Goal: Communication & Community: Answer question/provide support

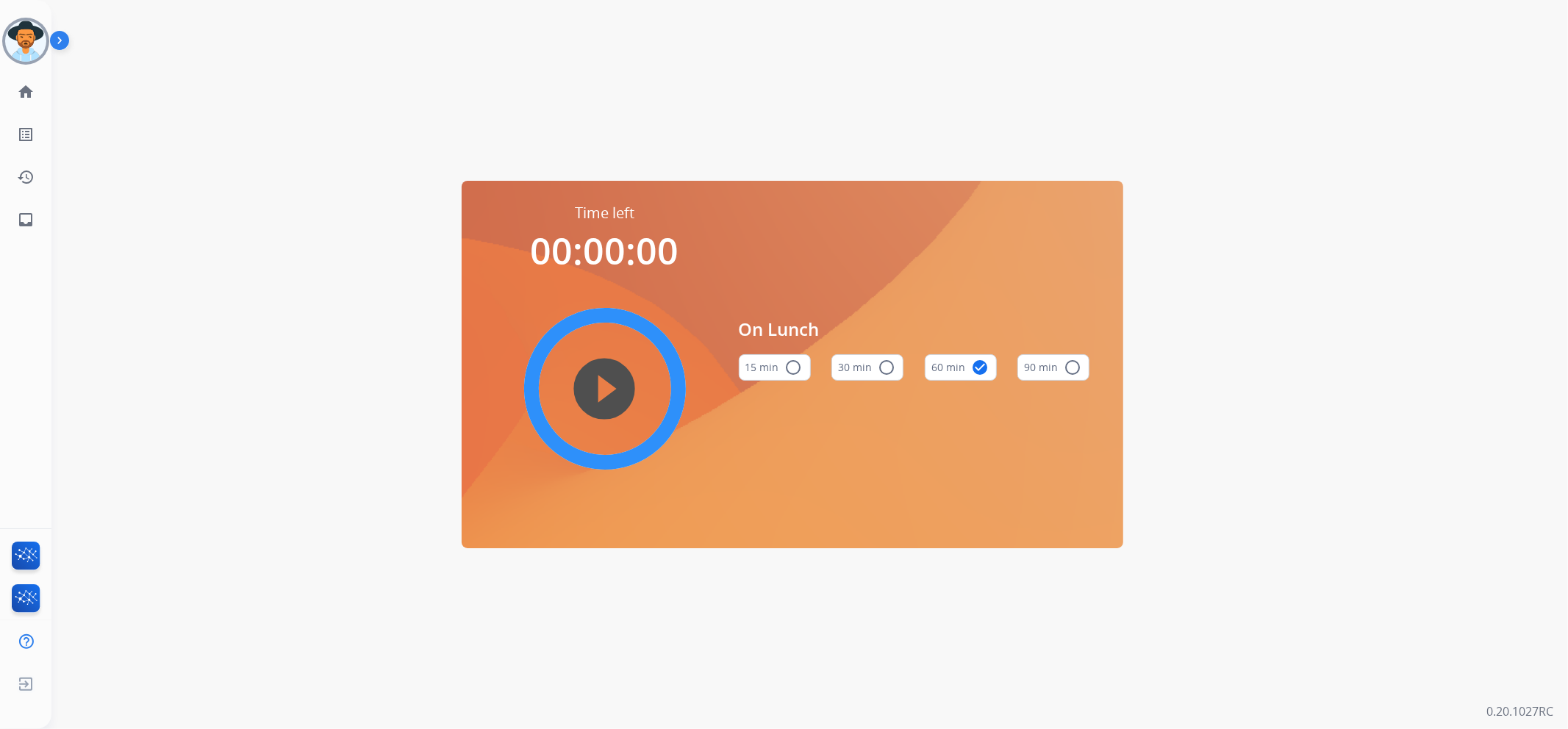
drag, startPoint x: 45, startPoint y: 43, endPoint x: 60, endPoint y: 46, distance: 15.3
click at [45, 43] on img at bounding box center [26, 41] width 41 height 41
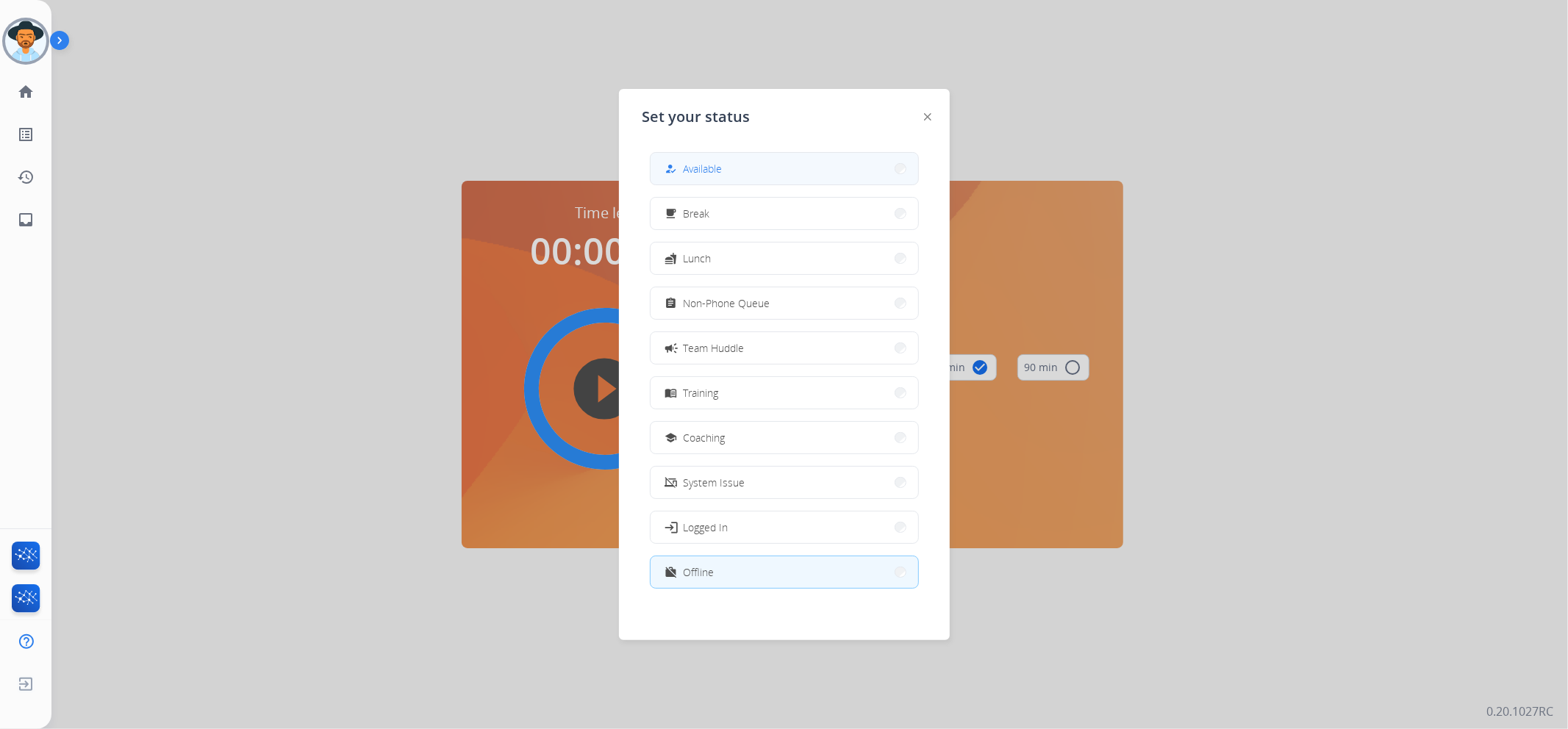
click at [785, 160] on button "how_to_reg Available" at bounding box center [784, 169] width 268 height 31
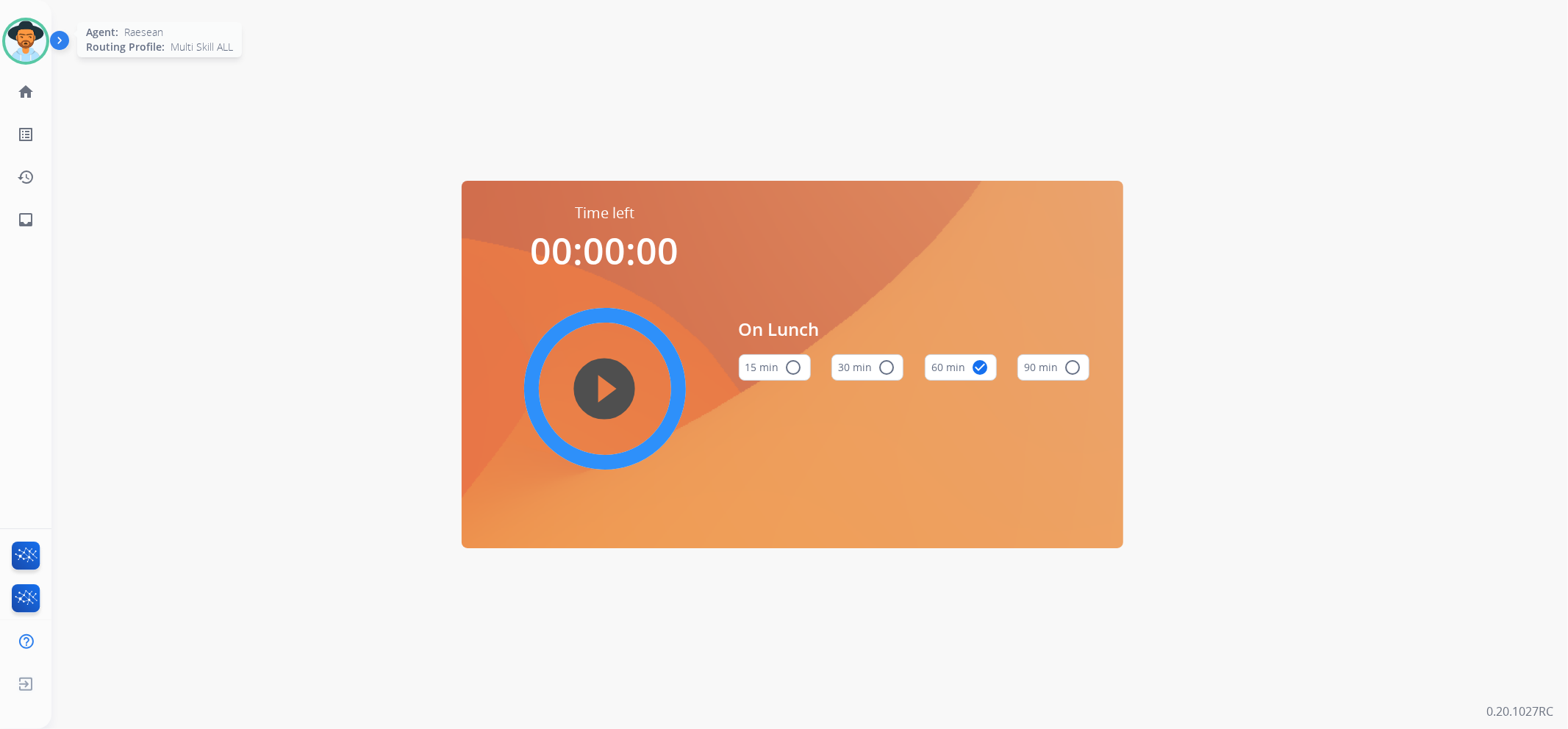
click at [41, 38] on img at bounding box center [26, 41] width 41 height 41
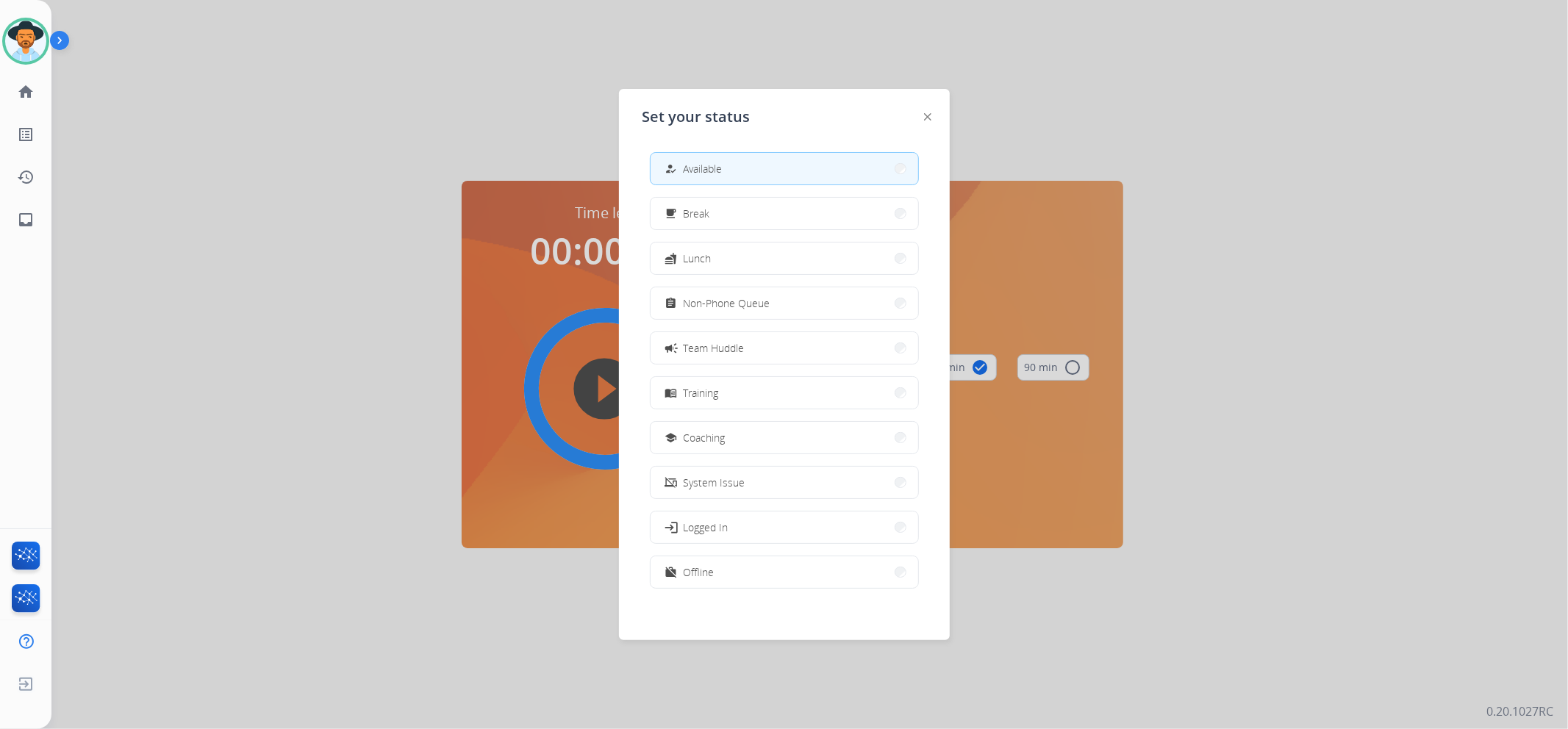
click at [803, 165] on button "how_to_reg Available" at bounding box center [784, 169] width 268 height 31
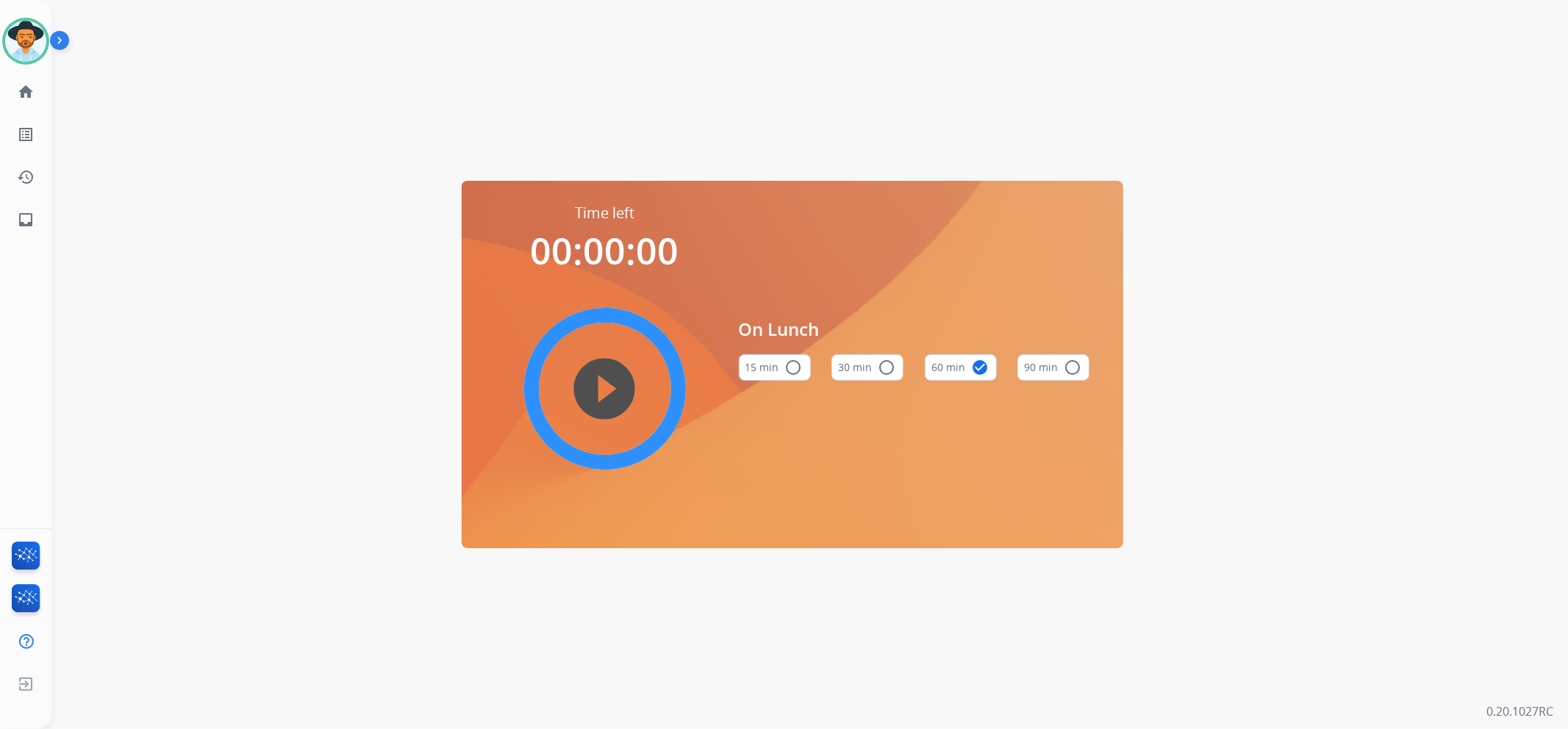
click at [393, 90] on div "Time left 00:00:00 play_circle_filled On Lunch 15 min radio_button_unchecked 30…" at bounding box center [792, 364] width 1481 height 729
click at [42, 87] on link "home Home" at bounding box center [26, 92] width 41 height 41
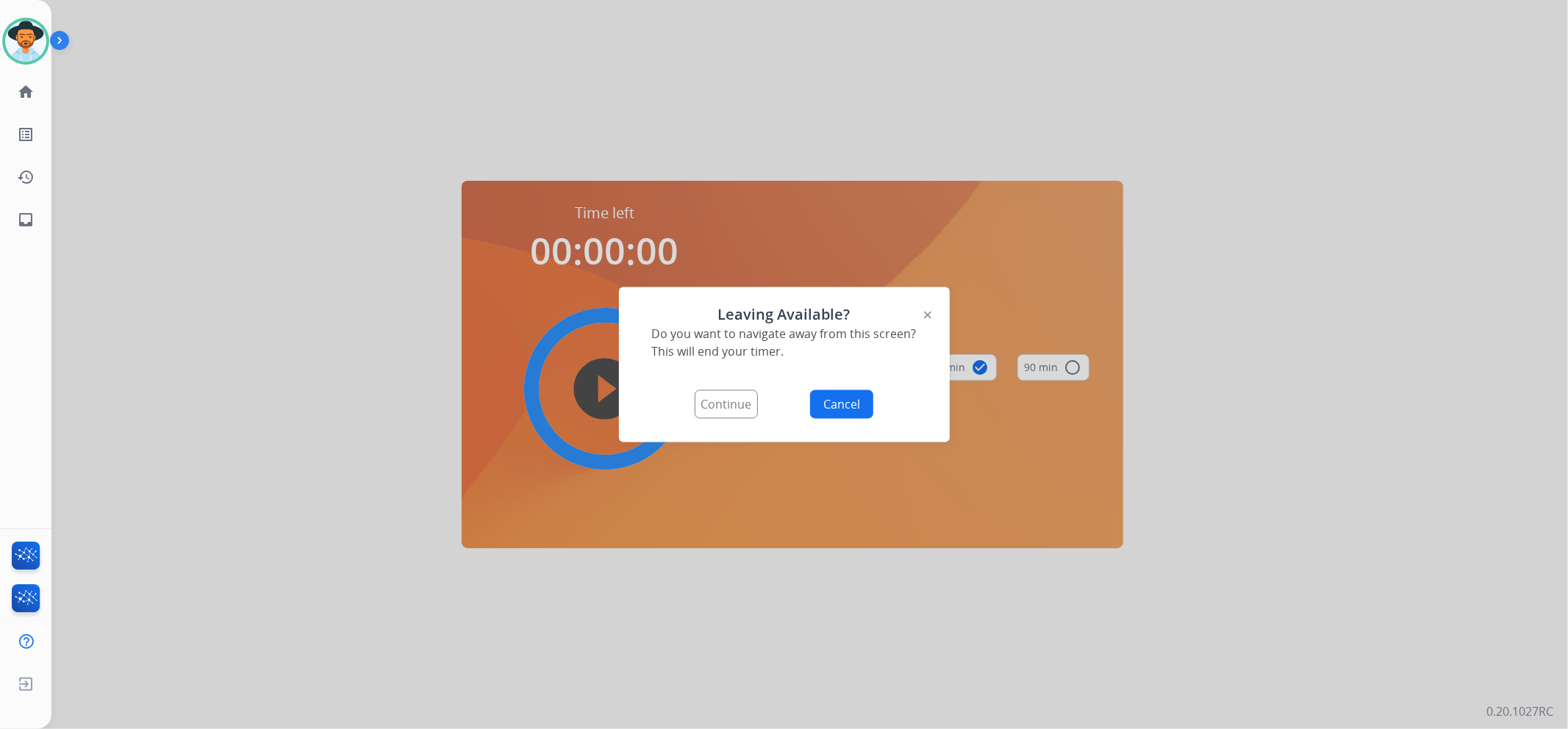
click at [731, 409] on button "Continue" at bounding box center [727, 404] width 63 height 29
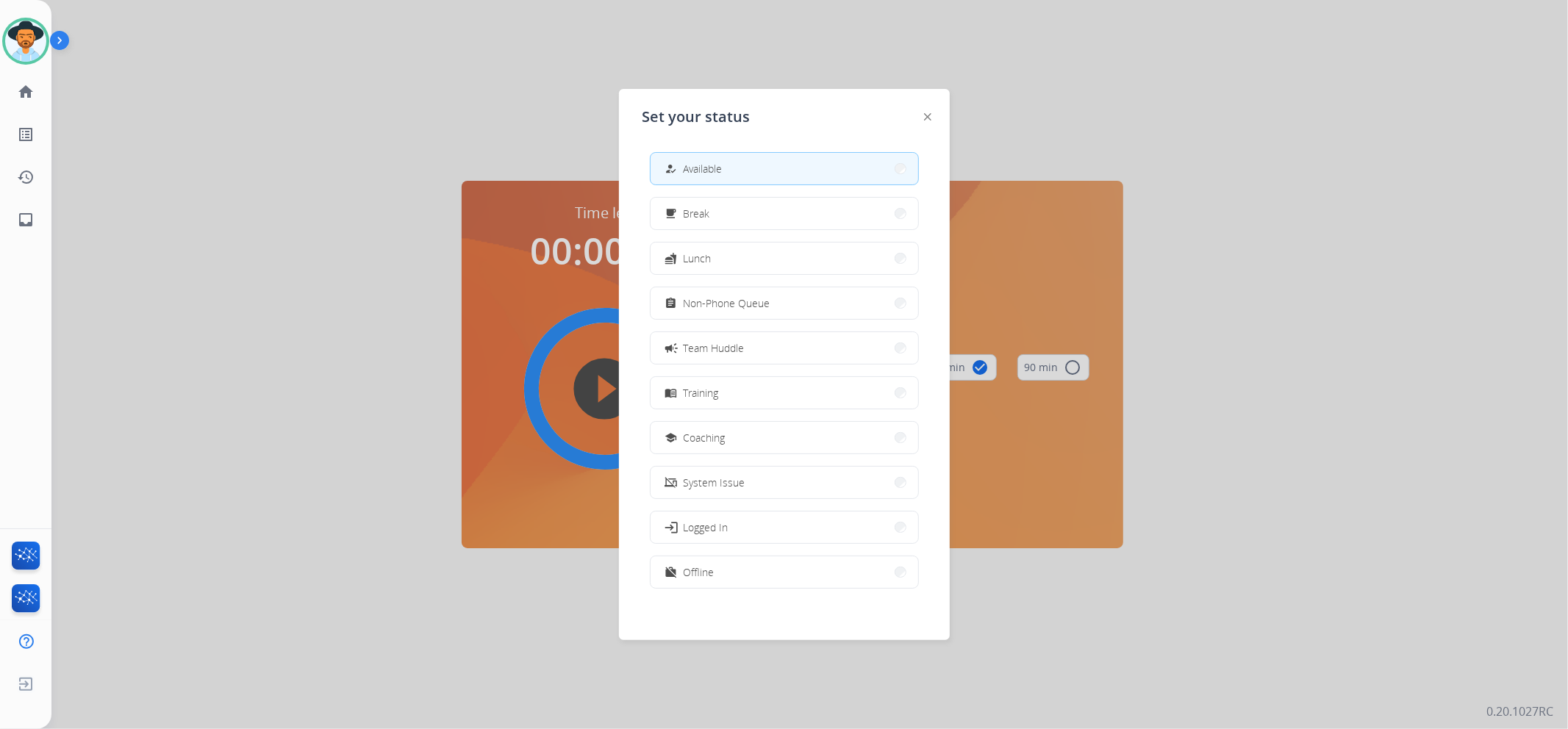
click at [880, 171] on button "how_to_reg Available" at bounding box center [784, 169] width 268 height 31
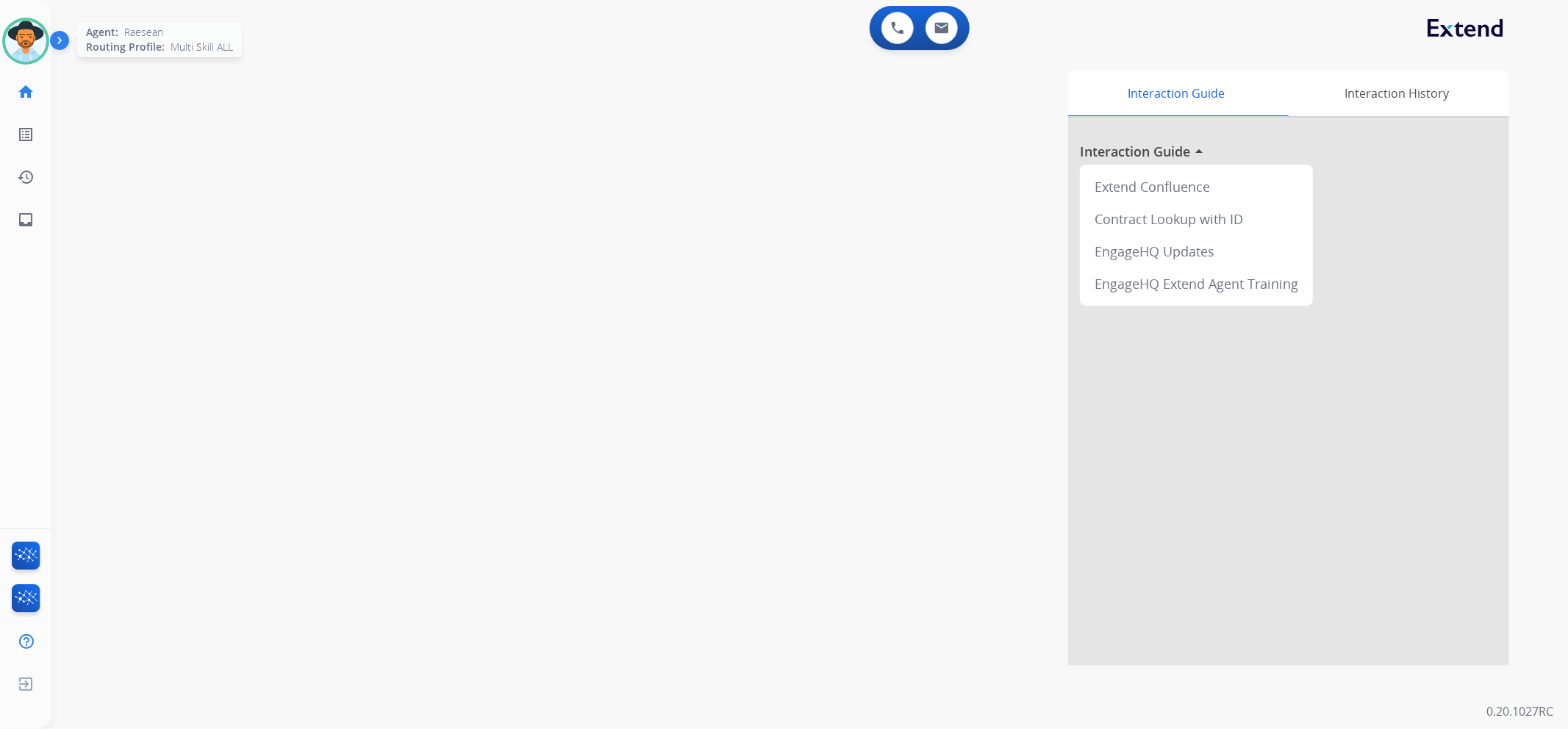
click at [34, 48] on img at bounding box center [26, 41] width 41 height 41
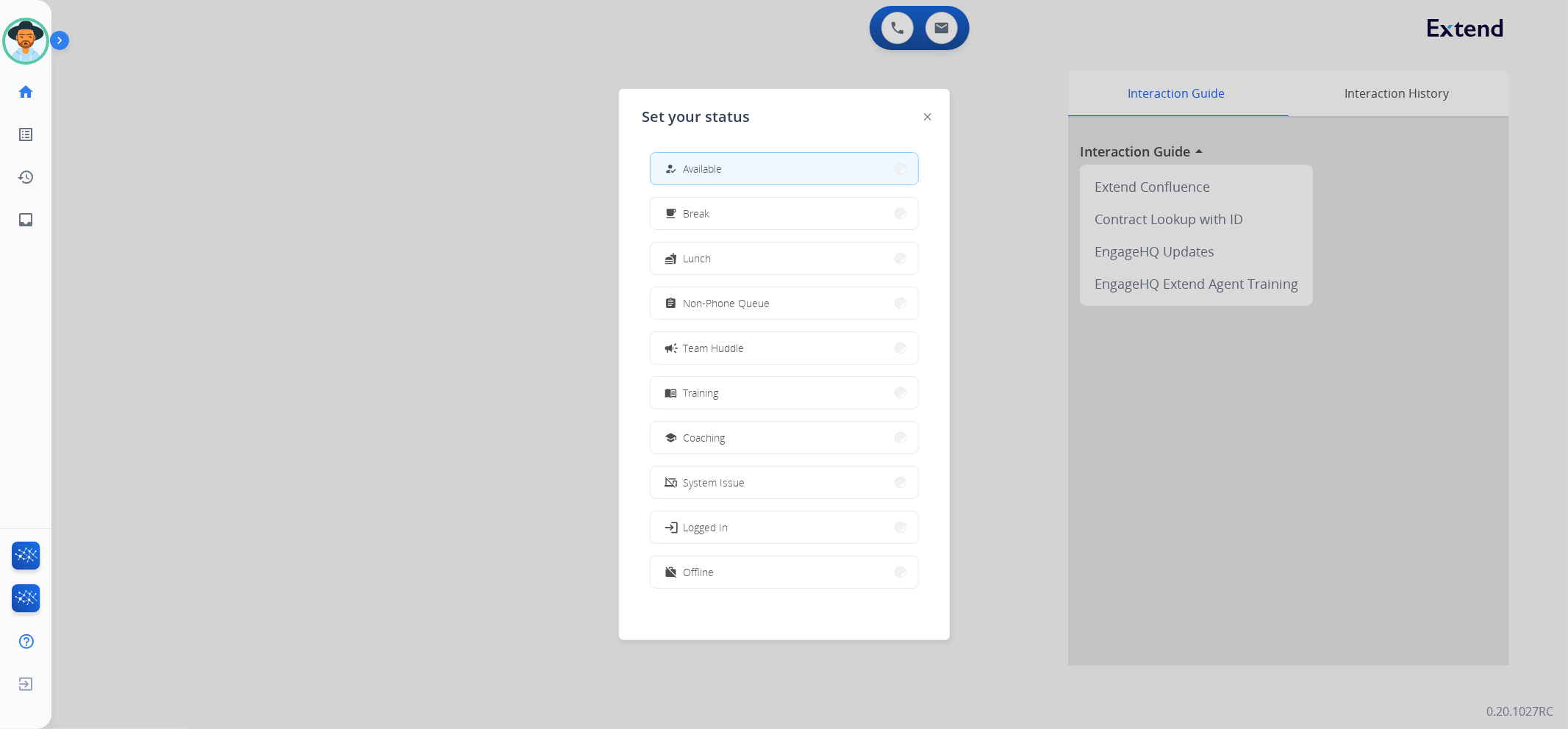
click at [803, 64] on div at bounding box center [784, 364] width 1568 height 729
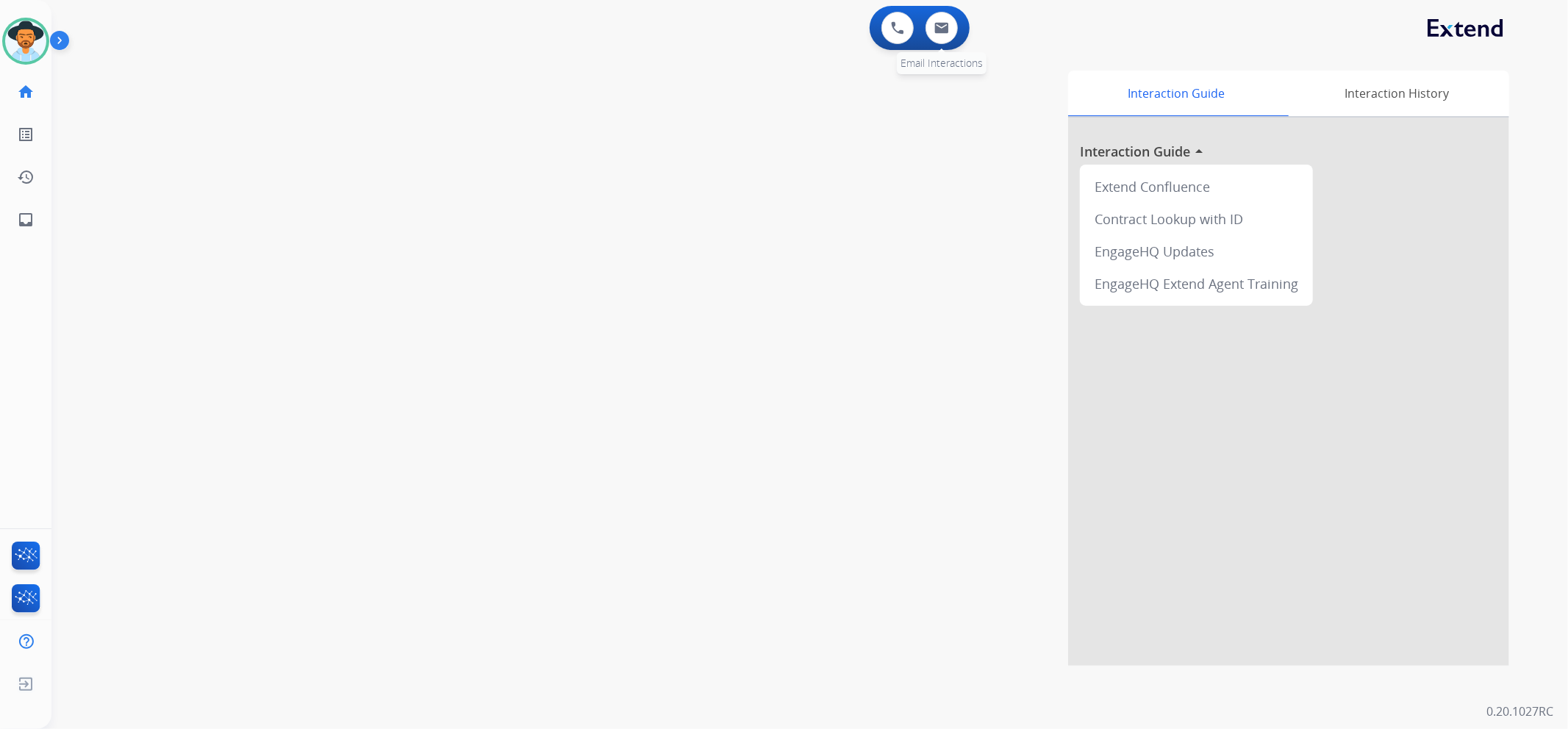
click at [960, 23] on div "0 Email Interactions" at bounding box center [941, 27] width 44 height 32
click at [945, 31] on img at bounding box center [942, 28] width 15 height 12
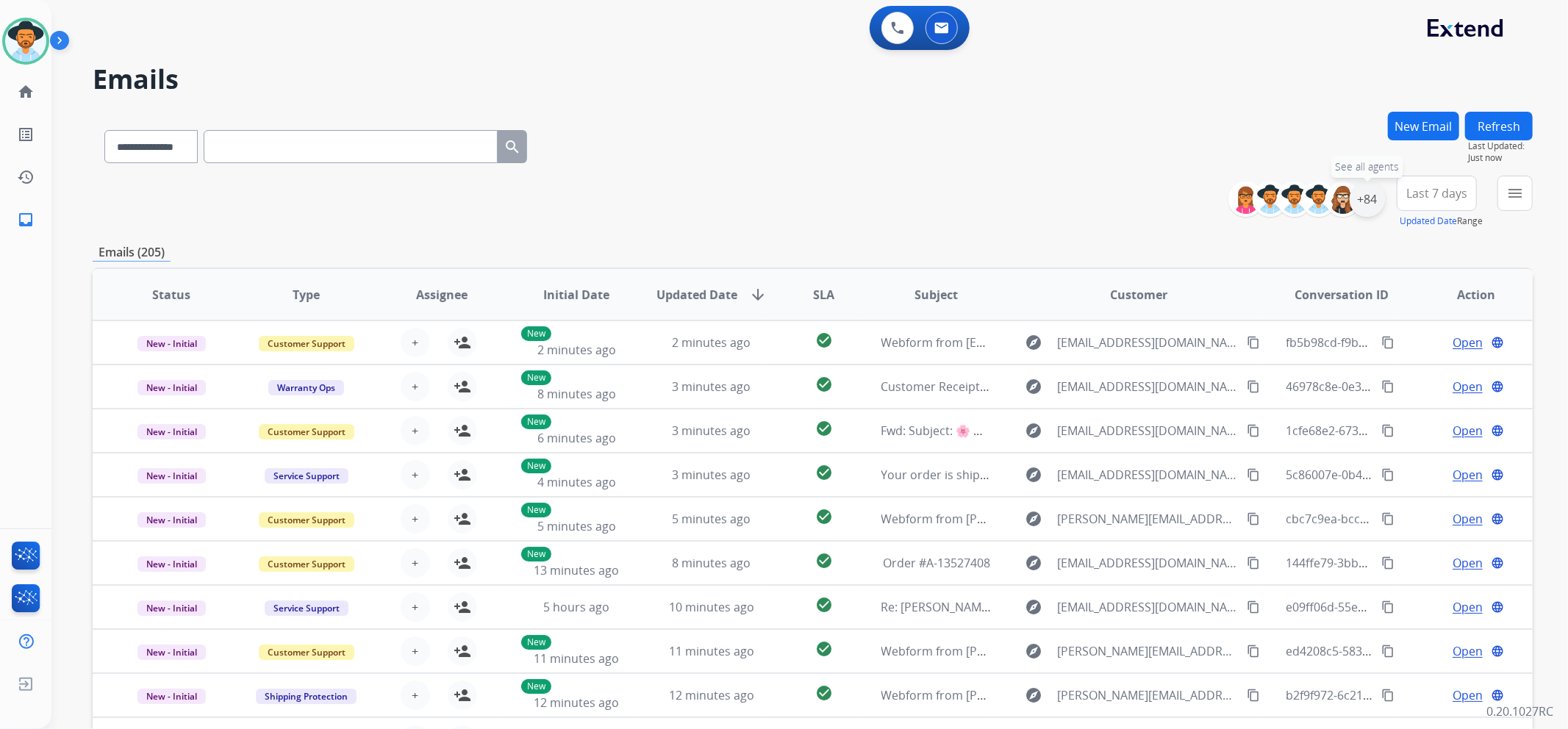
click at [1361, 196] on div "+84" at bounding box center [1367, 199] width 36 height 36
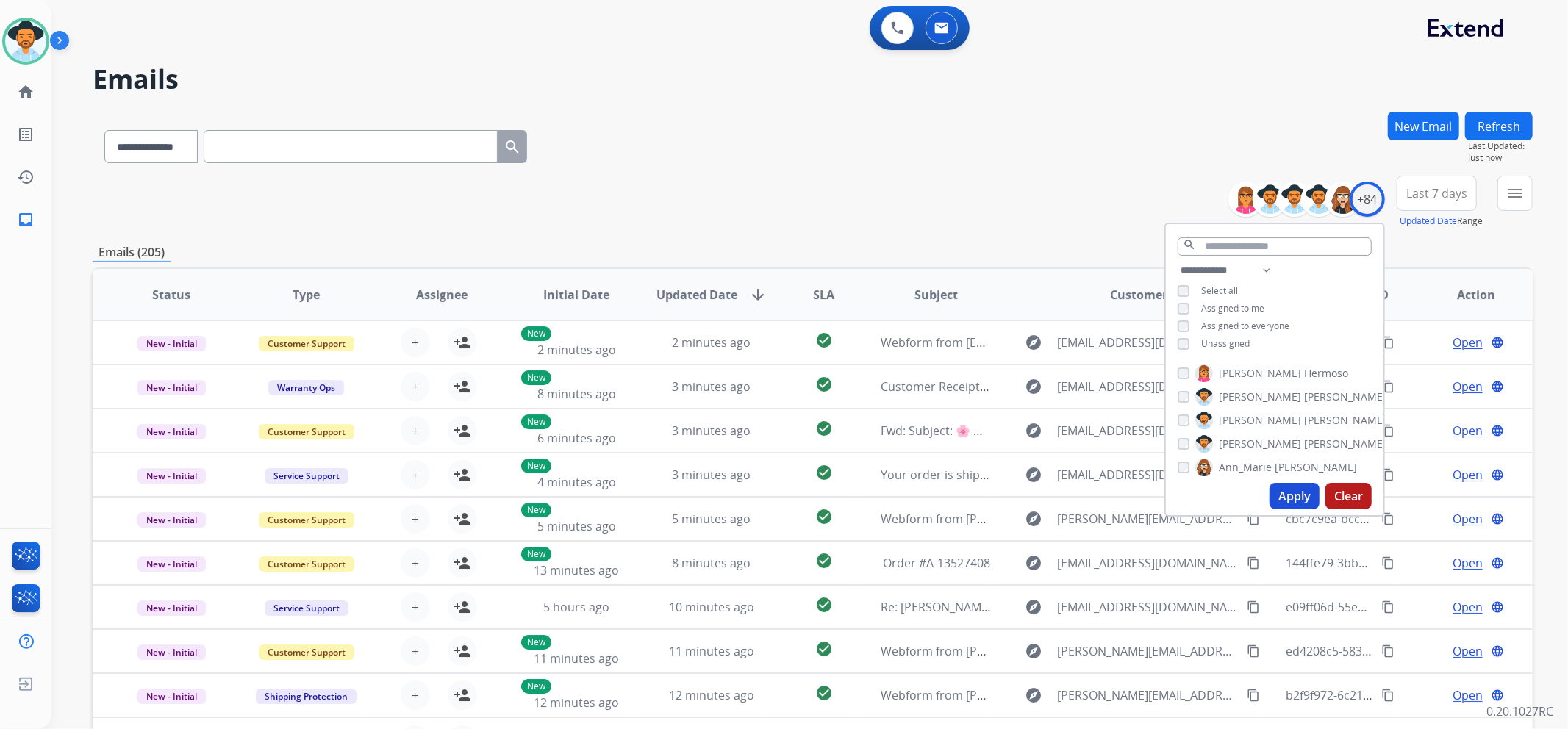
click at [1224, 341] on span "Unassigned" at bounding box center [1225, 343] width 49 height 12
click at [1281, 488] on button "Apply" at bounding box center [1294, 496] width 50 height 26
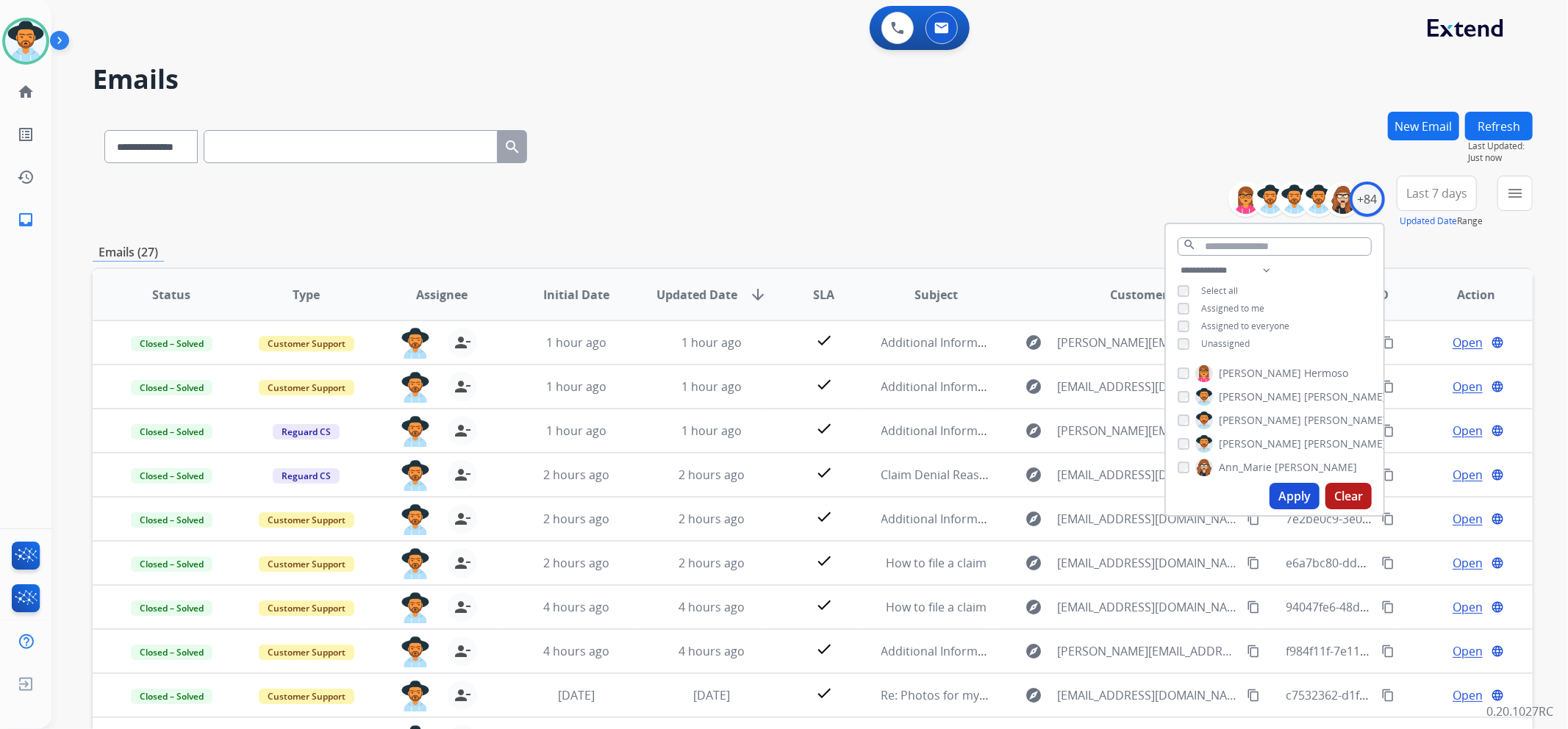
click at [1438, 202] on button "Last 7 days" at bounding box center [1437, 193] width 80 height 36
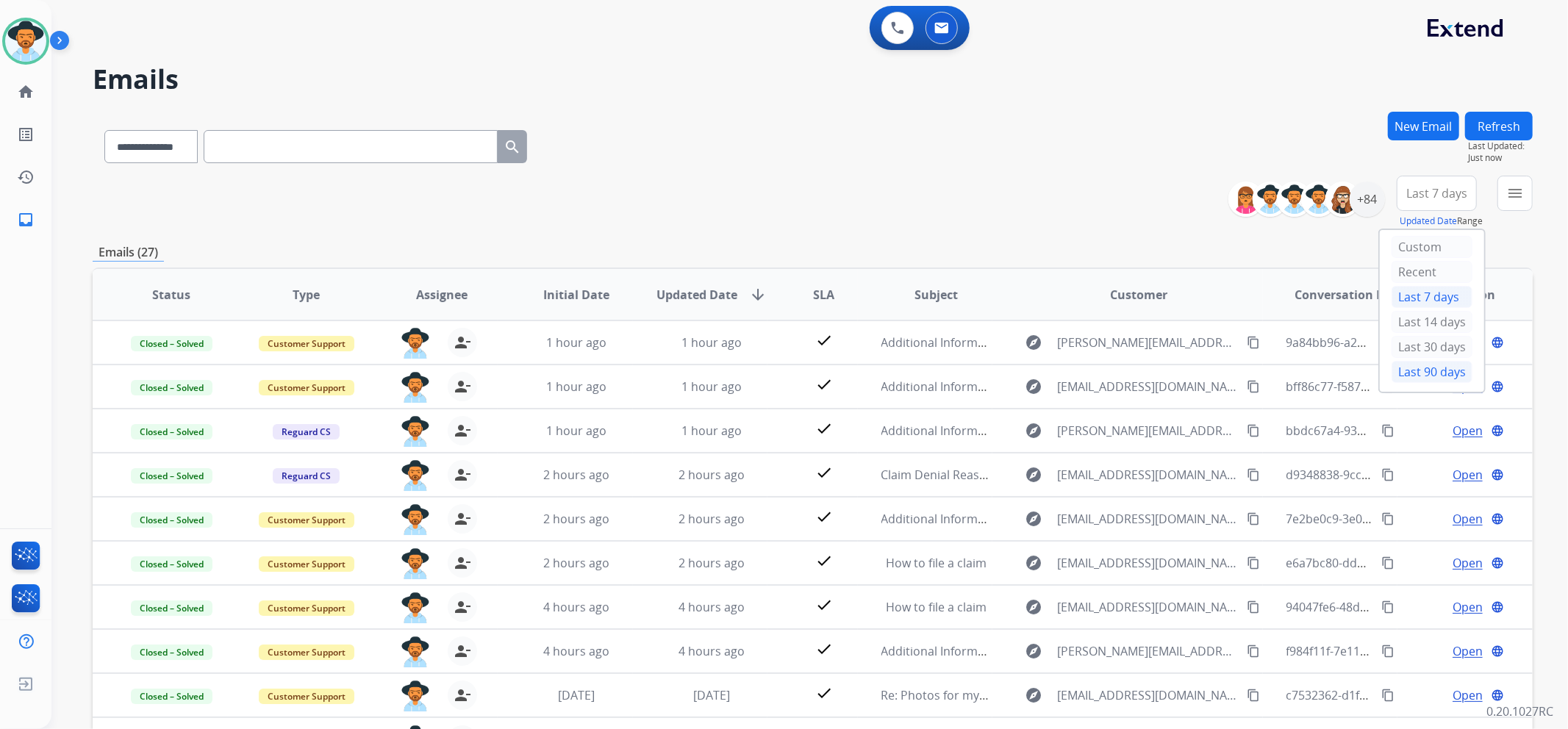
click at [1432, 374] on div "Last 90 days" at bounding box center [1432, 372] width 81 height 22
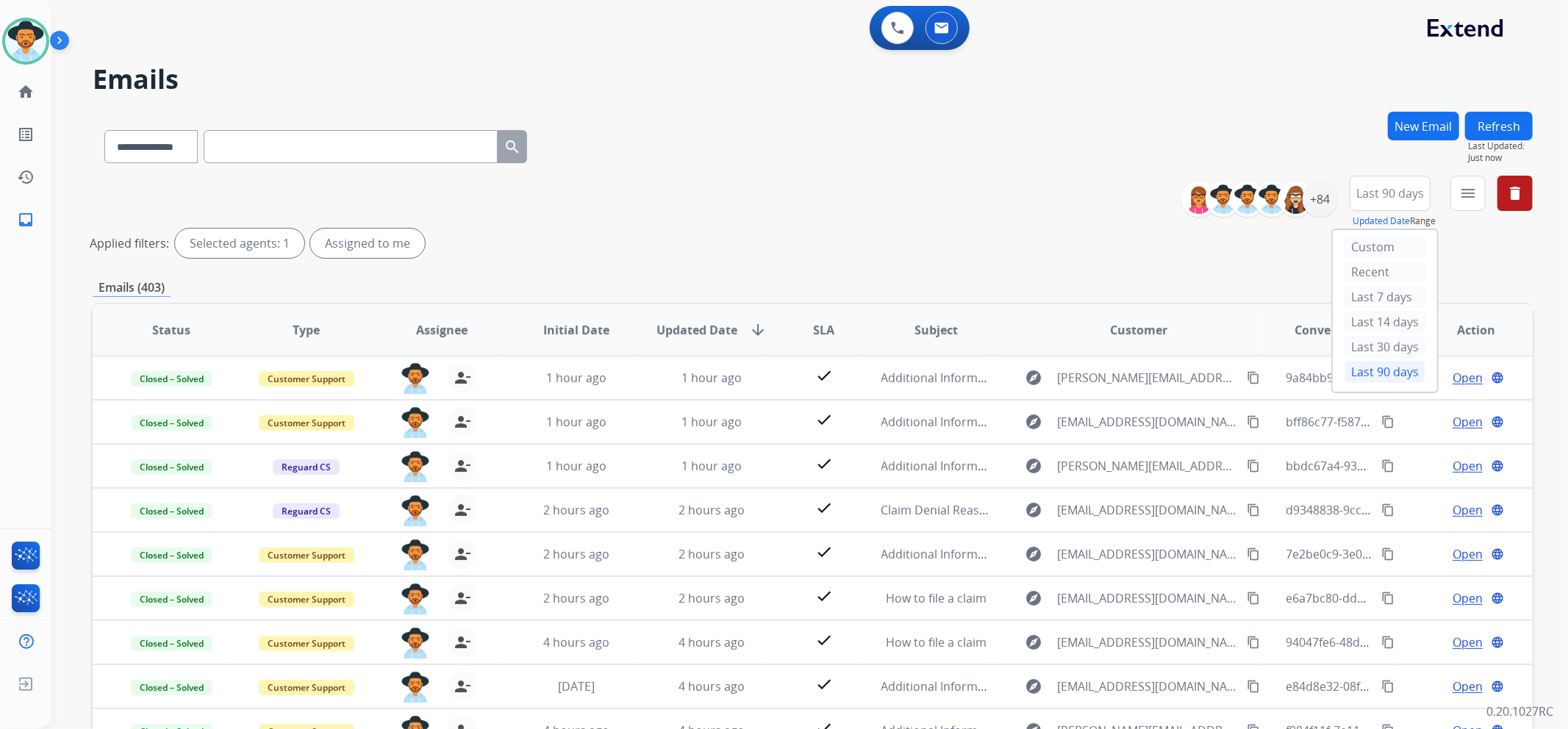
click at [1470, 197] on mat-icon "menu" at bounding box center [1468, 193] width 17 height 17
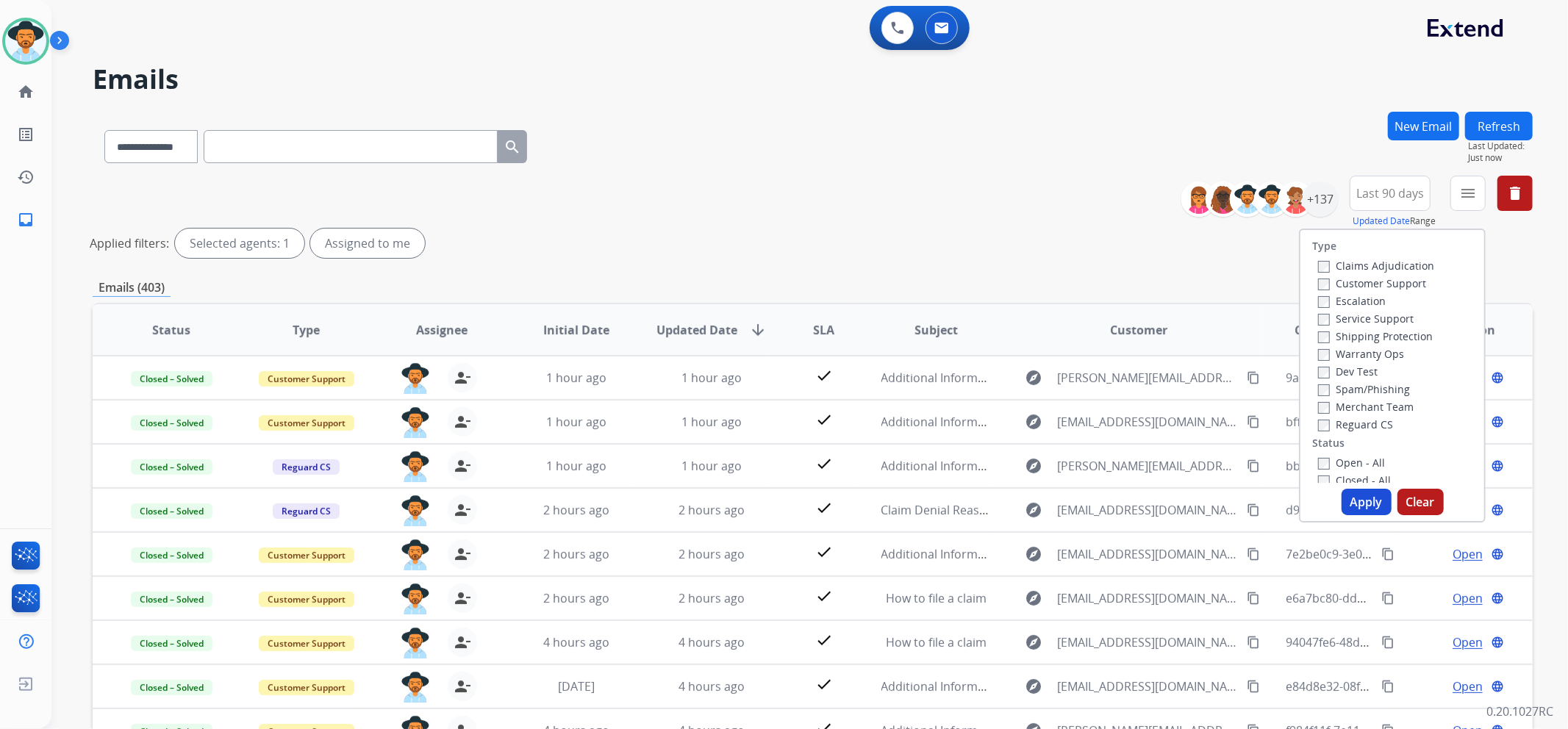
click at [1406, 283] on label "Customer Support" at bounding box center [1372, 283] width 108 height 14
click at [1405, 335] on label "Shipping Protection" at bounding box center [1375, 336] width 115 height 14
click at [1377, 422] on label "Reguard CS" at bounding box center [1356, 424] width 75 height 14
click at [1361, 465] on label "Open - All" at bounding box center [1351, 462] width 67 height 14
click at [1365, 496] on button "Apply" at bounding box center [1366, 503] width 50 height 26
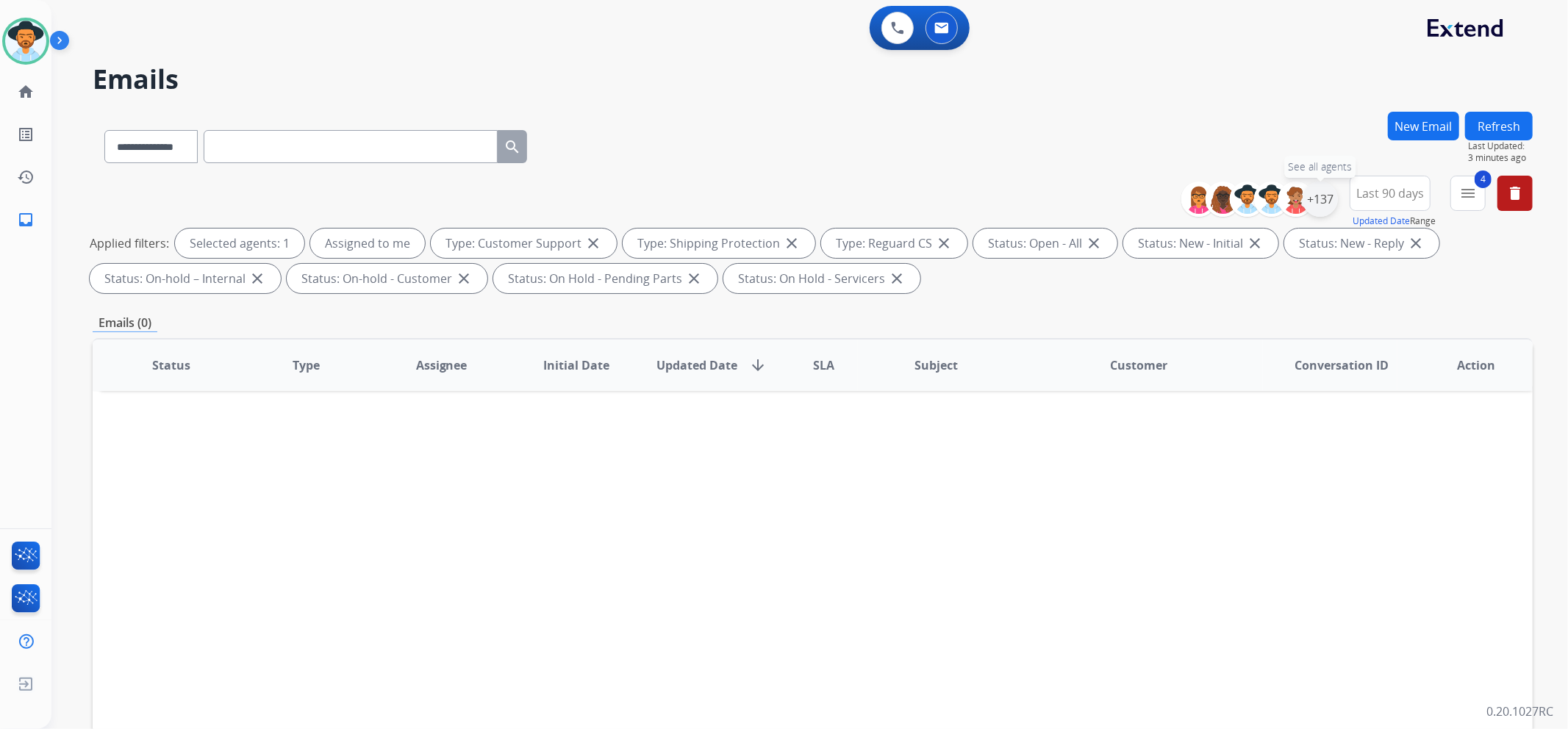
click at [1331, 207] on div "+137" at bounding box center [1320, 199] width 36 height 36
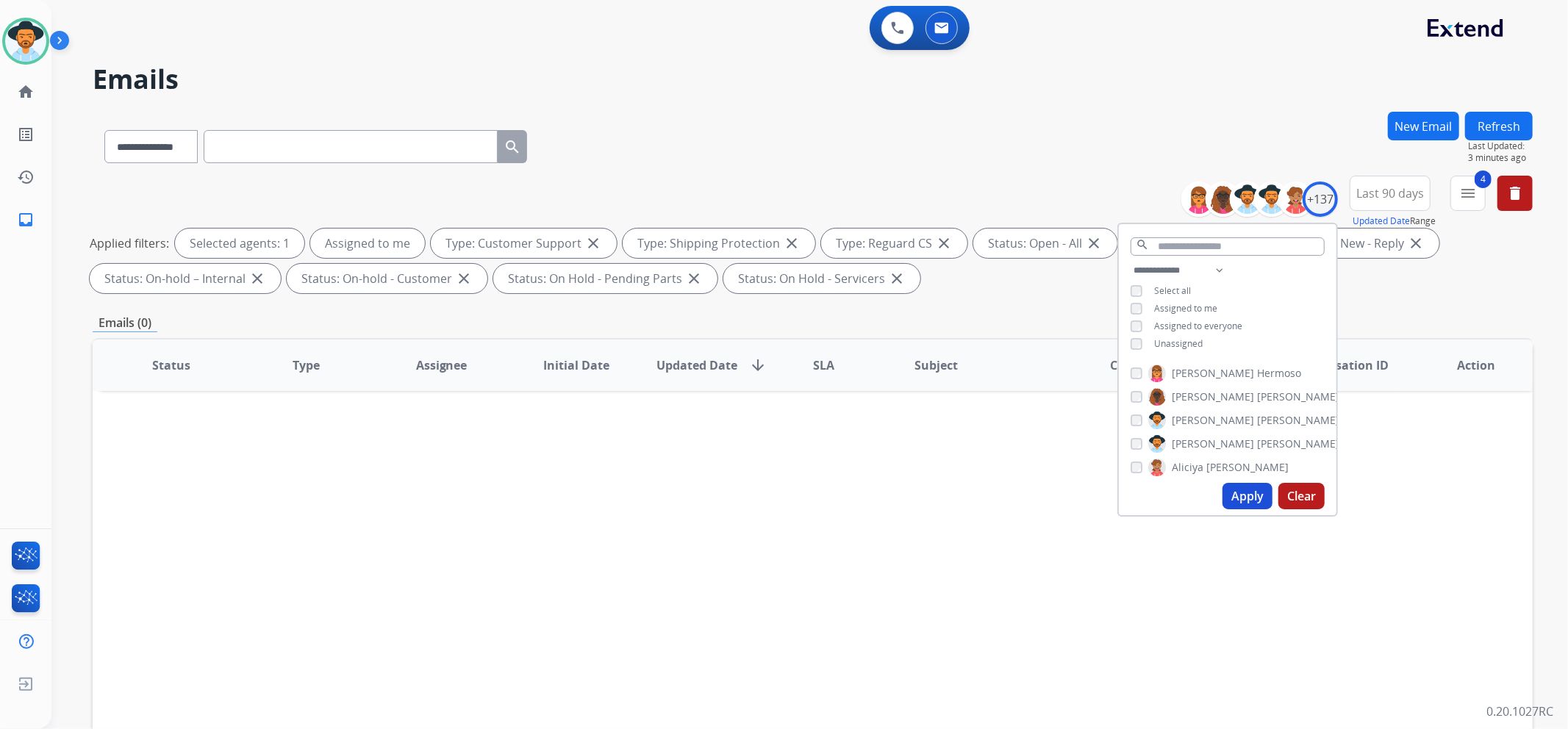
click at [1177, 305] on span "Assigned to me" at bounding box center [1186, 308] width 63 height 12
click at [1171, 340] on span "Unassigned" at bounding box center [1179, 343] width 49 height 12
click at [1255, 490] on button "Apply" at bounding box center [1247, 496] width 50 height 26
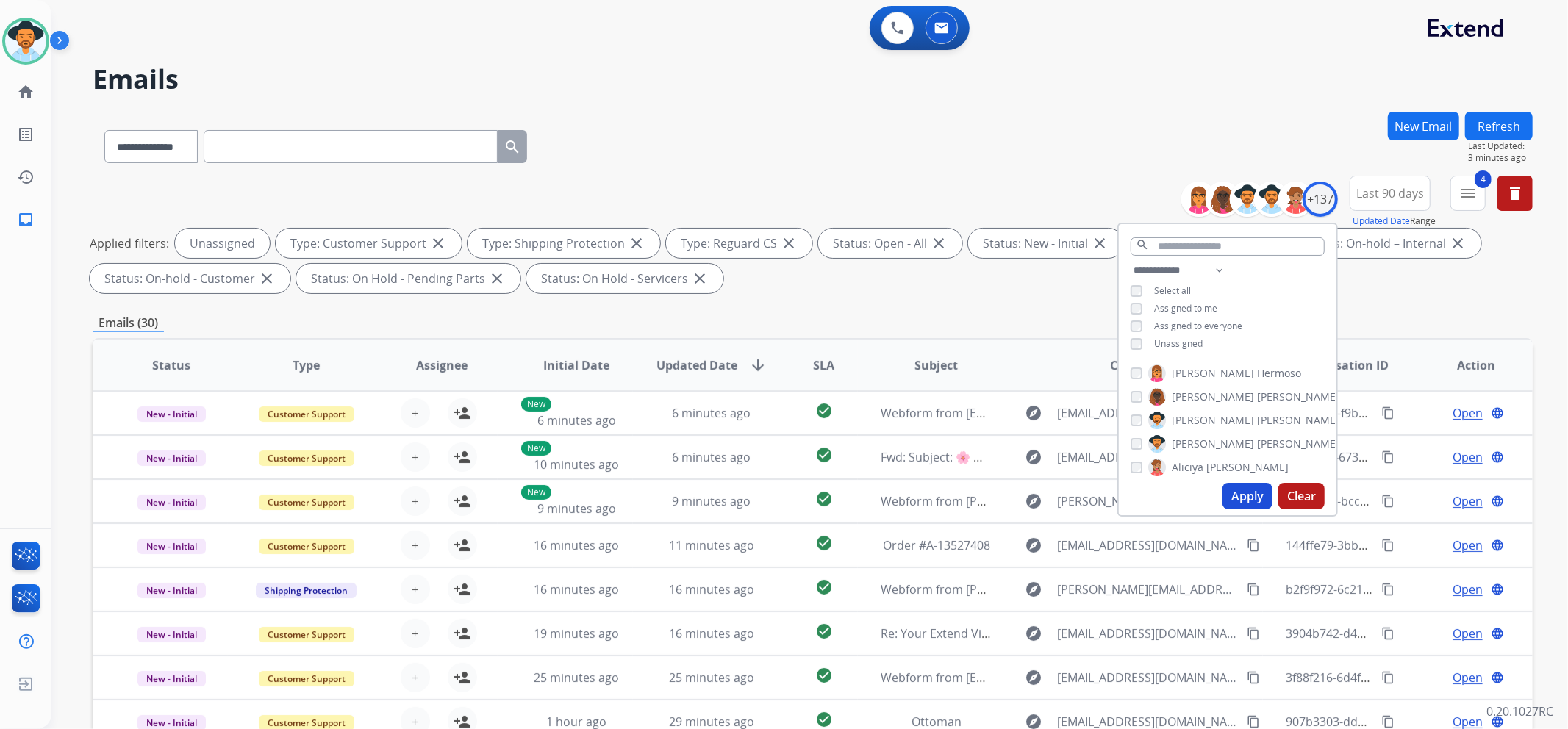
click at [1189, 345] on span "Unassigned" at bounding box center [1179, 343] width 49 height 12
click at [1203, 306] on span "Assigned to me" at bounding box center [1186, 308] width 63 height 12
click at [1256, 493] on button "Apply" at bounding box center [1247, 496] width 50 height 26
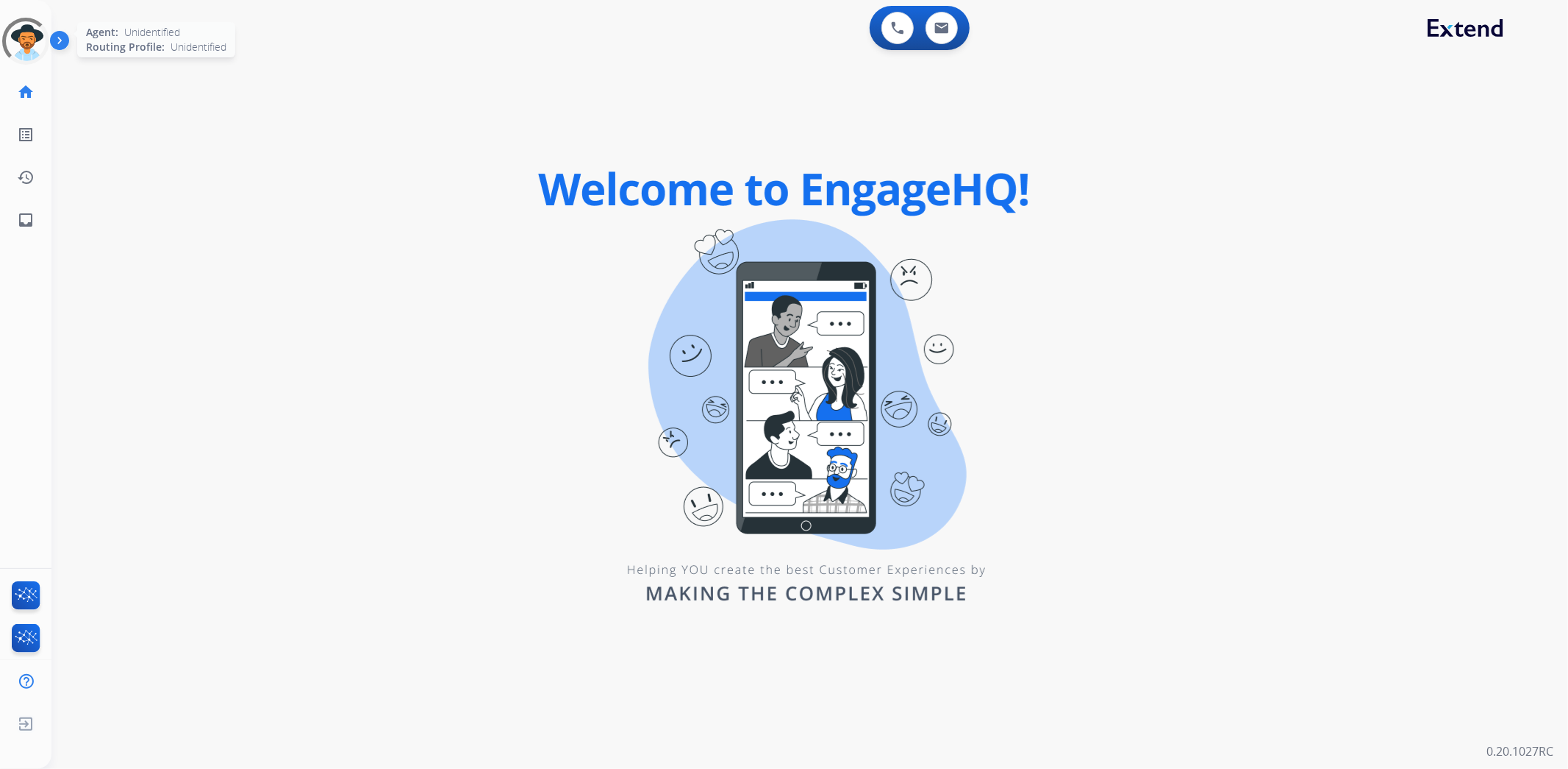
click at [30, 49] on div at bounding box center [26, 41] width 58 height 58
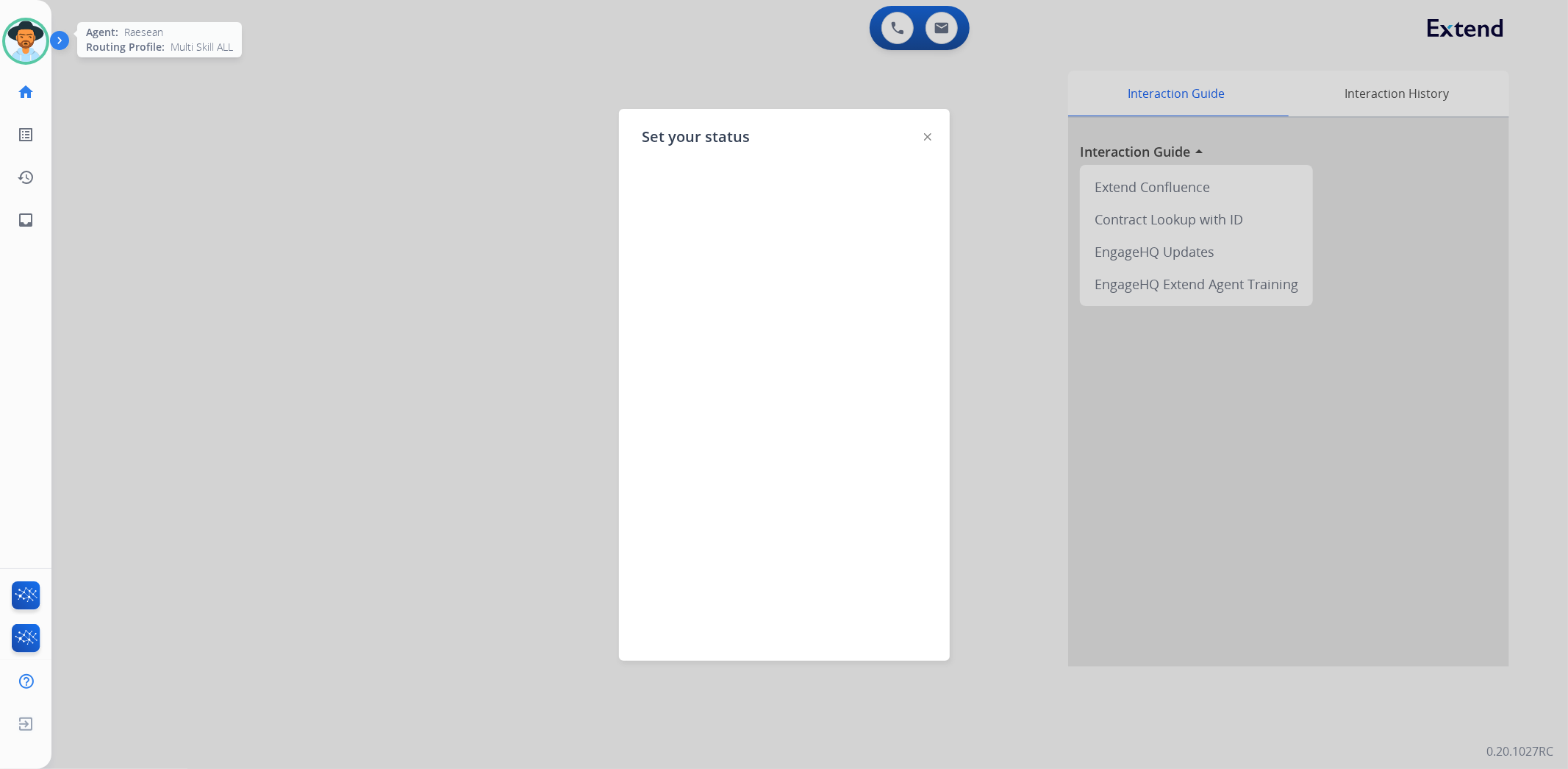
click at [474, 86] on div at bounding box center [784, 384] width 1568 height 769
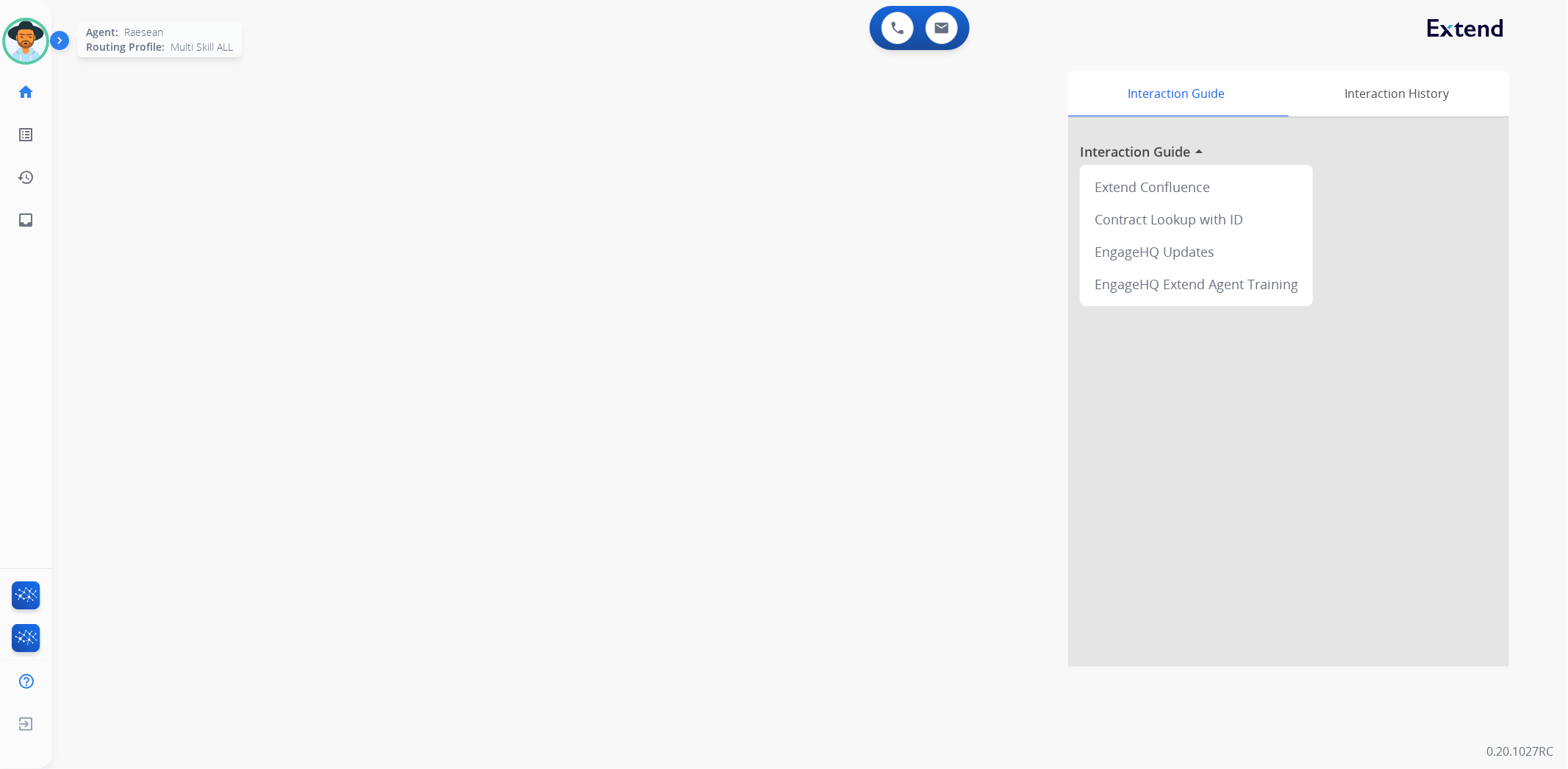
click at [34, 35] on img at bounding box center [26, 41] width 41 height 41
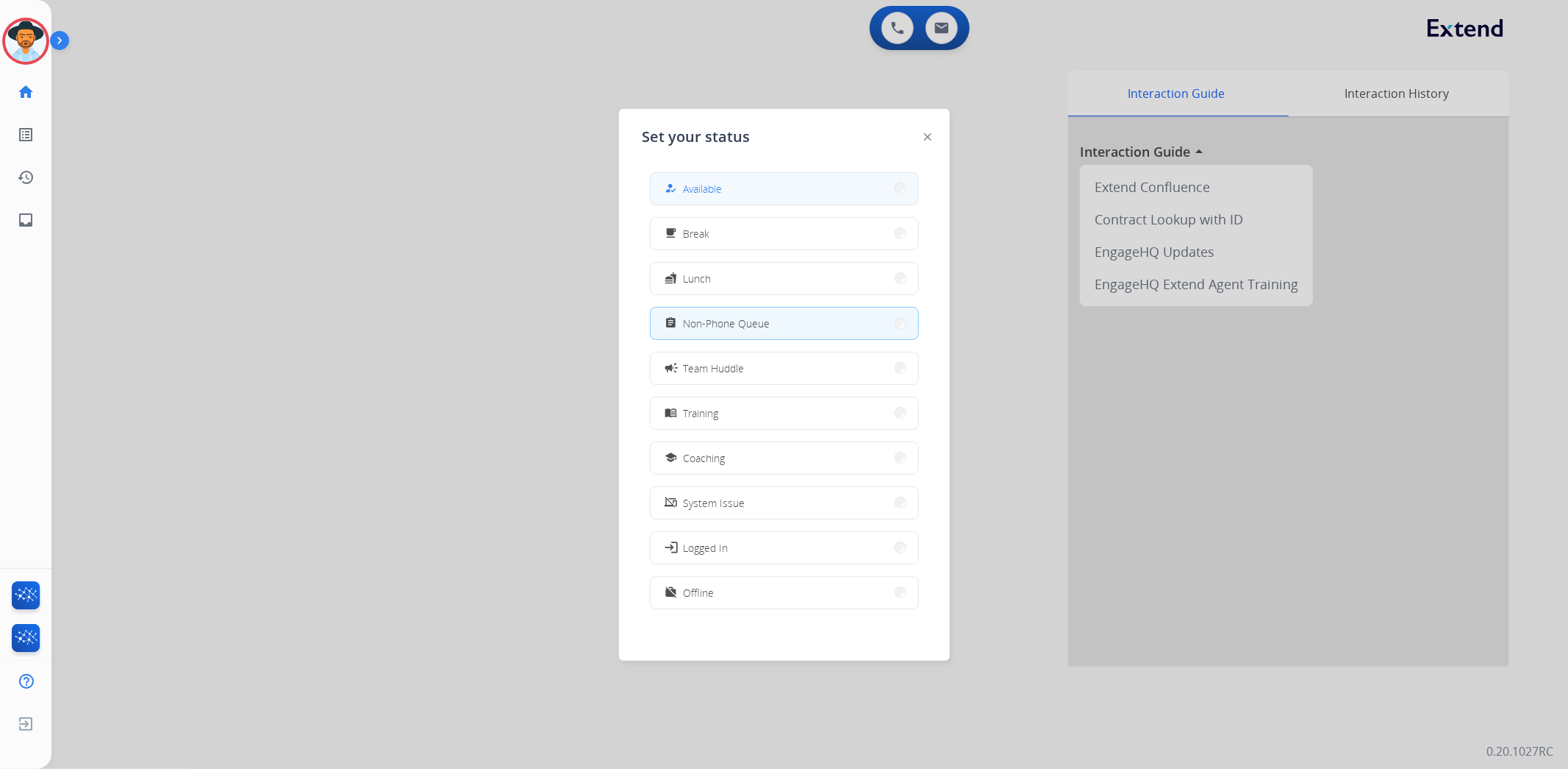
click at [774, 174] on button "how_to_reg Available" at bounding box center [784, 189] width 268 height 31
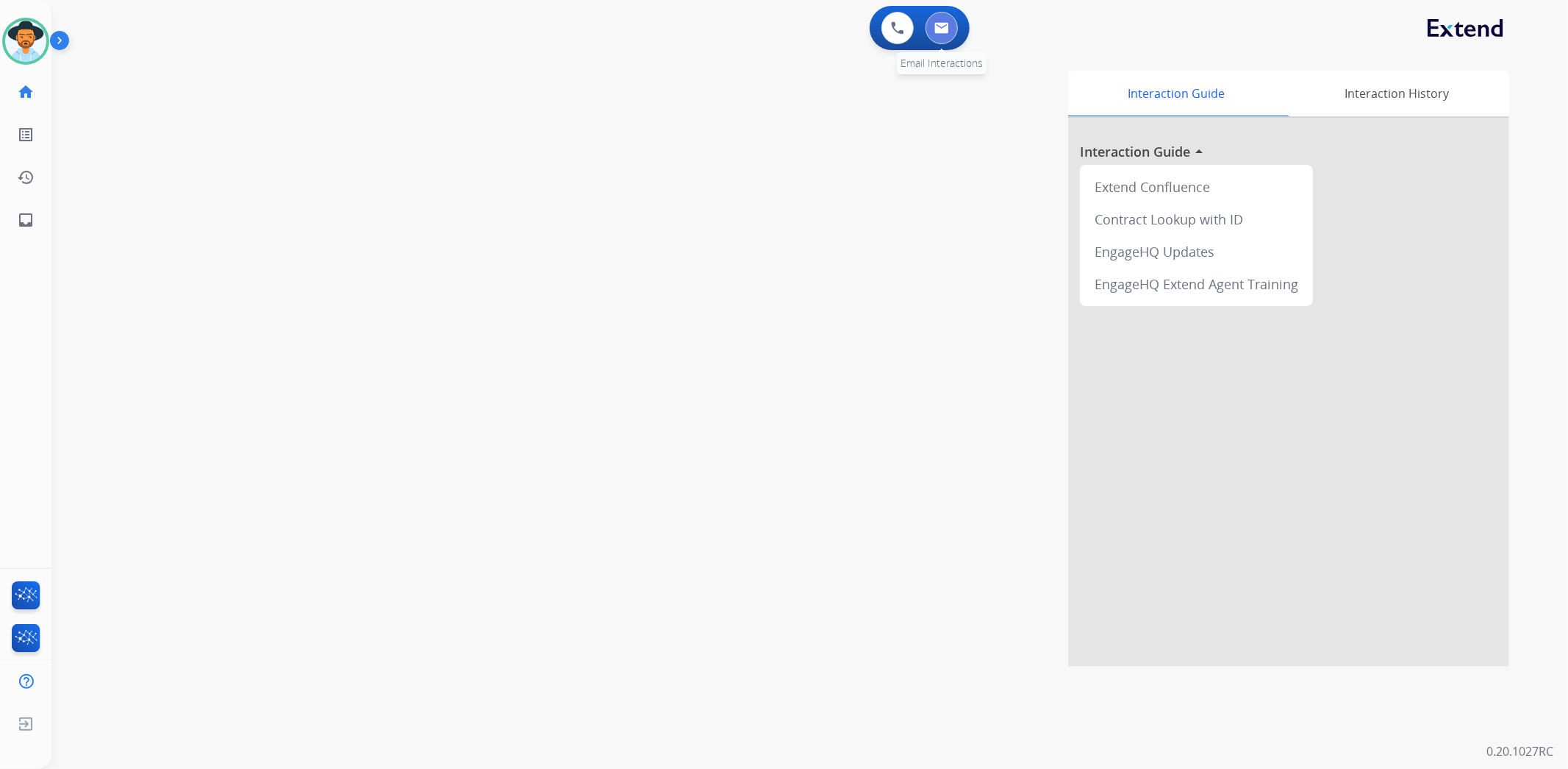
click at [935, 24] on img at bounding box center [942, 28] width 15 height 12
select select "**********"
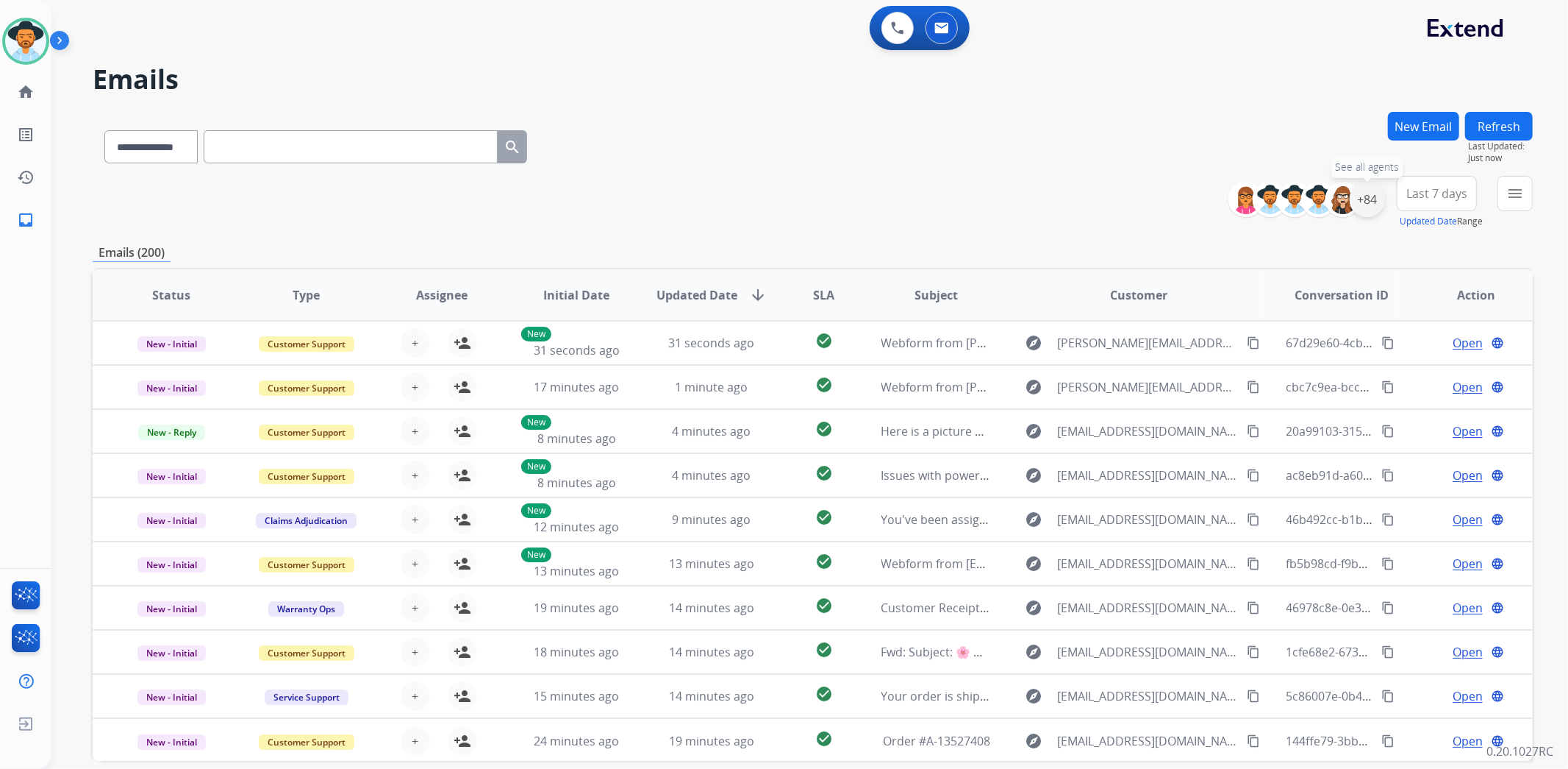
click at [1375, 192] on div "+84" at bounding box center [1367, 199] width 36 height 36
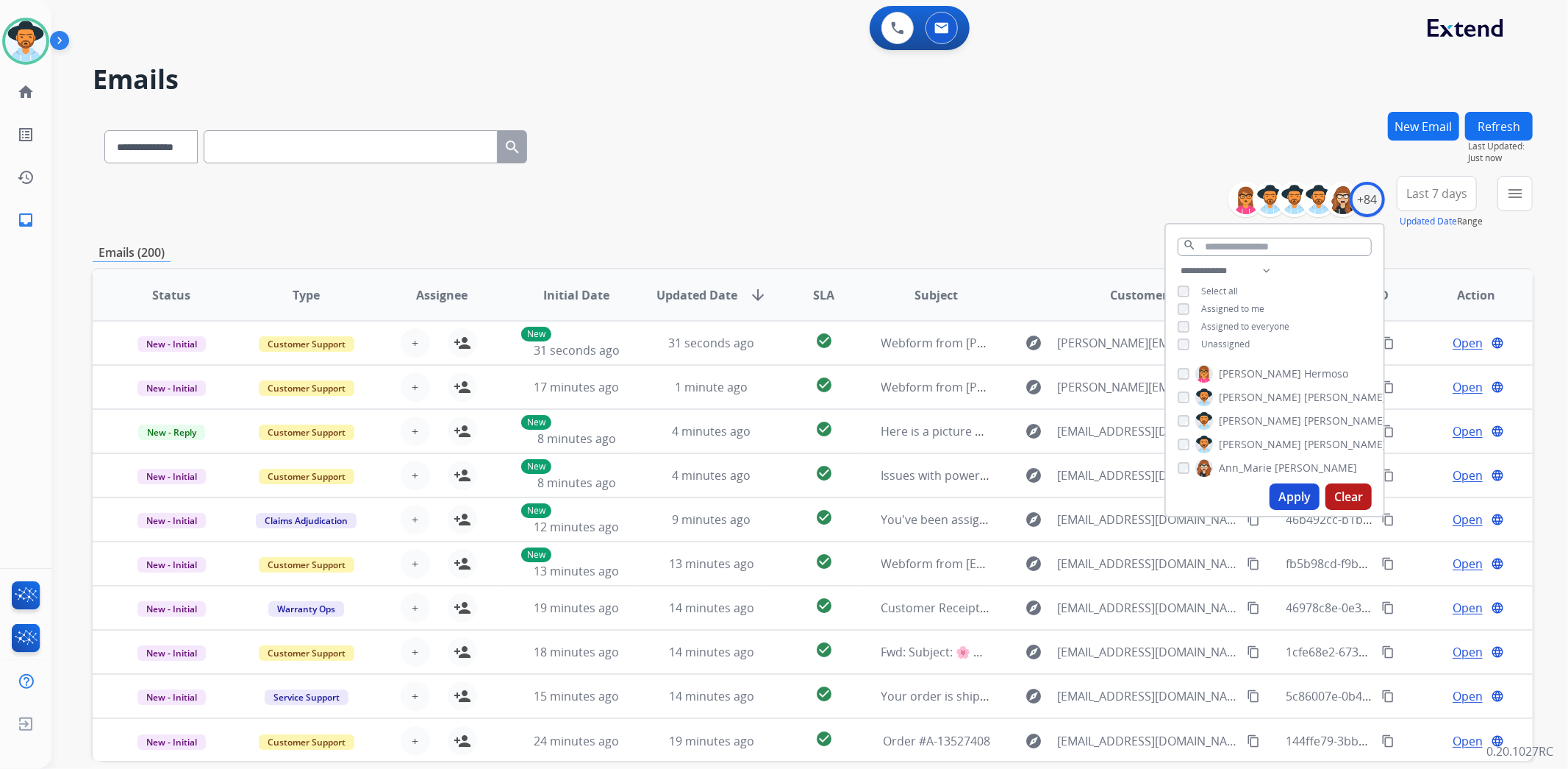
click at [1222, 337] on span "Unassigned" at bounding box center [1225, 343] width 49 height 12
click at [1291, 498] on button "Apply" at bounding box center [1294, 496] width 50 height 26
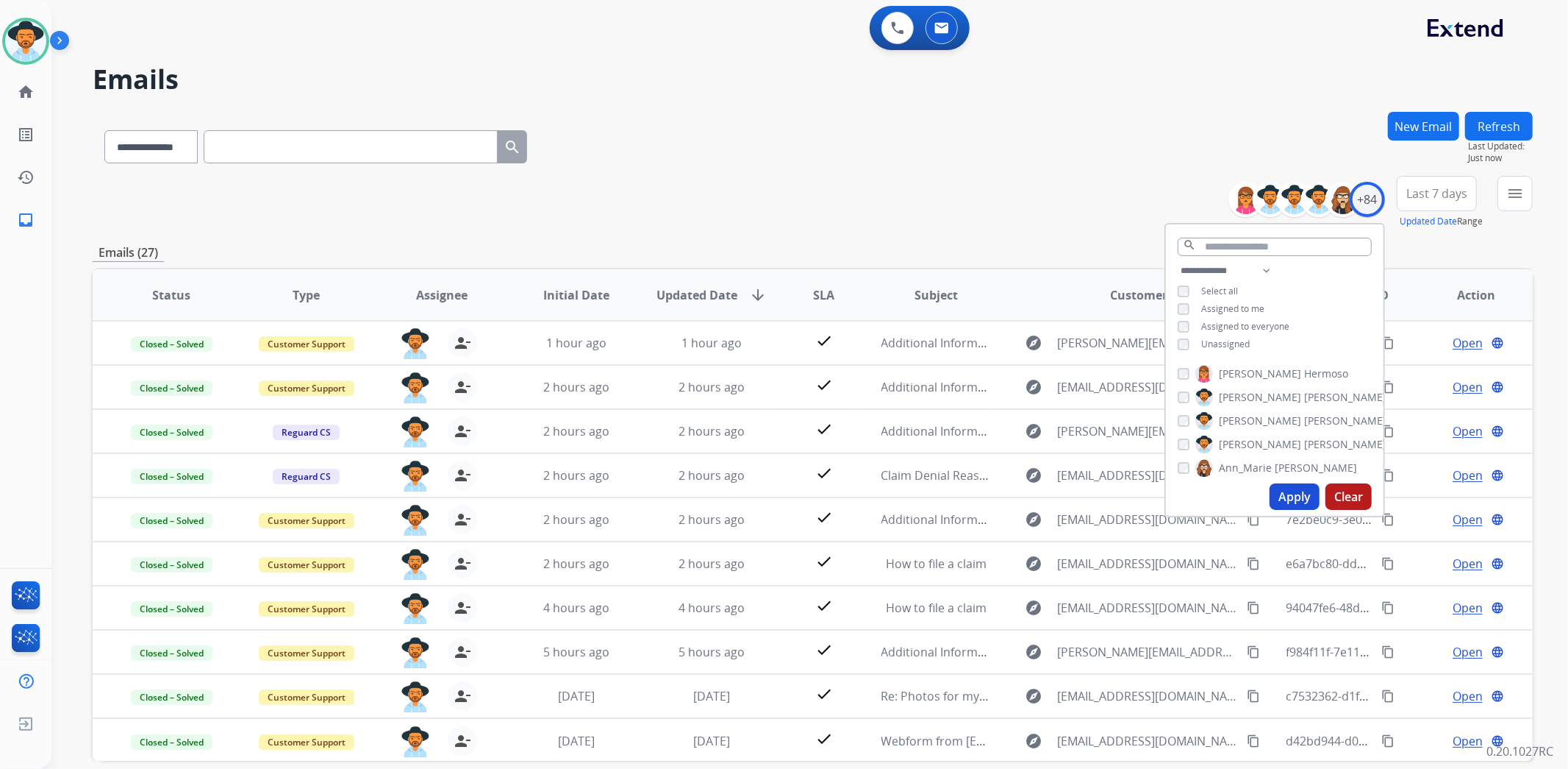
click at [1303, 486] on button "Apply" at bounding box center [1294, 496] width 50 height 26
click at [1281, 491] on button "Apply" at bounding box center [1294, 496] width 50 height 26
click at [1450, 196] on span "Last 7 days" at bounding box center [1437, 193] width 61 height 6
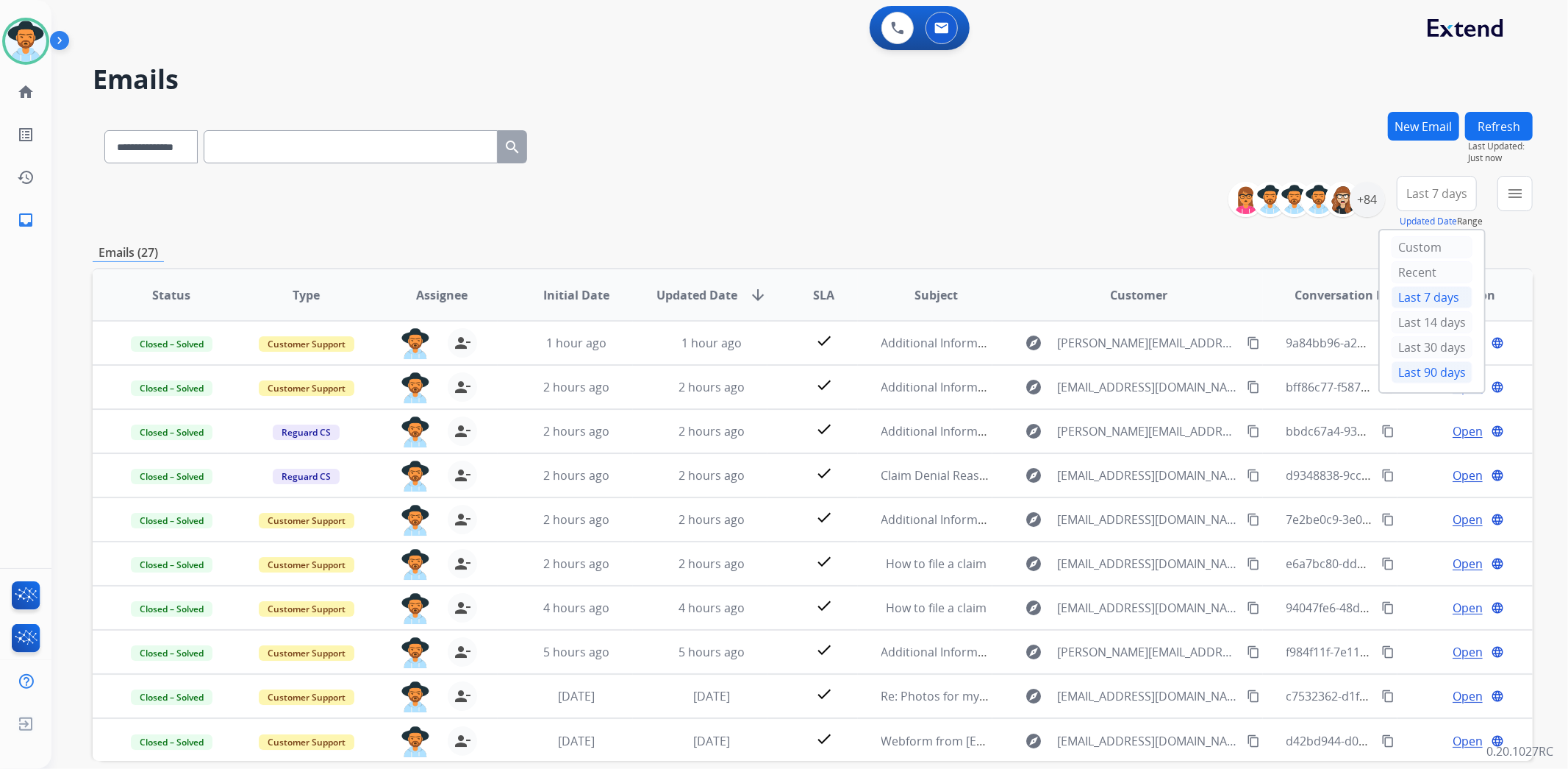
click at [1438, 371] on div "Last 90 days" at bounding box center [1432, 372] width 81 height 22
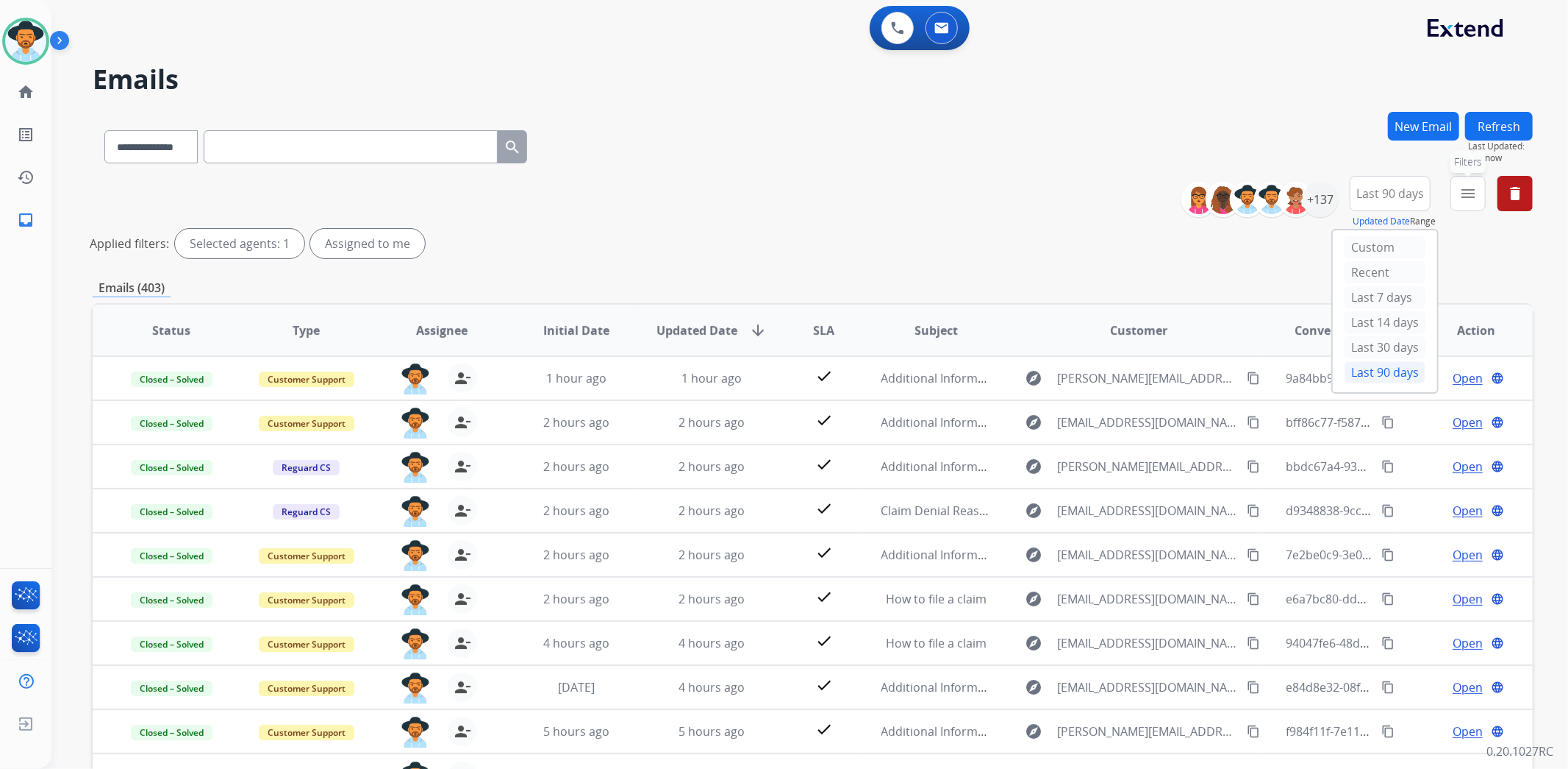
click at [1463, 191] on mat-icon "menu" at bounding box center [1468, 193] width 17 height 17
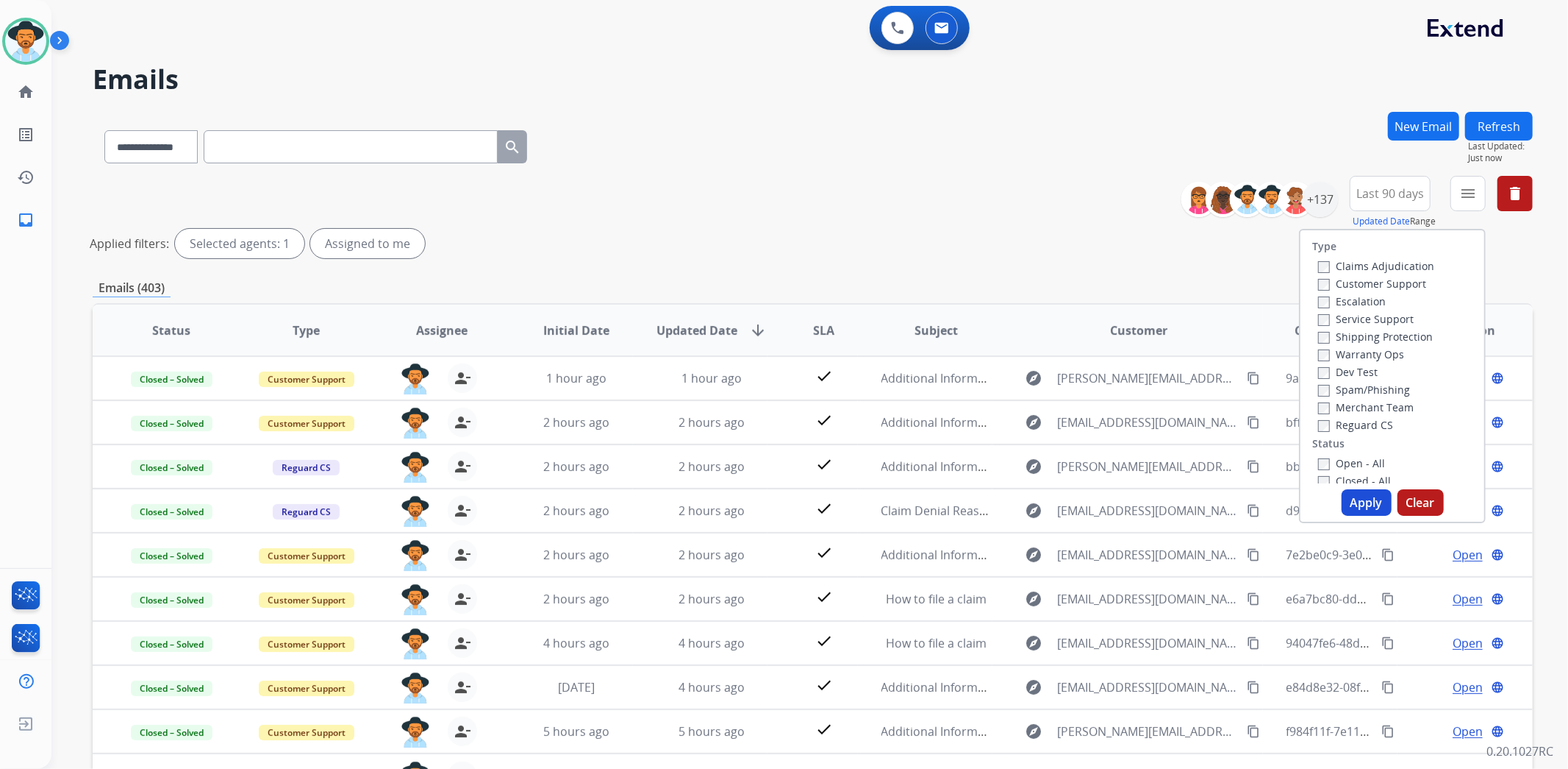
click at [1413, 284] on label "Customer Support" at bounding box center [1372, 283] width 108 height 14
click at [1408, 336] on label "Shipping Protection" at bounding box center [1375, 336] width 115 height 14
click at [1354, 423] on label "Reguard CS" at bounding box center [1356, 424] width 75 height 14
click at [1354, 461] on label "Open - All" at bounding box center [1351, 462] width 67 height 14
click at [1363, 502] on button "Apply" at bounding box center [1366, 503] width 50 height 26
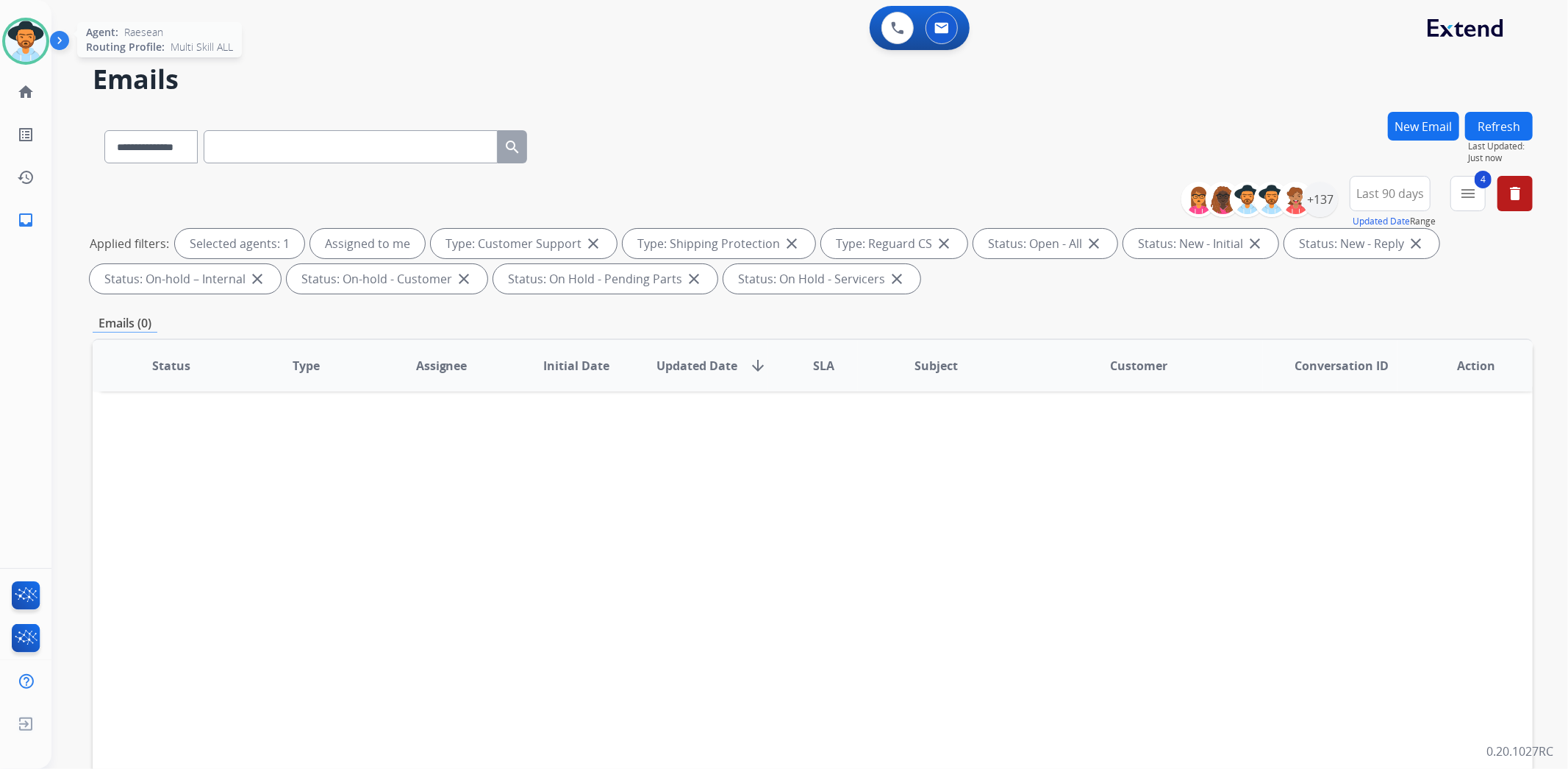
click at [19, 32] on img at bounding box center [26, 41] width 41 height 41
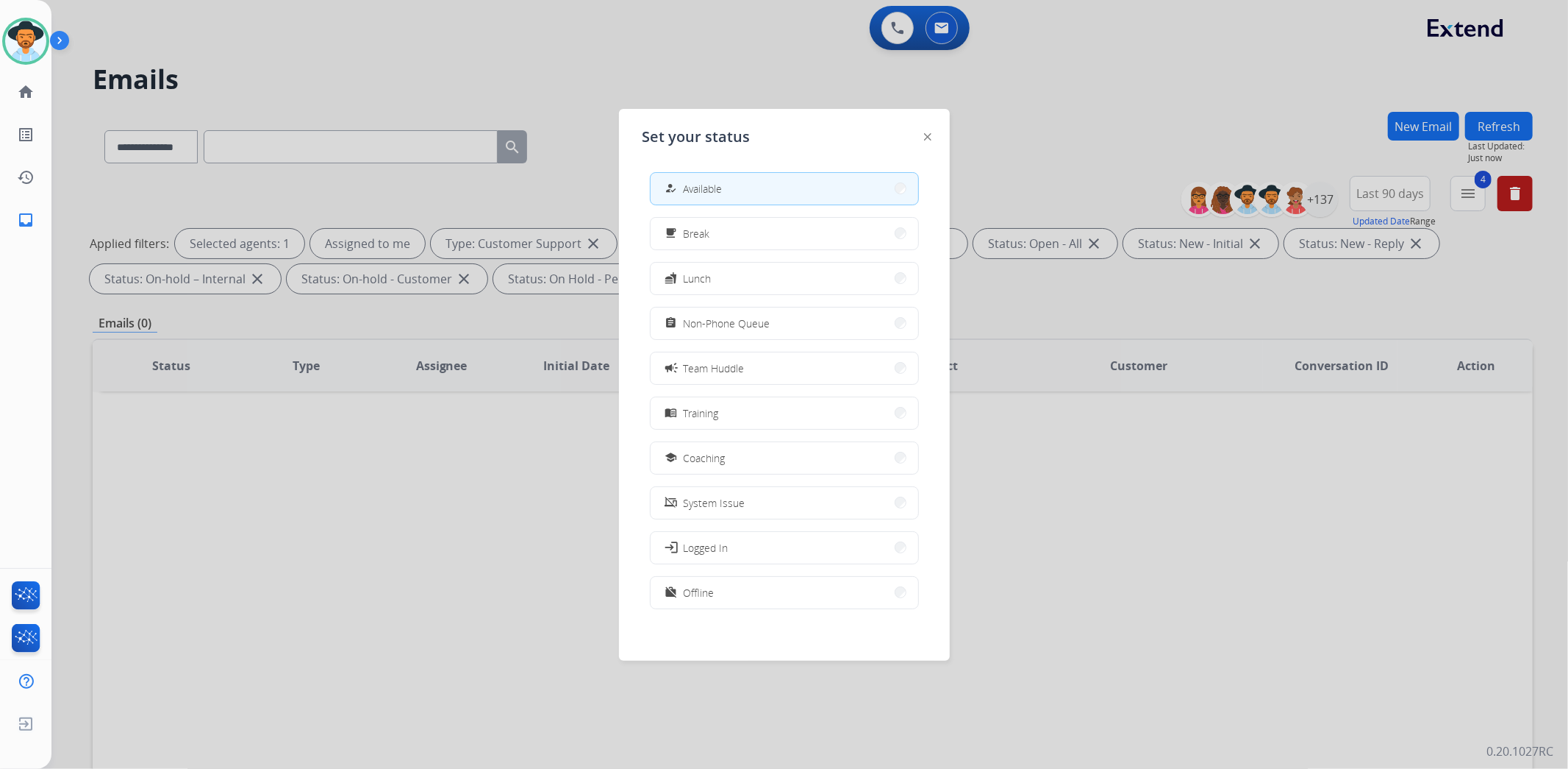
click at [557, 84] on div at bounding box center [784, 384] width 1568 height 769
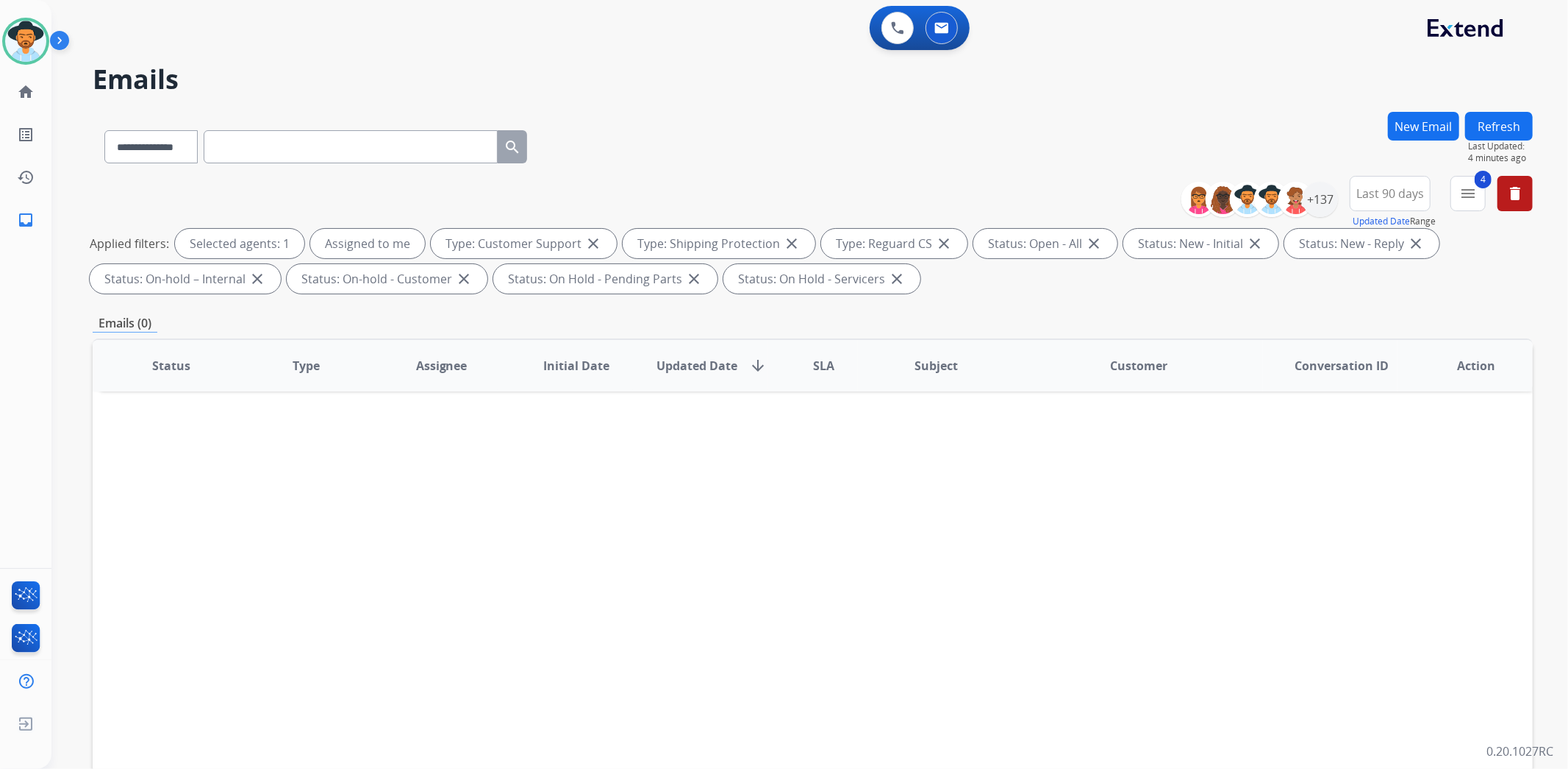
click at [376, 56] on div "**********" at bounding box center [792, 437] width 1481 height 769
click at [35, 37] on img at bounding box center [26, 41] width 41 height 41
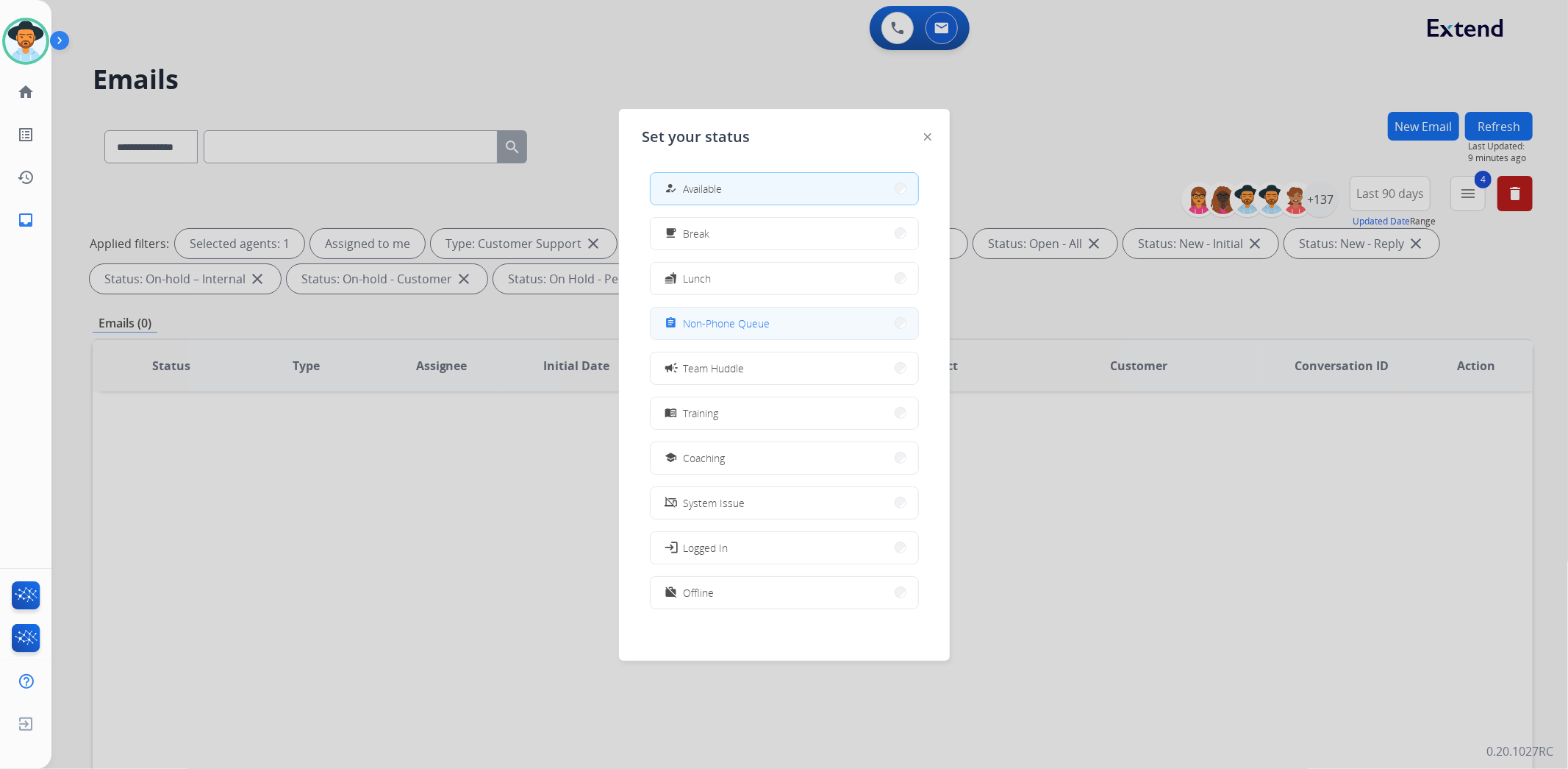
click at [770, 327] on button "assignment Non-Phone Queue" at bounding box center [784, 323] width 268 height 31
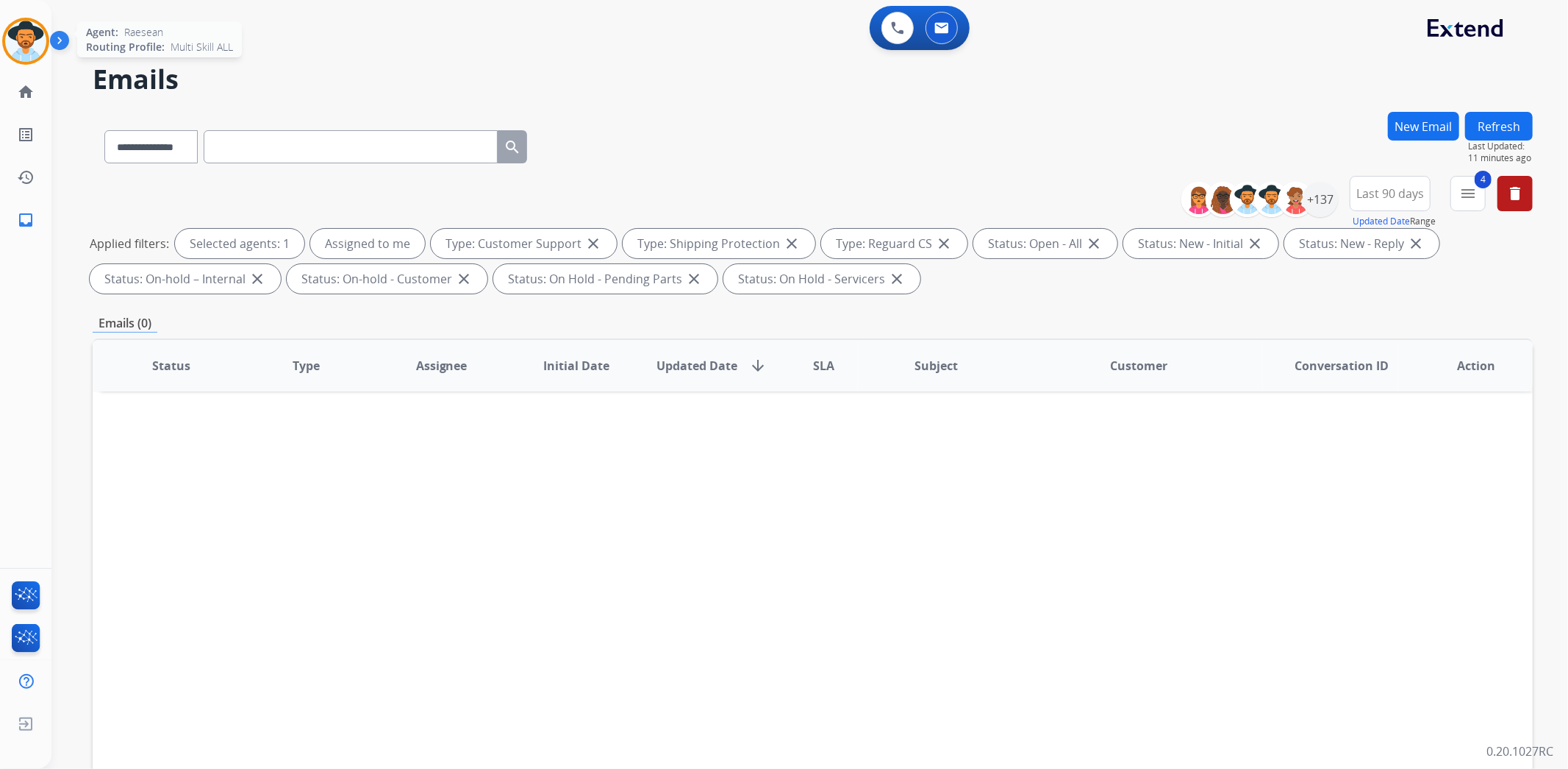
click at [36, 48] on img at bounding box center [26, 41] width 41 height 41
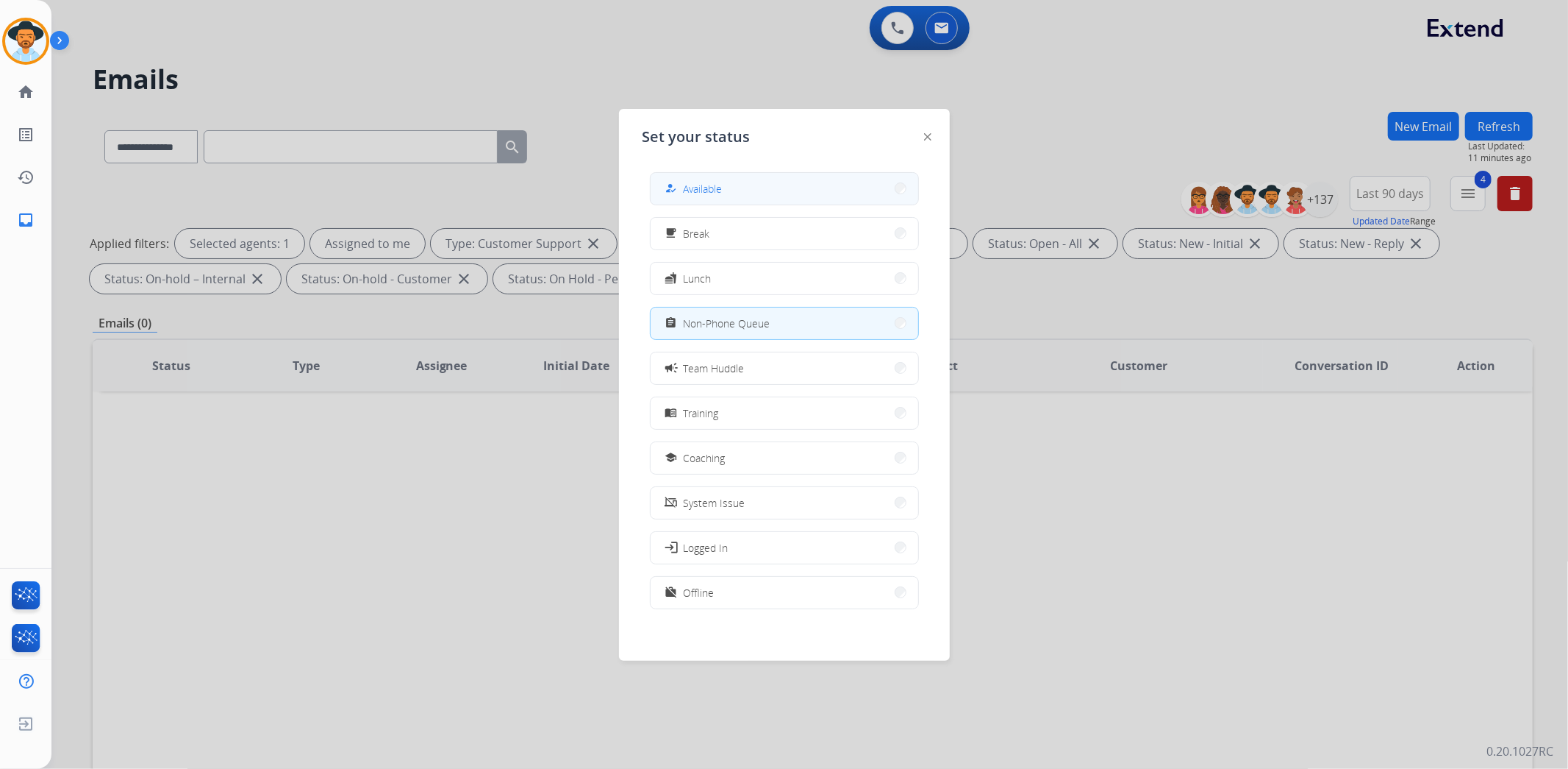
click at [713, 186] on span "Available" at bounding box center [703, 189] width 39 height 16
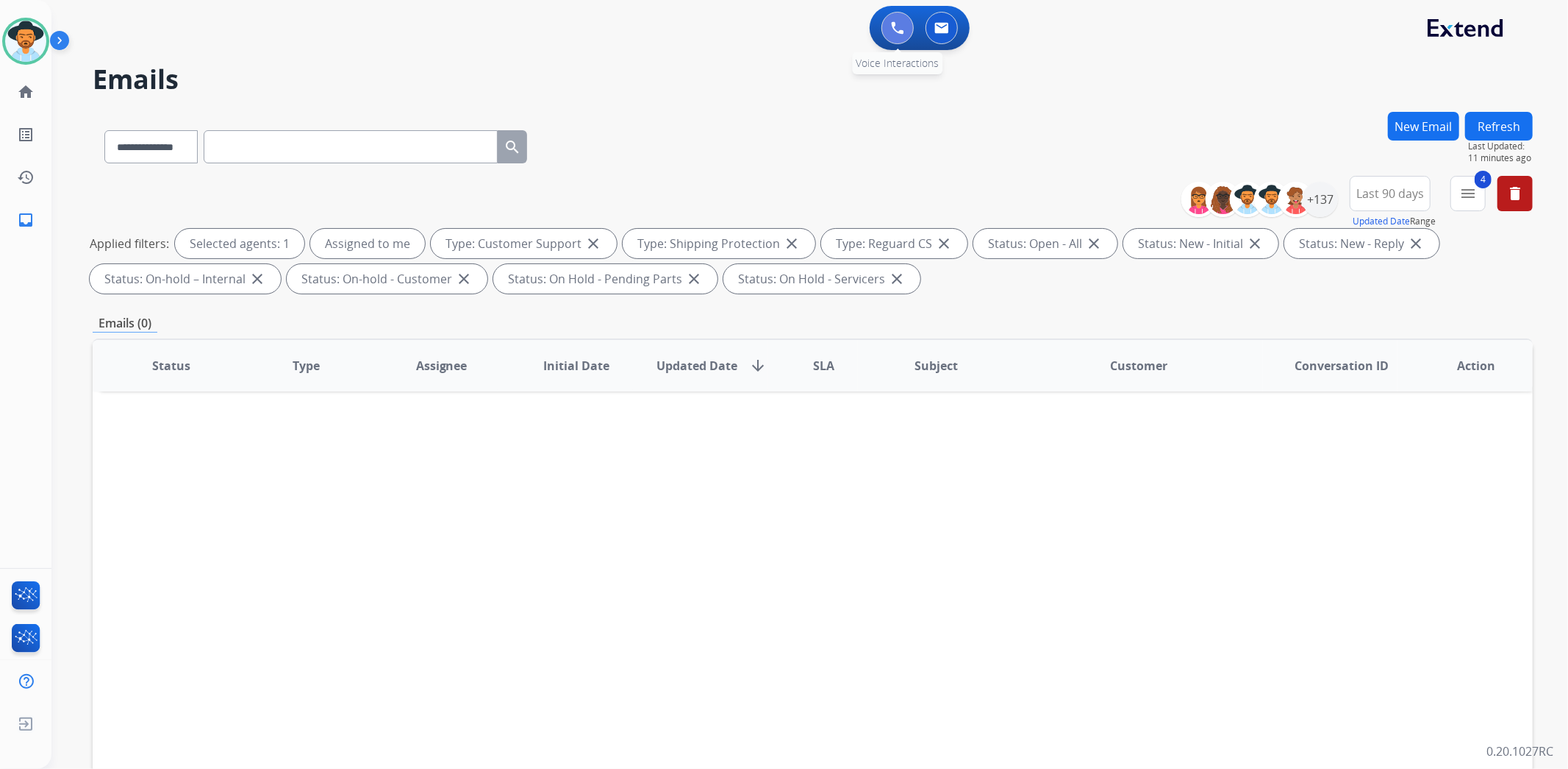
click at [908, 30] on button at bounding box center [898, 27] width 32 height 32
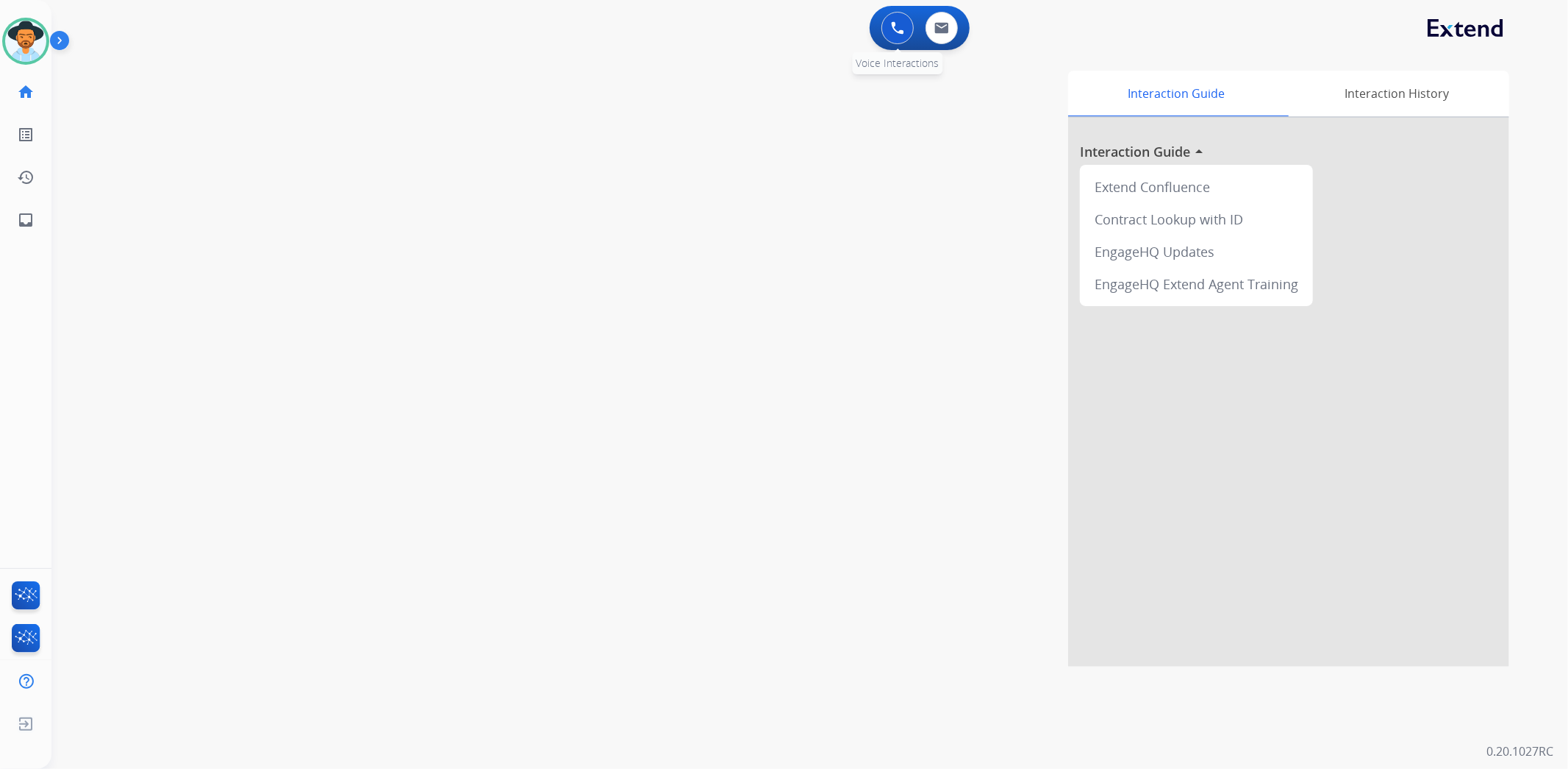
click at [898, 23] on img at bounding box center [898, 28] width 13 height 13
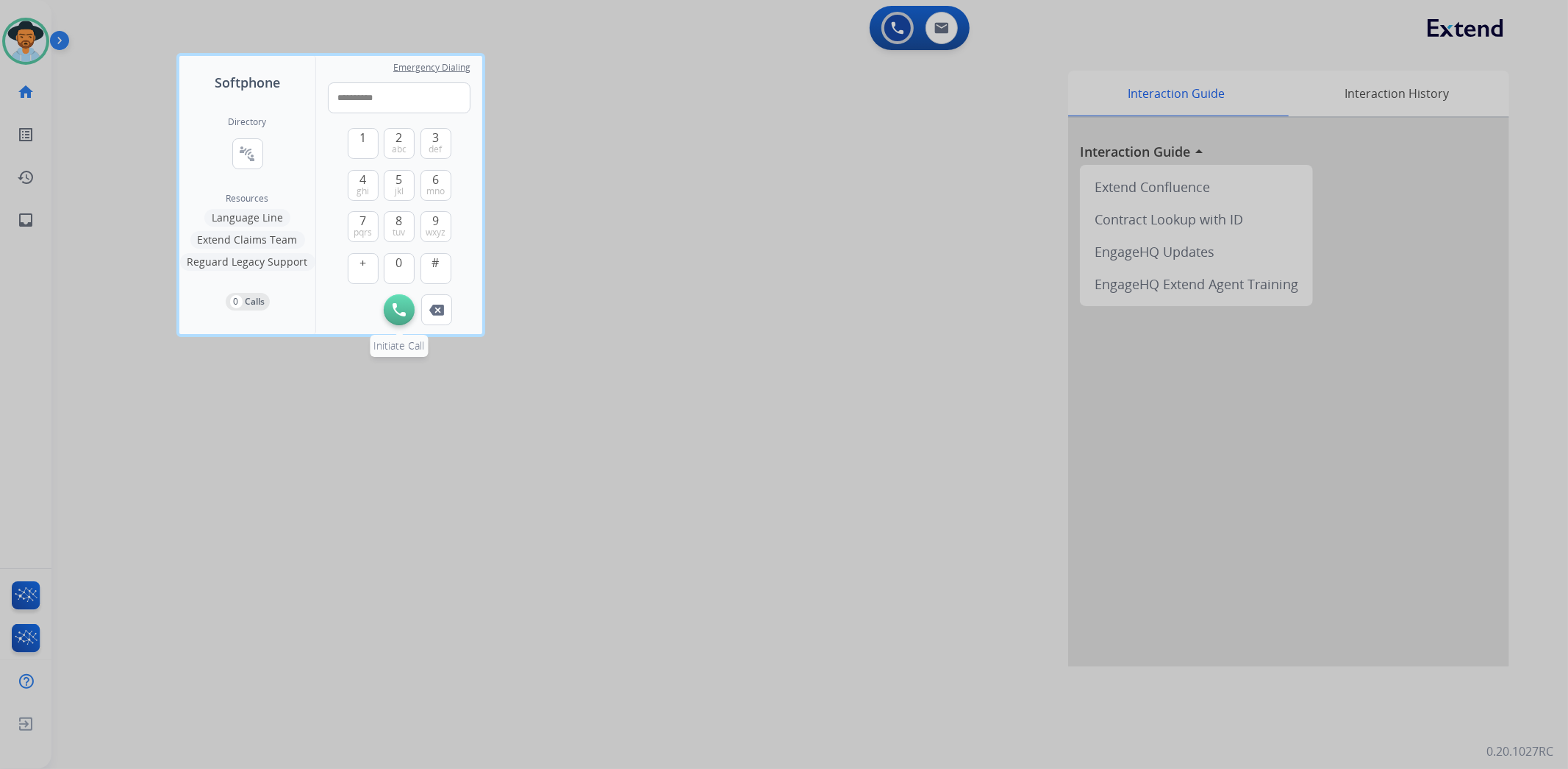
type input "**********"
click at [397, 313] on img at bounding box center [399, 309] width 13 height 13
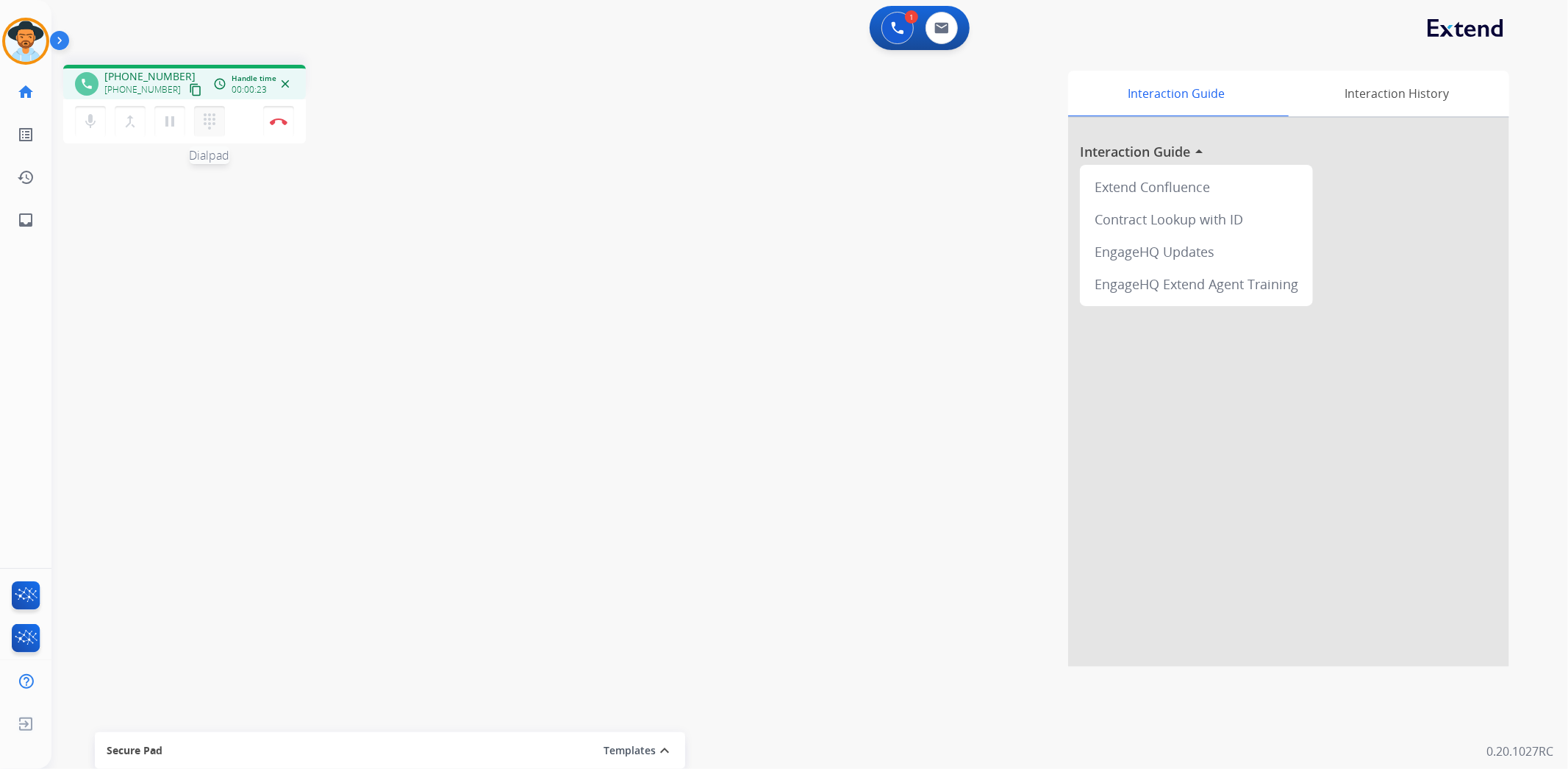
click at [213, 126] on mat-icon "dialpad" at bounding box center [209, 121] width 17 height 17
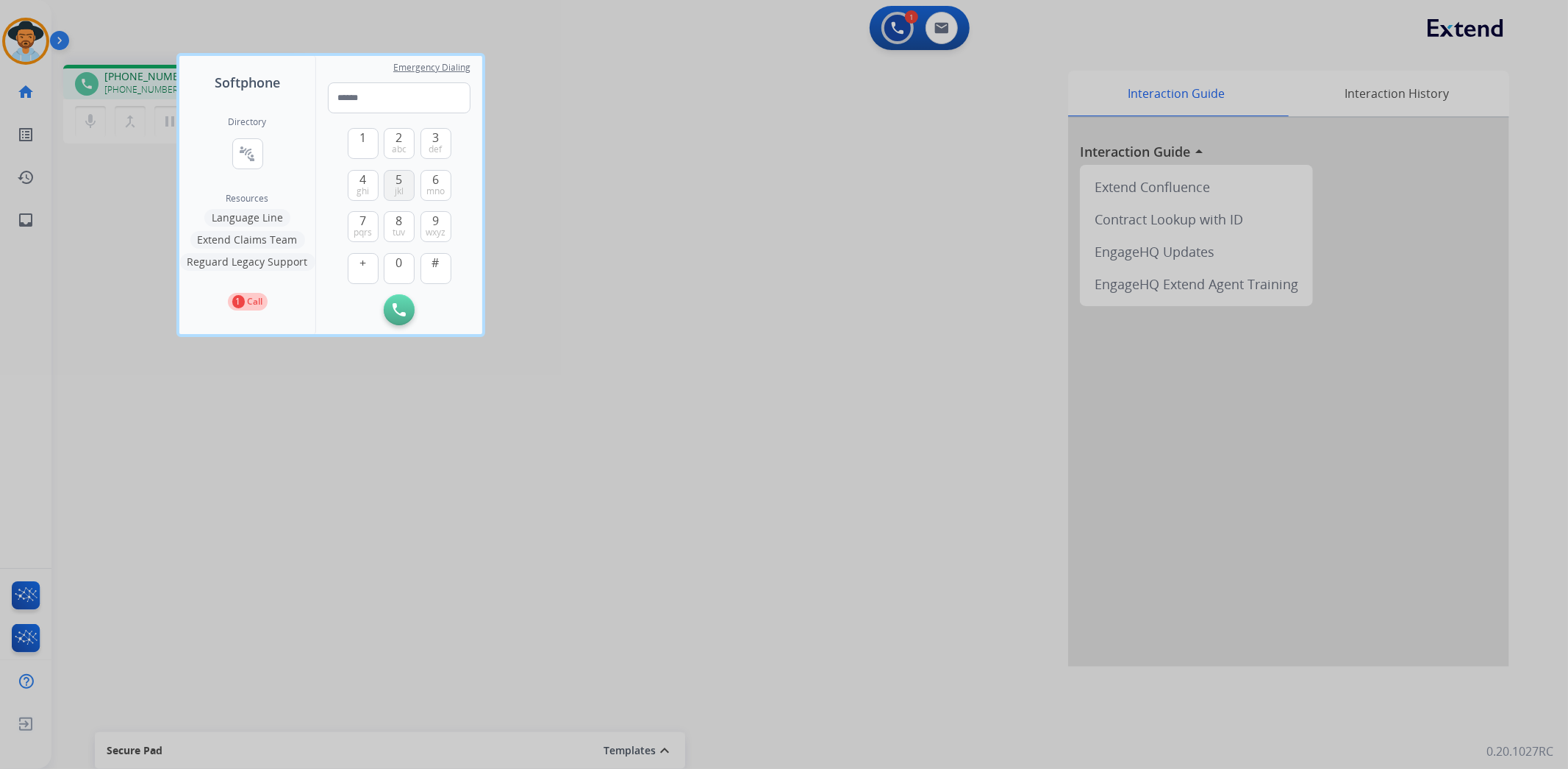
click at [398, 191] on span "jkl" at bounding box center [399, 191] width 9 height 12
type input "*"
click at [578, 75] on div at bounding box center [784, 384] width 1568 height 769
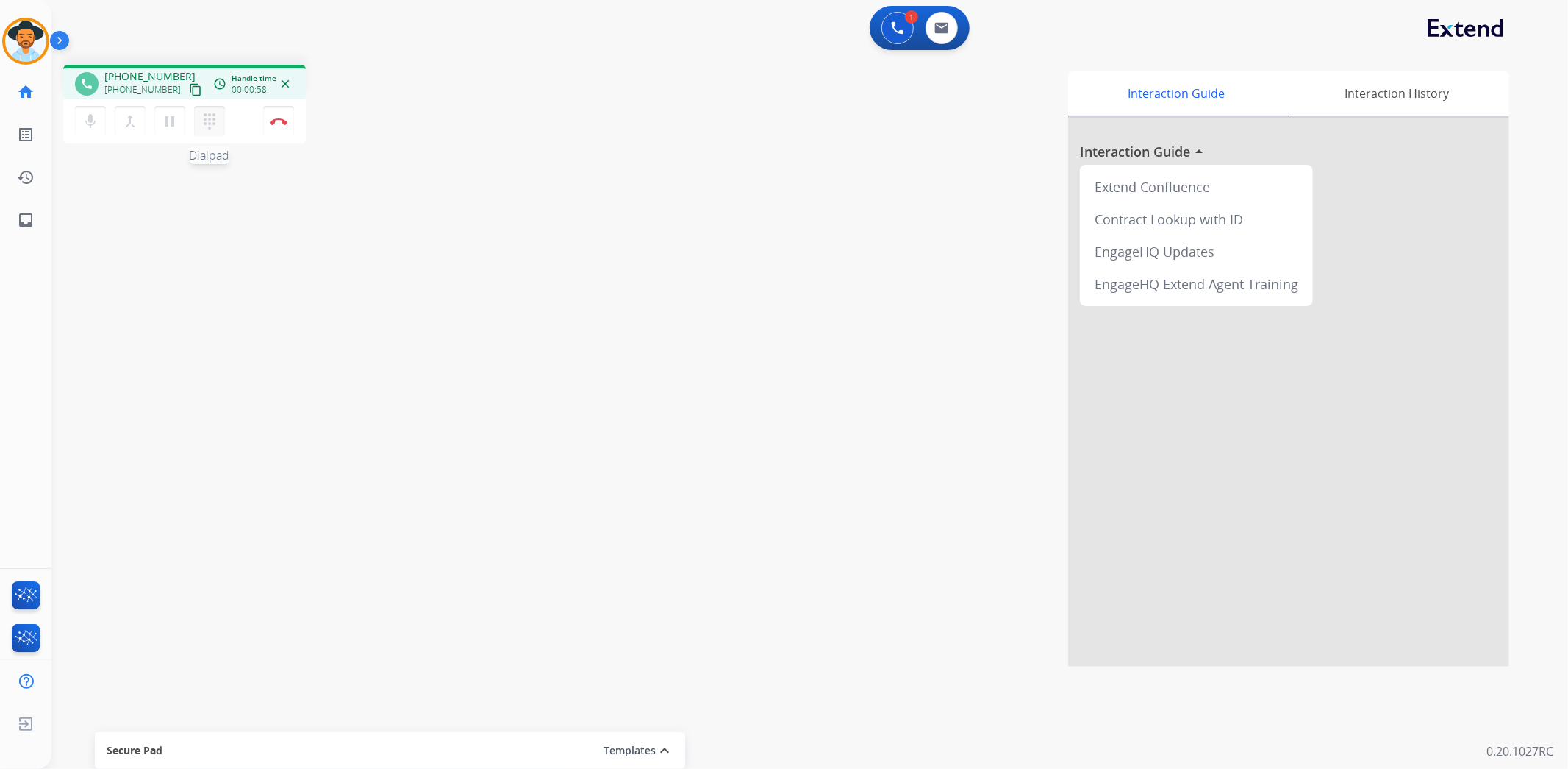
click at [206, 117] on mat-icon "dialpad" at bounding box center [209, 121] width 17 height 17
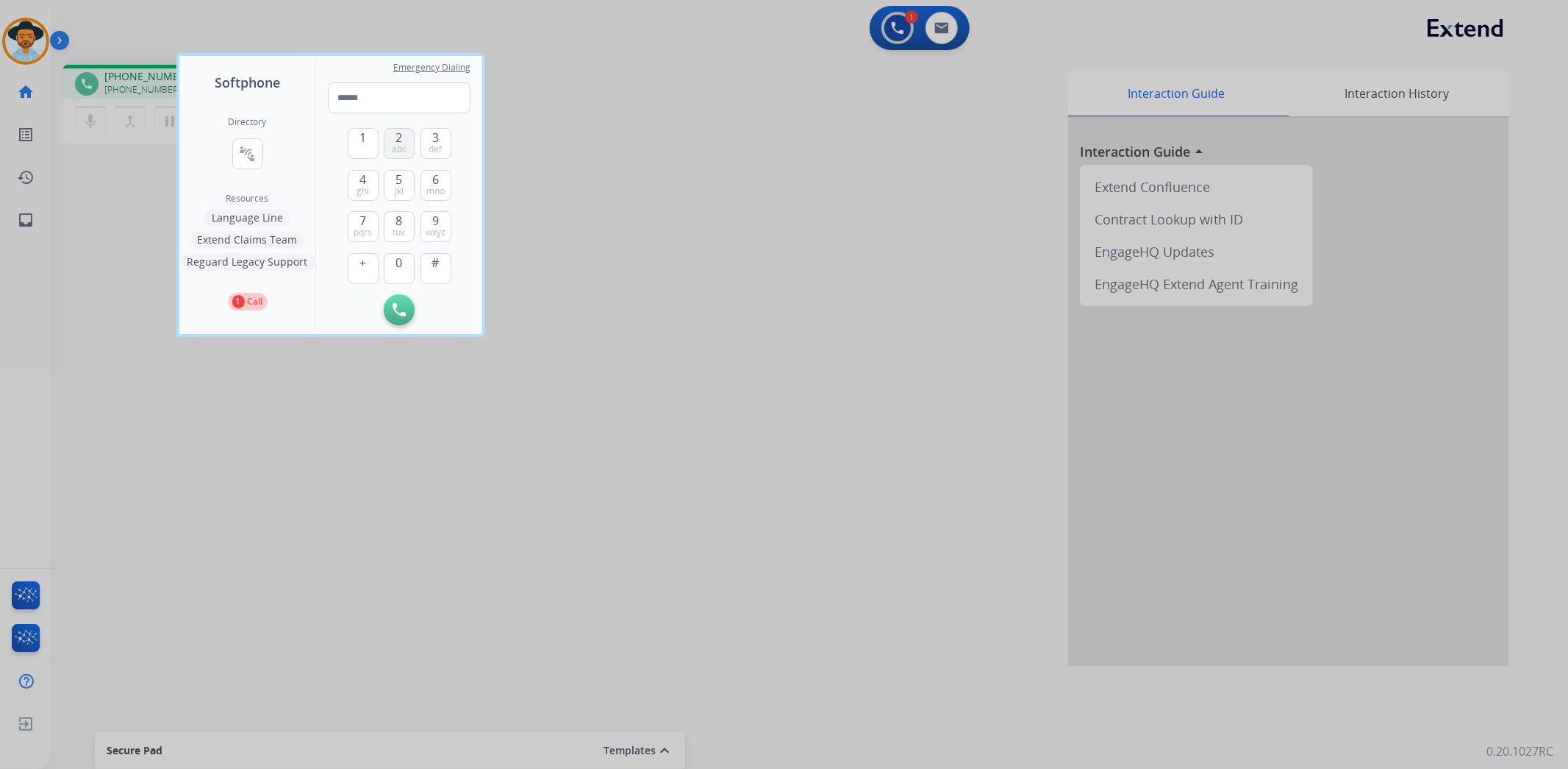
click at [396, 152] on span "abc" at bounding box center [399, 149] width 15 height 12
click at [362, 187] on span "ghi" at bounding box center [362, 191] width 12 height 12
click at [400, 189] on span "jkl" at bounding box center [399, 191] width 9 height 12
type input "***"
click at [557, 144] on div at bounding box center [784, 384] width 1568 height 769
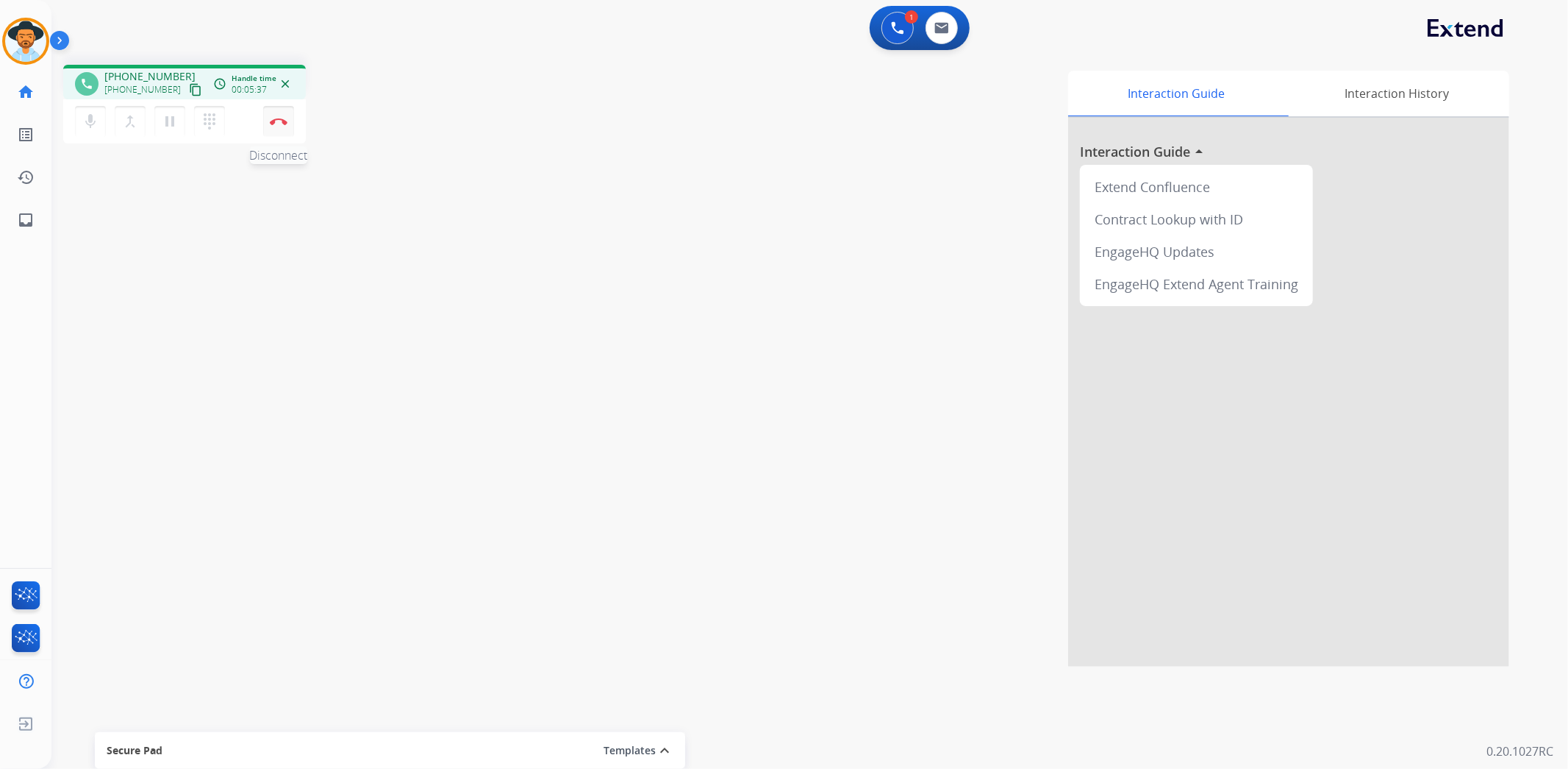
click at [278, 121] on img at bounding box center [278, 121] width 17 height 7
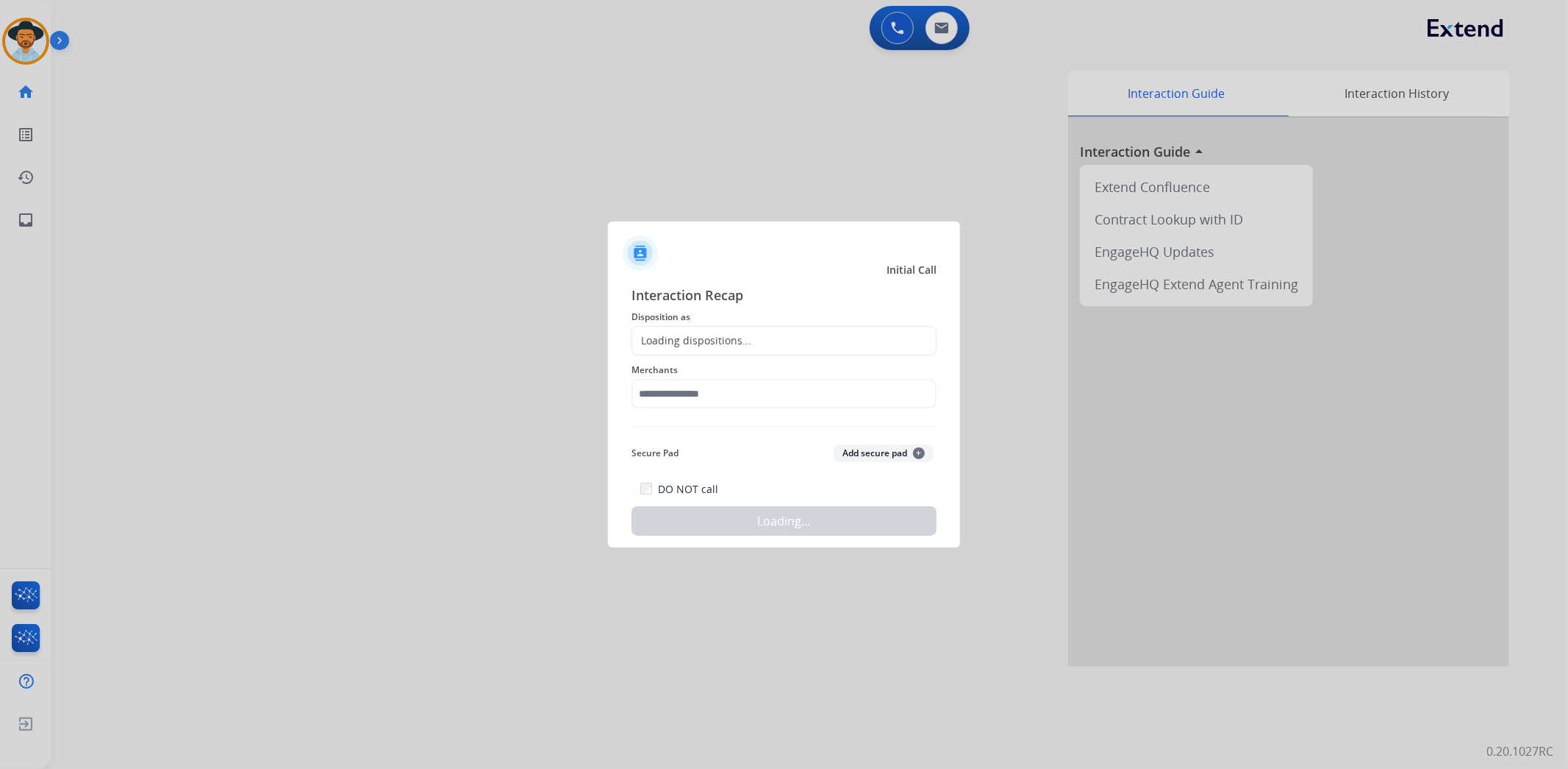
click at [855, 334] on div "Loading dispositions..." at bounding box center [784, 341] width 305 height 30
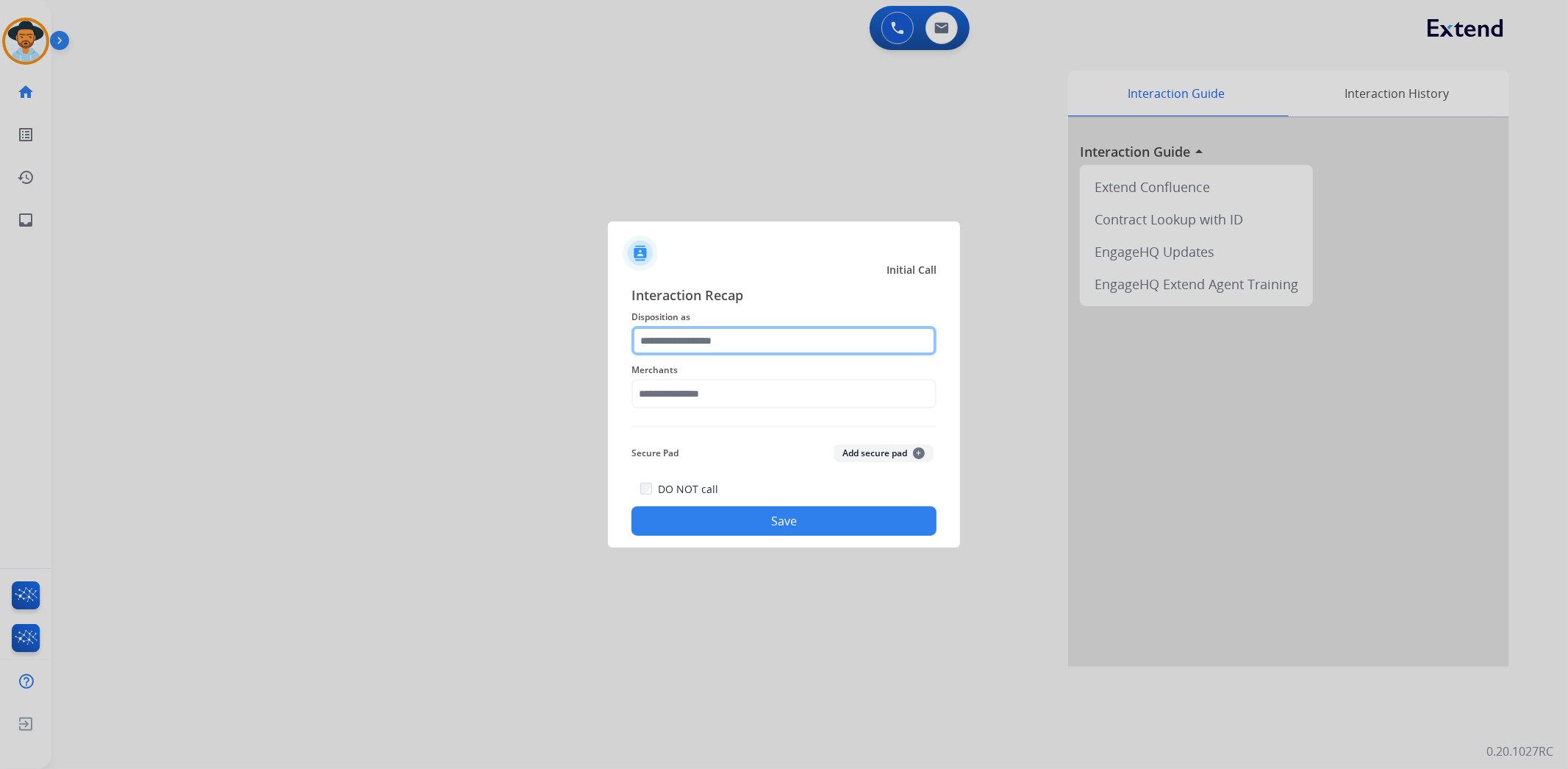
click at [713, 335] on input "text" at bounding box center [784, 341] width 305 height 30
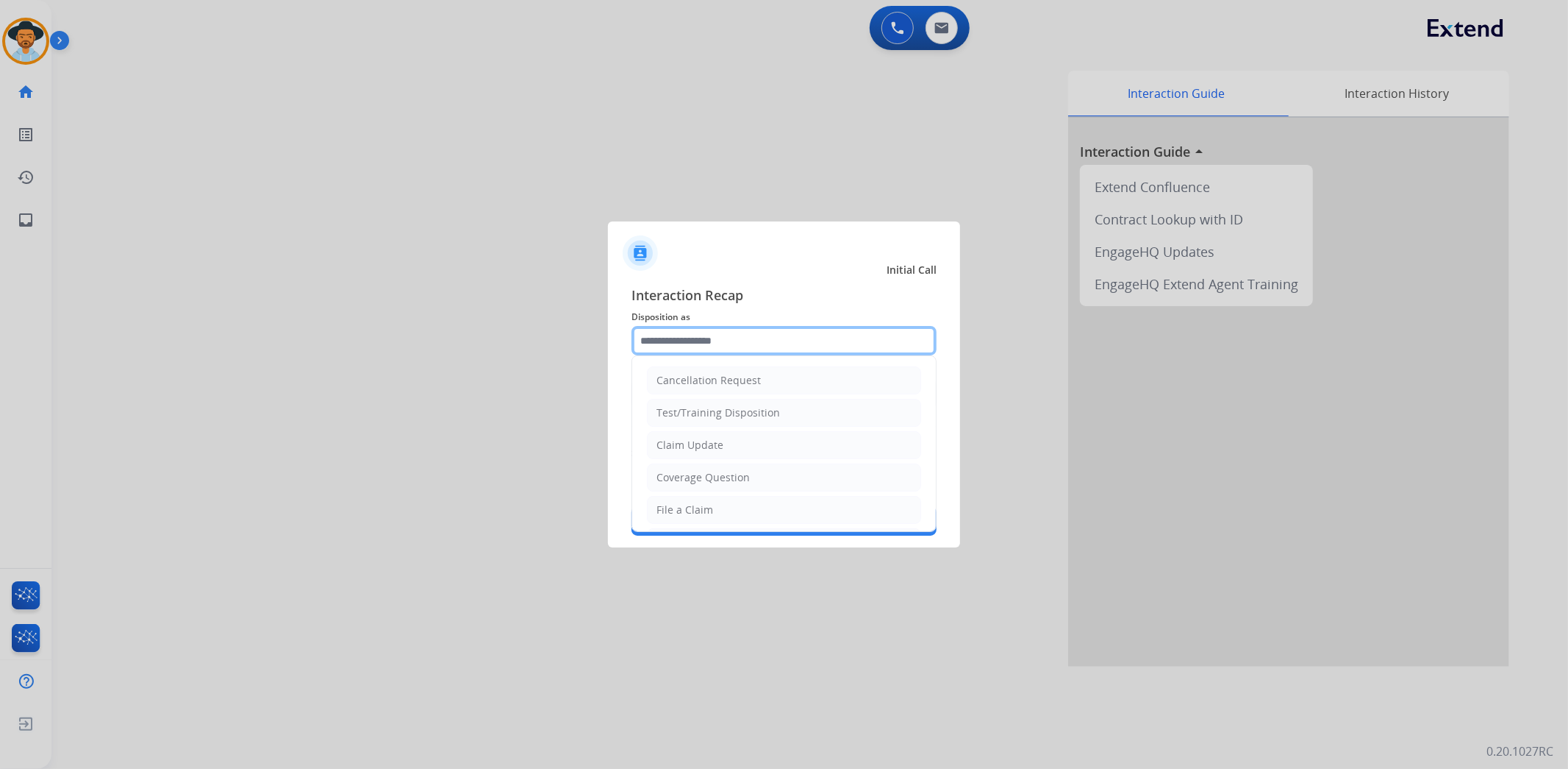
click at [791, 350] on input "text" at bounding box center [784, 341] width 305 height 30
click at [746, 449] on li "Claim Update" at bounding box center [784, 445] width 274 height 28
type input "**********"
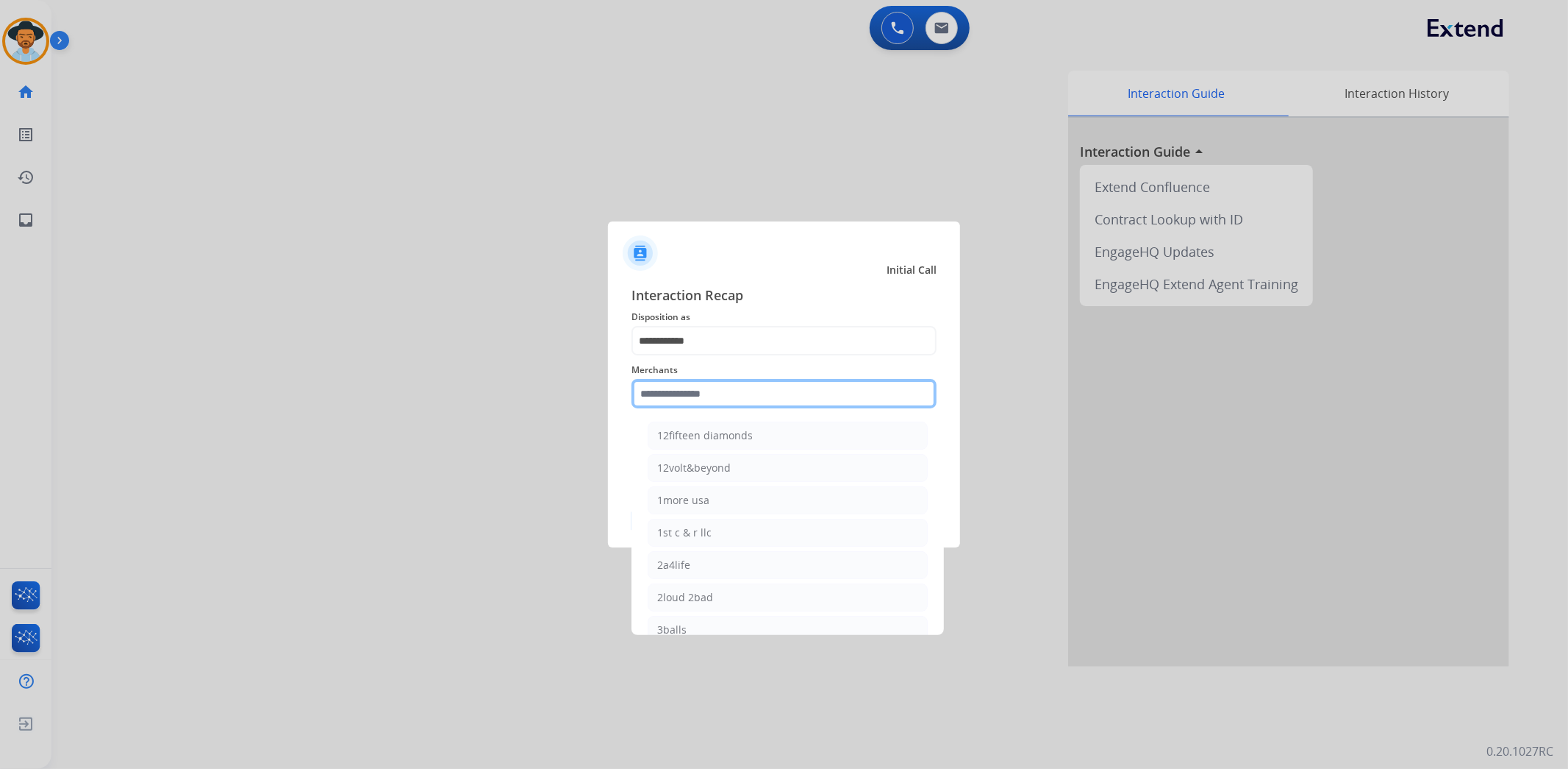
click at [717, 389] on input "text" at bounding box center [784, 394] width 305 height 30
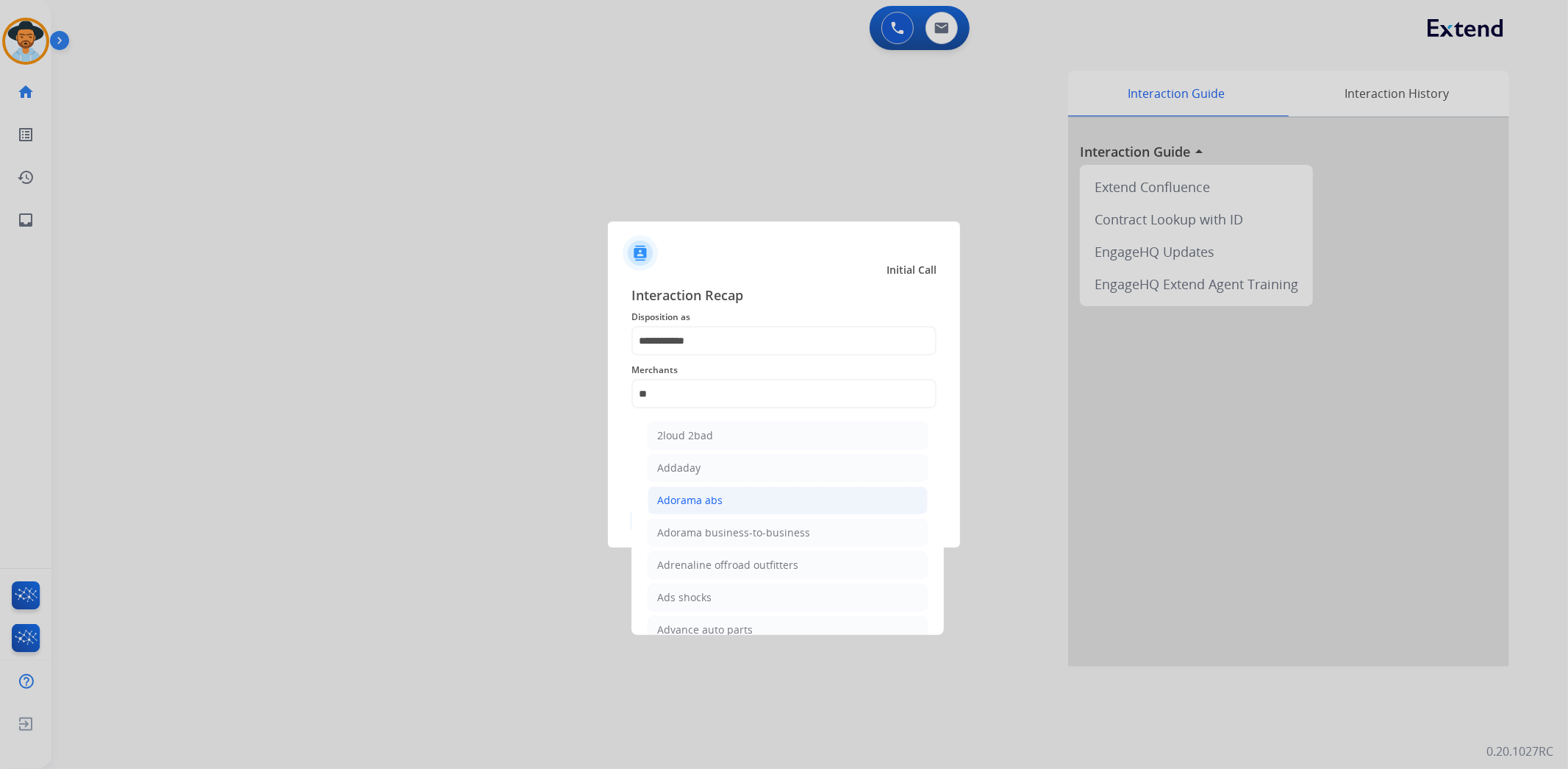
click at [713, 490] on li "Adorama abs" at bounding box center [788, 500] width 280 height 28
type input "**********"
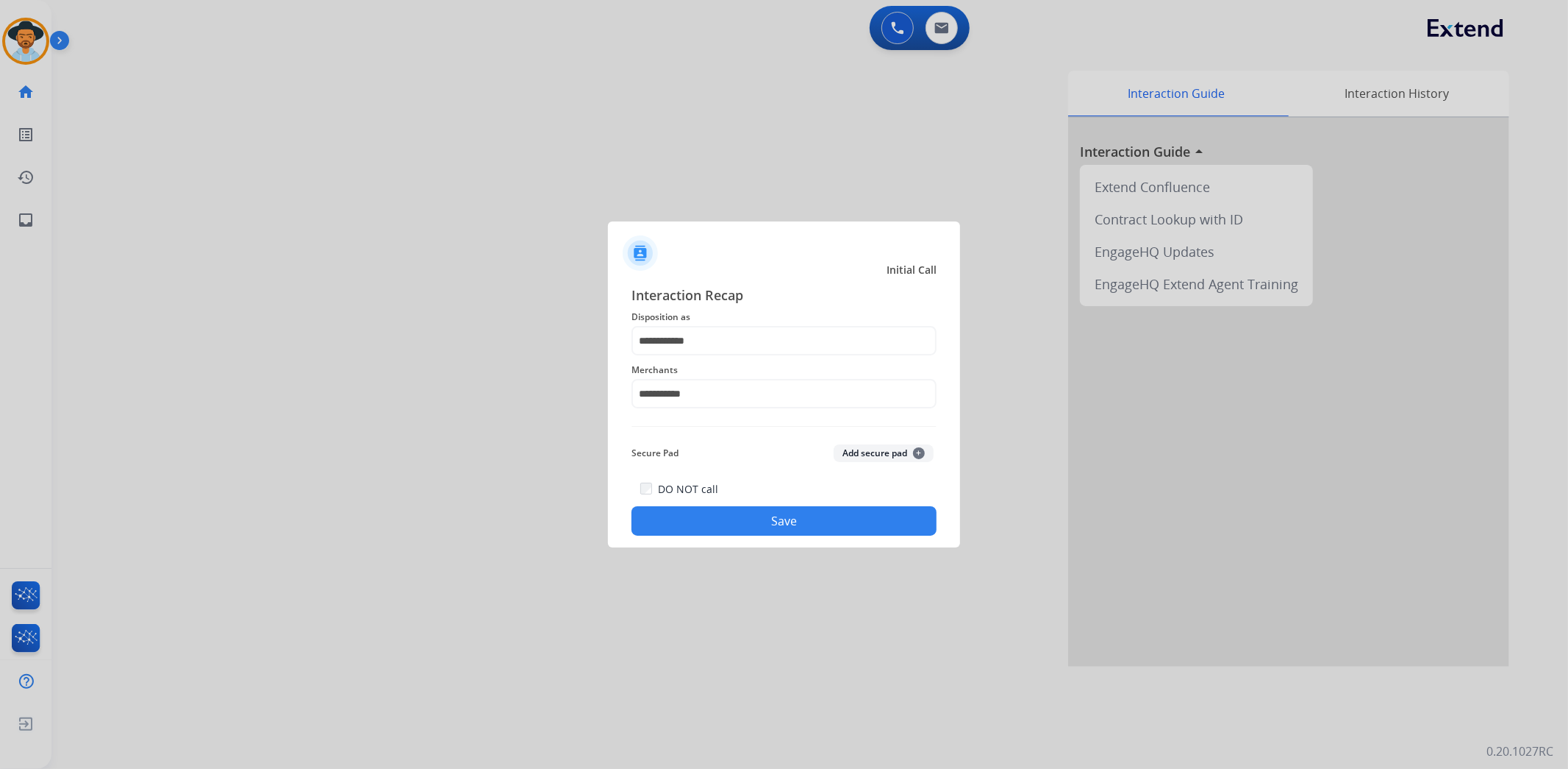
click at [828, 431] on div "**********" at bounding box center [784, 409] width 305 height 251
click at [811, 516] on button "Save" at bounding box center [784, 521] width 305 height 30
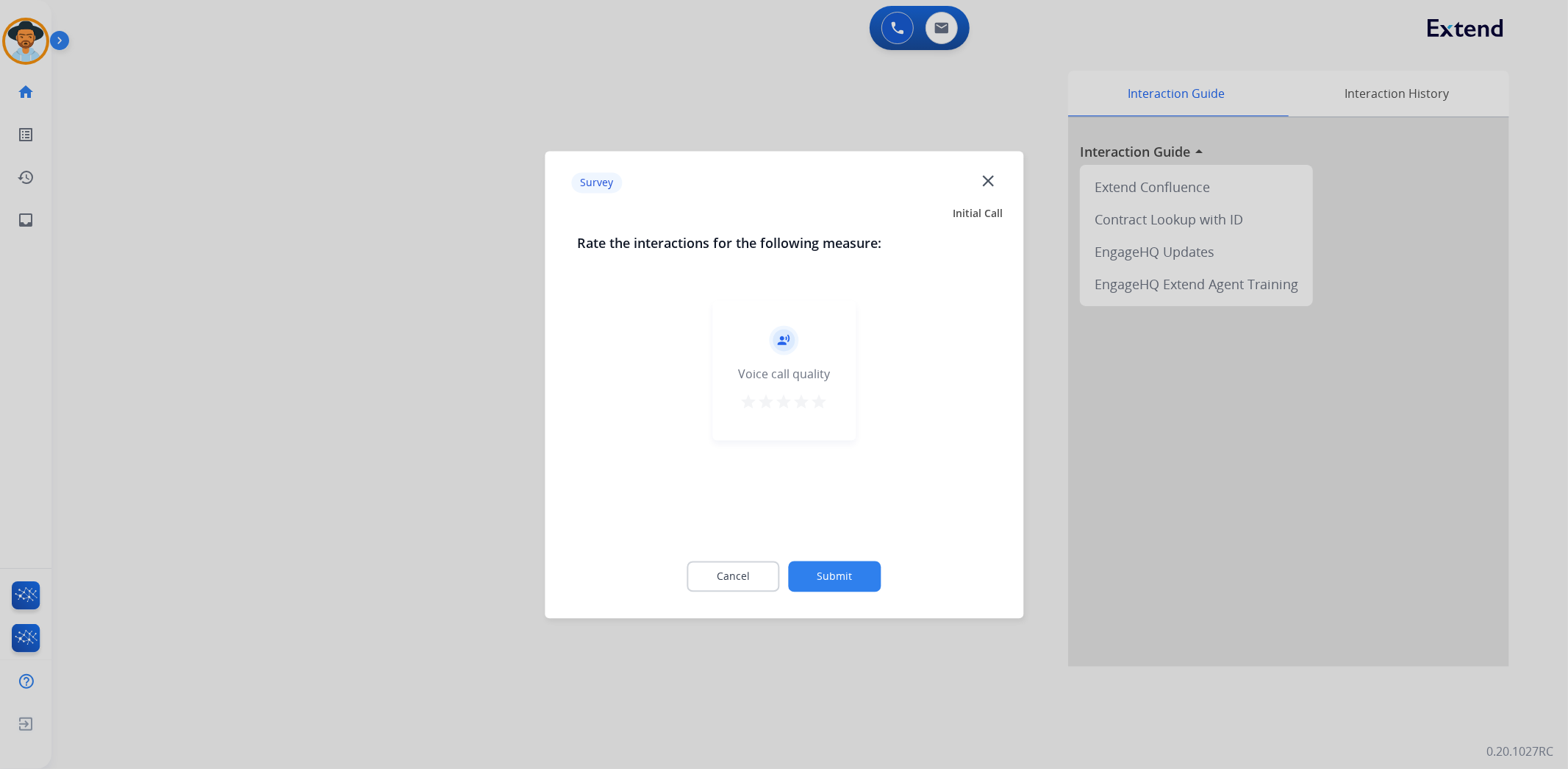
click at [846, 576] on button "Submit" at bounding box center [835, 576] width 93 height 31
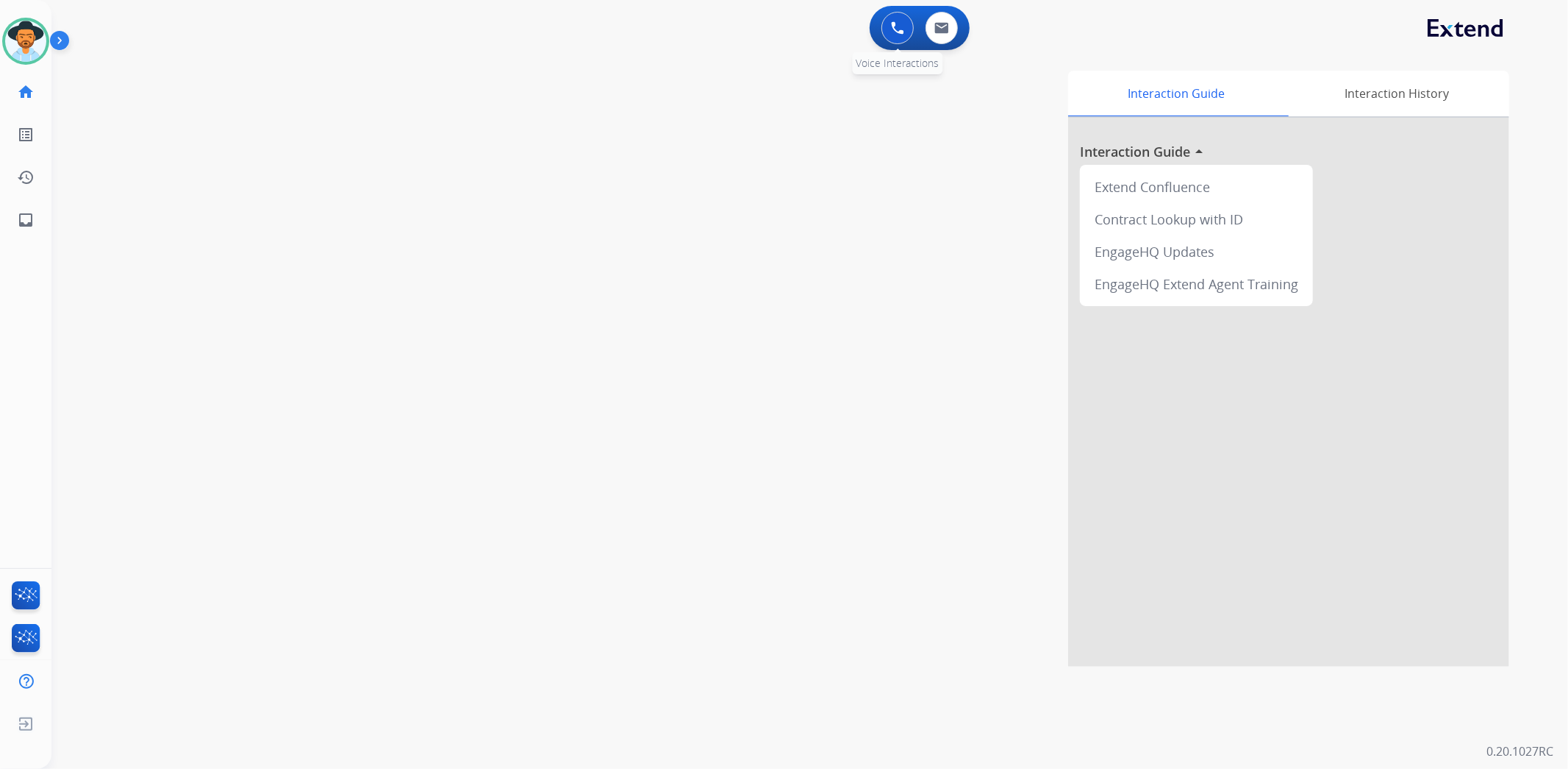
click at [898, 21] on img at bounding box center [898, 28] width 13 height 13
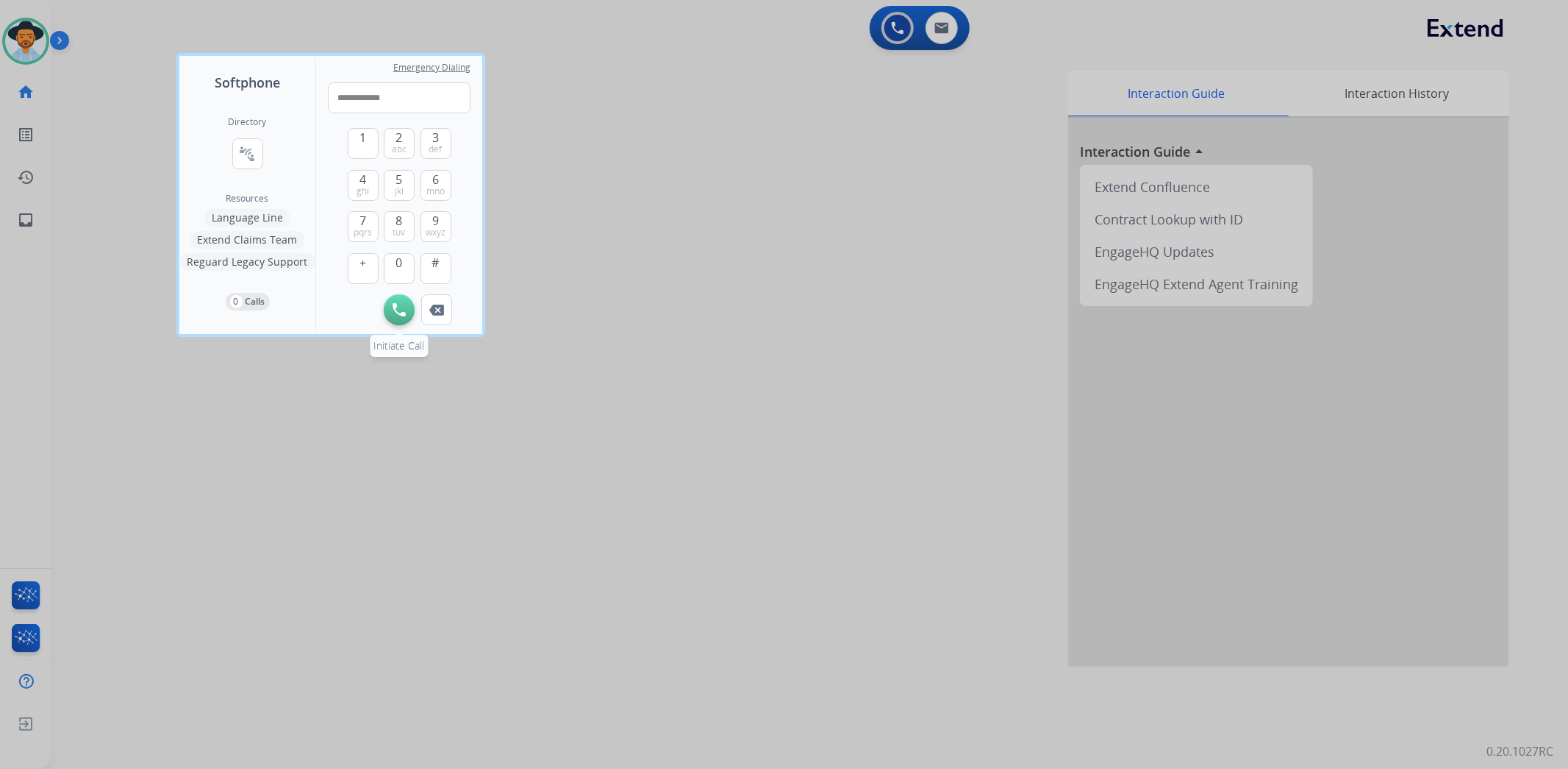
type input "**********"
click at [402, 317] on button "Initiate Call" at bounding box center [398, 309] width 31 height 31
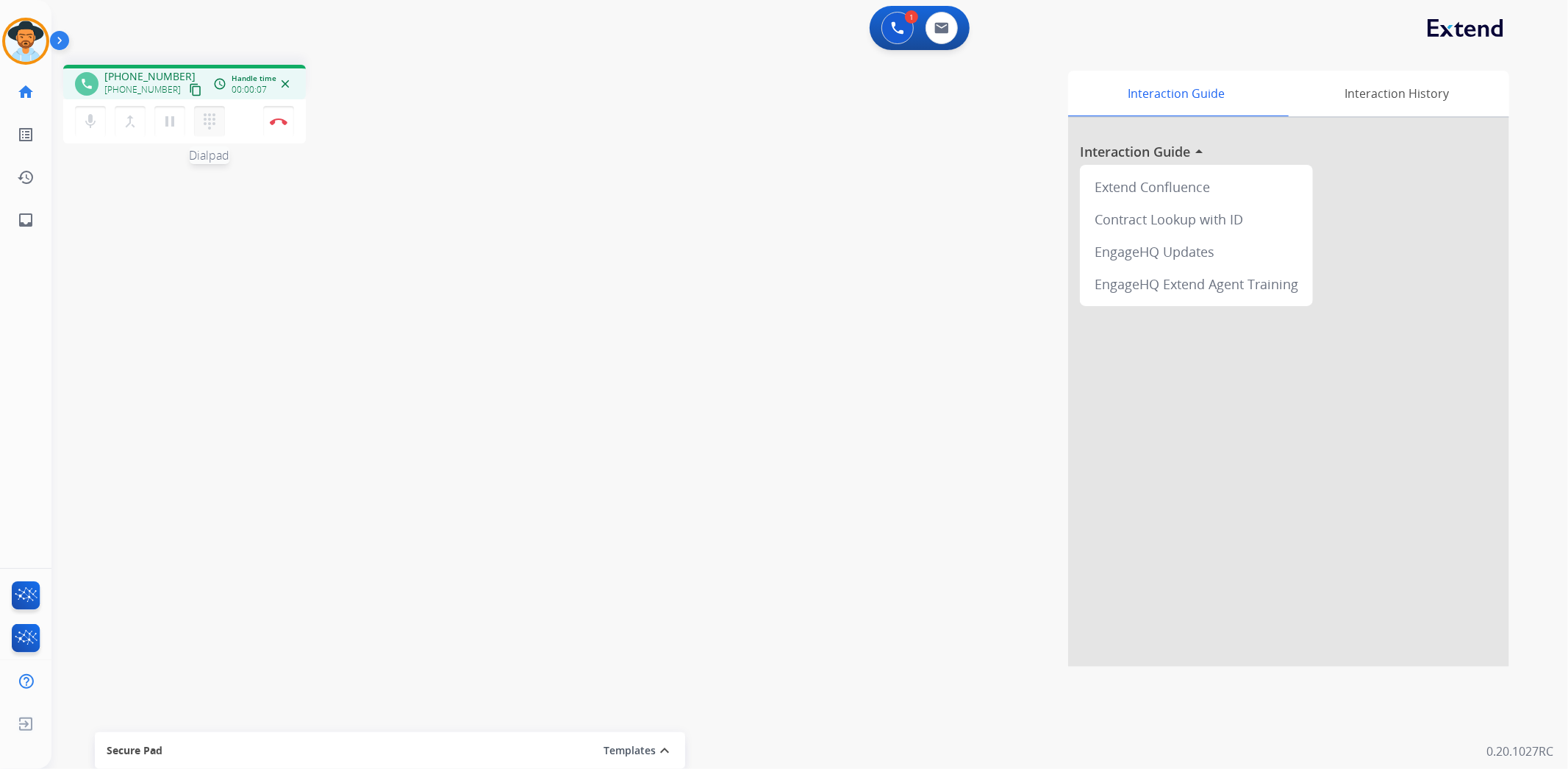
click at [209, 118] on mat-icon "dialpad" at bounding box center [209, 121] width 17 height 17
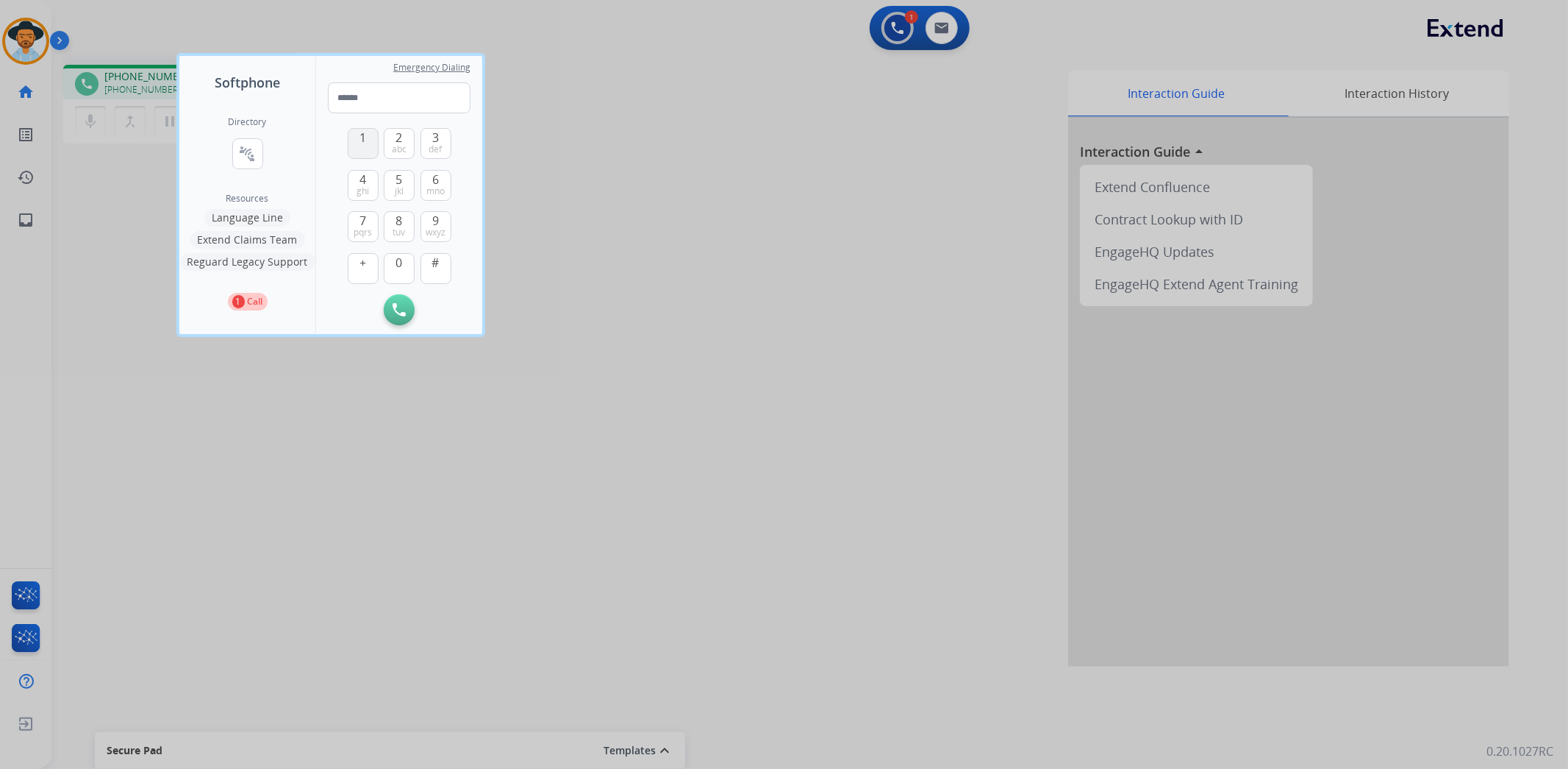
click at [363, 136] on span "1" at bounding box center [363, 137] width 7 height 17
type input "*"
click at [682, 175] on div at bounding box center [784, 384] width 1568 height 769
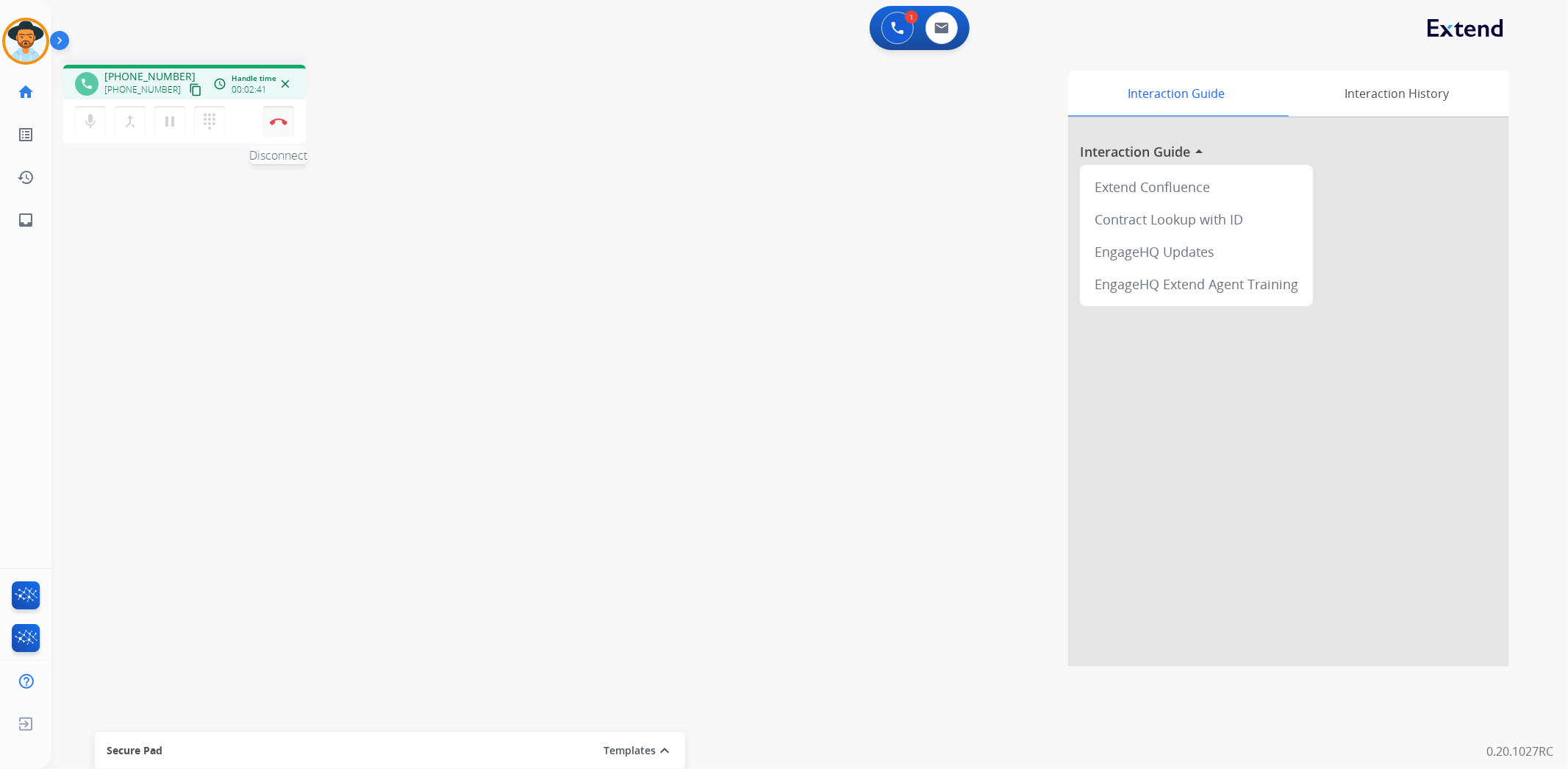
click at [279, 117] on img at bounding box center [278, 121] width 17 height 7
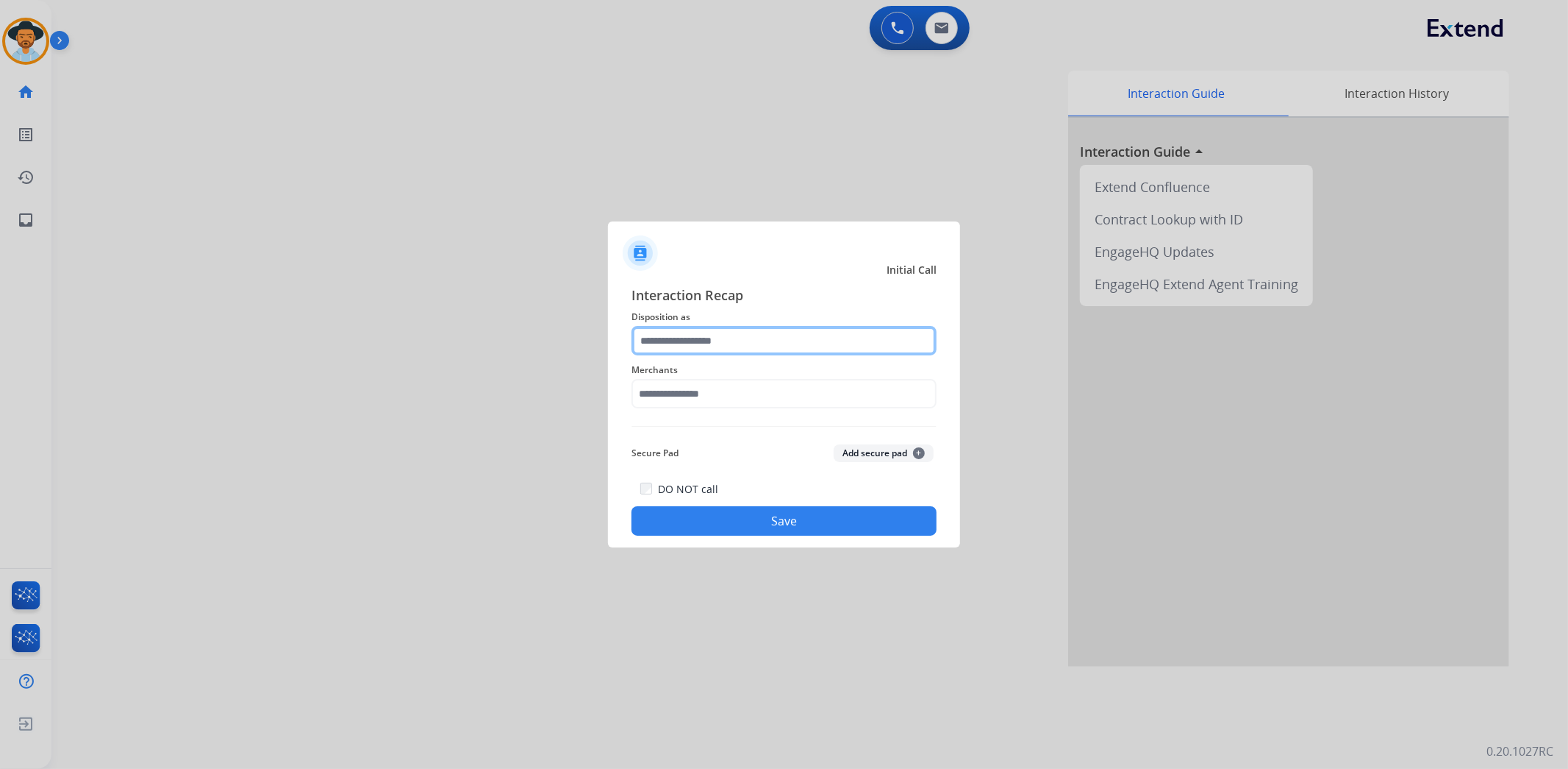
click at [828, 334] on input "text" at bounding box center [784, 341] width 305 height 30
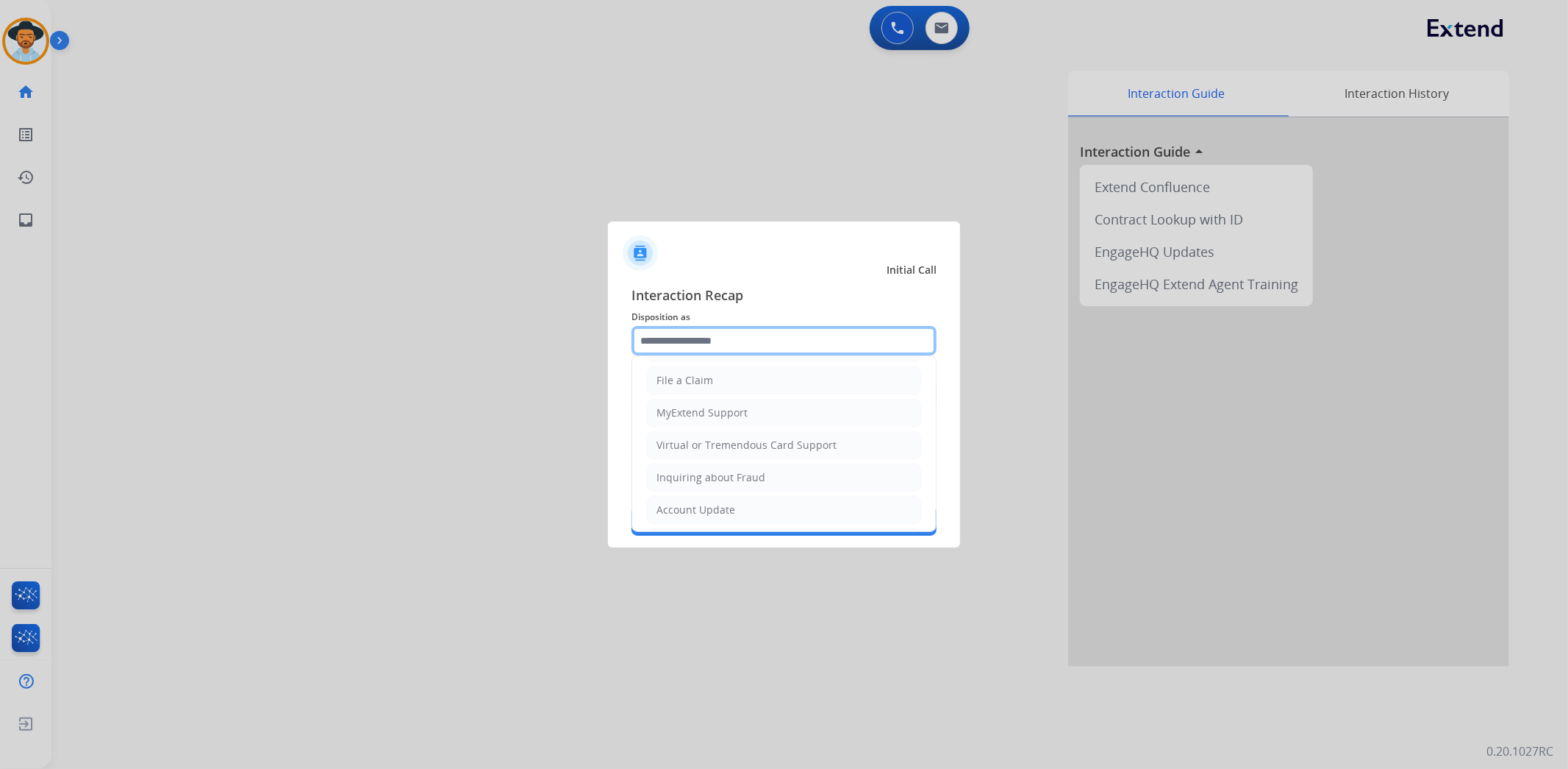
scroll to position [296, 0]
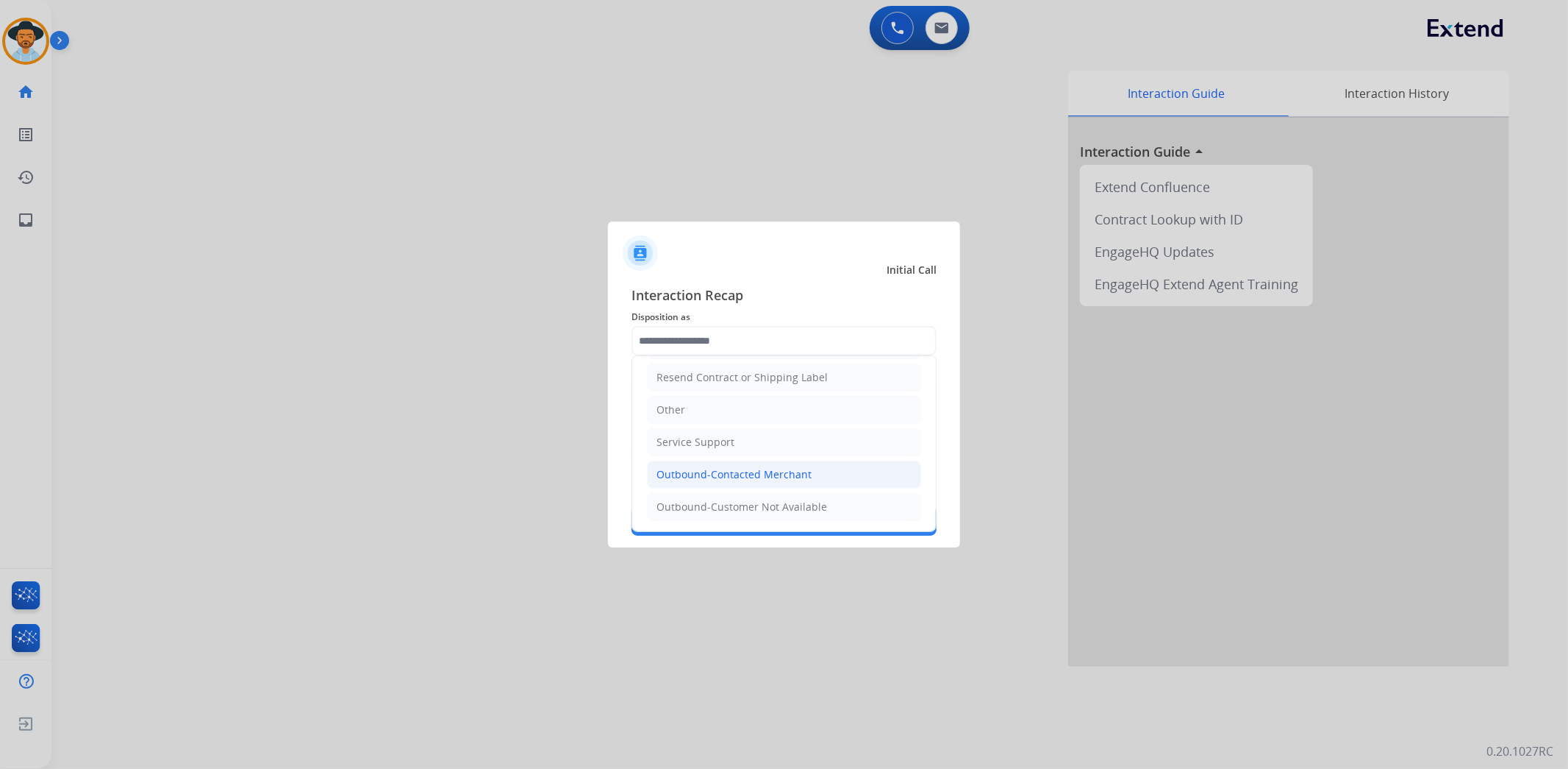
click at [750, 467] on div "Outbound-Contacted Merchant" at bounding box center [734, 475] width 155 height 15
type input "**********"
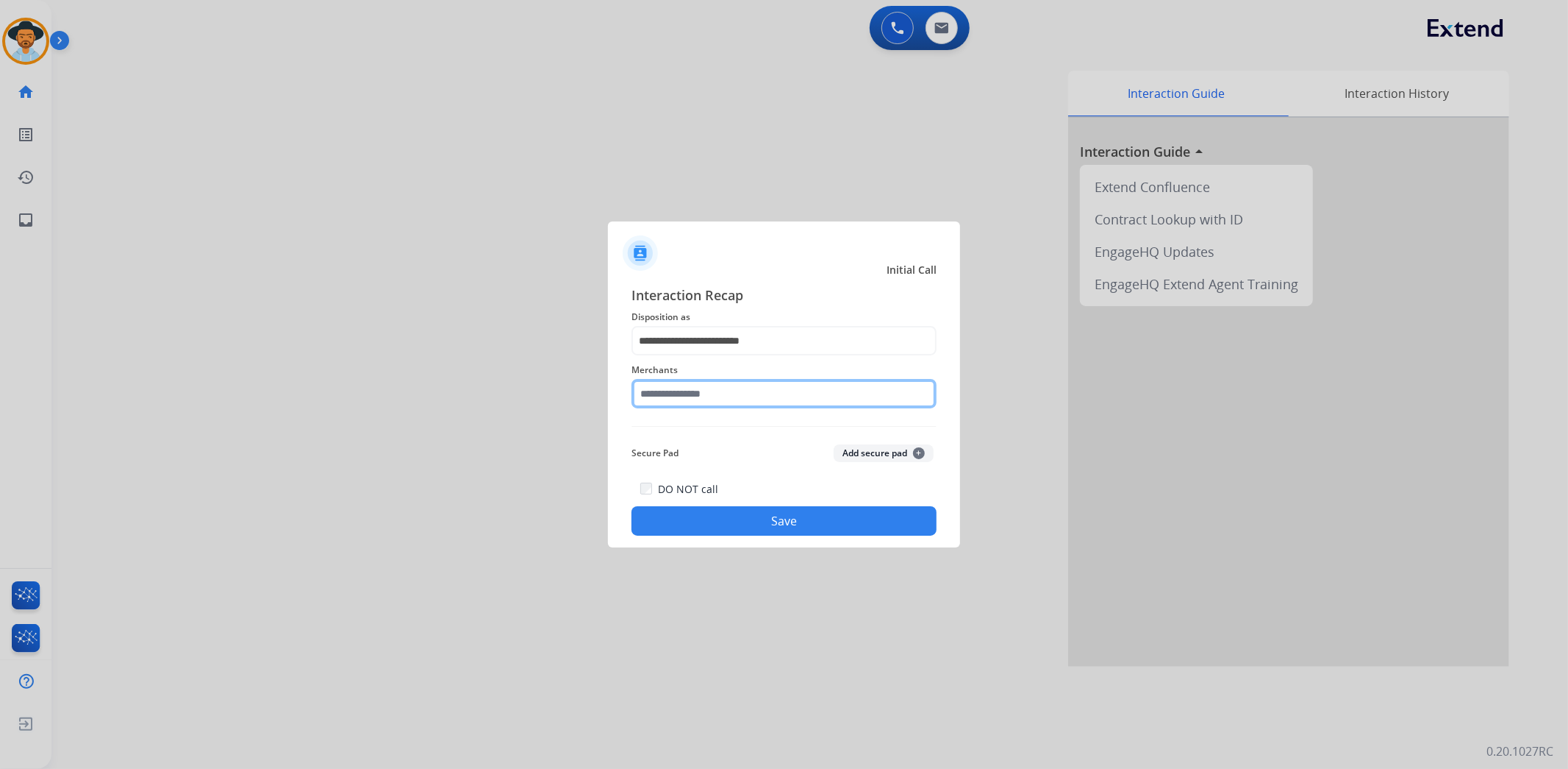
click at [782, 383] on input "text" at bounding box center [784, 394] width 305 height 30
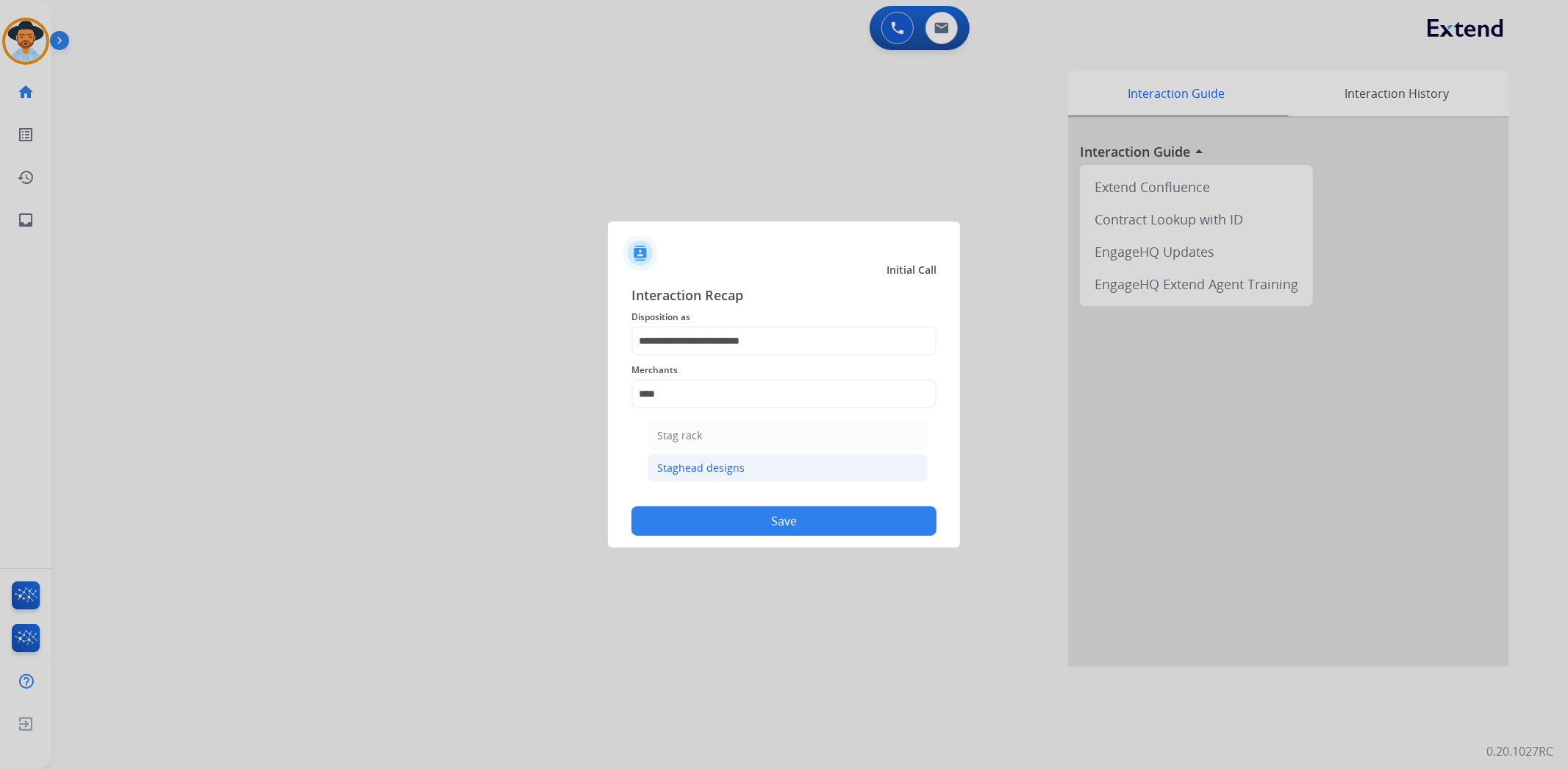
click at [746, 464] on li "Staghead designs" at bounding box center [788, 468] width 280 height 28
type input "**********"
click at [749, 515] on button "Save" at bounding box center [784, 521] width 305 height 30
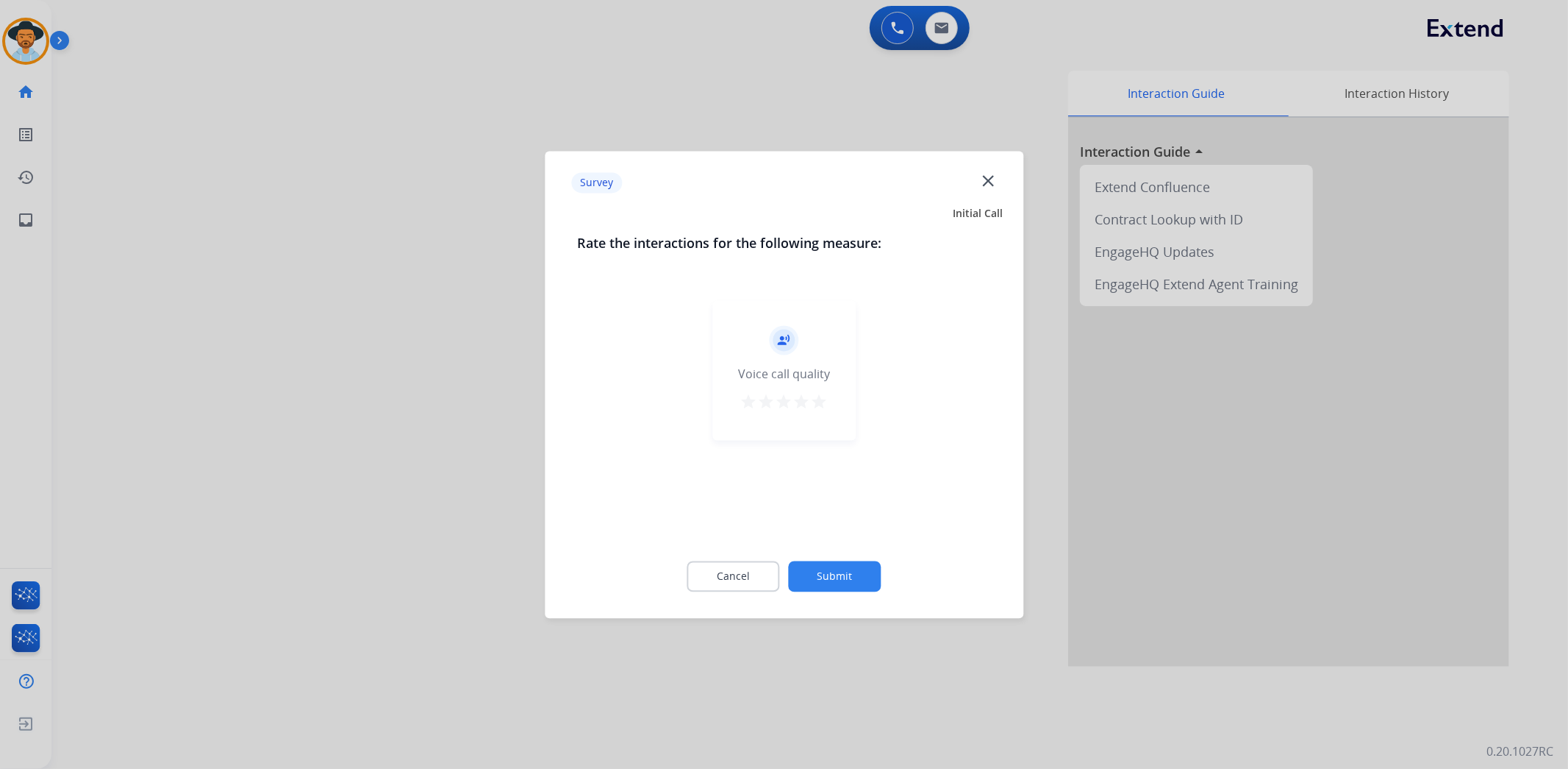
click at [878, 574] on button "Submit" at bounding box center [835, 576] width 93 height 31
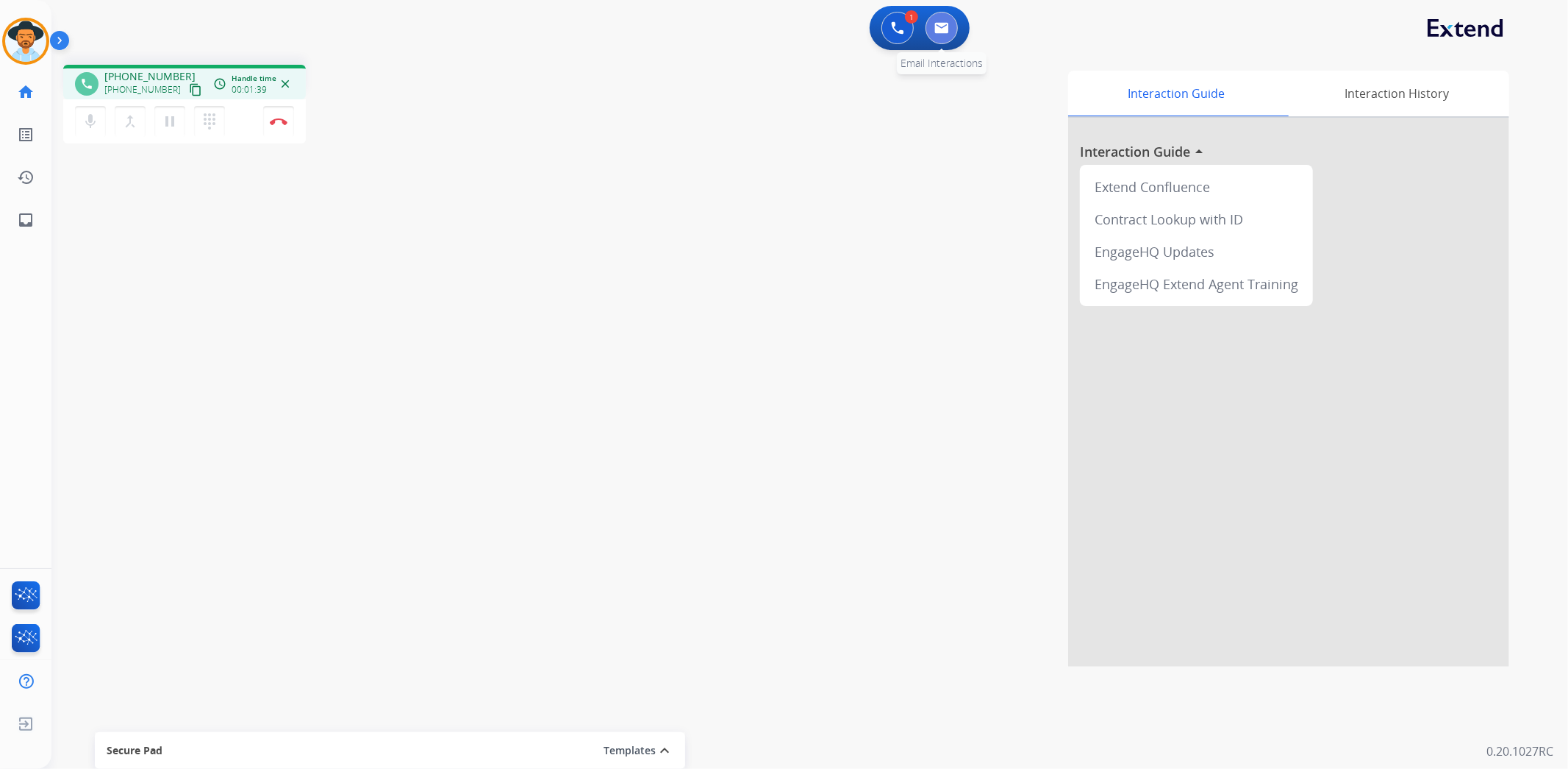
click at [942, 31] on img at bounding box center [942, 28] width 15 height 12
select select "**********"
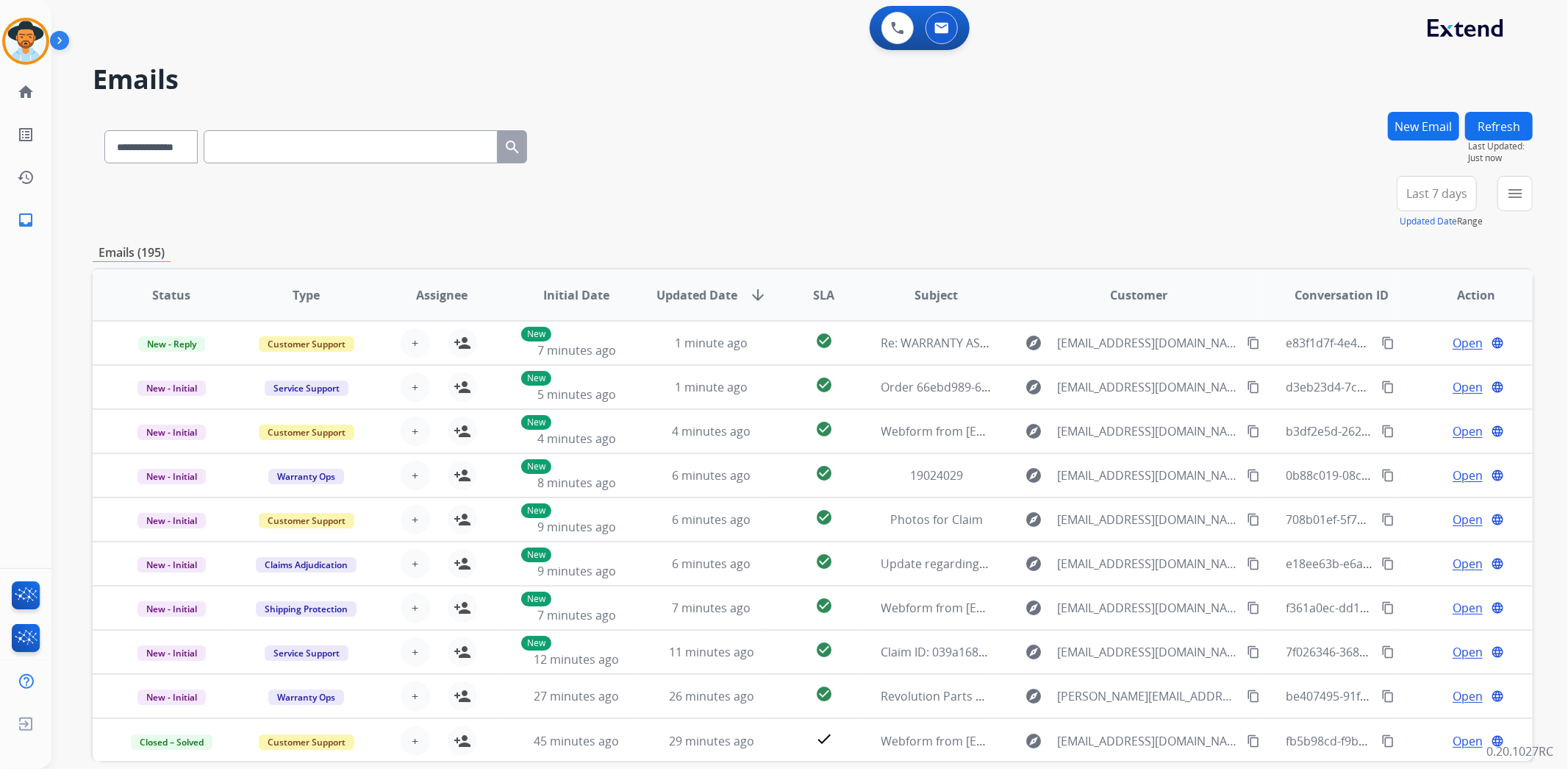
click at [1423, 127] on button "New Email" at bounding box center [1423, 126] width 71 height 29
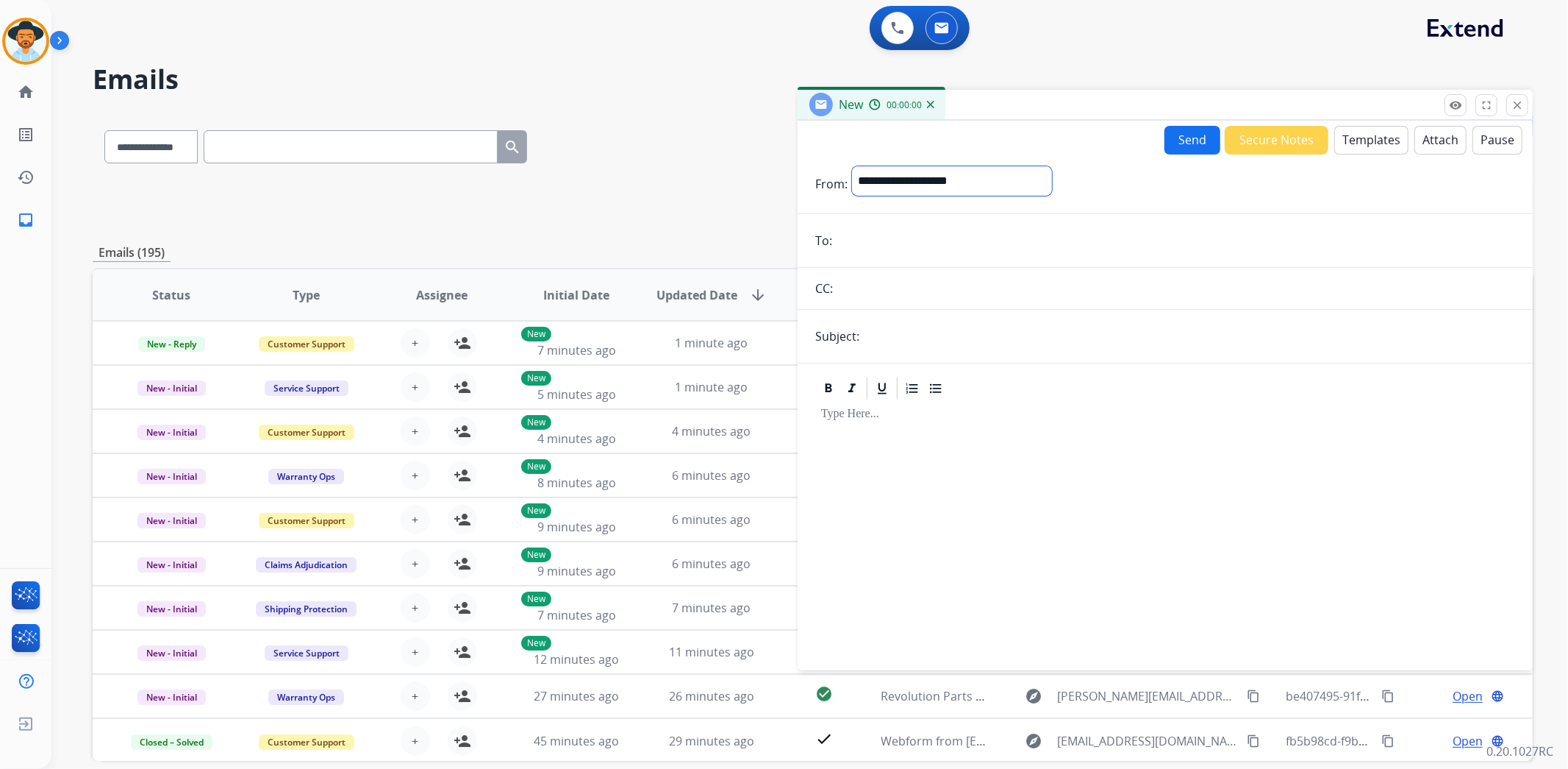
click at [938, 176] on select "**********" at bounding box center [952, 181] width 200 height 30
select select "**********"
click at [852, 166] on select "**********" at bounding box center [952, 181] width 200 height 30
paste input "**********"
type input "**********"
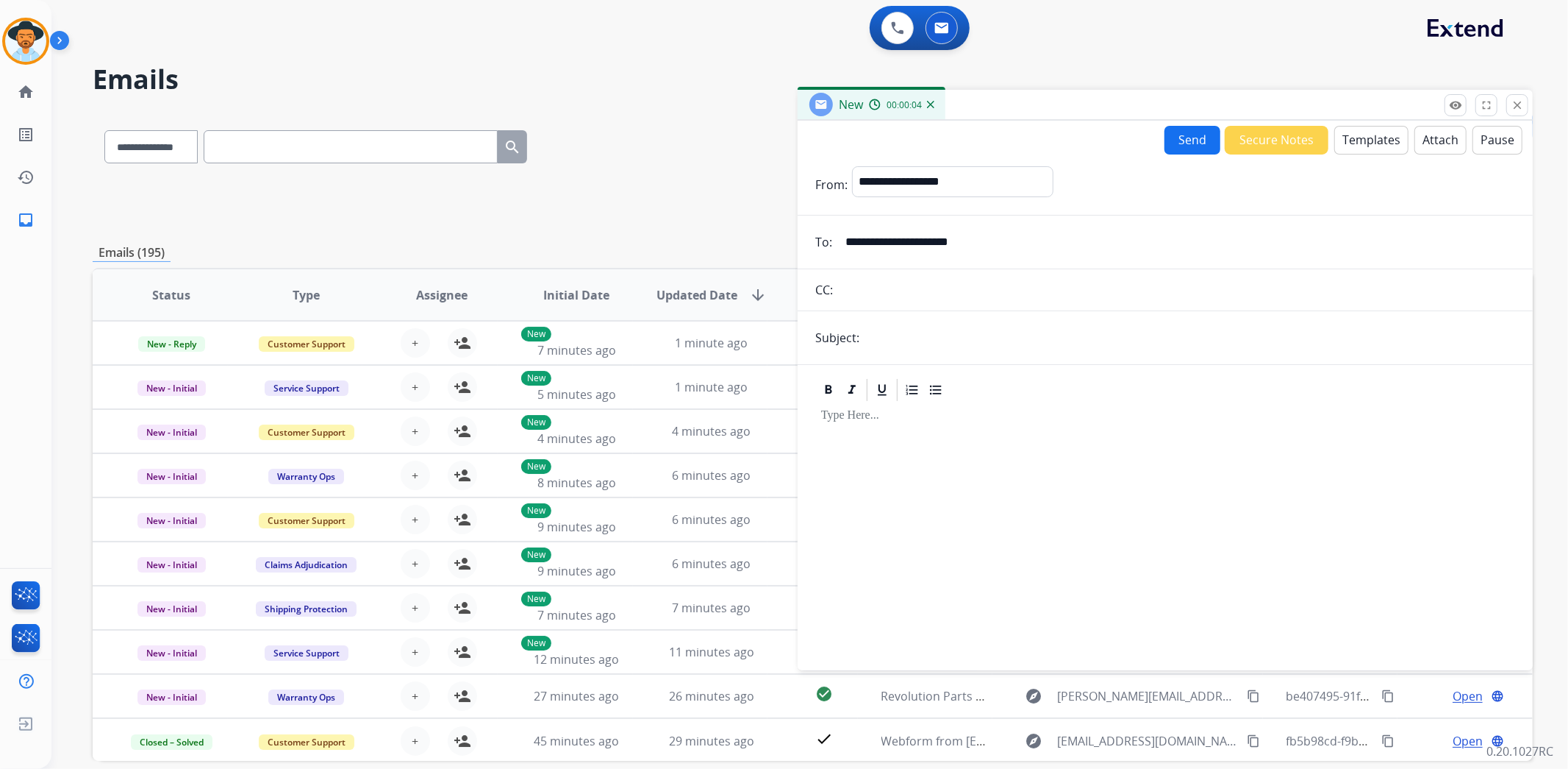
click at [1356, 129] on button "Templates" at bounding box center [1371, 140] width 74 height 29
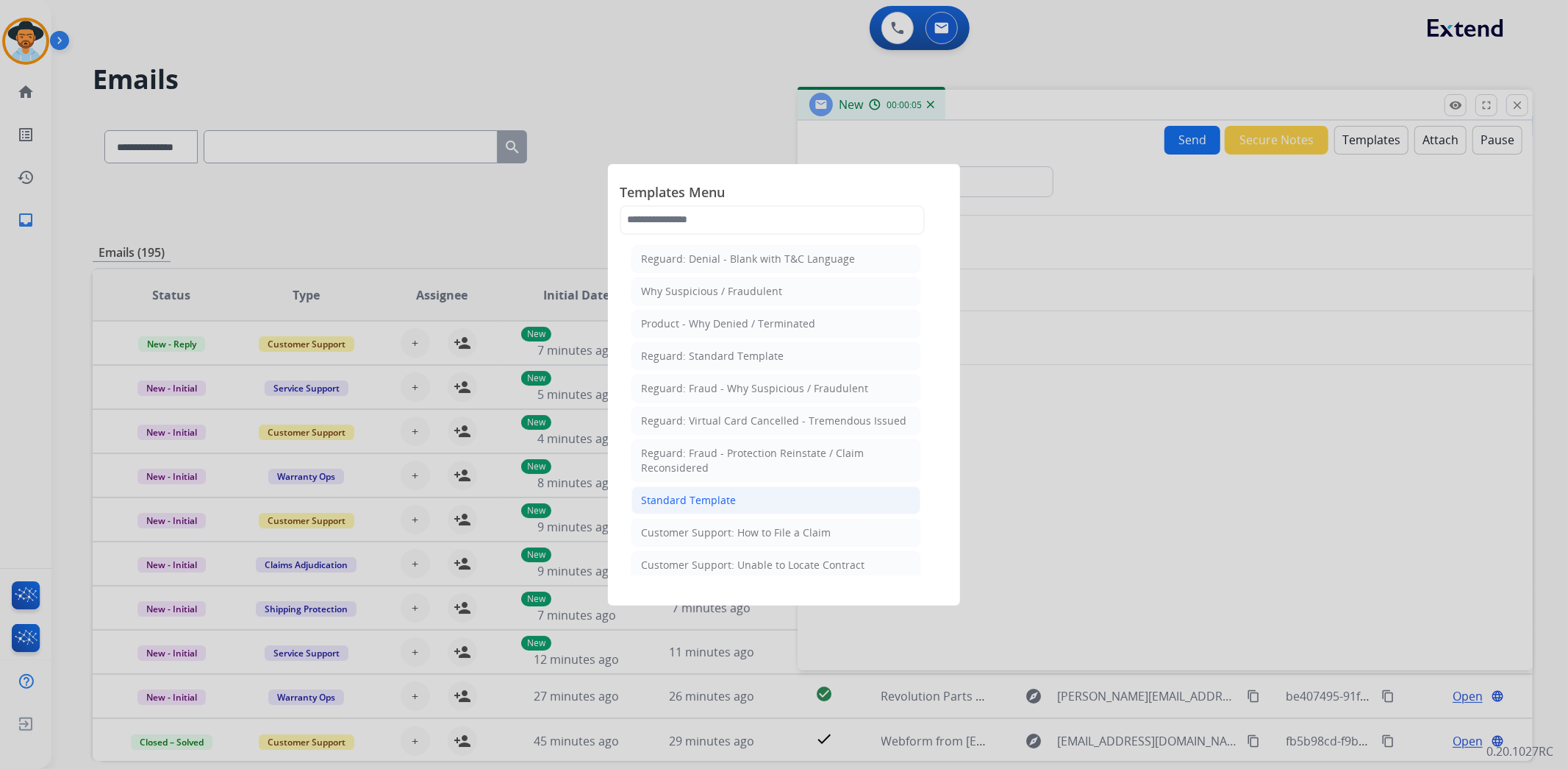
click at [703, 499] on div "Standard Template" at bounding box center [689, 500] width 95 height 15
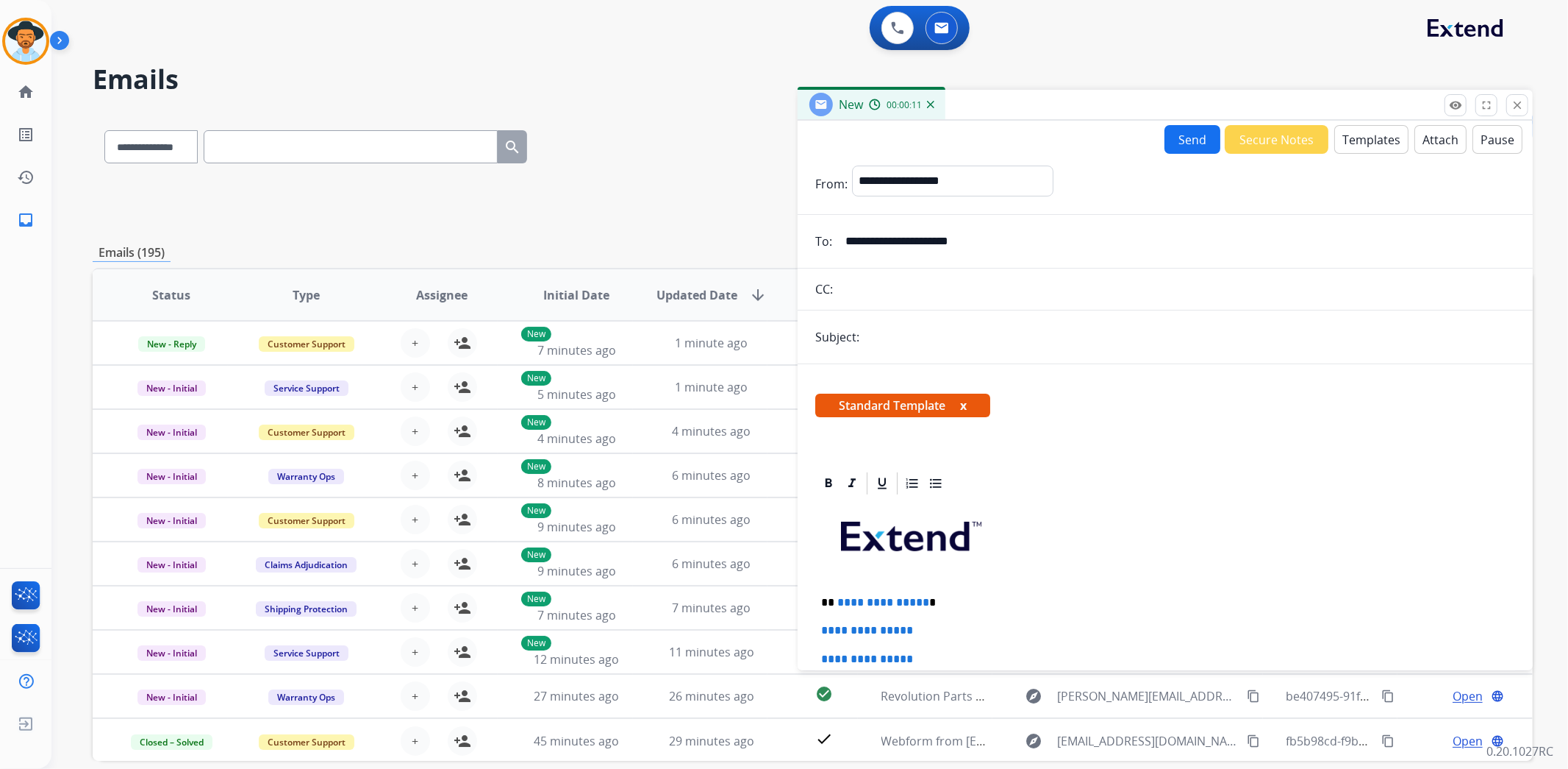
click at [1366, 147] on button "Templates" at bounding box center [1371, 139] width 74 height 29
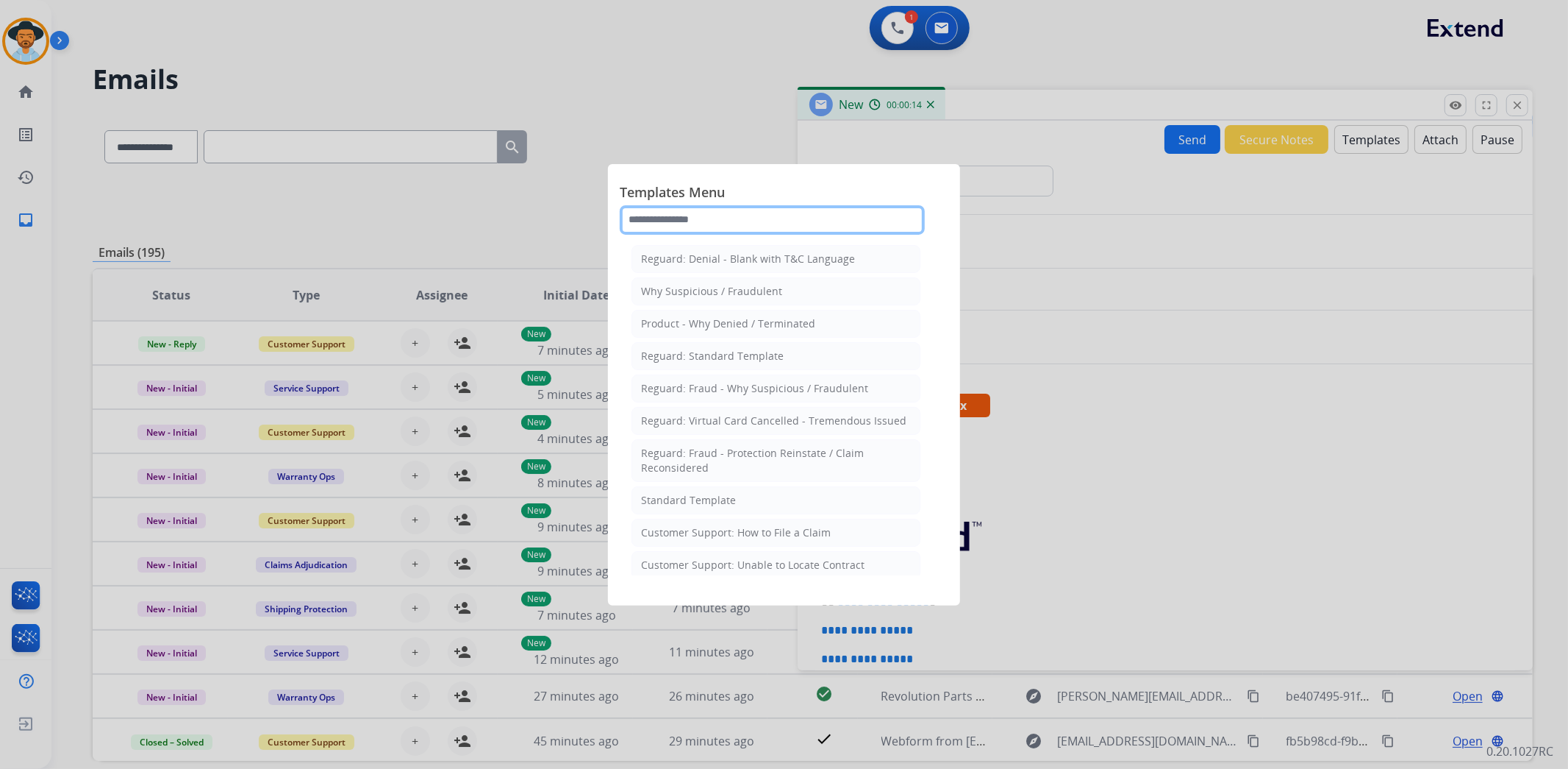
click at [725, 223] on input "text" at bounding box center [772, 220] width 305 height 30
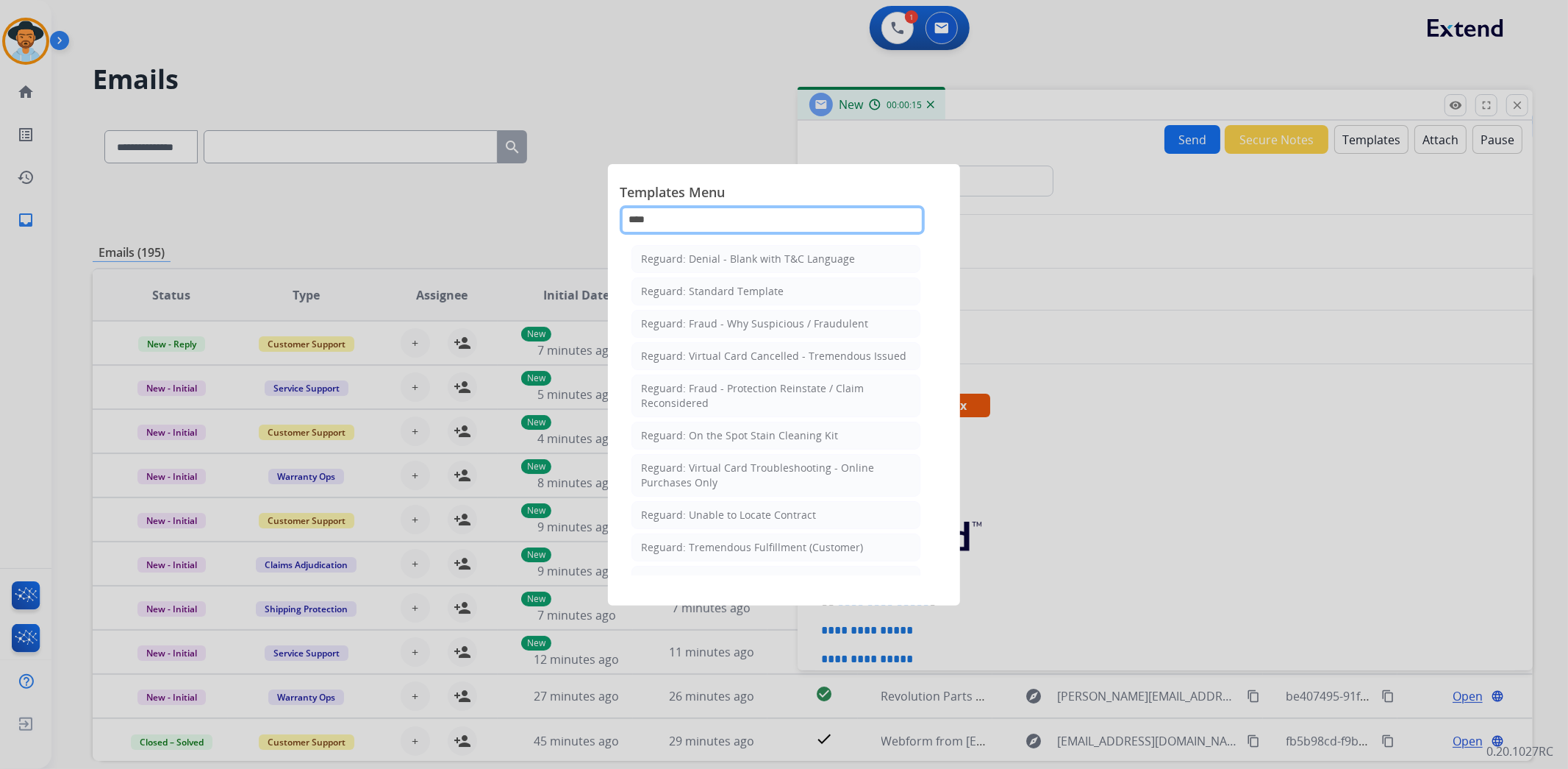
type input "*****"
drag, startPoint x: 675, startPoint y: 227, endPoint x: 584, endPoint y: 223, distance: 91.1
click at [584, 223] on app-templates-menu-modal "Templates Menu ***** Reguard: Denial - Blank with T&C Language Reguard: Standar…" at bounding box center [784, 384] width 1568 height 769
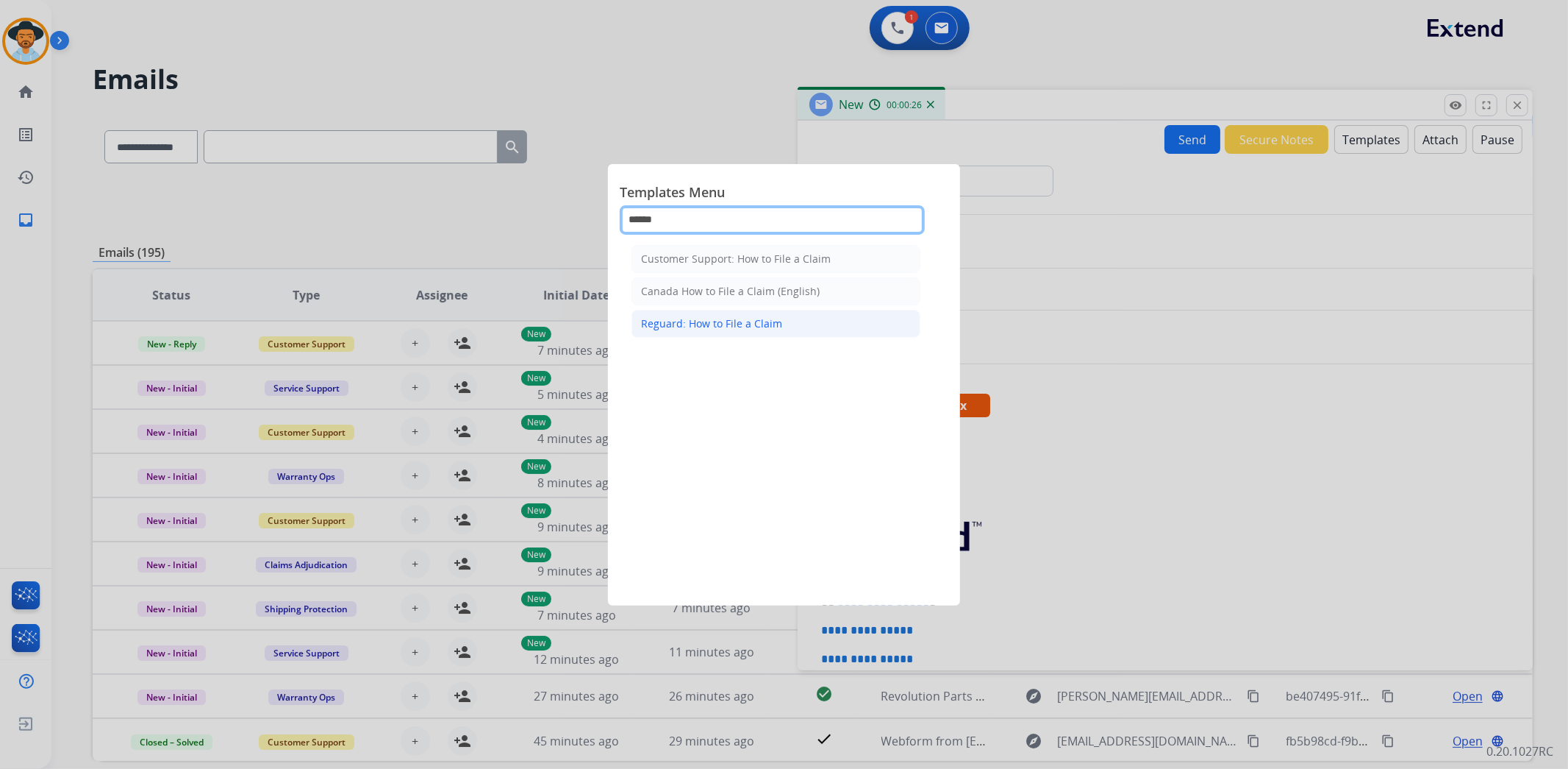
type input "******"
click at [716, 313] on li "Reguard: How to File a Claim" at bounding box center [776, 323] width 289 height 28
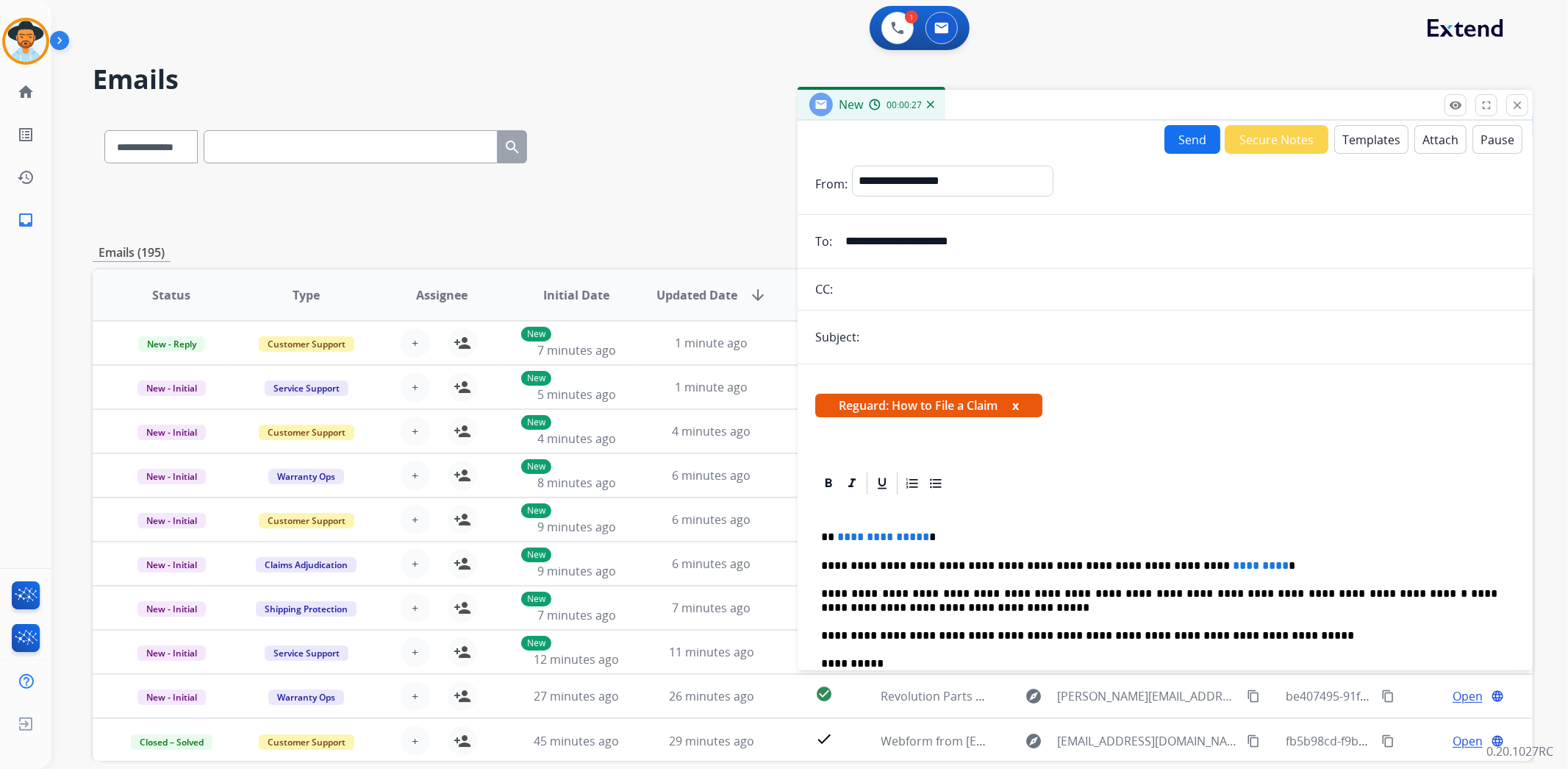
click at [904, 338] on input "text" at bounding box center [1189, 337] width 651 height 30
type input "**********"
drag, startPoint x: 928, startPoint y: 539, endPoint x: 834, endPoint y: 539, distance: 94.0
click at [834, 539] on p "**********" at bounding box center [1160, 537] width 676 height 13
drag, startPoint x: 1229, startPoint y: 564, endPoint x: 1158, endPoint y: 570, distance: 71.3
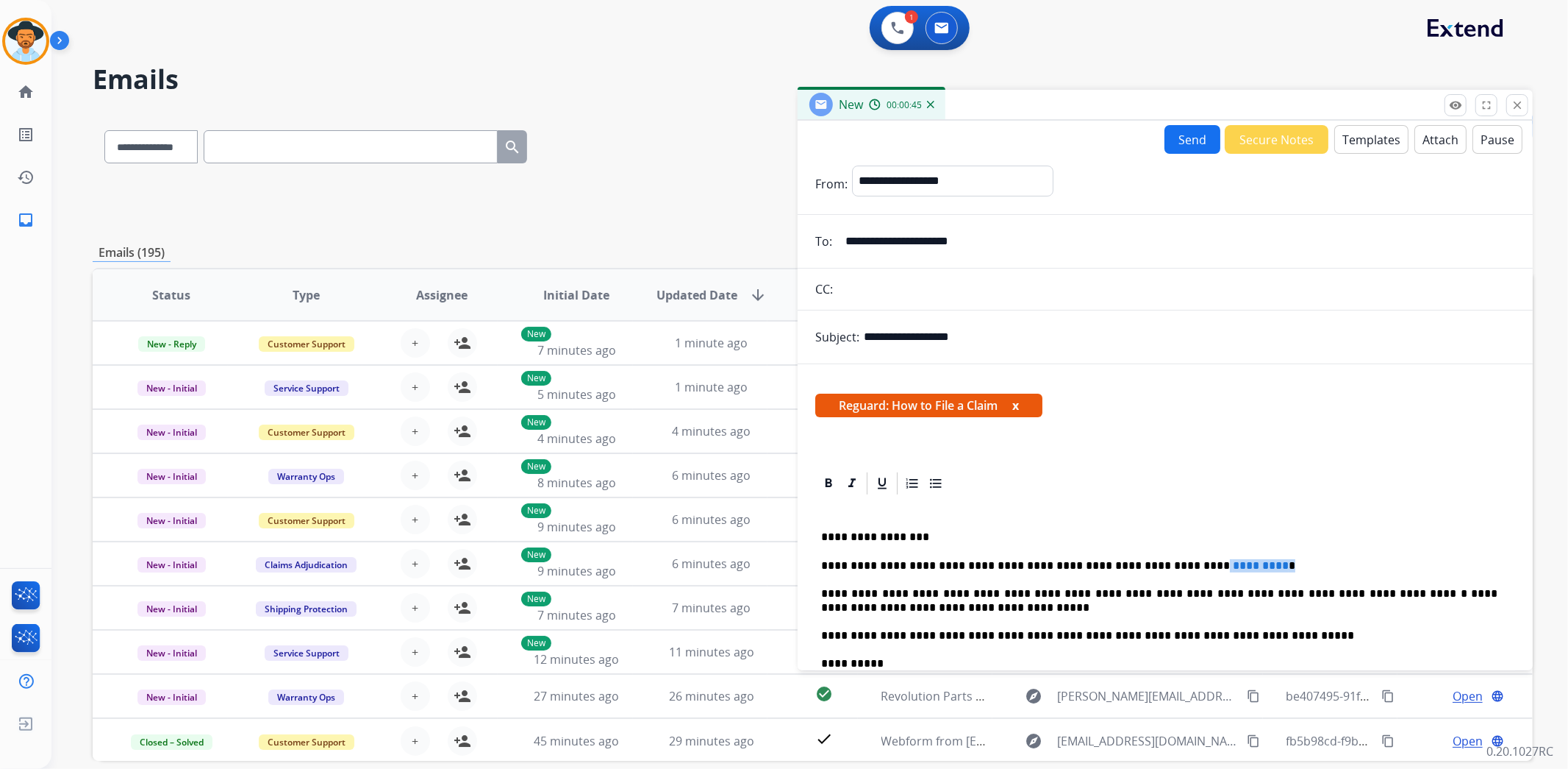
click at [1158, 570] on p "**********" at bounding box center [1160, 566] width 676 height 13
click at [1289, 523] on div "**********" at bounding box center [1165, 662] width 700 height 332
click at [1186, 140] on button "Send" at bounding box center [1193, 139] width 56 height 29
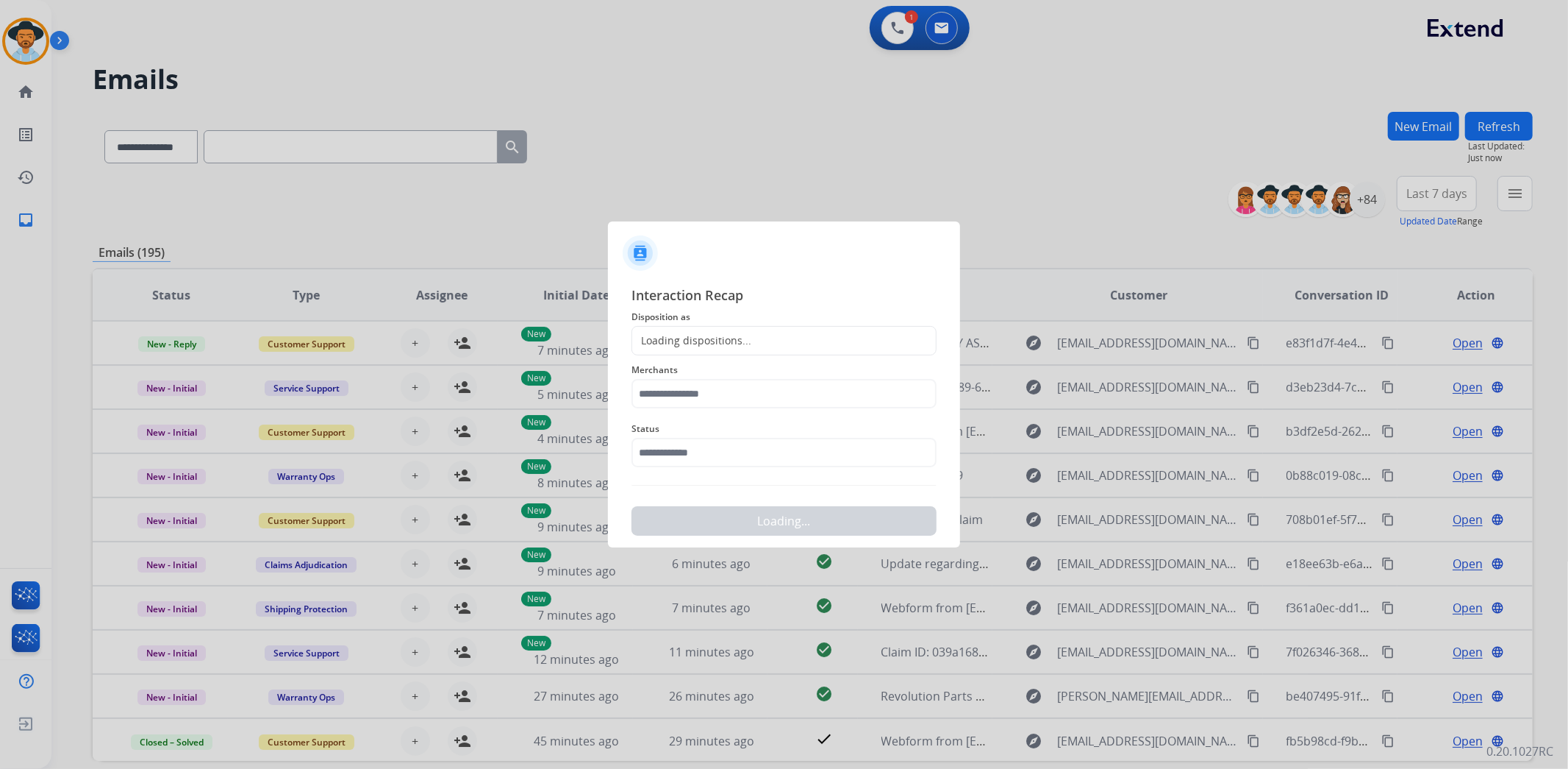
click at [813, 342] on div "Loading dispositions..." at bounding box center [784, 341] width 305 height 30
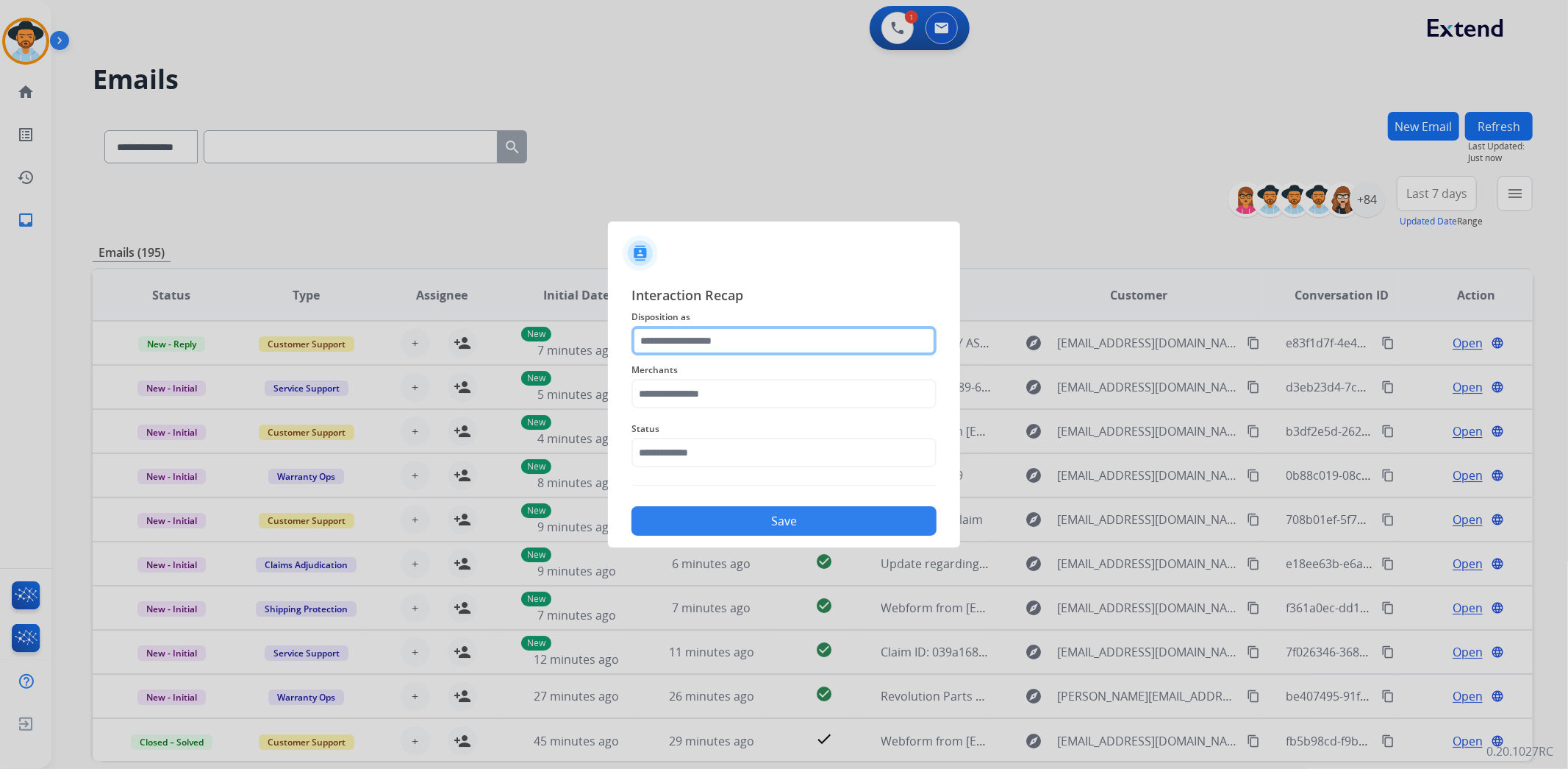
click at [732, 332] on input "text" at bounding box center [784, 341] width 305 height 30
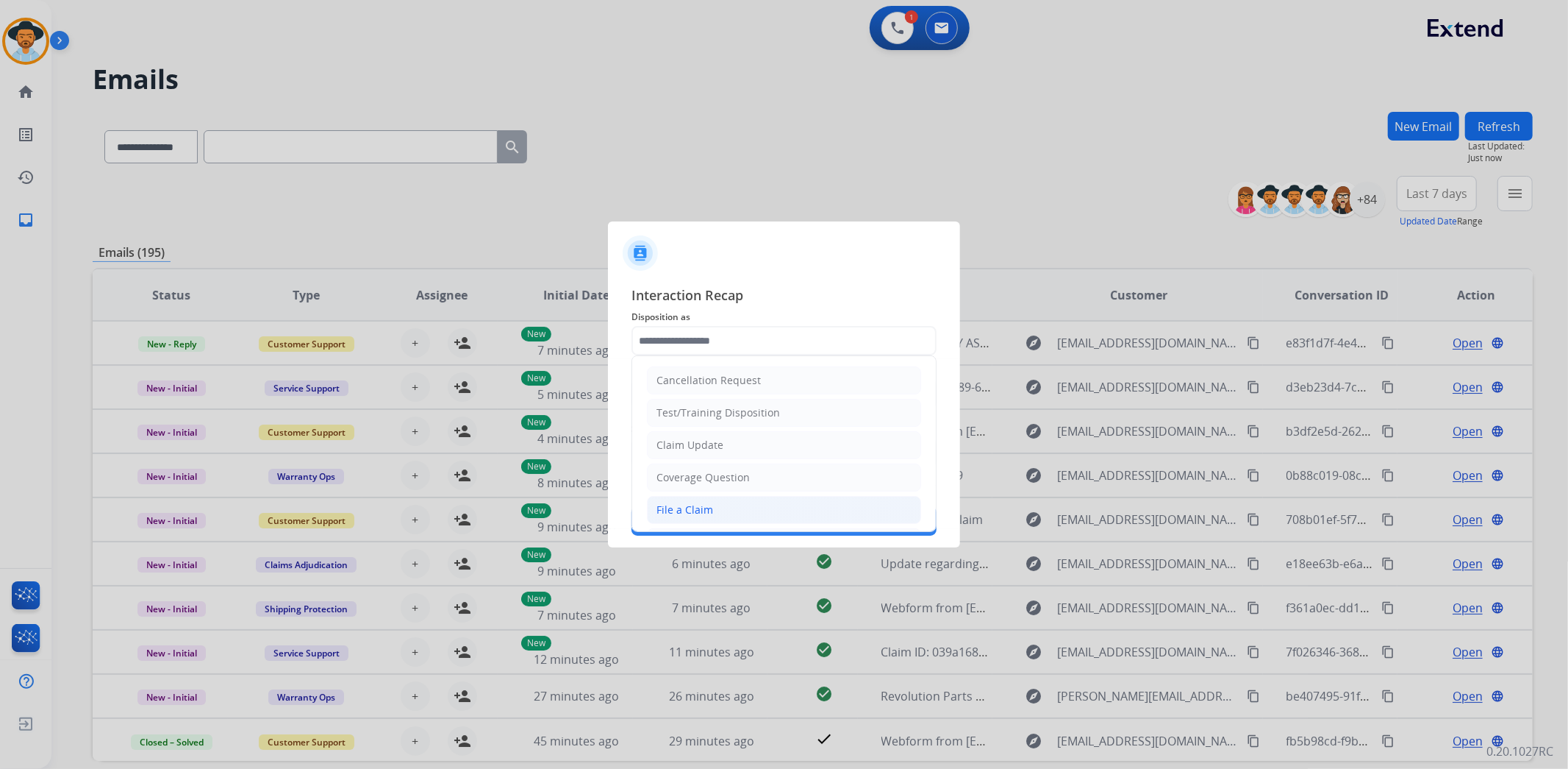
click at [723, 509] on li "File a Claim" at bounding box center [784, 510] width 274 height 28
type input "**********"
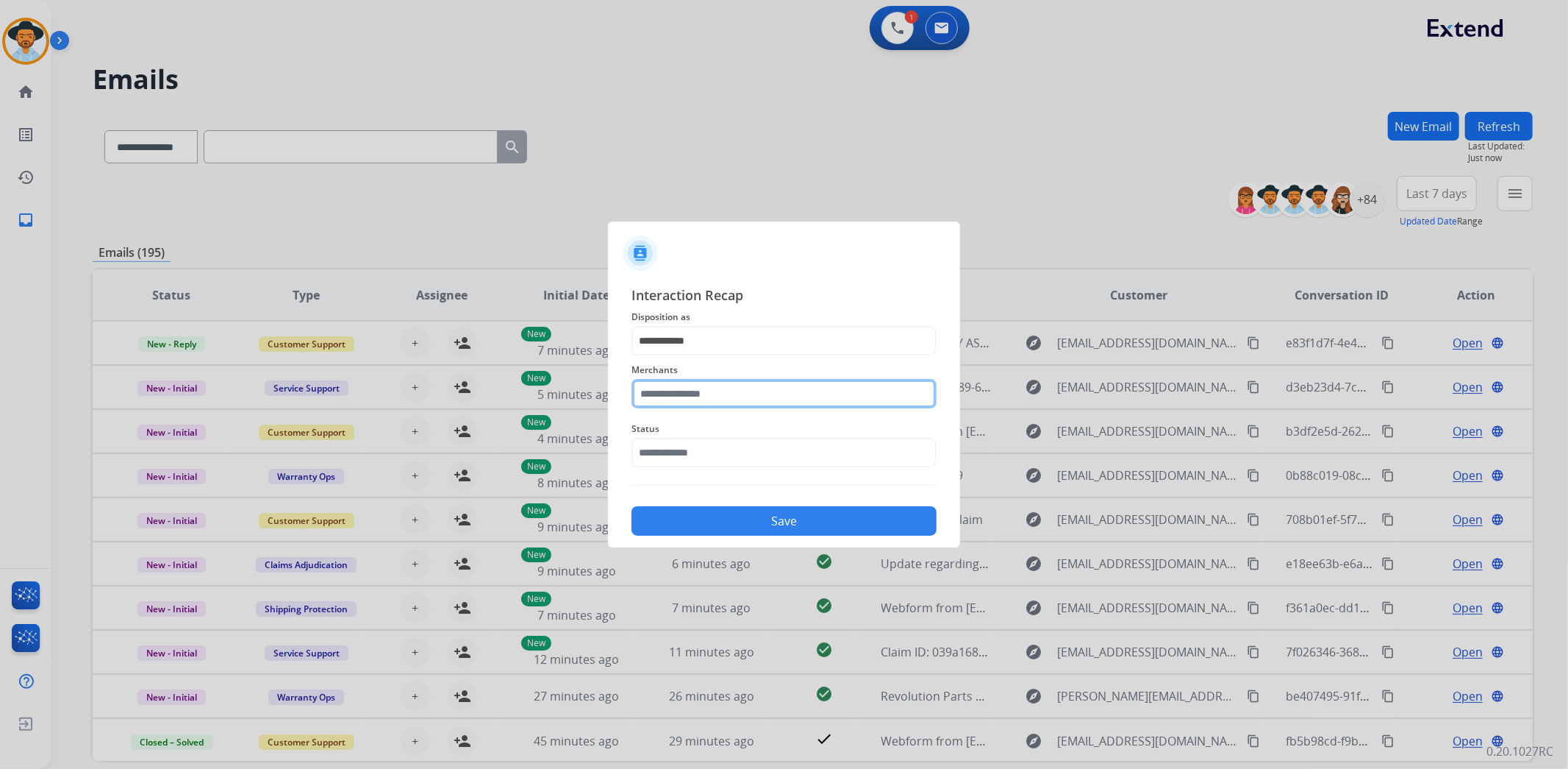
click at [739, 391] on input "text" at bounding box center [784, 394] width 305 height 30
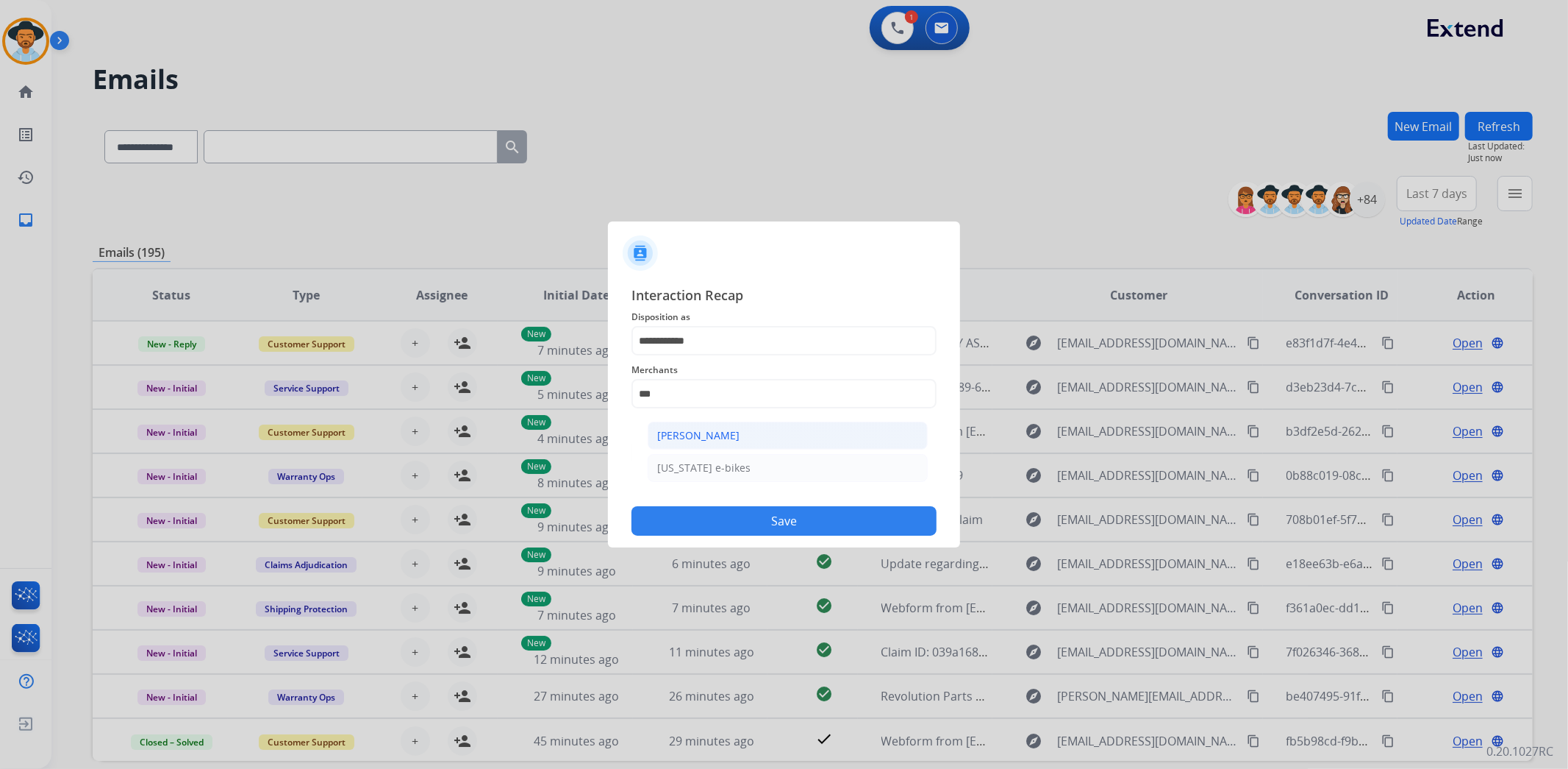
click at [732, 429] on div "Ashley - Reguard" at bounding box center [698, 436] width 83 height 15
type input "**********"
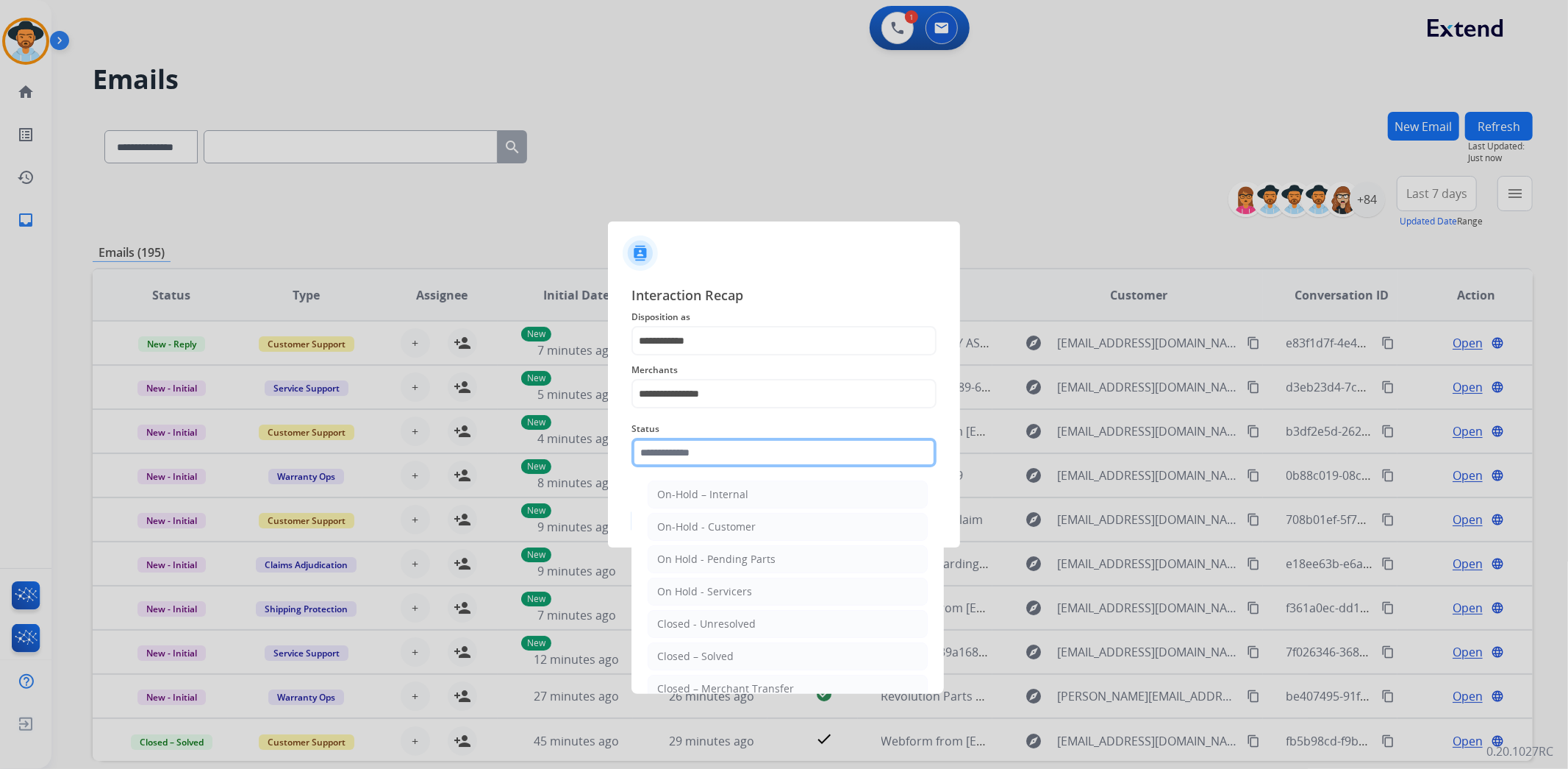
click at [714, 457] on input "text" at bounding box center [784, 452] width 305 height 30
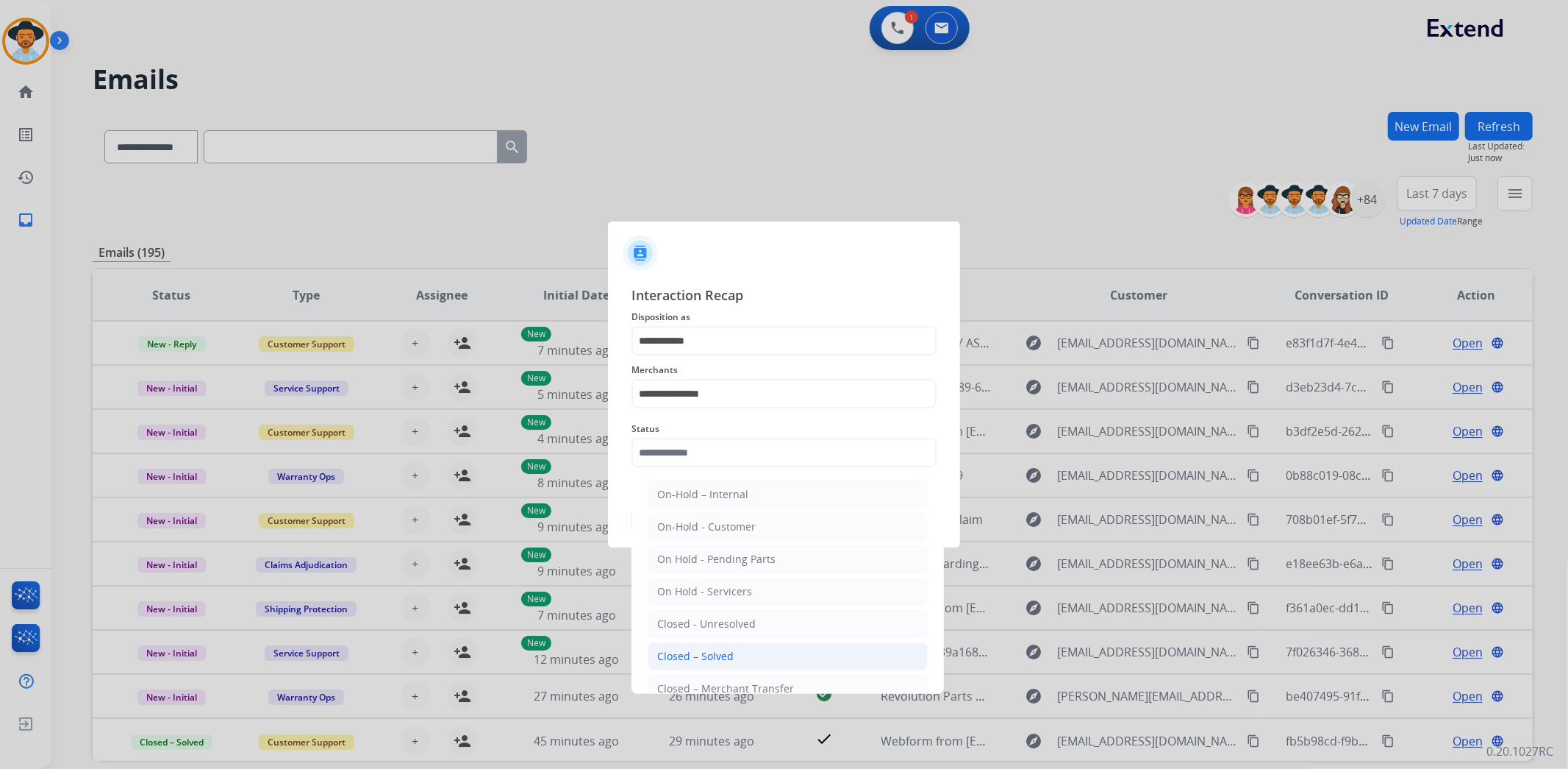
click at [706, 657] on div "Closed – Solved" at bounding box center [695, 657] width 77 height 15
type input "**********"
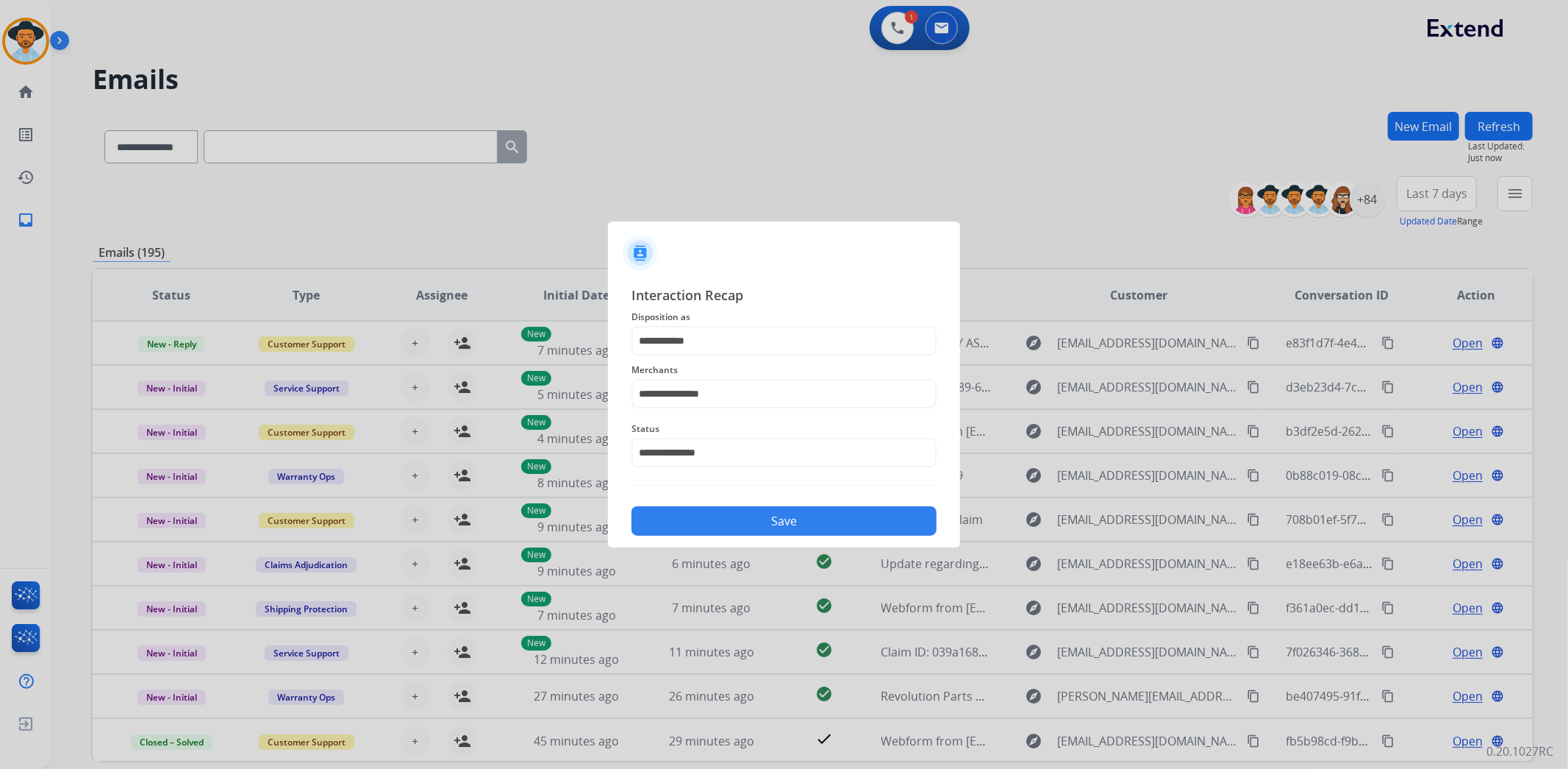
click at [715, 520] on button "Save" at bounding box center [784, 521] width 305 height 30
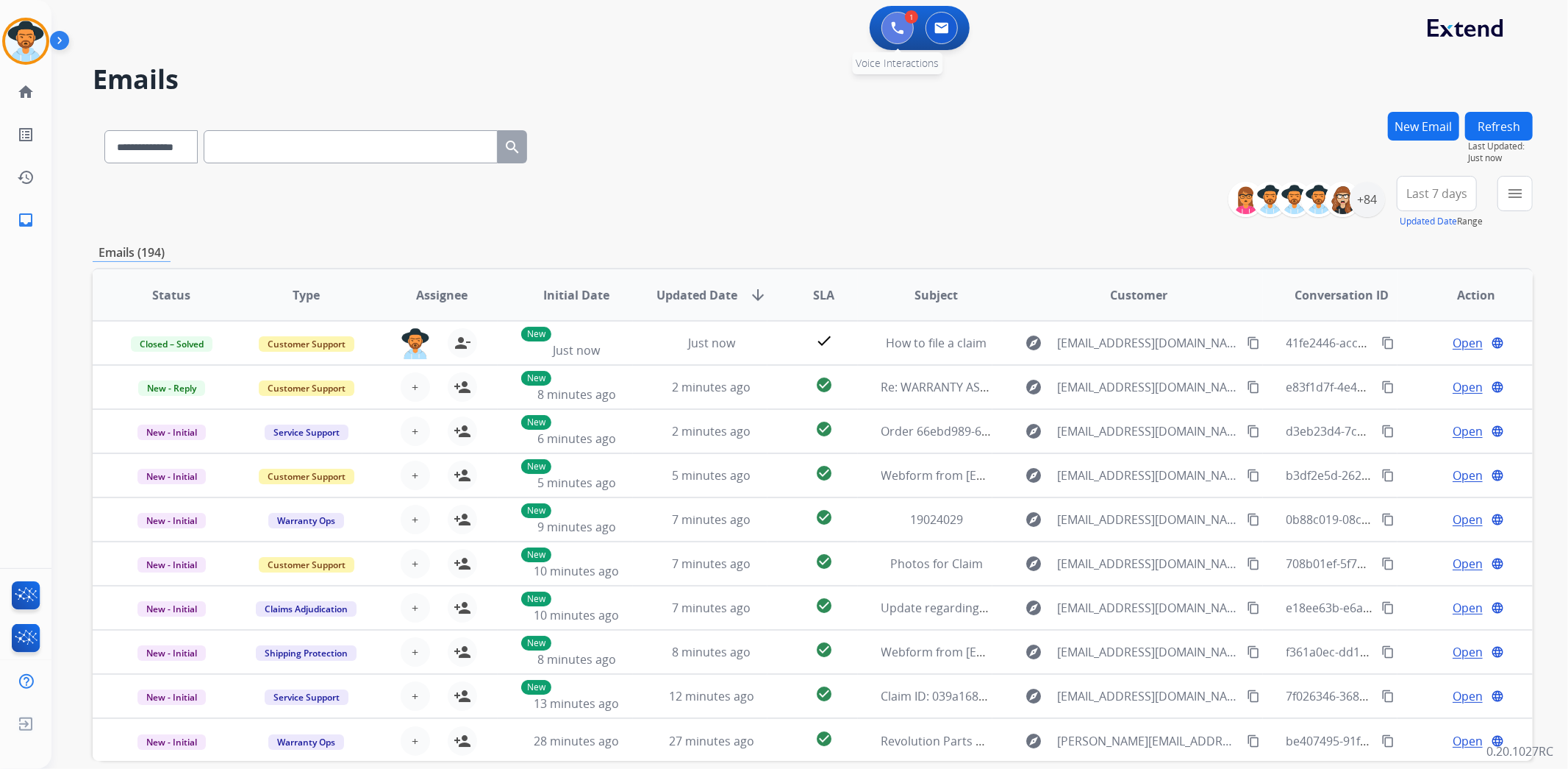
click at [904, 27] on button at bounding box center [898, 27] width 32 height 32
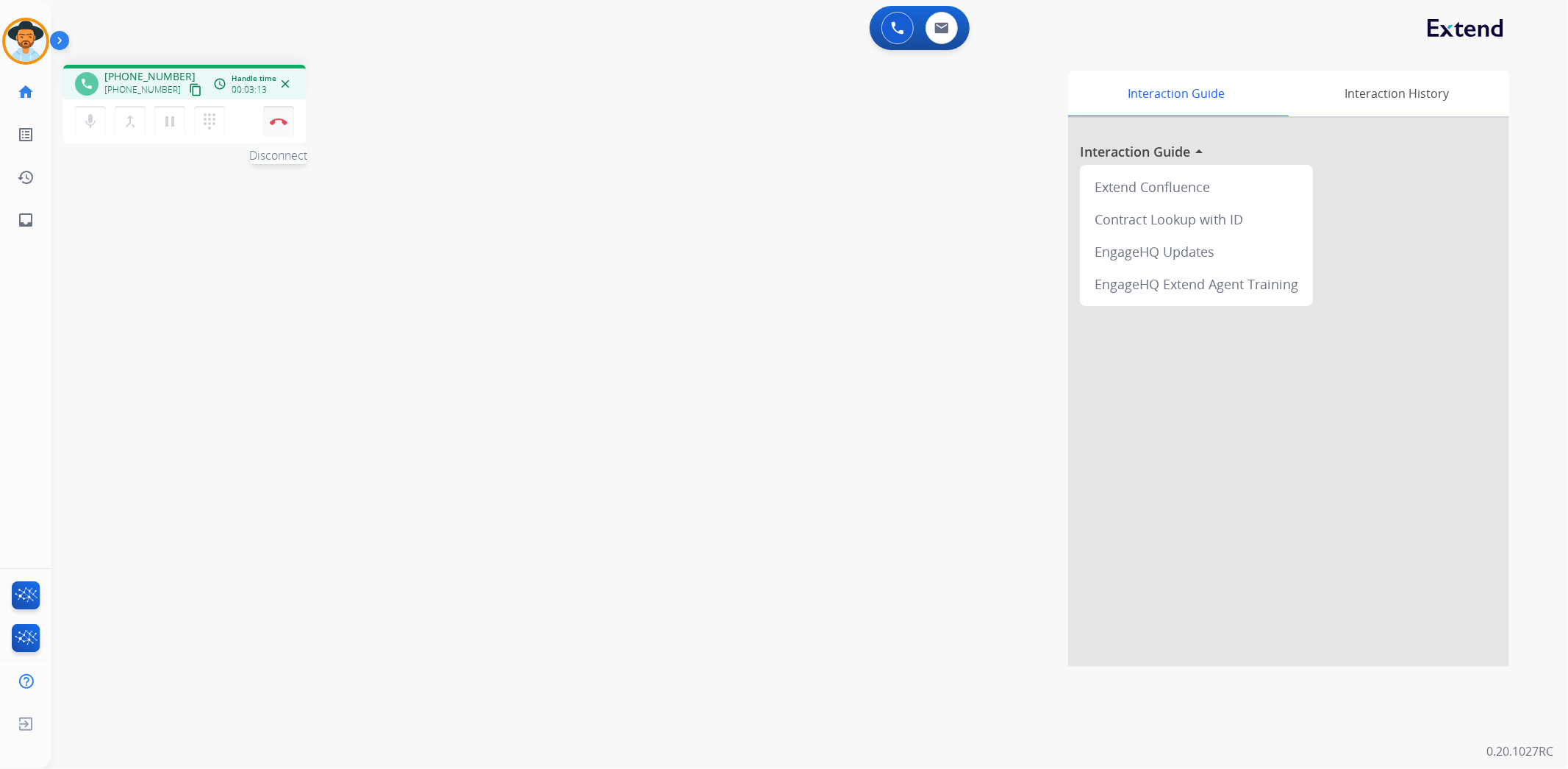
click at [273, 113] on button "Disconnect" at bounding box center [278, 121] width 31 height 31
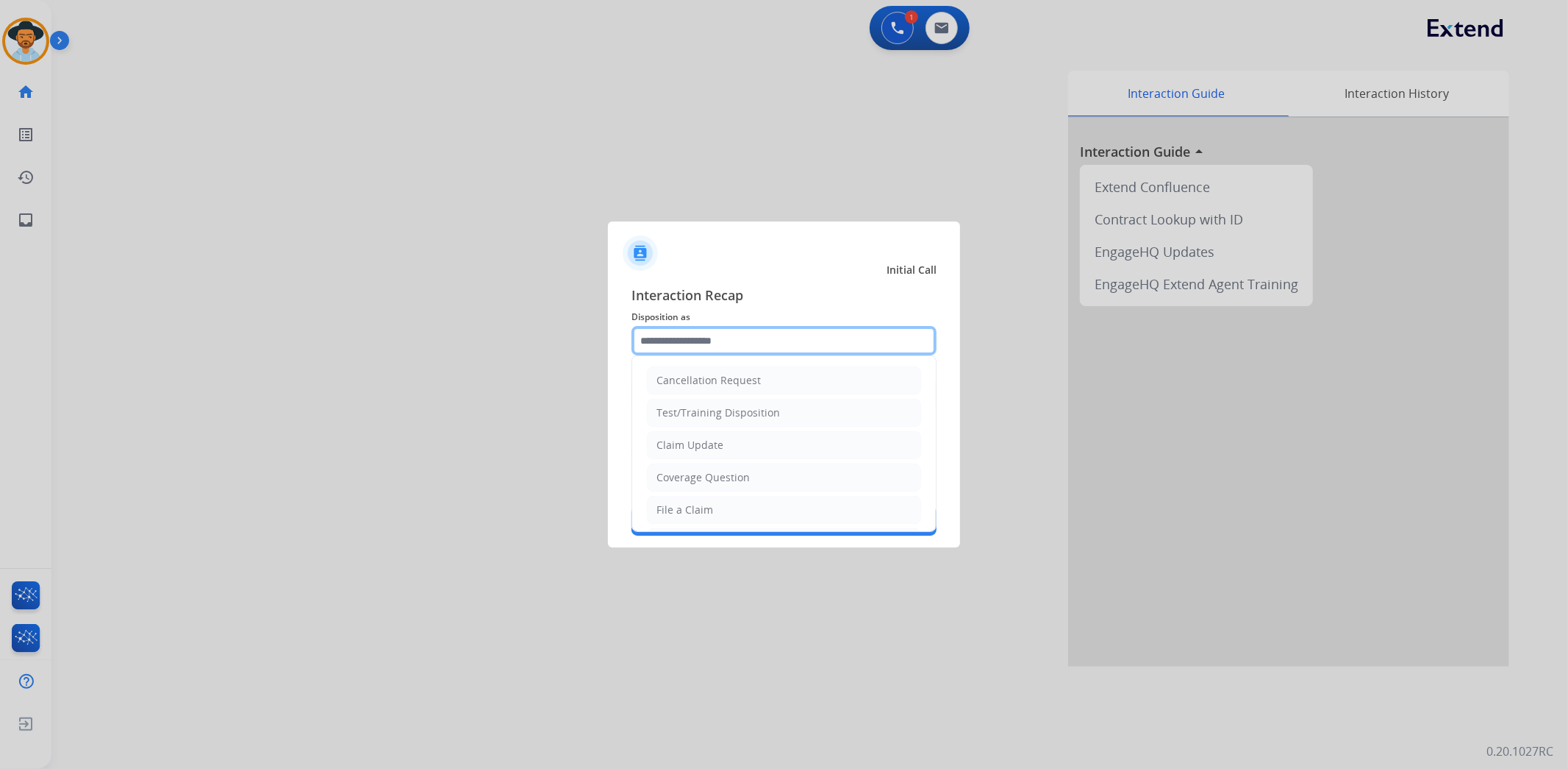
click at [782, 343] on input "text" at bounding box center [784, 341] width 305 height 30
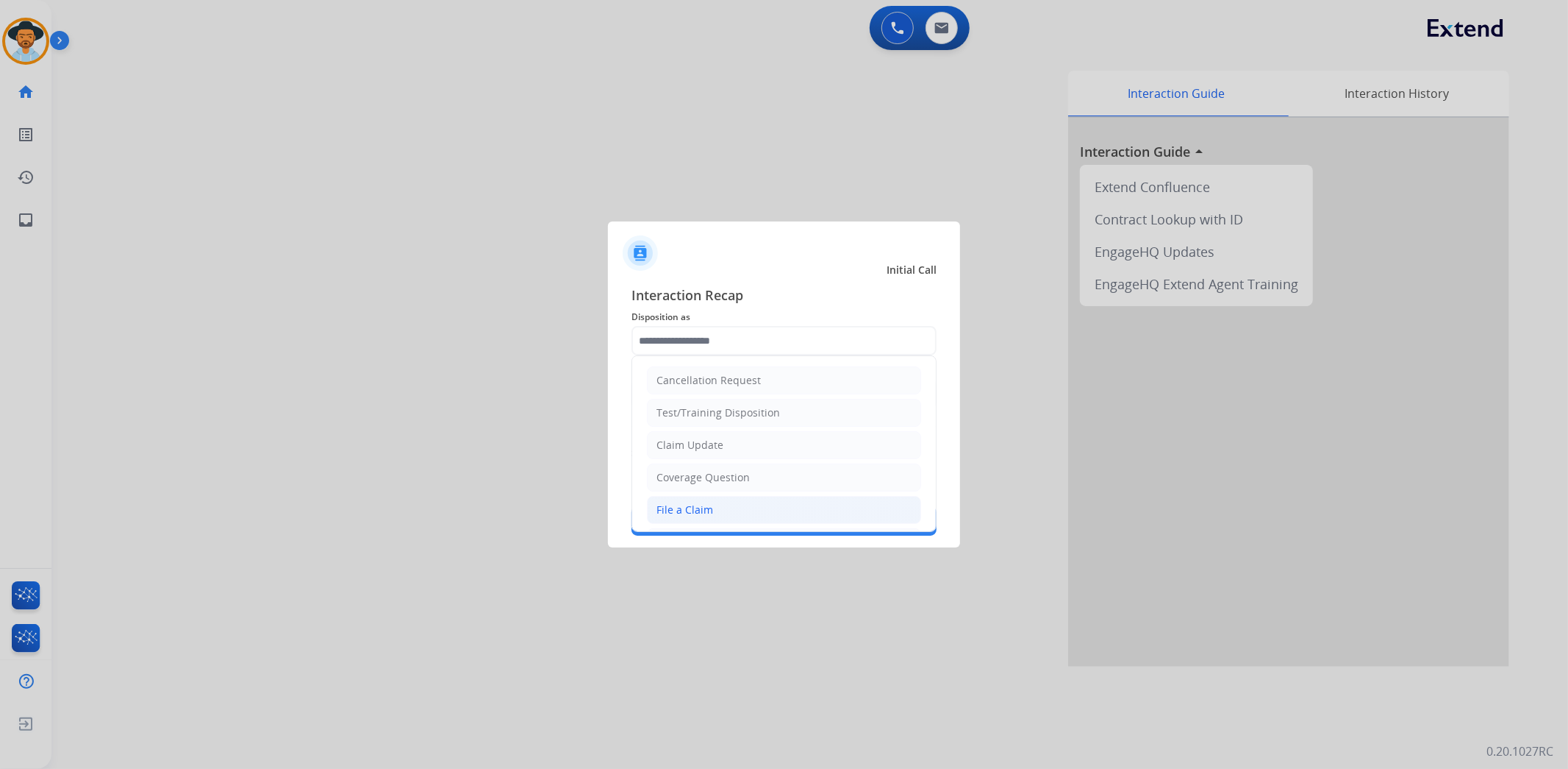
click at [732, 504] on li "File a Claim" at bounding box center [784, 510] width 274 height 28
type input "**********"
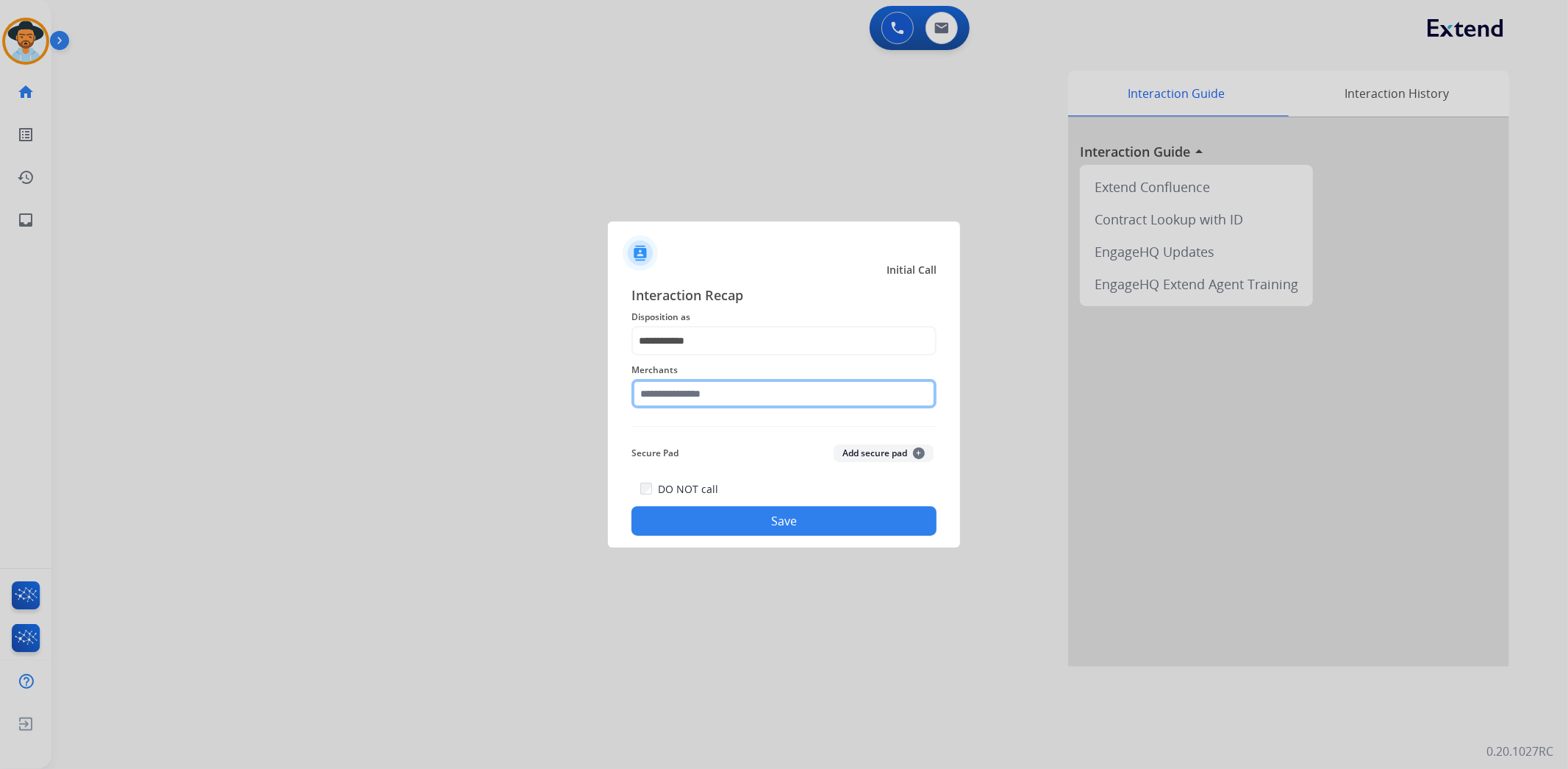
click at [723, 389] on input "text" at bounding box center [784, 394] width 305 height 30
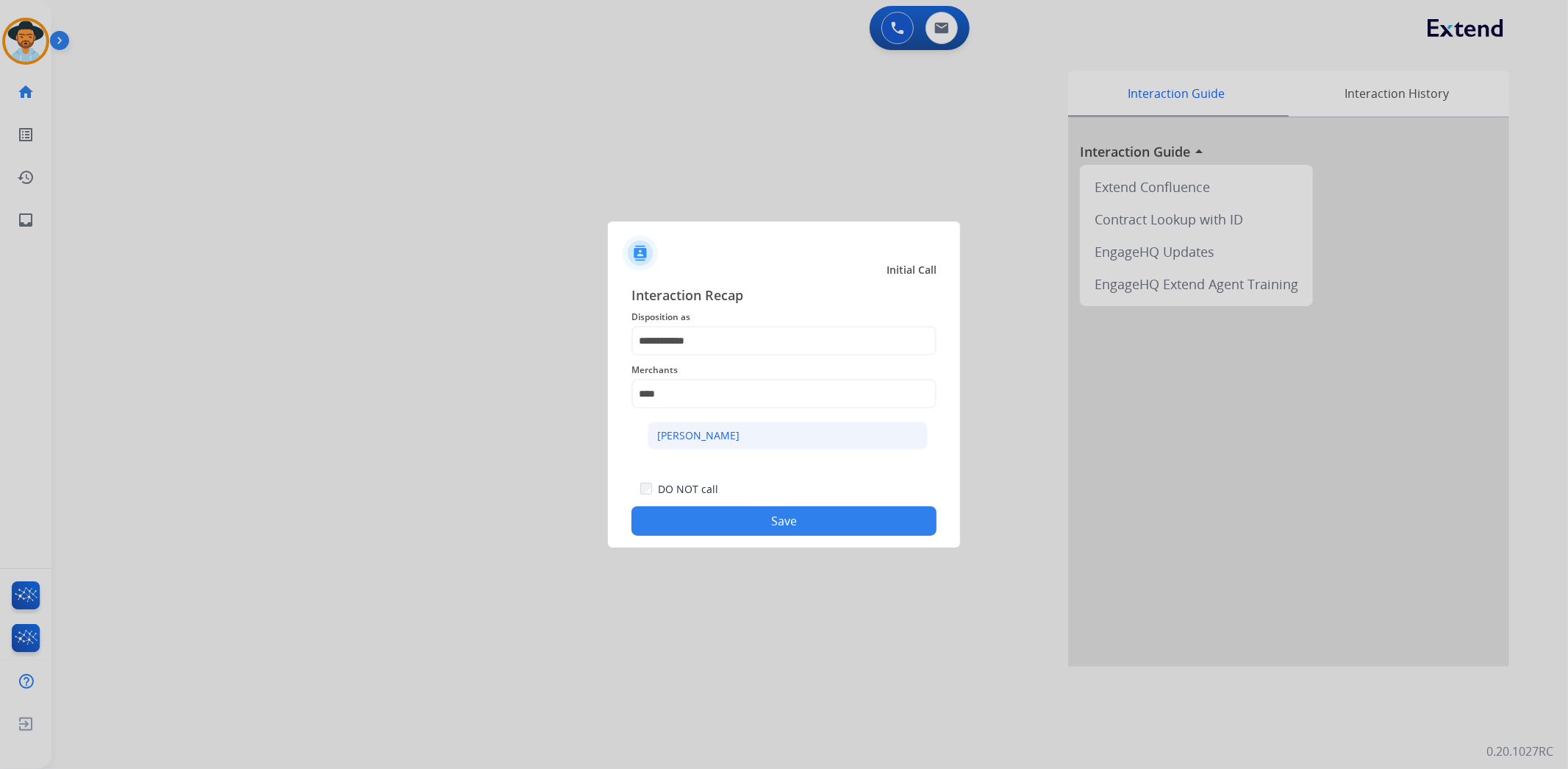
click at [713, 438] on div "Ashley - Reguard" at bounding box center [698, 436] width 83 height 15
type input "**********"
click at [778, 523] on button "Save" at bounding box center [784, 521] width 305 height 30
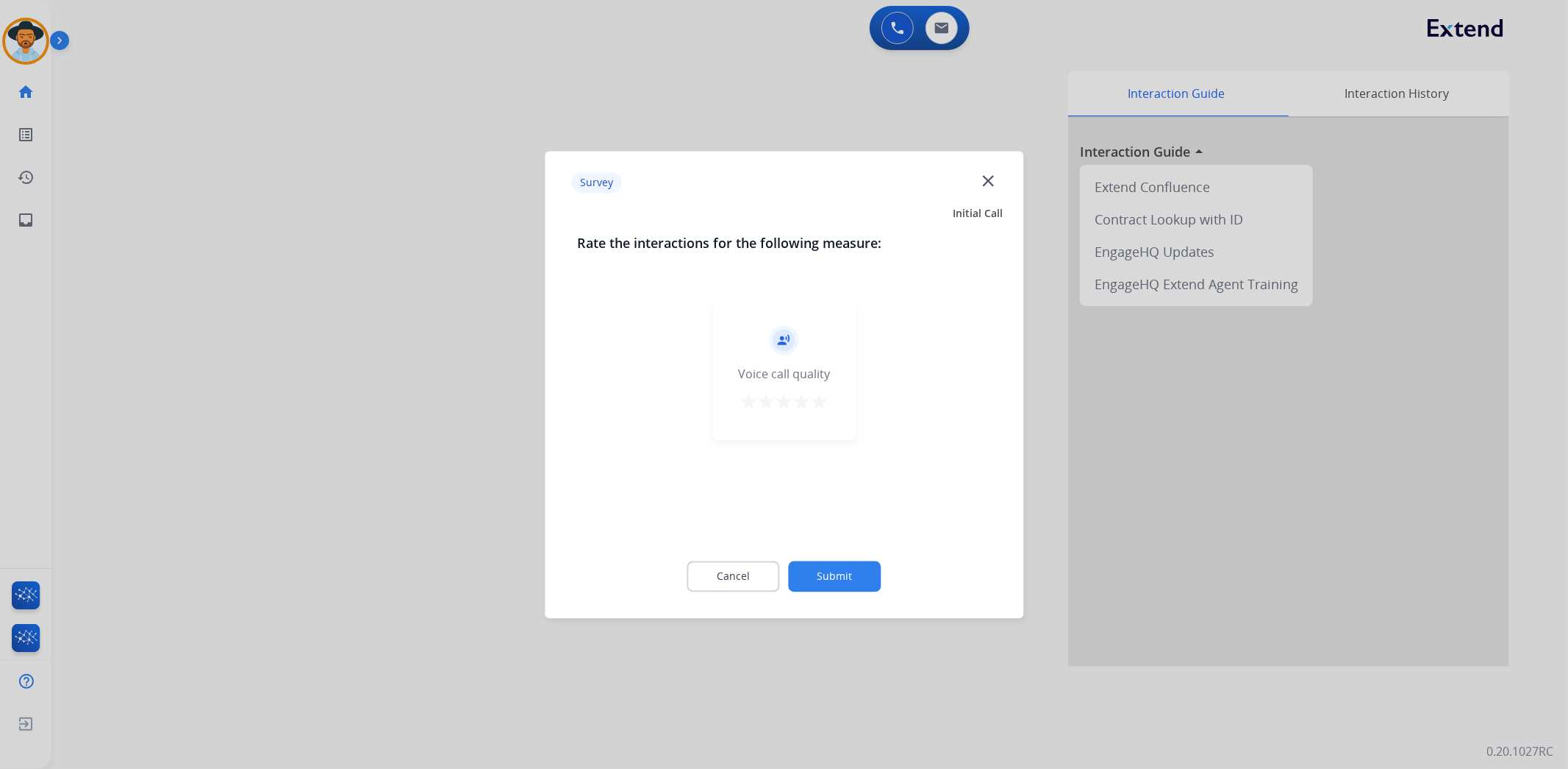
click at [841, 562] on button "Submit" at bounding box center [835, 576] width 93 height 31
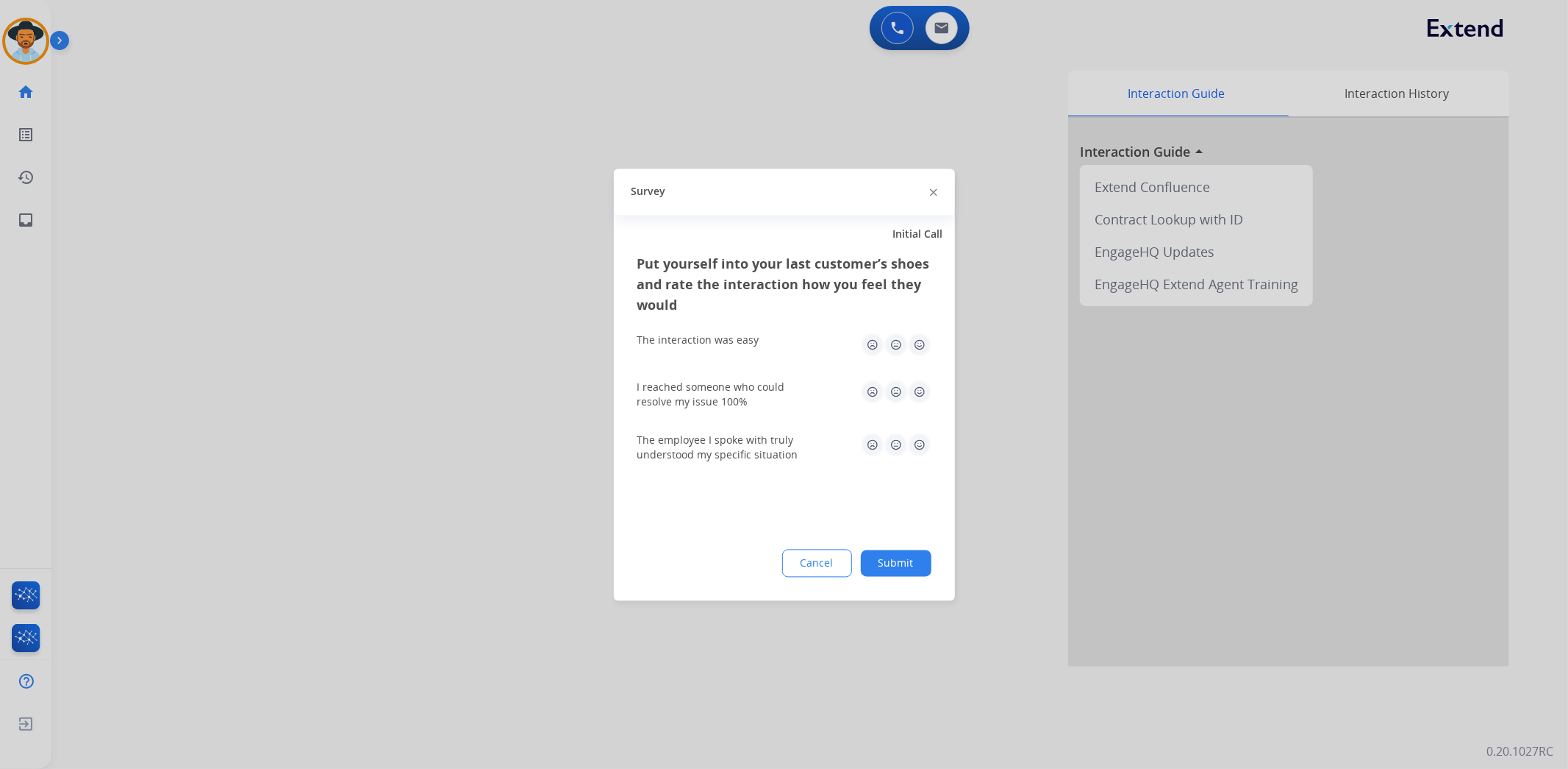
click at [871, 569] on button "Submit" at bounding box center [896, 562] width 70 height 26
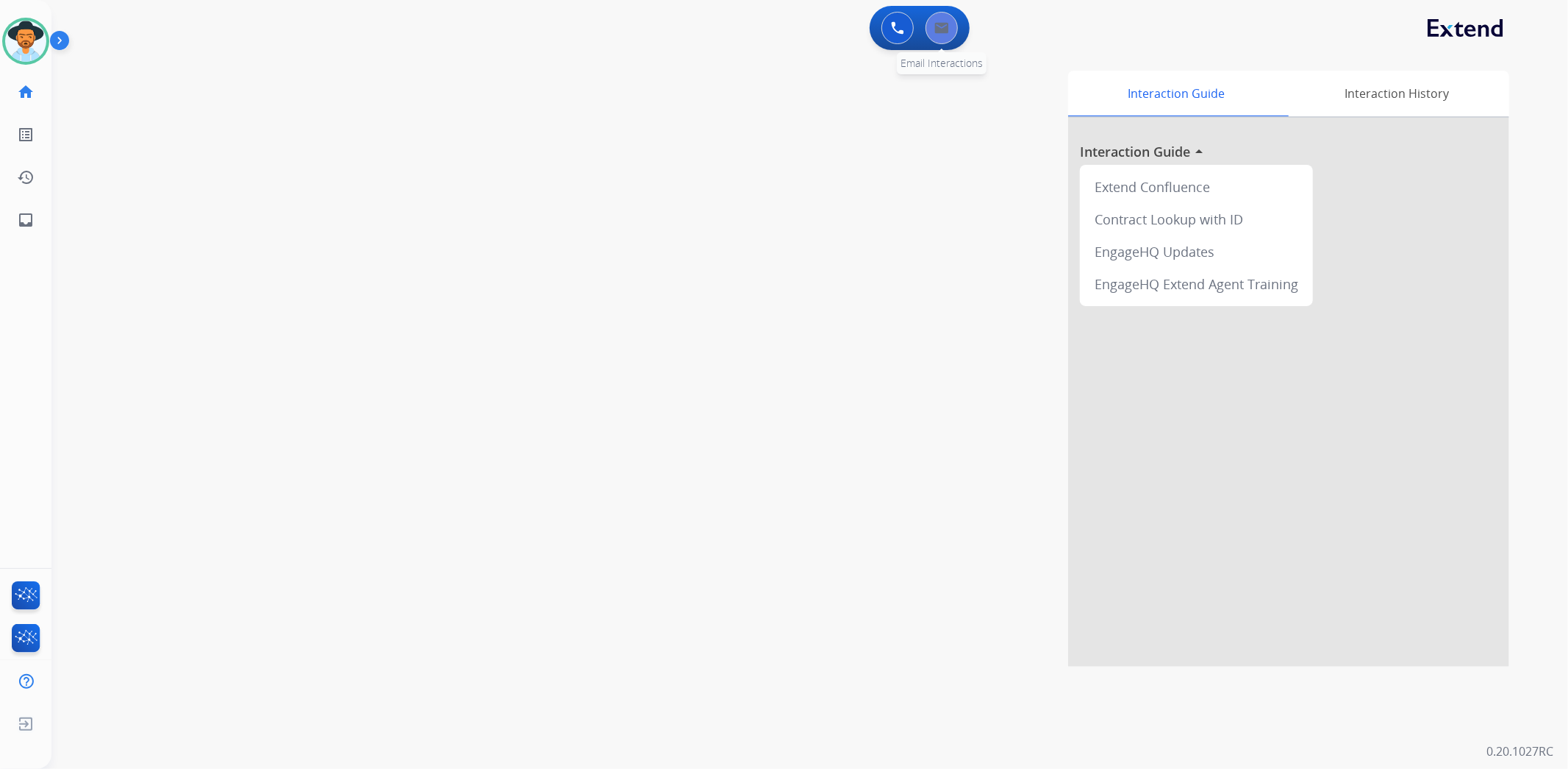
click at [956, 31] on button at bounding box center [941, 27] width 32 height 32
select select "**********"
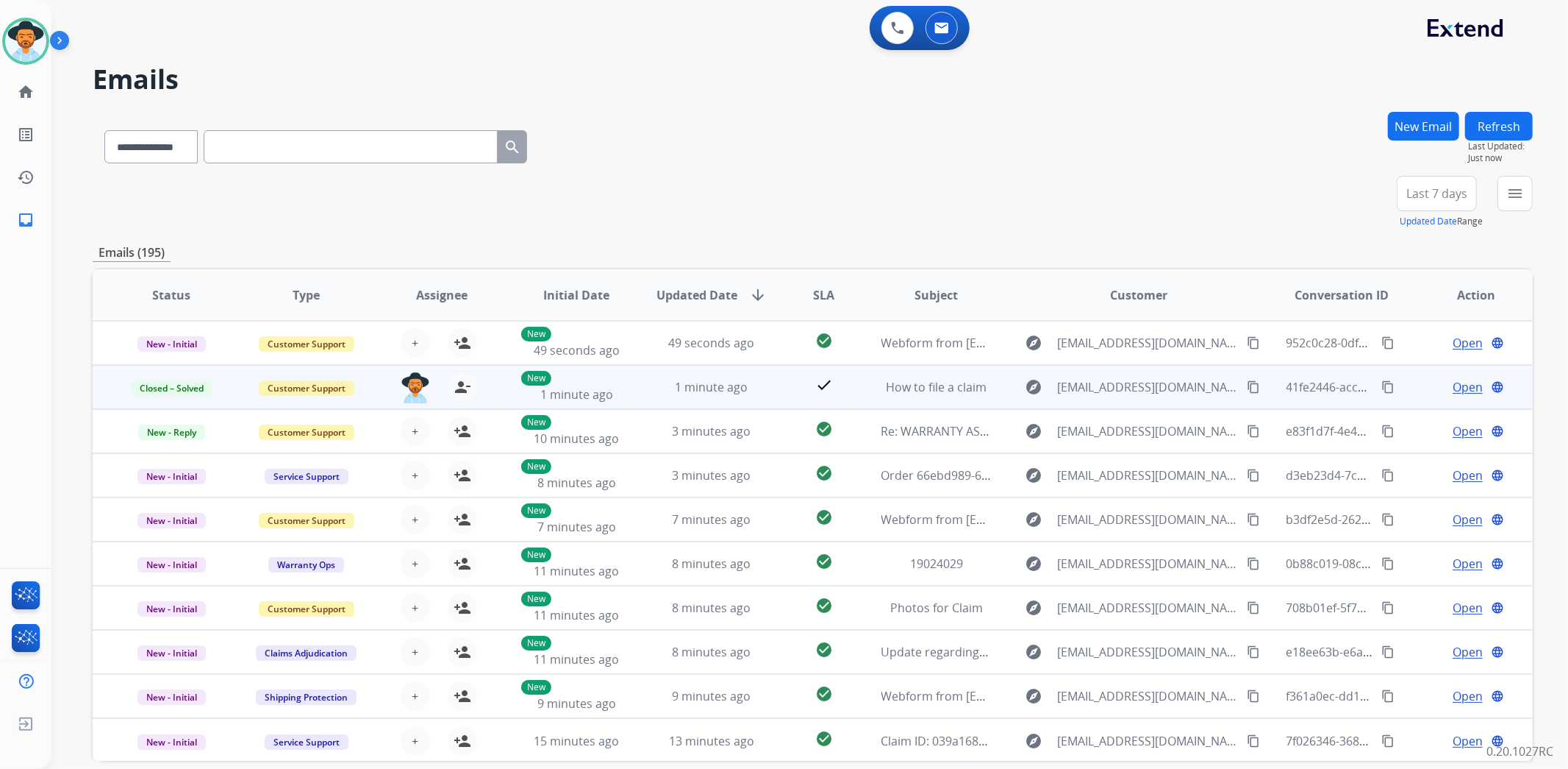
drag, startPoint x: 1370, startPoint y: 380, endPoint x: 1187, endPoint y: 290, distance: 203.9
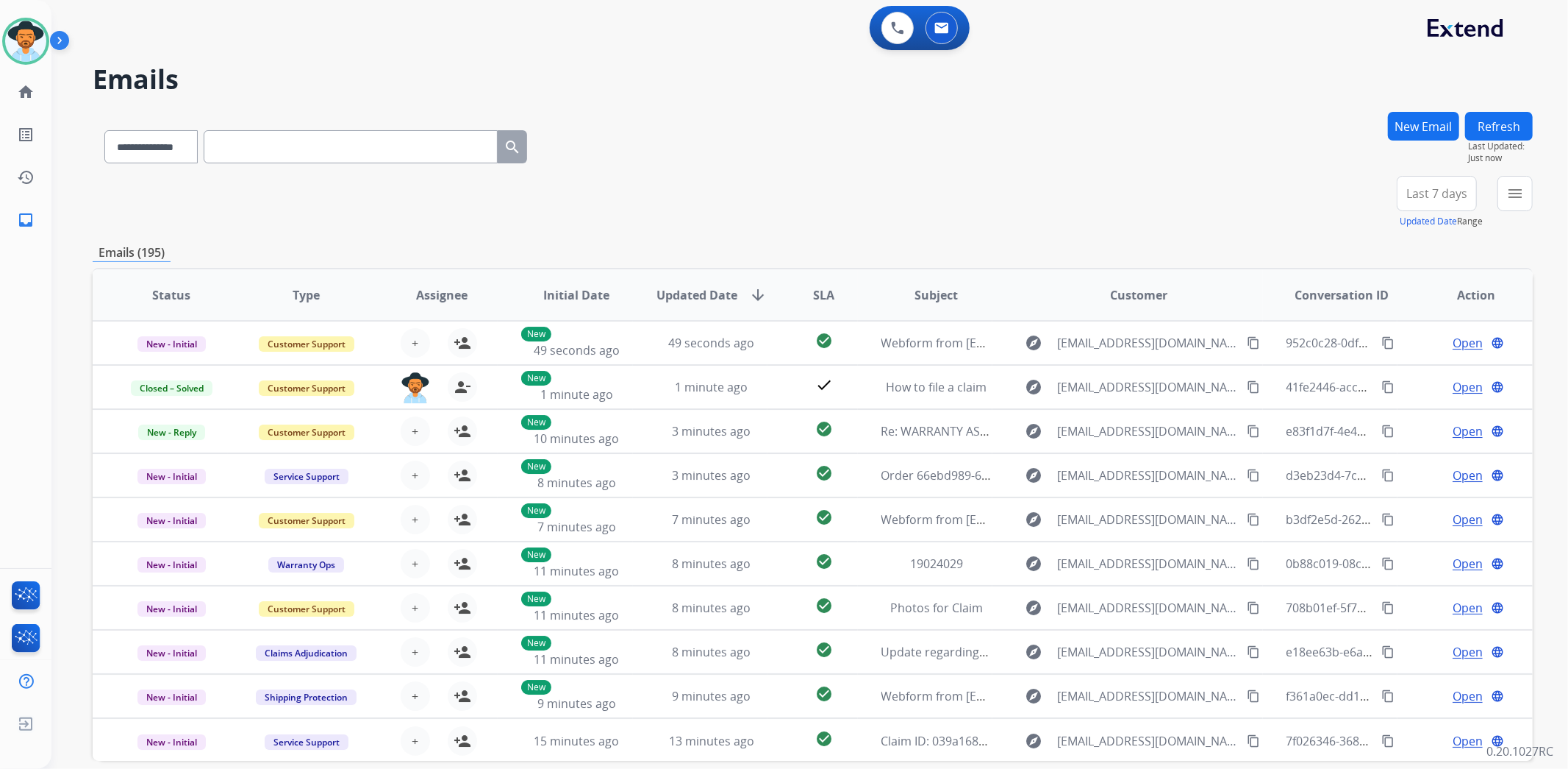
click at [1381, 380] on mat-icon "content_copy" at bounding box center [1388, 387] width 13 height 13
click at [1366, 204] on div "+84" at bounding box center [1367, 199] width 36 height 36
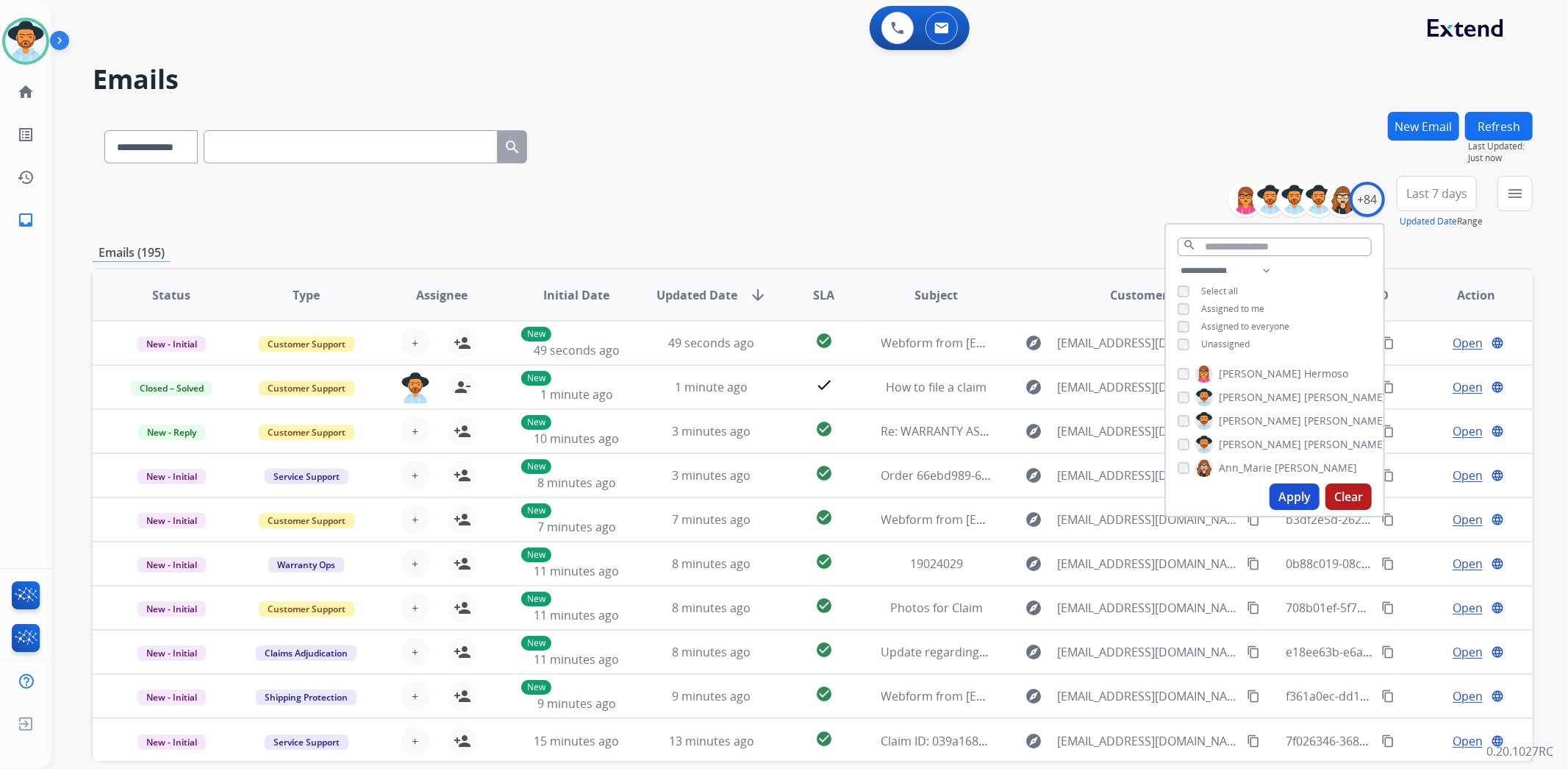
click at [1235, 342] on span "Unassigned" at bounding box center [1225, 343] width 49 height 12
click at [1305, 494] on button "Apply" at bounding box center [1294, 496] width 50 height 26
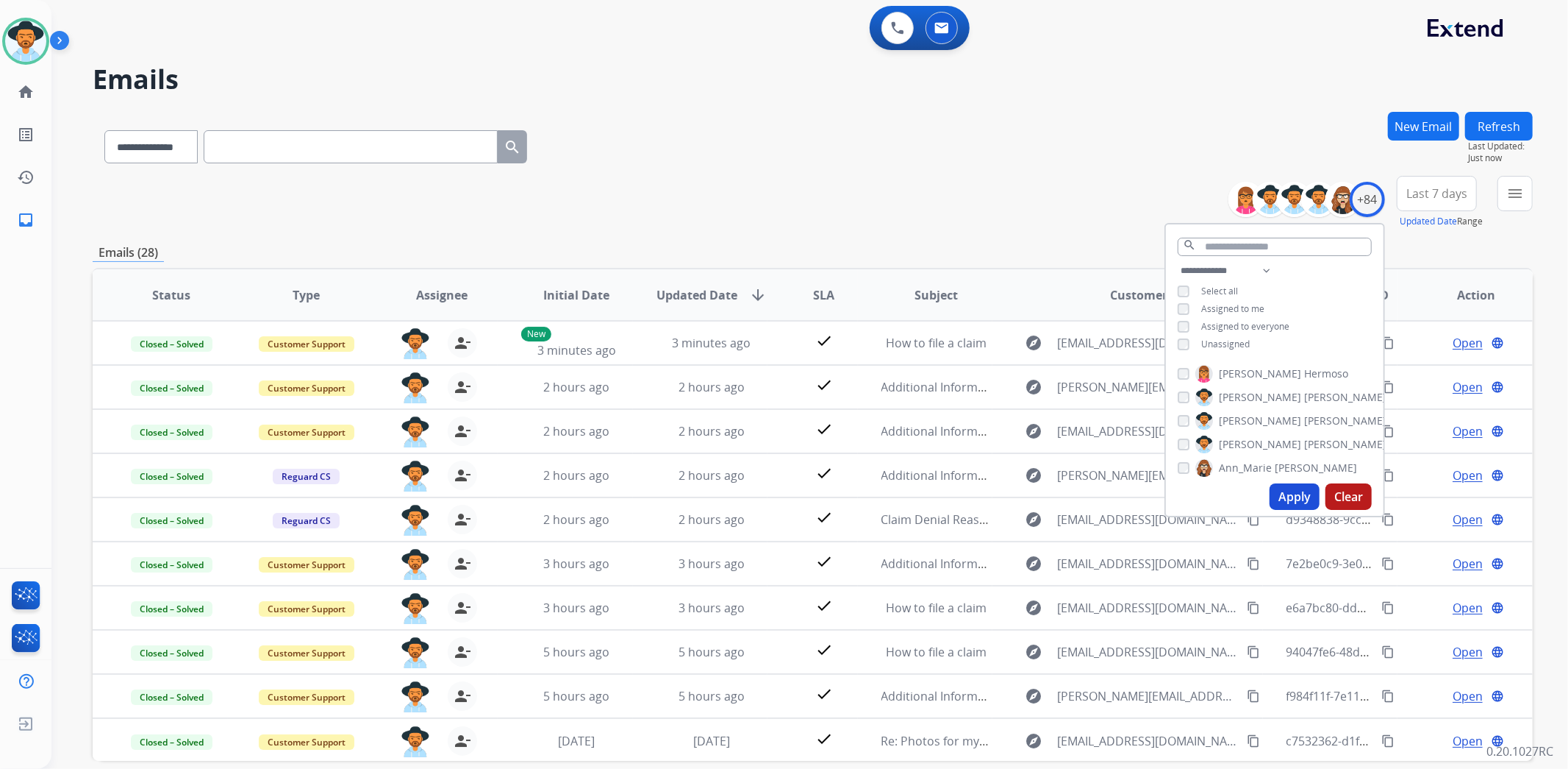
click at [1446, 193] on span "Last 7 days" at bounding box center [1437, 193] width 61 height 6
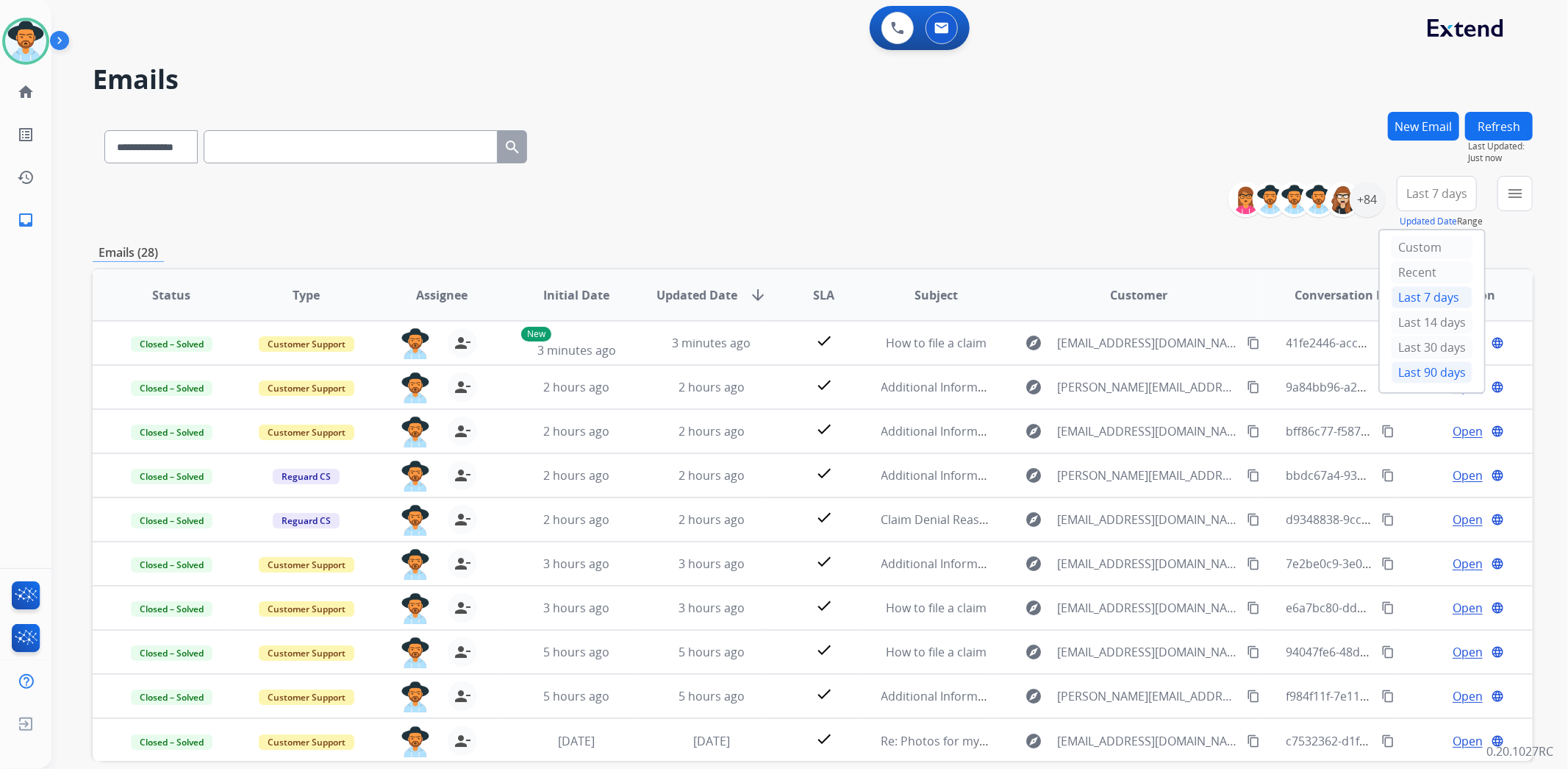
click at [1428, 369] on div "Last 90 days" at bounding box center [1432, 372] width 81 height 22
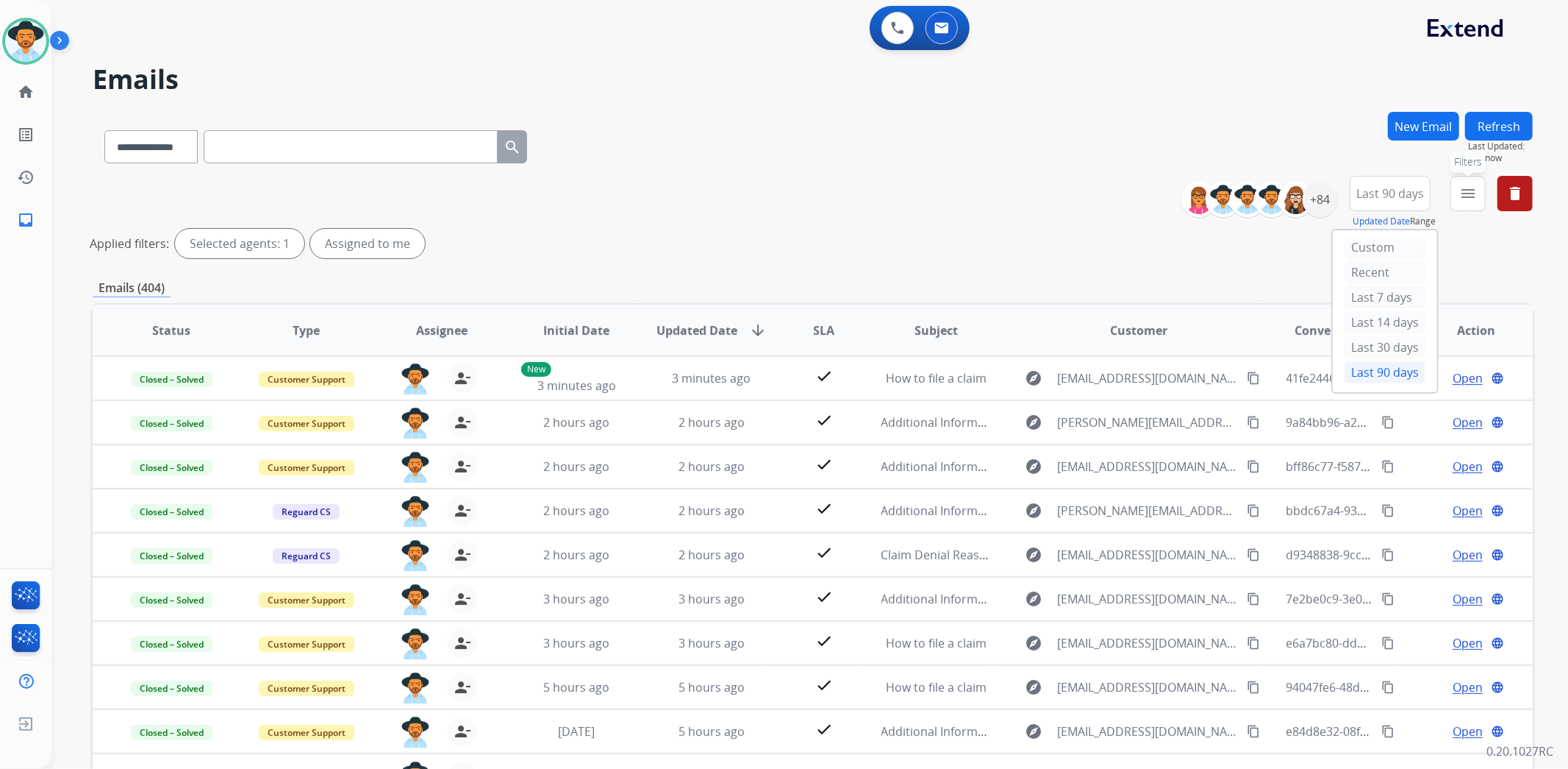
click at [1470, 193] on mat-icon "menu" at bounding box center [1468, 193] width 17 height 17
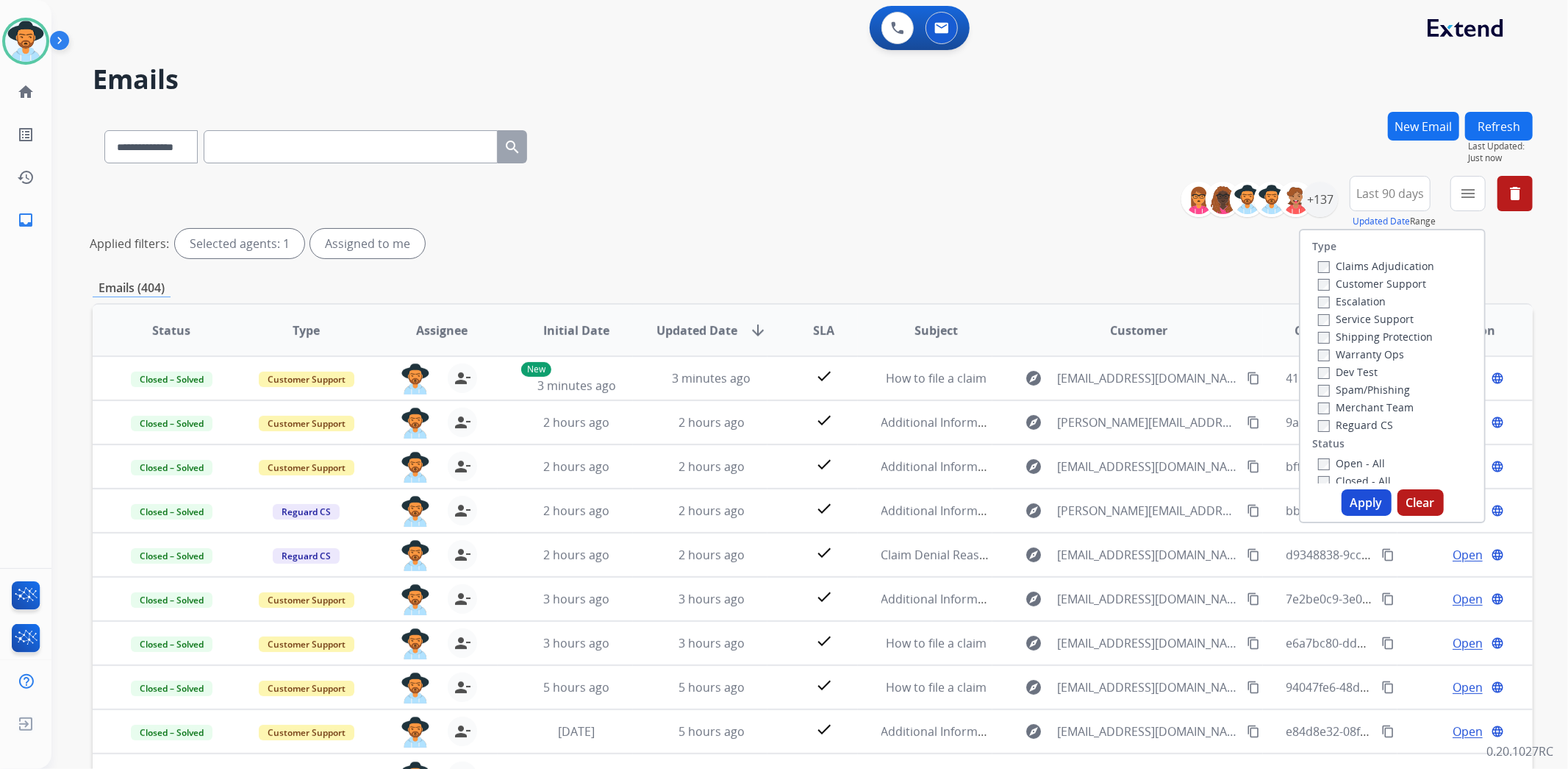
click at [1405, 284] on label "Customer Support" at bounding box center [1372, 283] width 108 height 14
click at [1385, 335] on label "Shipping Protection" at bounding box center [1375, 336] width 115 height 14
click at [1365, 423] on label "Reguard CS" at bounding box center [1356, 424] width 75 height 14
click at [1355, 466] on label "Open - All" at bounding box center [1351, 462] width 67 height 14
click at [1364, 505] on button "Apply" at bounding box center [1366, 503] width 50 height 26
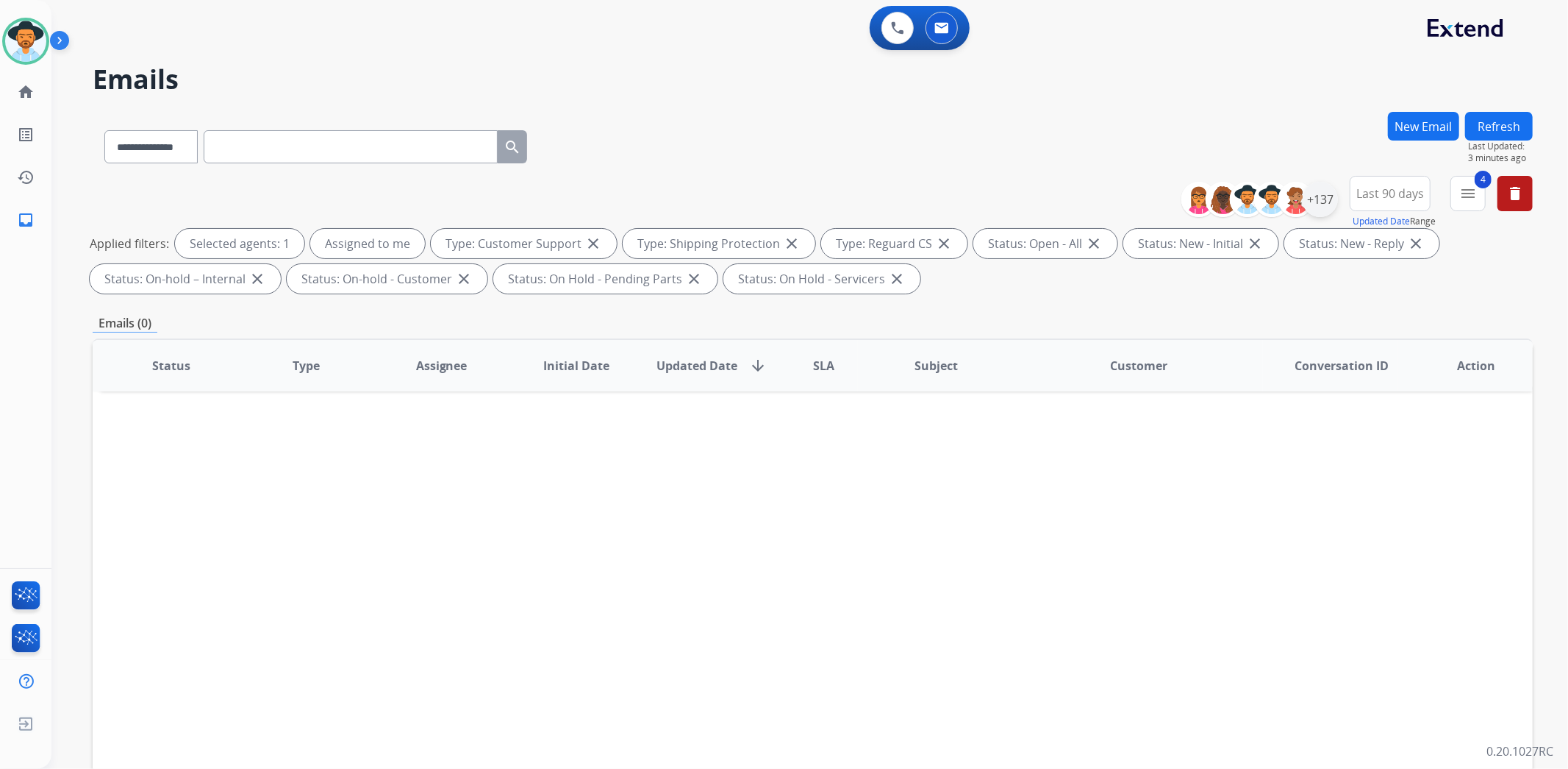
click at [1333, 208] on div "+137" at bounding box center [1320, 199] width 36 height 36
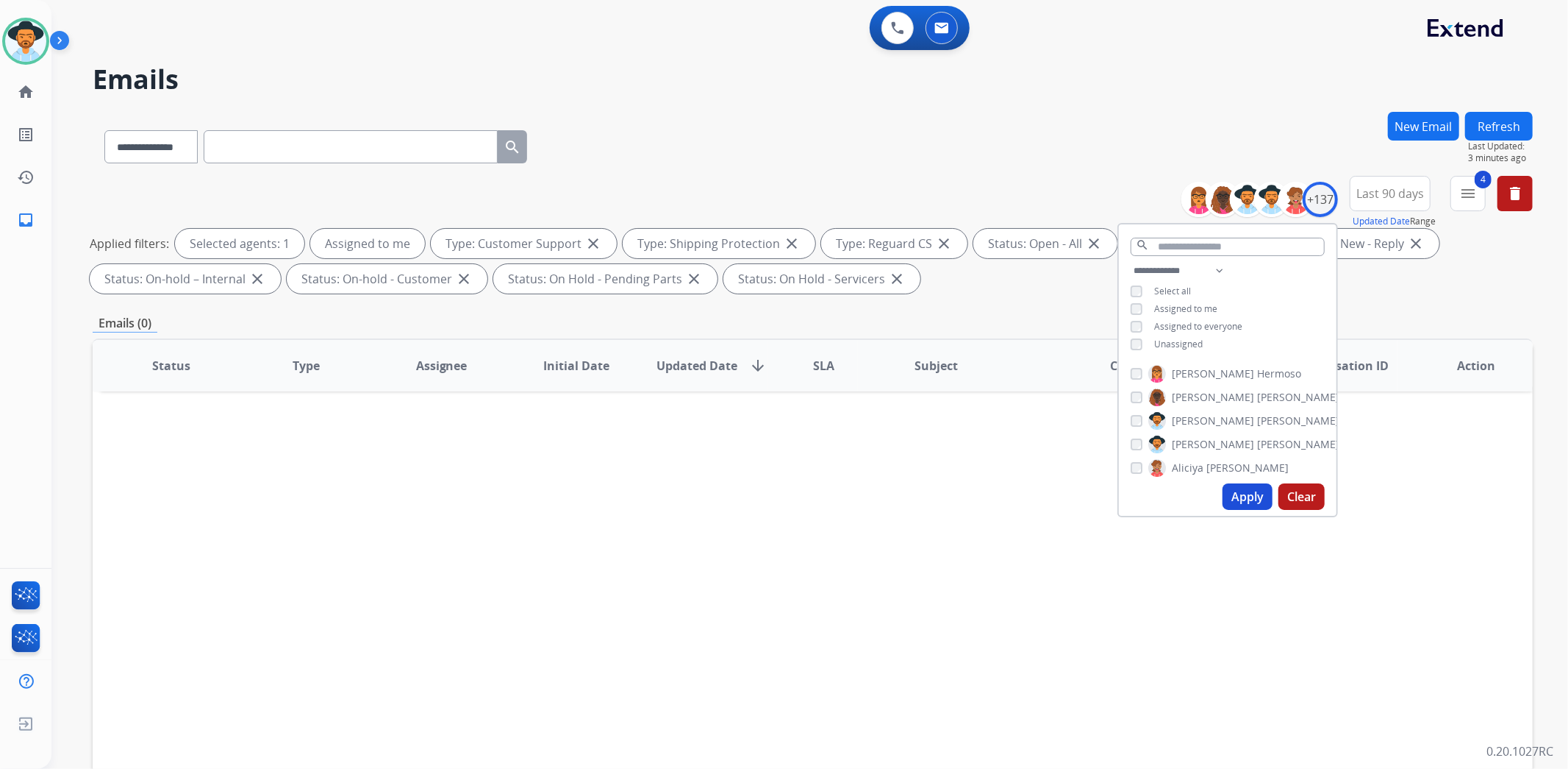
click at [1185, 346] on span "Unassigned" at bounding box center [1179, 343] width 49 height 12
click at [1197, 299] on div "**********" at bounding box center [1227, 309] width 217 height 94
click at [1208, 305] on span "Assigned to me" at bounding box center [1186, 308] width 63 height 12
click at [1246, 487] on button "Apply" at bounding box center [1247, 496] width 50 height 26
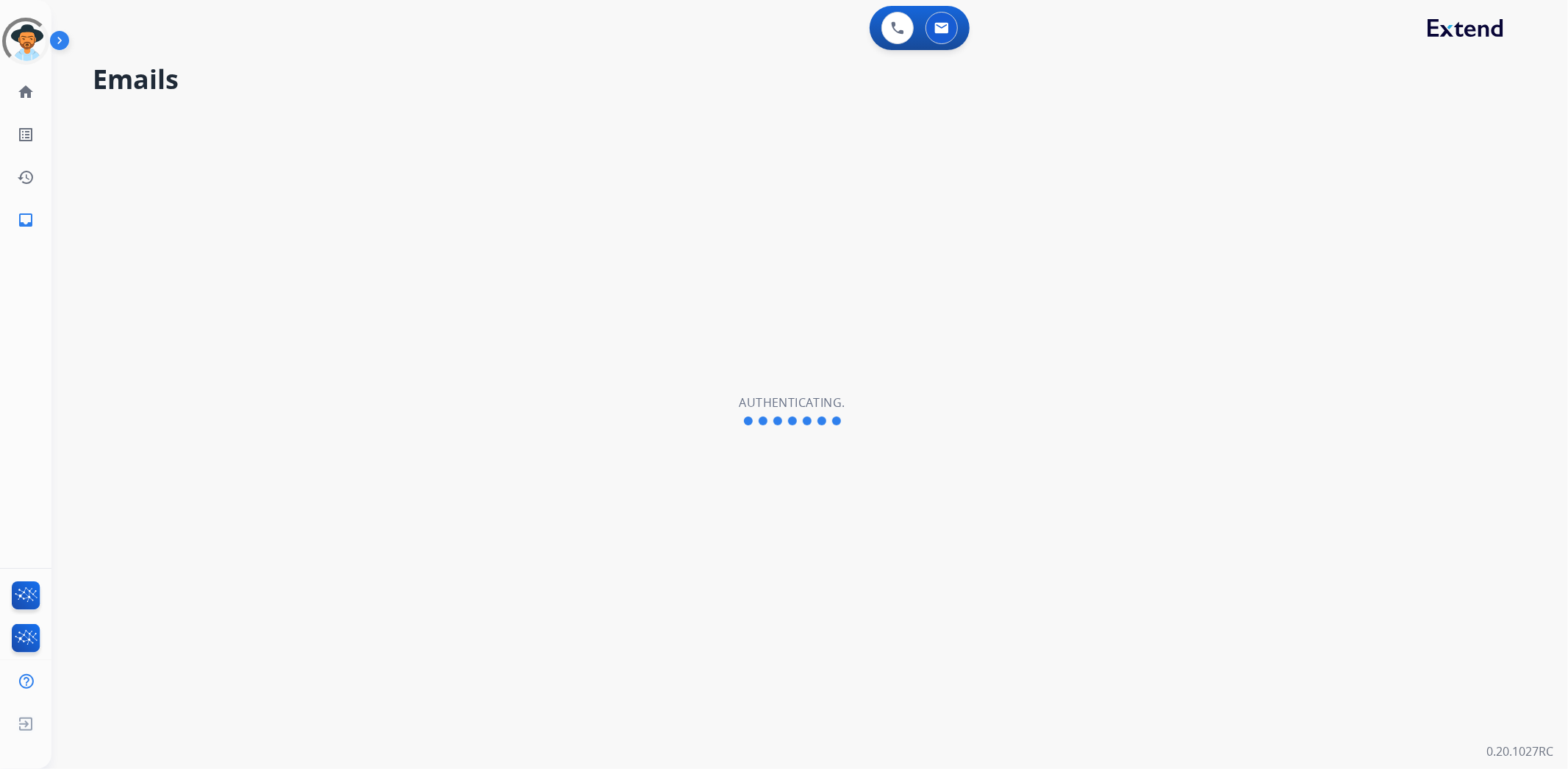
select select "**********"
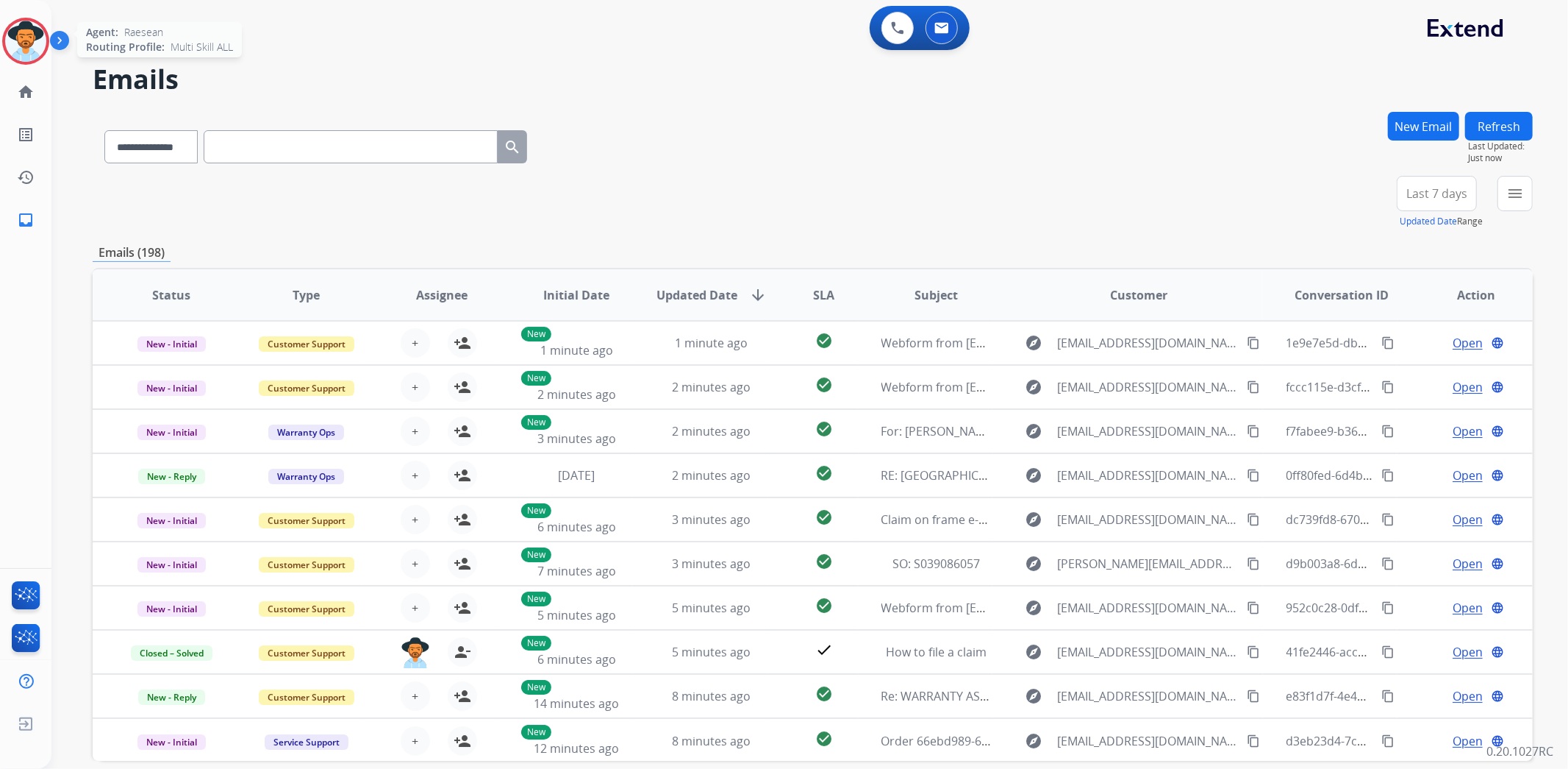
click at [33, 50] on img at bounding box center [26, 41] width 41 height 41
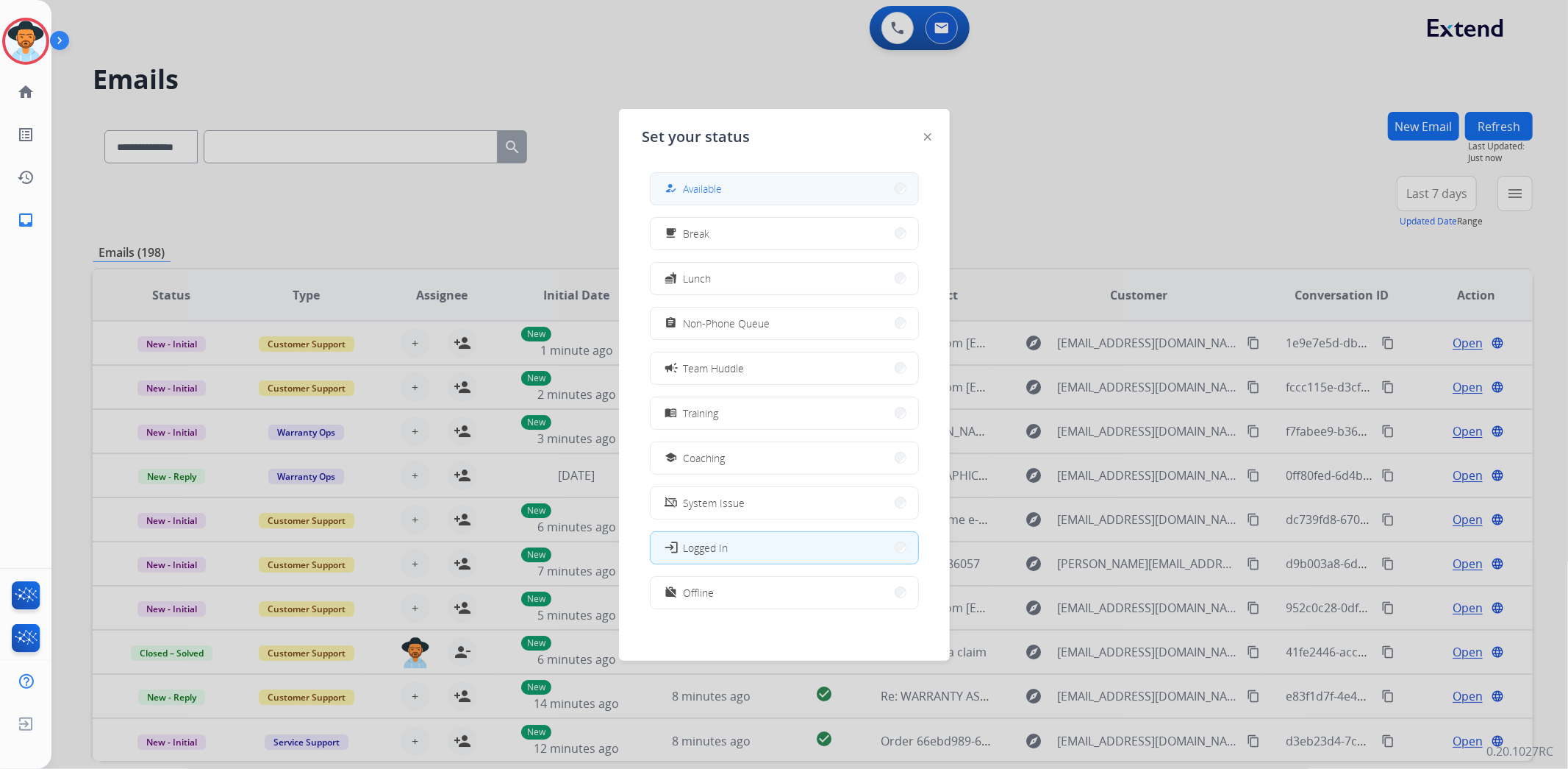
click at [811, 189] on button "how_to_reg Available" at bounding box center [784, 189] width 268 height 31
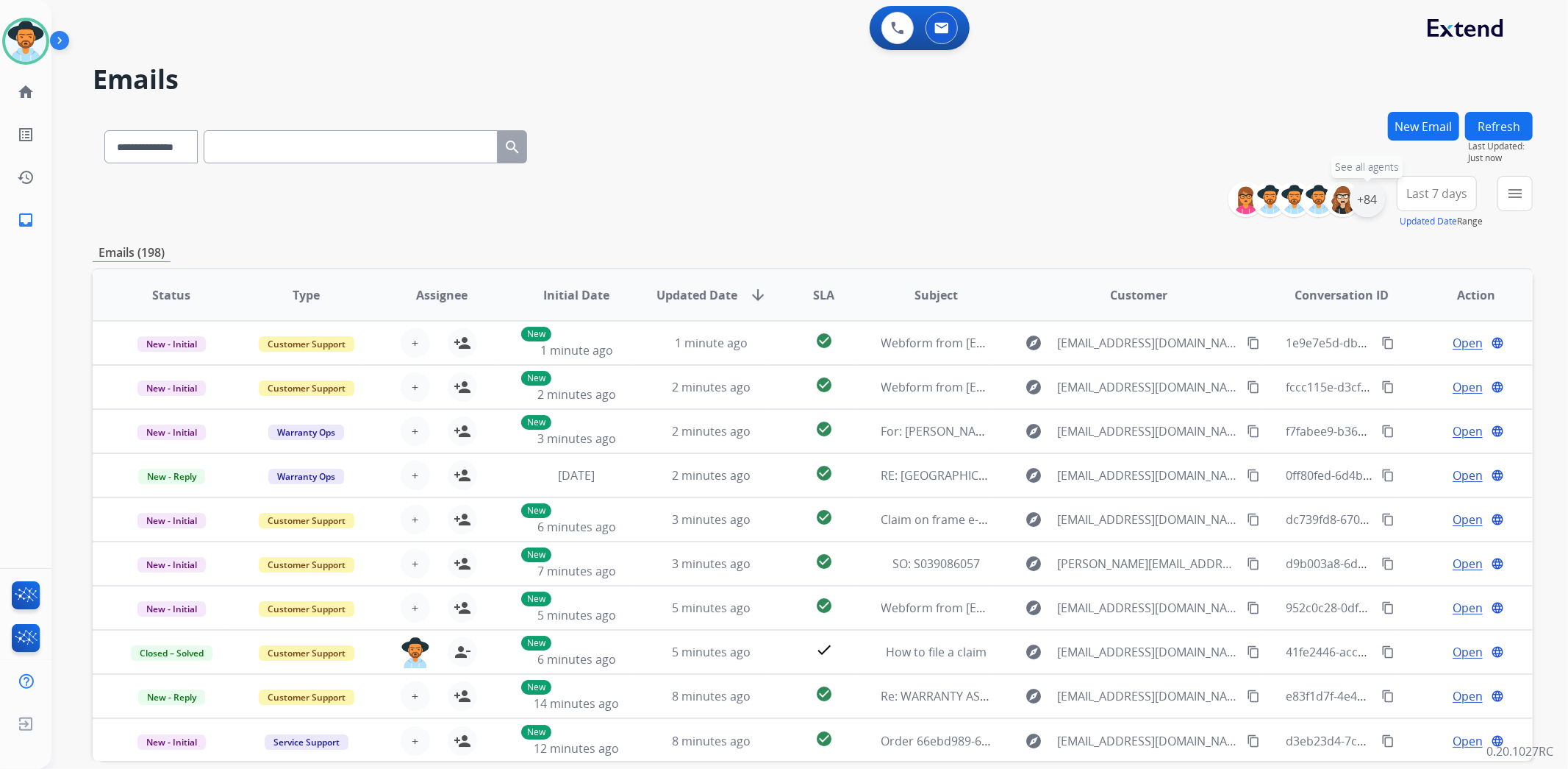
click at [1374, 201] on div "+84" at bounding box center [1367, 199] width 36 height 36
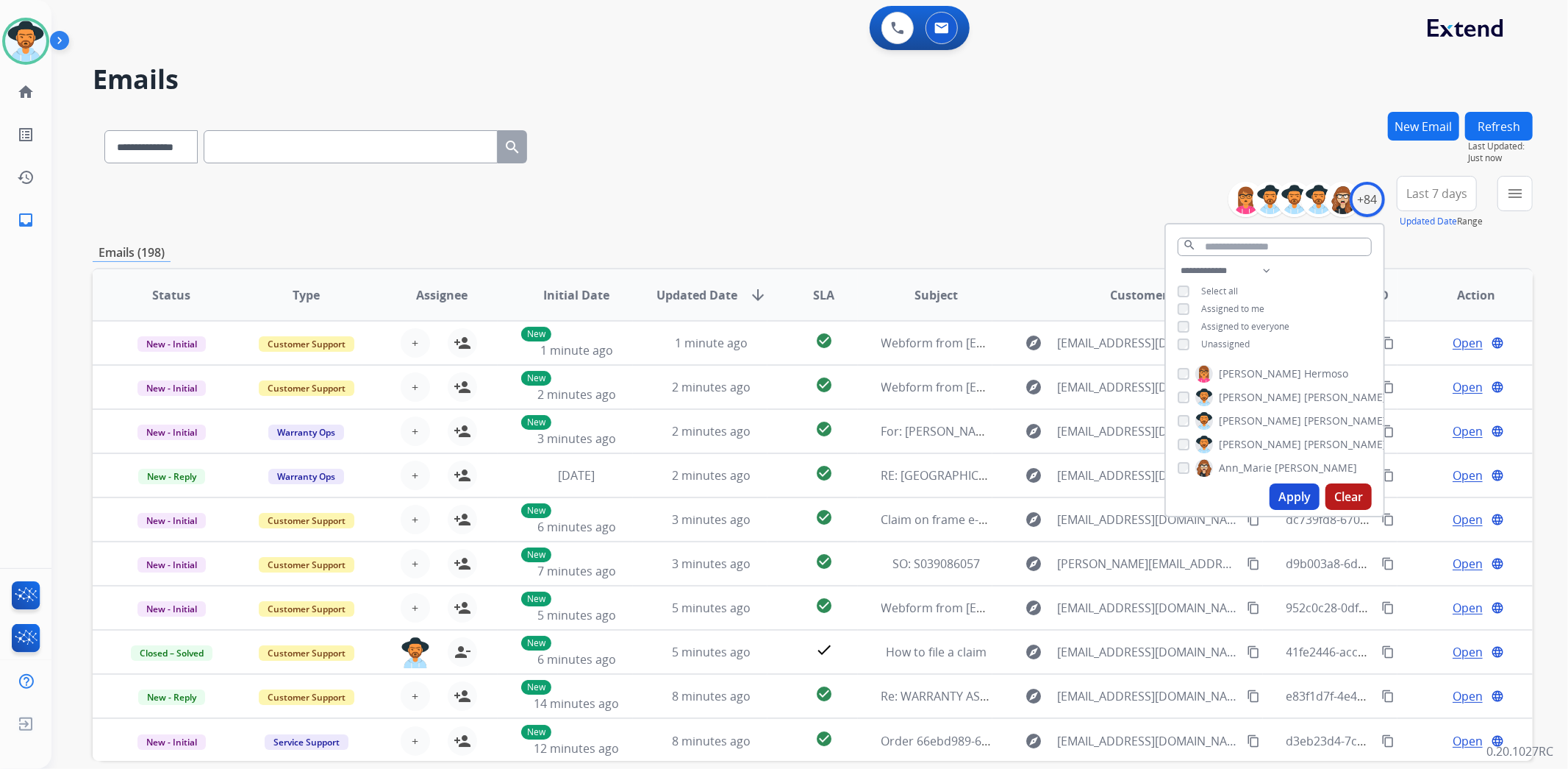
click at [1243, 308] on span "Assigned to me" at bounding box center [1232, 308] width 63 height 12
click at [1296, 487] on button "Apply" at bounding box center [1294, 496] width 50 height 26
click at [1425, 203] on button "Last 7 days" at bounding box center [1437, 193] width 80 height 36
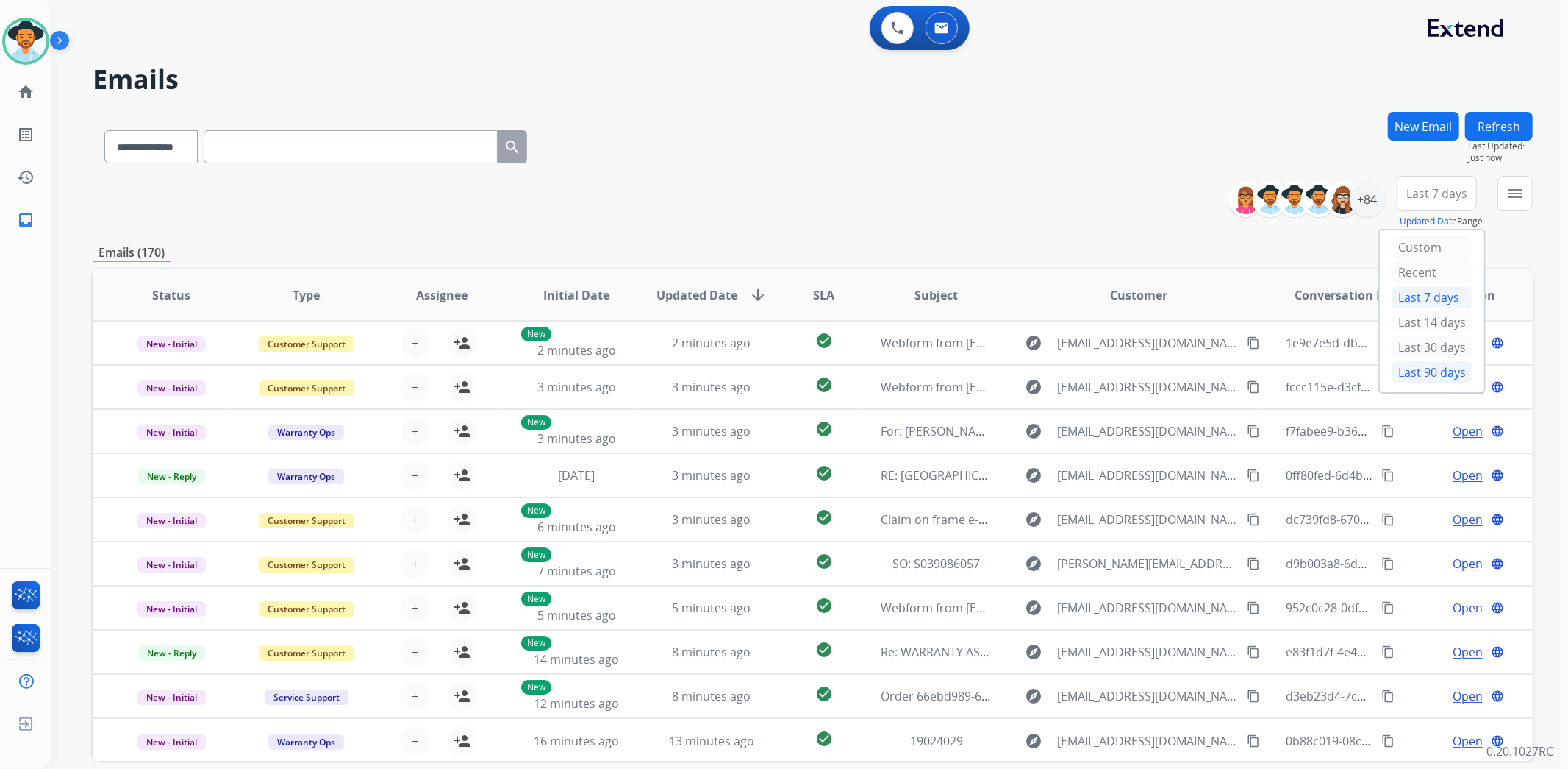
click at [1403, 370] on div "Last 90 days" at bounding box center [1432, 372] width 81 height 22
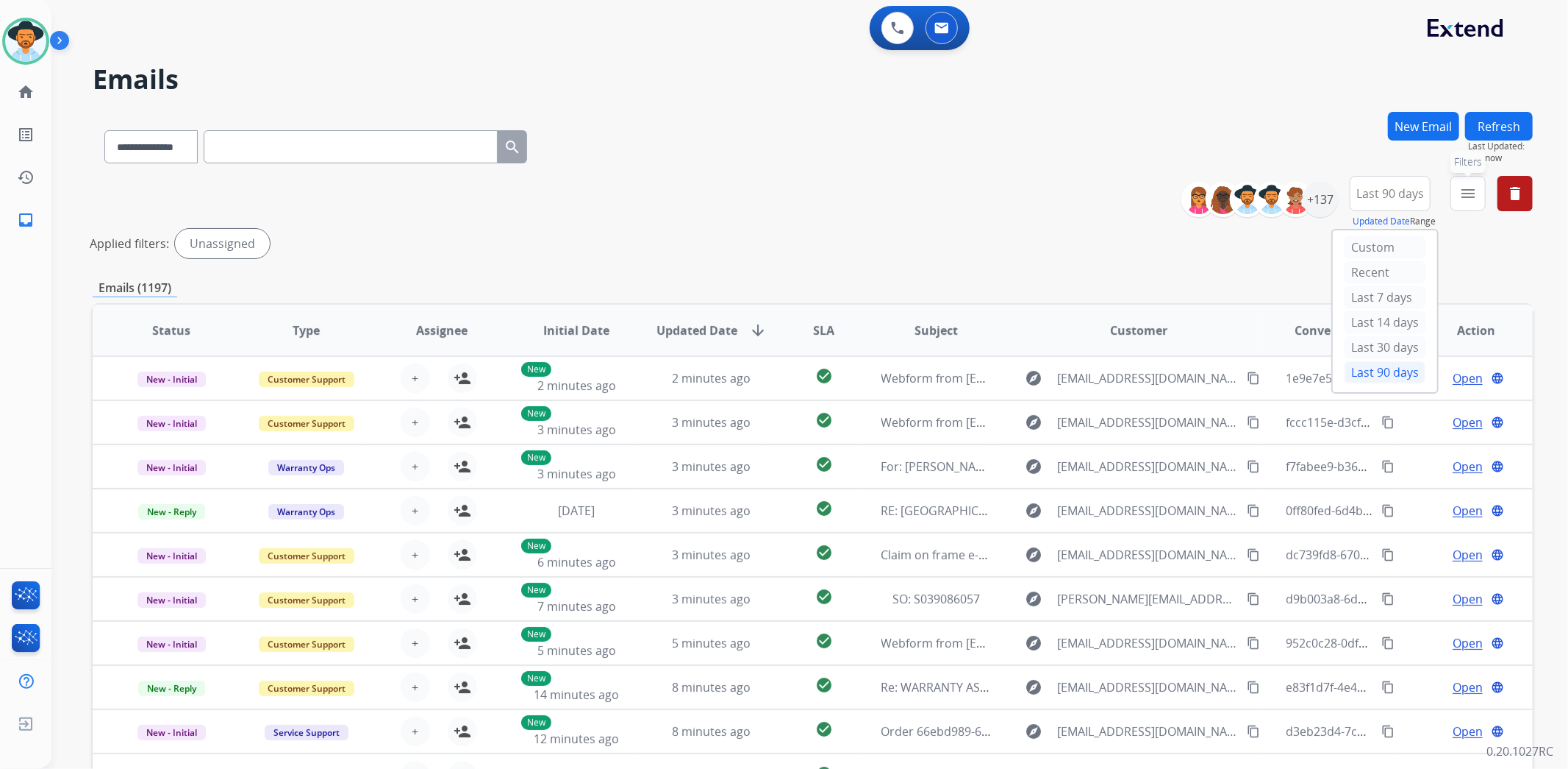
click at [1475, 180] on button "menu Filters" at bounding box center [1468, 193] width 36 height 36
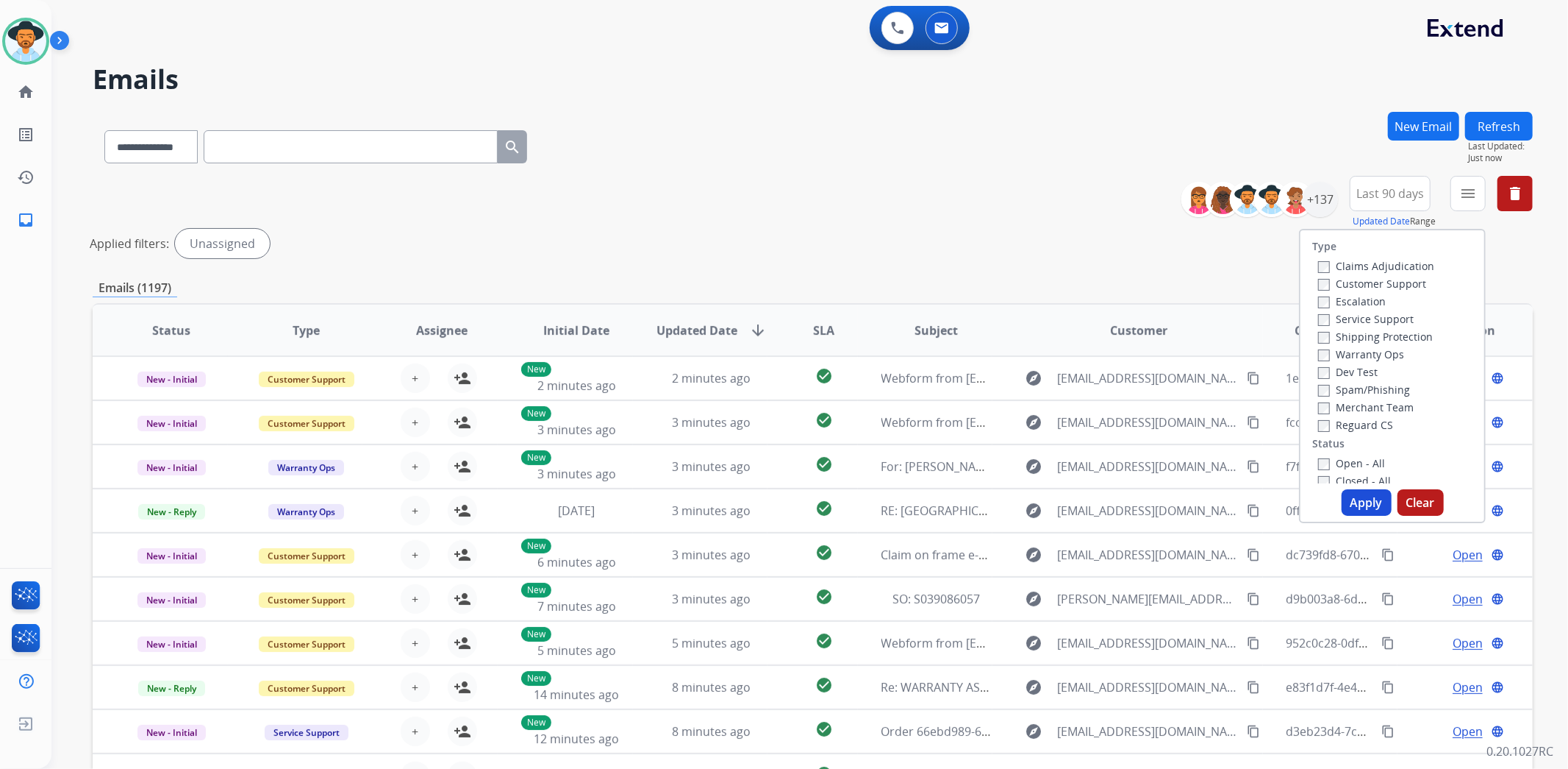
click at [1404, 280] on label "Customer Support" at bounding box center [1372, 283] width 108 height 14
click at [1402, 335] on label "Shipping Protection" at bounding box center [1375, 336] width 115 height 14
click at [1371, 423] on label "Reguard CS" at bounding box center [1356, 424] width 75 height 14
click at [1361, 461] on label "Open - All" at bounding box center [1351, 462] width 67 height 14
click at [1361, 504] on button "Apply" at bounding box center [1366, 503] width 50 height 26
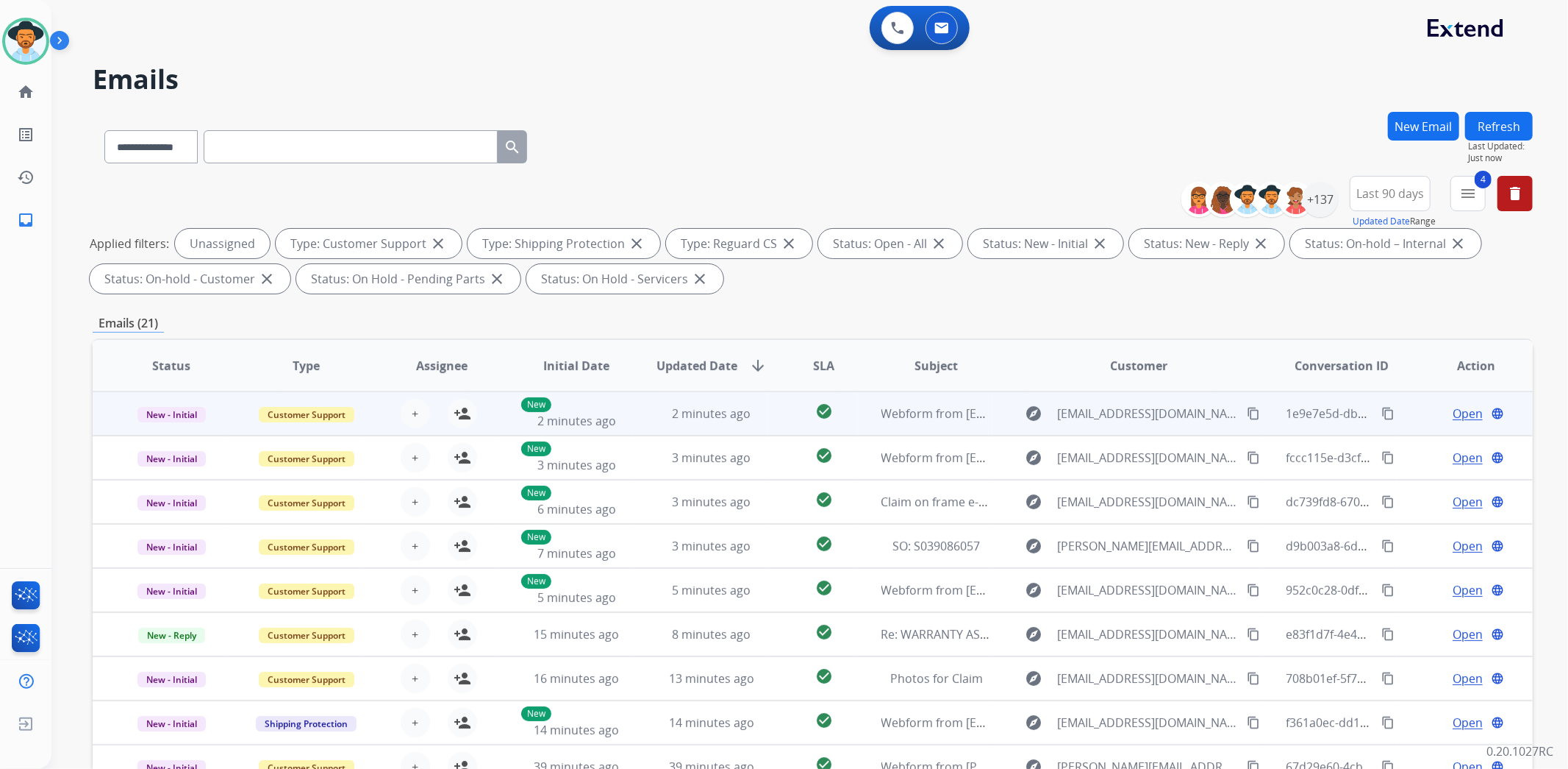
click at [114, 403] on td "New - Initial" at bounding box center [160, 413] width 136 height 44
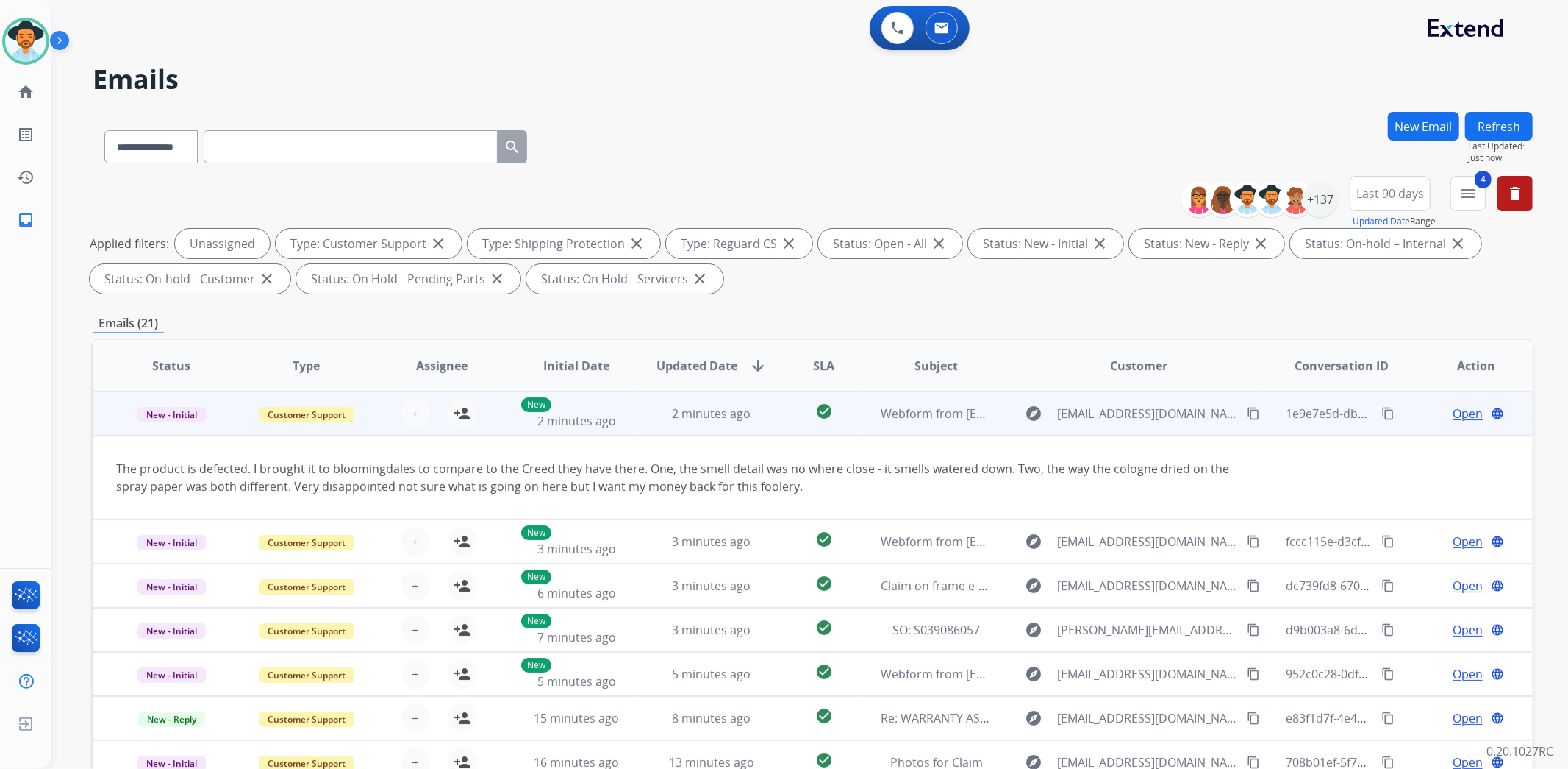
click at [113, 403] on td "New - Initial" at bounding box center [160, 413] width 136 height 44
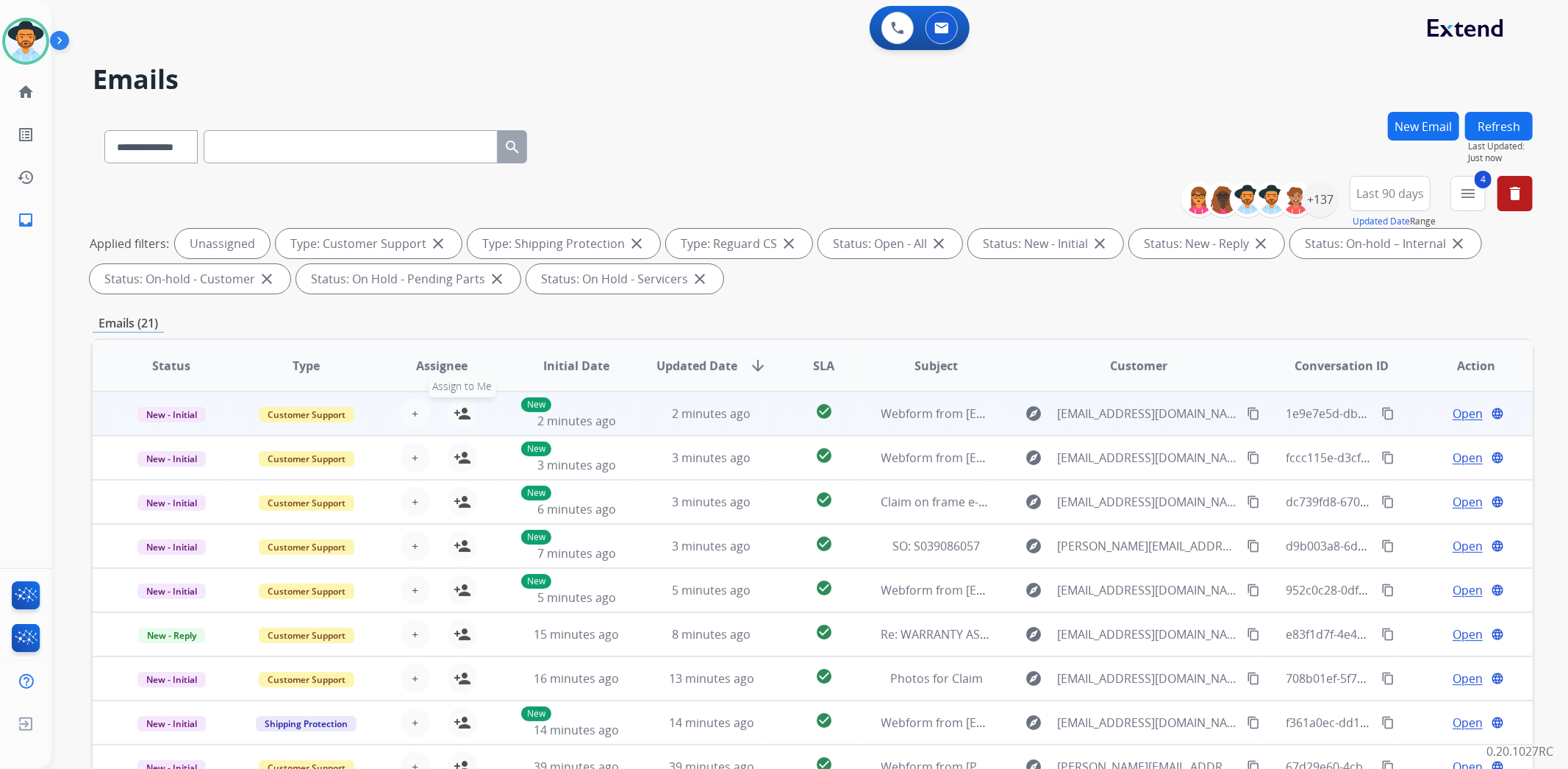
click at [461, 416] on mat-icon "person_add" at bounding box center [462, 413] width 17 height 17
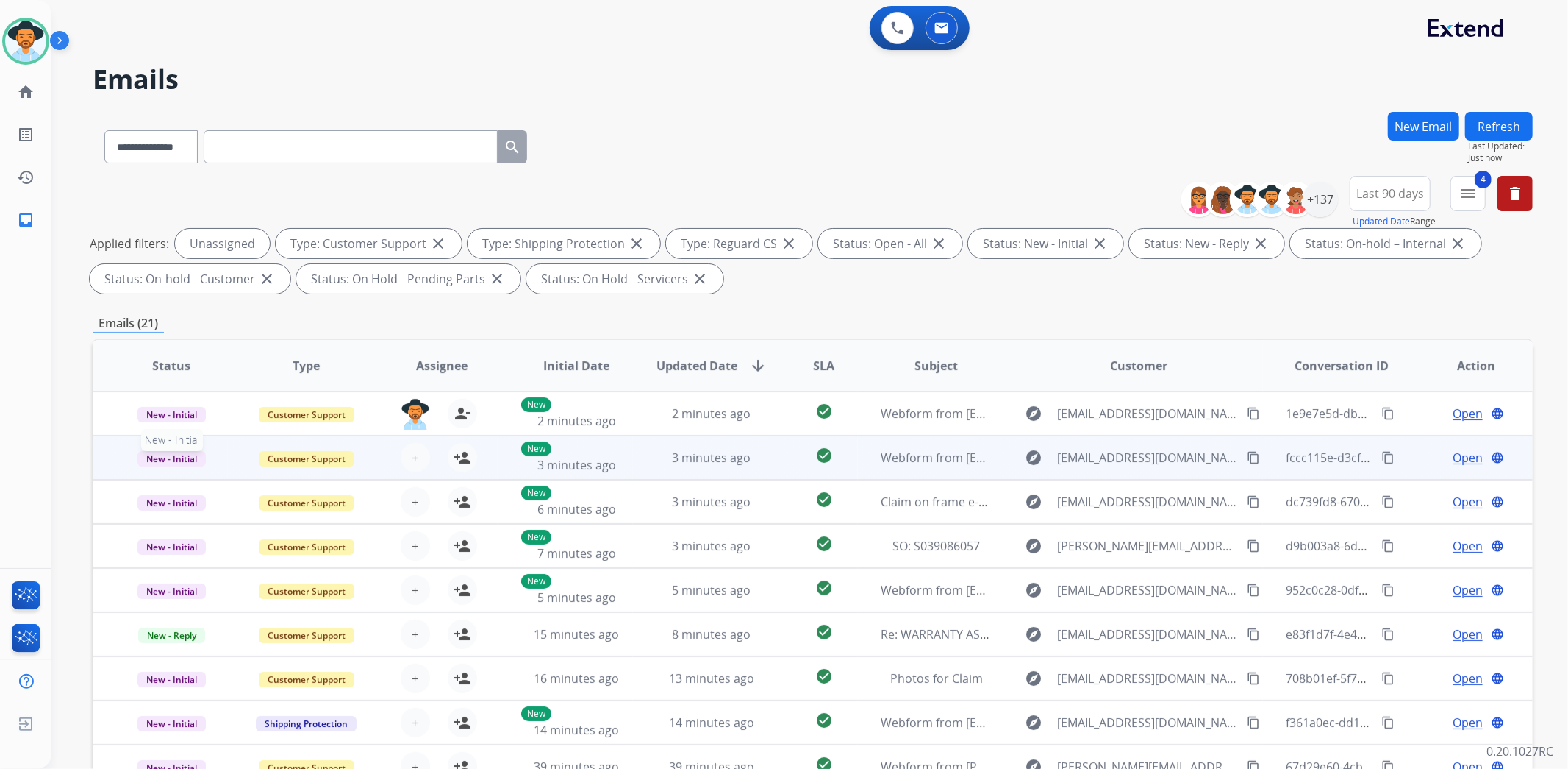
click at [122, 459] on p "New - Initial" at bounding box center [172, 457] width 111 height 17
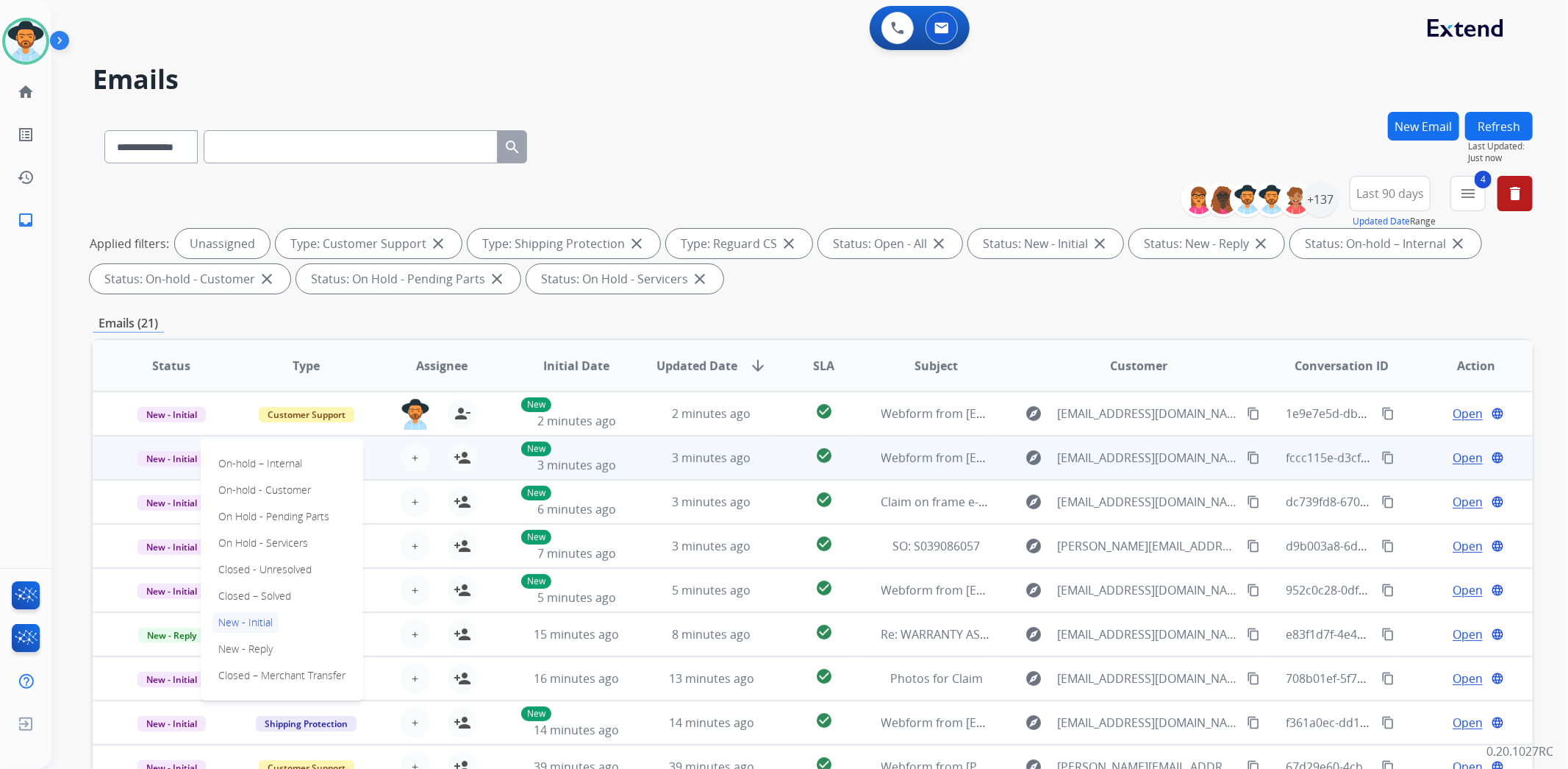
click at [102, 457] on td "New - Initial On-hold – Internal On-hold - Customer On Hold - Pending Parts On …" at bounding box center [160, 457] width 136 height 44
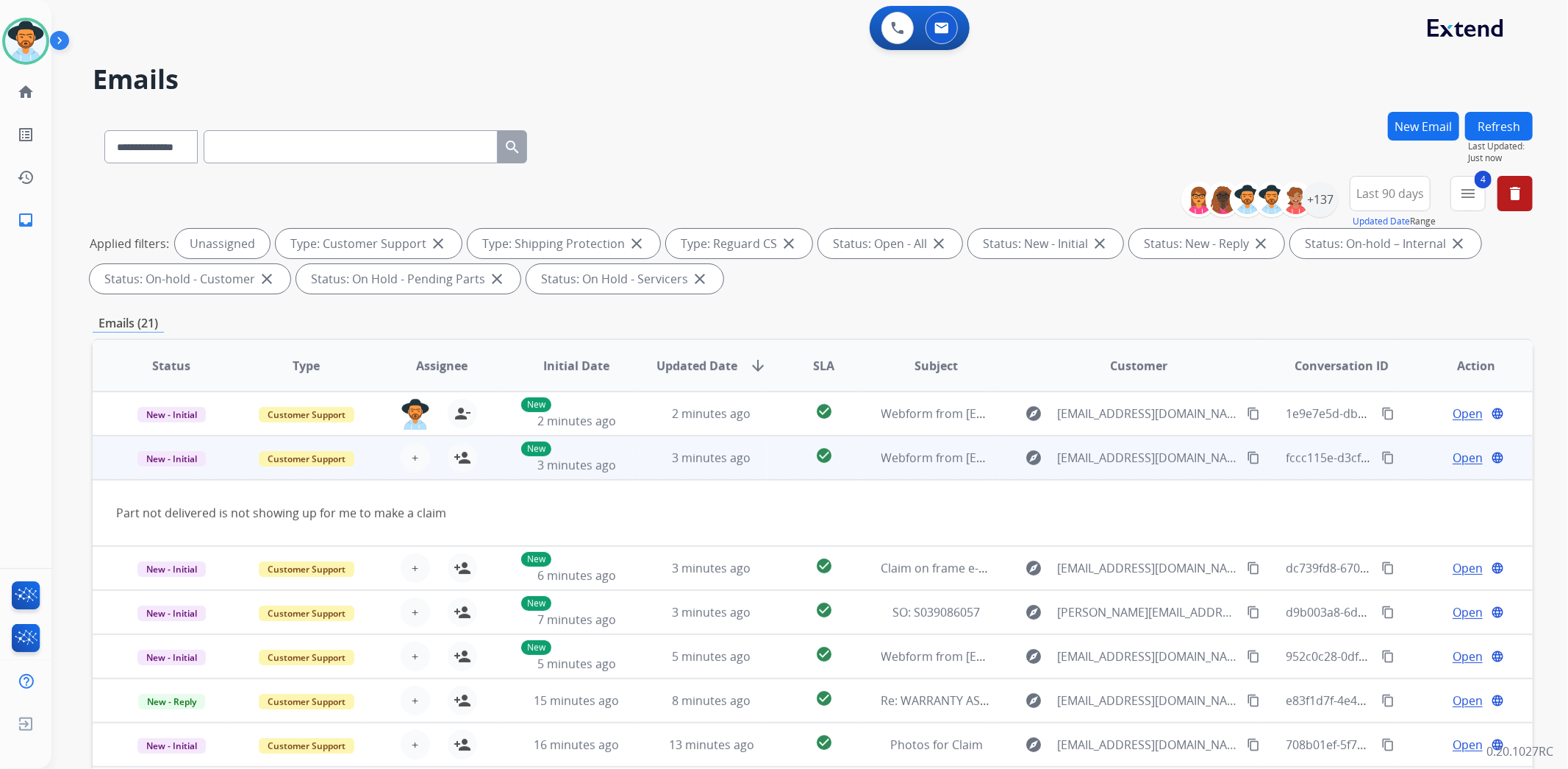
scroll to position [44, 0]
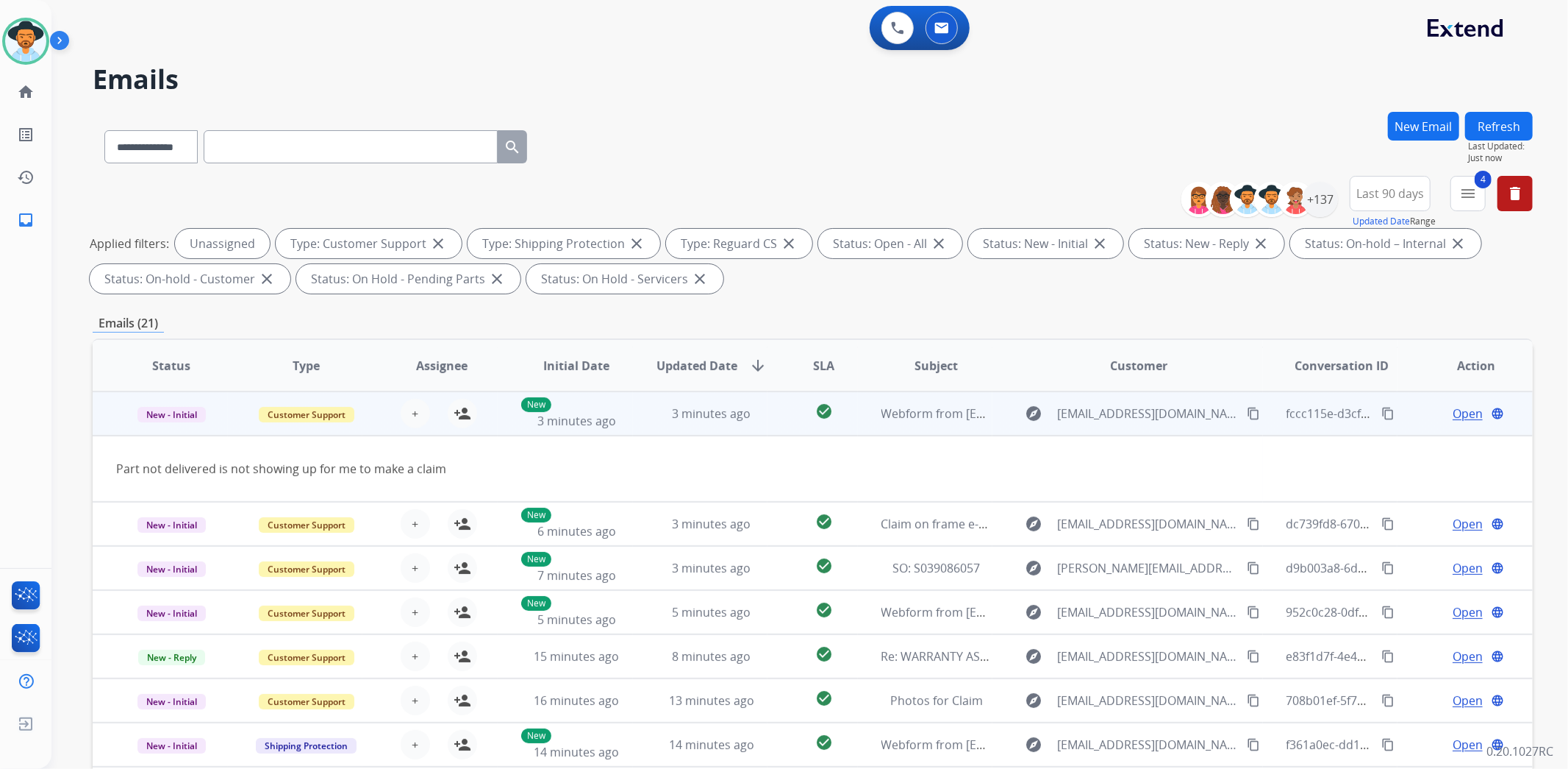
click at [114, 416] on td "New - Initial" at bounding box center [160, 413] width 136 height 44
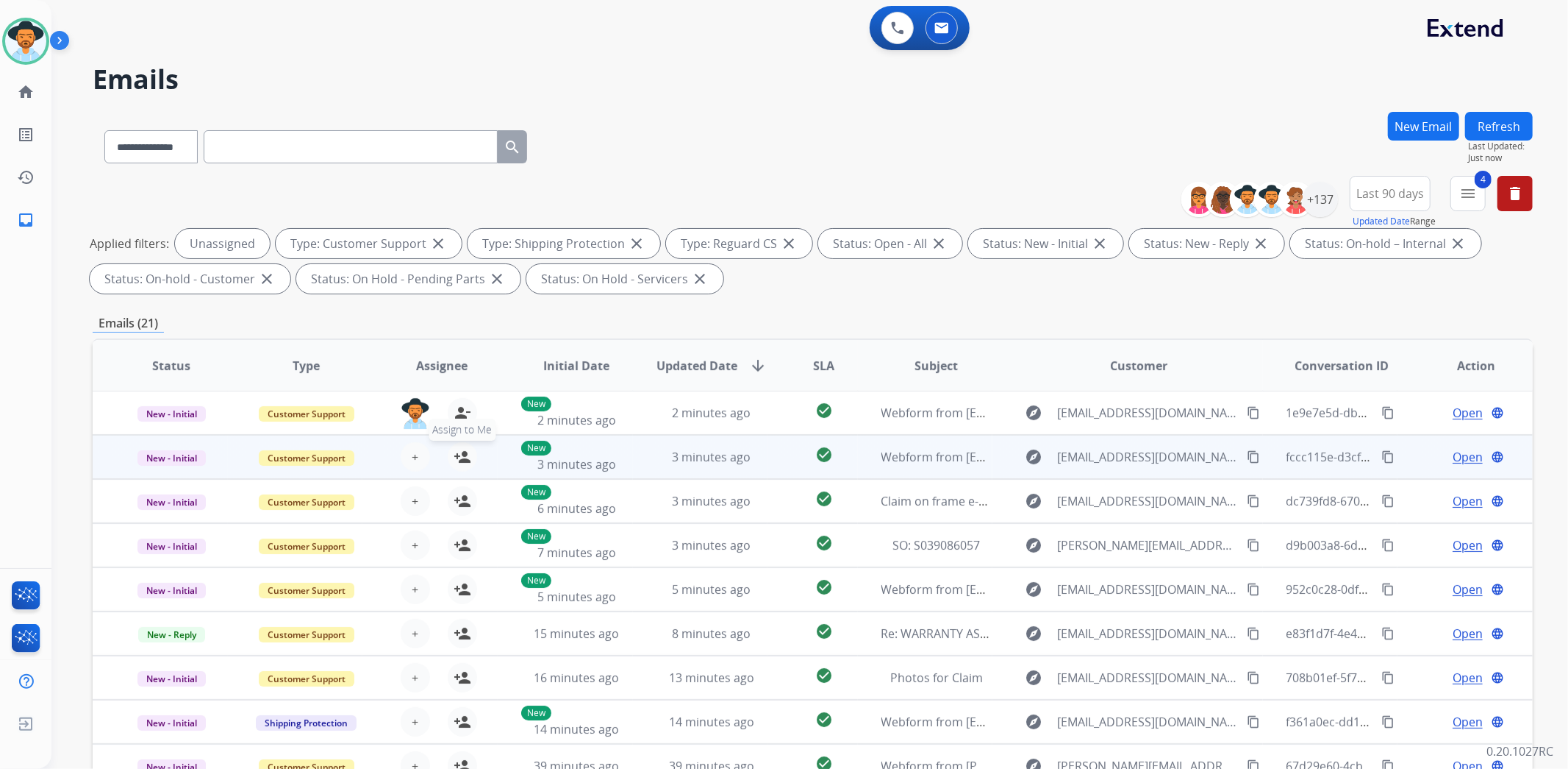
click at [461, 456] on mat-icon "person_add" at bounding box center [462, 456] width 17 height 17
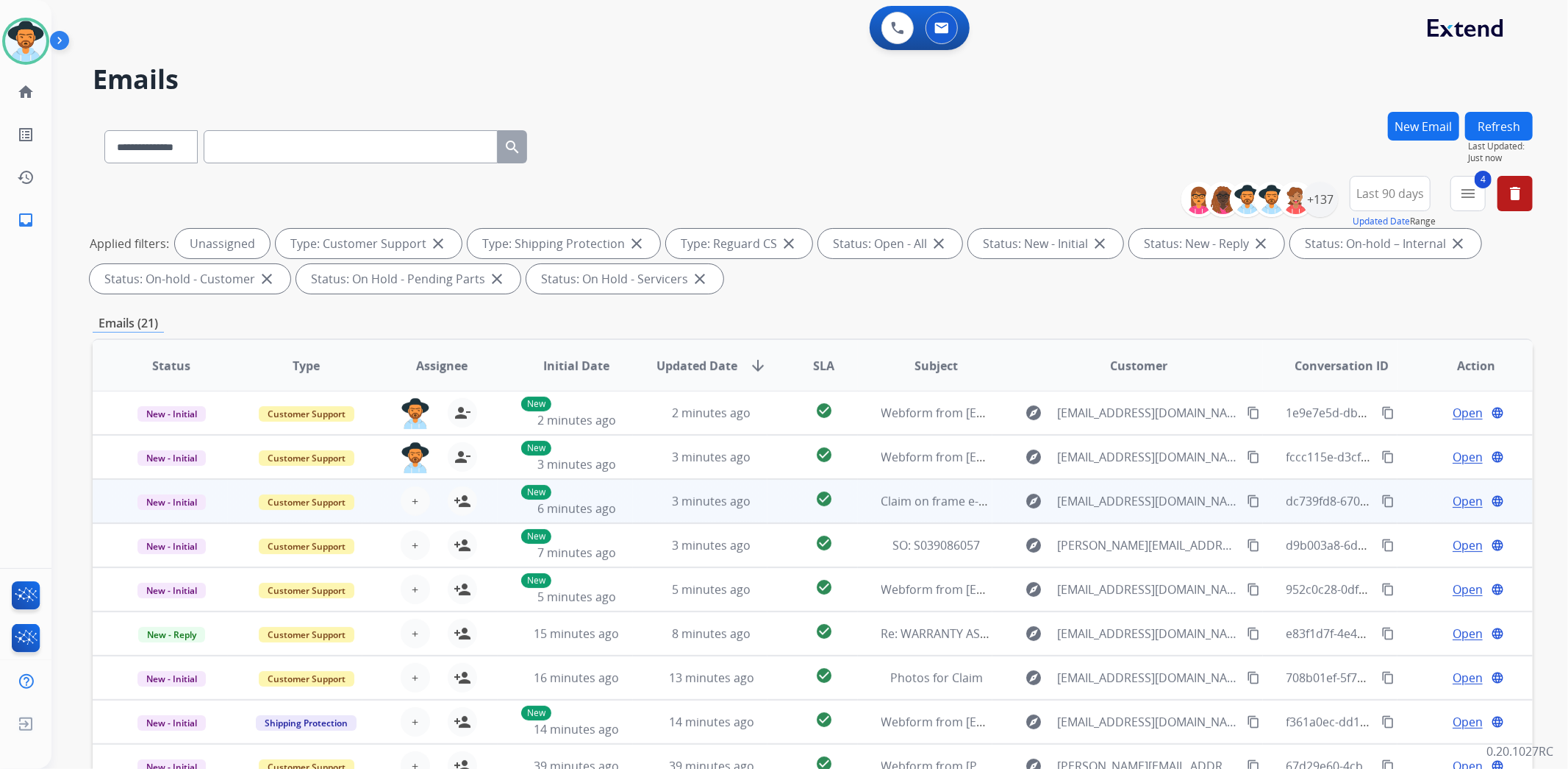
click at [111, 496] on td "New - Initial" at bounding box center [160, 500] width 136 height 44
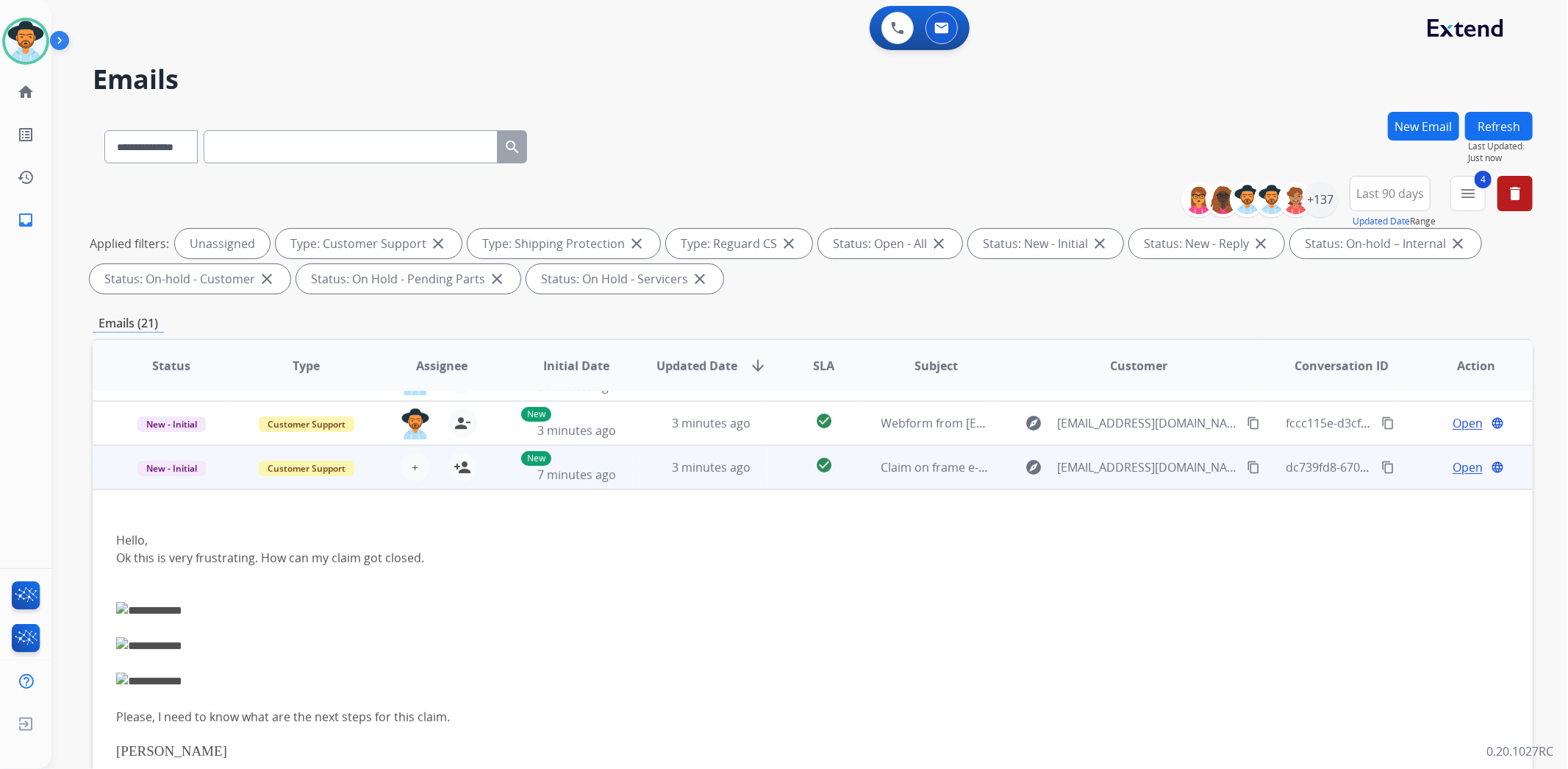
scroll to position [6, 0]
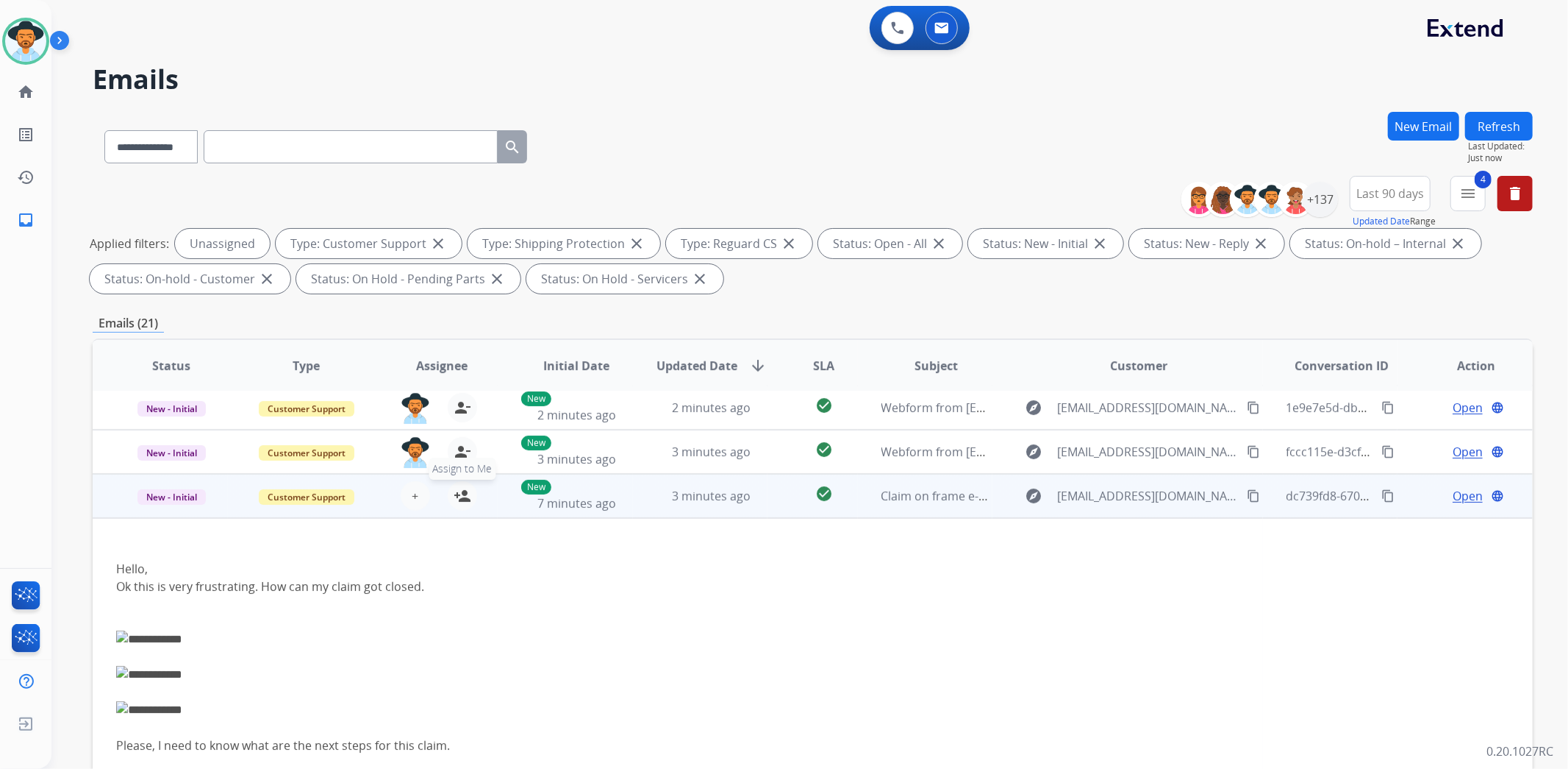
click at [463, 494] on mat-icon "person_add" at bounding box center [462, 495] width 17 height 17
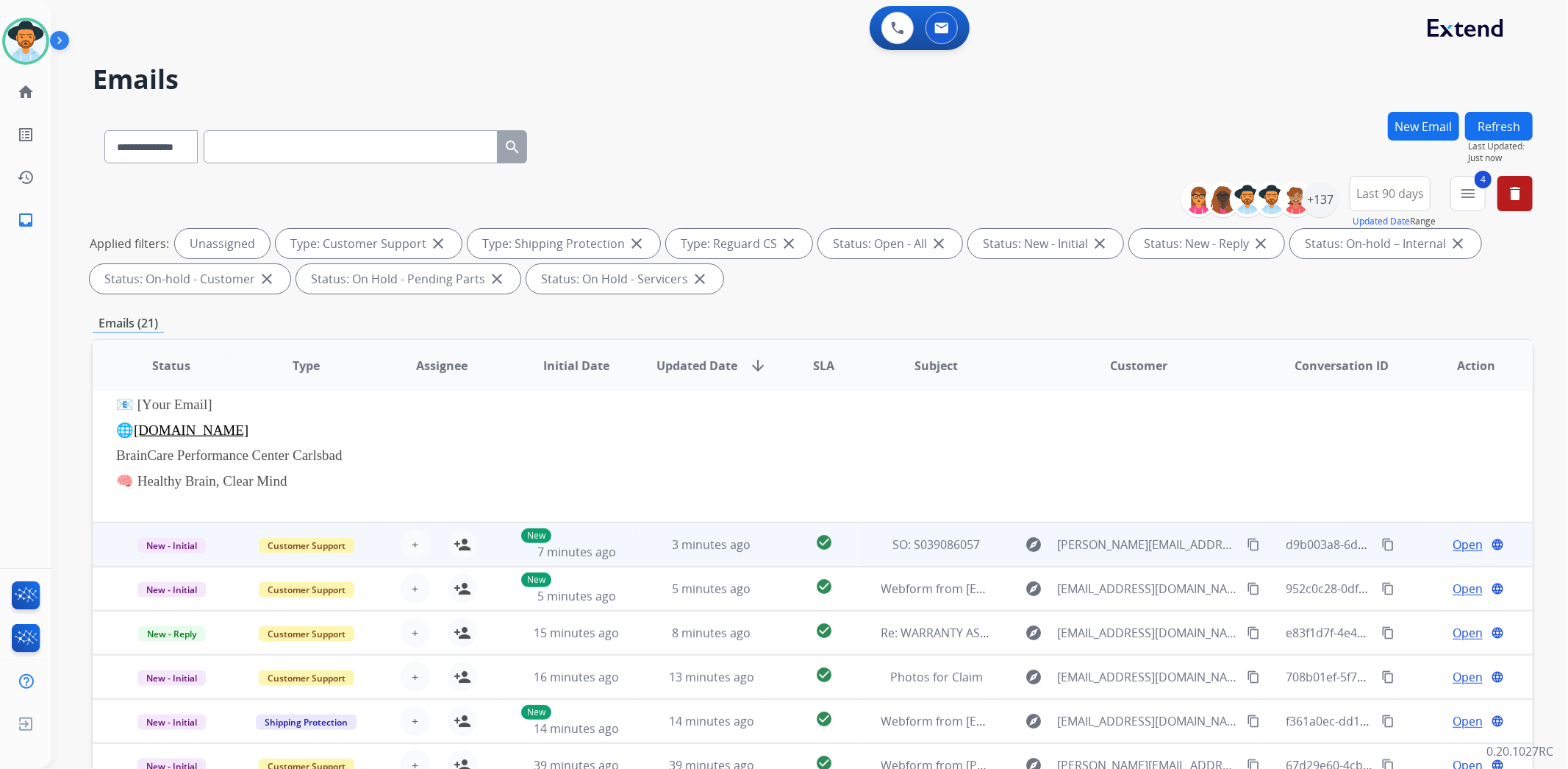
click at [107, 548] on td "New - Initial" at bounding box center [160, 544] width 136 height 44
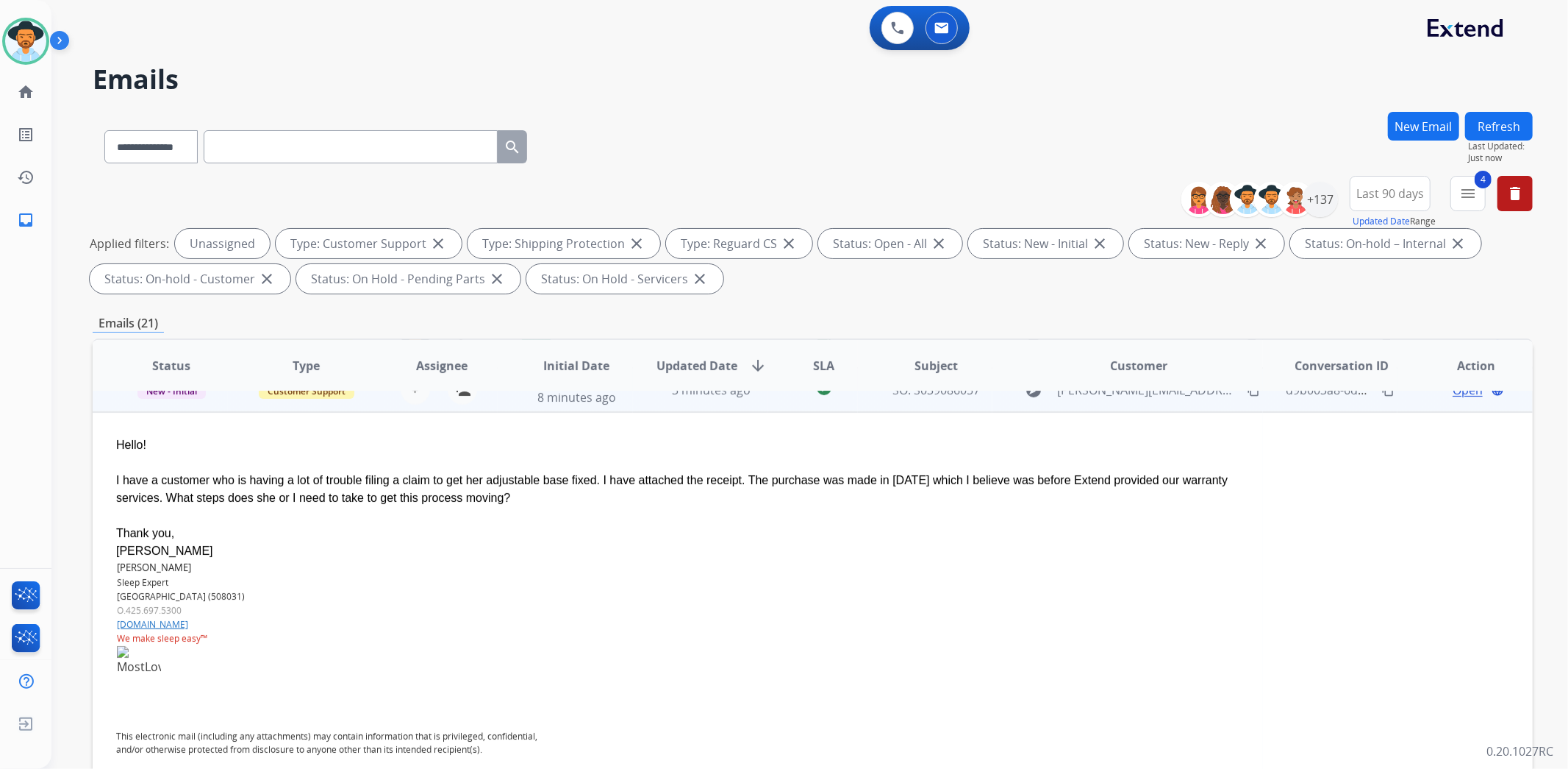
scroll to position [132, 0]
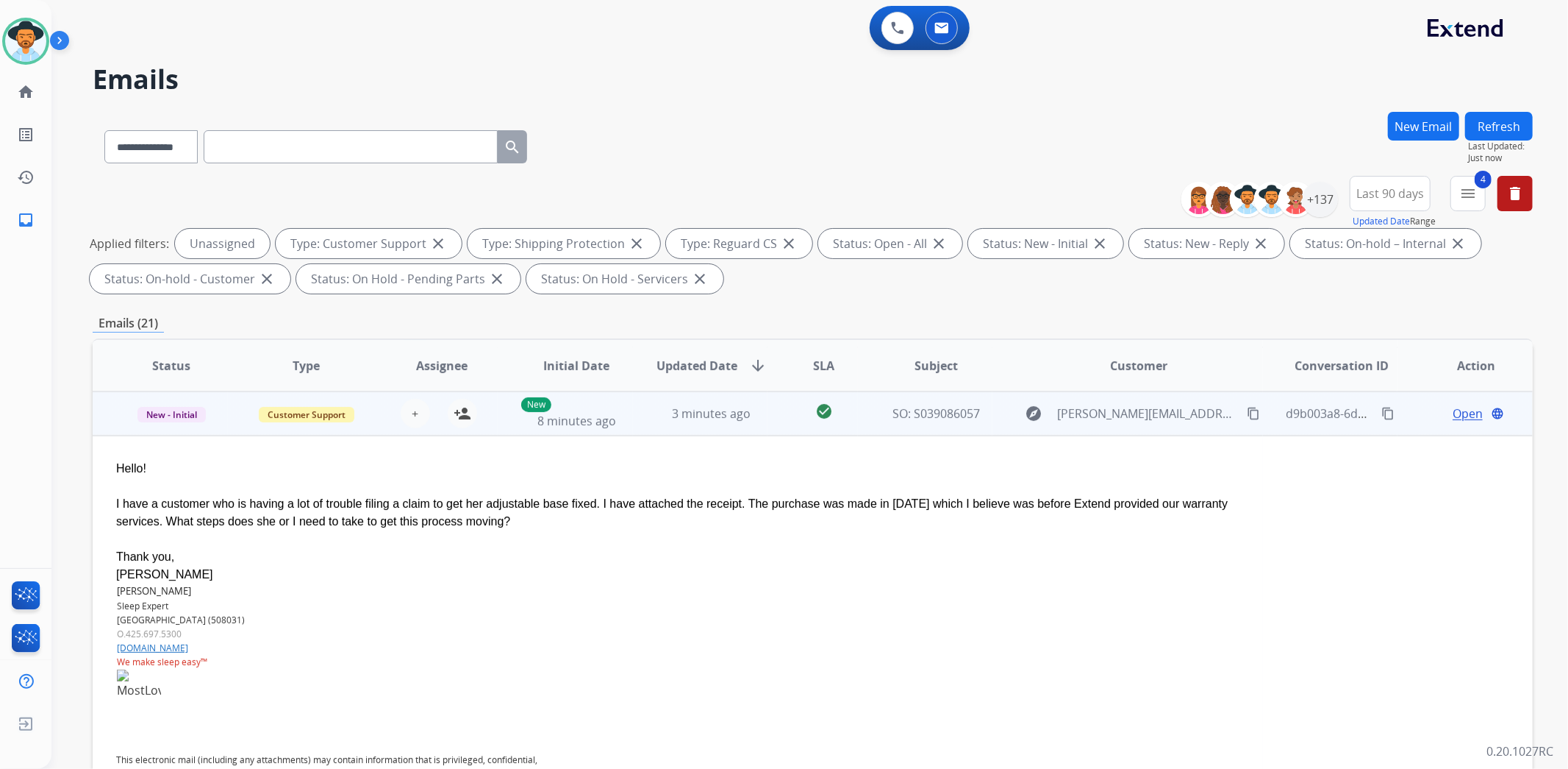
click at [112, 408] on td "New - Initial" at bounding box center [160, 413] width 136 height 44
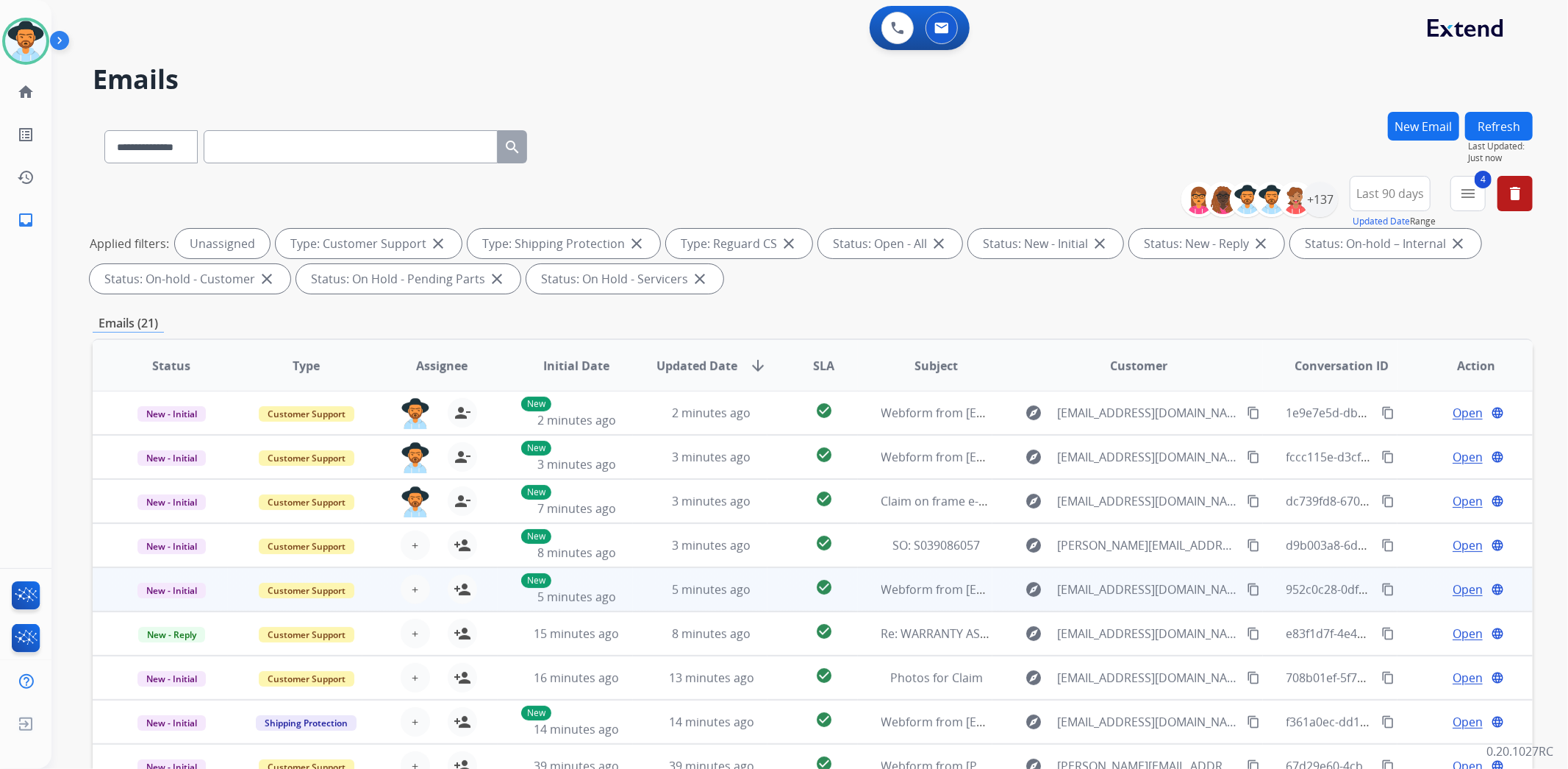
click at [107, 589] on td "New - Initial" at bounding box center [160, 589] width 136 height 44
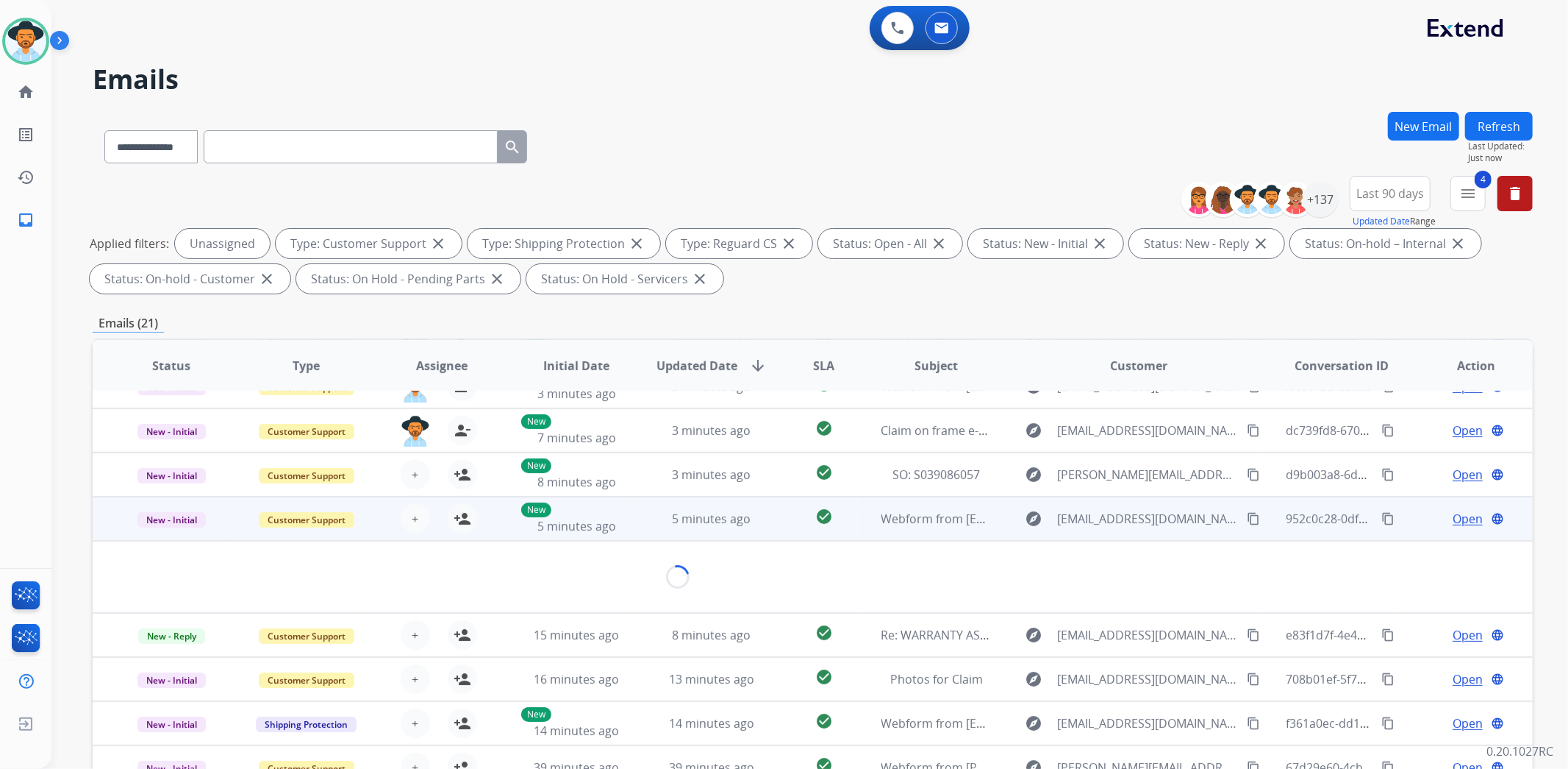
scroll to position [84, 0]
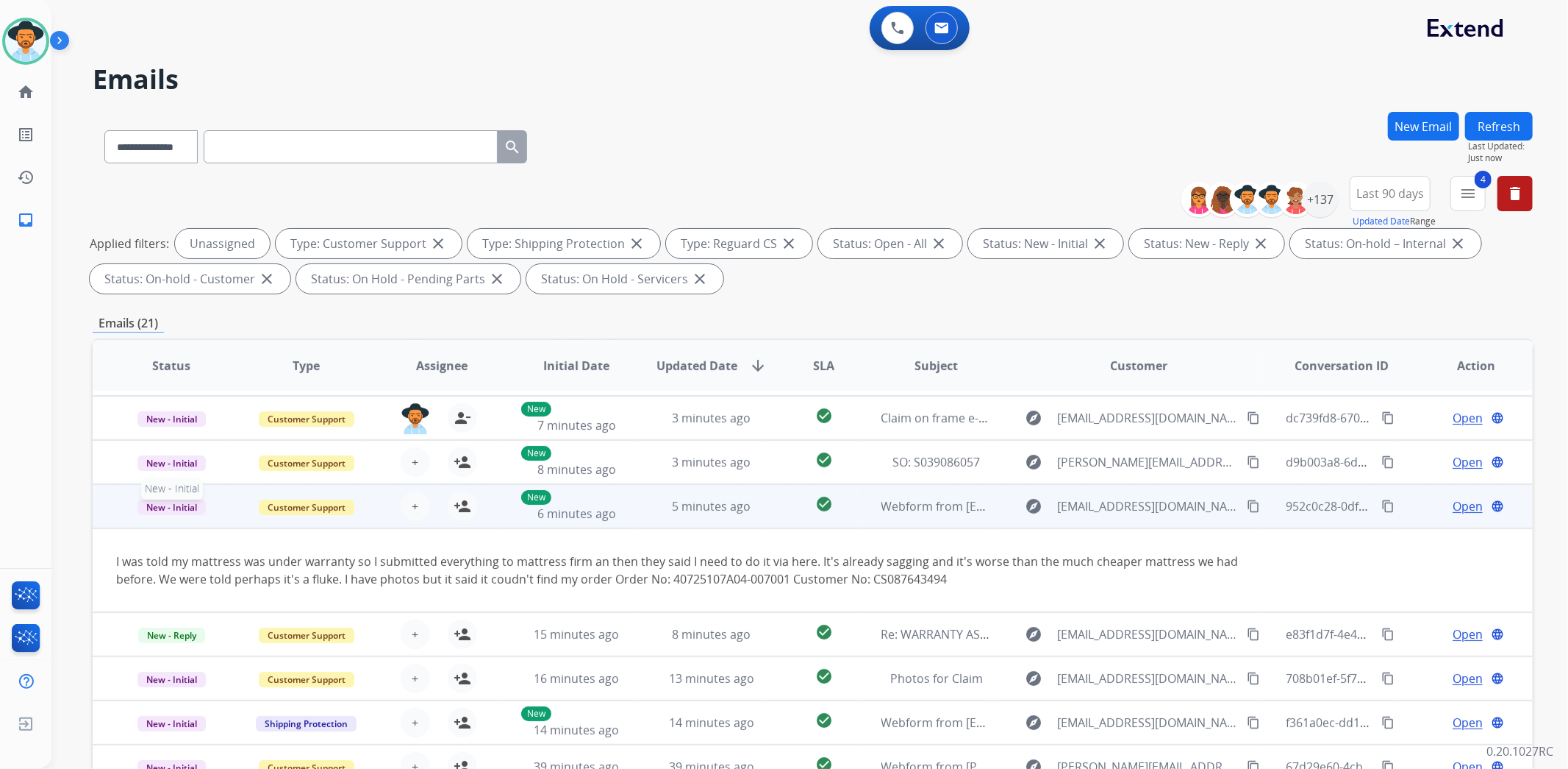
click at [117, 509] on p "New - Initial" at bounding box center [172, 505] width 111 height 17
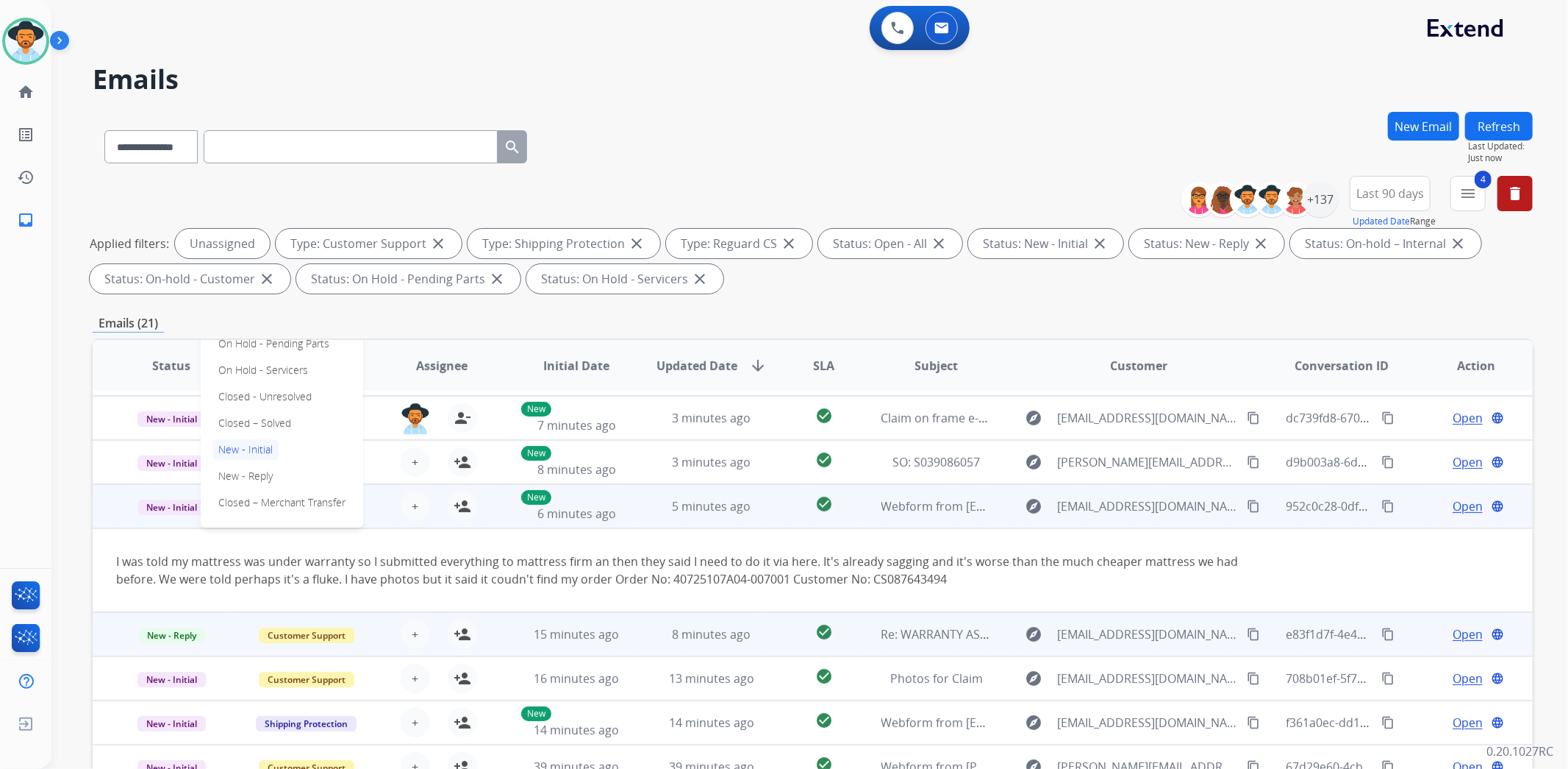
click at [105, 648] on td "New - Reply" at bounding box center [160, 633] width 136 height 44
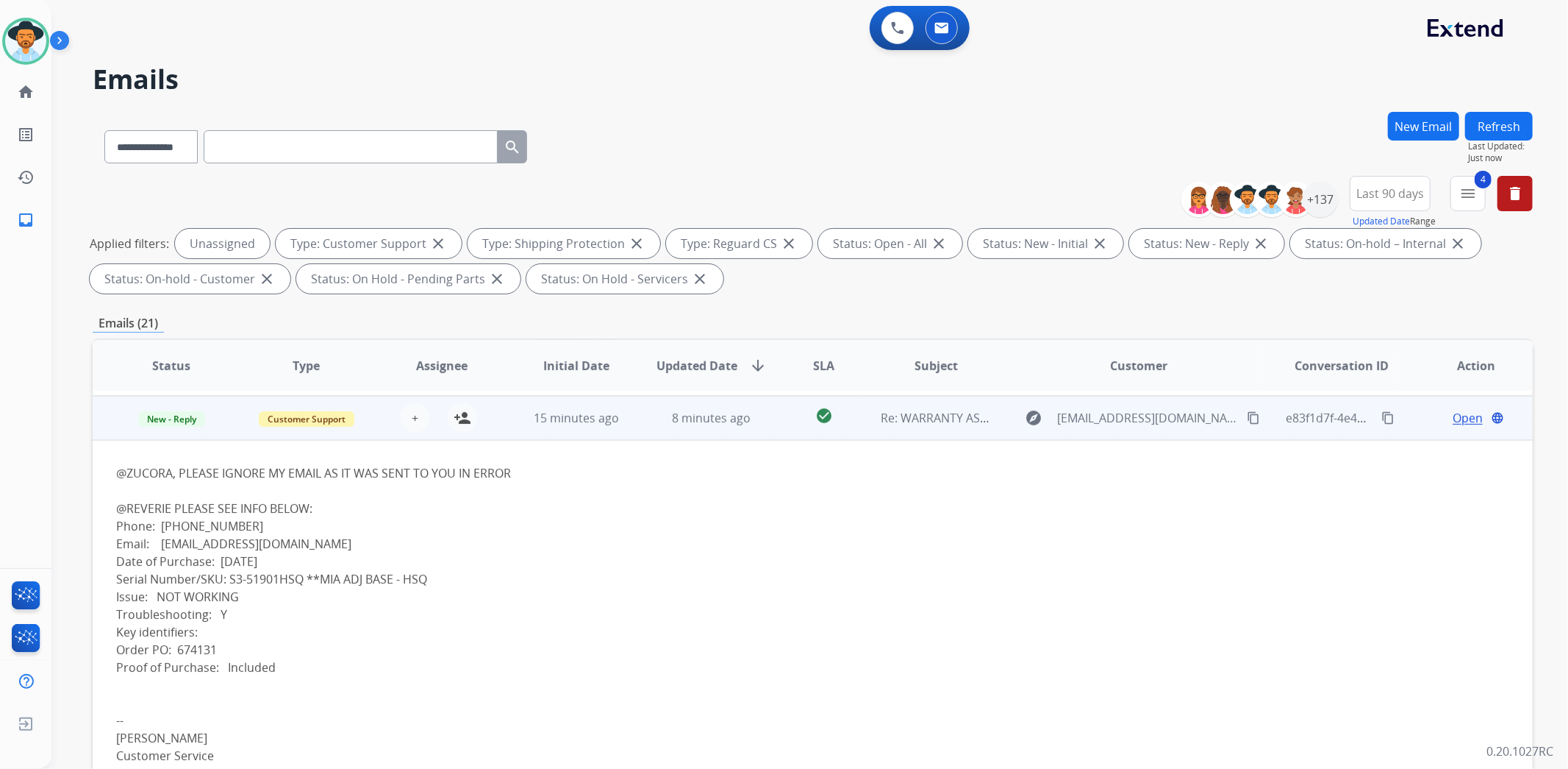
scroll to position [221, 0]
click at [460, 413] on mat-icon "person_add" at bounding box center [462, 413] width 17 height 17
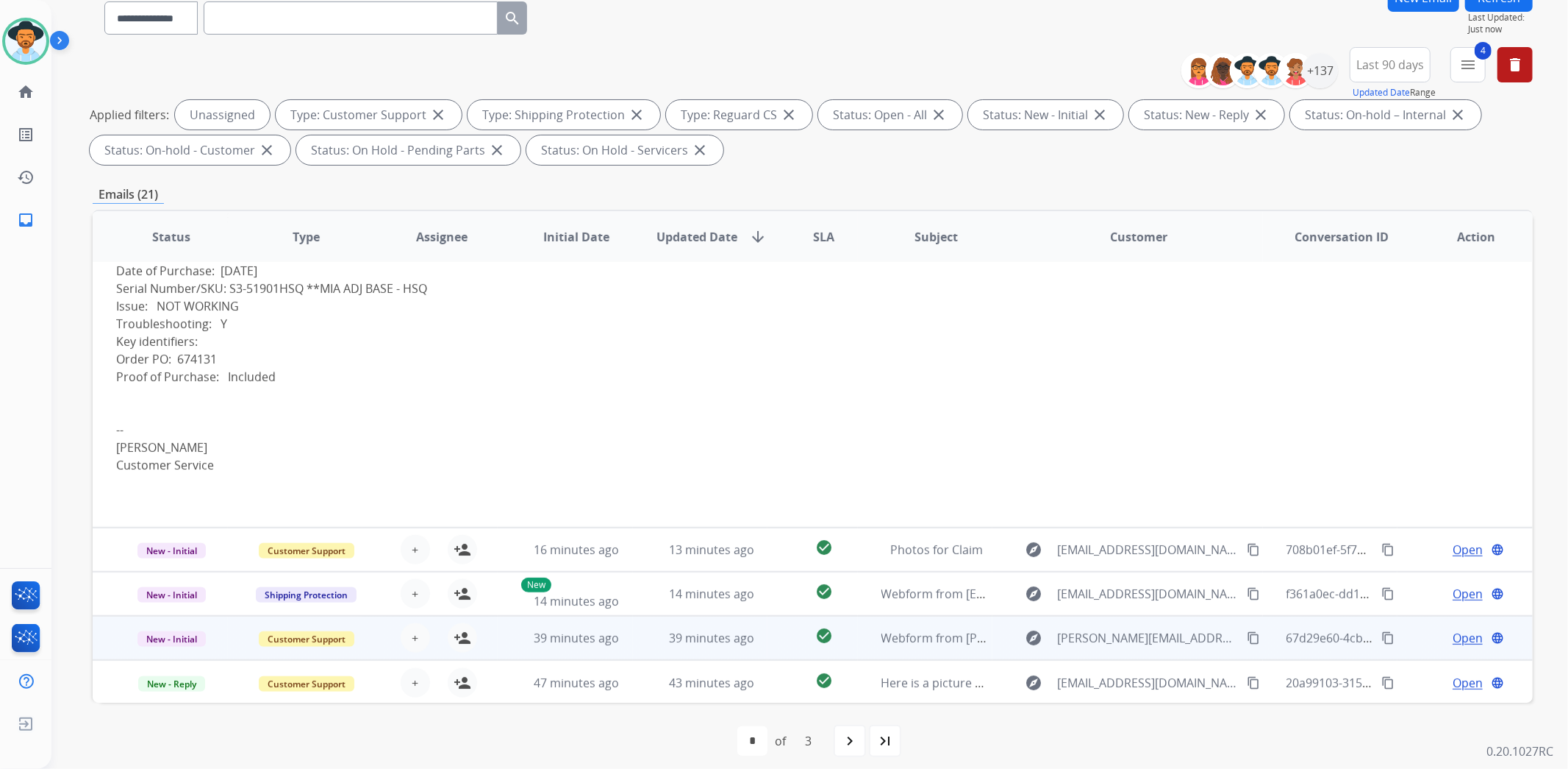
scroll to position [138, 0]
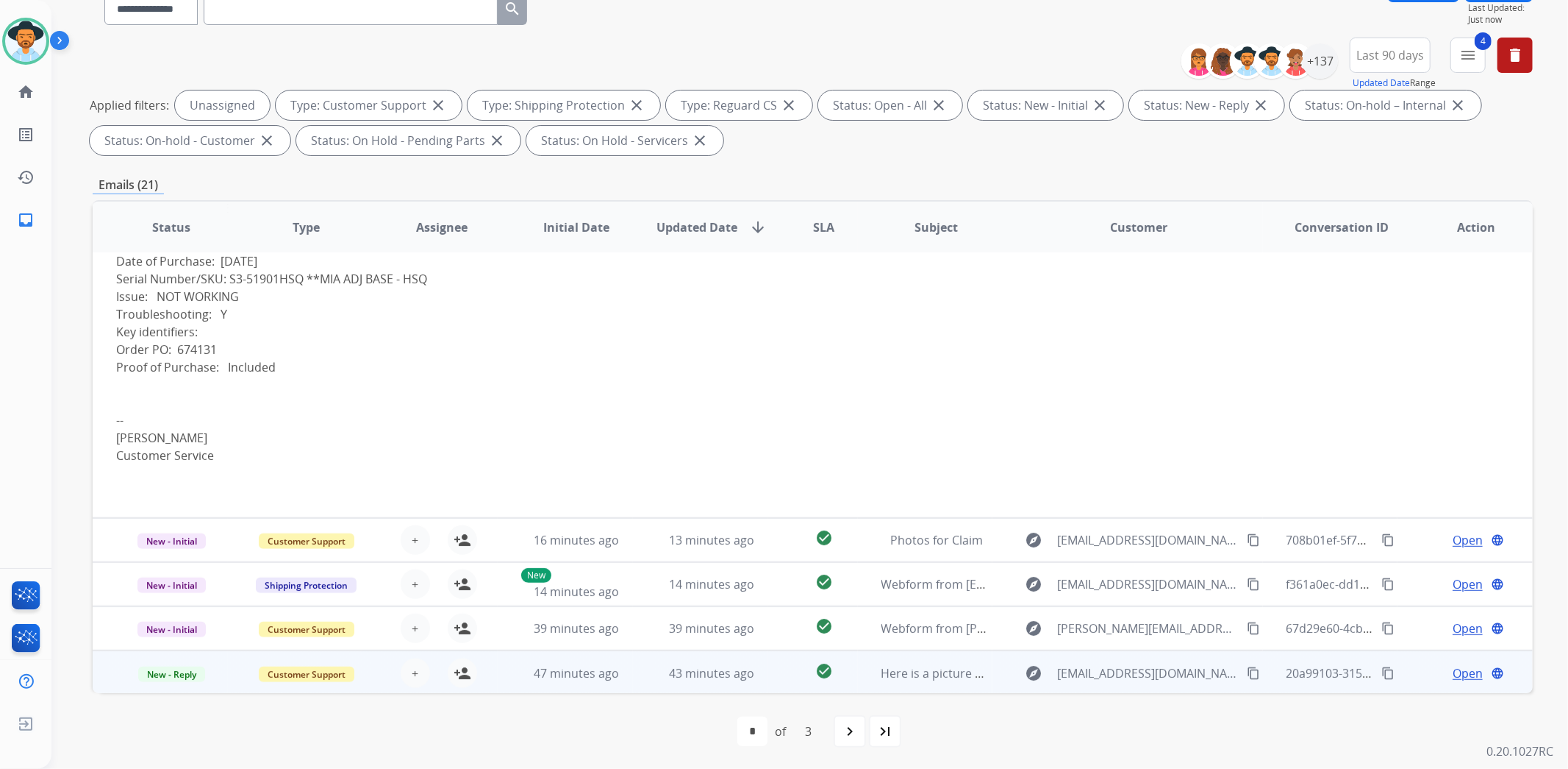
click at [104, 672] on td "New - Reply" at bounding box center [160, 671] width 136 height 44
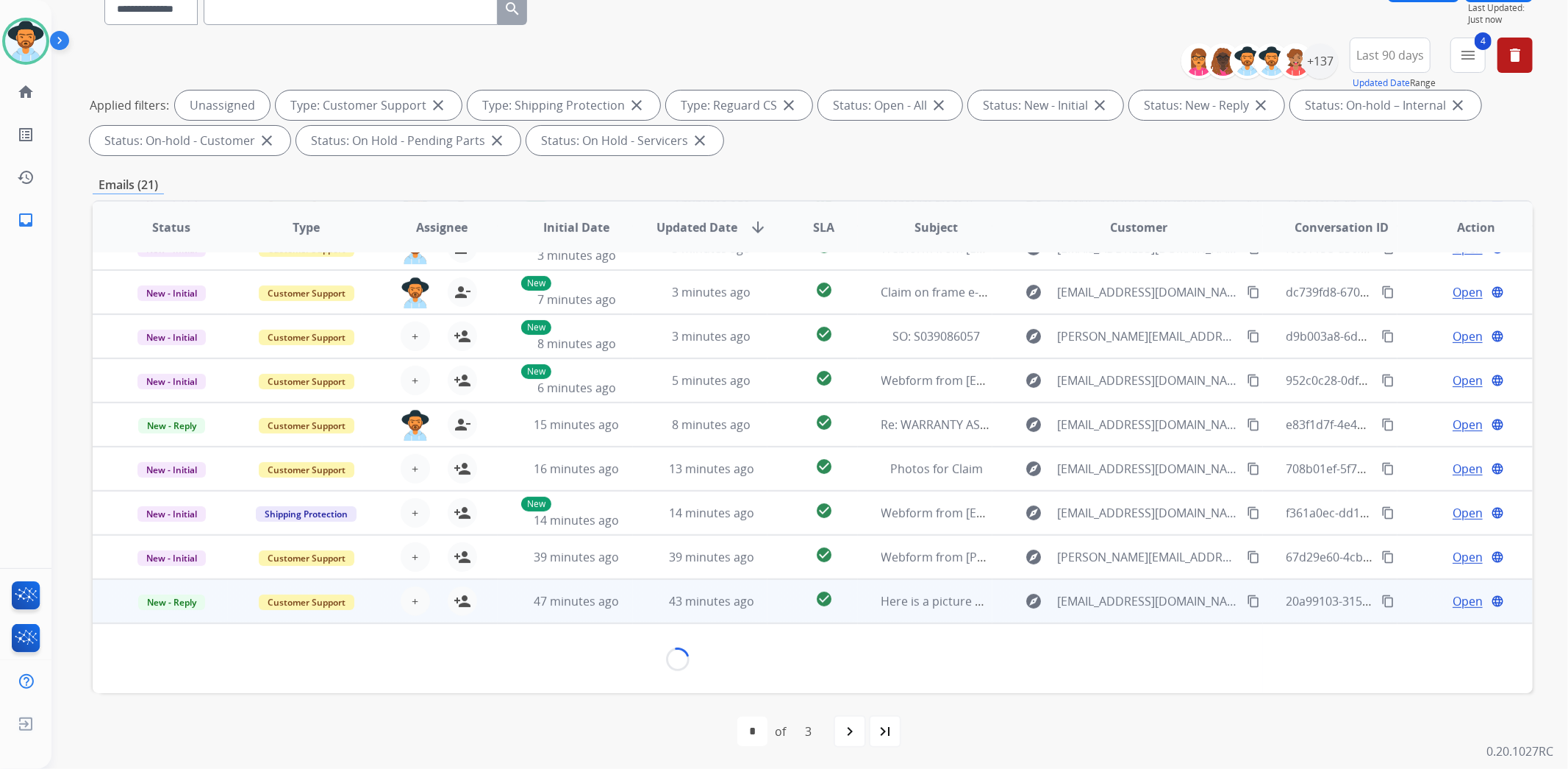
scroll to position [119, 0]
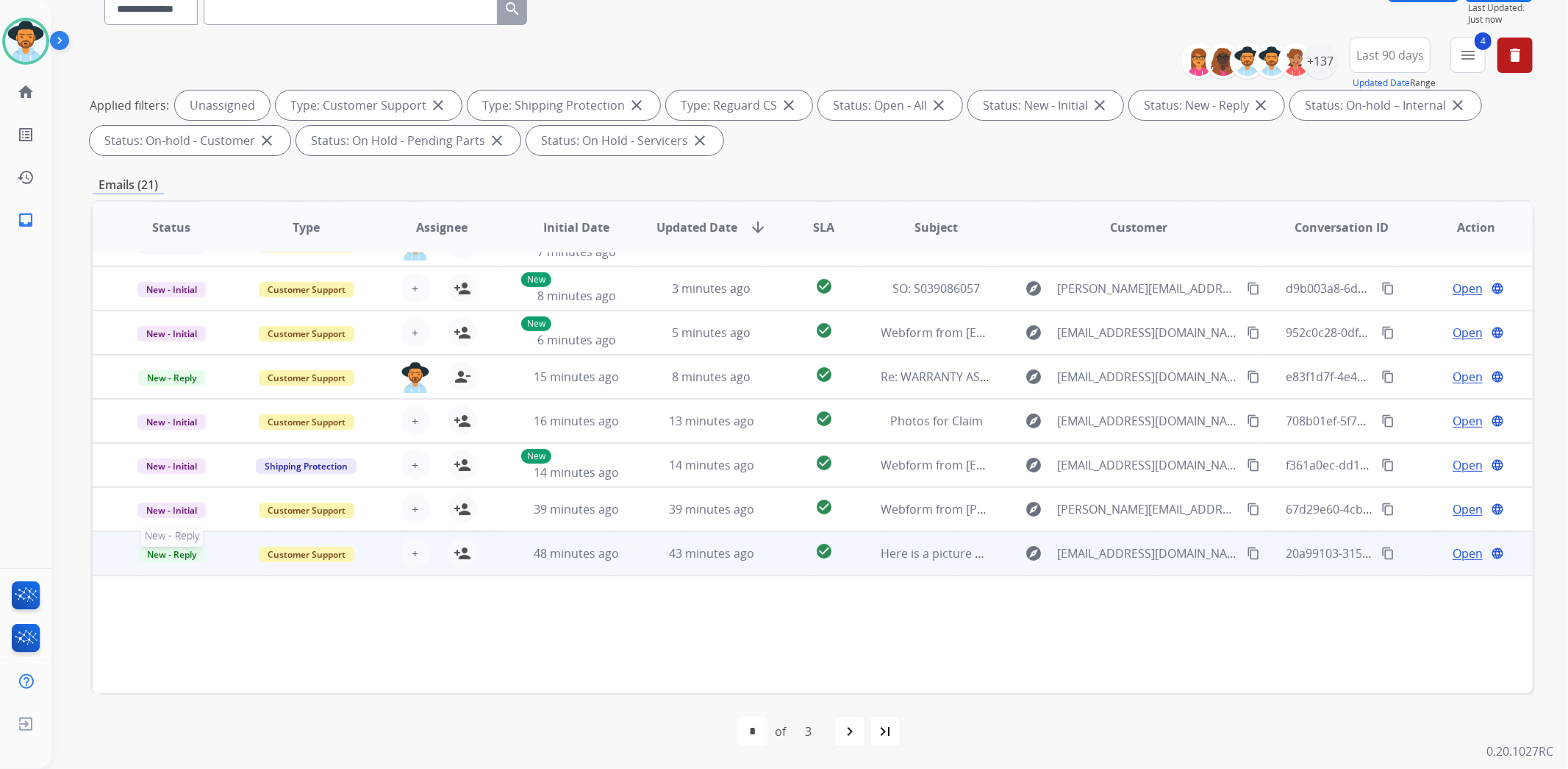
click at [117, 557] on p "New - Reply" at bounding box center [172, 552] width 111 height 17
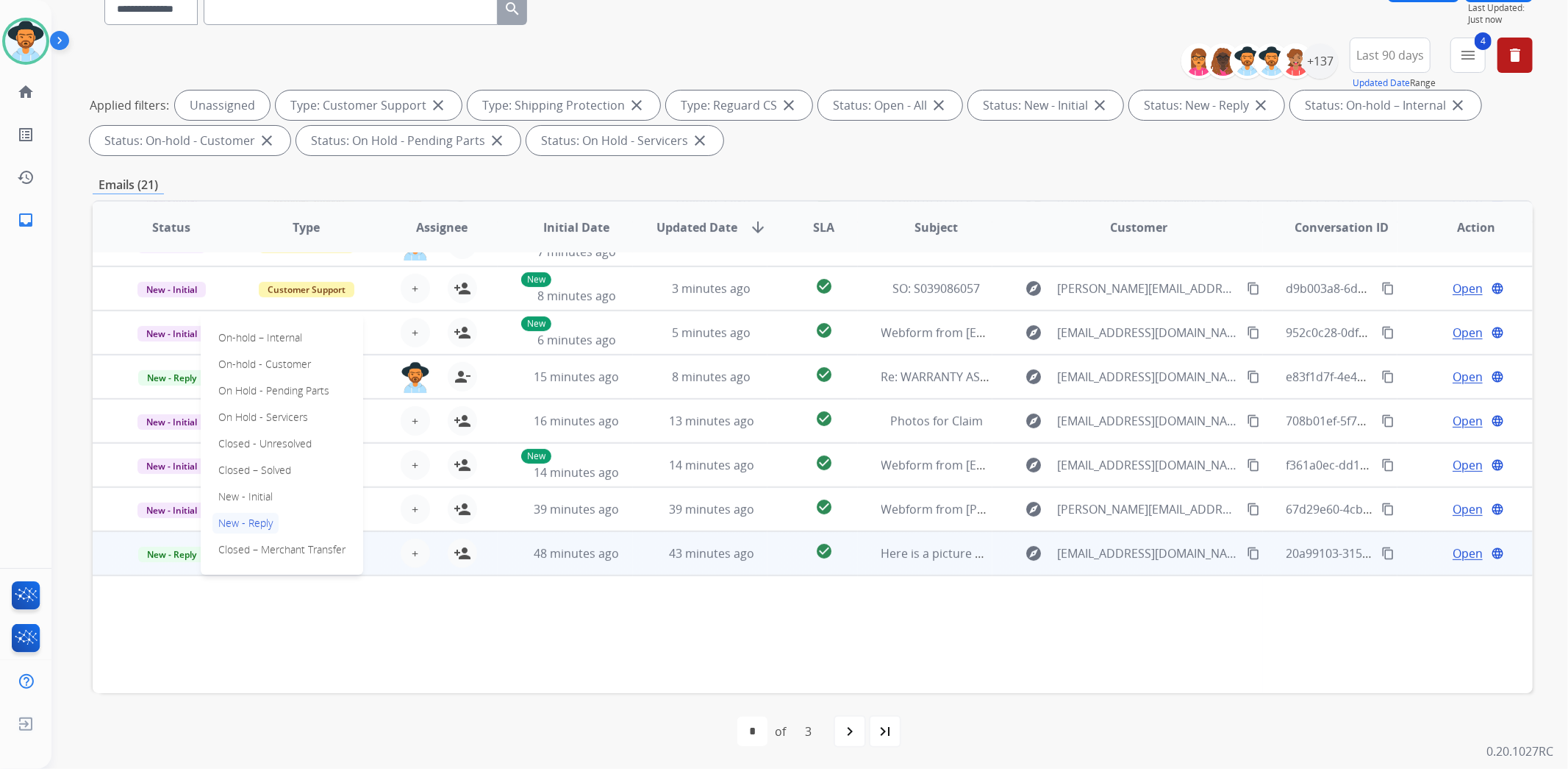
click at [136, 642] on div at bounding box center [678, 643] width 1123 height 17
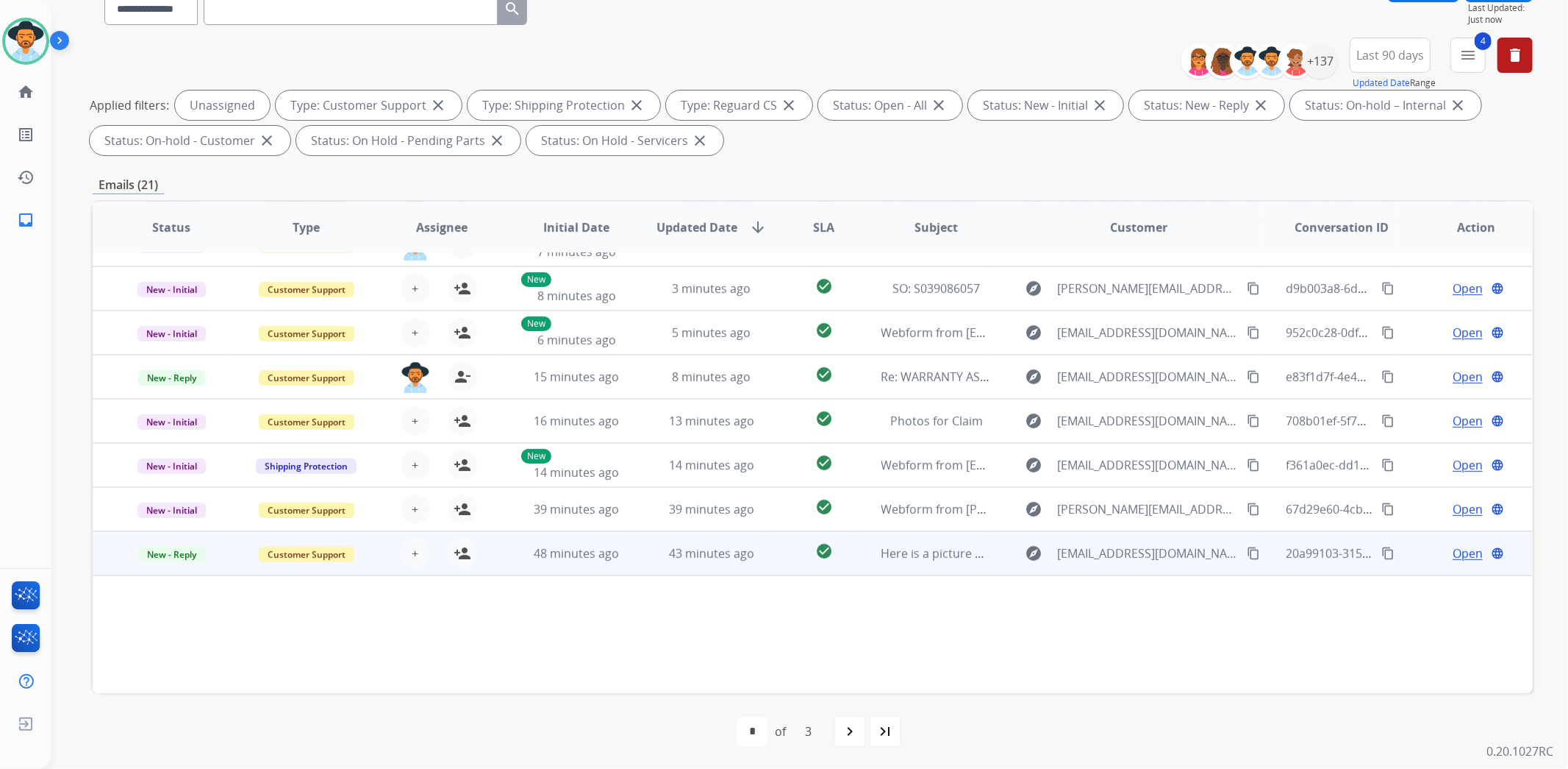
click at [110, 552] on td "New - Reply" at bounding box center [160, 552] width 136 height 44
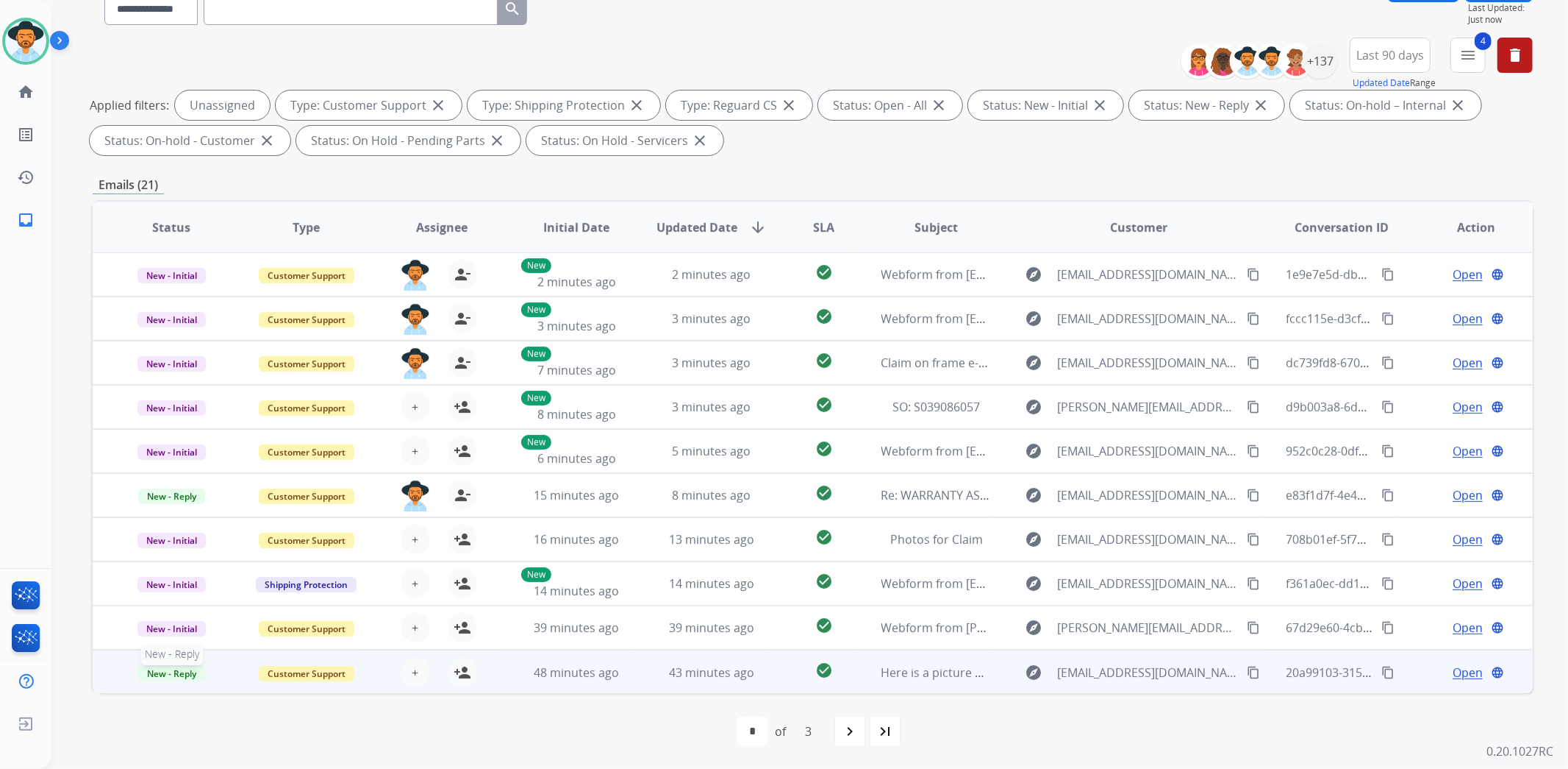
click at [122, 671] on p "New - Reply" at bounding box center [172, 671] width 111 height 17
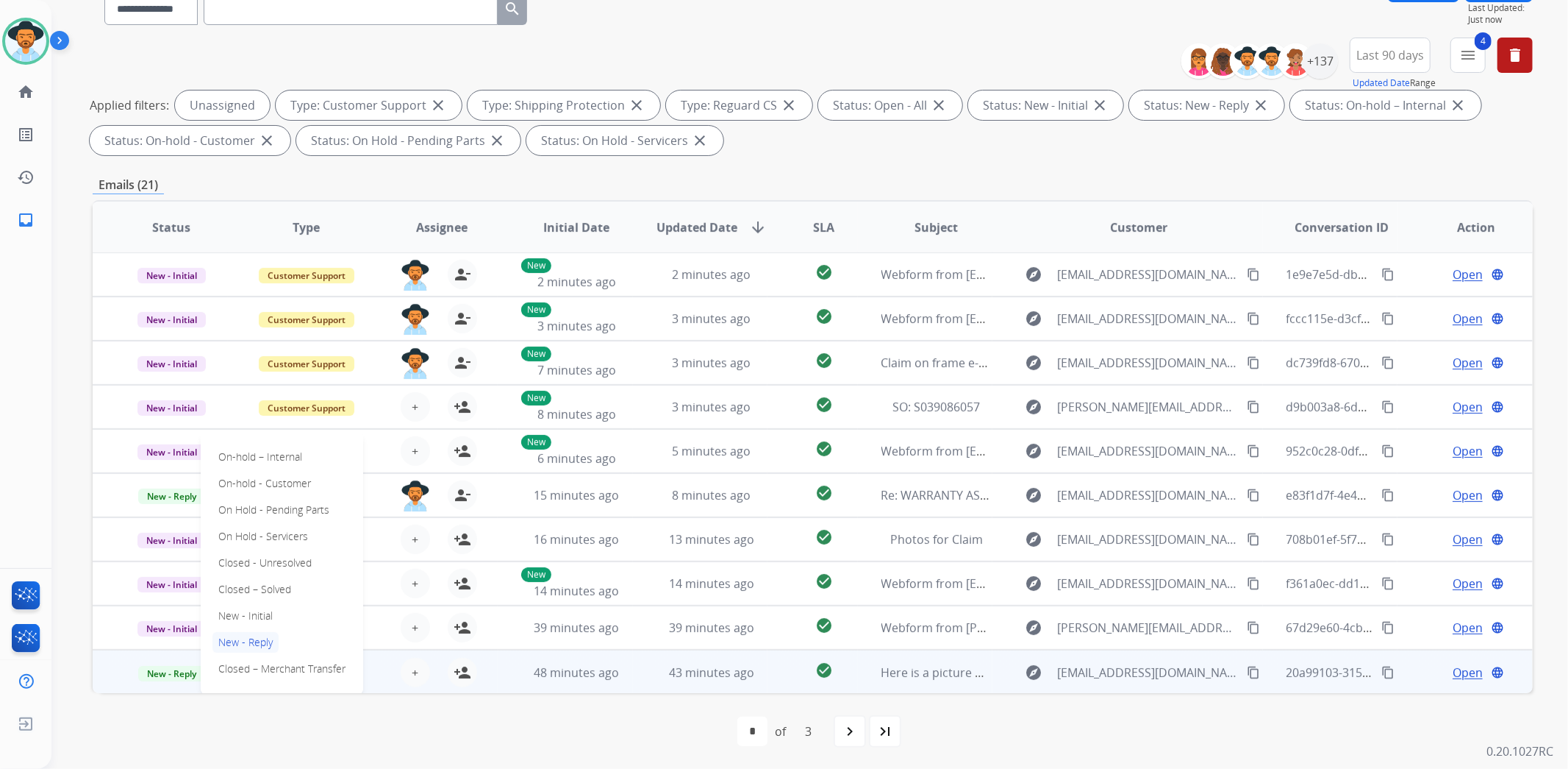
click at [97, 686] on td "New - Reply On-hold – Internal On-hold - Customer On Hold - Pending Parts On Ho…" at bounding box center [160, 671] width 136 height 44
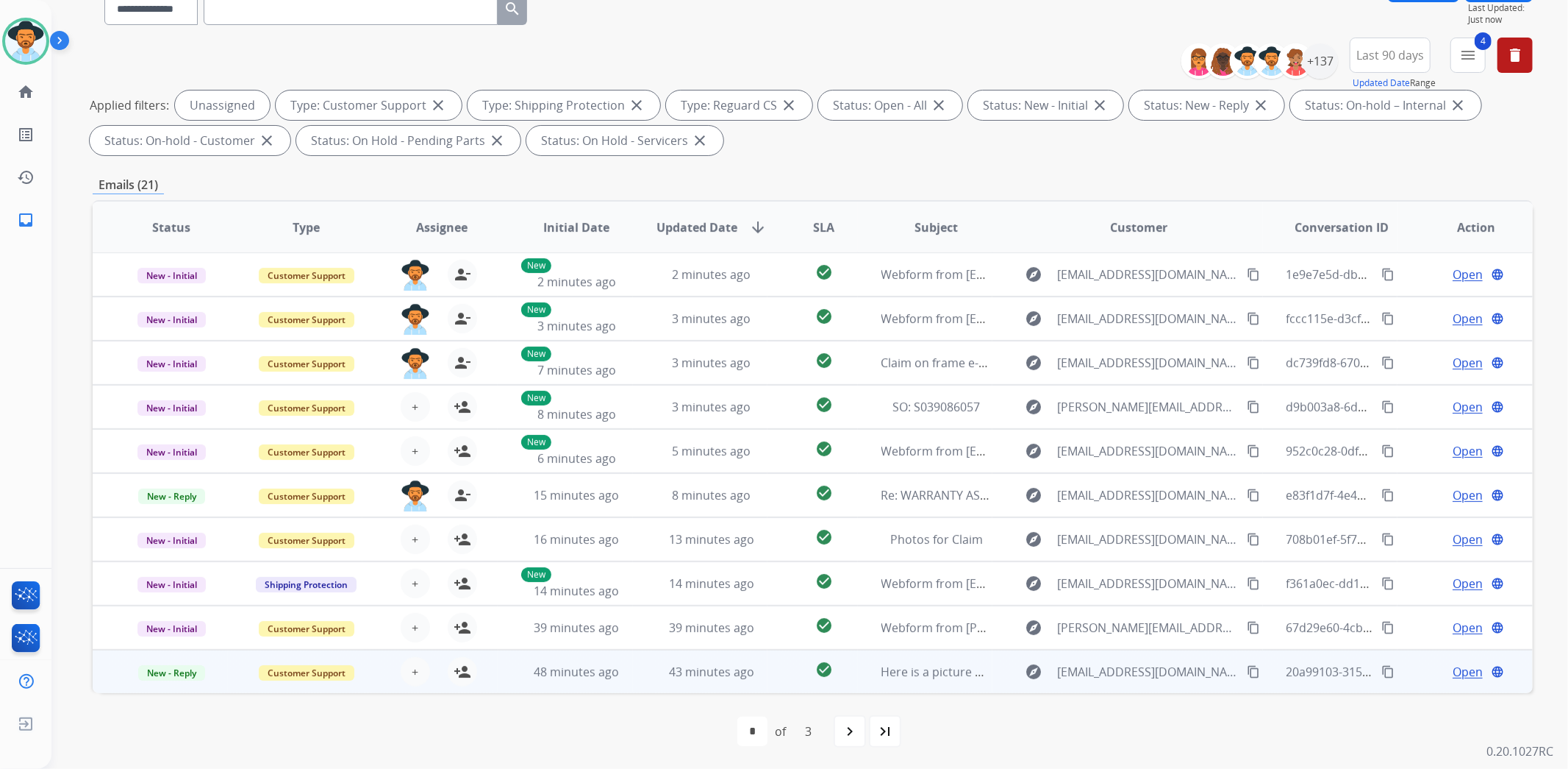
scroll to position [119, 0]
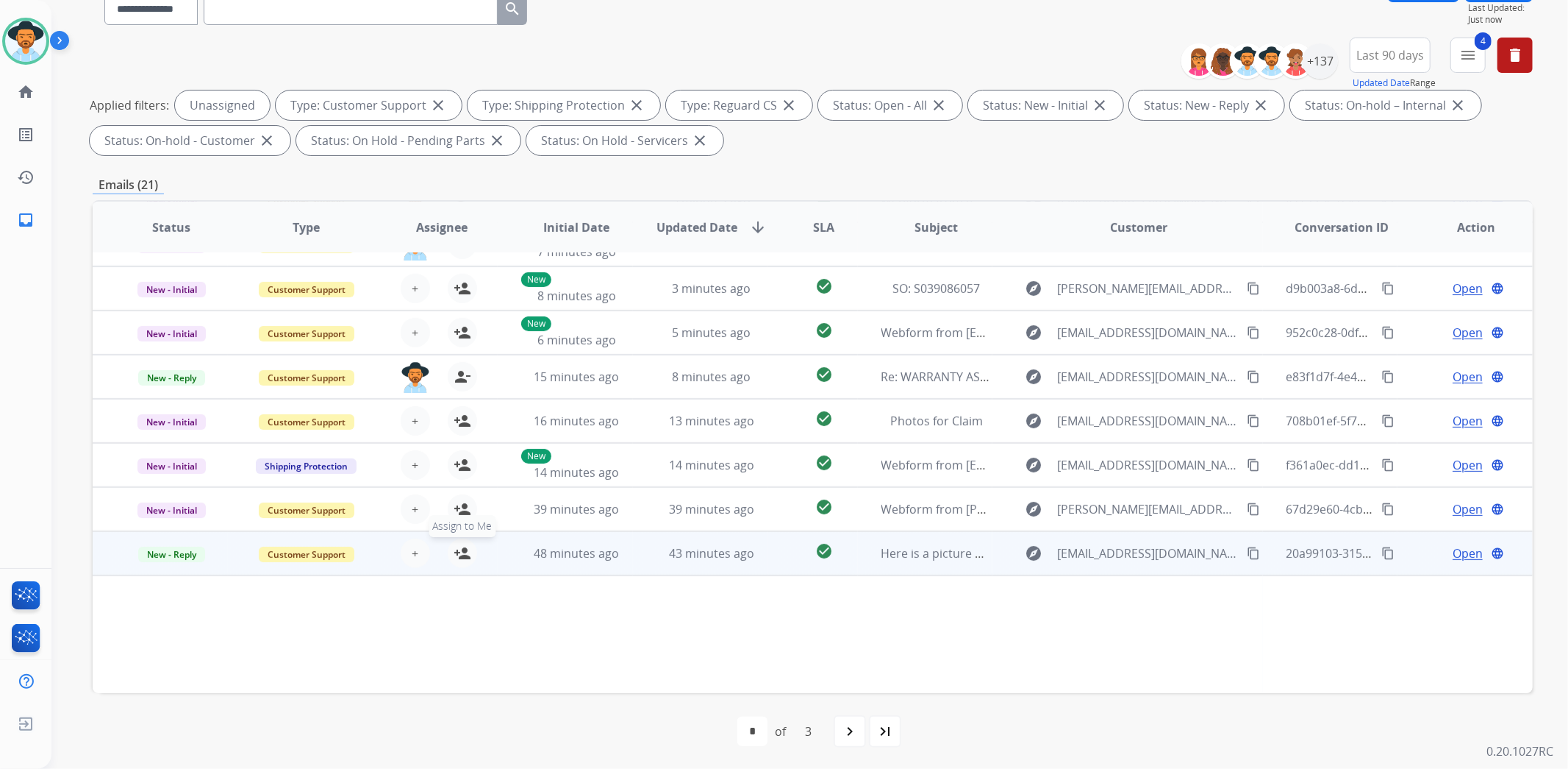
click at [465, 553] on mat-icon "person_add" at bounding box center [462, 552] width 17 height 17
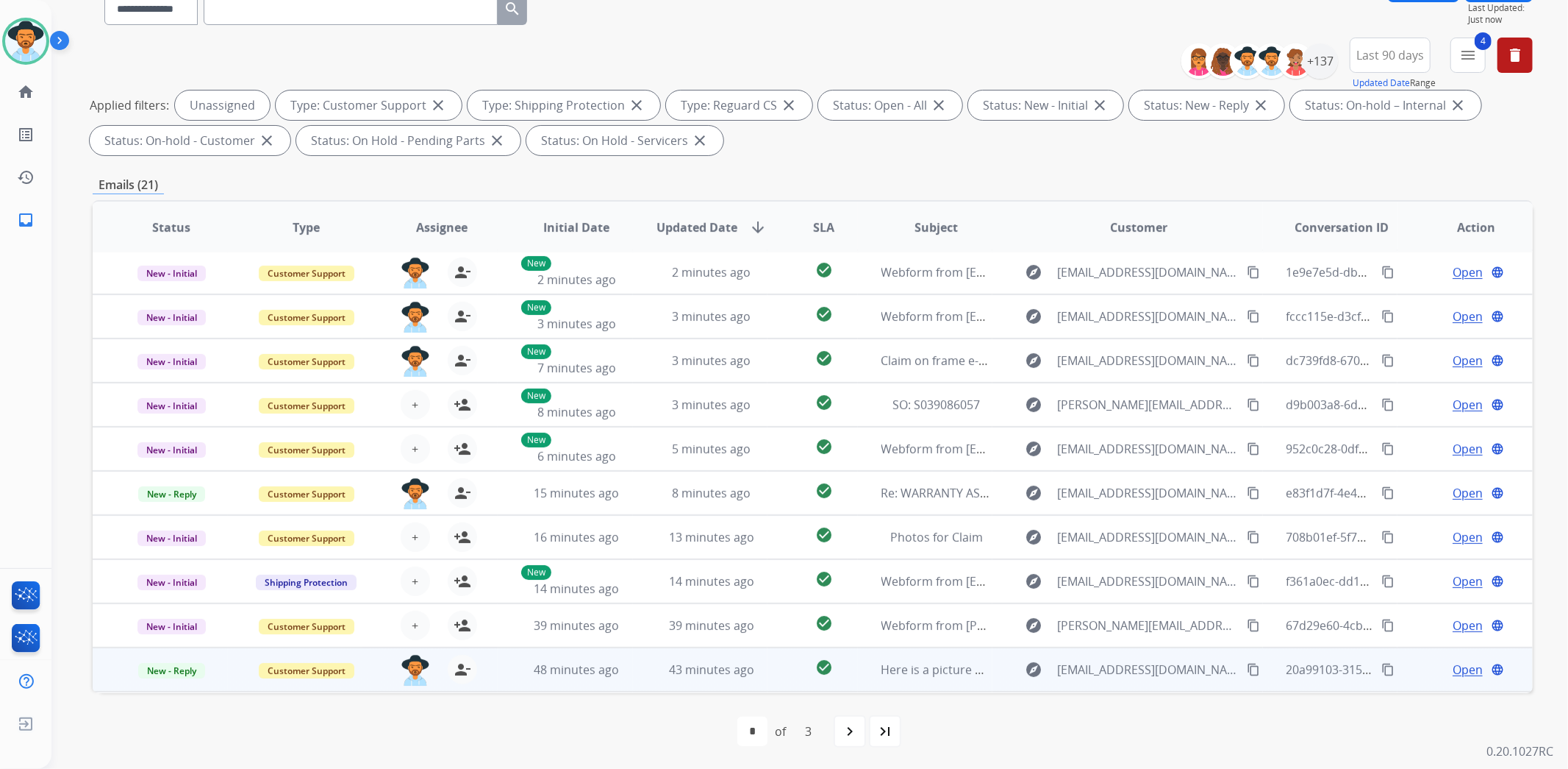
scroll to position [0, 0]
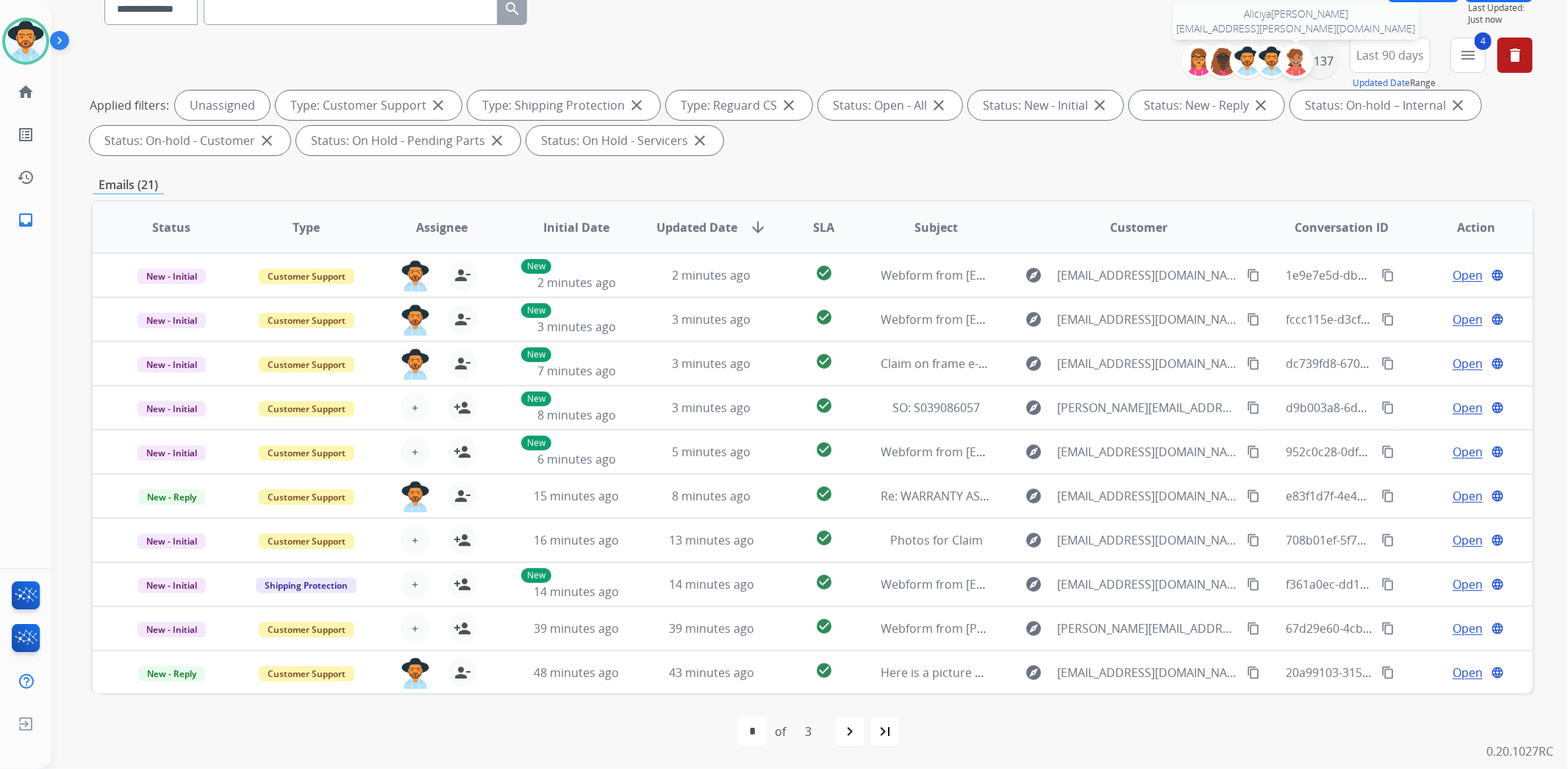
click at [1298, 61] on img at bounding box center [1296, 61] width 30 height 30
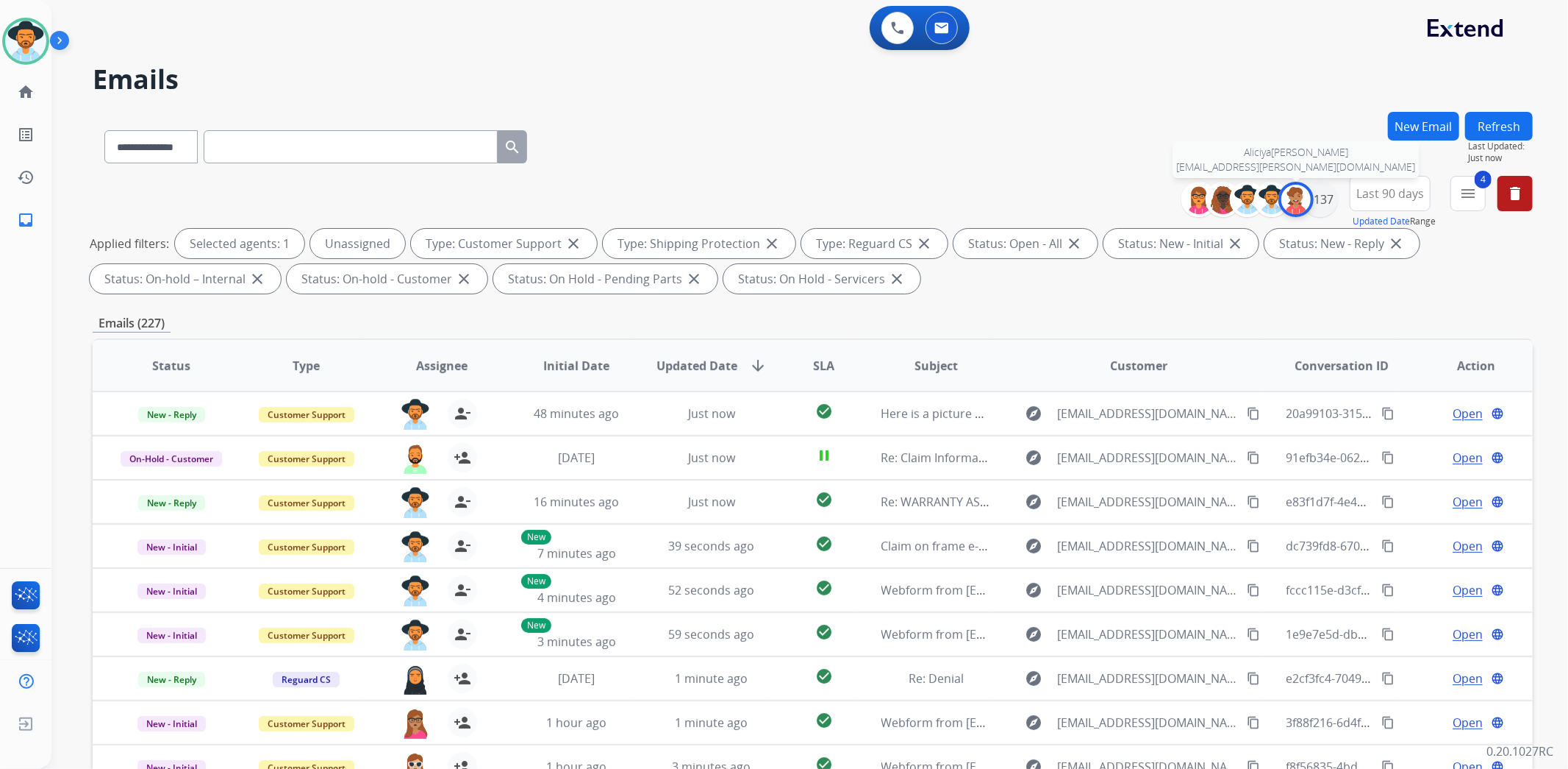
click at [1306, 198] on img at bounding box center [1296, 199] width 30 height 30
click at [1327, 201] on div "+137" at bounding box center [1320, 199] width 36 height 36
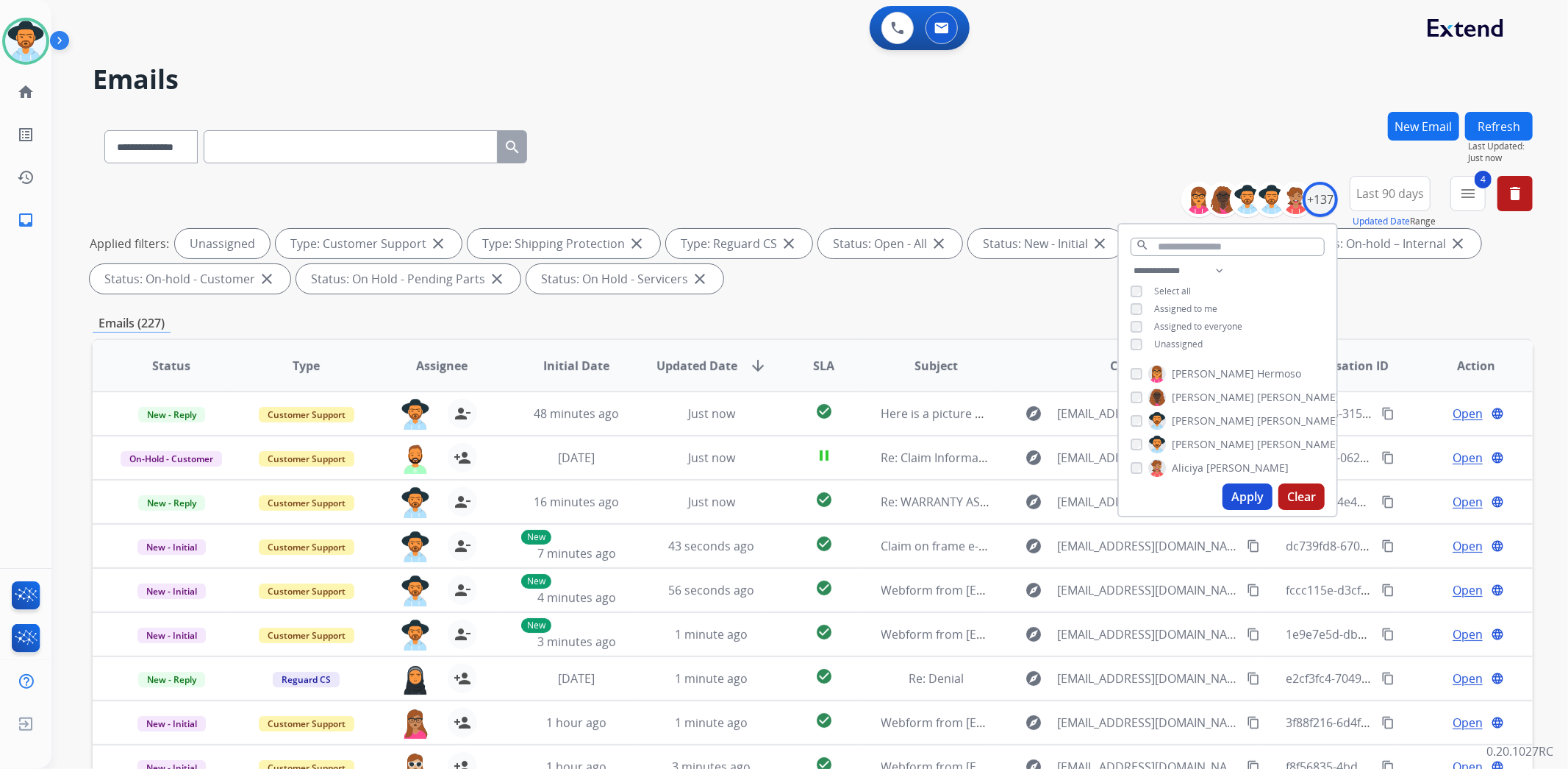
click at [1206, 308] on span "Assigned to me" at bounding box center [1186, 308] width 63 height 12
click at [1184, 348] on div "**********" at bounding box center [1227, 309] width 217 height 94
click at [1186, 344] on span "Unassigned" at bounding box center [1179, 343] width 49 height 12
click at [1254, 493] on button "Apply" at bounding box center [1247, 496] width 50 height 26
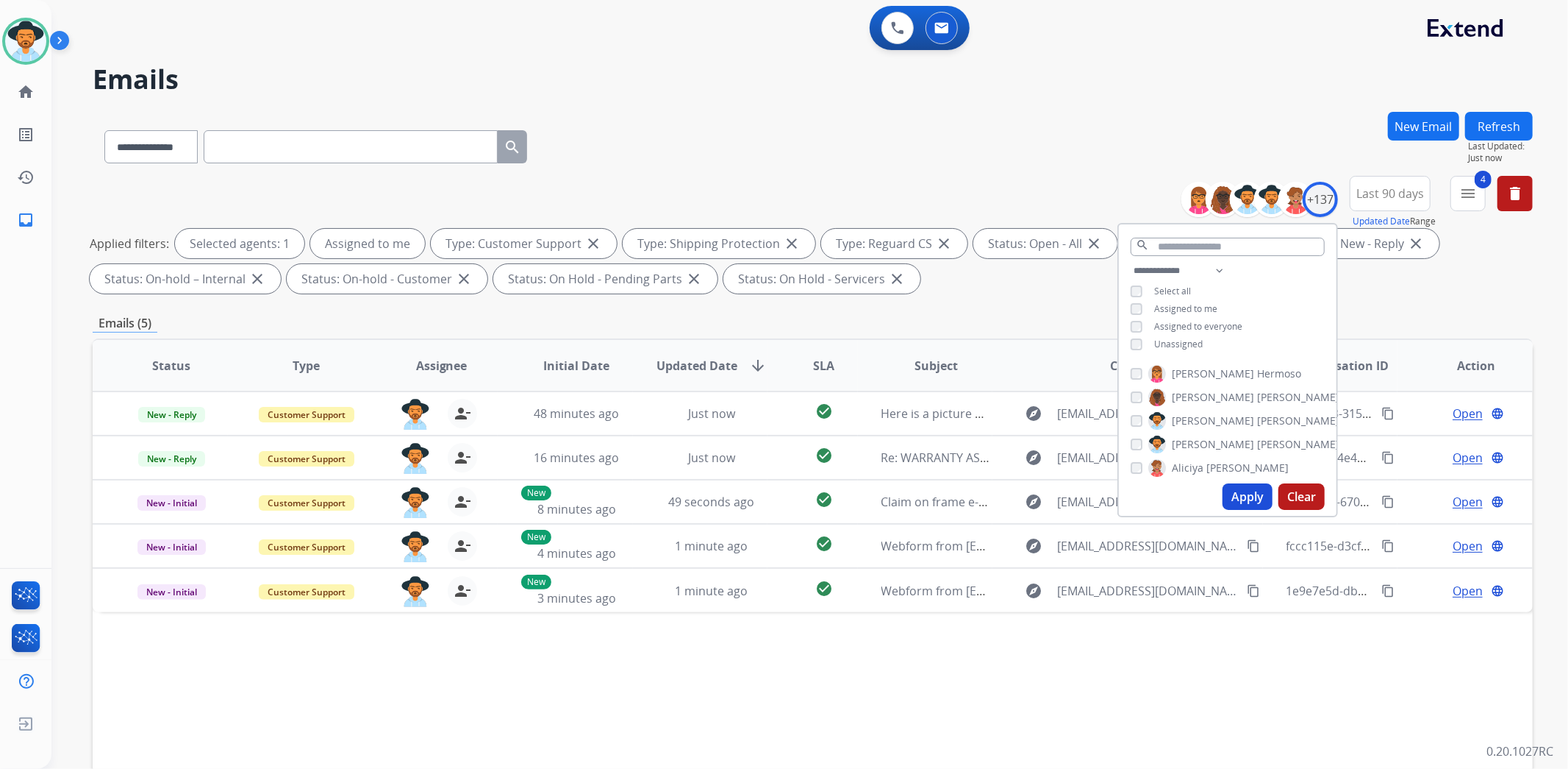
click at [1413, 297] on div "**********" at bounding box center [813, 237] width 1441 height 123
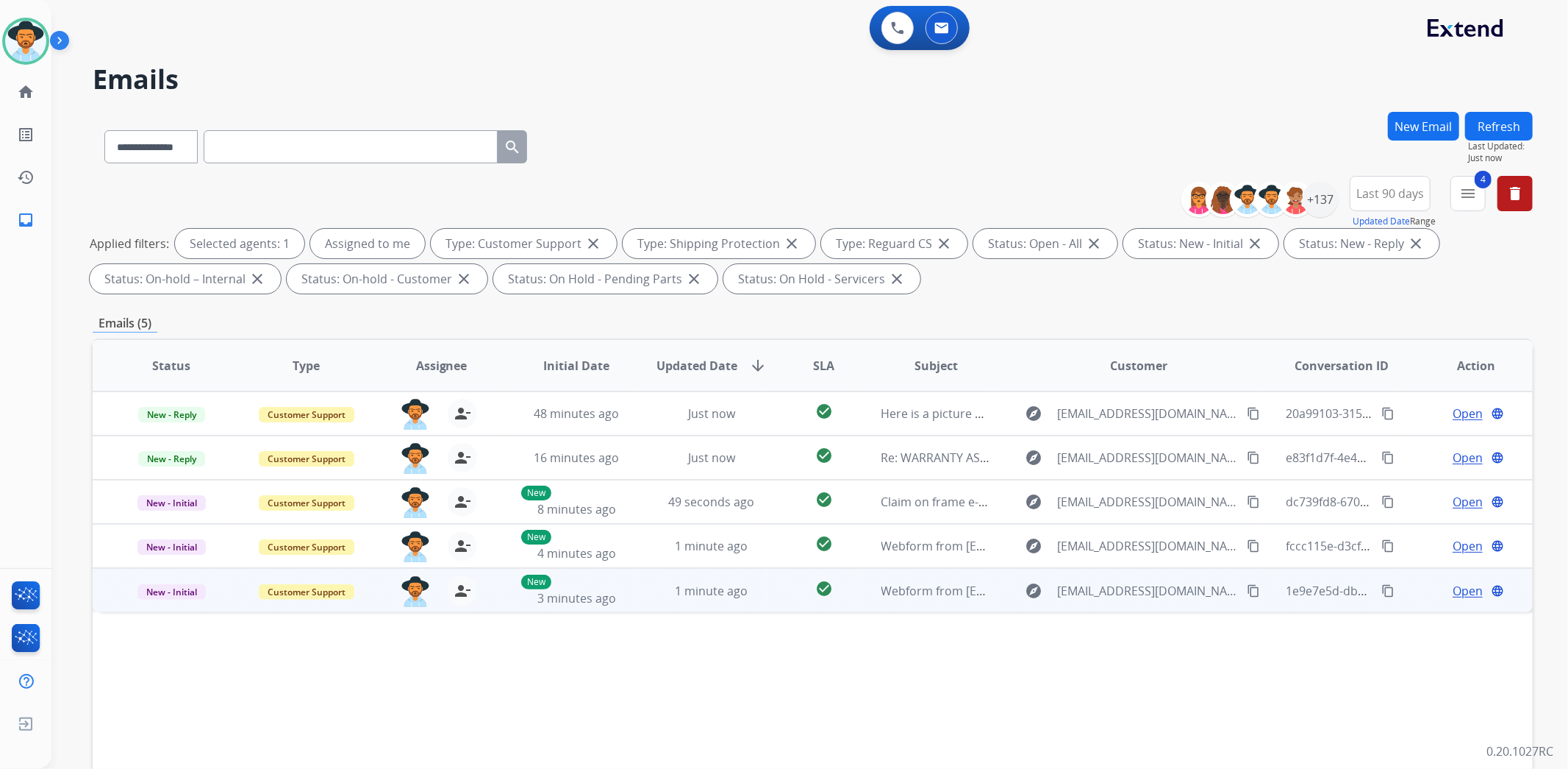
click at [1454, 591] on span "Open" at bounding box center [1468, 590] width 30 height 17
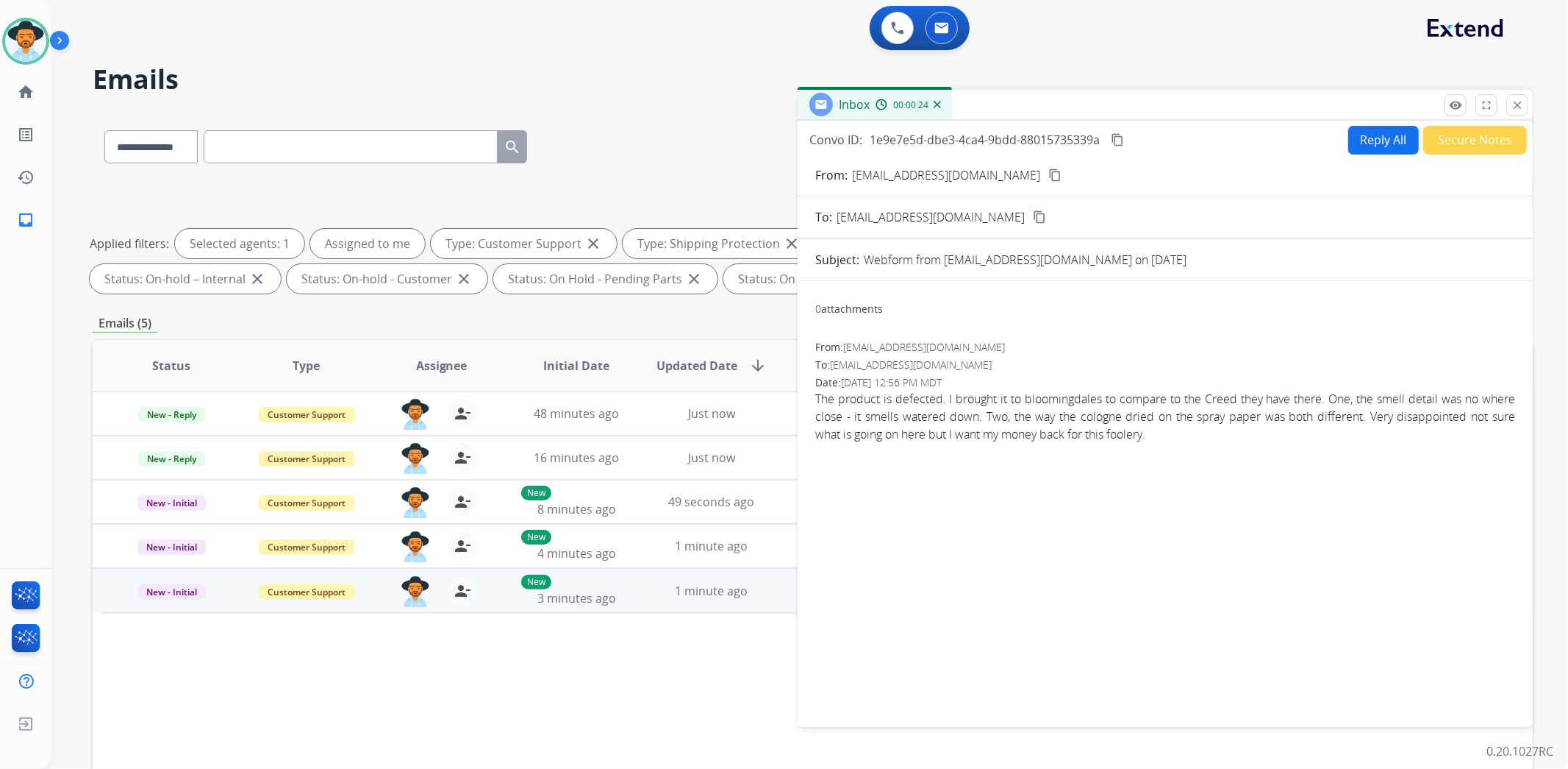
click at [1048, 169] on mat-icon "content_copy" at bounding box center [1055, 175] width 13 height 13
click at [1383, 129] on button "Reply All" at bounding box center [1383, 140] width 70 height 29
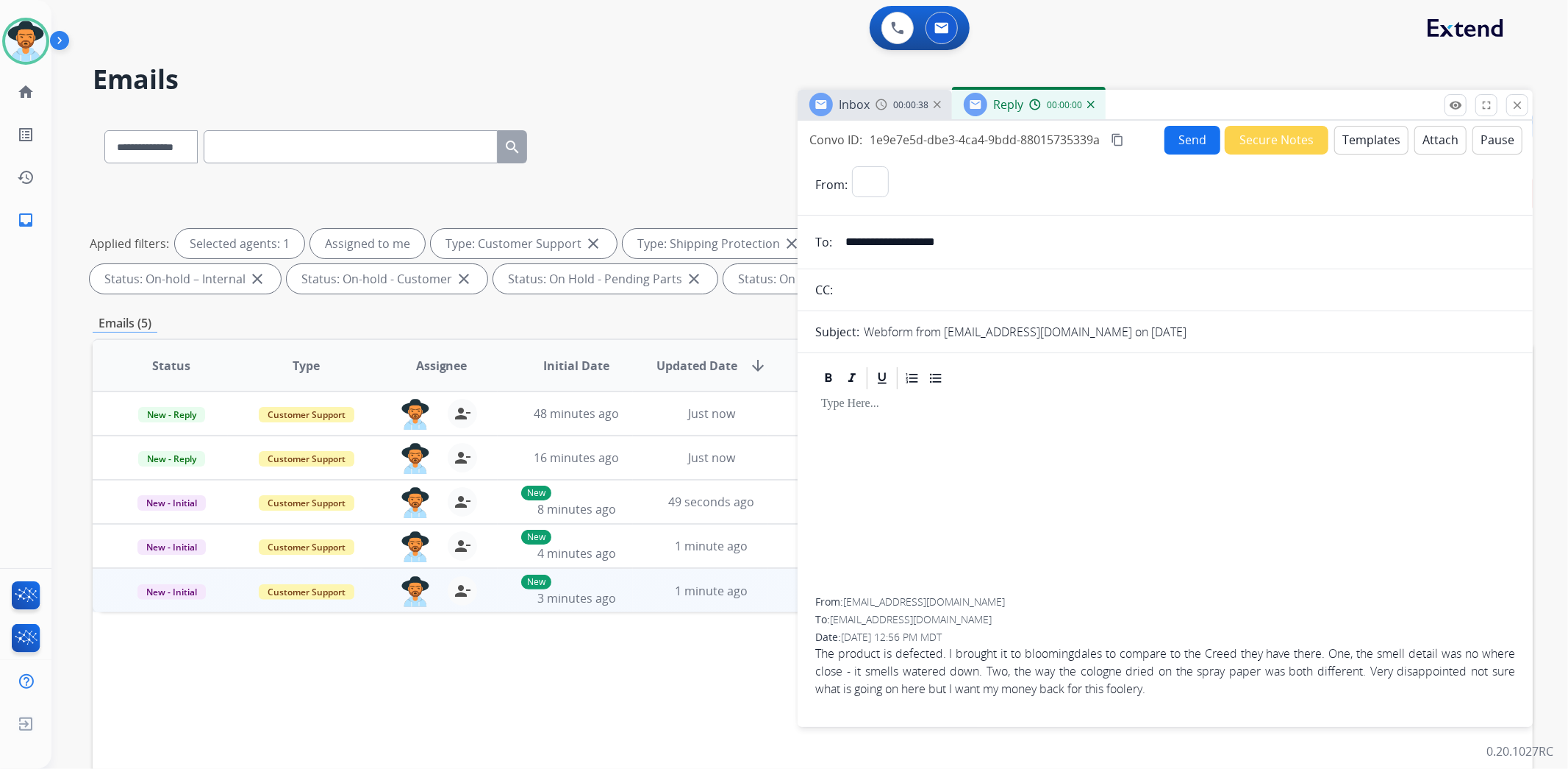
select select "**********"
click at [1361, 141] on button "Templates" at bounding box center [1371, 140] width 74 height 29
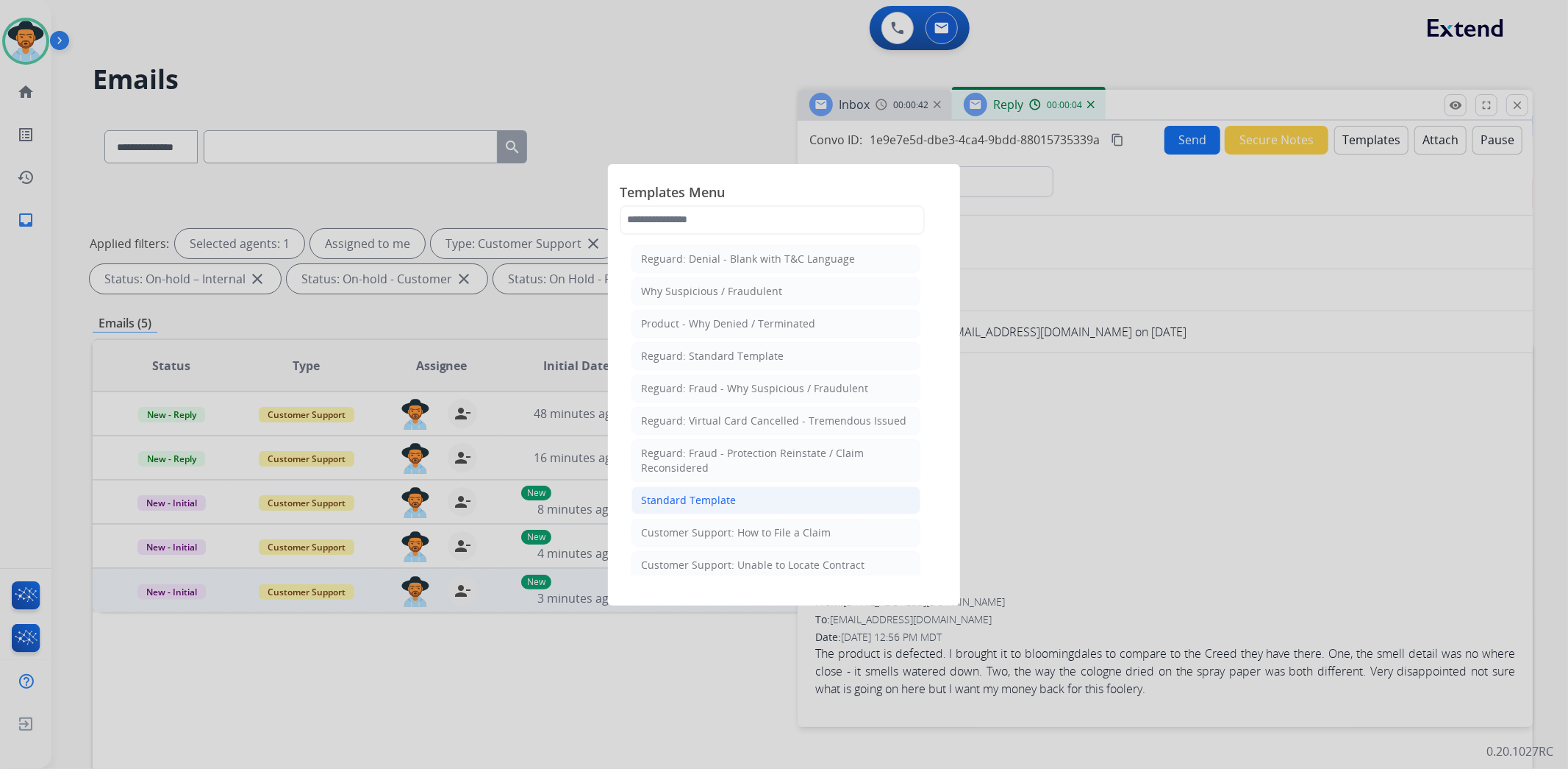
click at [722, 498] on div "Standard Template" at bounding box center [689, 500] width 95 height 15
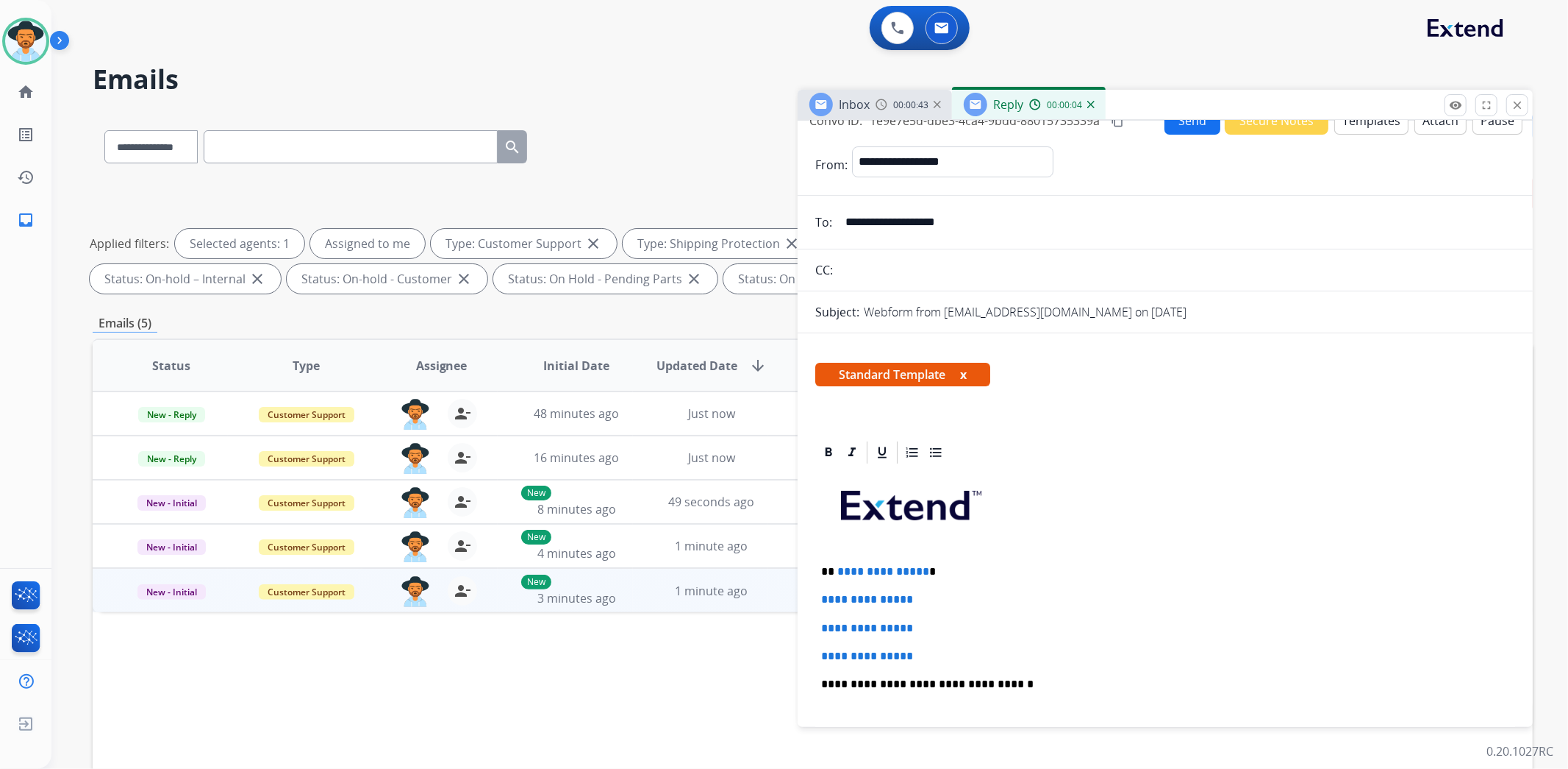
scroll to position [82, 0]
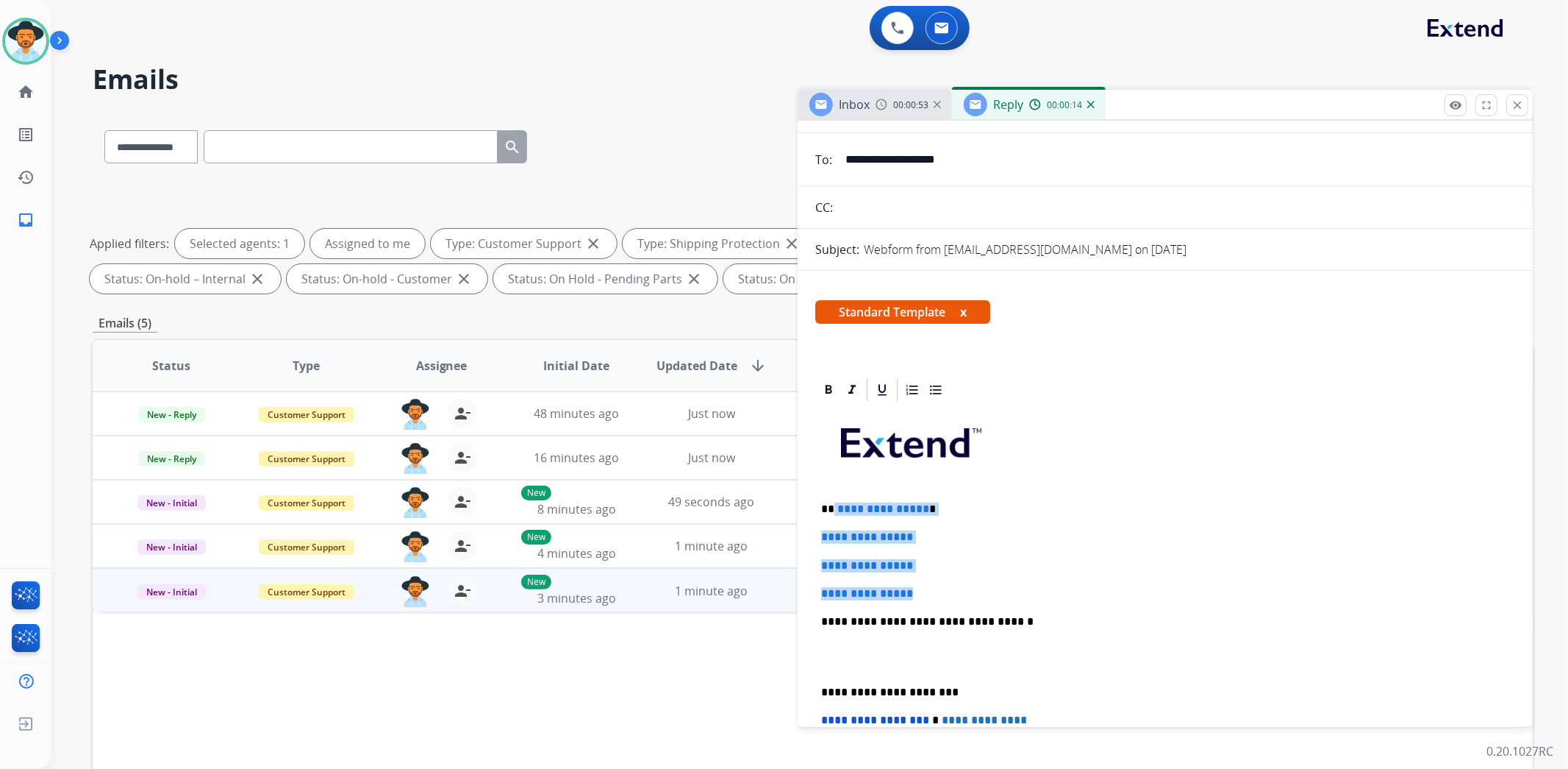
drag, startPoint x: 922, startPoint y: 594, endPoint x: 833, endPoint y: 509, distance: 123.1
click at [833, 509] on div "**********" at bounding box center [1165, 656] width 700 height 506
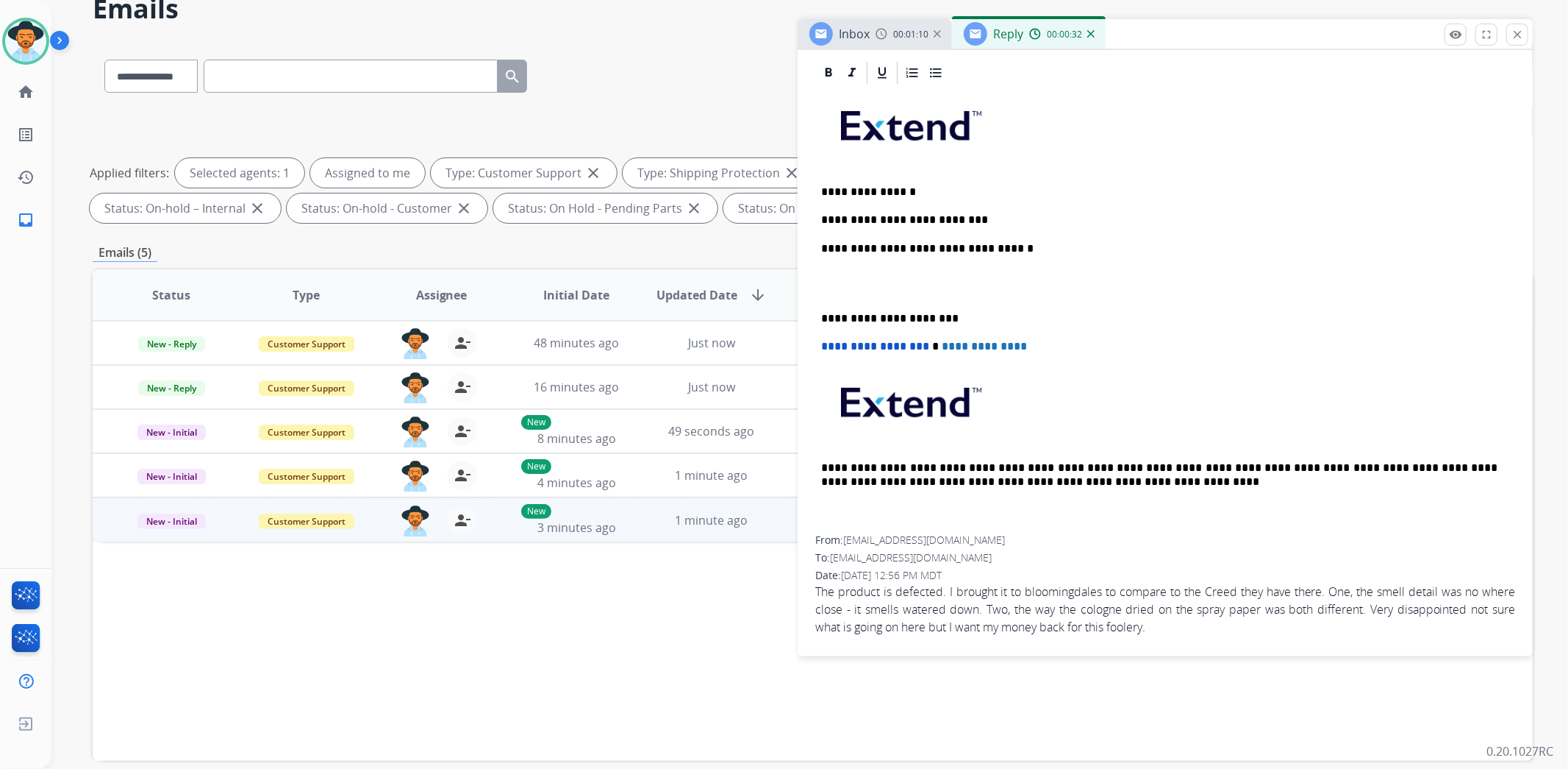
scroll to position [0, 0]
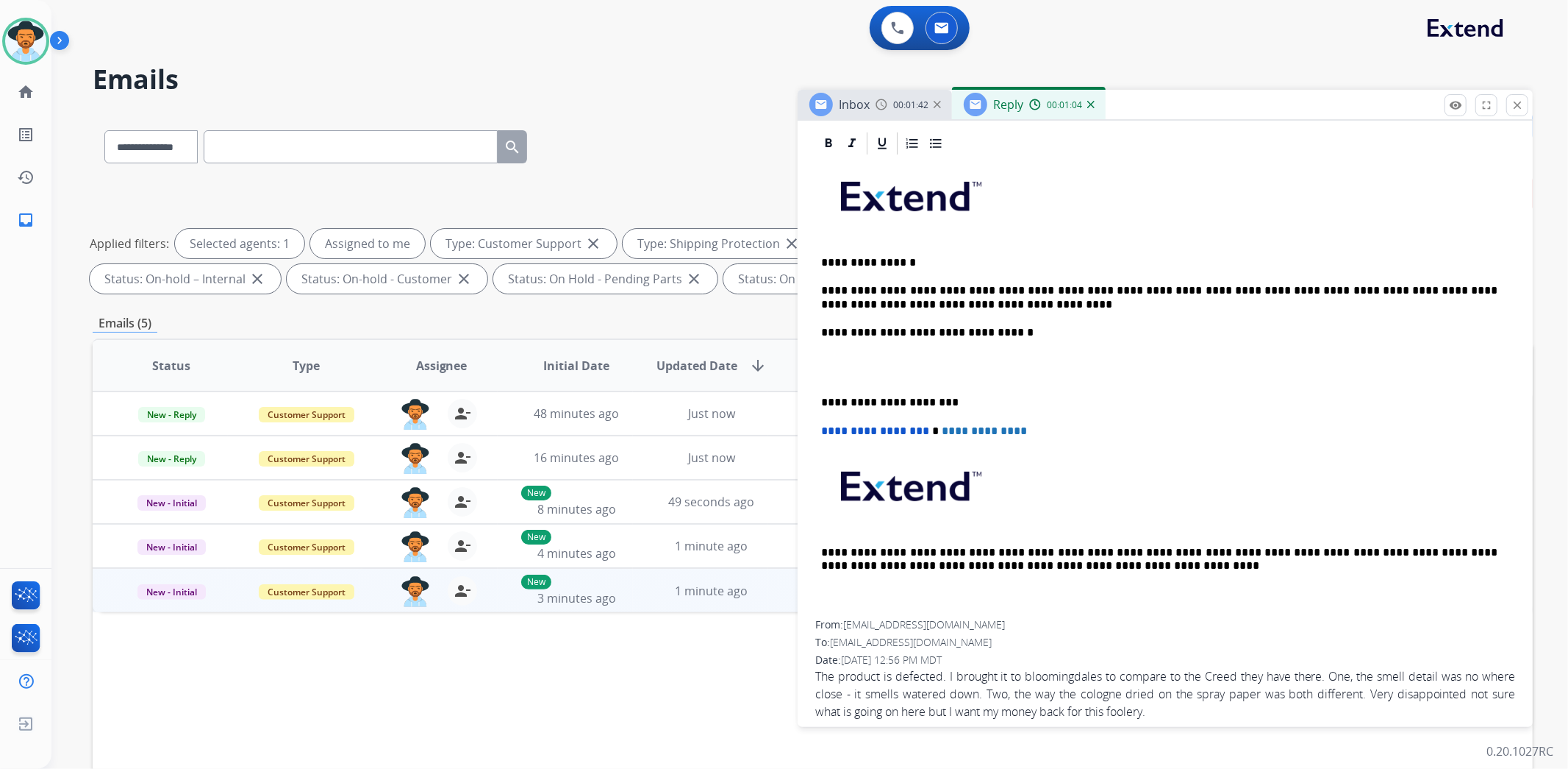
click at [1230, 289] on p "**********" at bounding box center [1160, 297] width 676 height 27
click at [1294, 289] on p "**********" at bounding box center [1160, 297] width 676 height 27
click at [956, 300] on p "**********" at bounding box center [1160, 297] width 676 height 27
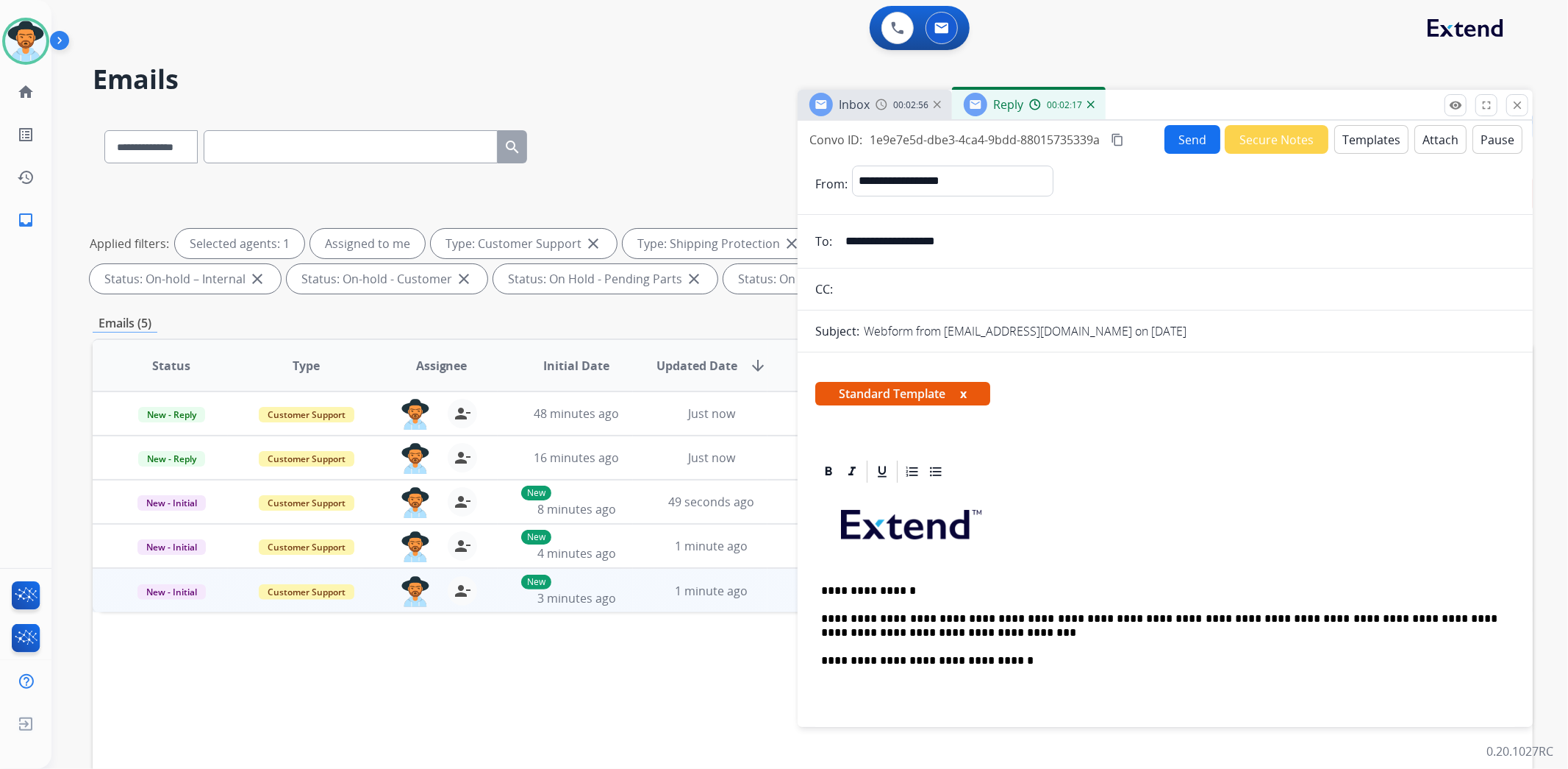
click at [1121, 138] on mat-icon "content_copy" at bounding box center [1118, 140] width 13 height 13
click at [1118, 136] on mat-icon "content_copy" at bounding box center [1118, 140] width 13 height 13
click at [935, 633] on p "**********" at bounding box center [1160, 625] width 676 height 27
click at [1069, 630] on p "**********" at bounding box center [1160, 625] width 676 height 27
click at [1176, 626] on p "**********" at bounding box center [1160, 625] width 676 height 27
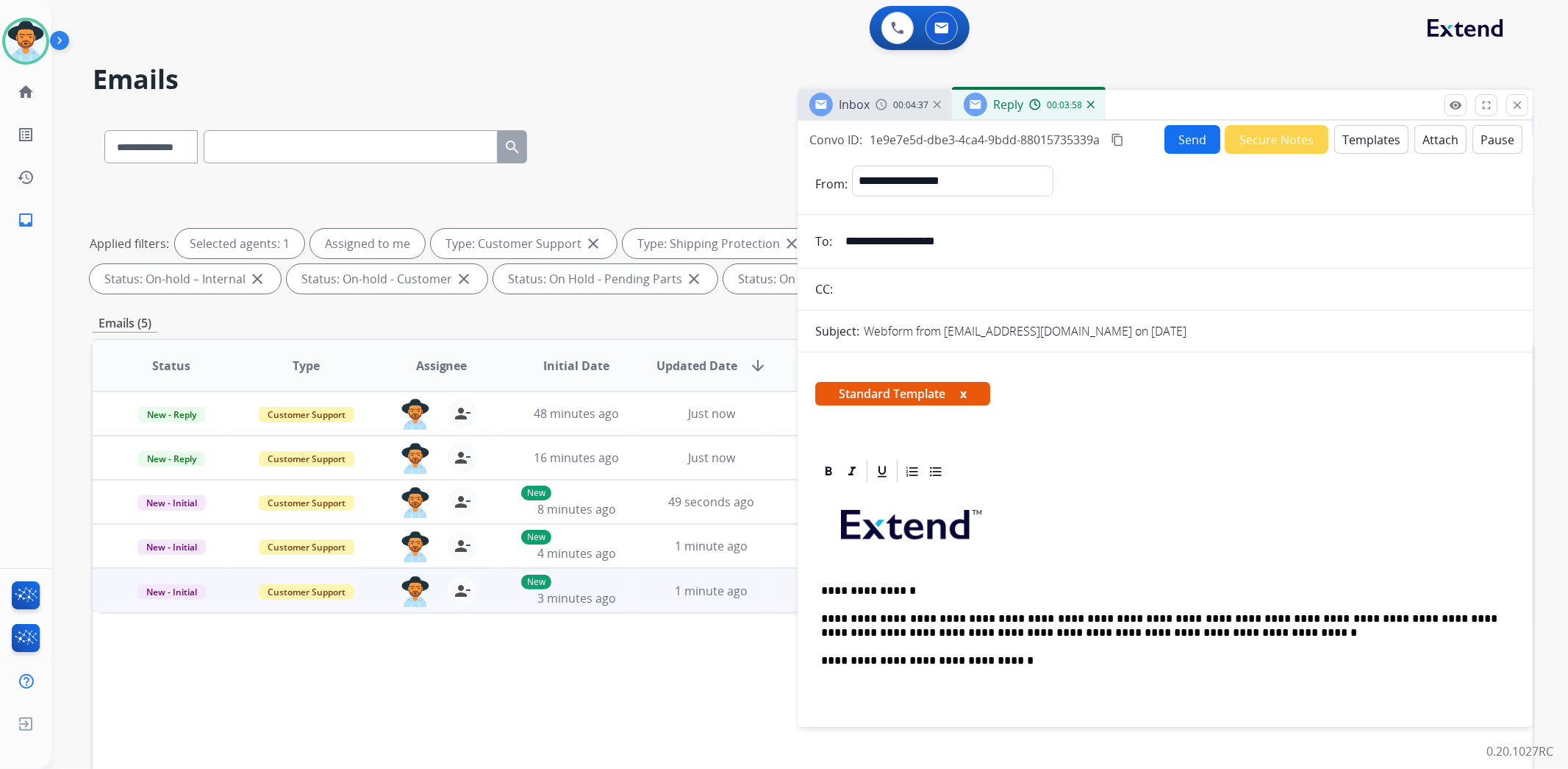
click at [1194, 130] on button "Send" at bounding box center [1193, 139] width 56 height 29
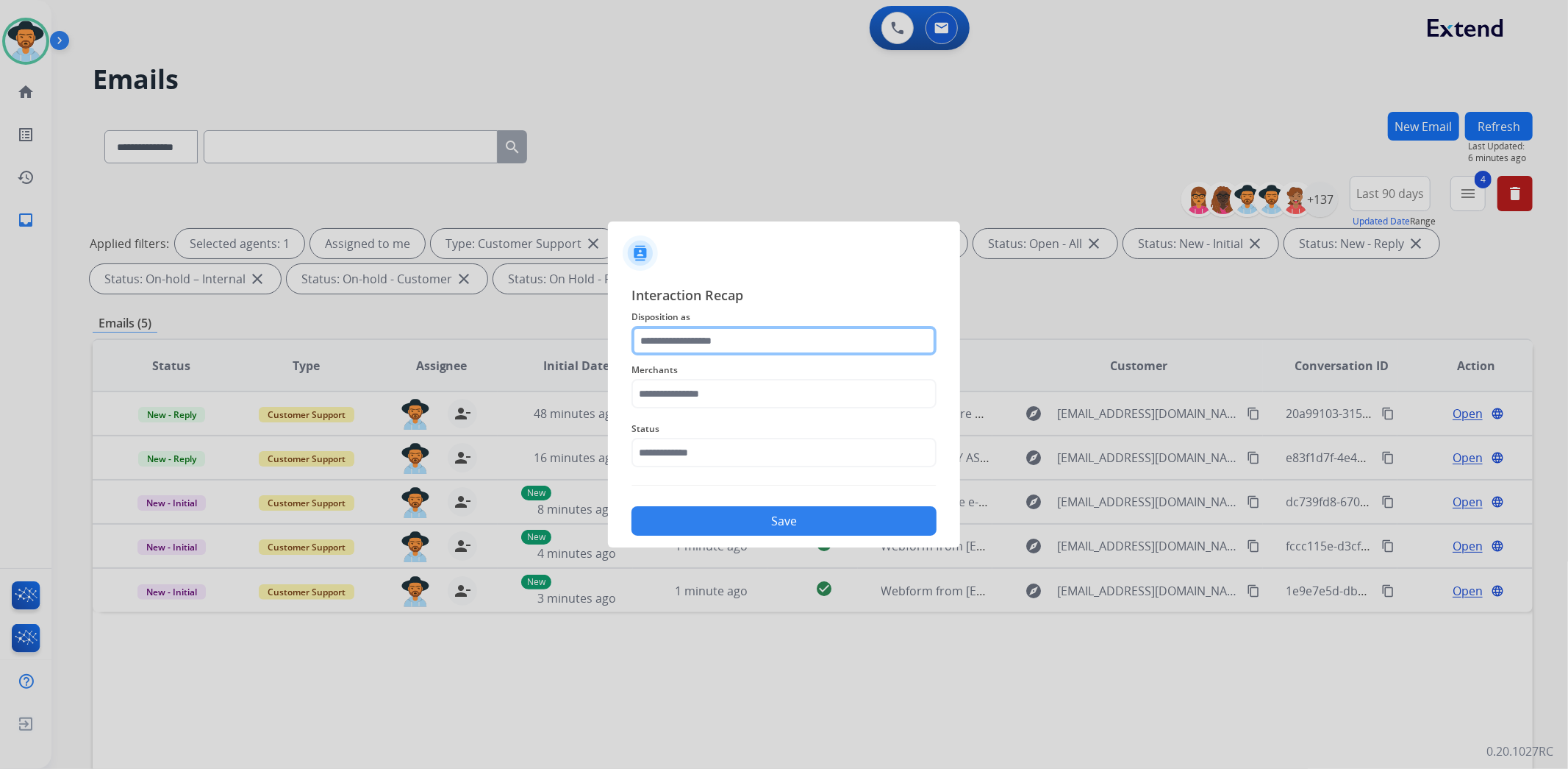
click at [693, 337] on input "text" at bounding box center [784, 341] width 305 height 30
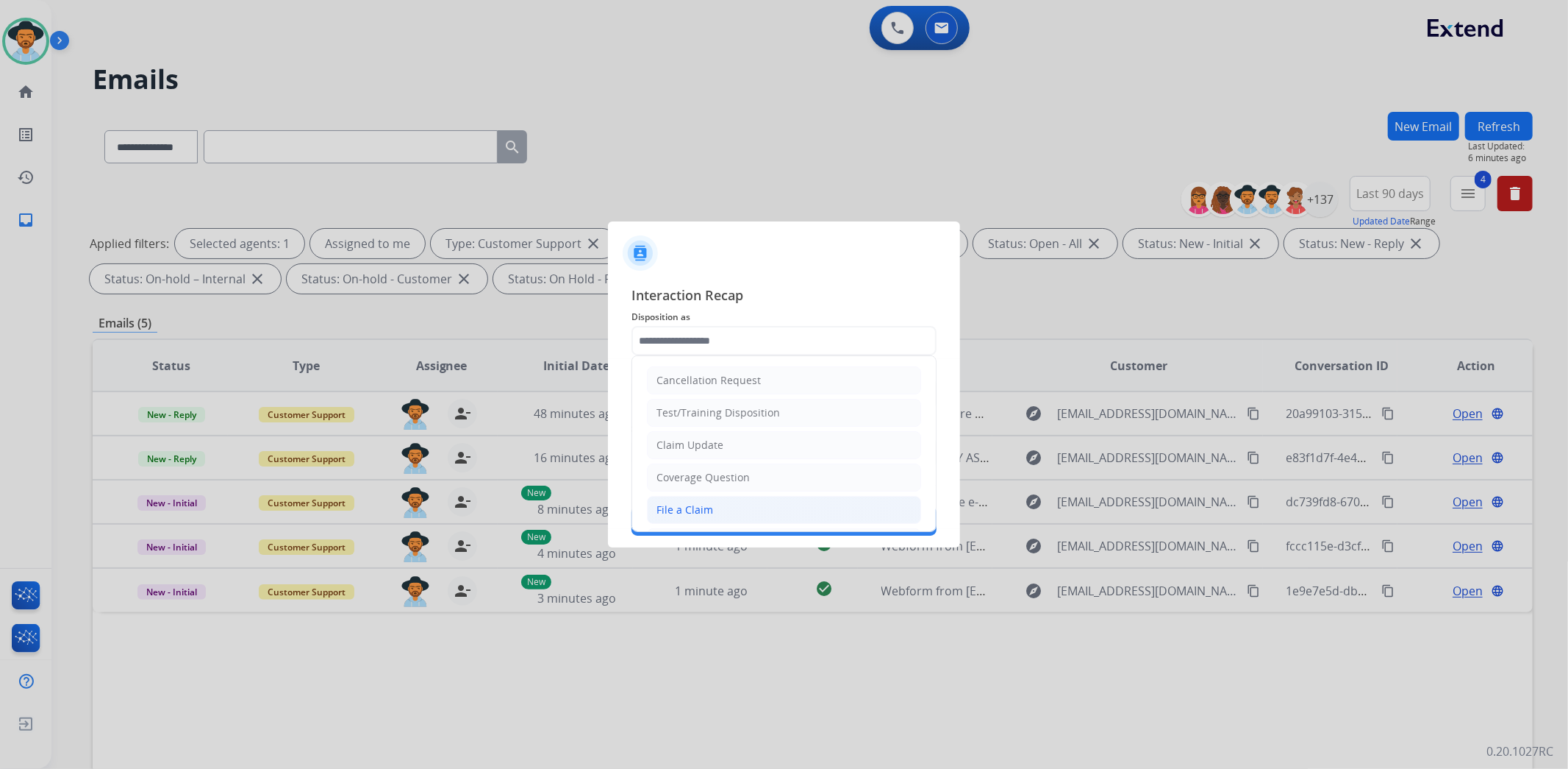
click at [676, 509] on div "File a Claim" at bounding box center [684, 510] width 56 height 15
type input "**********"
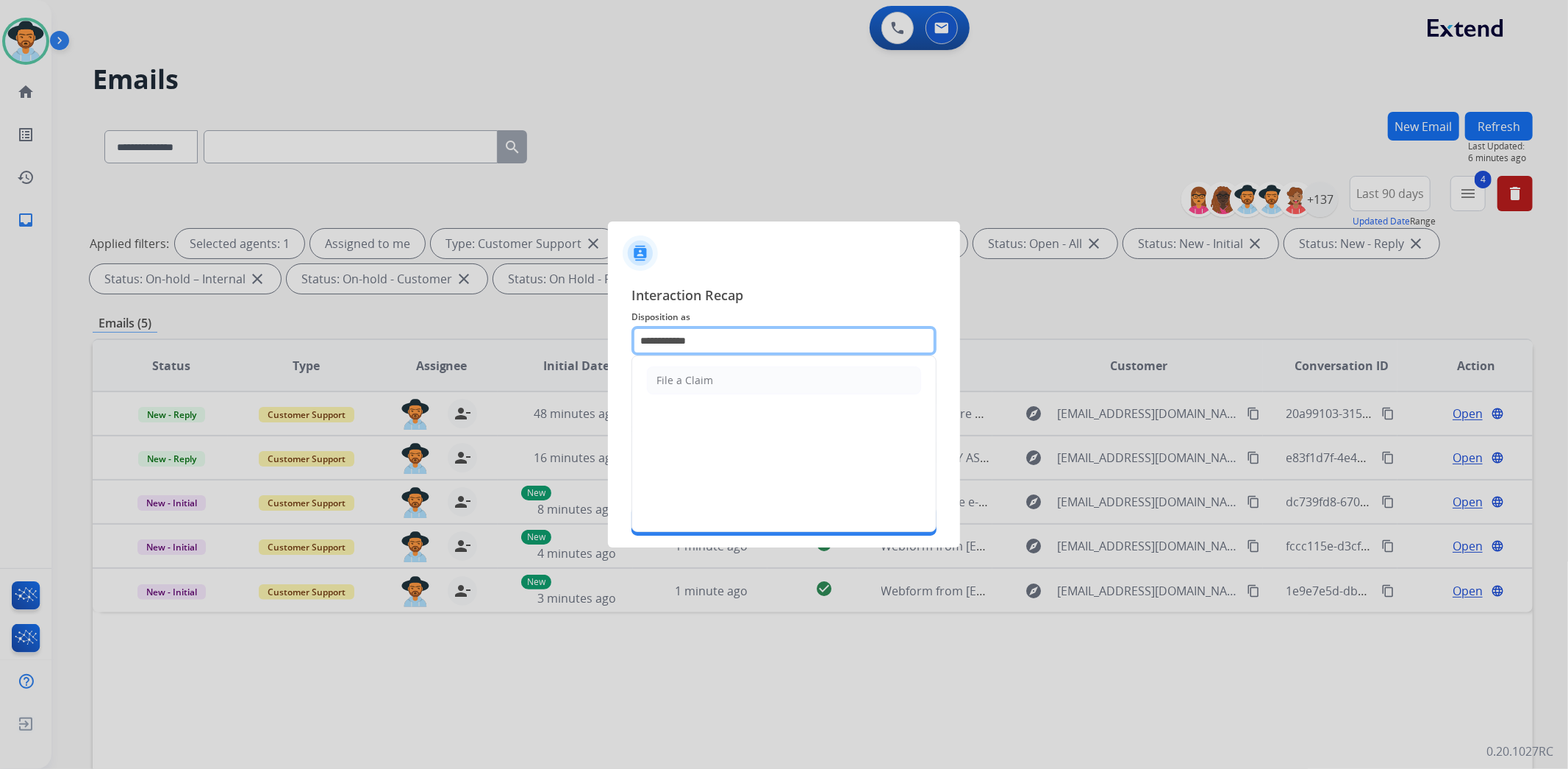
drag, startPoint x: 735, startPoint y: 338, endPoint x: 578, endPoint y: 332, distance: 157.1
click at [0, 332] on app-contact-recap-modal "**********" at bounding box center [0, 384] width 0 height 769
click at [689, 371] on li "Other" at bounding box center [784, 380] width 274 height 28
type input "*****"
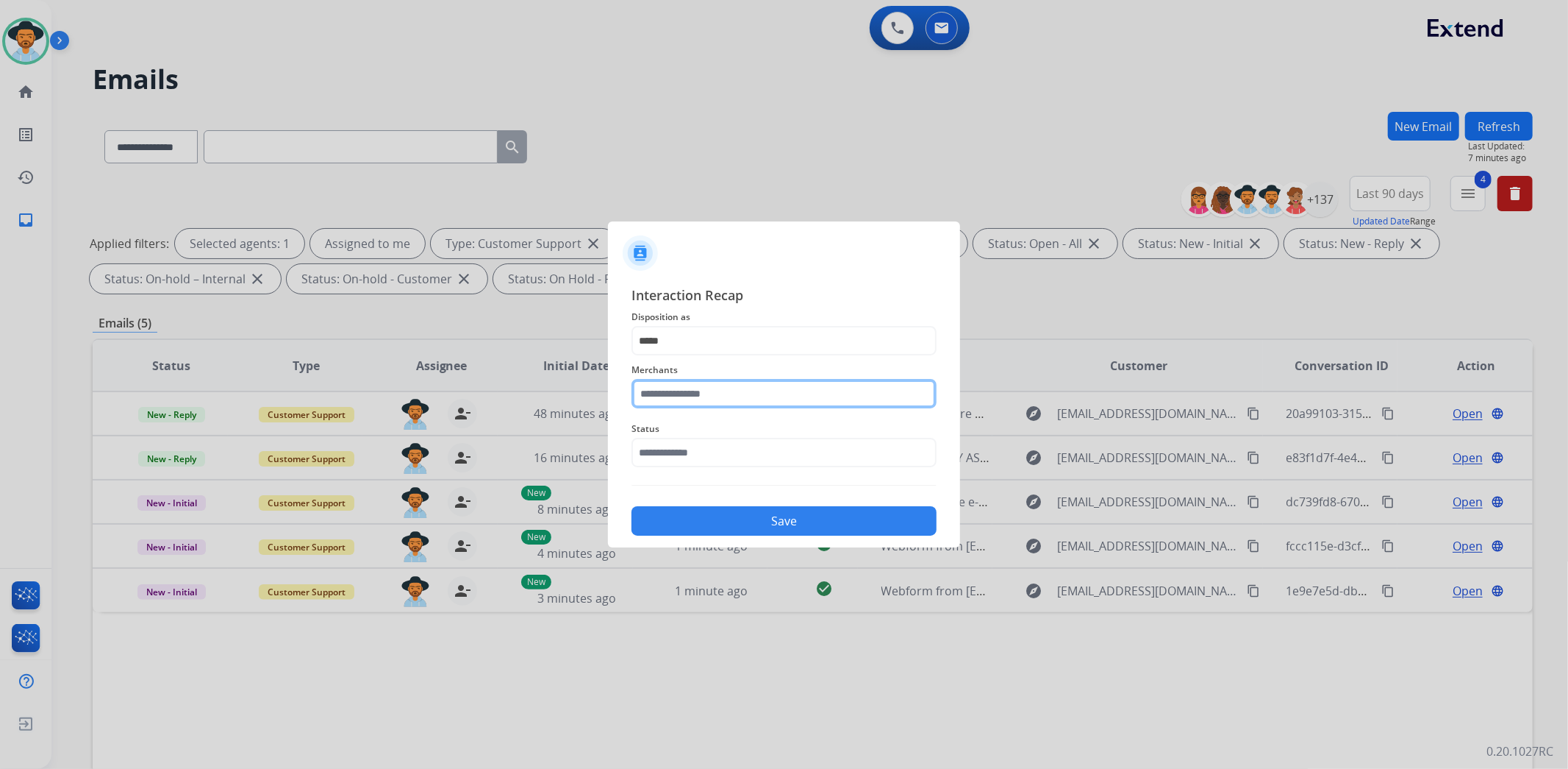
click at [695, 400] on input "text" at bounding box center [784, 394] width 305 height 30
click at [701, 425] on li "Jomashop" at bounding box center [788, 436] width 280 height 28
type input "********"
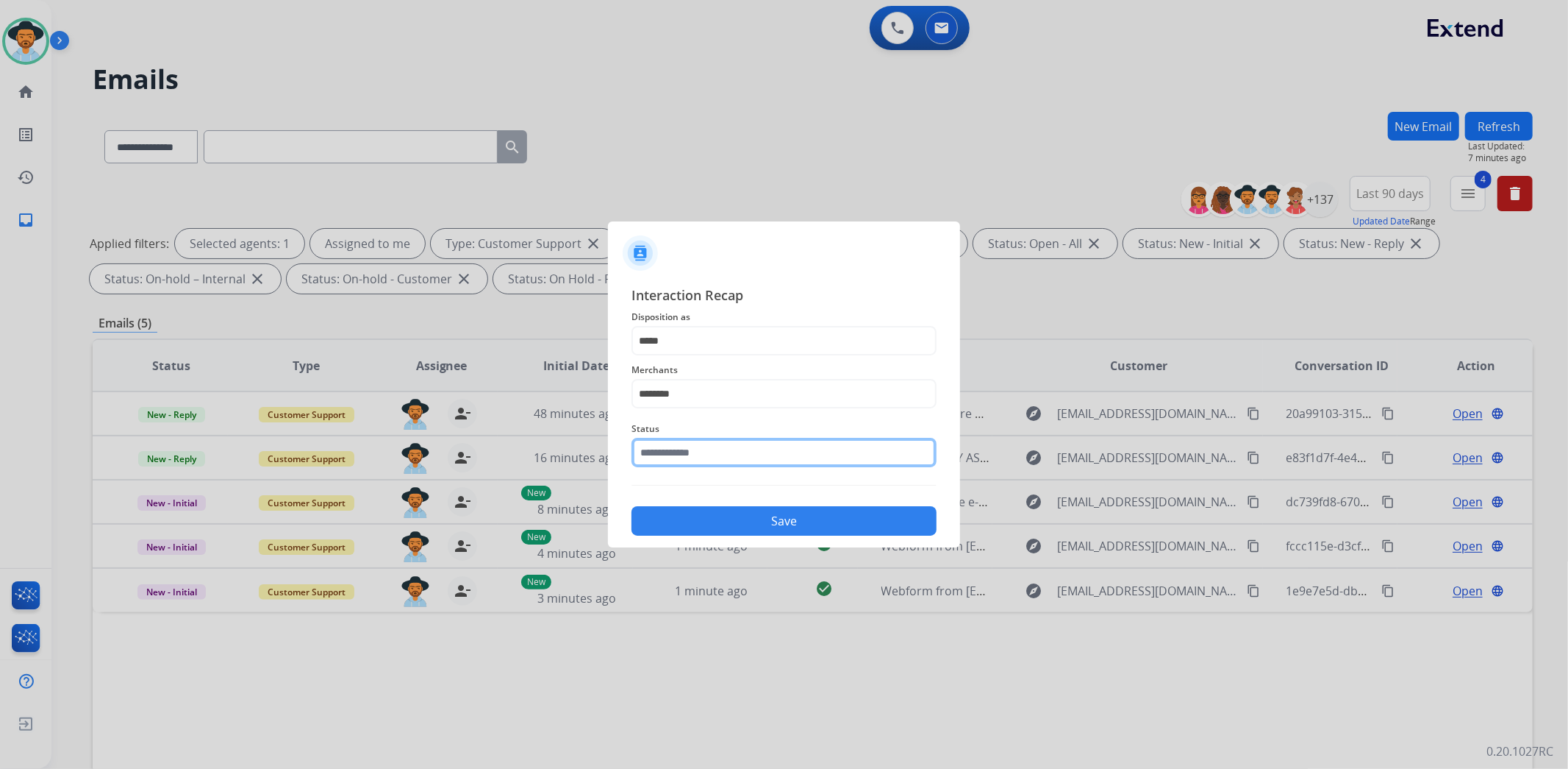
click at [704, 450] on input "text" at bounding box center [784, 452] width 305 height 30
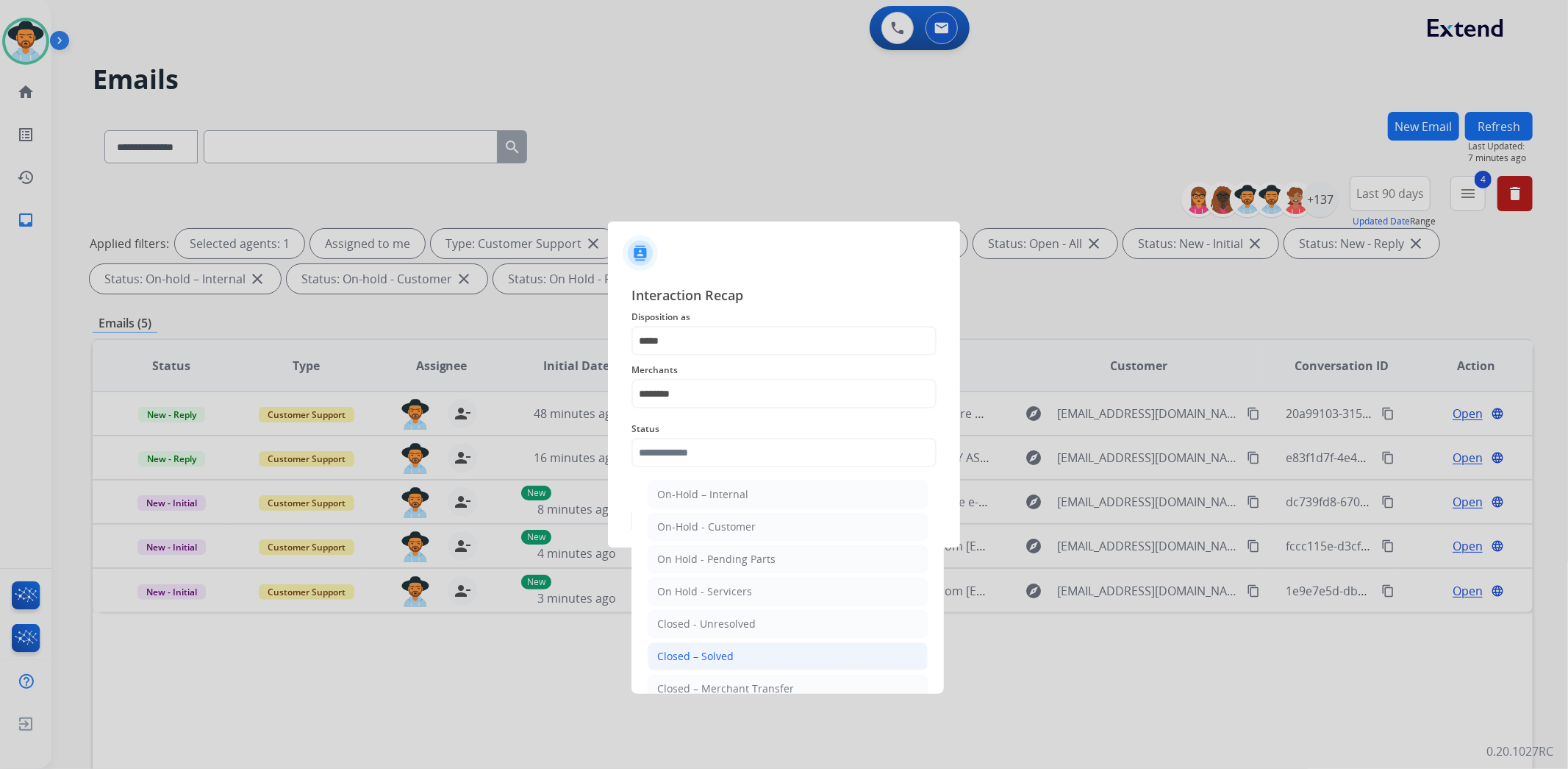
click at [695, 660] on div "Closed – Solved" at bounding box center [695, 657] width 77 height 15
type input "**********"
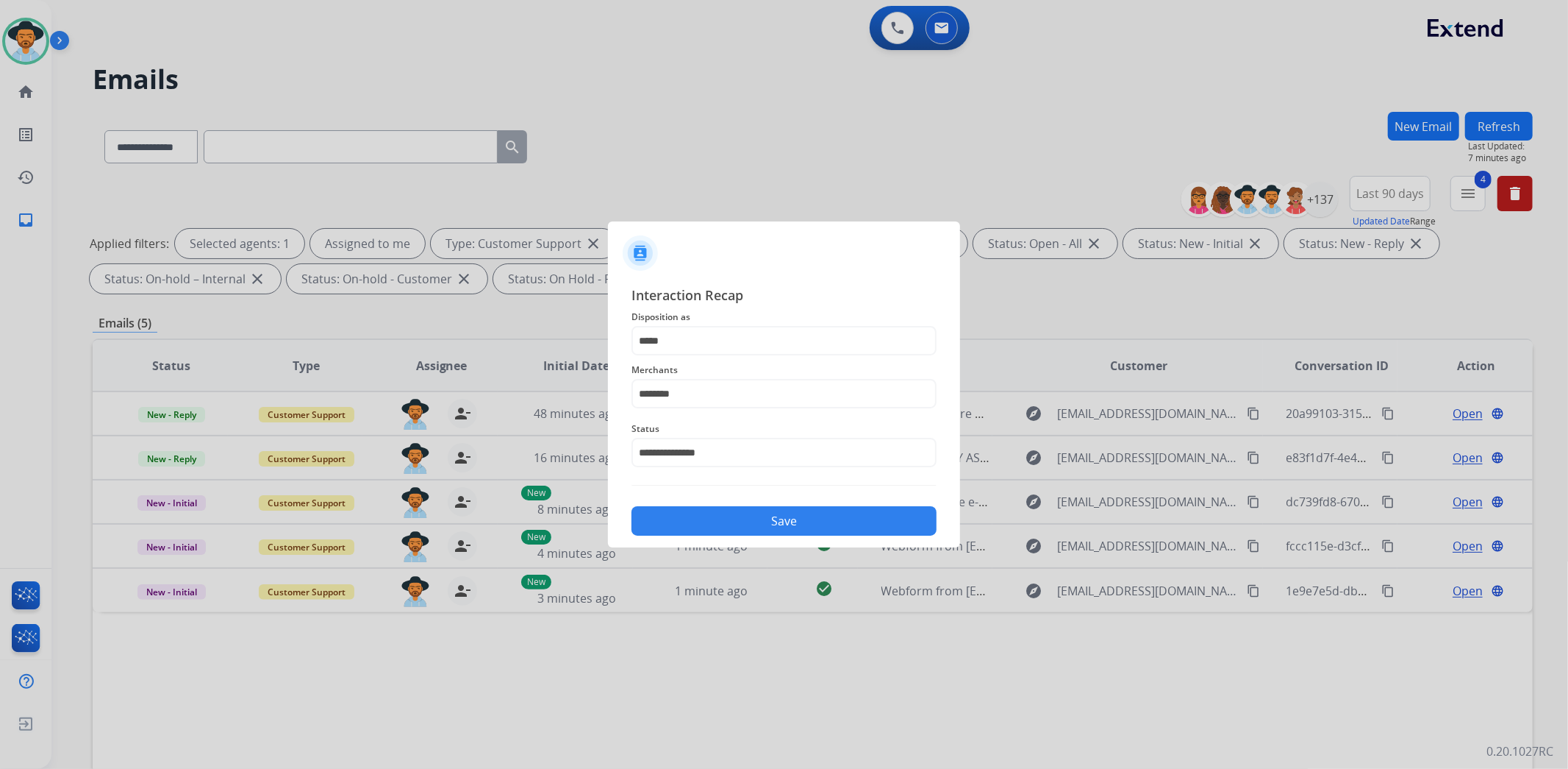
click at [744, 518] on button "Save" at bounding box center [784, 521] width 305 height 30
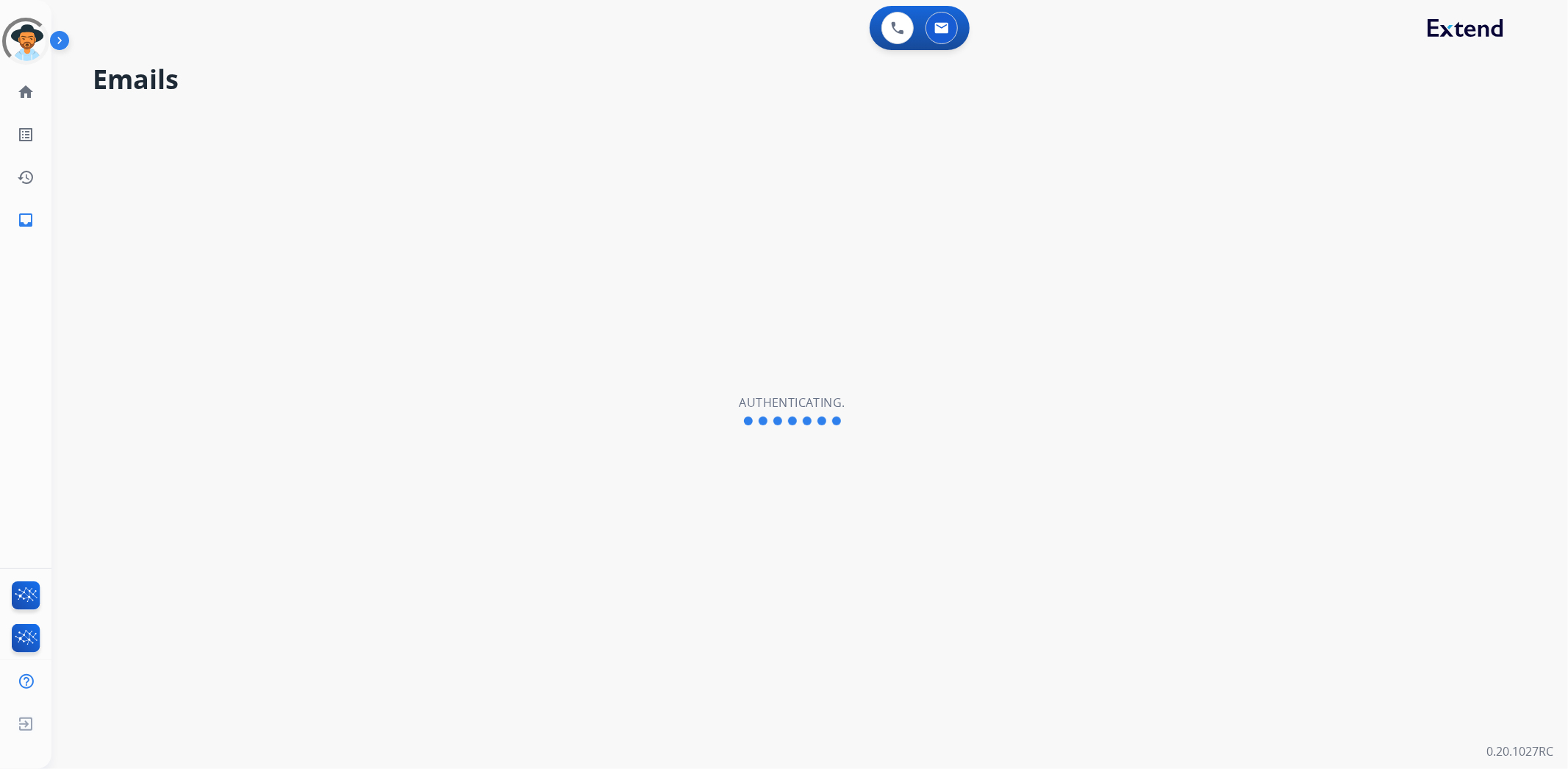
select select "**********"
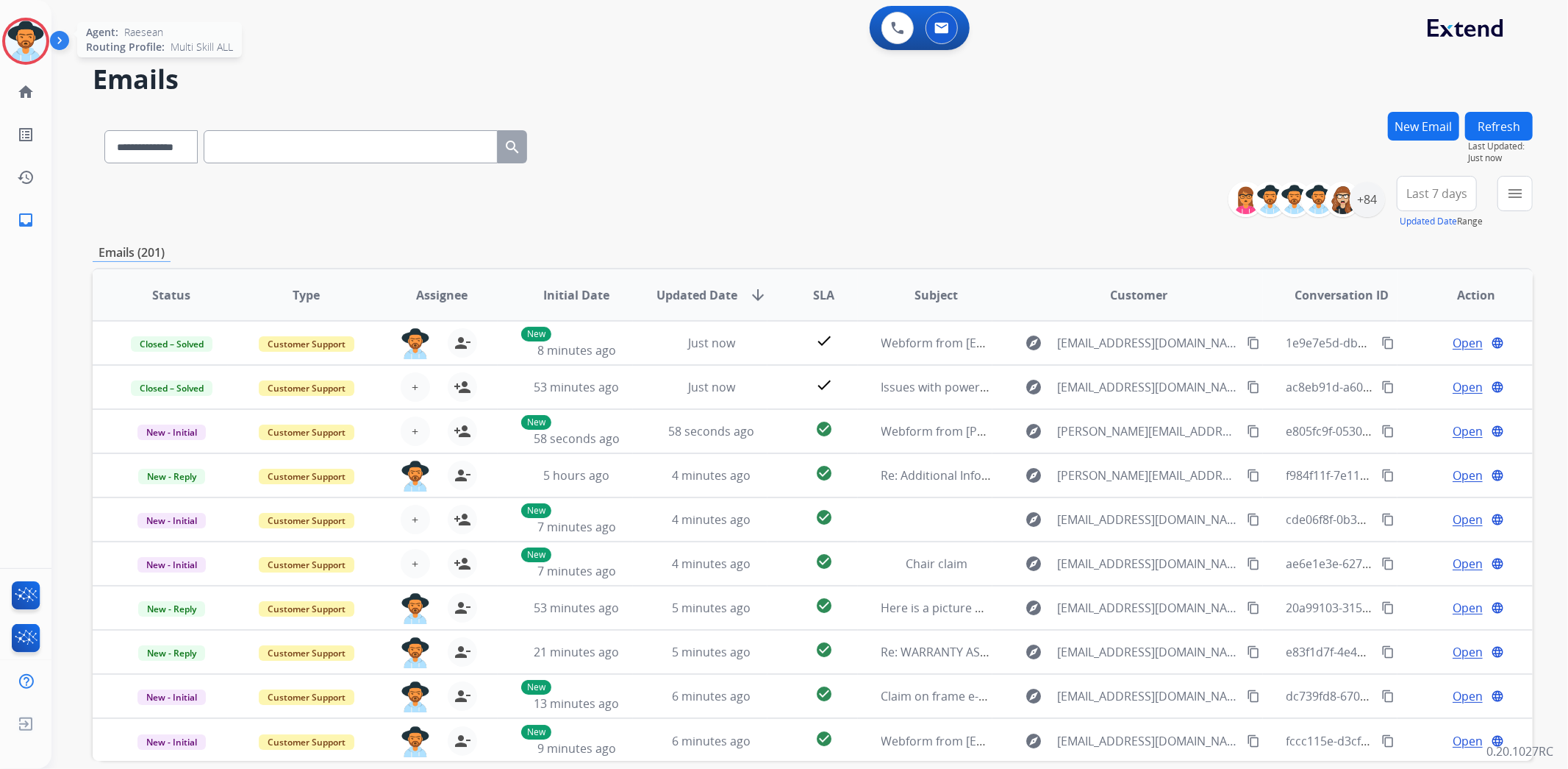
click at [26, 46] on img at bounding box center [26, 41] width 41 height 41
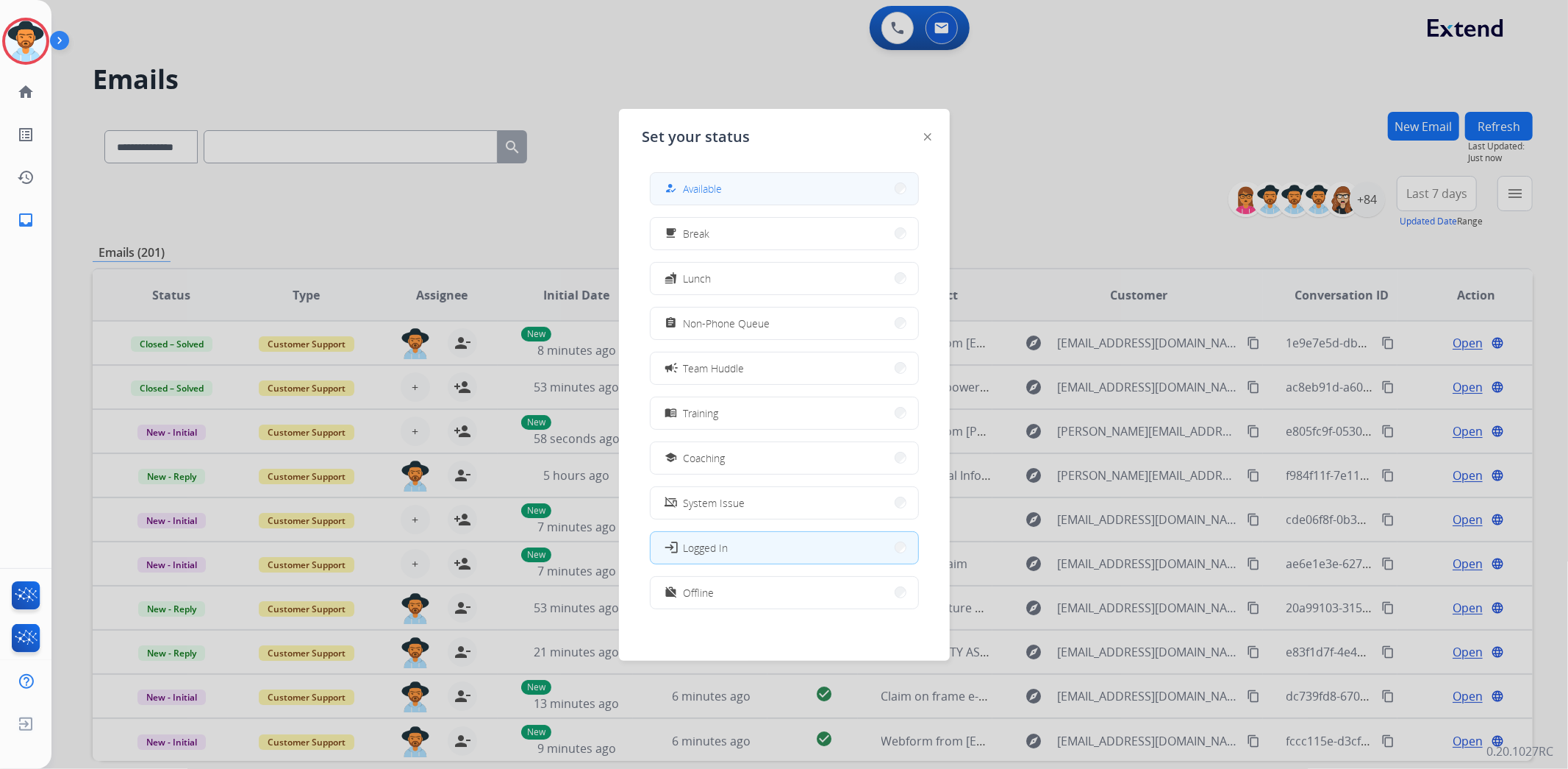
click at [707, 196] on div "how_to_reg Available" at bounding box center [692, 188] width 60 height 17
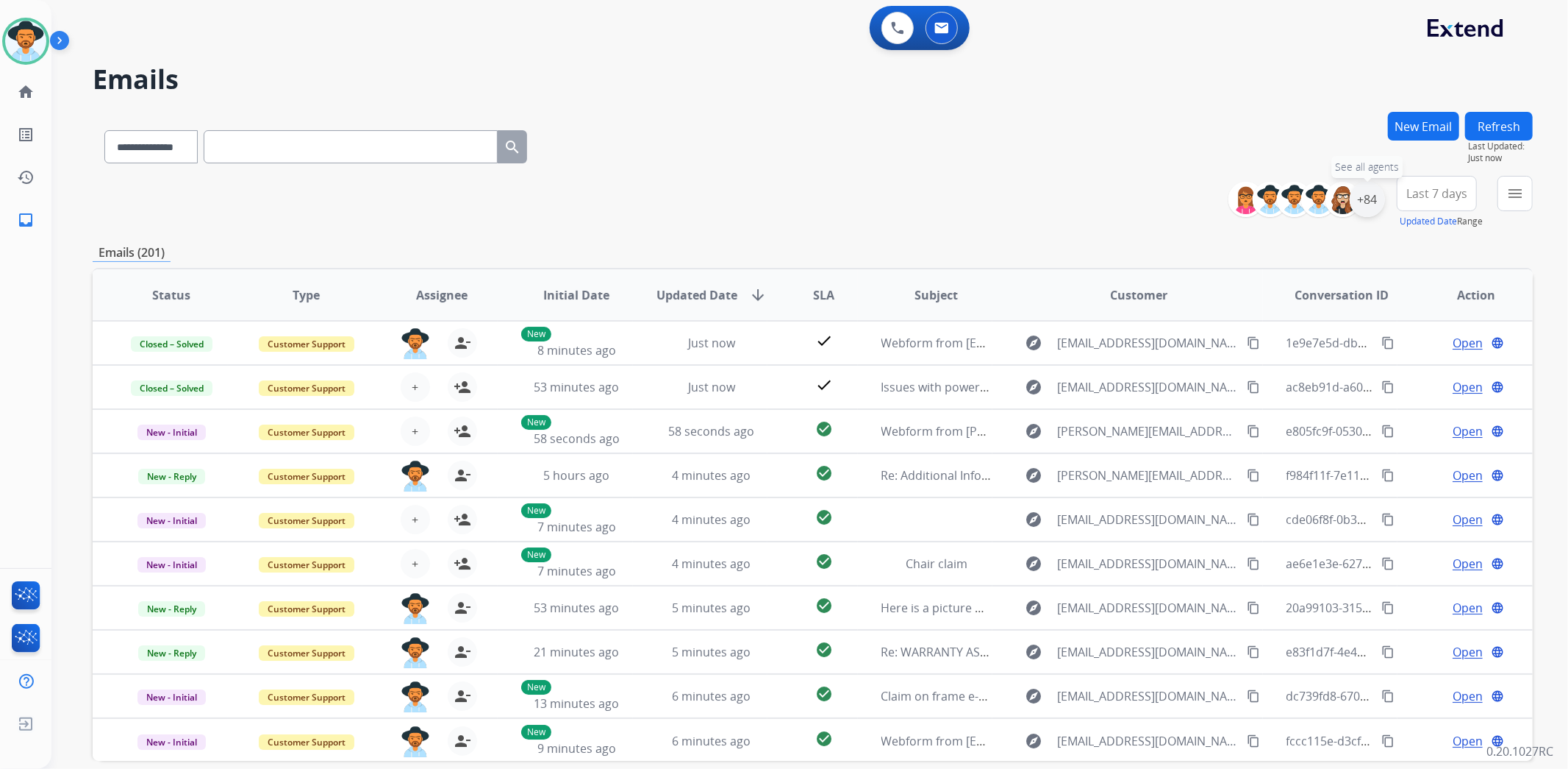
click at [1363, 203] on div "+84" at bounding box center [1367, 199] width 36 height 36
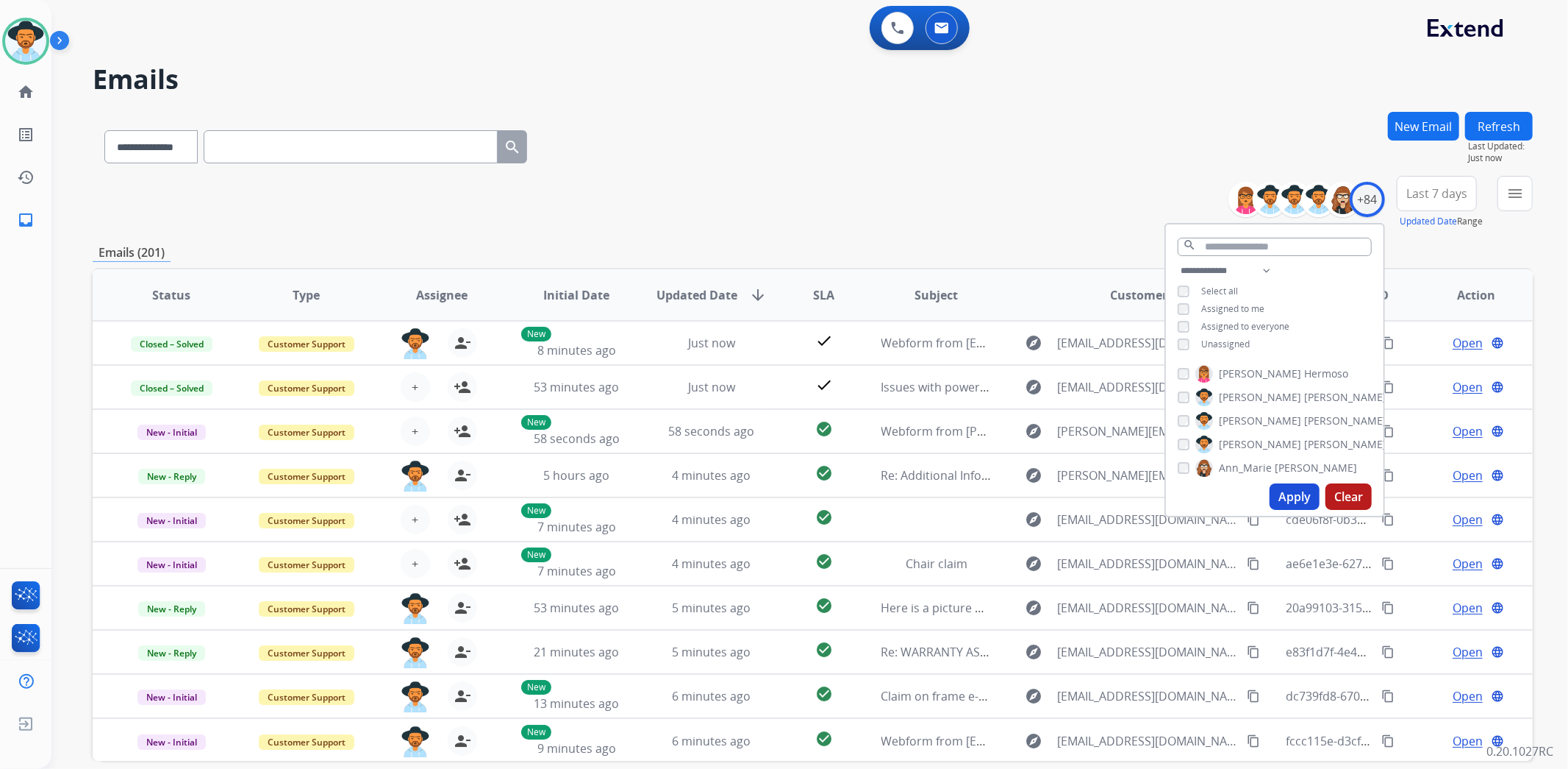
click at [1237, 337] on span "Unassigned" at bounding box center [1225, 343] width 49 height 12
click at [1299, 490] on button "Apply" at bounding box center [1294, 496] width 50 height 26
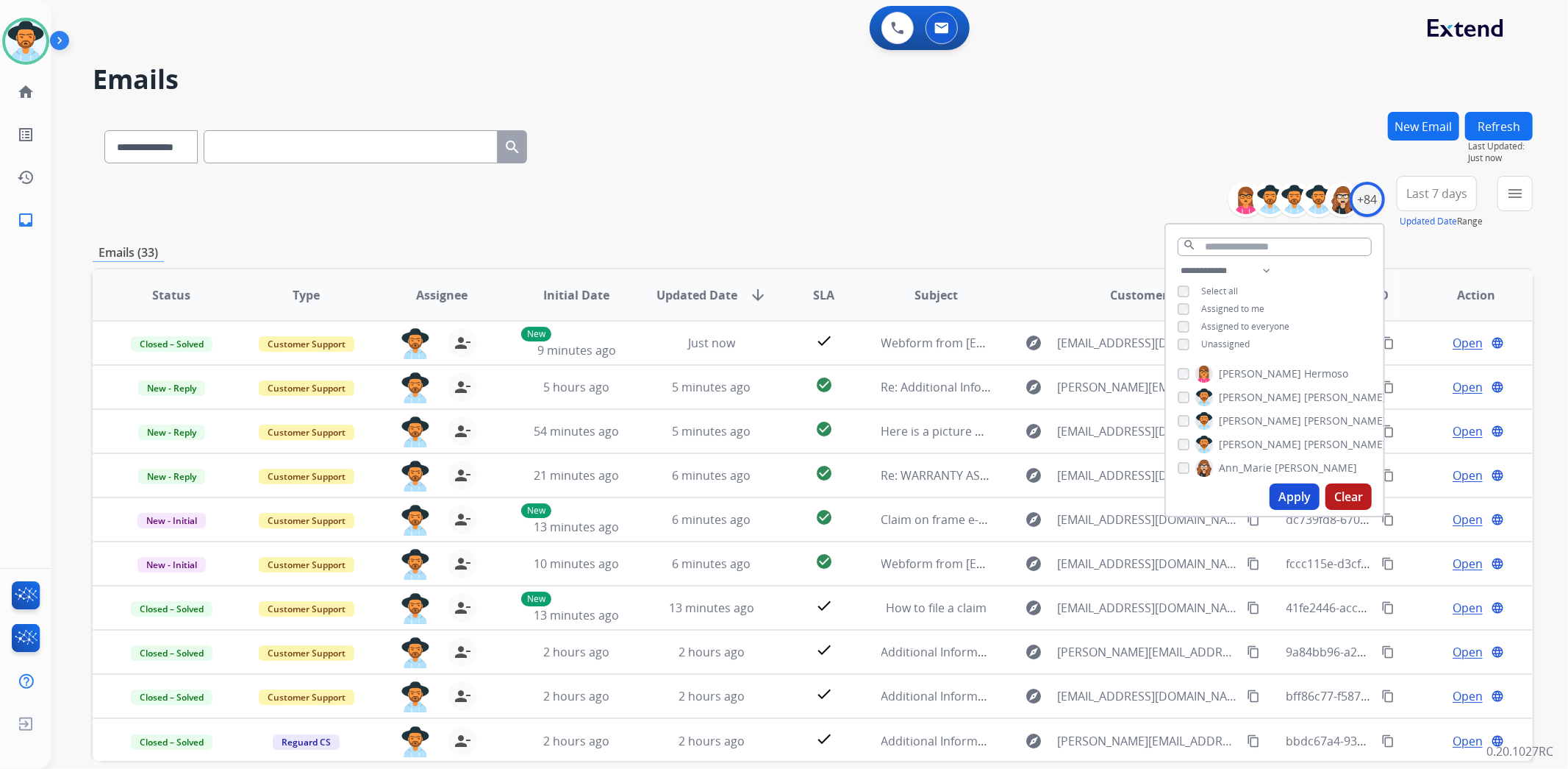
click at [1434, 192] on span "Last 7 days" at bounding box center [1437, 193] width 61 height 6
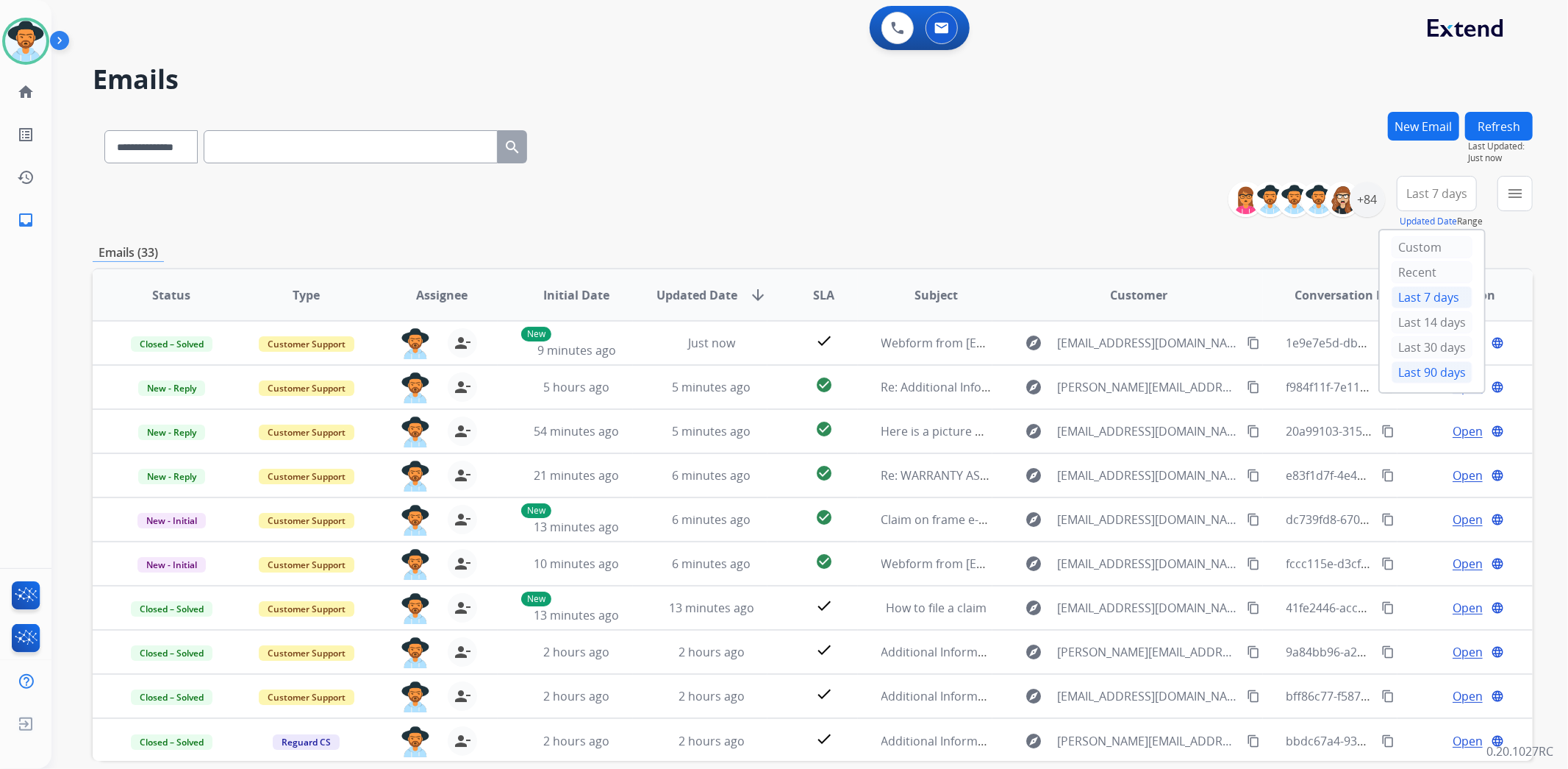
click at [1441, 369] on div "Last 90 days" at bounding box center [1432, 372] width 81 height 22
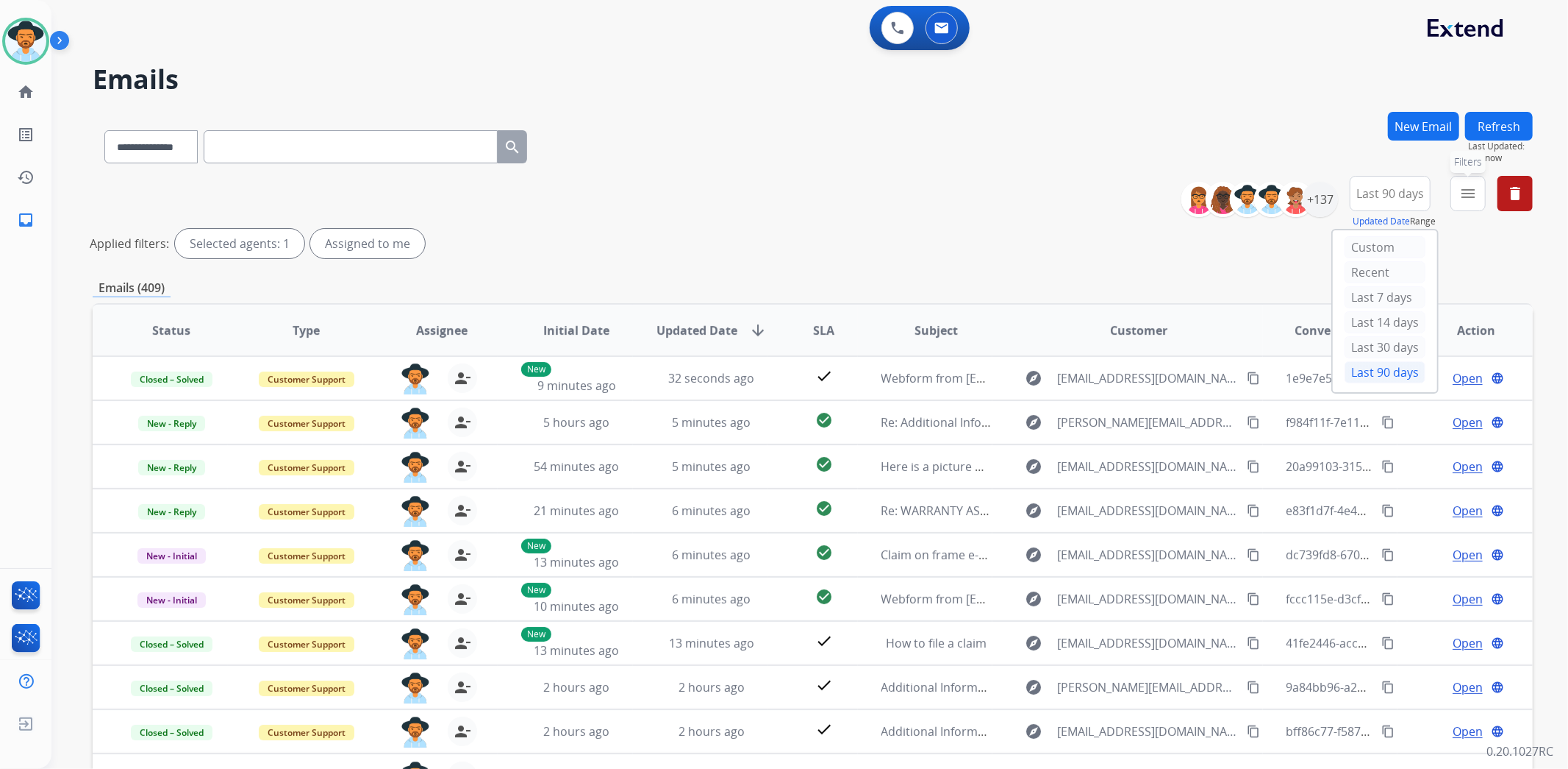
click at [1461, 200] on mat-icon "menu" at bounding box center [1468, 193] width 17 height 17
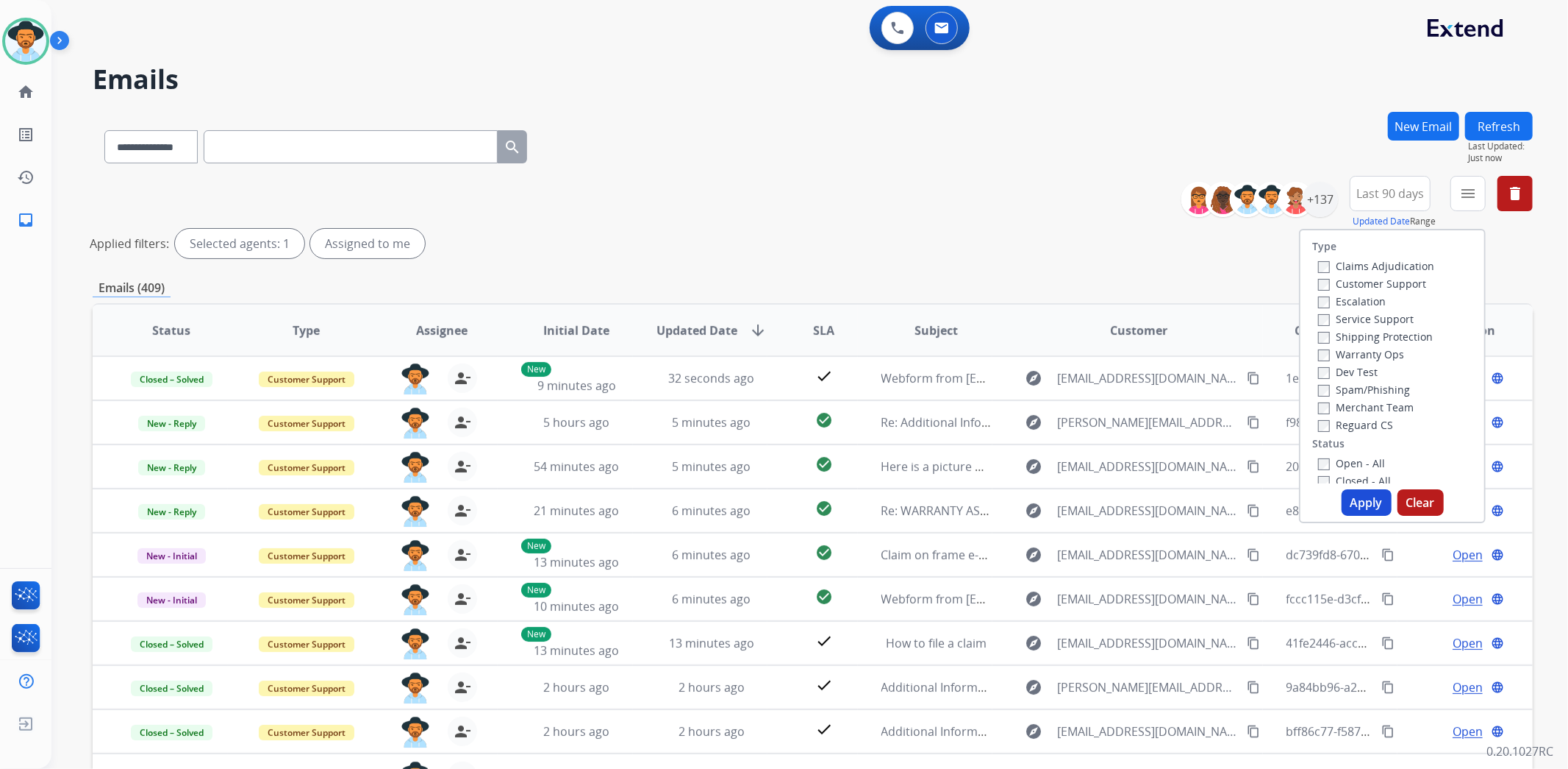
click at [1413, 284] on label "Customer Support" at bounding box center [1372, 283] width 108 height 14
click at [1401, 336] on label "Shipping Protection" at bounding box center [1375, 336] width 115 height 14
click at [1374, 416] on div "Reguard CS" at bounding box center [1376, 424] width 117 height 17
click at [1374, 423] on label "Reguard CS" at bounding box center [1356, 424] width 75 height 14
click at [1368, 461] on label "Open - All" at bounding box center [1351, 462] width 67 height 14
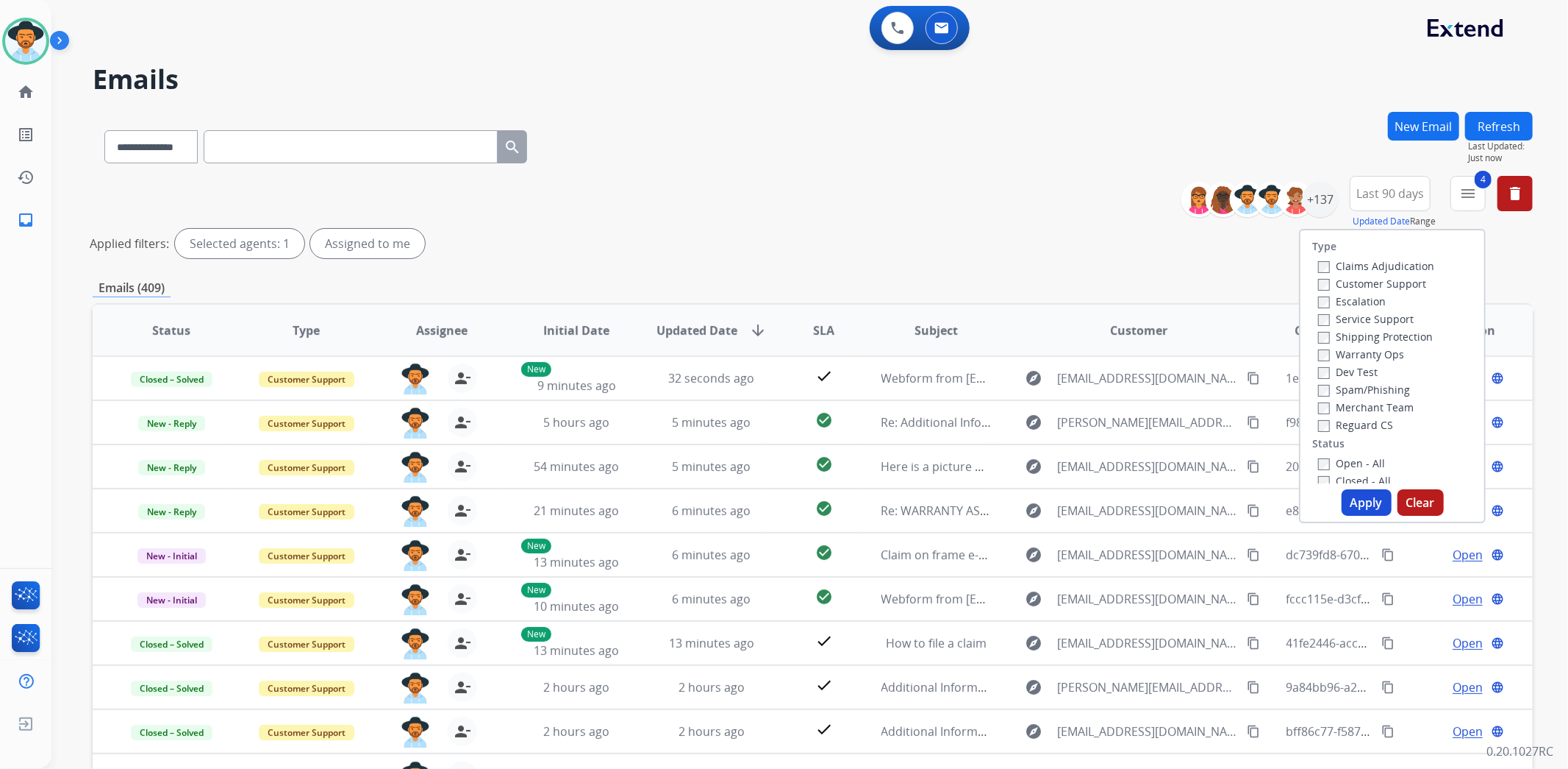
click at [1368, 498] on button "Apply" at bounding box center [1366, 503] width 50 height 26
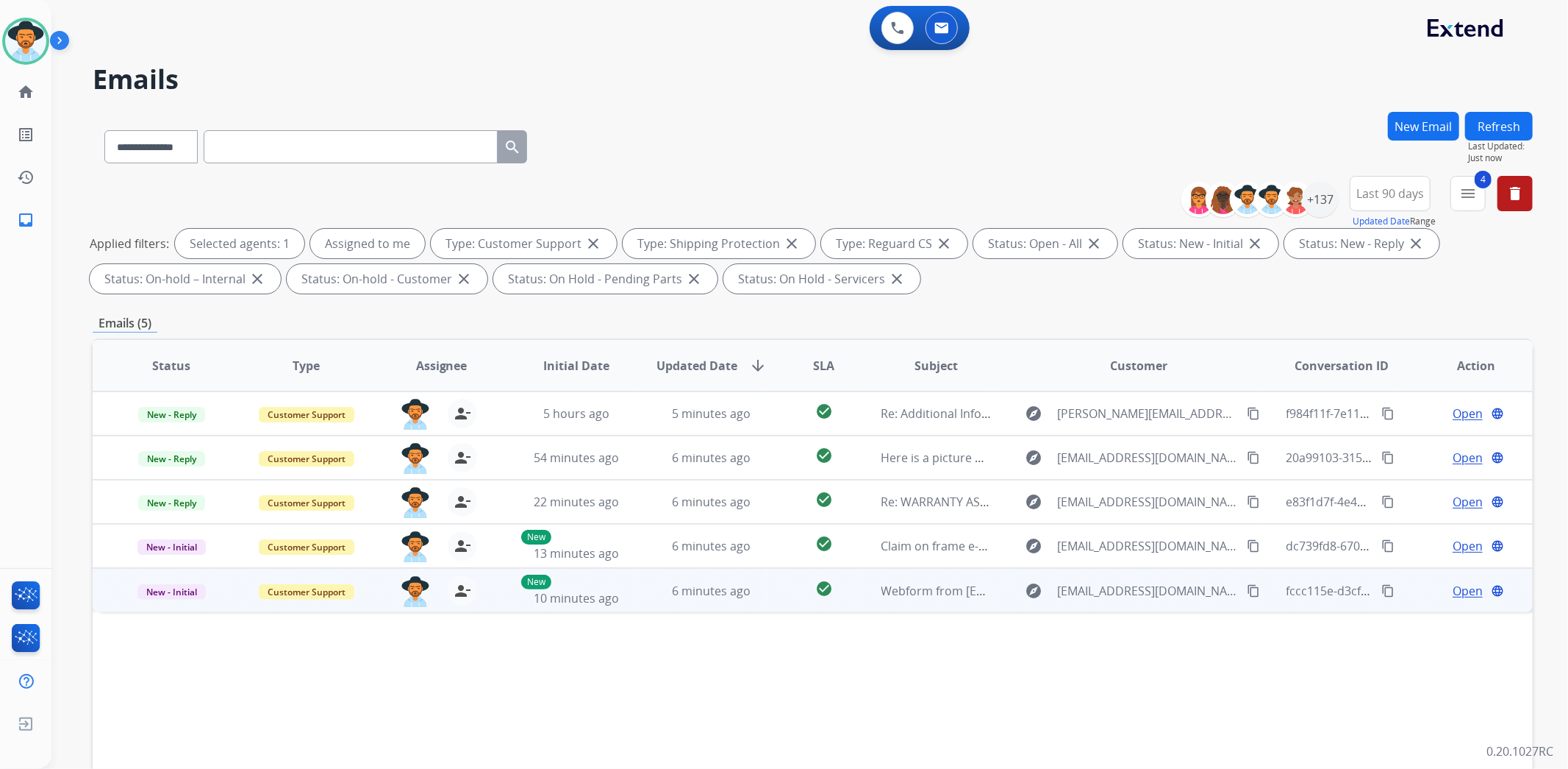
click at [1453, 585] on span "Open" at bounding box center [1468, 590] width 30 height 17
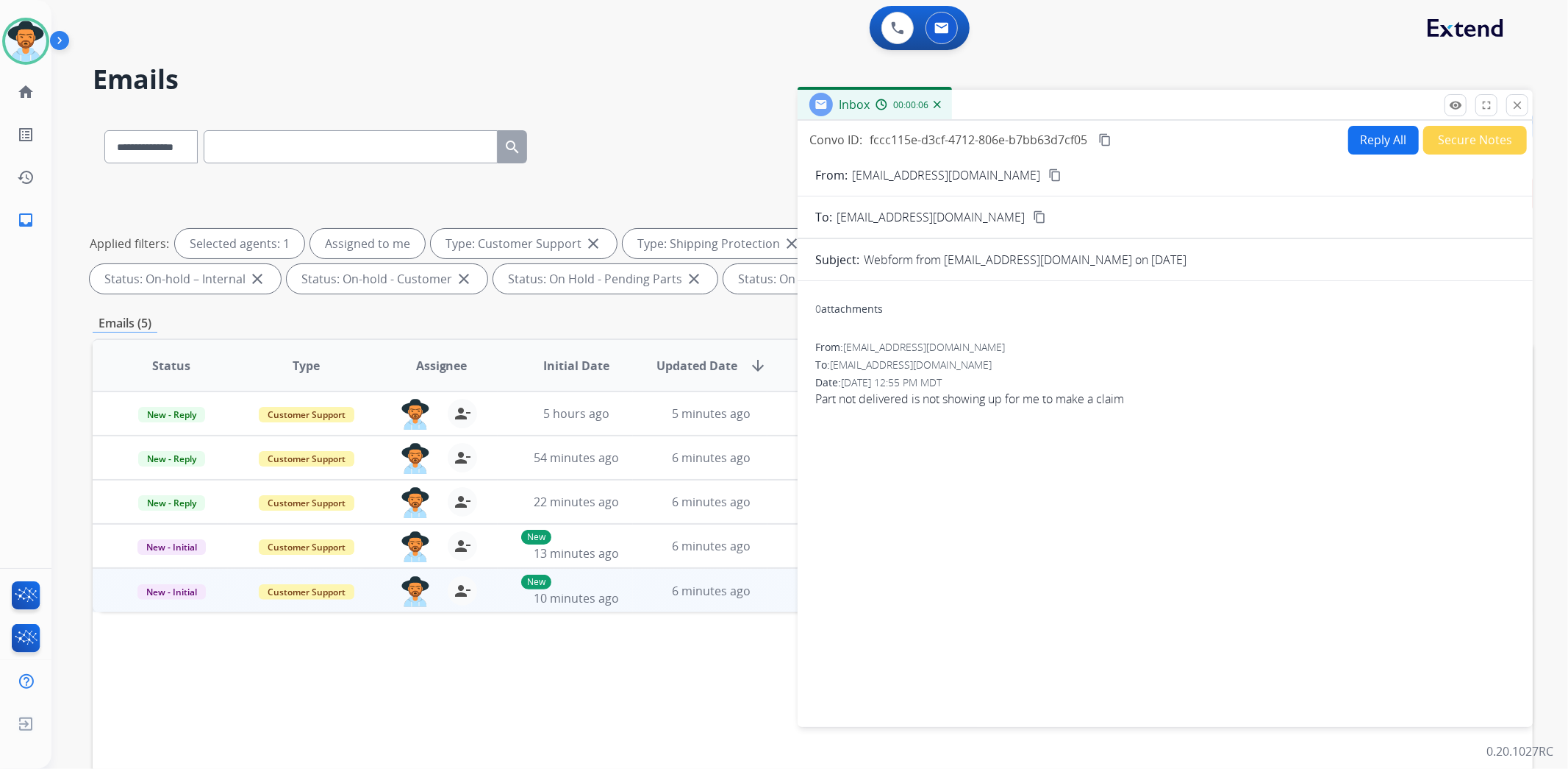
click at [1392, 132] on button "Reply All" at bounding box center [1383, 140] width 70 height 29
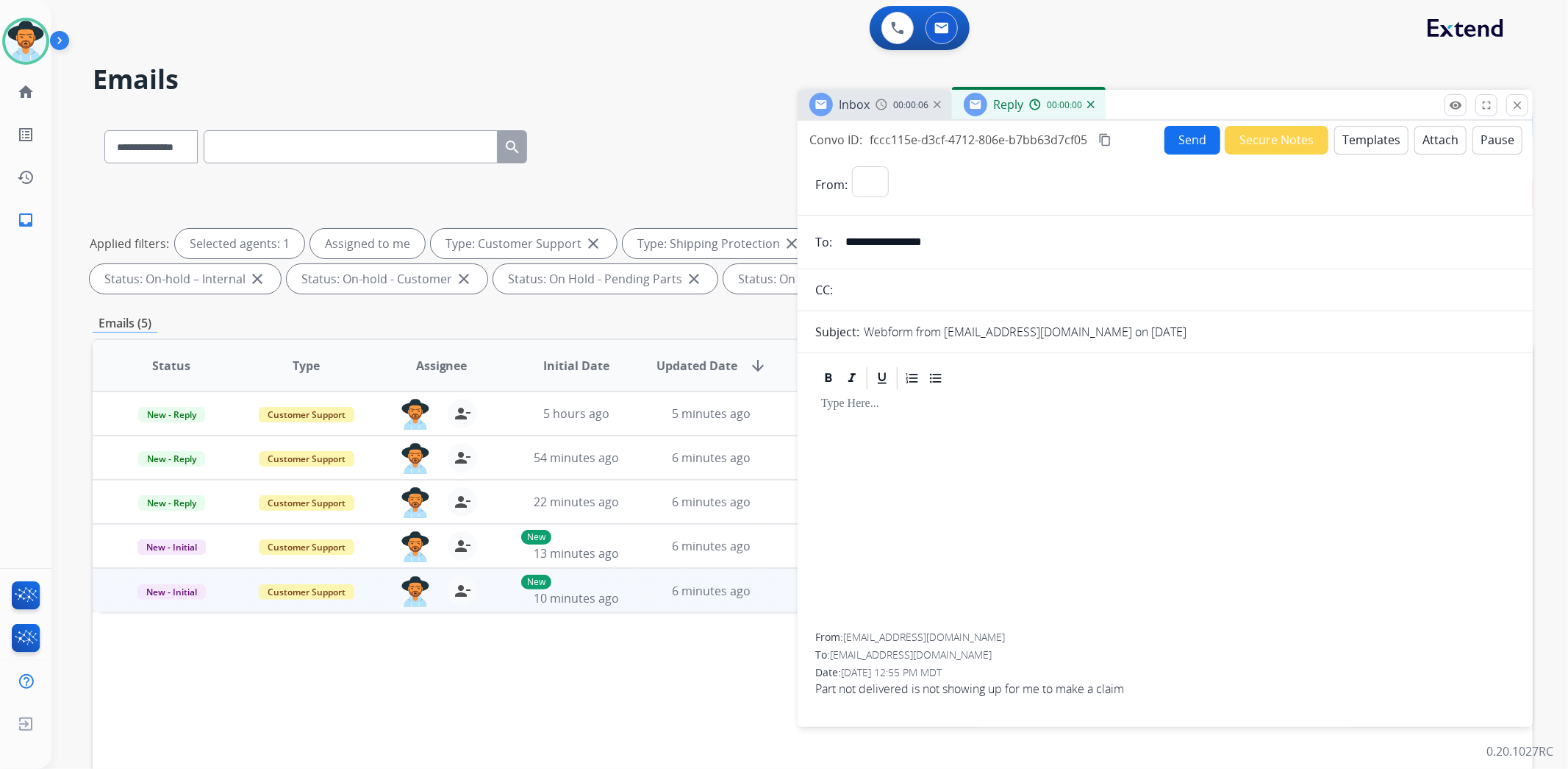
select select "**********"
click at [1089, 106] on img at bounding box center [1091, 104] width 7 height 7
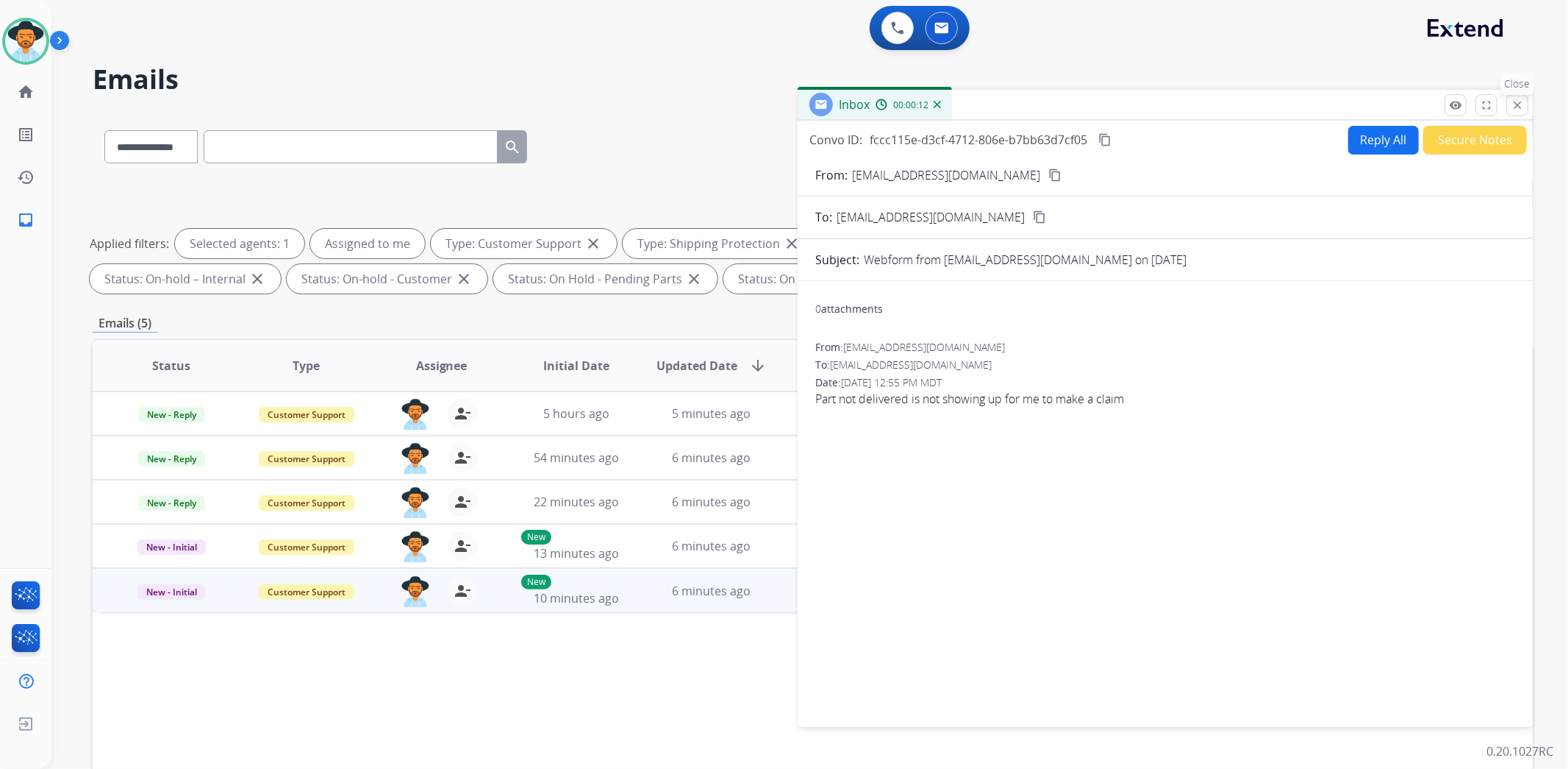
click at [1518, 107] on mat-icon "close" at bounding box center [1518, 105] width 13 height 13
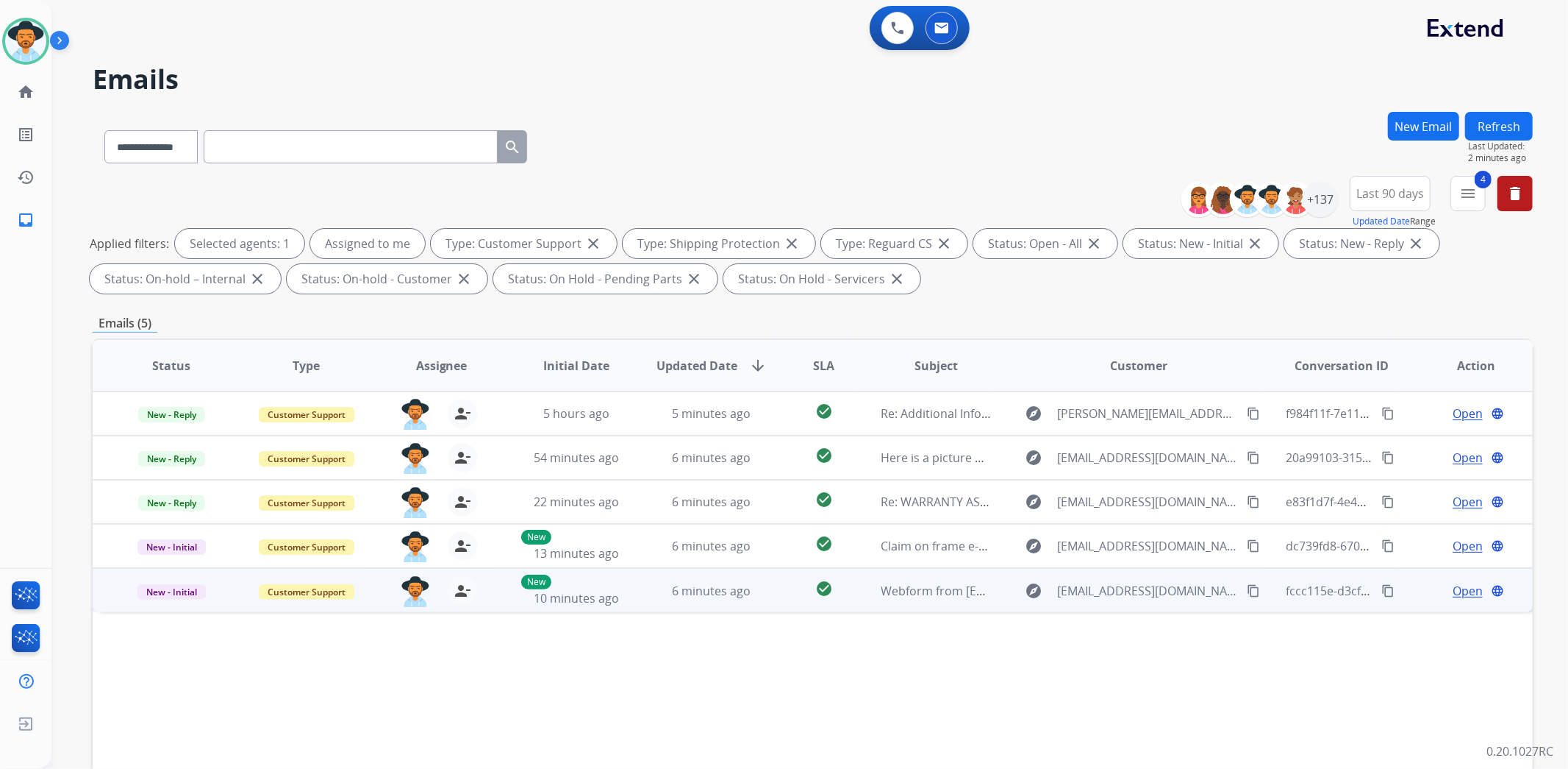
click at [1454, 579] on td "Open language" at bounding box center [1466, 590] width 136 height 44
click at [1453, 586] on span "Open" at bounding box center [1468, 590] width 30 height 17
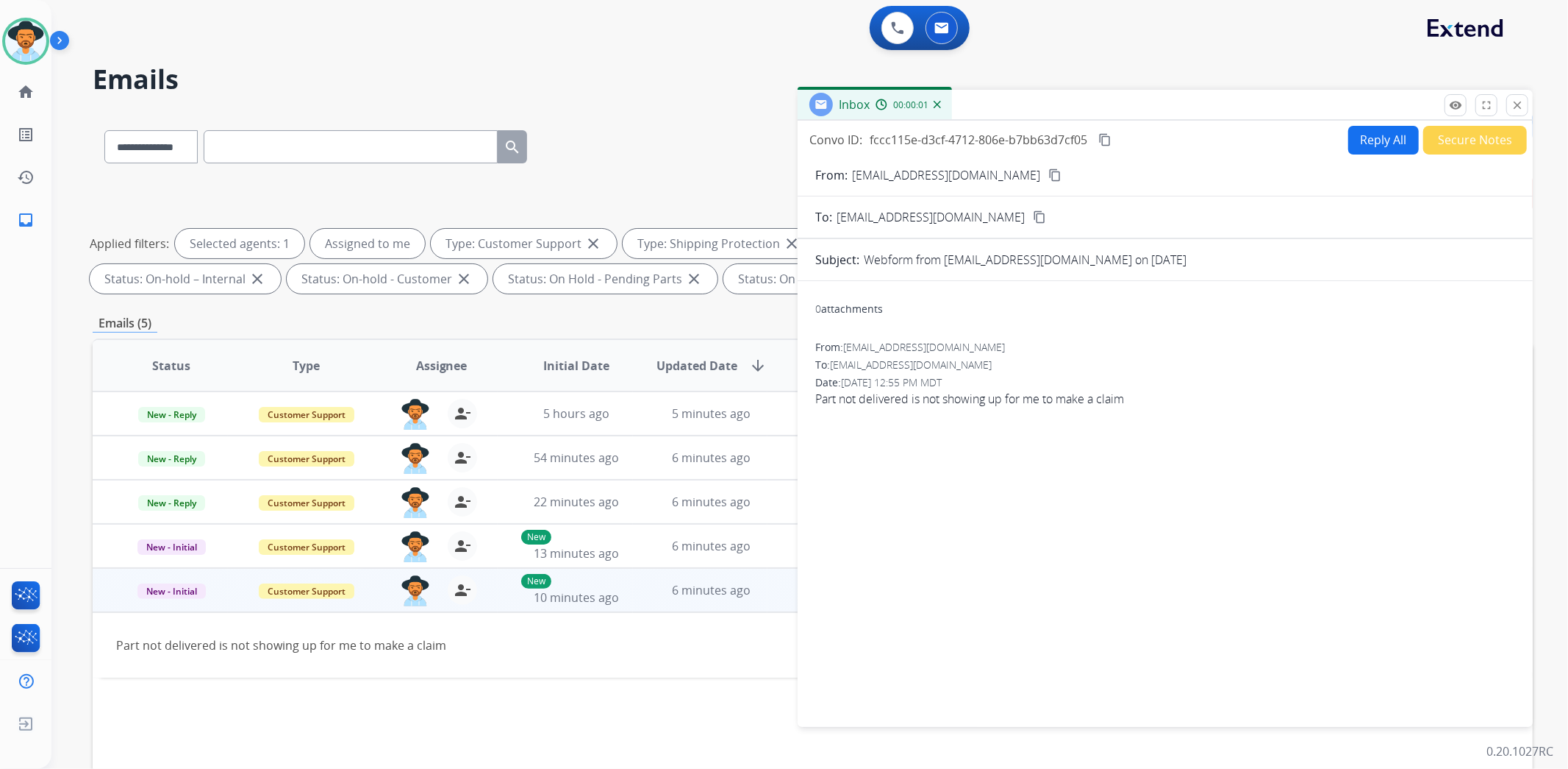
click at [1048, 175] on mat-icon "content_copy" at bounding box center [1055, 175] width 13 height 13
drag, startPoint x: 1155, startPoint y: 402, endPoint x: 809, endPoint y: 406, distance: 346.0
click at [809, 406] on div "0 attachments From: Zekeb70@gmail.com To: support@extend.com Date: 08/26/2025 -…" at bounding box center [1165, 500] width 735 height 416
copy span "Part not delivered is not showing up for me to make a claim"
click at [1284, 397] on span "Part not delivered is not showing up for me to make a claim" at bounding box center [1165, 398] width 700 height 17
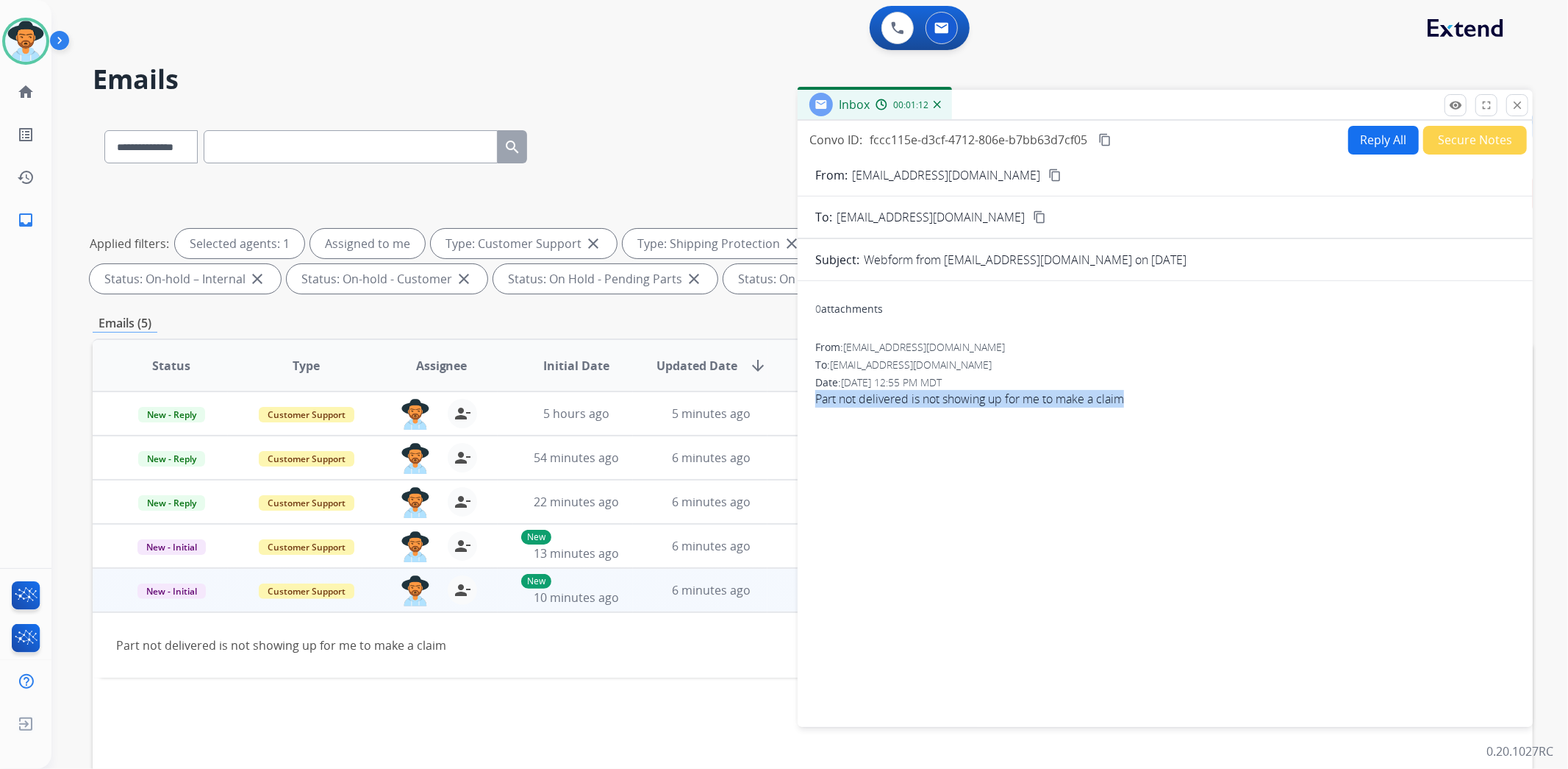
click at [1107, 140] on mat-icon "content_copy" at bounding box center [1105, 140] width 13 height 13
click at [1388, 141] on button "Reply All" at bounding box center [1383, 140] width 70 height 29
select select "**********"
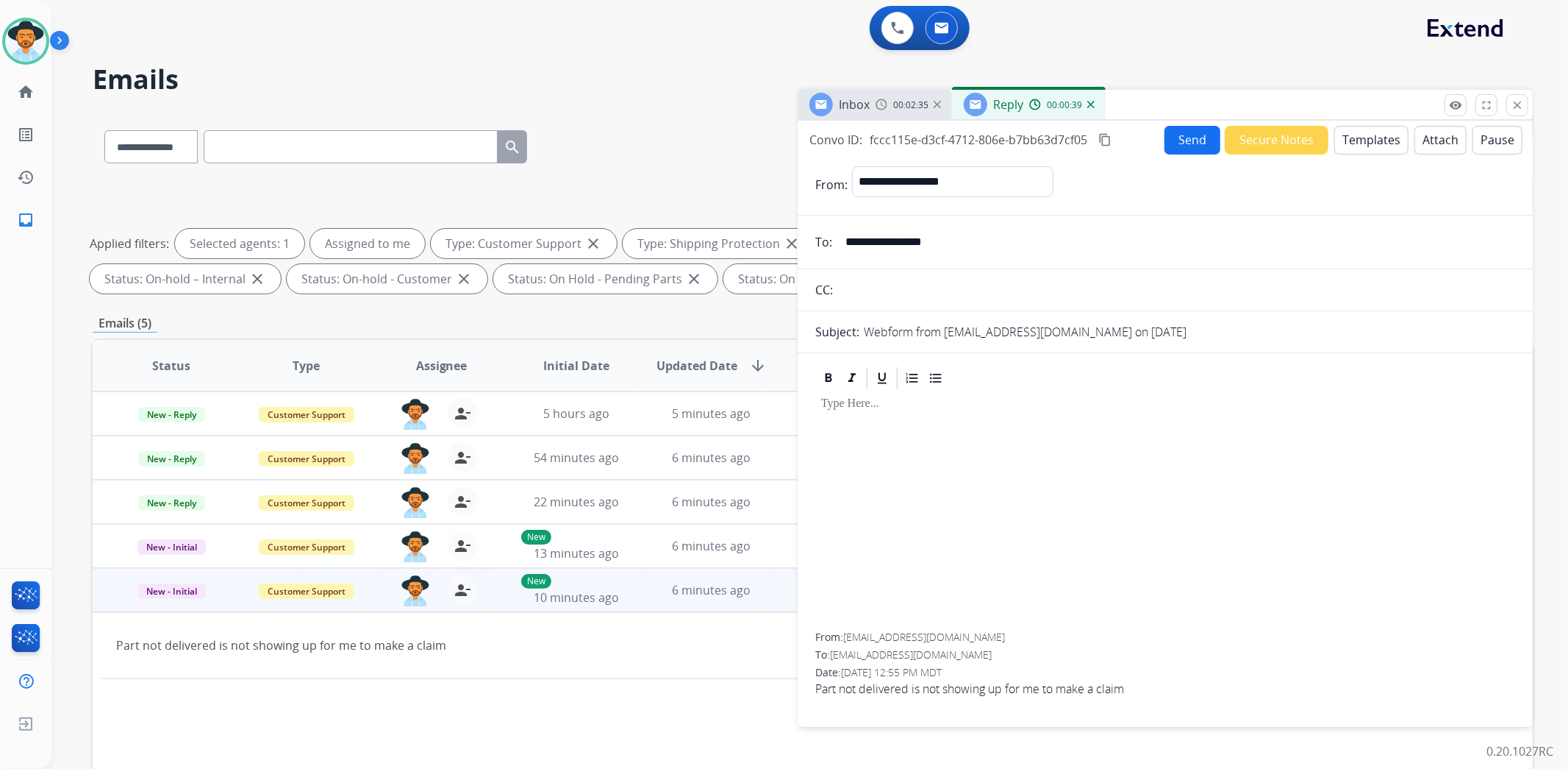
click at [1353, 143] on button "Templates" at bounding box center [1371, 140] width 74 height 29
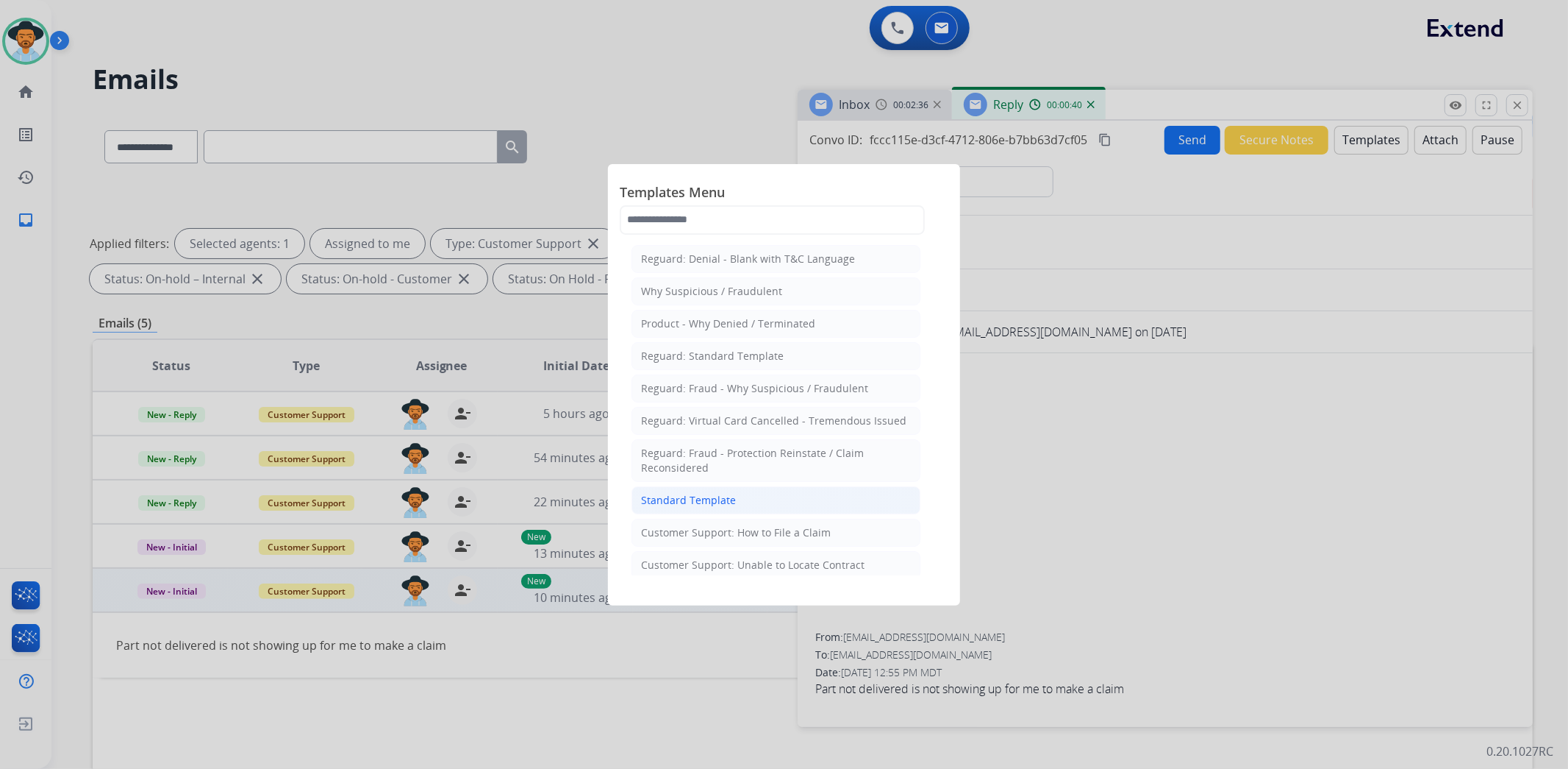
click at [711, 504] on div "Standard Template" at bounding box center [689, 500] width 95 height 15
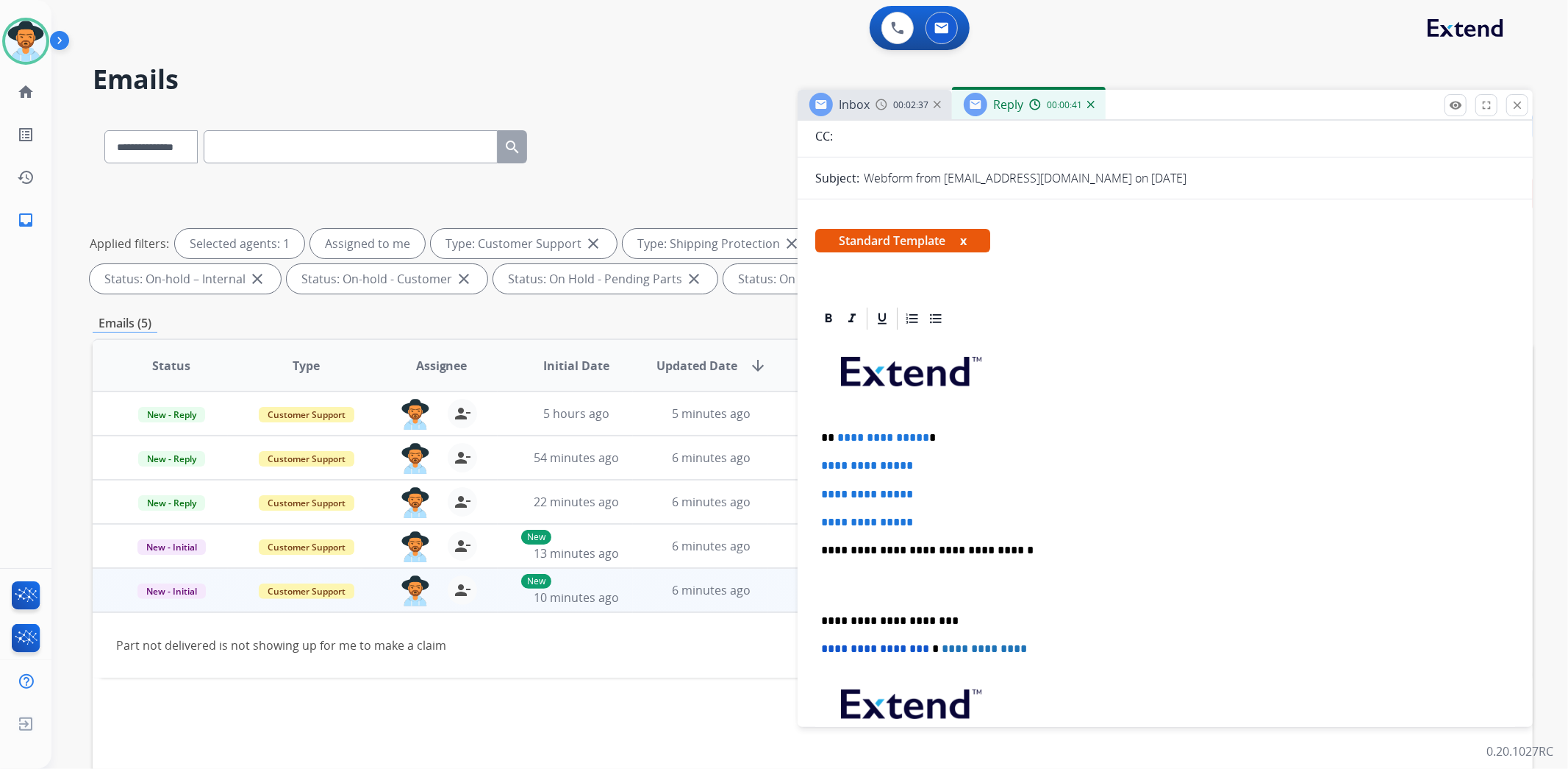
scroll to position [163, 0]
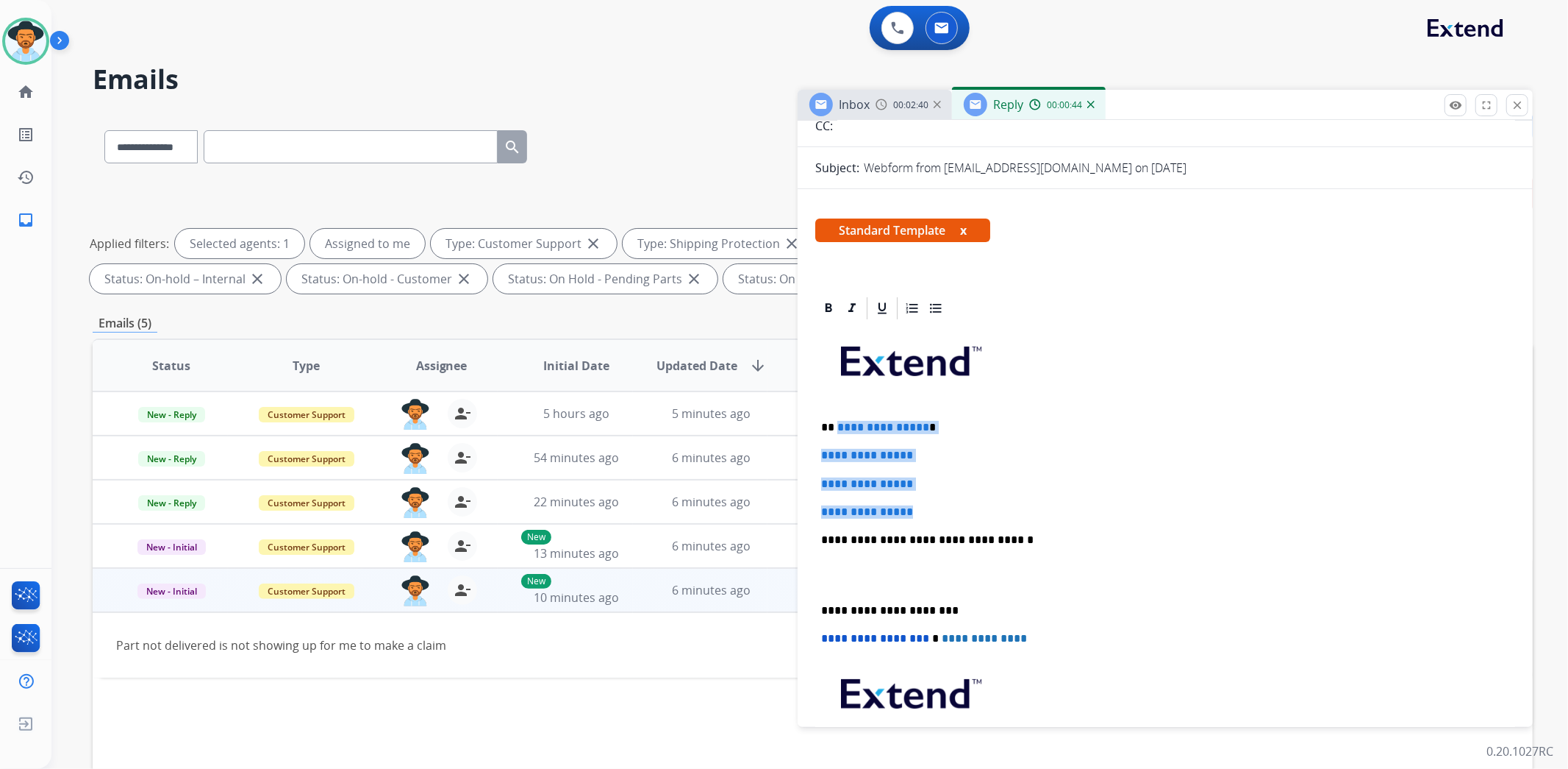
drag, startPoint x: 922, startPoint y: 504, endPoint x: 836, endPoint y: 423, distance: 118.1
click at [836, 423] on div "**********" at bounding box center [1165, 575] width 700 height 506
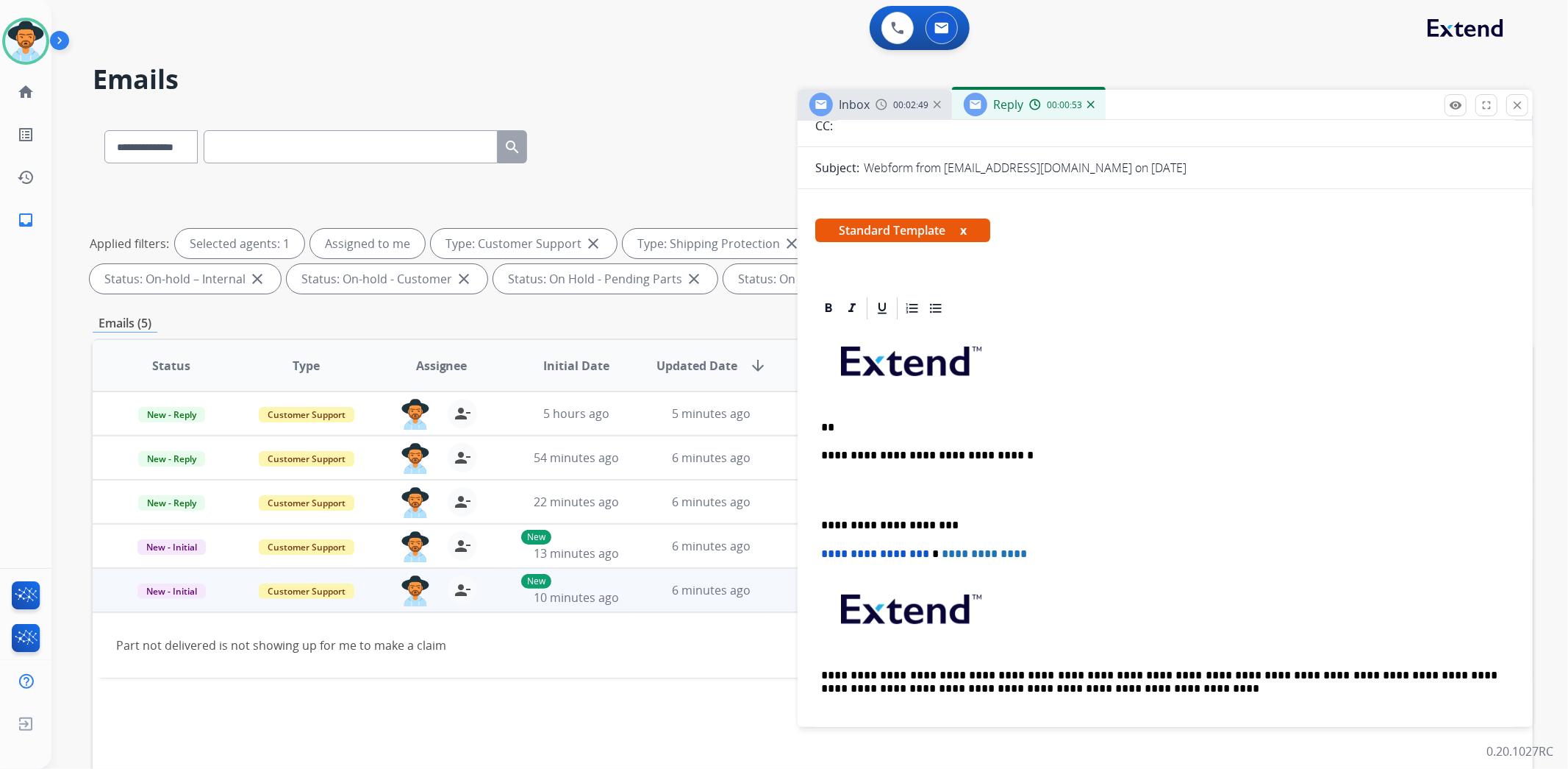
click at [847, 422] on p "**" at bounding box center [1160, 427] width 676 height 13
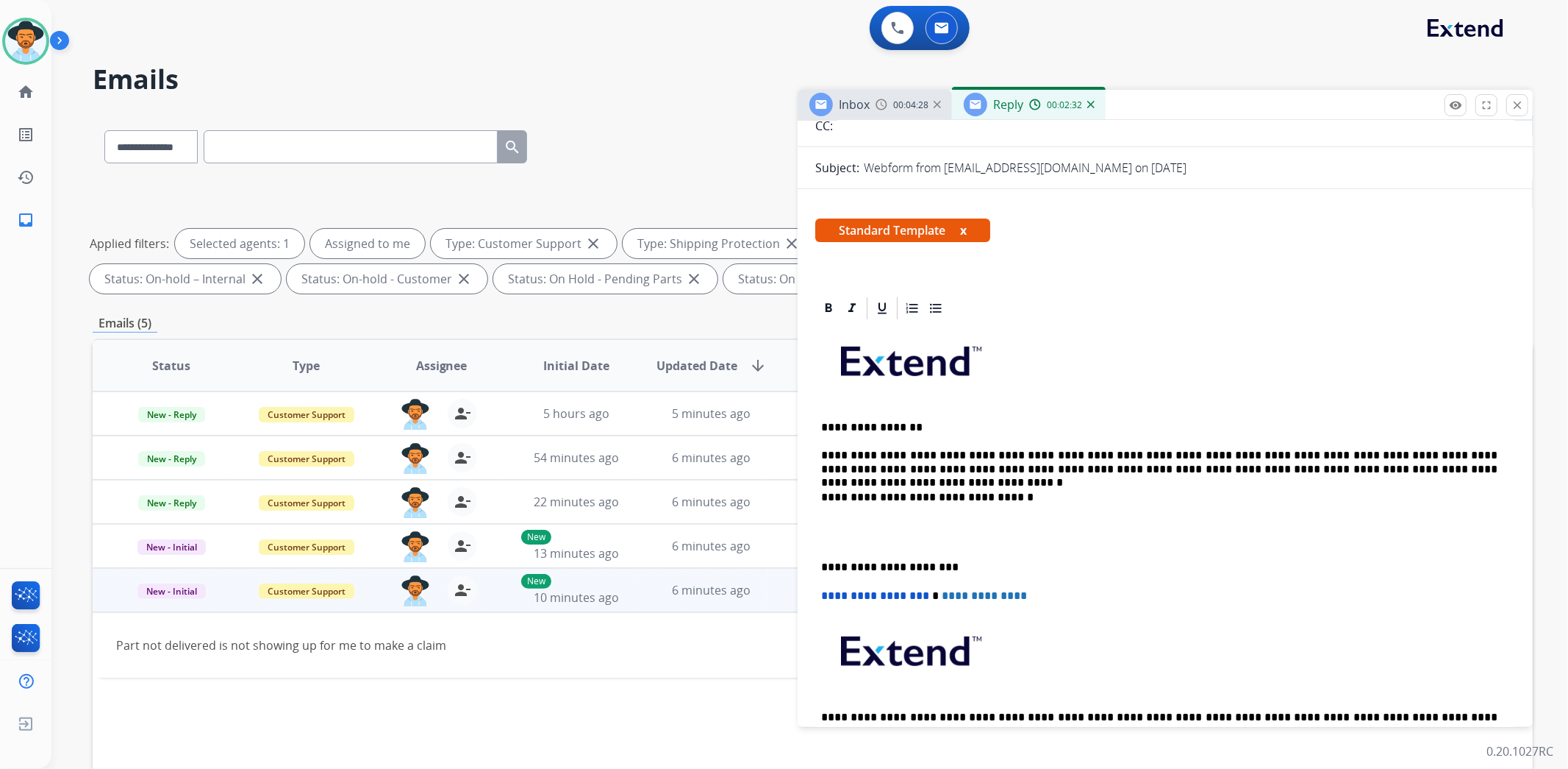
click at [1361, 469] on p "**********" at bounding box center [1160, 462] width 676 height 27
click at [1393, 467] on p "**********" at bounding box center [1160, 462] width 676 height 27
click at [1180, 534] on p at bounding box center [1165, 532] width 689 height 27
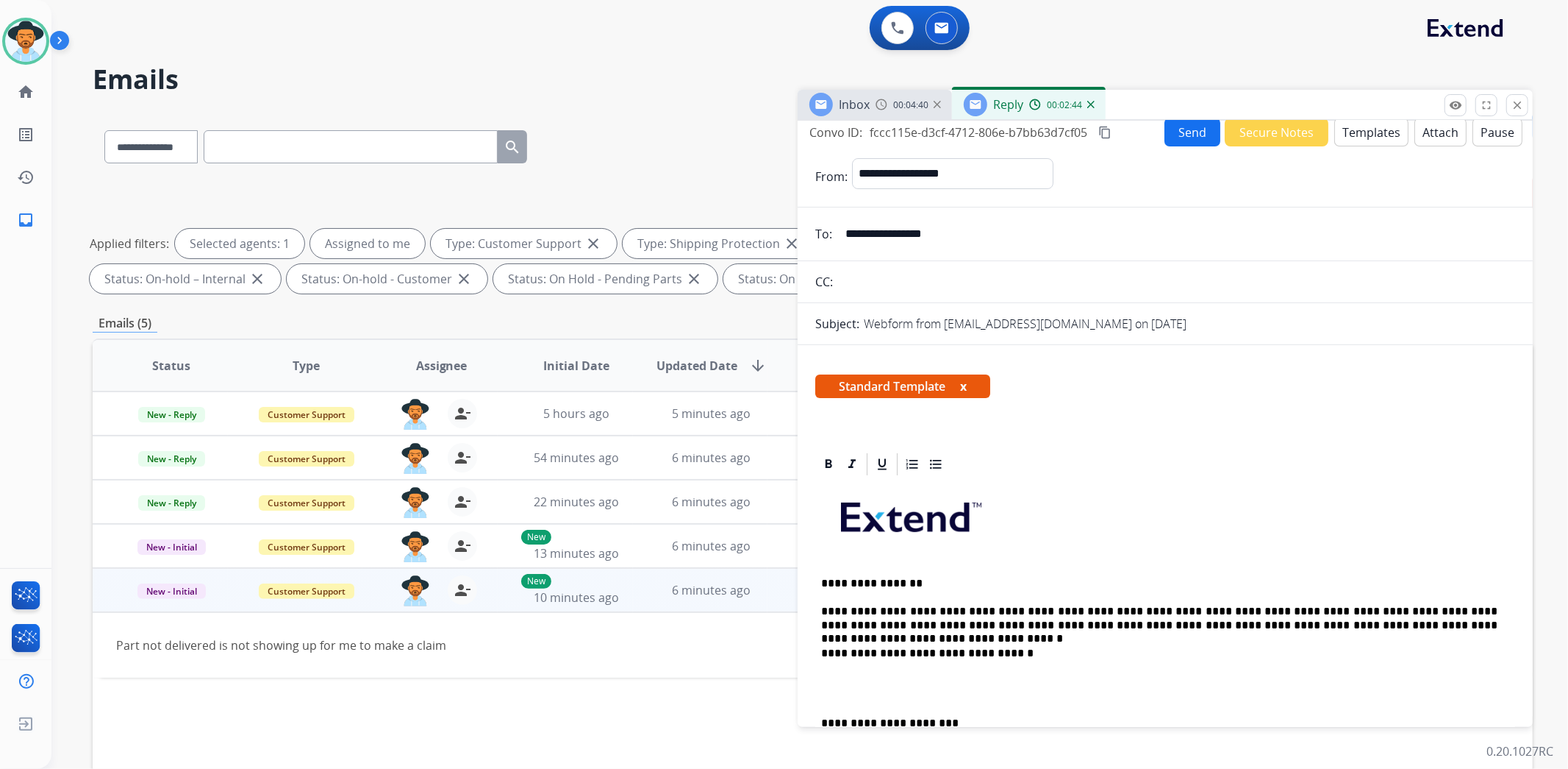
scroll to position [0, 0]
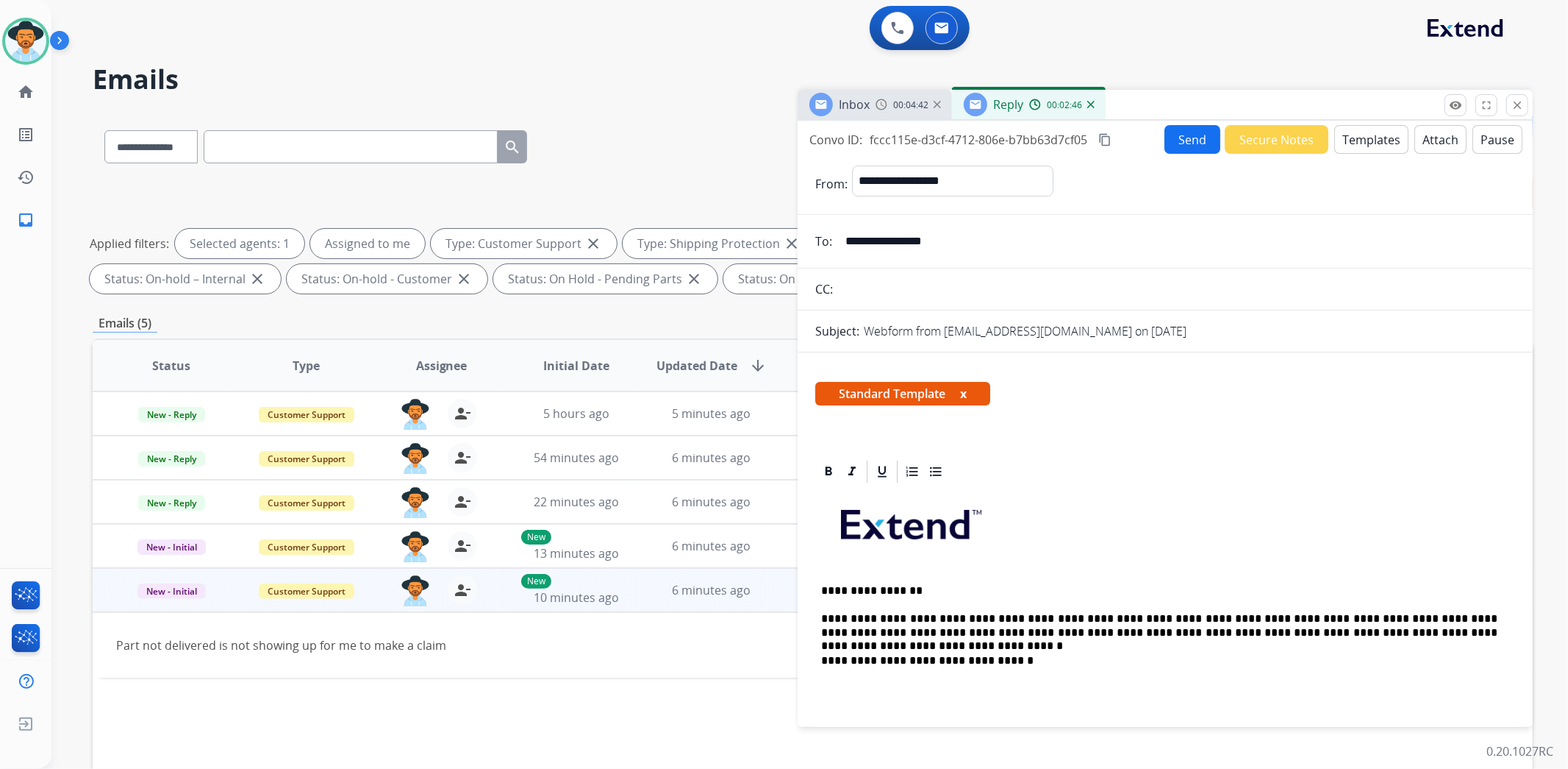
click at [1181, 136] on button "Send" at bounding box center [1193, 139] width 56 height 29
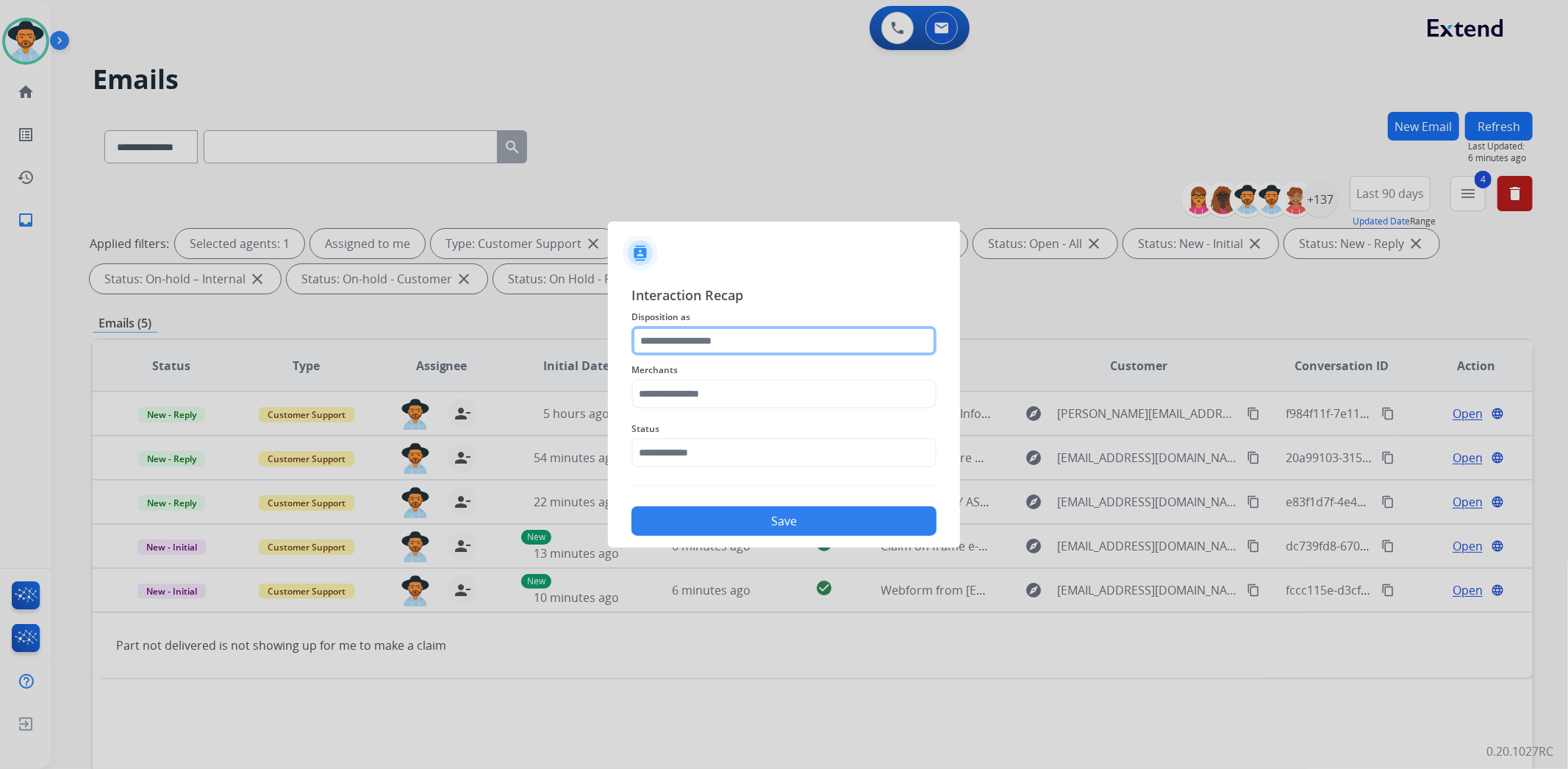
click at [836, 332] on input "text" at bounding box center [784, 341] width 305 height 30
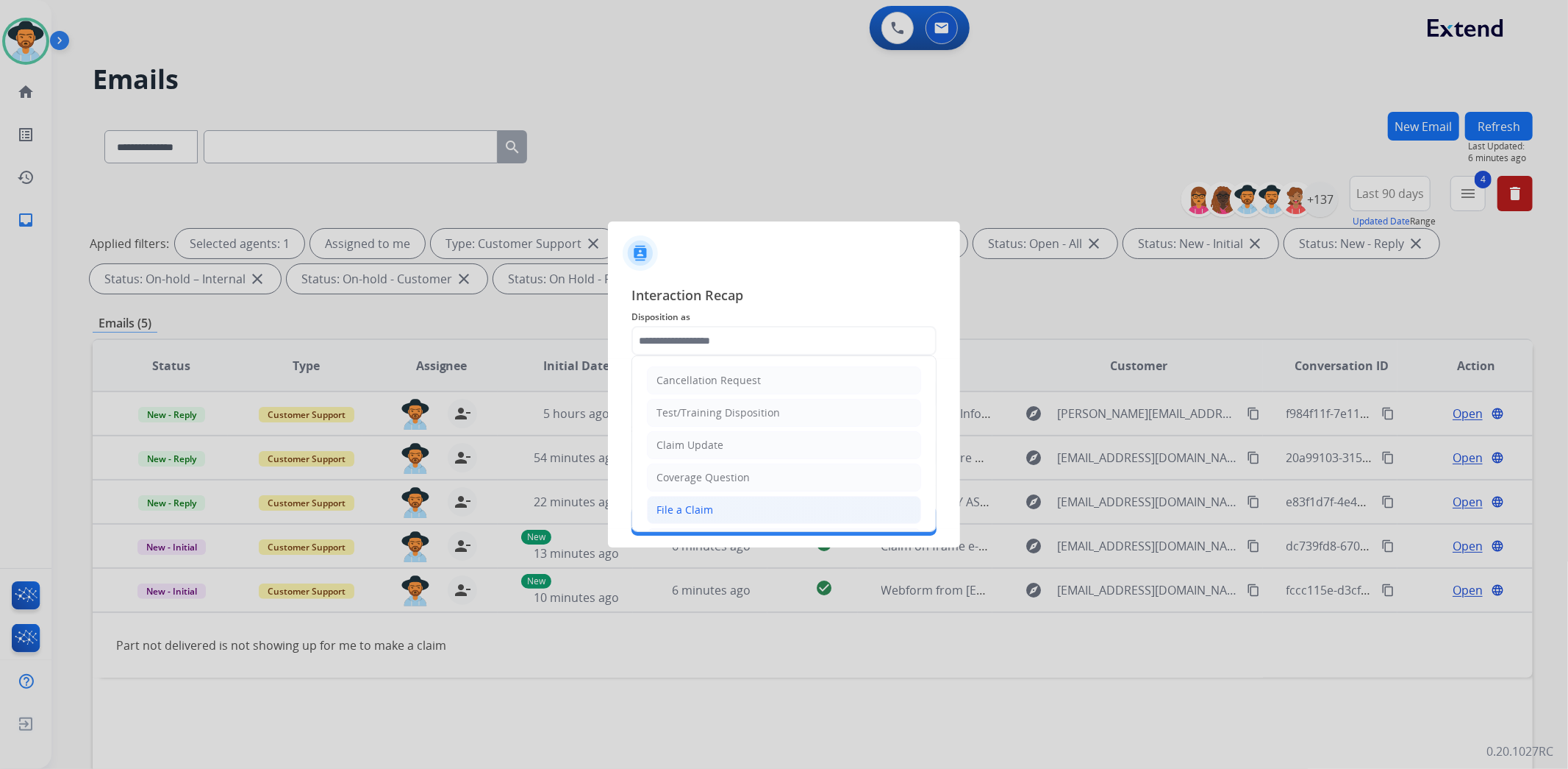
click at [715, 504] on li "File a Claim" at bounding box center [784, 510] width 274 height 28
type input "**********"
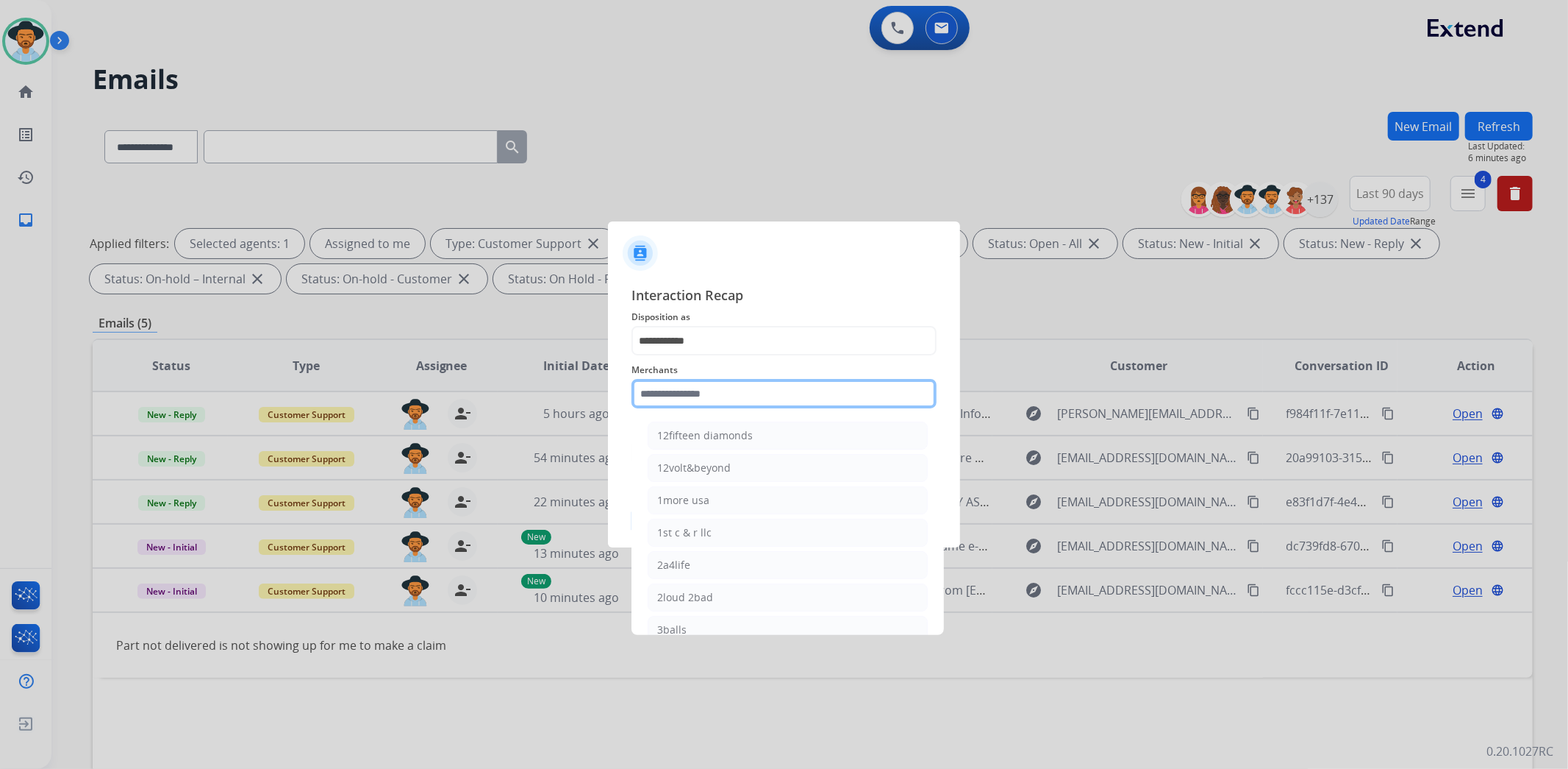
click at [710, 396] on input "text" at bounding box center [784, 394] width 305 height 30
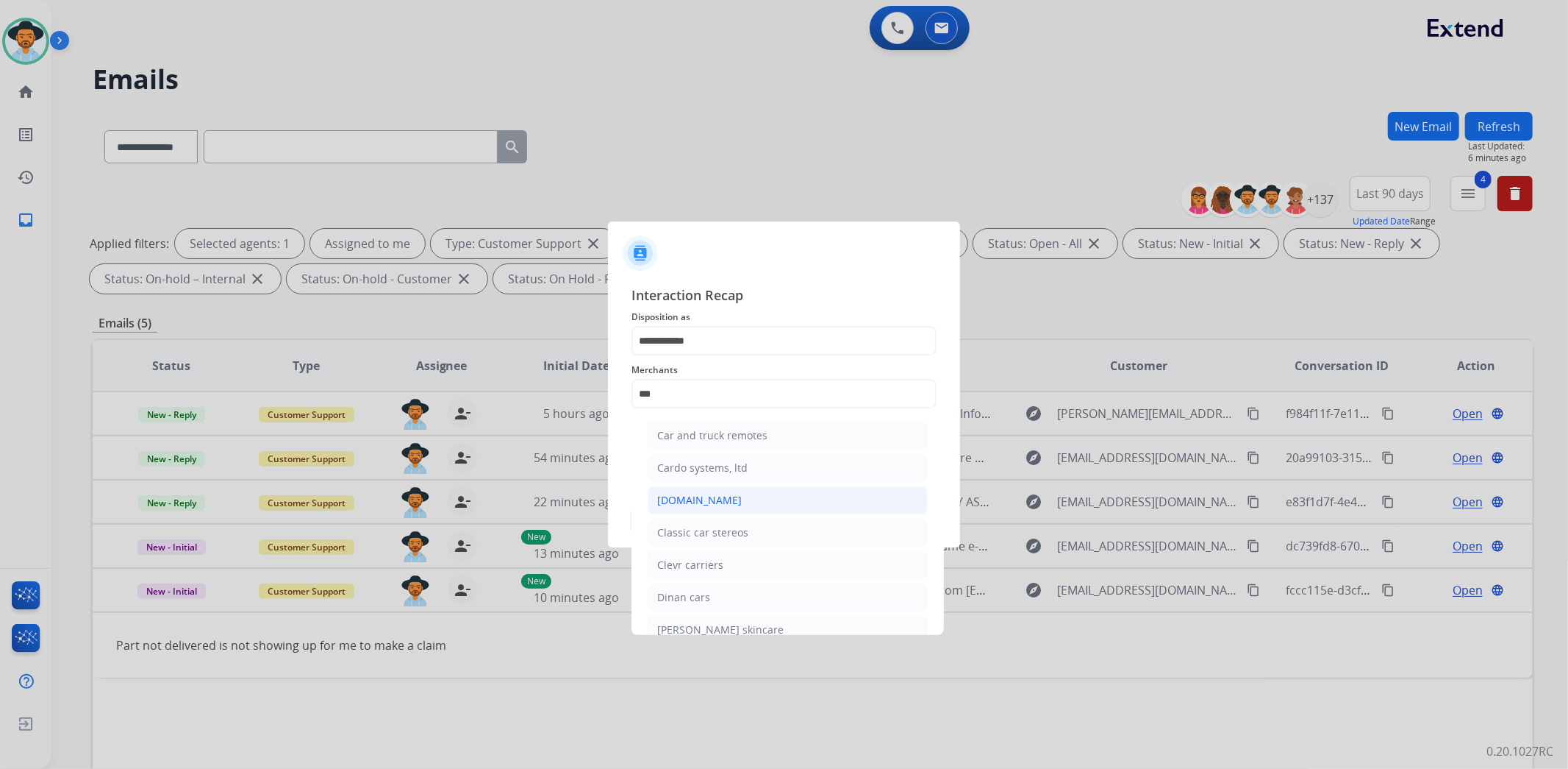
click at [694, 494] on div "Carparts.com" at bounding box center [699, 500] width 84 height 15
type input "**********"
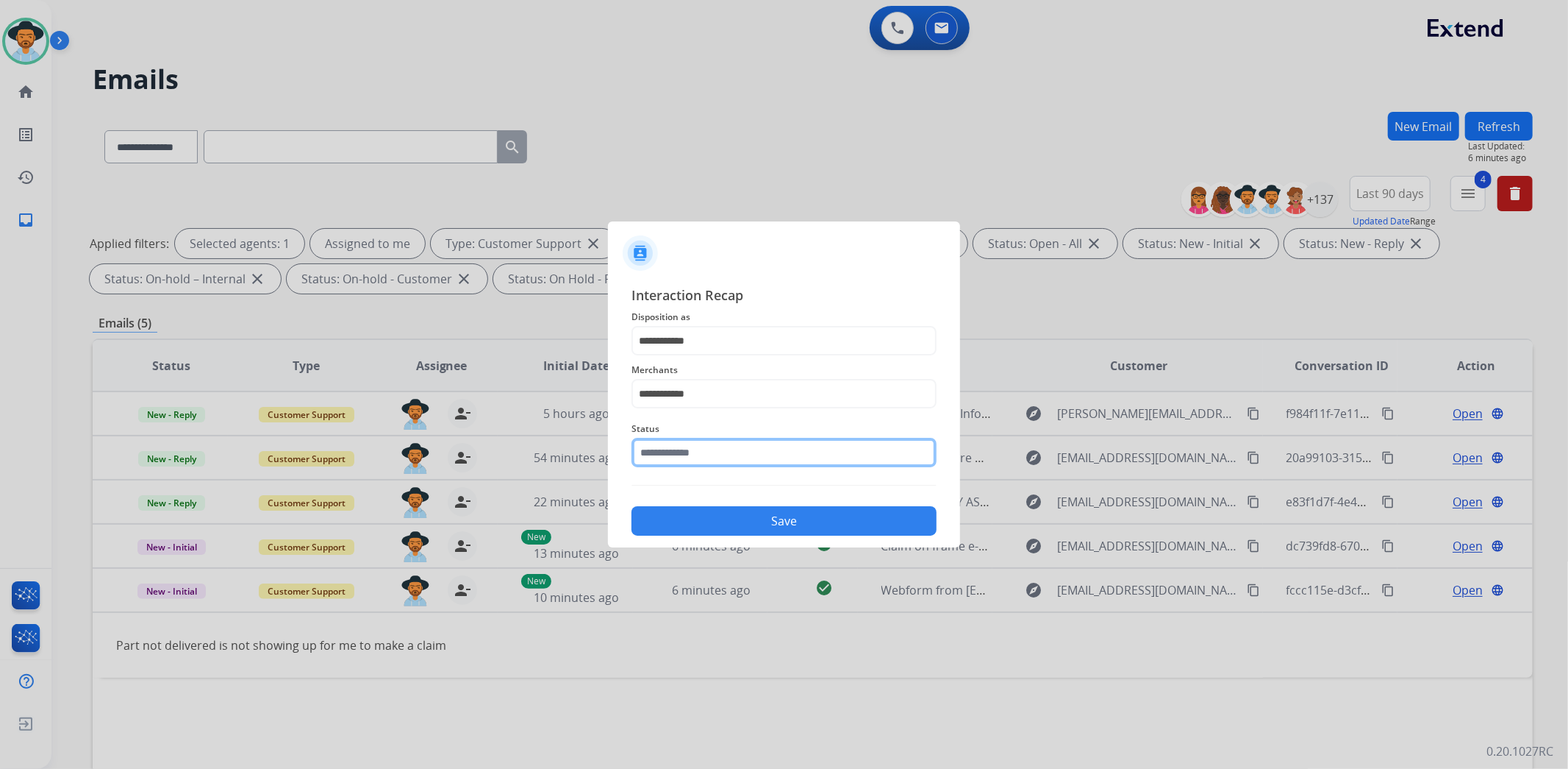
click at [708, 445] on input "text" at bounding box center [784, 452] width 305 height 30
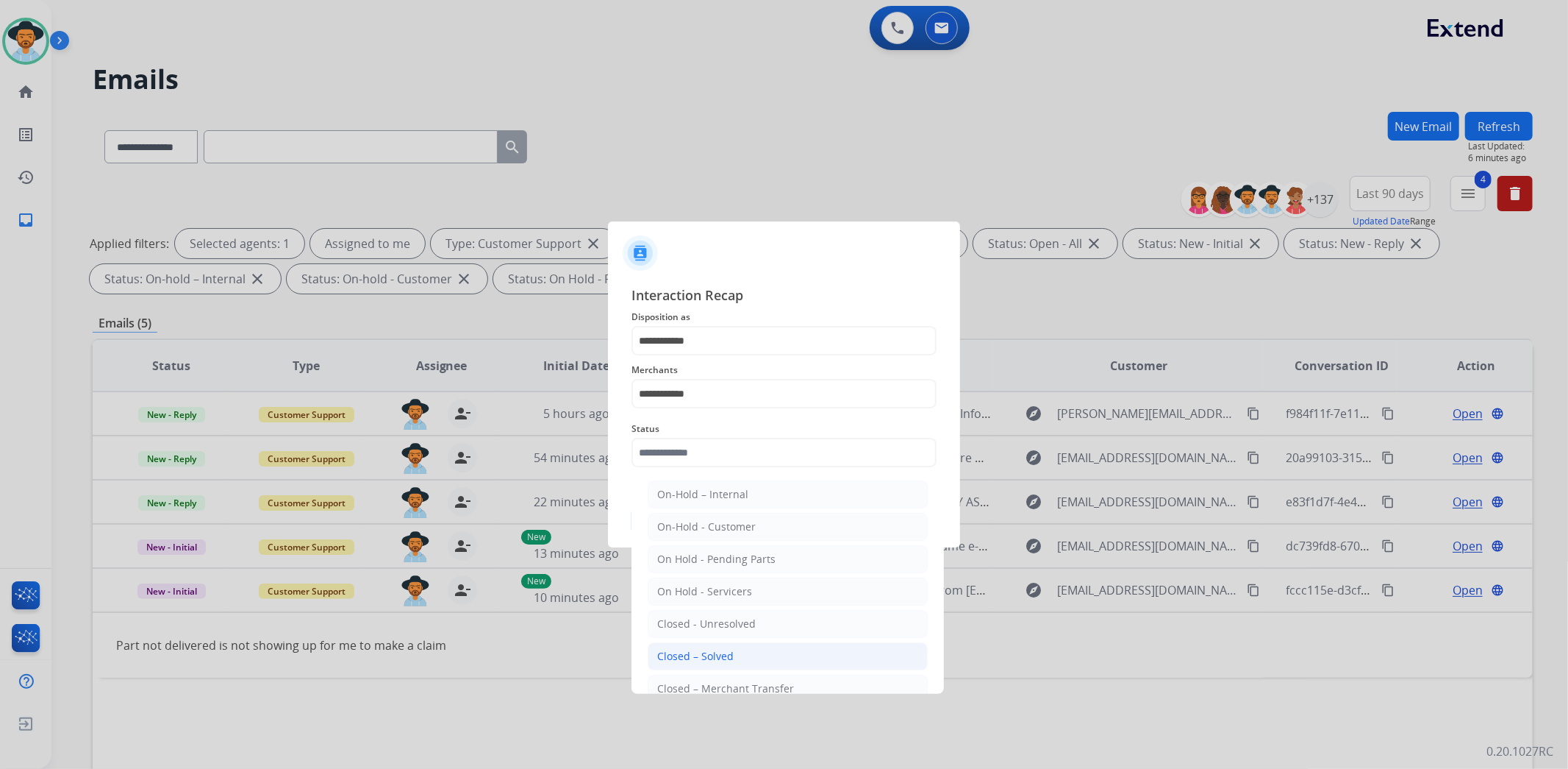
click at [708, 659] on div "Closed – Solved" at bounding box center [695, 657] width 77 height 15
type input "**********"
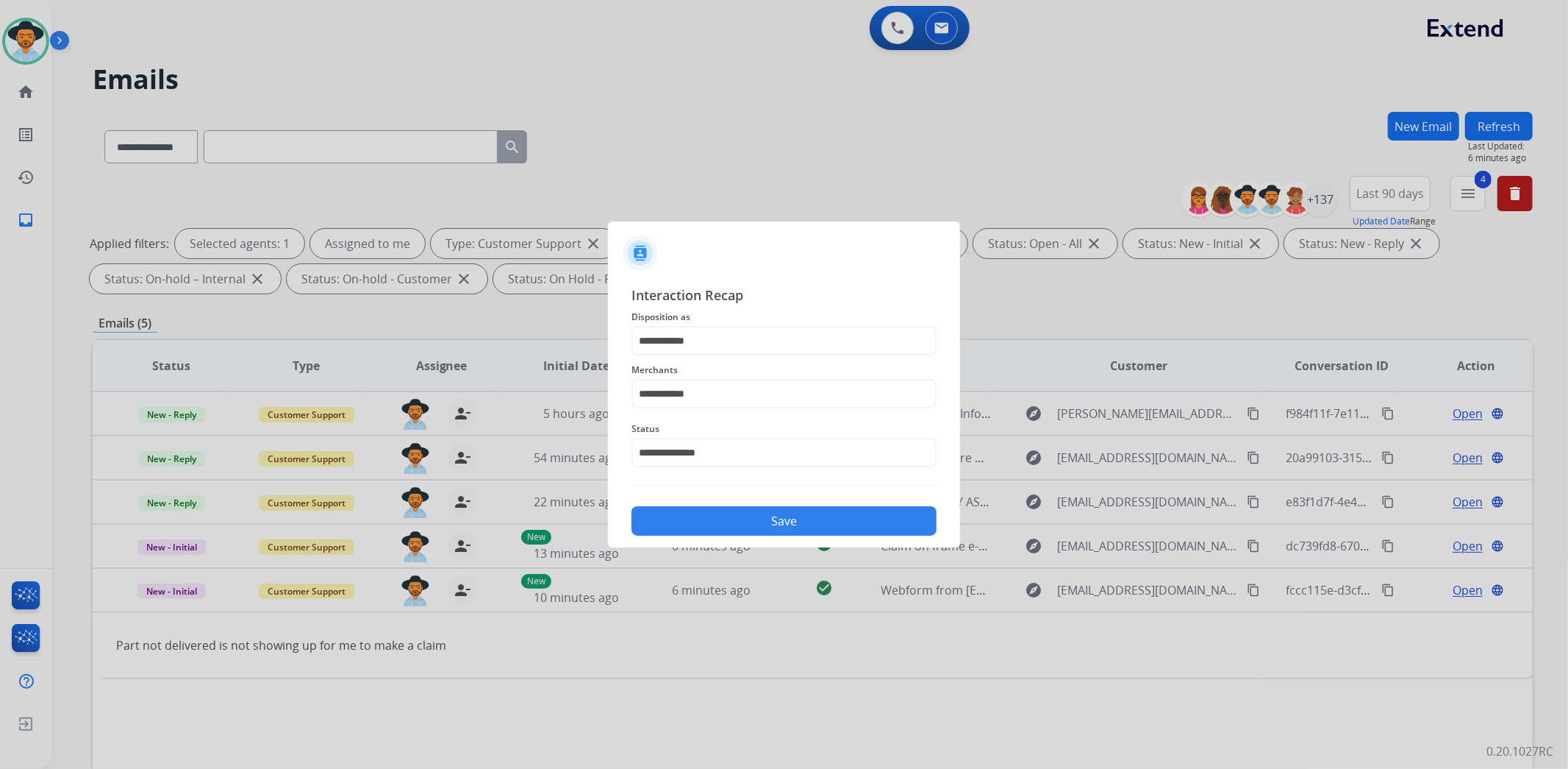
click at [782, 533] on button "Save" at bounding box center [784, 521] width 305 height 30
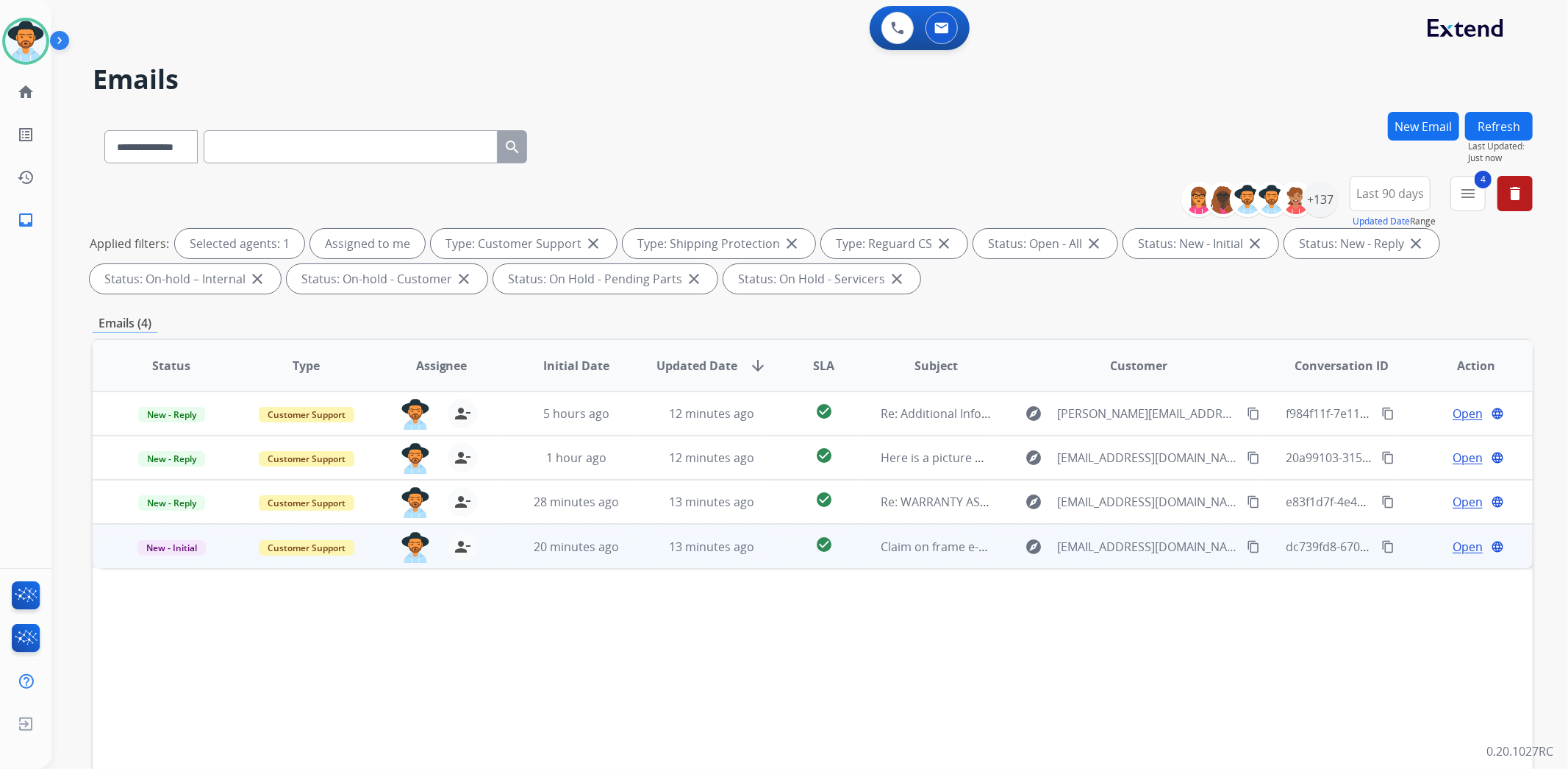
click at [1460, 545] on span "Open" at bounding box center [1468, 546] width 30 height 17
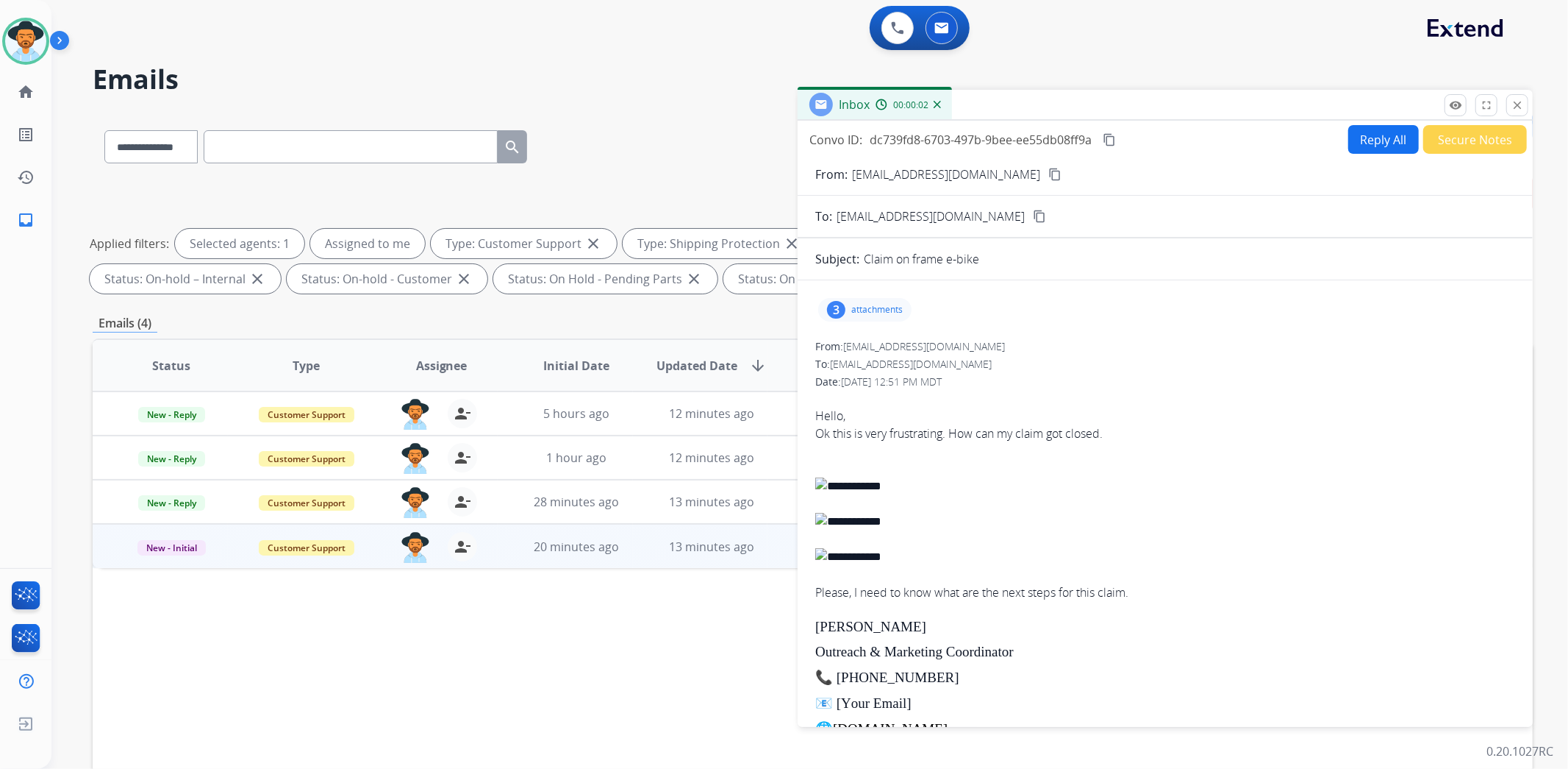
click at [857, 313] on p "attachments" at bounding box center [877, 309] width 51 height 12
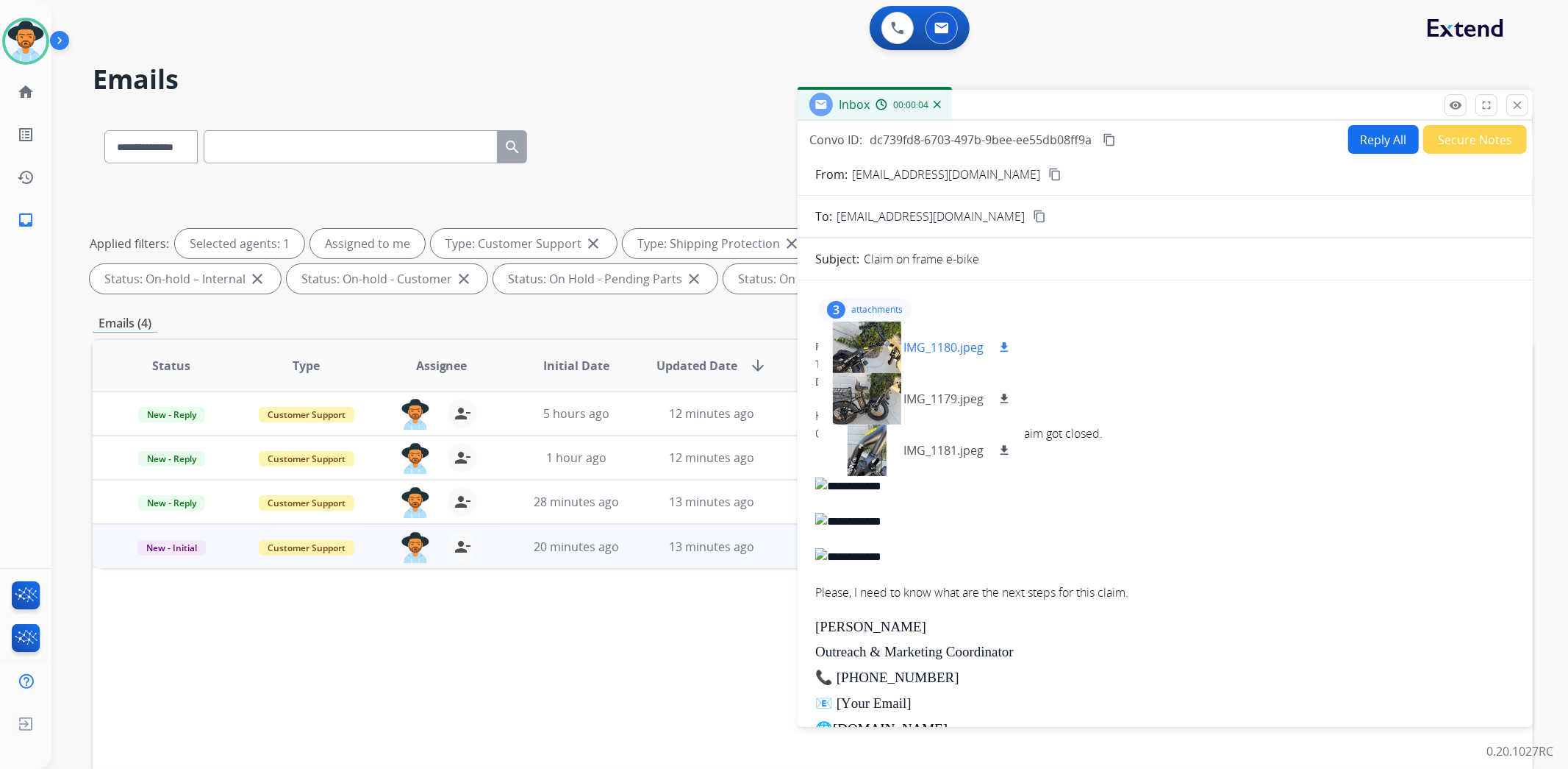
click at [880, 338] on div at bounding box center [866, 347] width 74 height 51
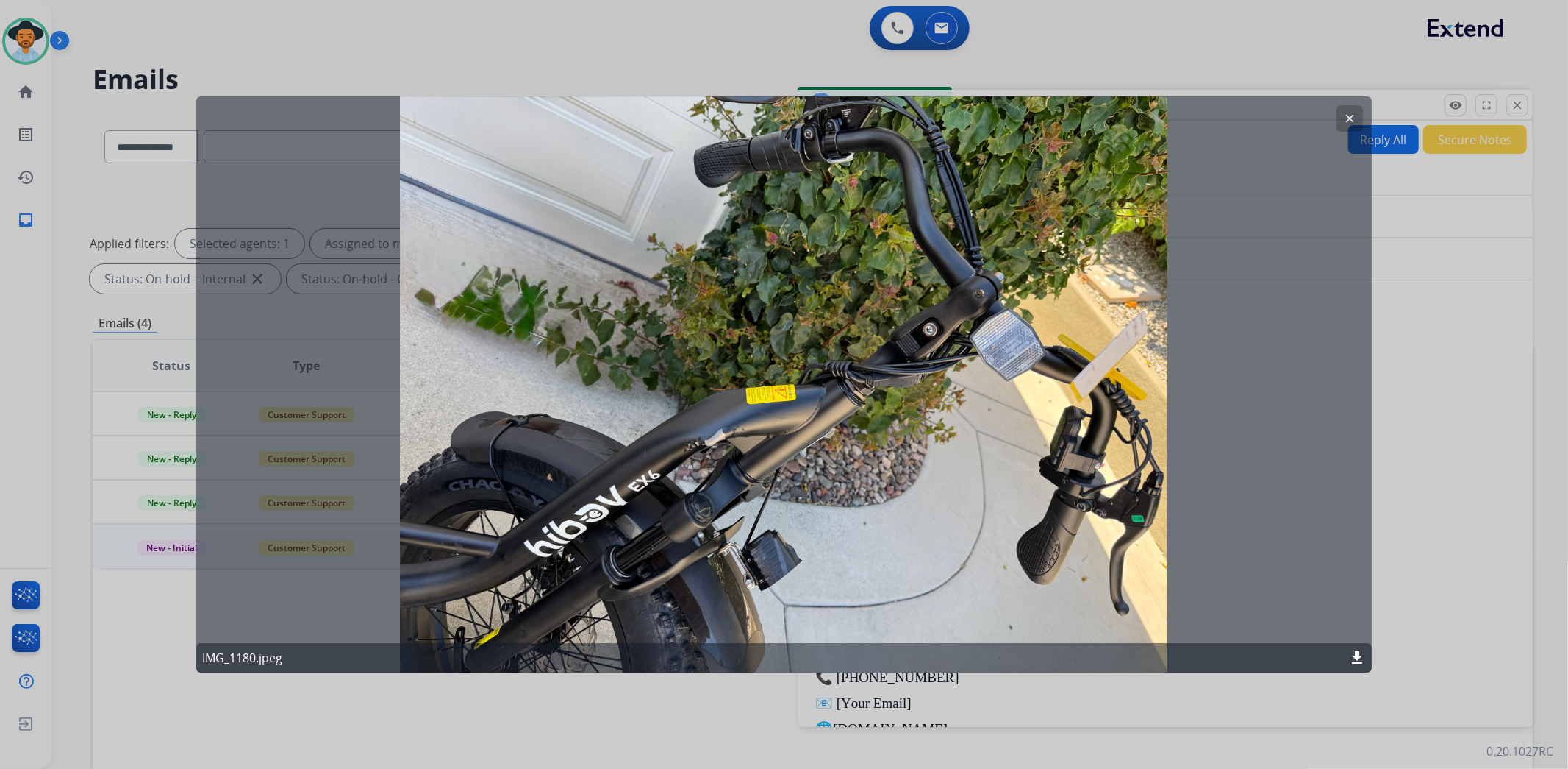
click at [1349, 122] on mat-icon "clear" at bounding box center [1350, 118] width 13 height 13
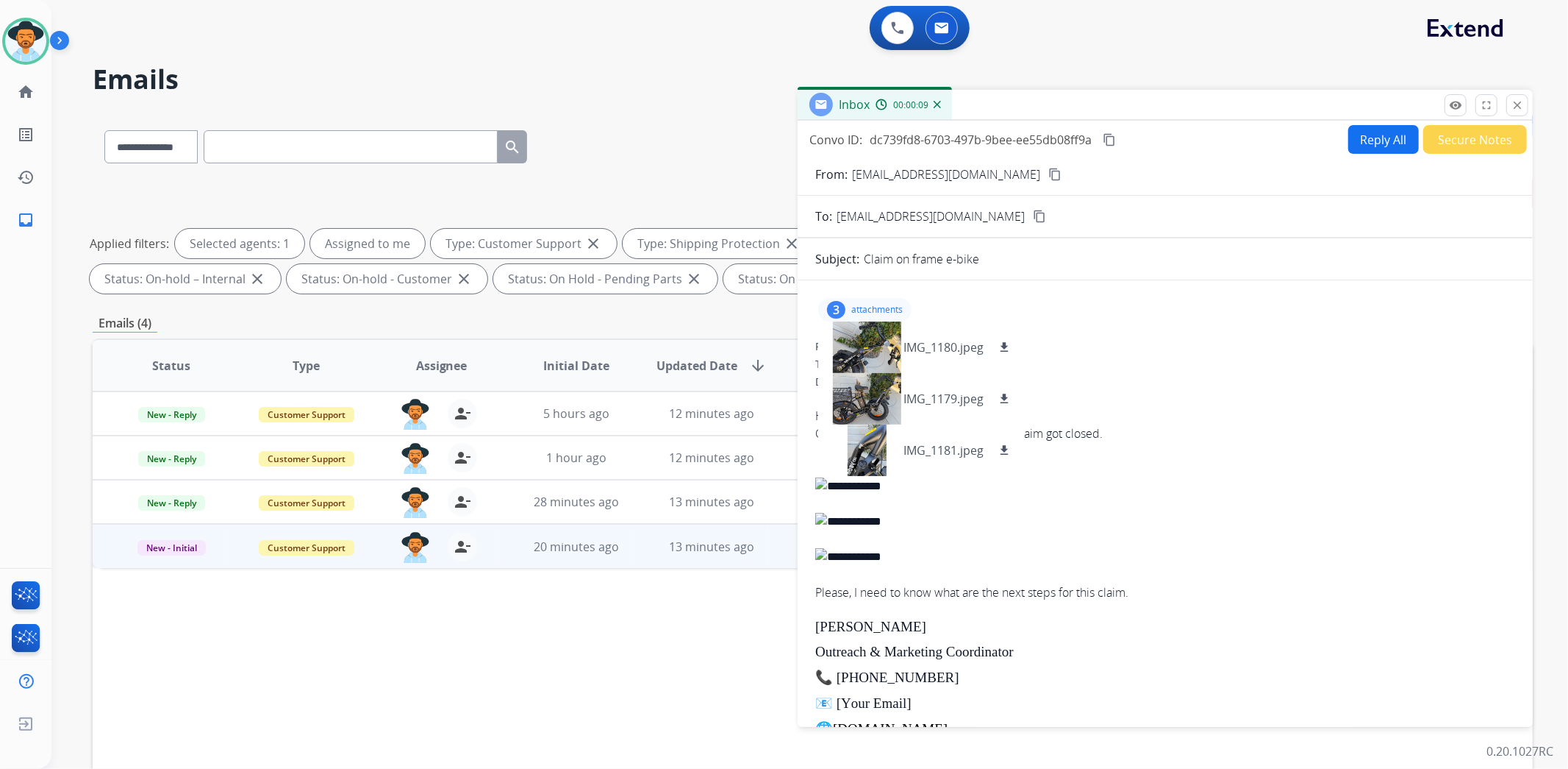
click at [1163, 445] on div at bounding box center [1165, 451] width 700 height 17
drag, startPoint x: 870, startPoint y: 307, endPoint x: 913, endPoint y: 316, distance: 43.9
click at [870, 306] on p "attachments" at bounding box center [877, 309] width 51 height 12
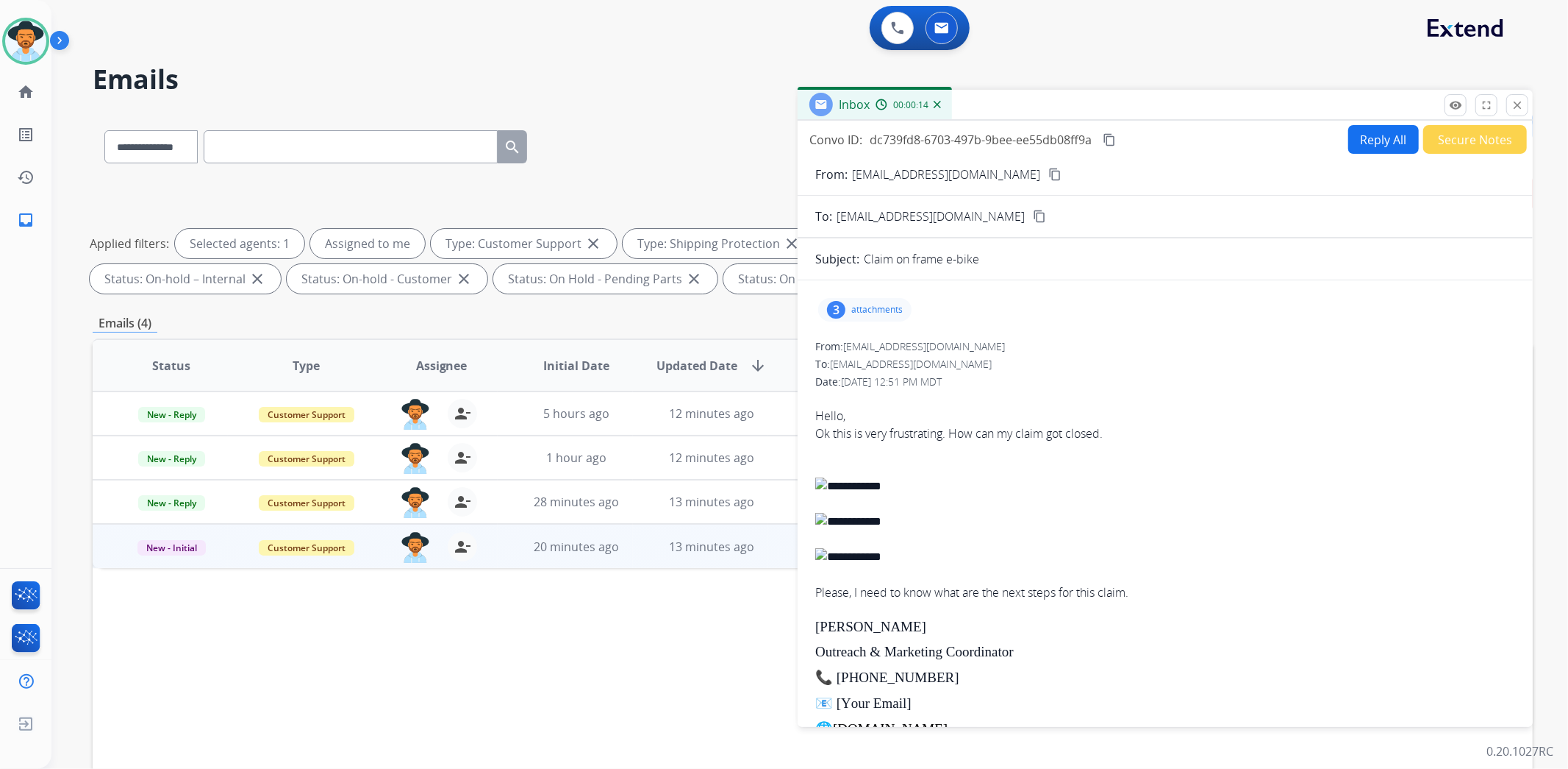
click at [1048, 171] on mat-icon "content_copy" at bounding box center [1055, 174] width 13 height 13
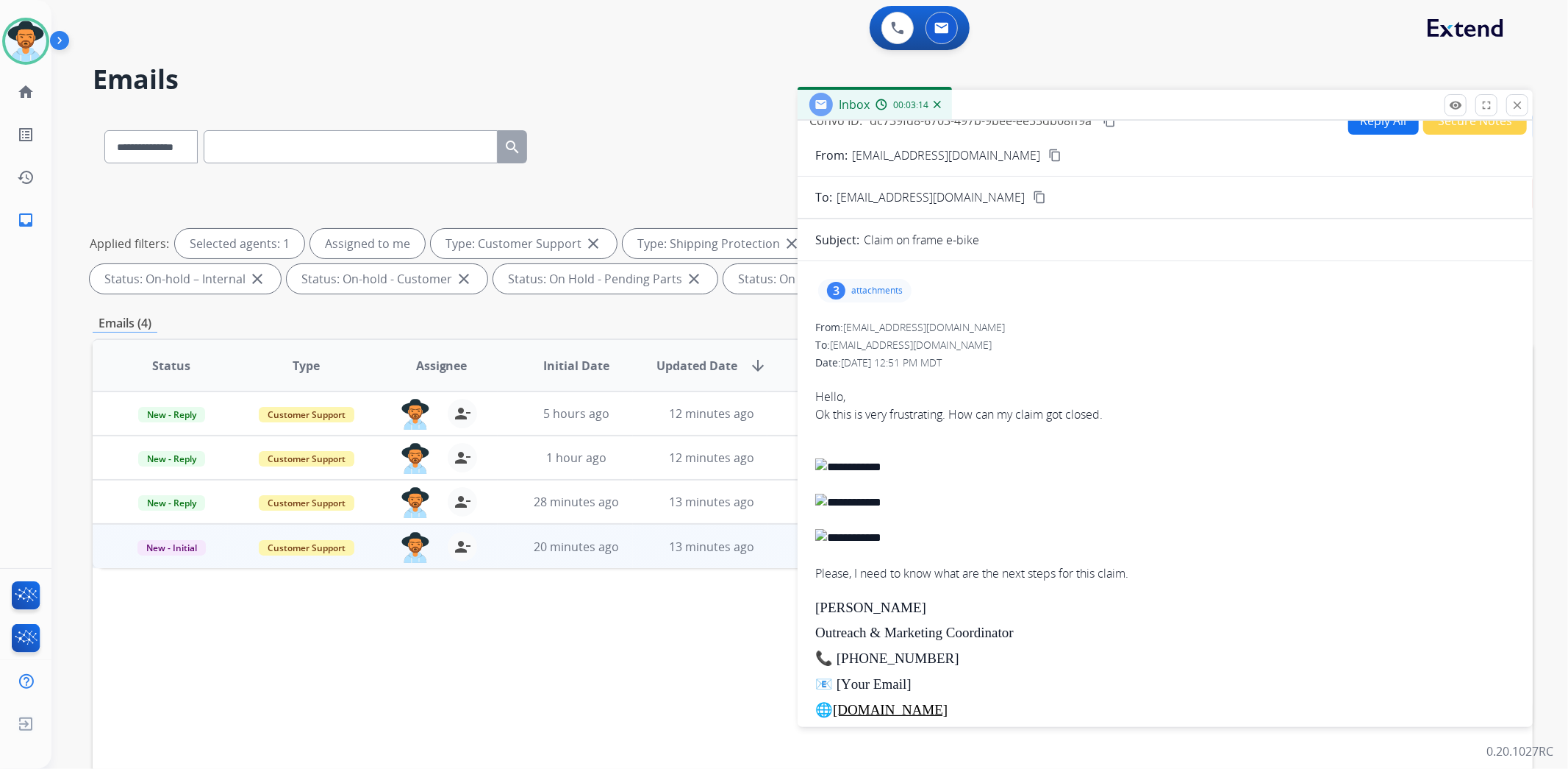
scroll to position [10, 0]
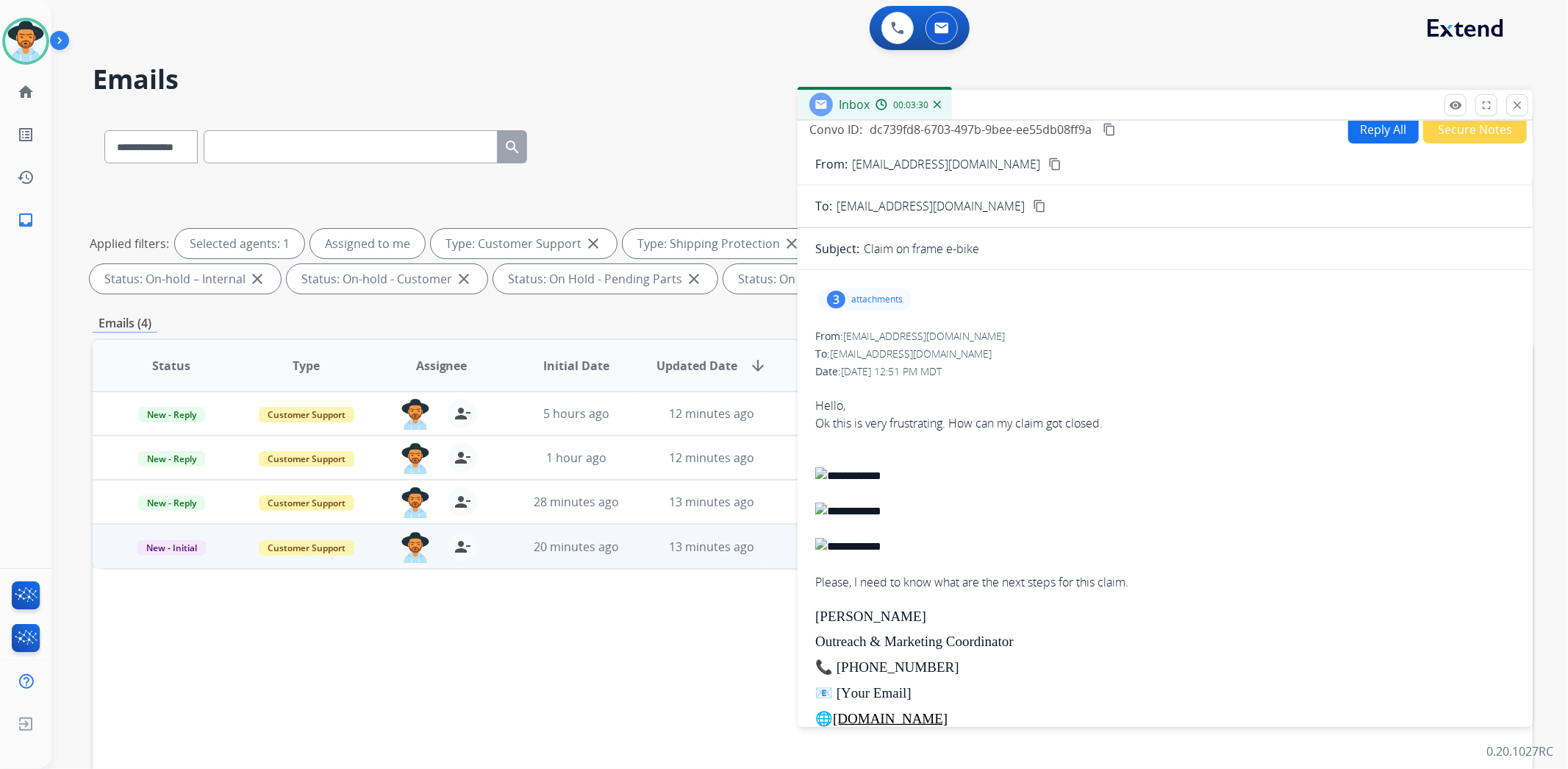
paste input "**********"
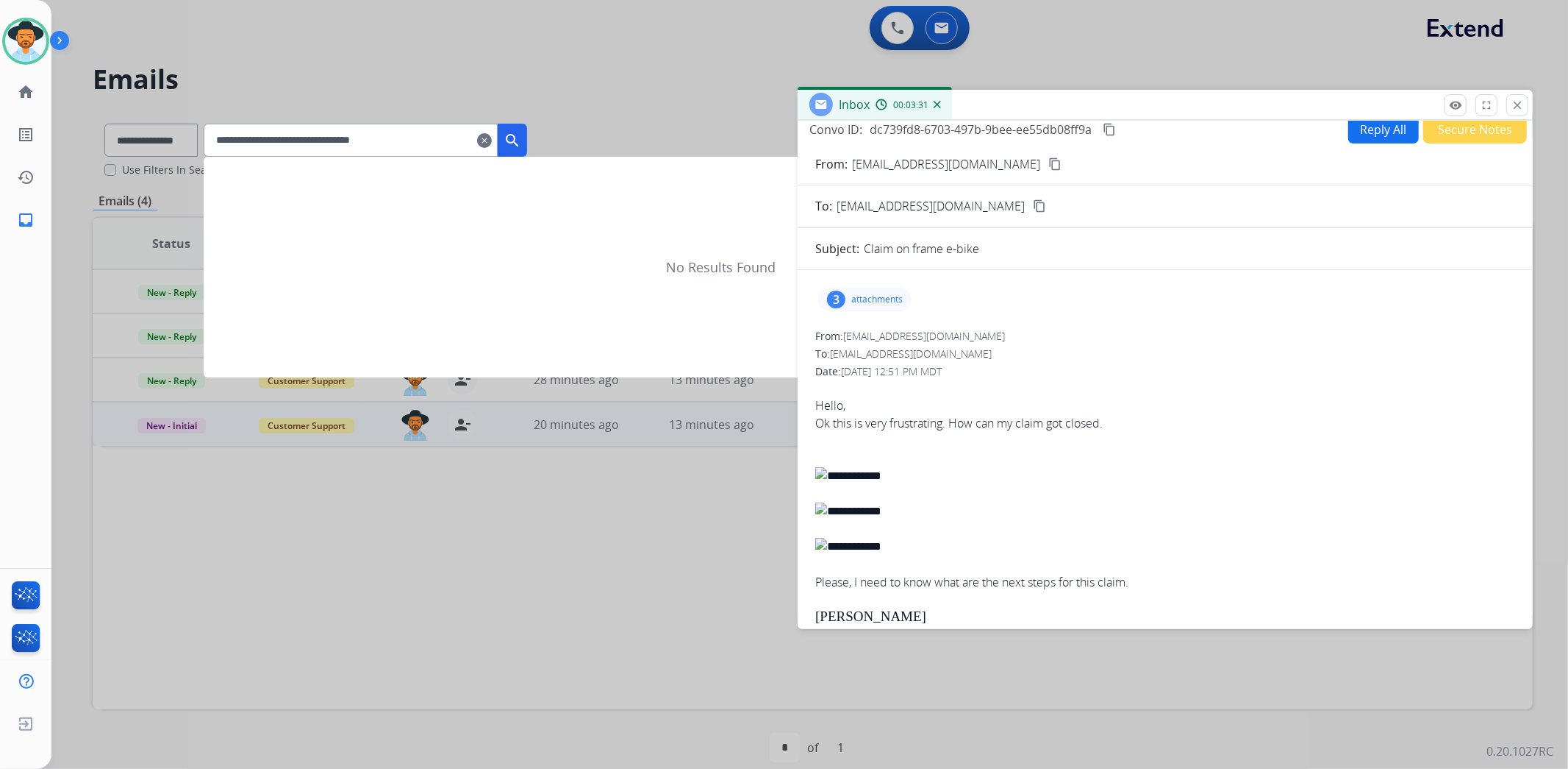
type input "**********"
click at [527, 129] on button "search" at bounding box center [512, 140] width 30 height 33
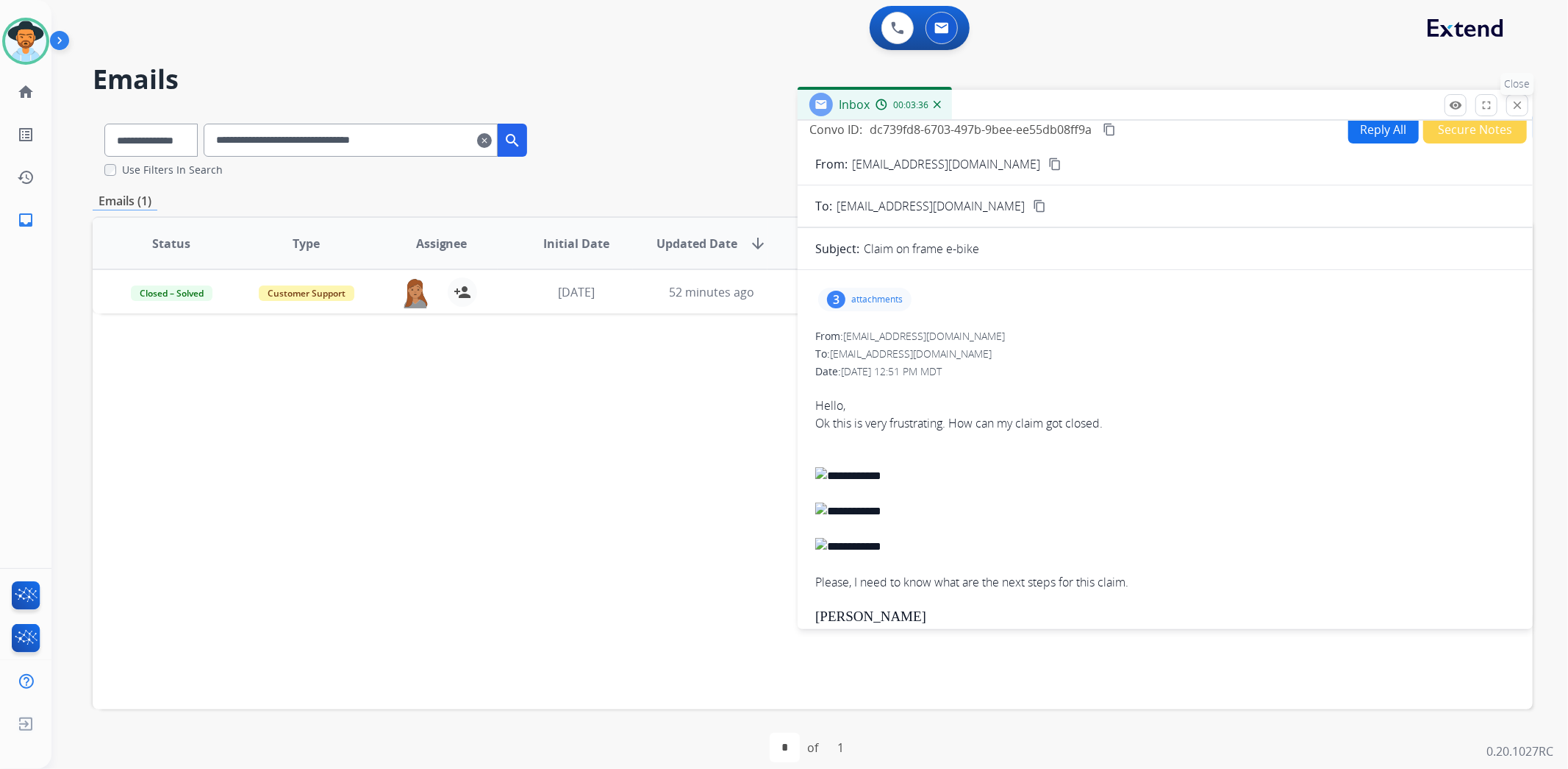
click at [1516, 98] on mat-icon "close" at bounding box center [1518, 105] width 13 height 13
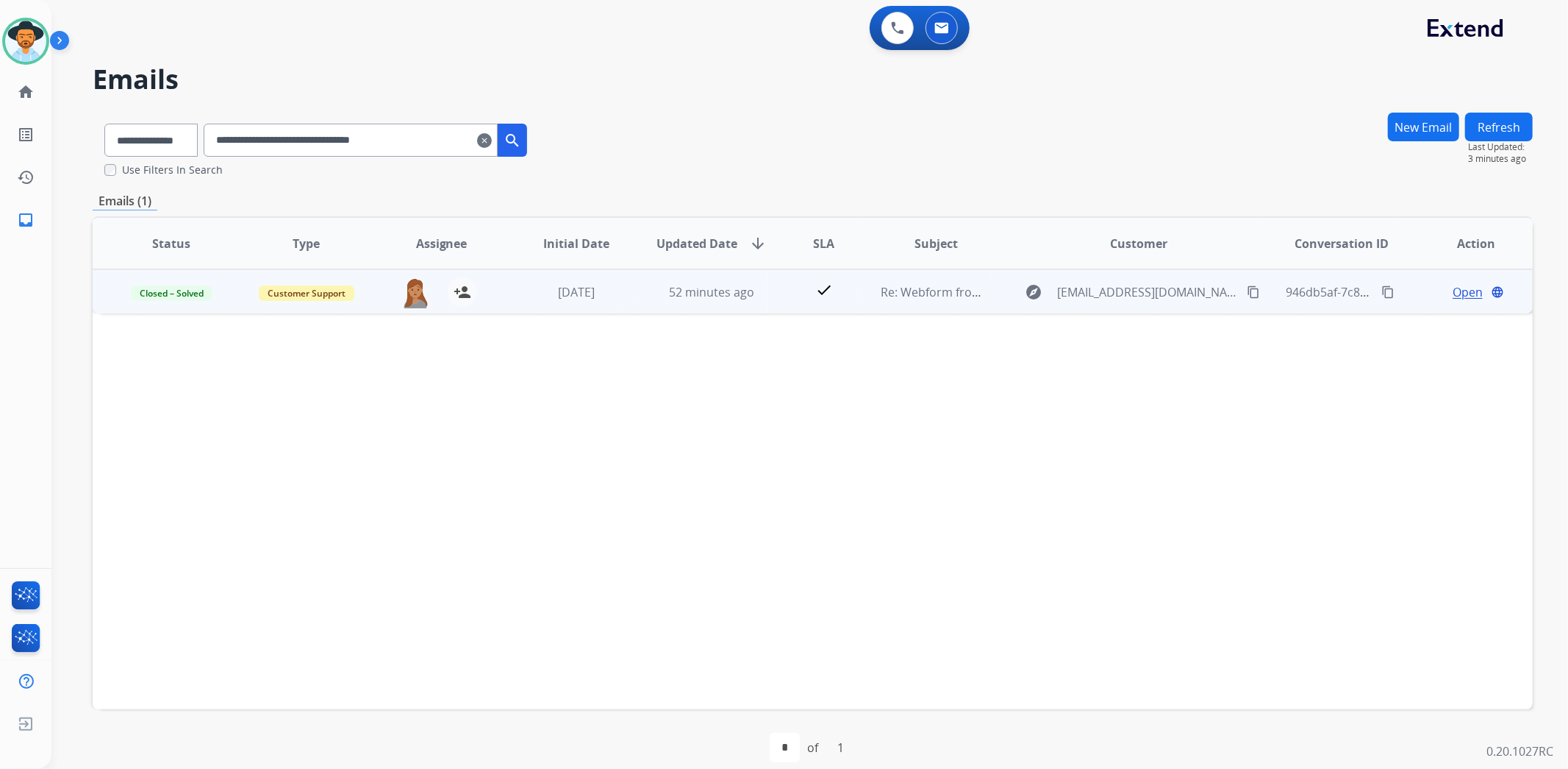
click at [1453, 289] on span "Open" at bounding box center [1468, 291] width 30 height 17
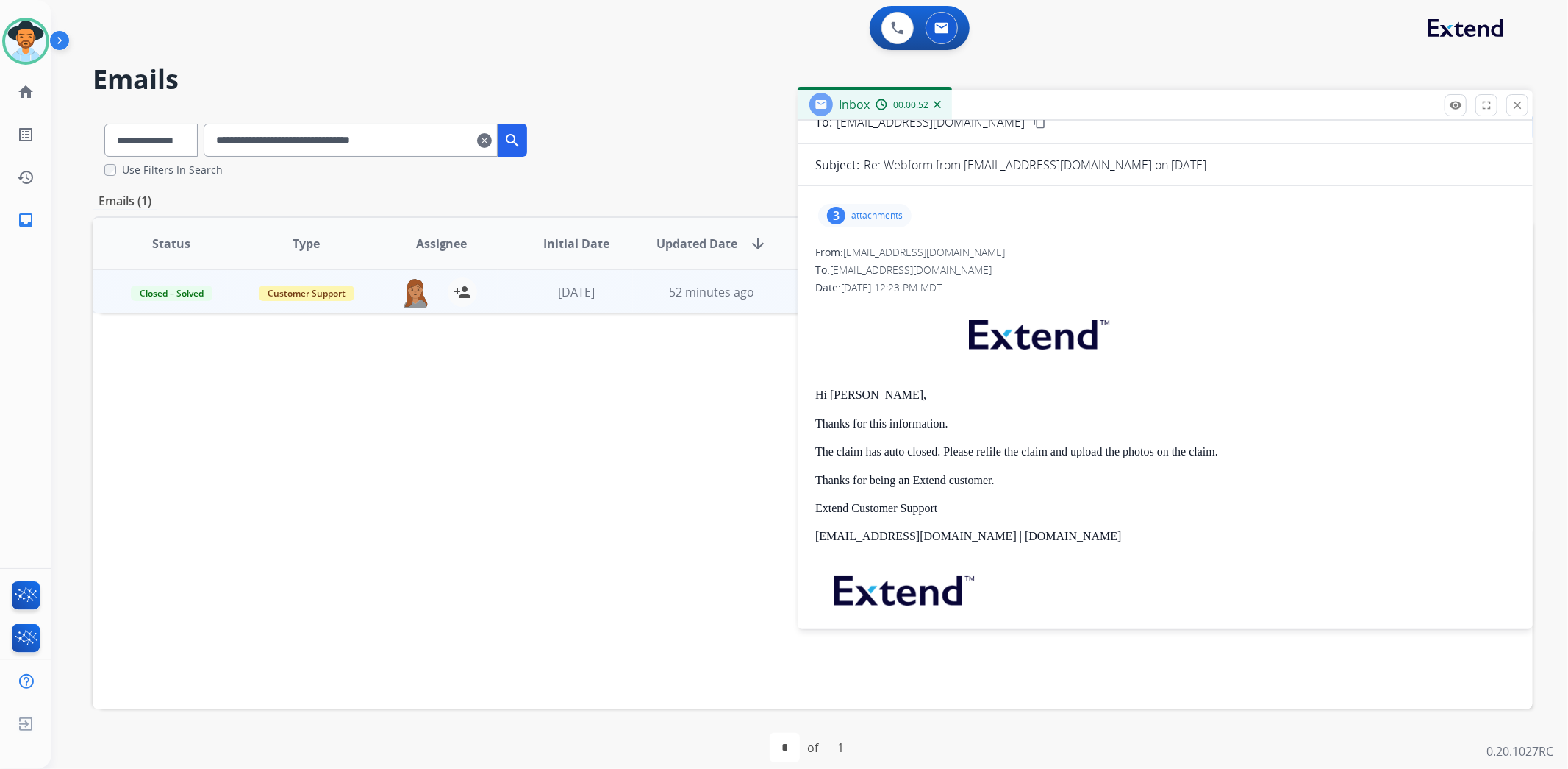
scroll to position [0, 0]
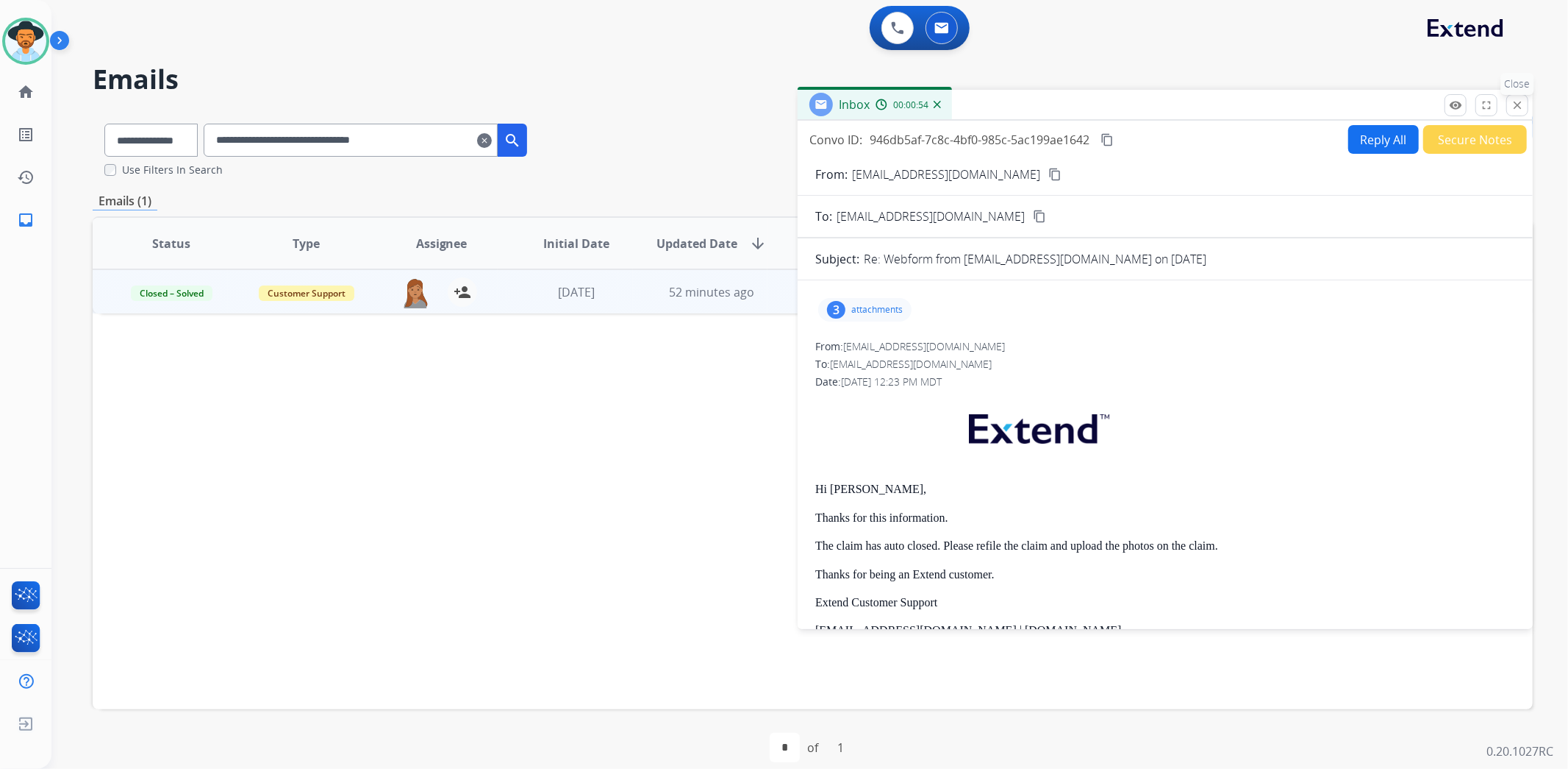
click at [1524, 100] on button "close Close" at bounding box center [1518, 105] width 22 height 22
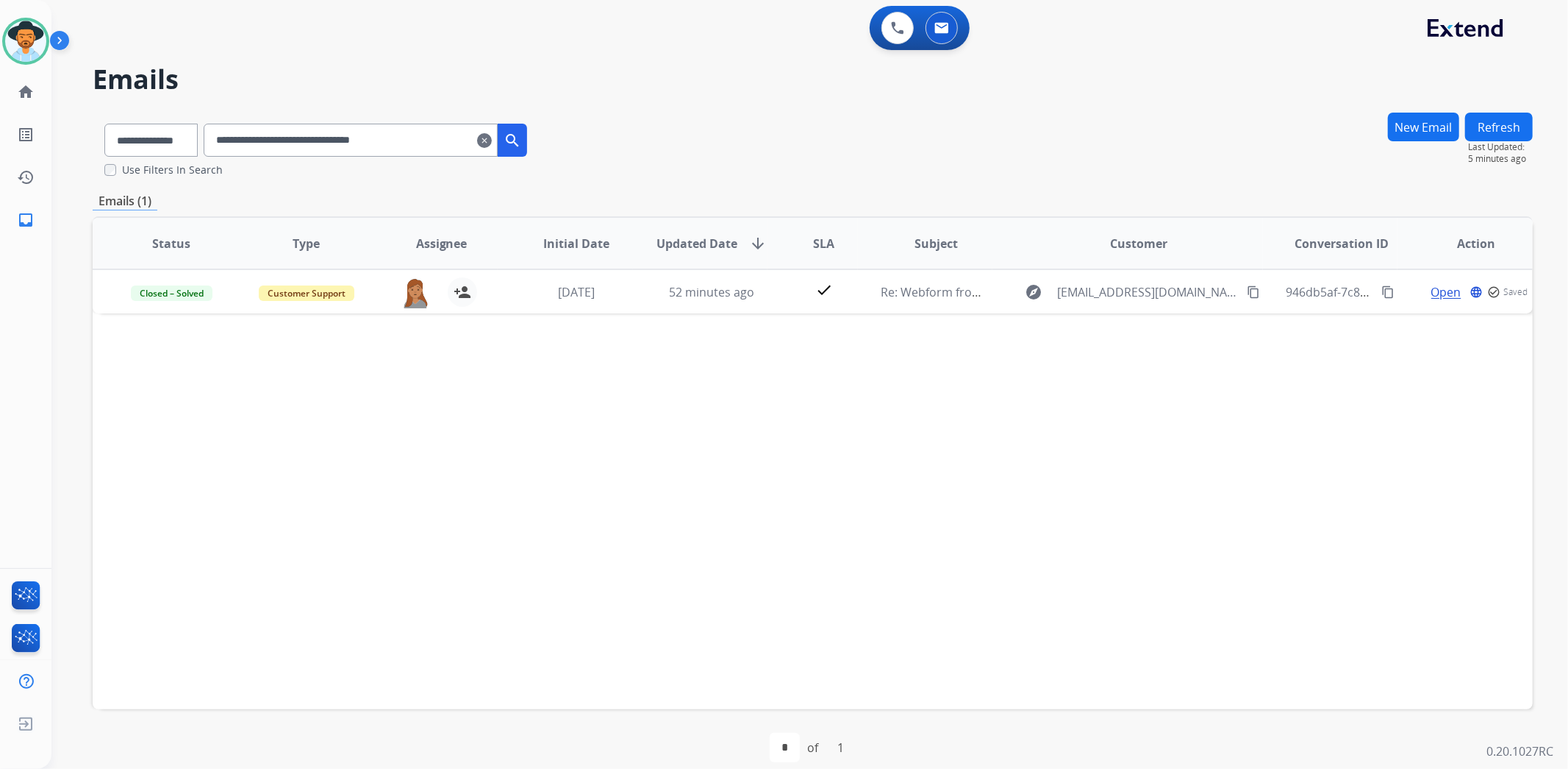
click at [498, 130] on input "**********" at bounding box center [350, 140] width 294 height 33
click at [496, 136] on div "**********" at bounding box center [365, 140] width 323 height 33
click at [492, 136] on mat-icon "clear" at bounding box center [484, 140] width 15 height 17
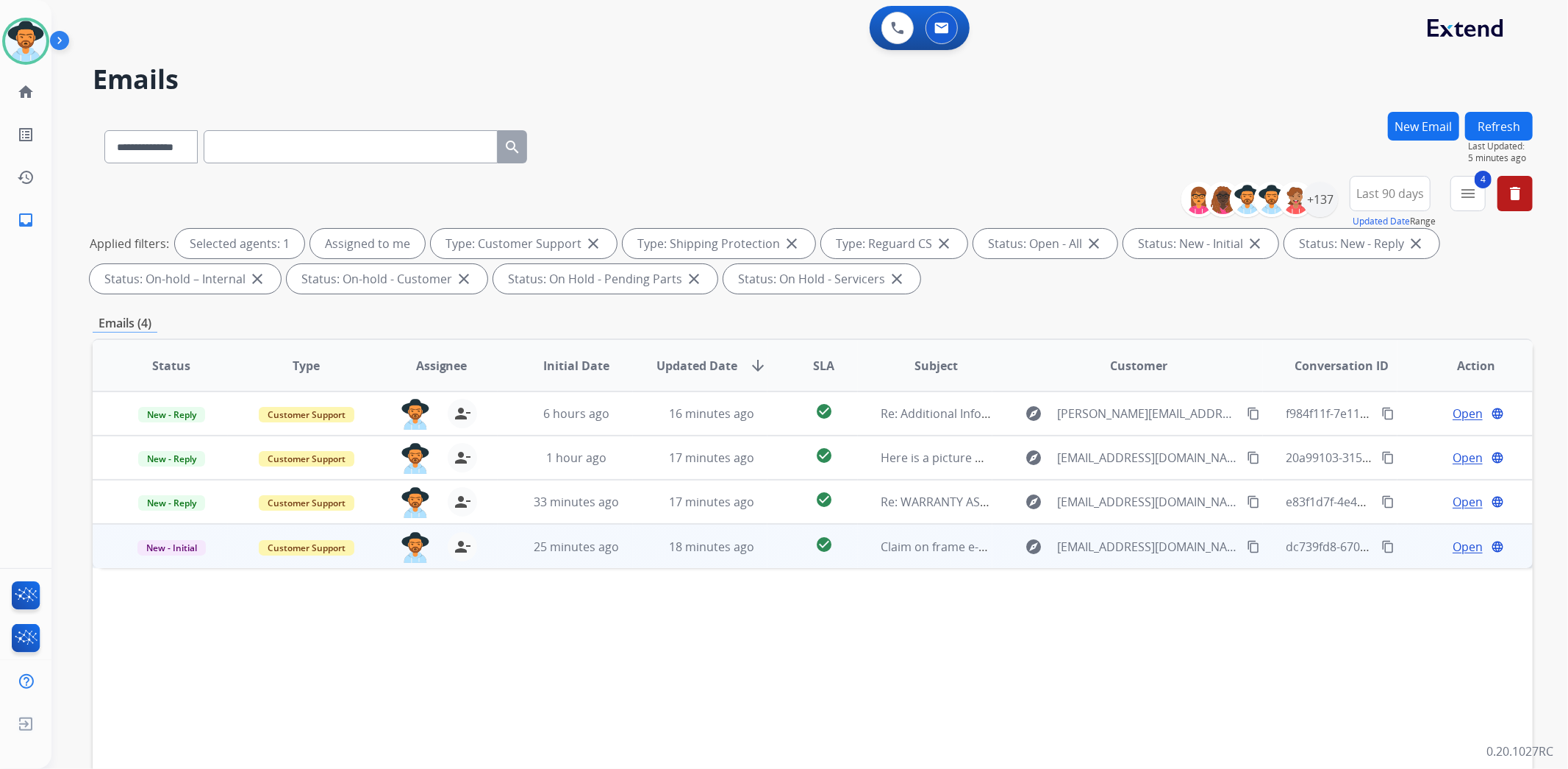
click at [1461, 549] on span "Open" at bounding box center [1468, 546] width 30 height 17
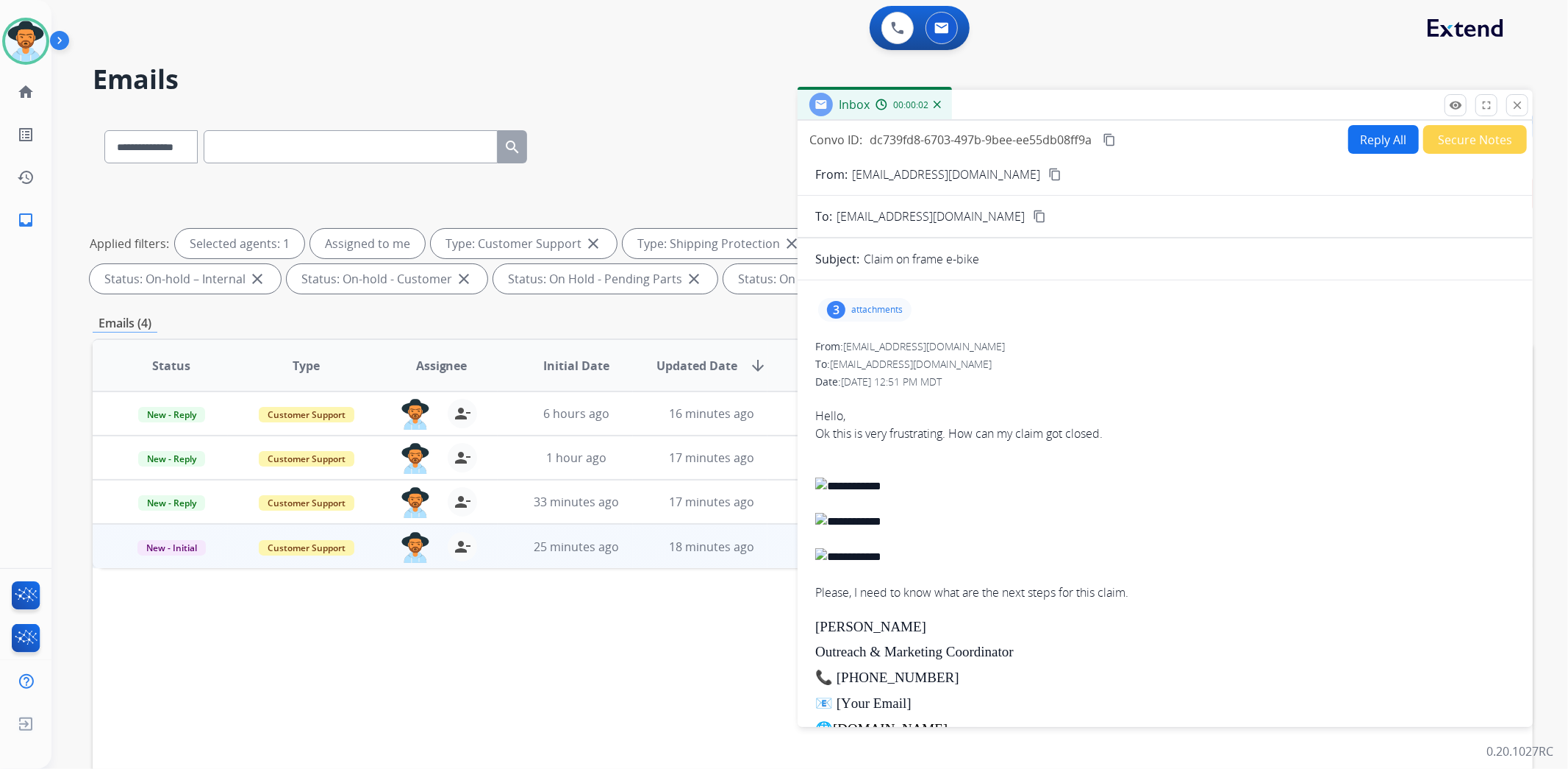
click at [863, 306] on p "attachments" at bounding box center [877, 309] width 51 height 12
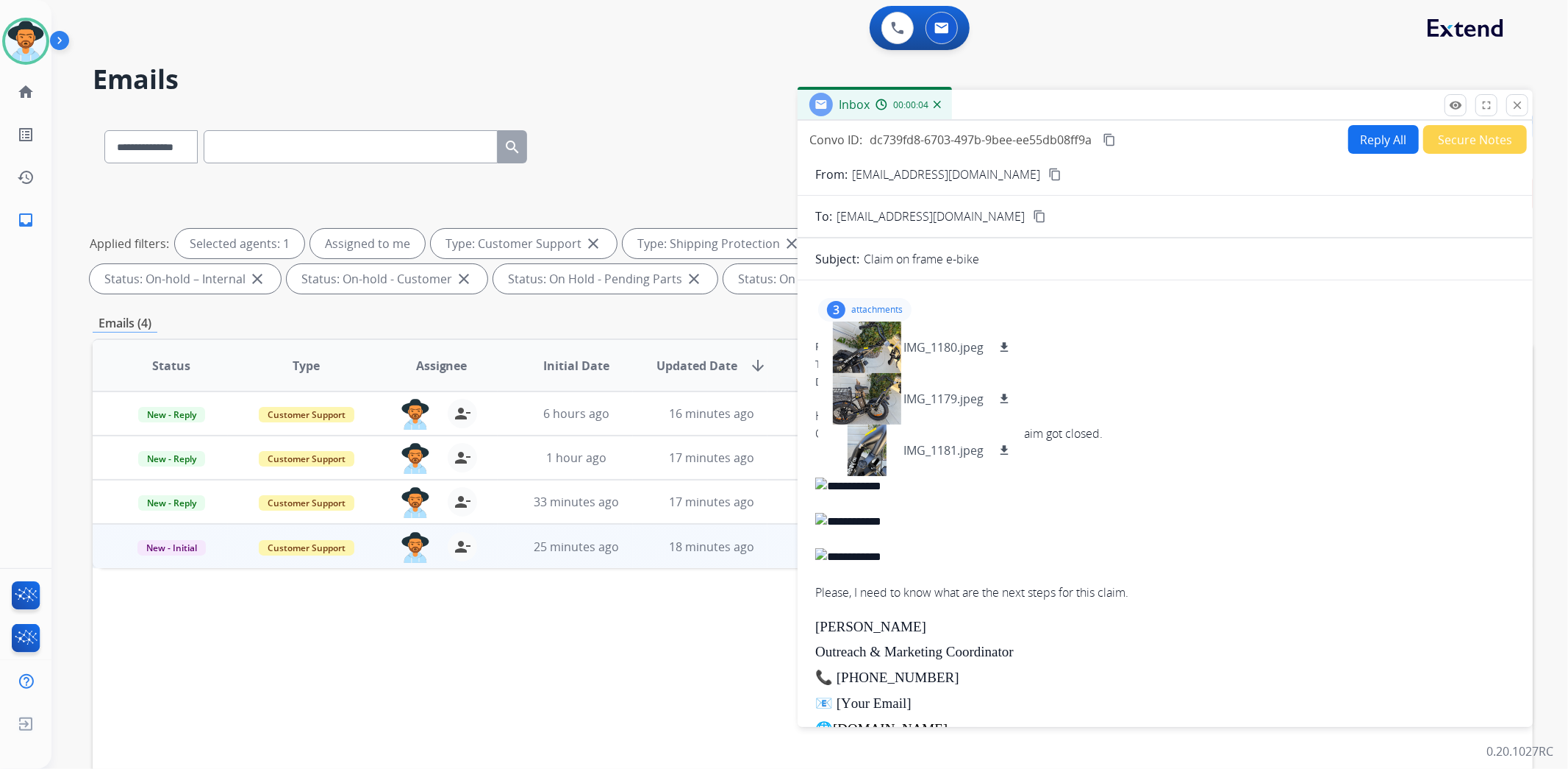
click at [1242, 334] on div "3 attachments IMG_1180.jpeg download IMG_1179.jpeg download IMG_1181.jpeg downl…" at bounding box center [1165, 546] width 735 height 508
click at [890, 399] on div at bounding box center [866, 399] width 74 height 51
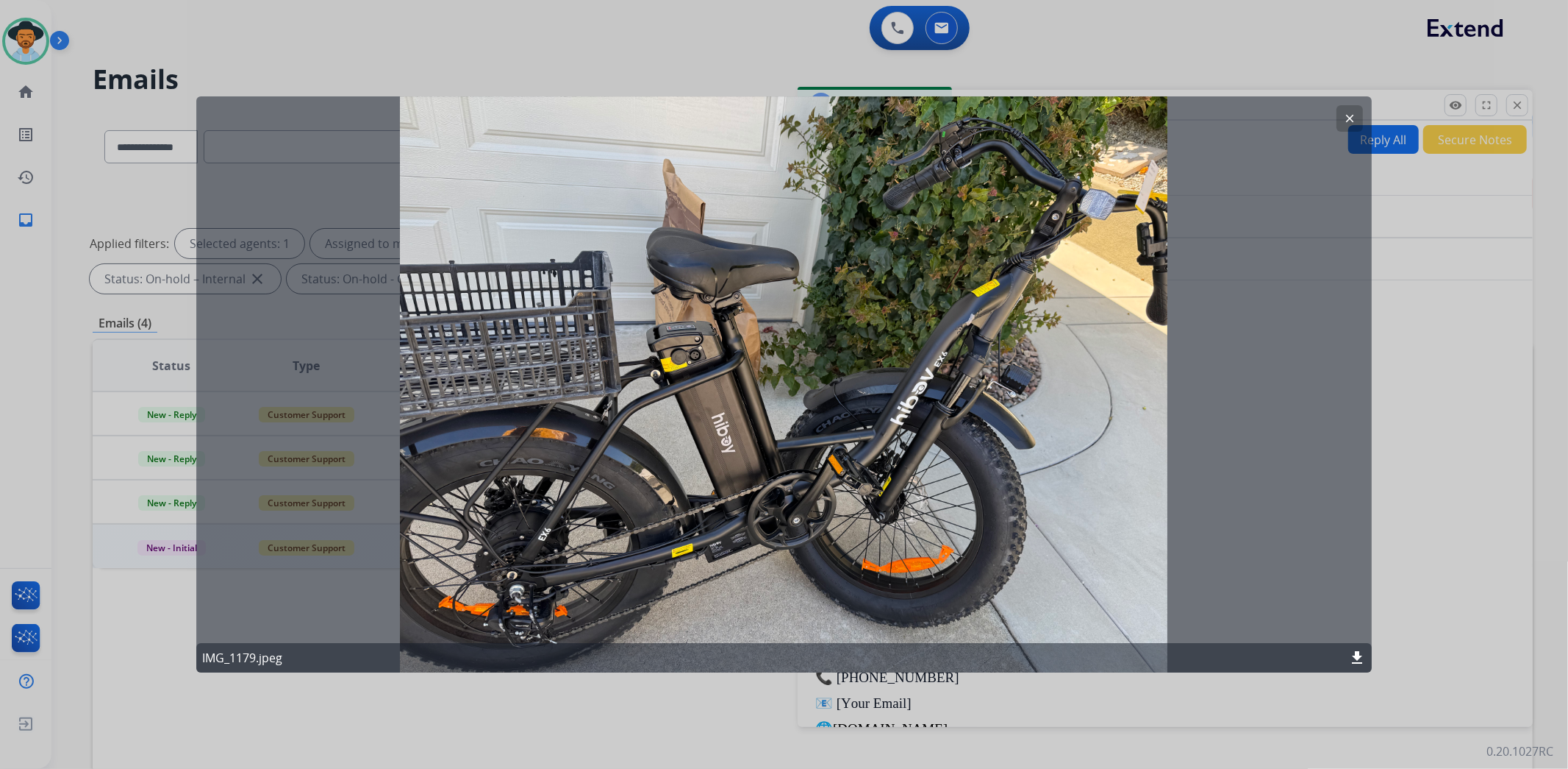
click at [1346, 116] on mat-icon "clear" at bounding box center [1350, 118] width 13 height 13
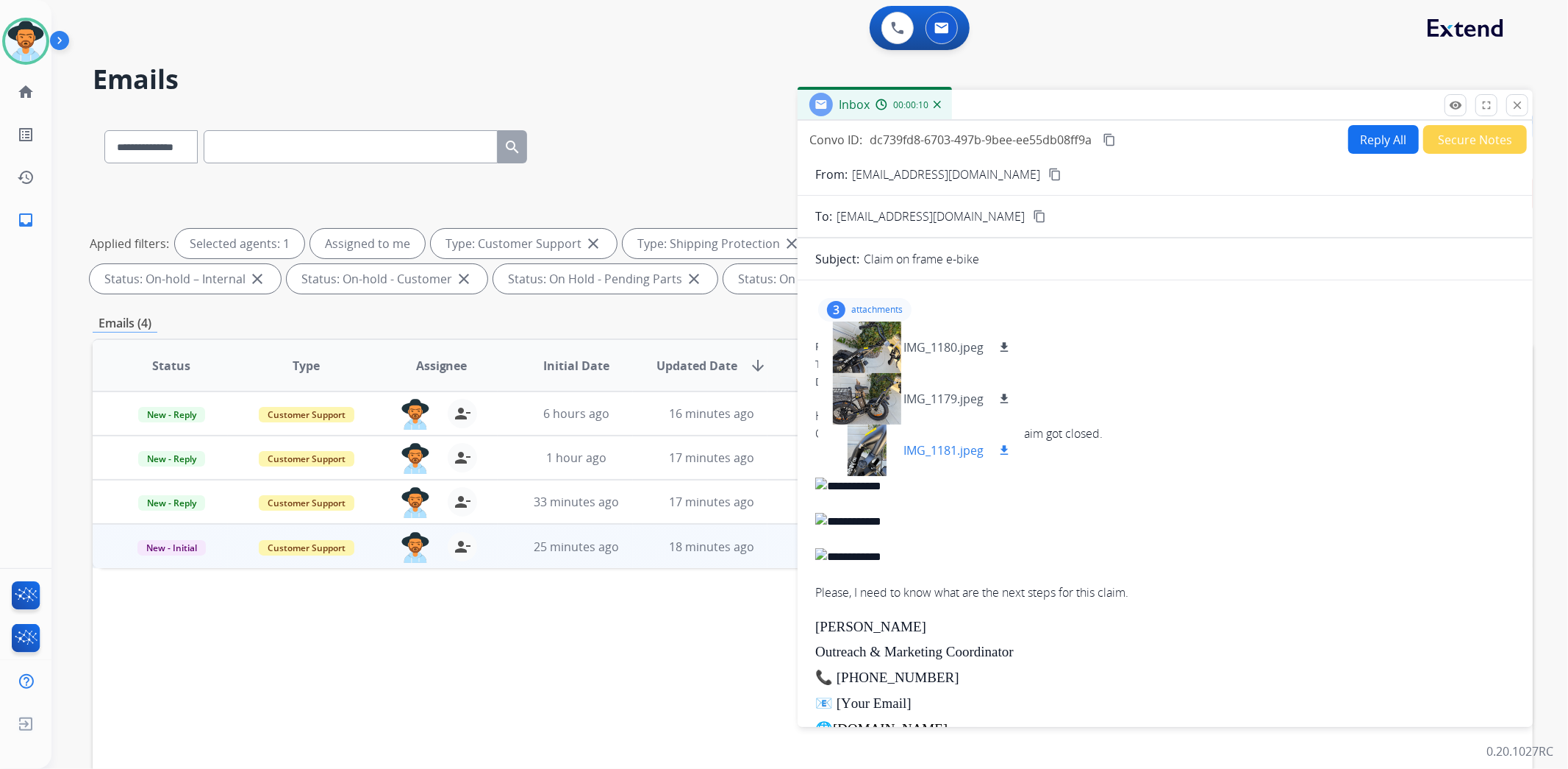
click at [886, 452] on div at bounding box center [866, 450] width 74 height 51
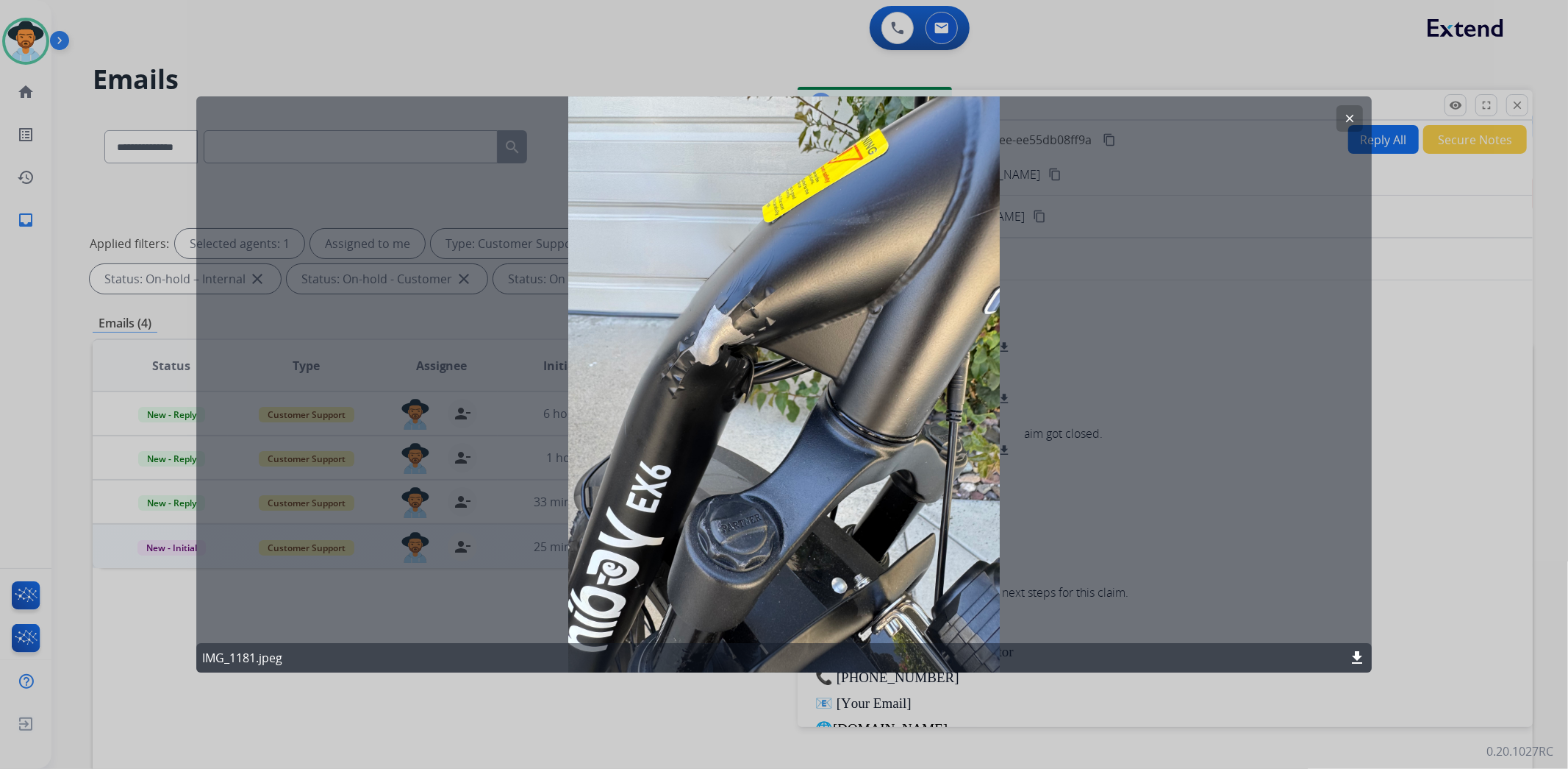
click at [1354, 121] on mat-icon "clear" at bounding box center [1350, 118] width 13 height 13
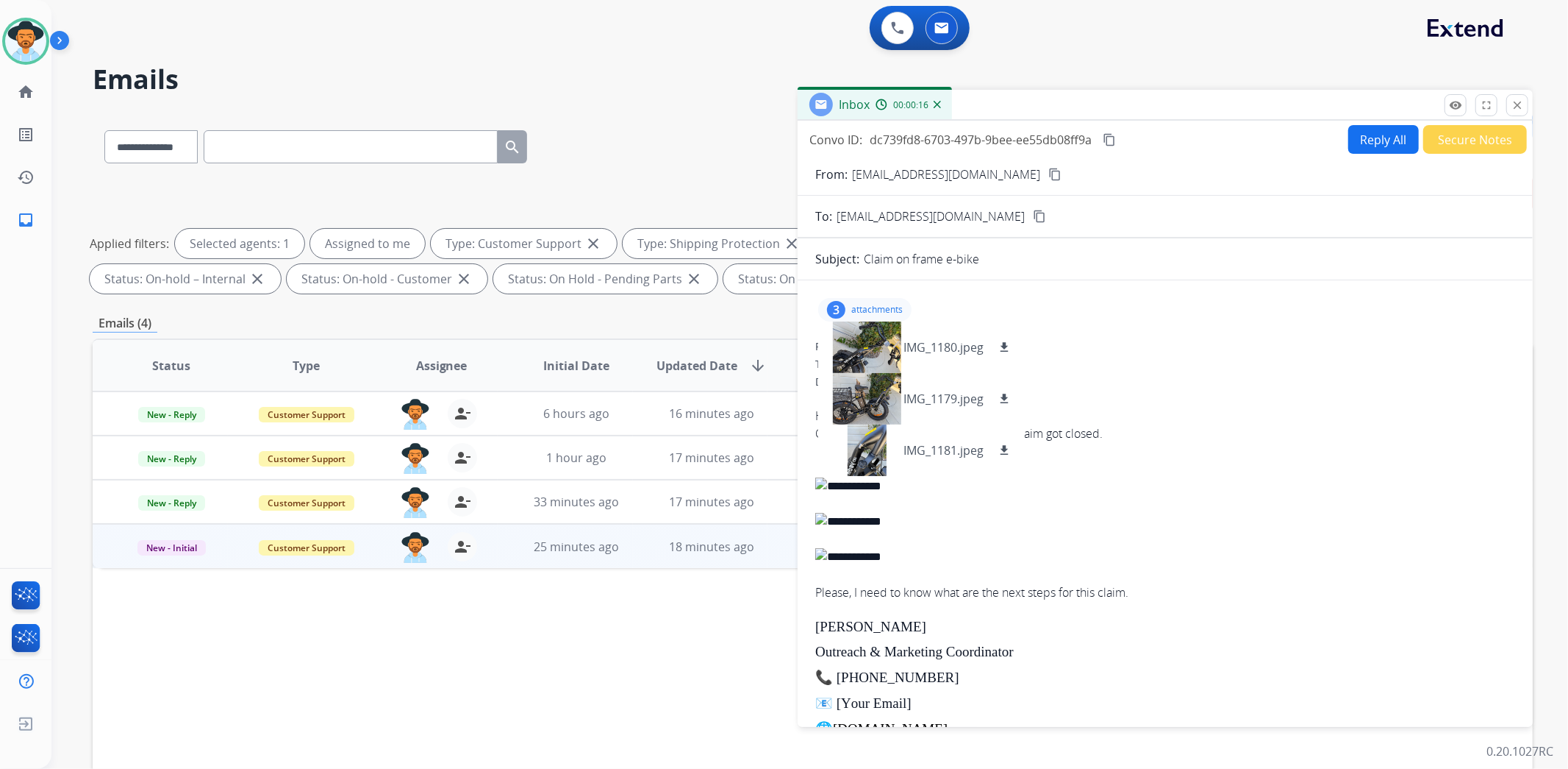
click at [881, 294] on div "3 attachments IMG_1180.jpeg download IMG_1179.jpeg download IMG_1181.jpeg downl…" at bounding box center [1165, 309] width 700 height 36
click at [871, 305] on p "attachments" at bounding box center [877, 309] width 51 height 12
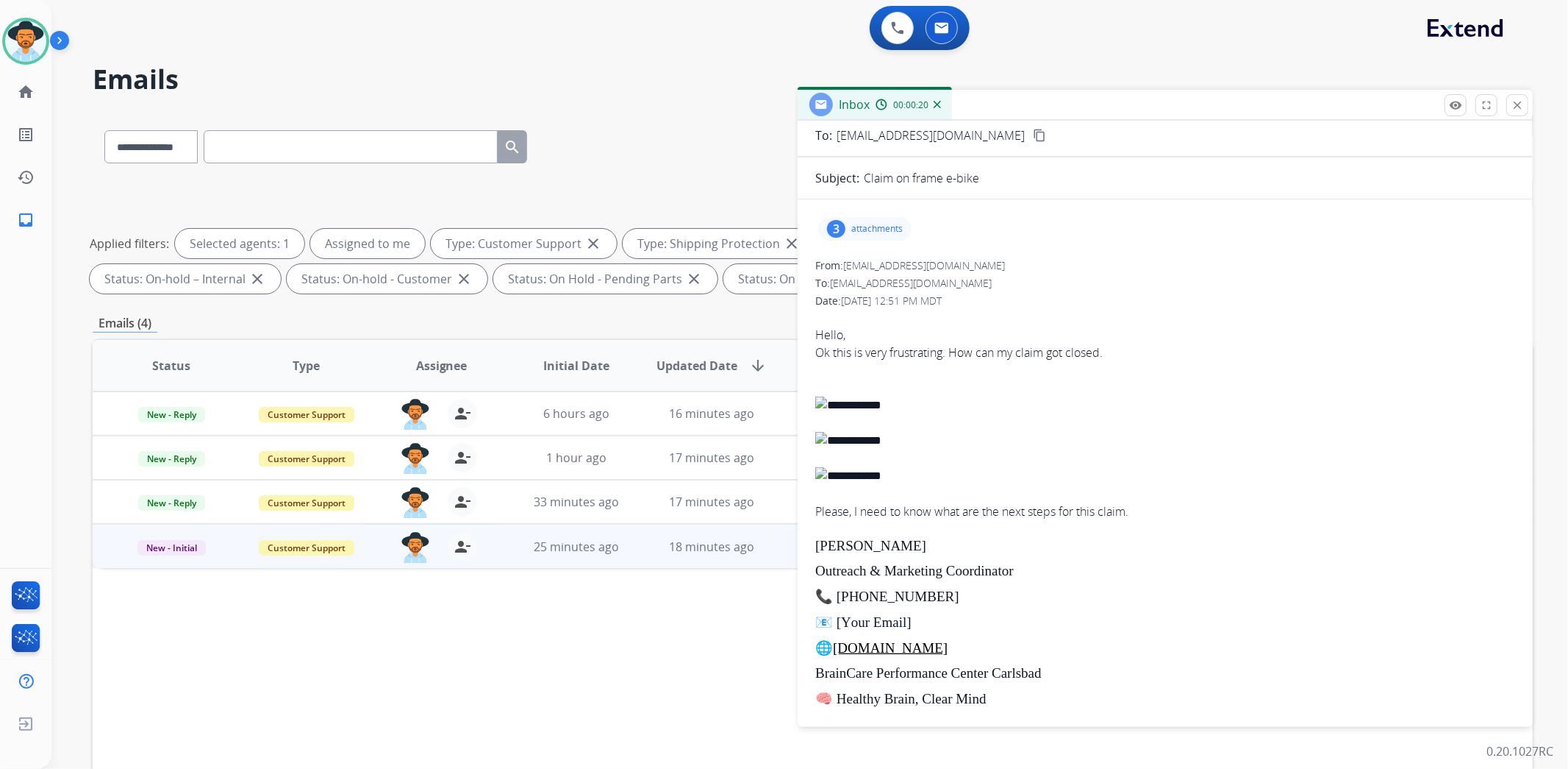
scroll to position [92, 0]
click at [16, 30] on img at bounding box center [26, 41] width 41 height 41
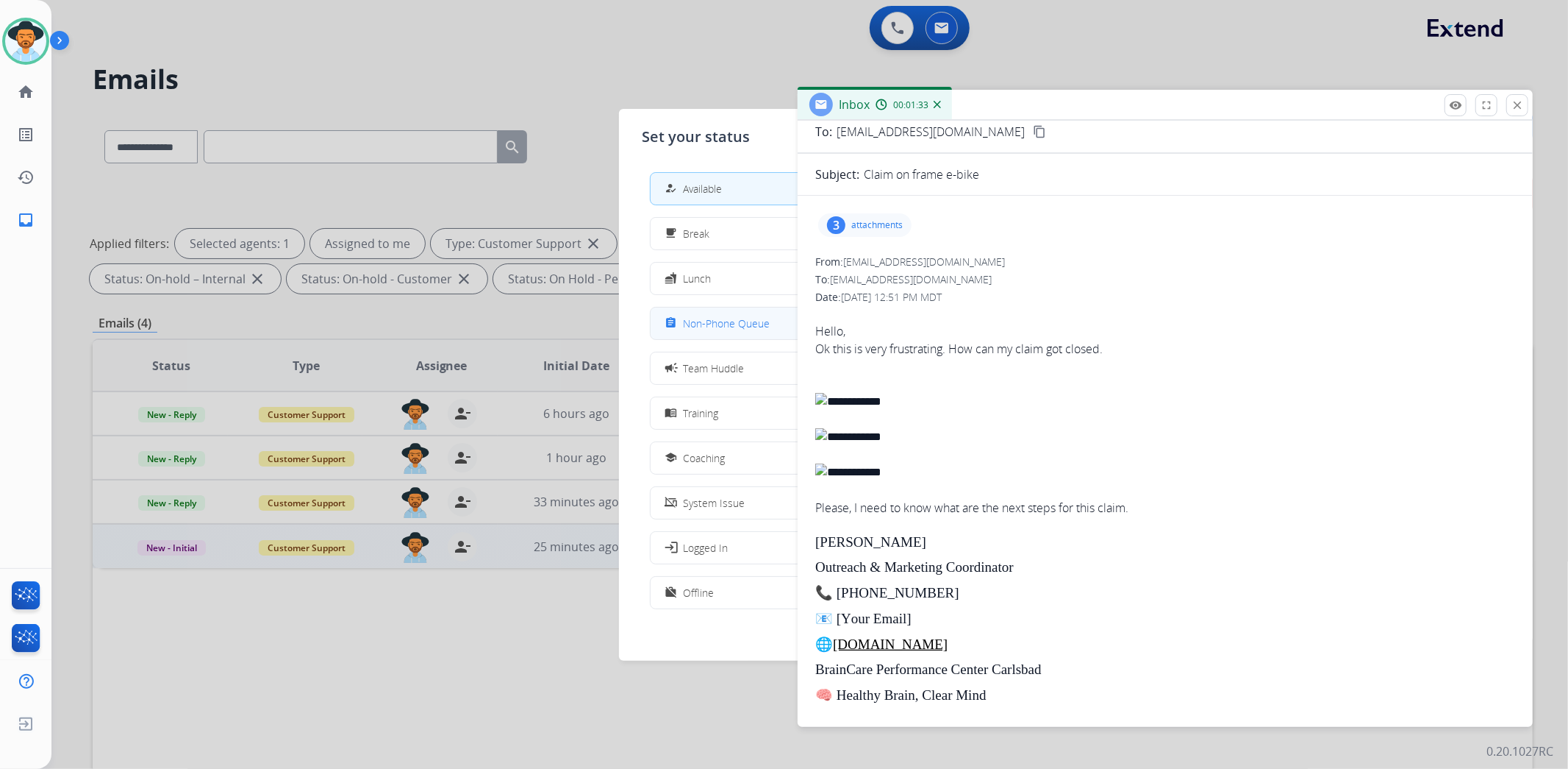
click at [754, 334] on button "assignment Non-Phone Queue" at bounding box center [784, 323] width 268 height 31
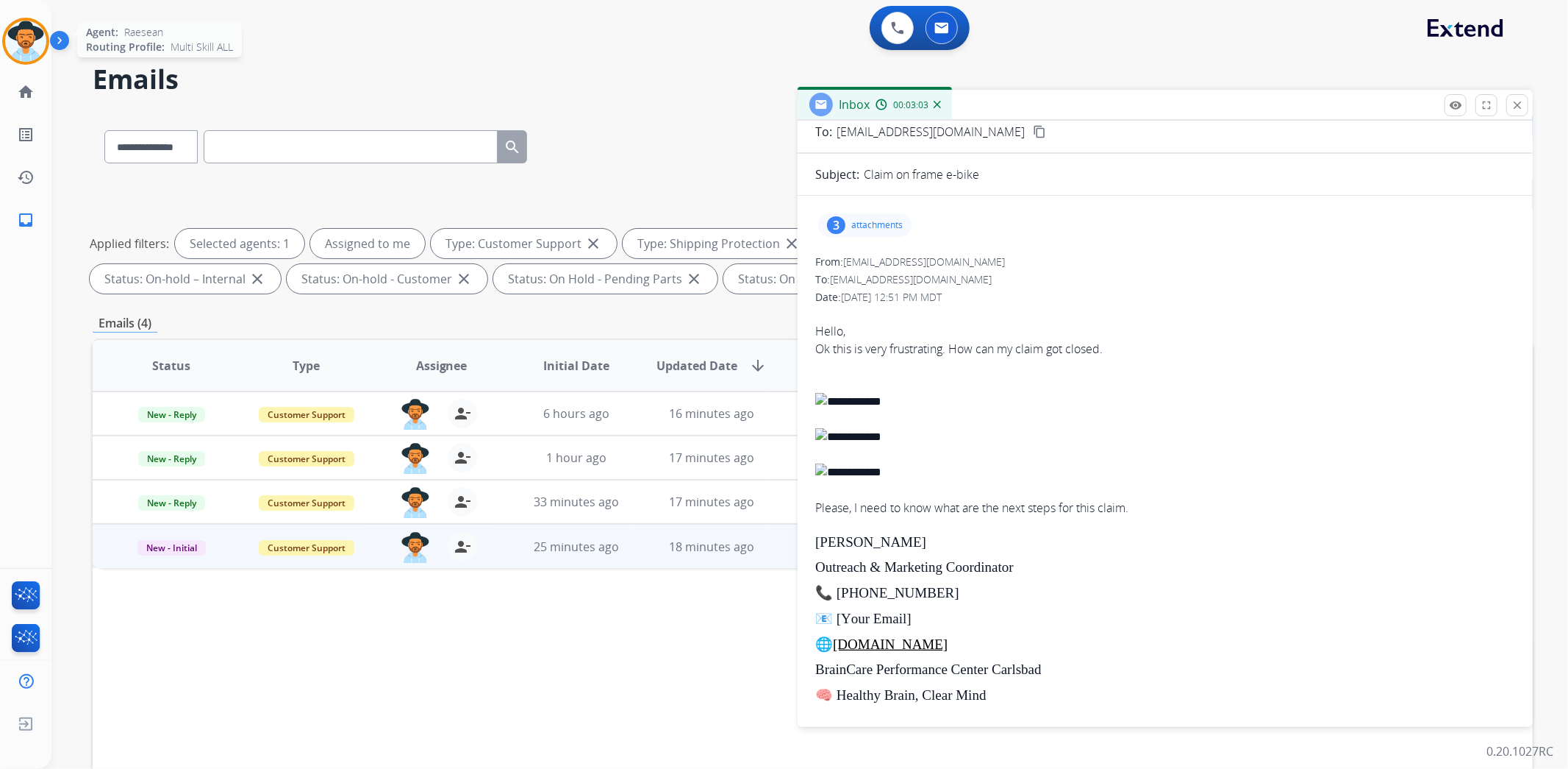
click at [20, 33] on img at bounding box center [26, 41] width 41 height 41
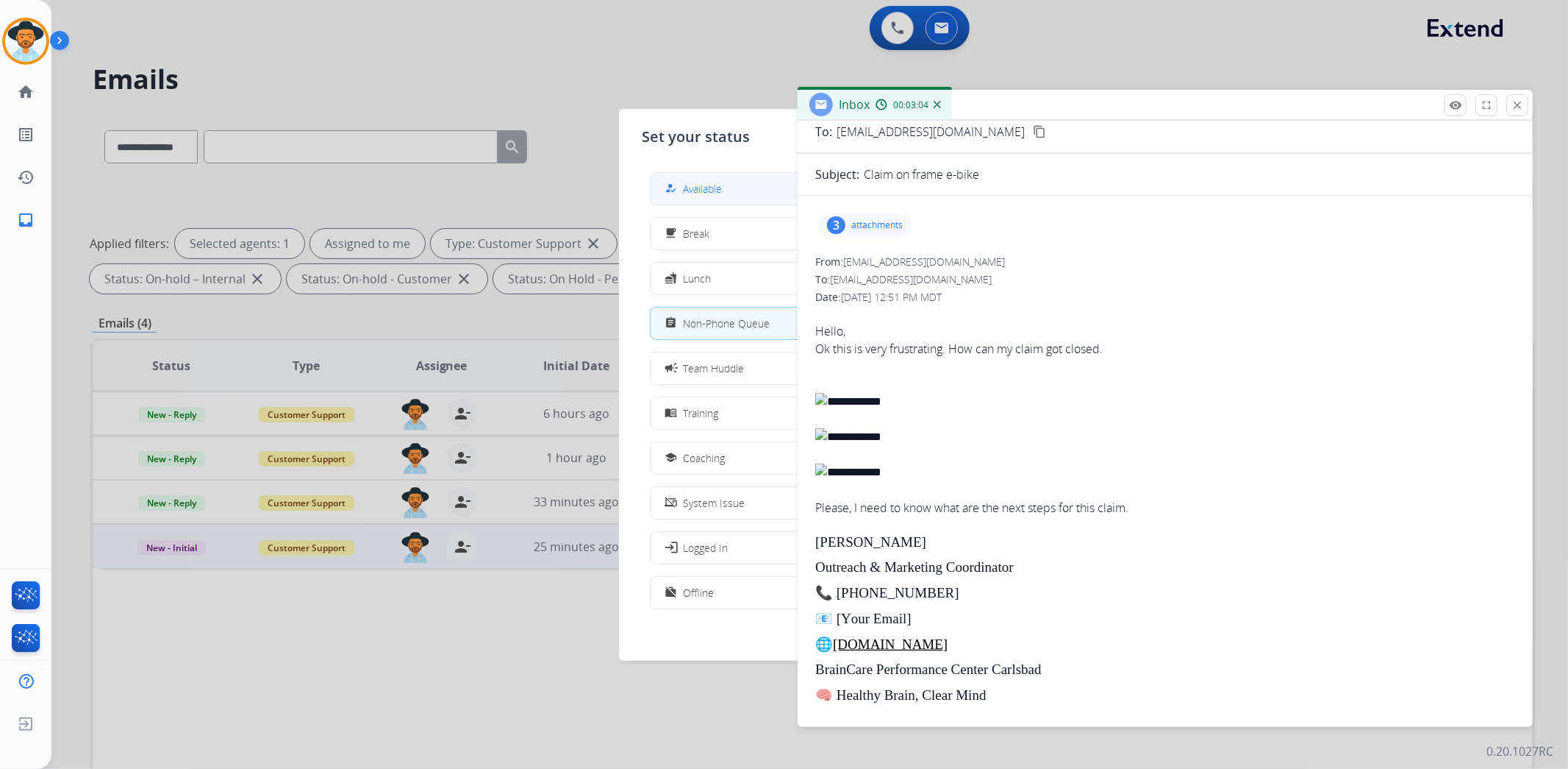
click at [680, 183] on div "how_to_reg" at bounding box center [673, 188] width 21 height 17
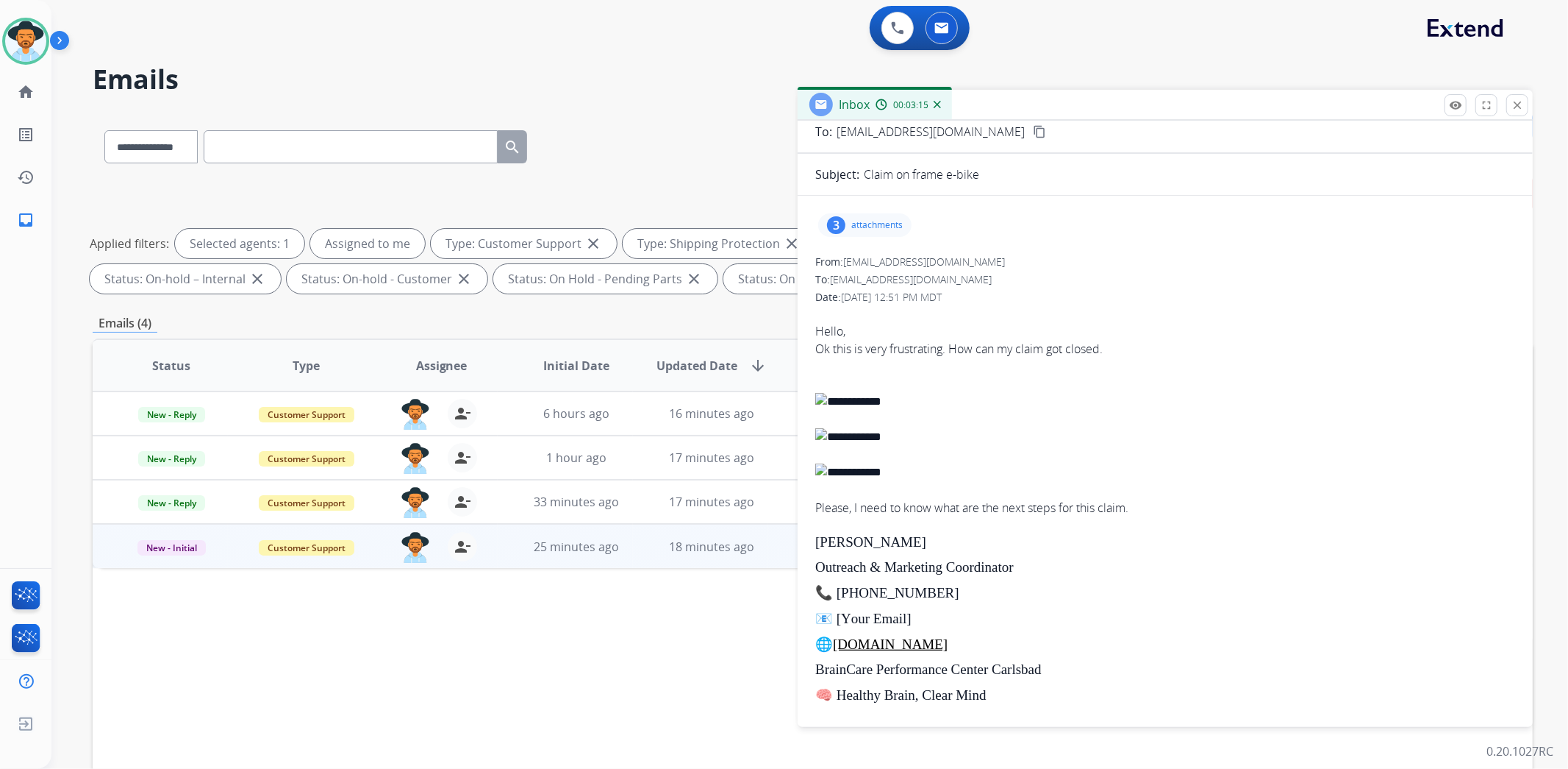
click at [879, 219] on p "attachments" at bounding box center [877, 225] width 51 height 12
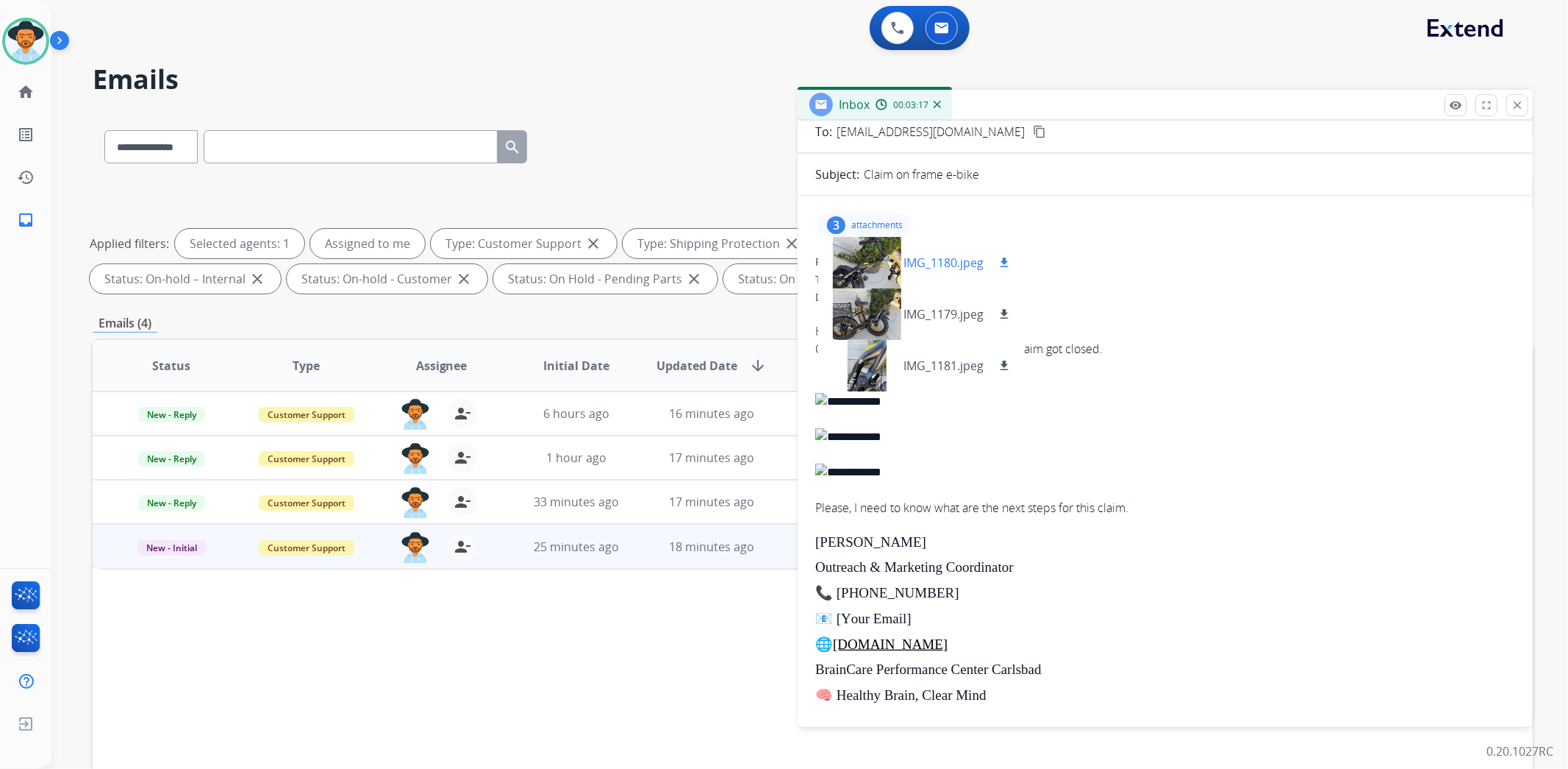
click at [870, 254] on div at bounding box center [866, 262] width 74 height 51
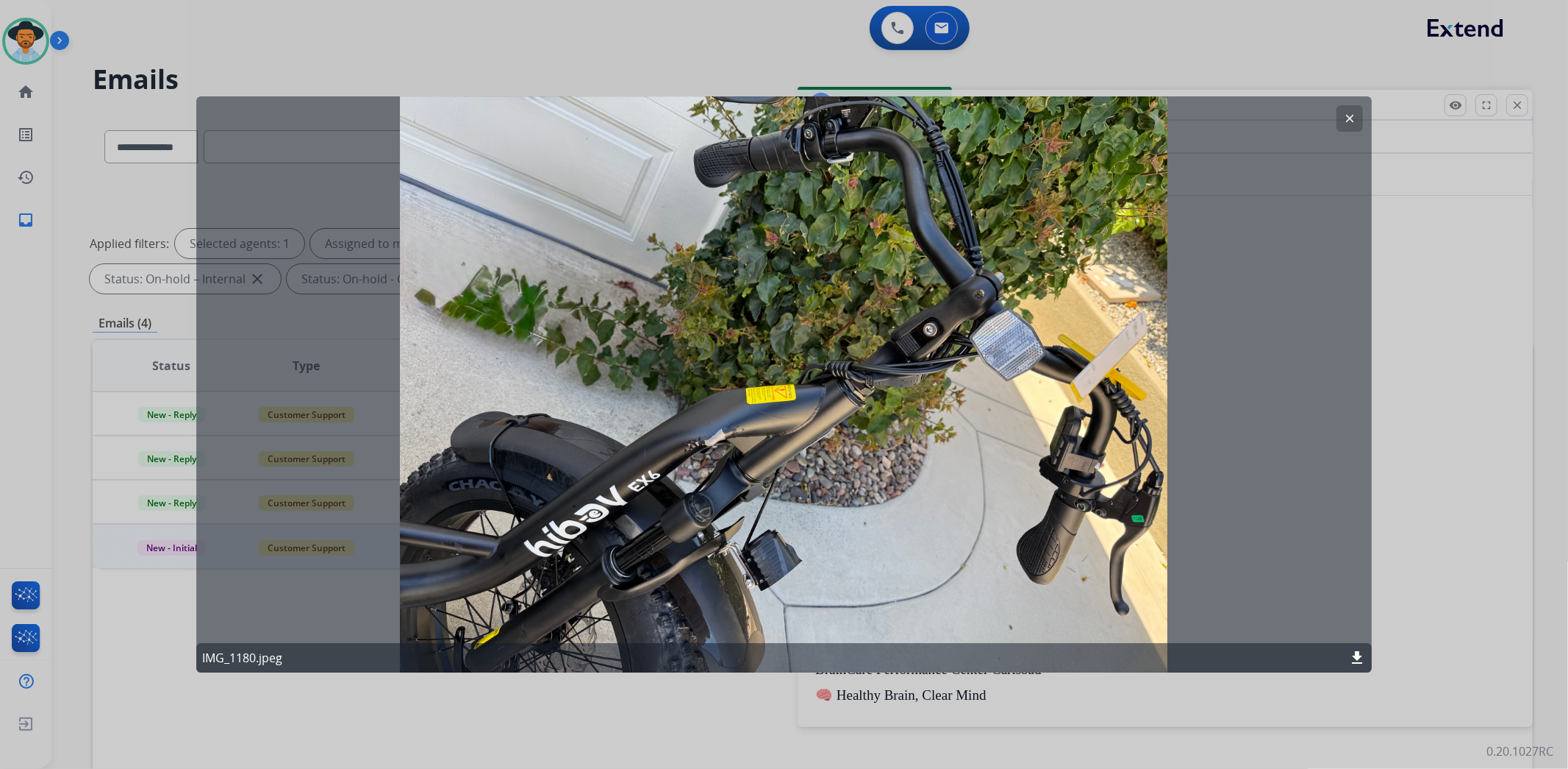
click at [1347, 115] on mat-icon "clear" at bounding box center [1350, 118] width 13 height 13
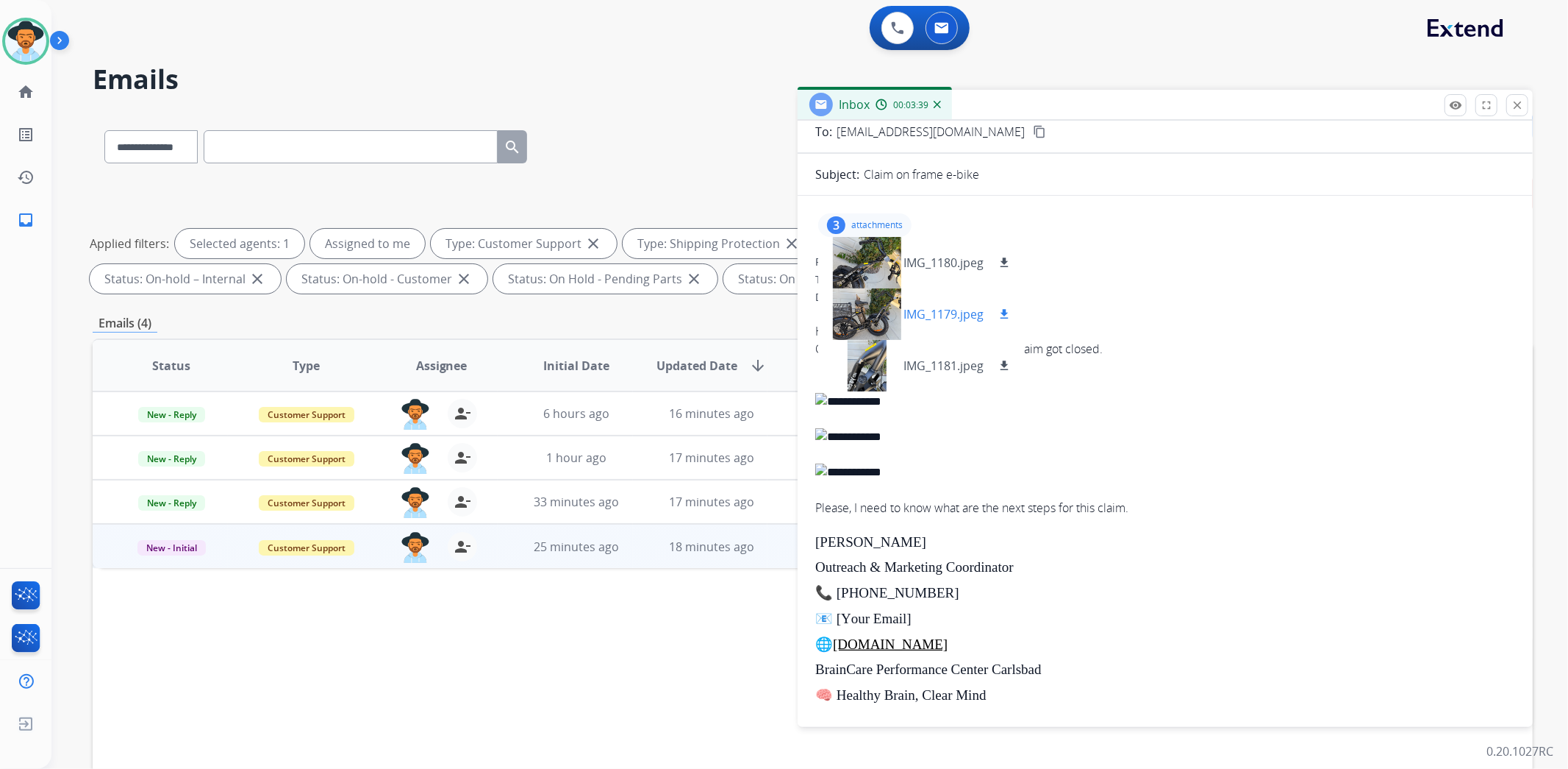
click at [884, 303] on div at bounding box center [866, 314] width 74 height 51
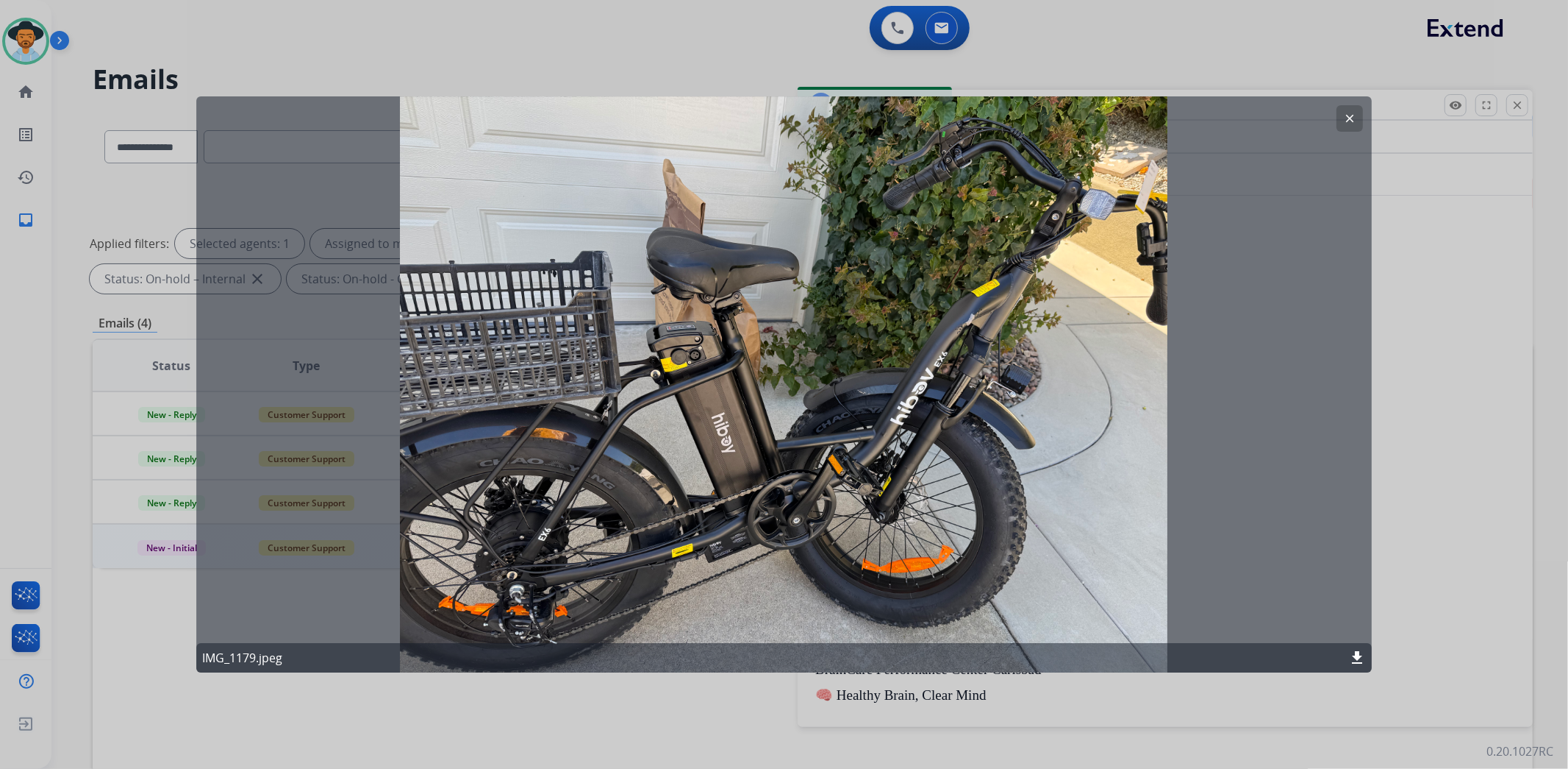
click at [1357, 119] on button "clear" at bounding box center [1350, 118] width 26 height 26
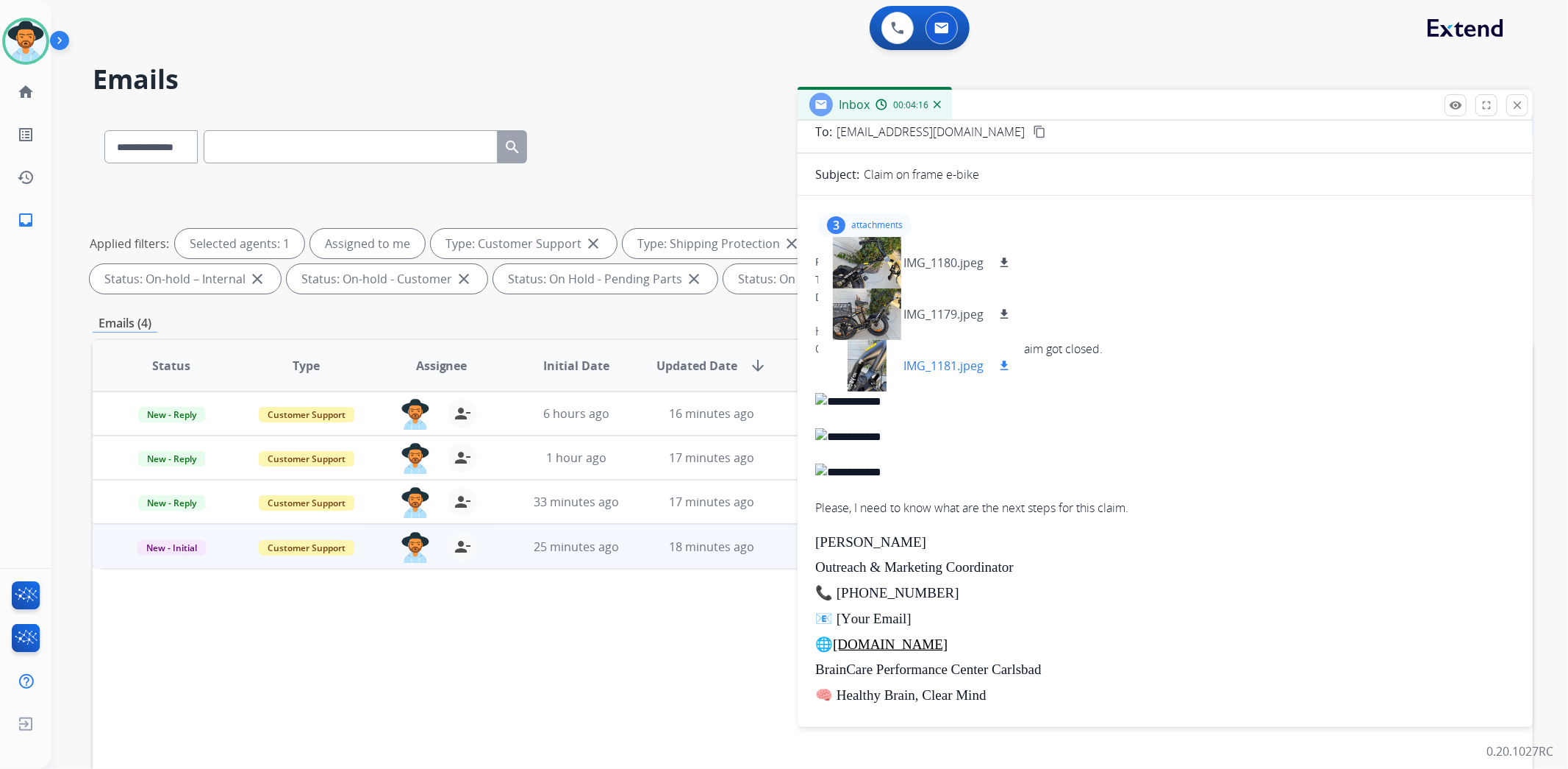
click at [875, 351] on div at bounding box center [866, 365] width 74 height 51
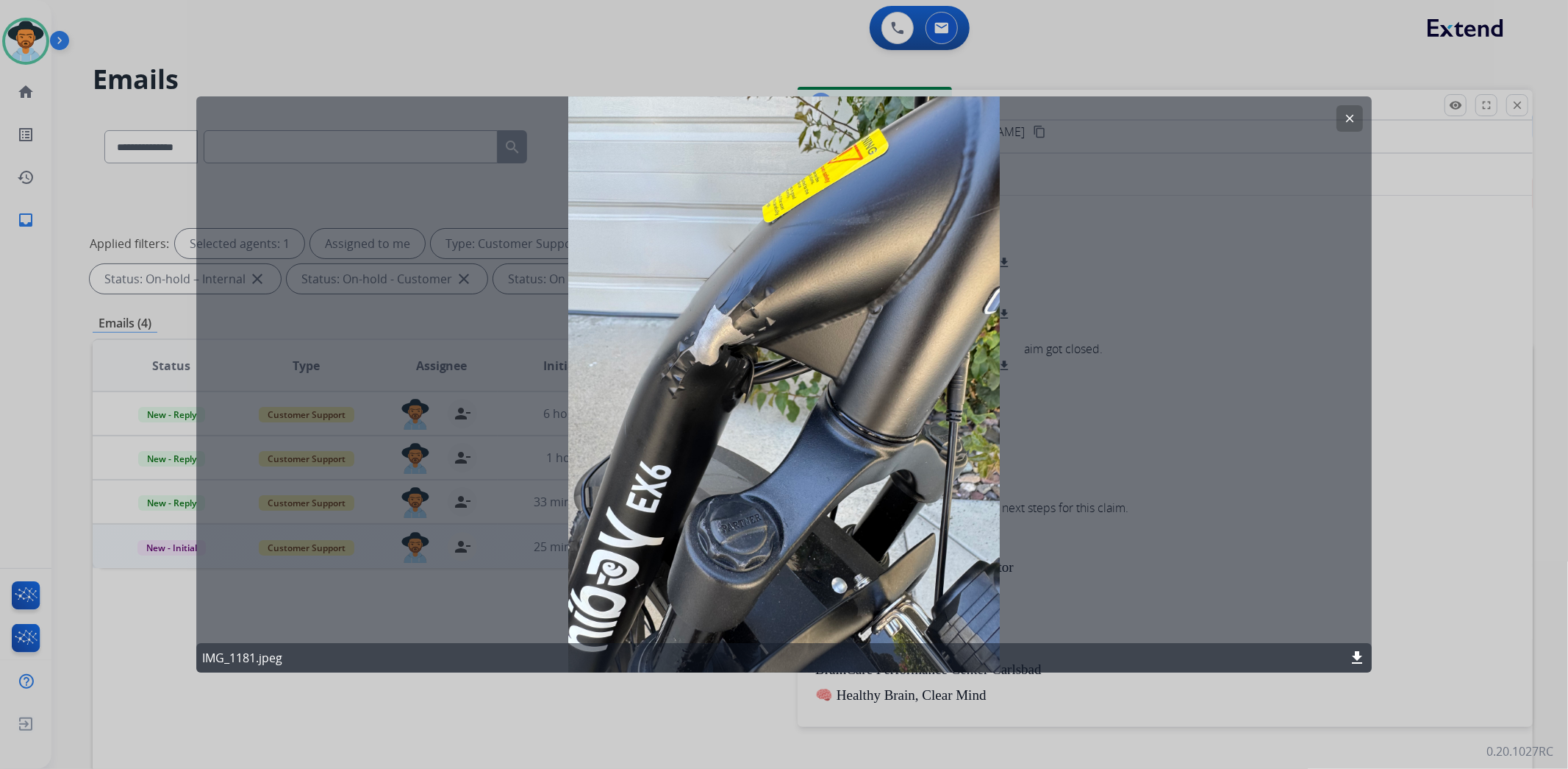
click at [1348, 115] on mat-icon "clear" at bounding box center [1350, 118] width 13 height 13
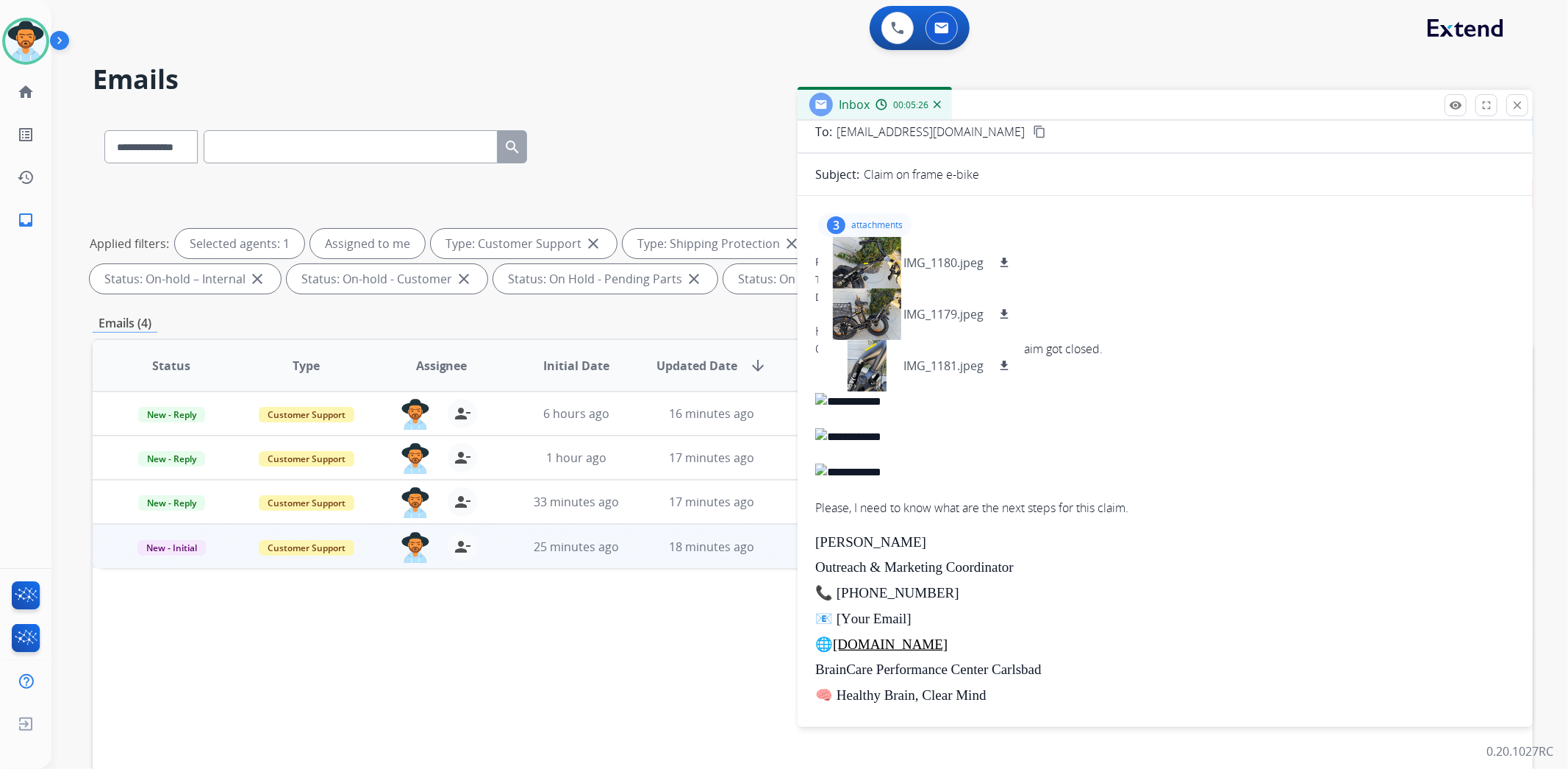
click at [887, 219] on p "attachments" at bounding box center [877, 225] width 51 height 12
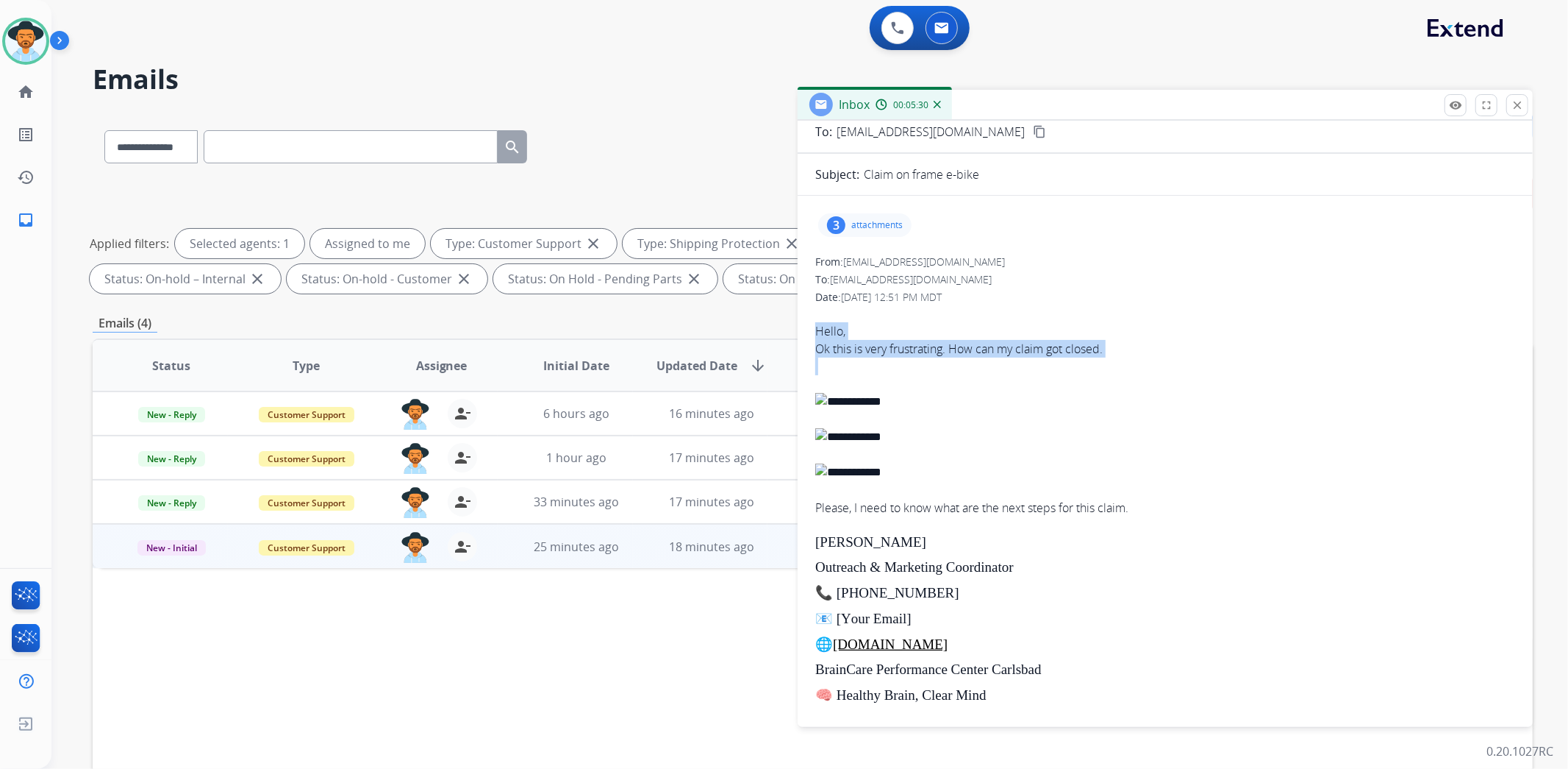
drag, startPoint x: 813, startPoint y: 325, endPoint x: 1098, endPoint y: 353, distance: 286.4
click at [1098, 353] on div "3 attachments From: rocioyglen@aol.com To: support@extend.com Date: 08/26/2025 …" at bounding box center [1165, 461] width 735 height 508
copy span "Hello, Ok this is very frustrating. How can my claim got closed."
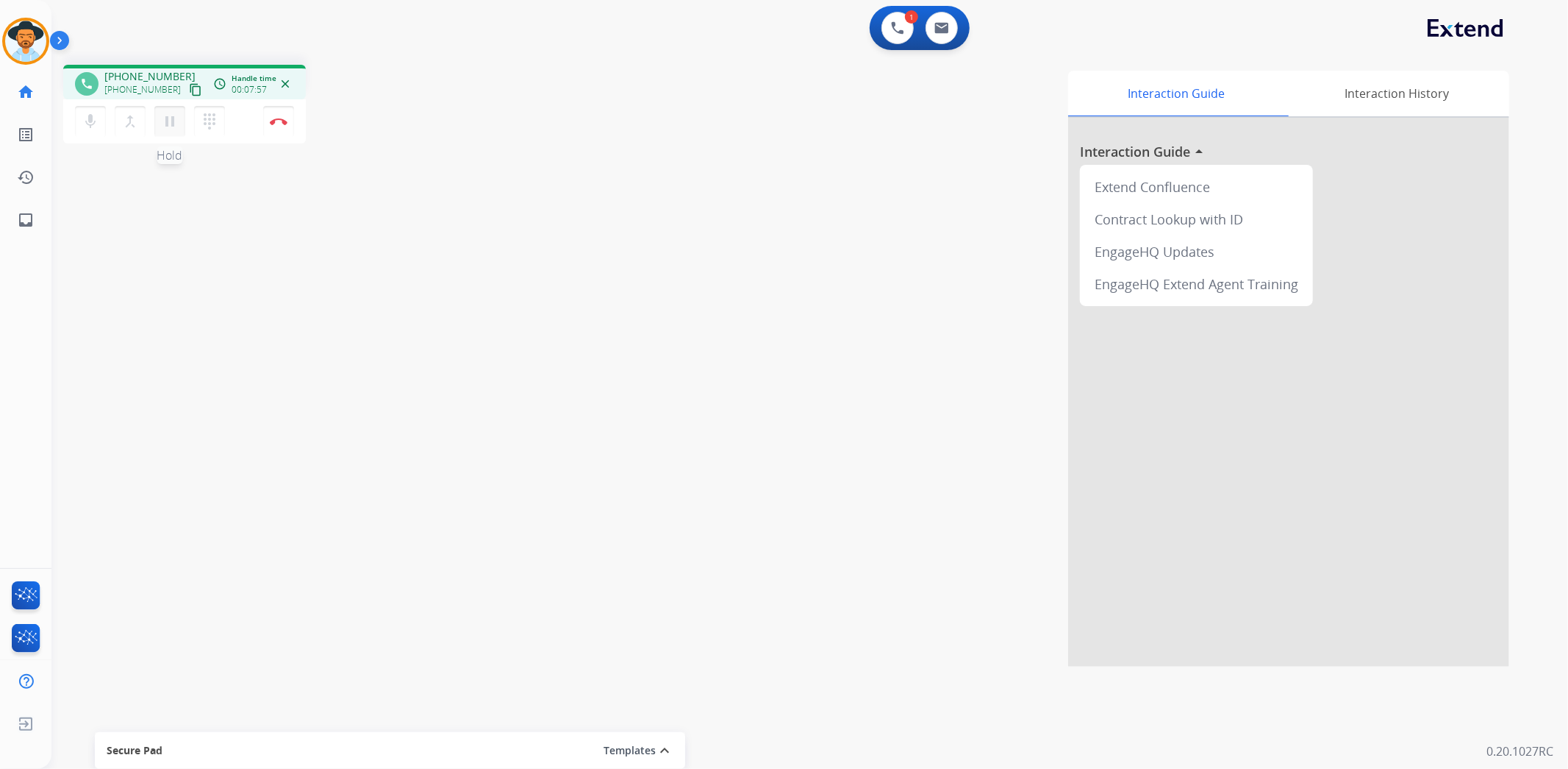
click at [173, 125] on mat-icon "pause" at bounding box center [169, 121] width 17 height 17
click at [164, 125] on mat-icon "play_arrow" at bounding box center [169, 121] width 17 height 17
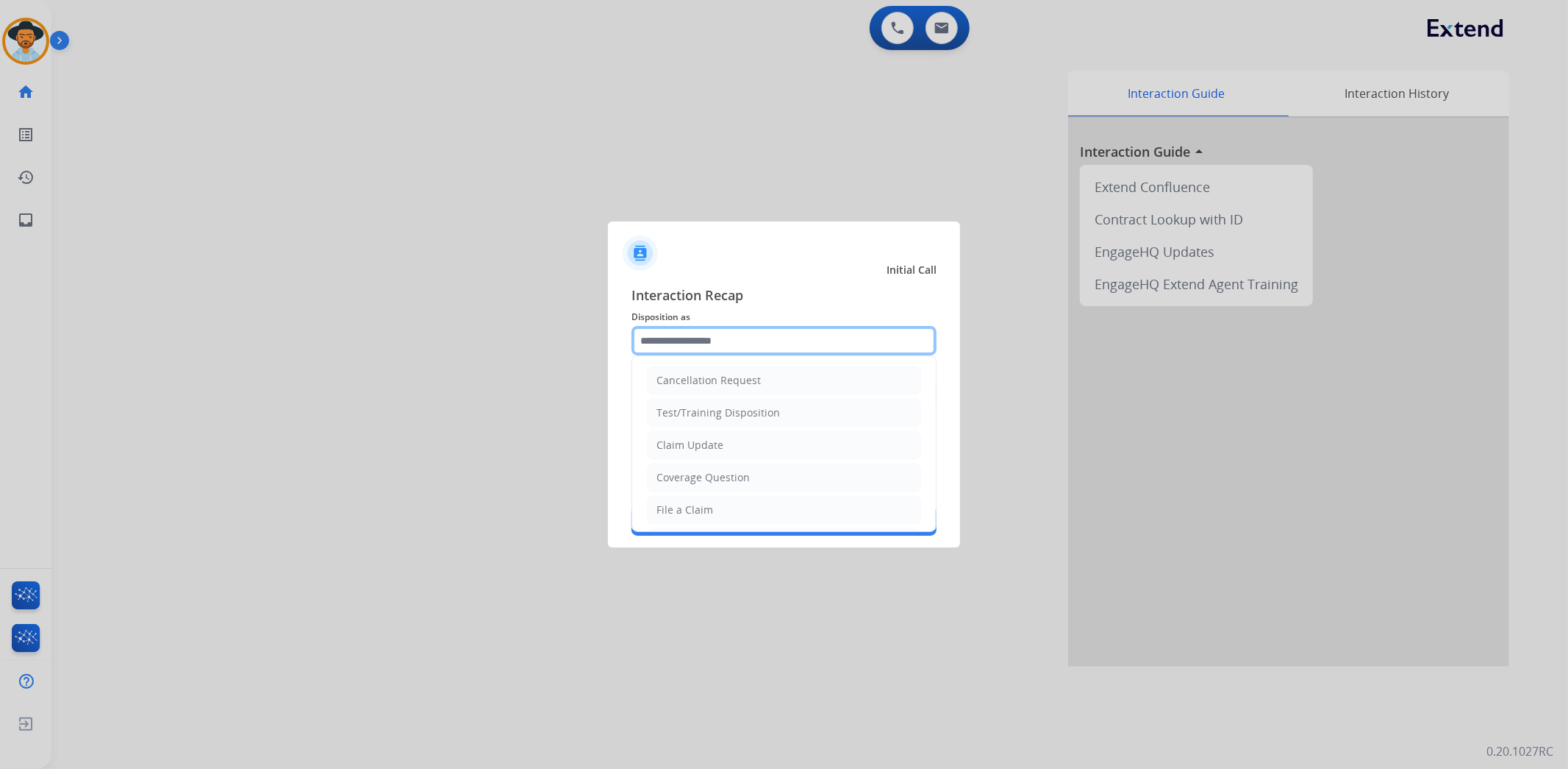
click at [768, 342] on input "text" at bounding box center [784, 341] width 305 height 30
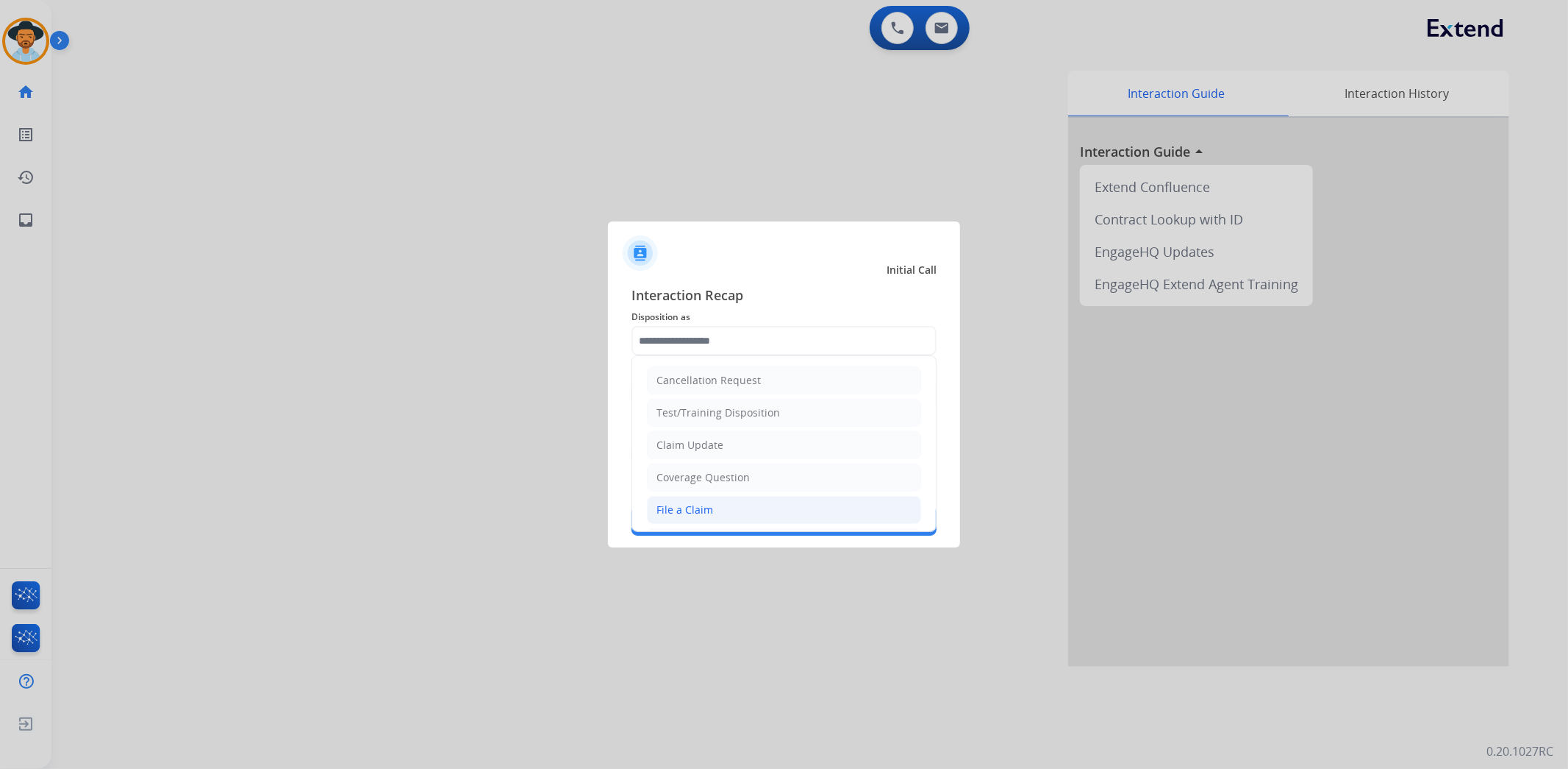
click at [719, 503] on li "File a Claim" at bounding box center [784, 510] width 274 height 28
type input "**********"
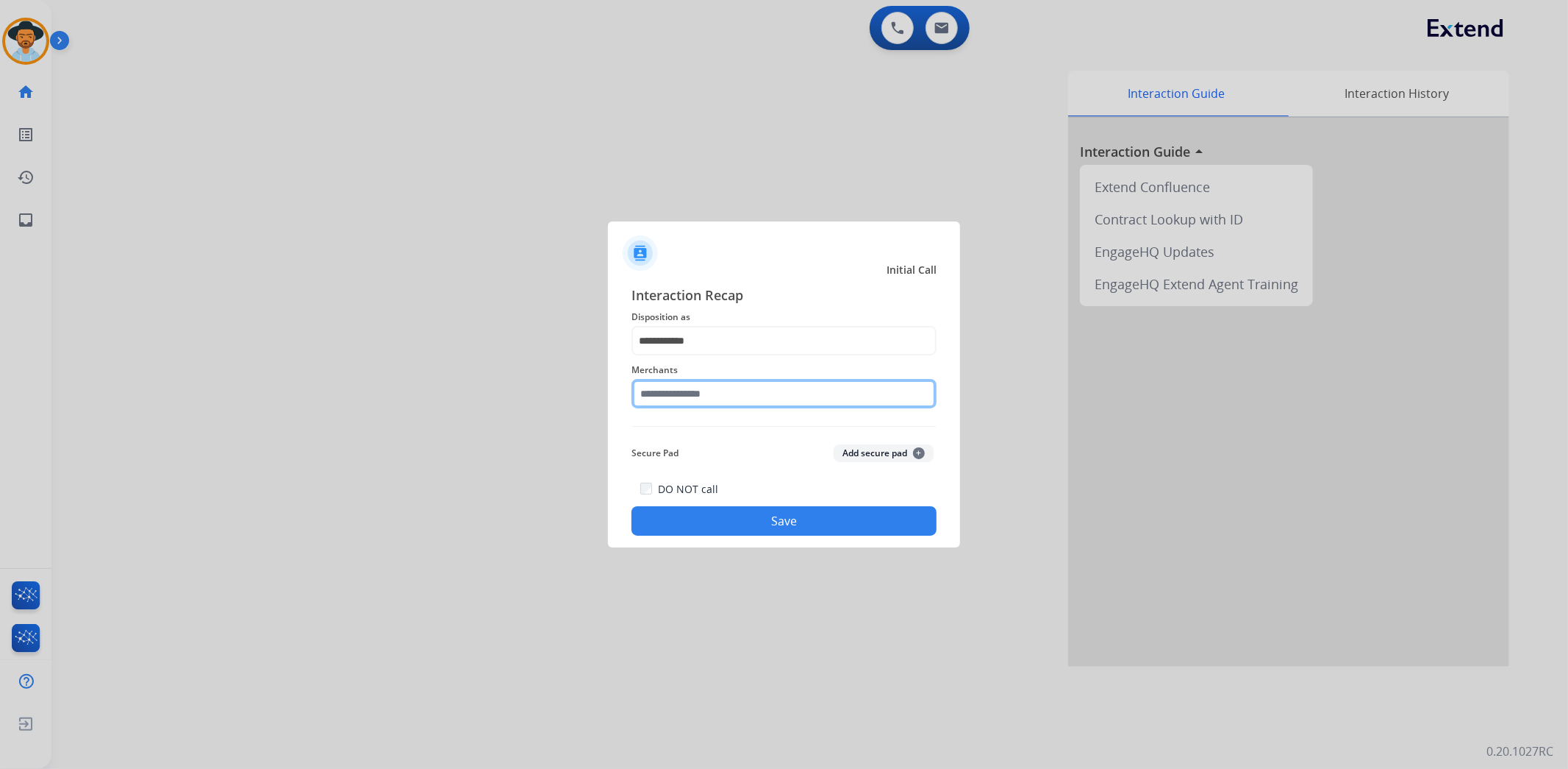
click at [737, 393] on input "text" at bounding box center [784, 394] width 305 height 30
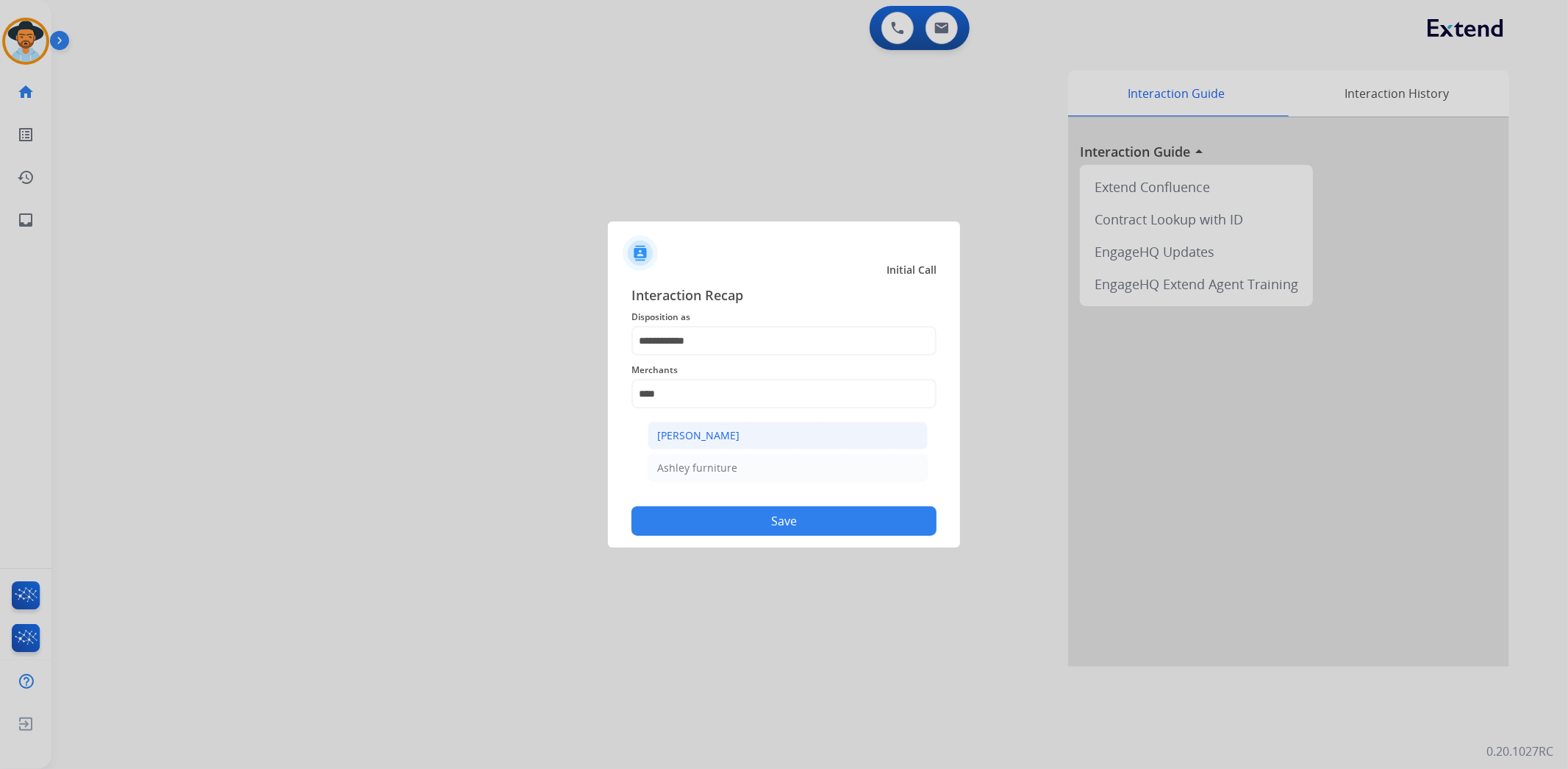
click at [753, 425] on li "Ashley - Reguard" at bounding box center [788, 436] width 280 height 28
type input "**********"
click at [740, 521] on button "Save" at bounding box center [784, 521] width 305 height 30
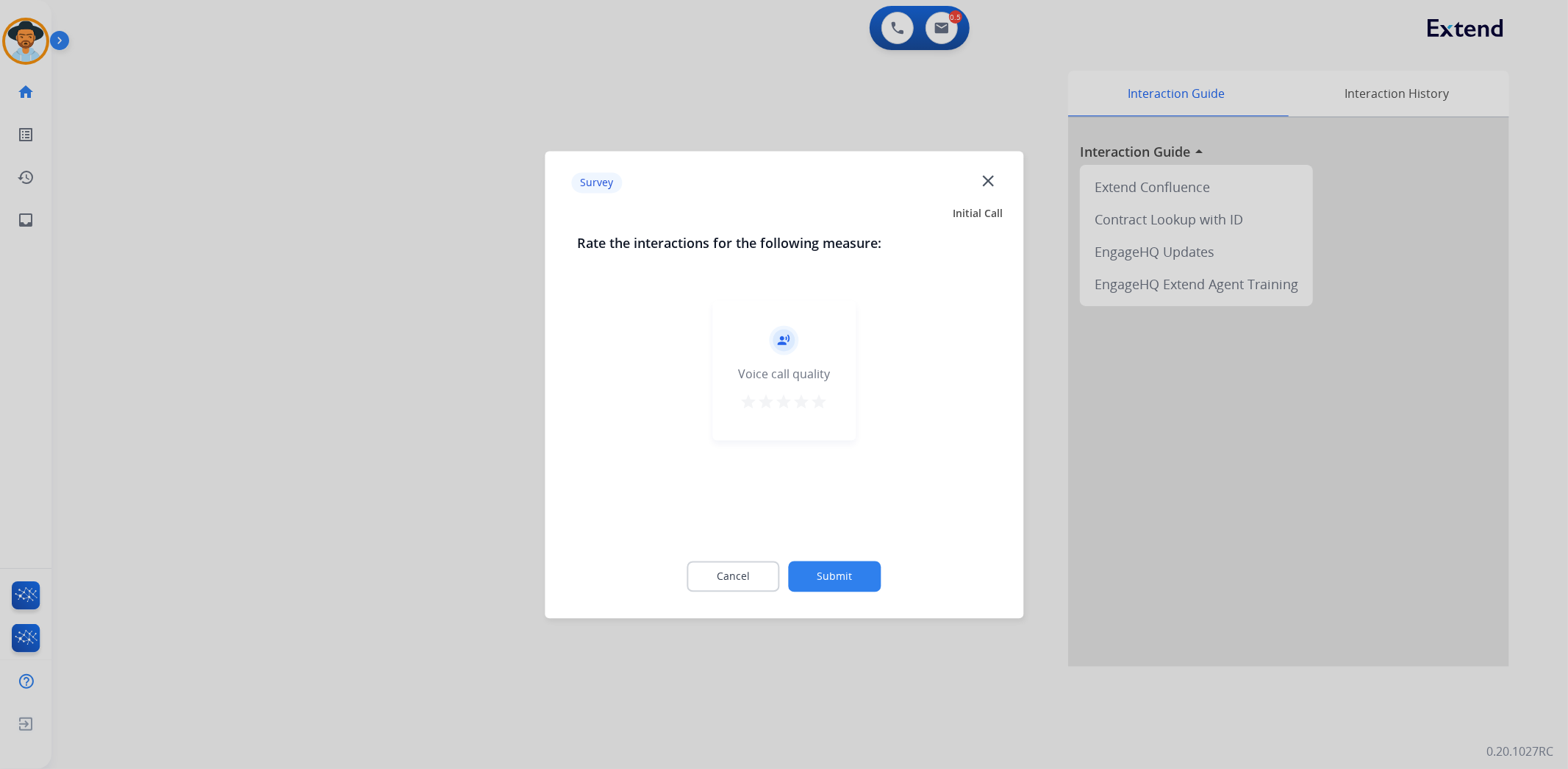
click at [842, 571] on button "Submit" at bounding box center [835, 576] width 93 height 31
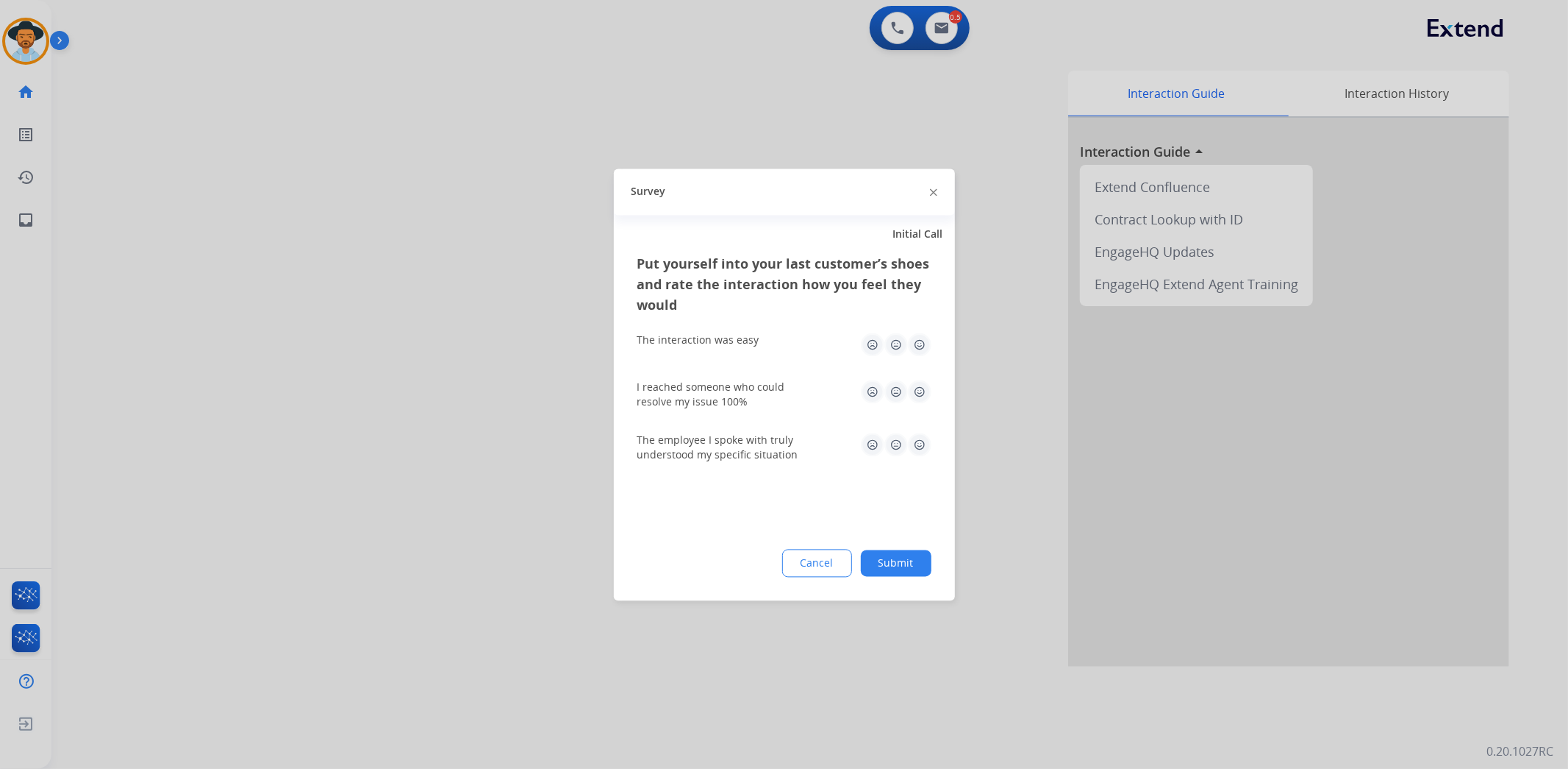
click at [893, 571] on button "Submit" at bounding box center [896, 562] width 70 height 26
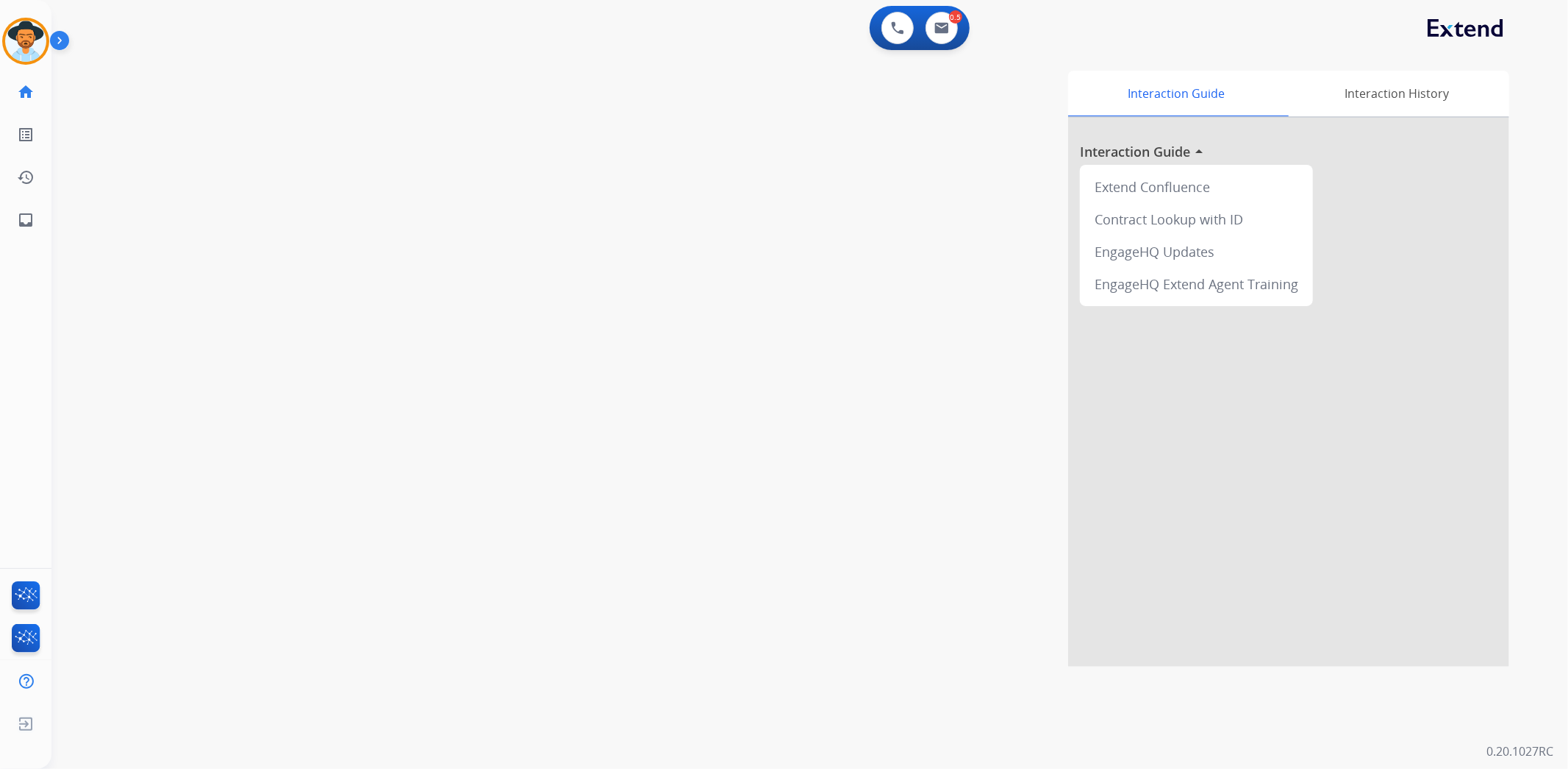
click at [965, 45] on app-action-bar "0 Voice Interactions 0.5 Email Interactions" at bounding box center [919, 27] width 100 height 44
click at [948, 26] on img at bounding box center [942, 28] width 15 height 12
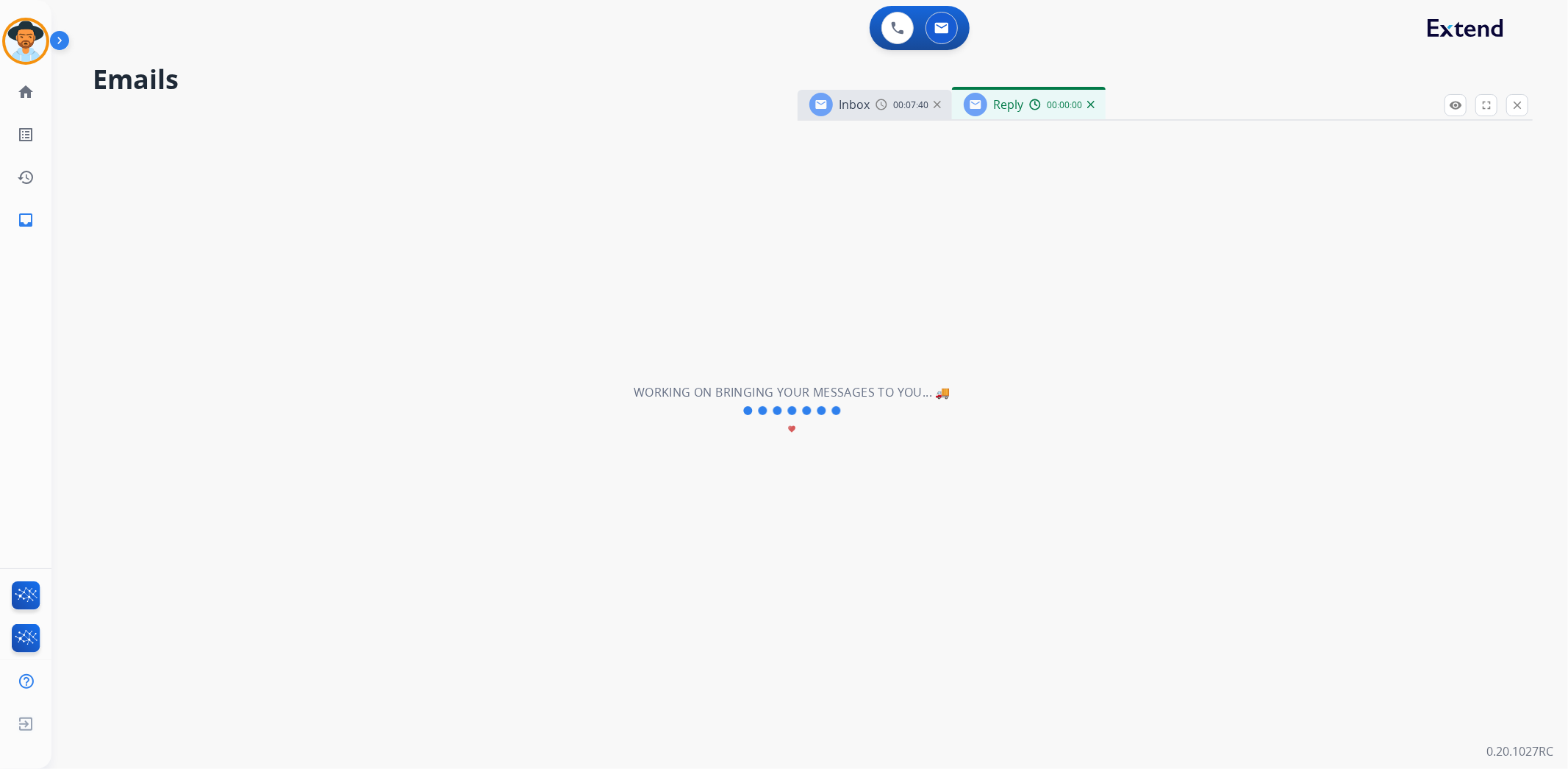
select select "**********"
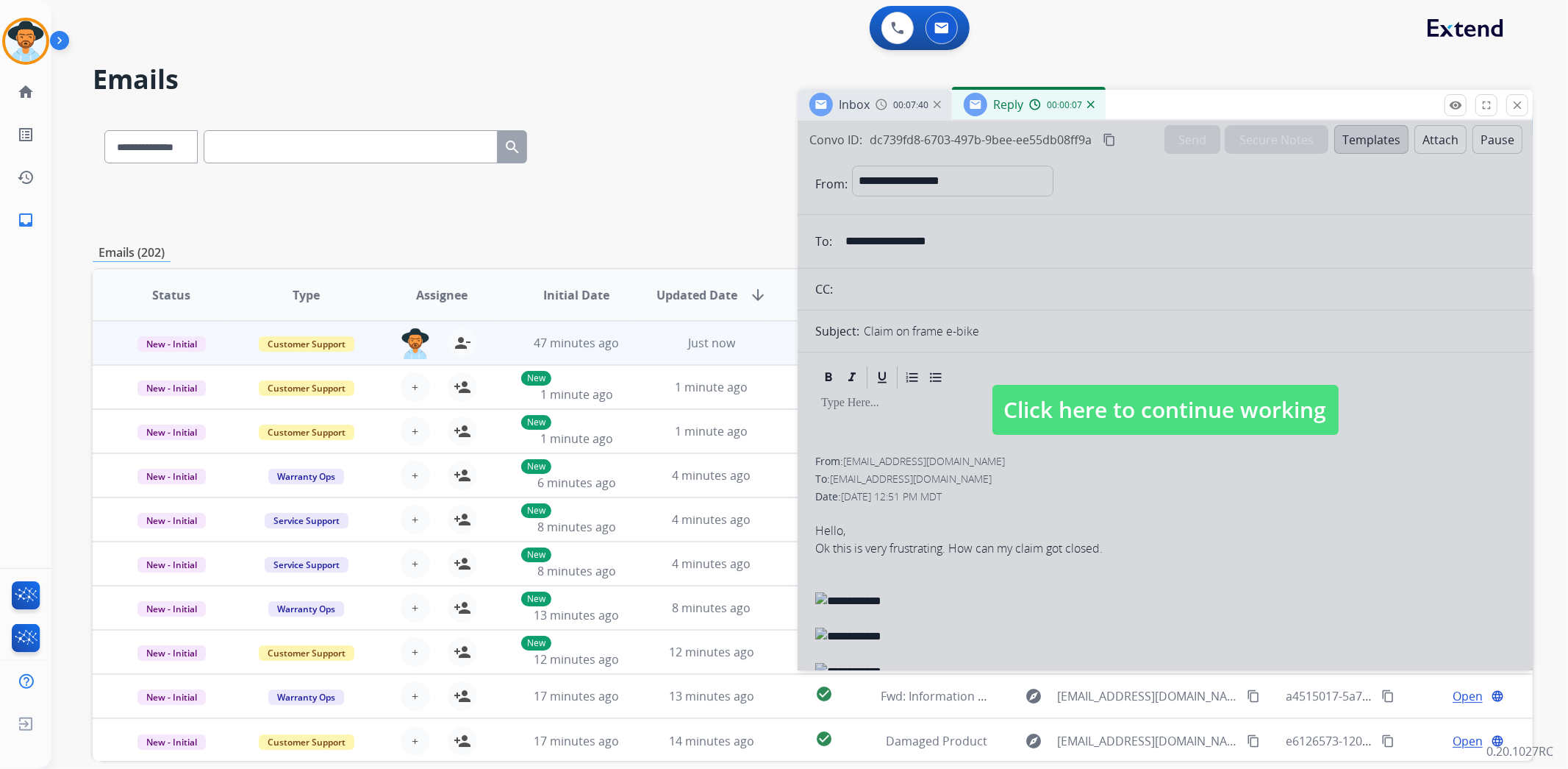
click at [1151, 408] on span "Click here to continue working" at bounding box center [1165, 409] width 346 height 50
select select
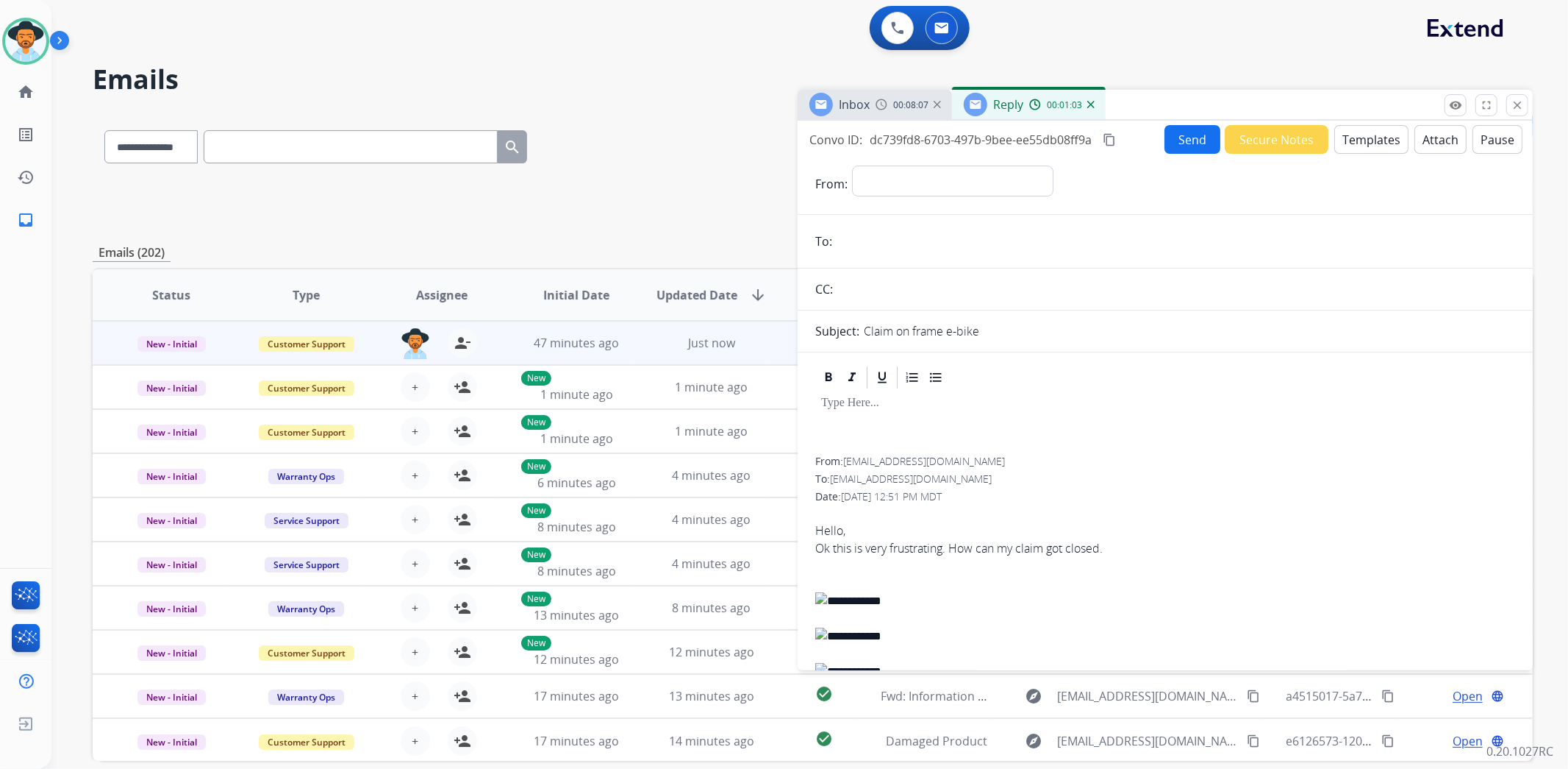
drag, startPoint x: 1168, startPoint y: 423, endPoint x: 1158, endPoint y: 415, distance: 12.8
click at [1168, 423] on div at bounding box center [1165, 423] width 700 height 66
click at [889, 98] on div "00:08:08" at bounding box center [908, 104] width 64 height 13
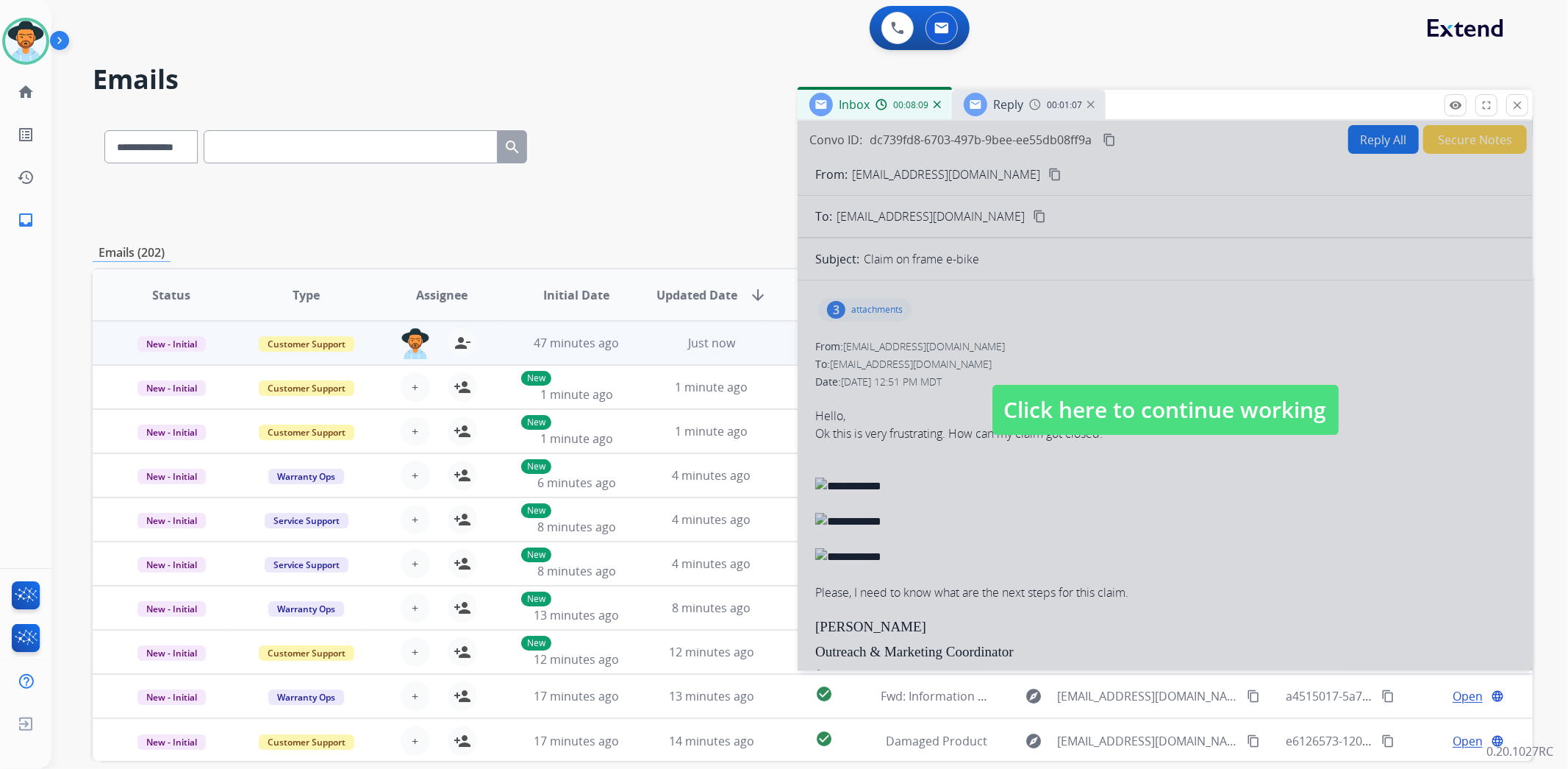
click at [1096, 402] on span "Click here to continue working" at bounding box center [1165, 409] width 346 height 50
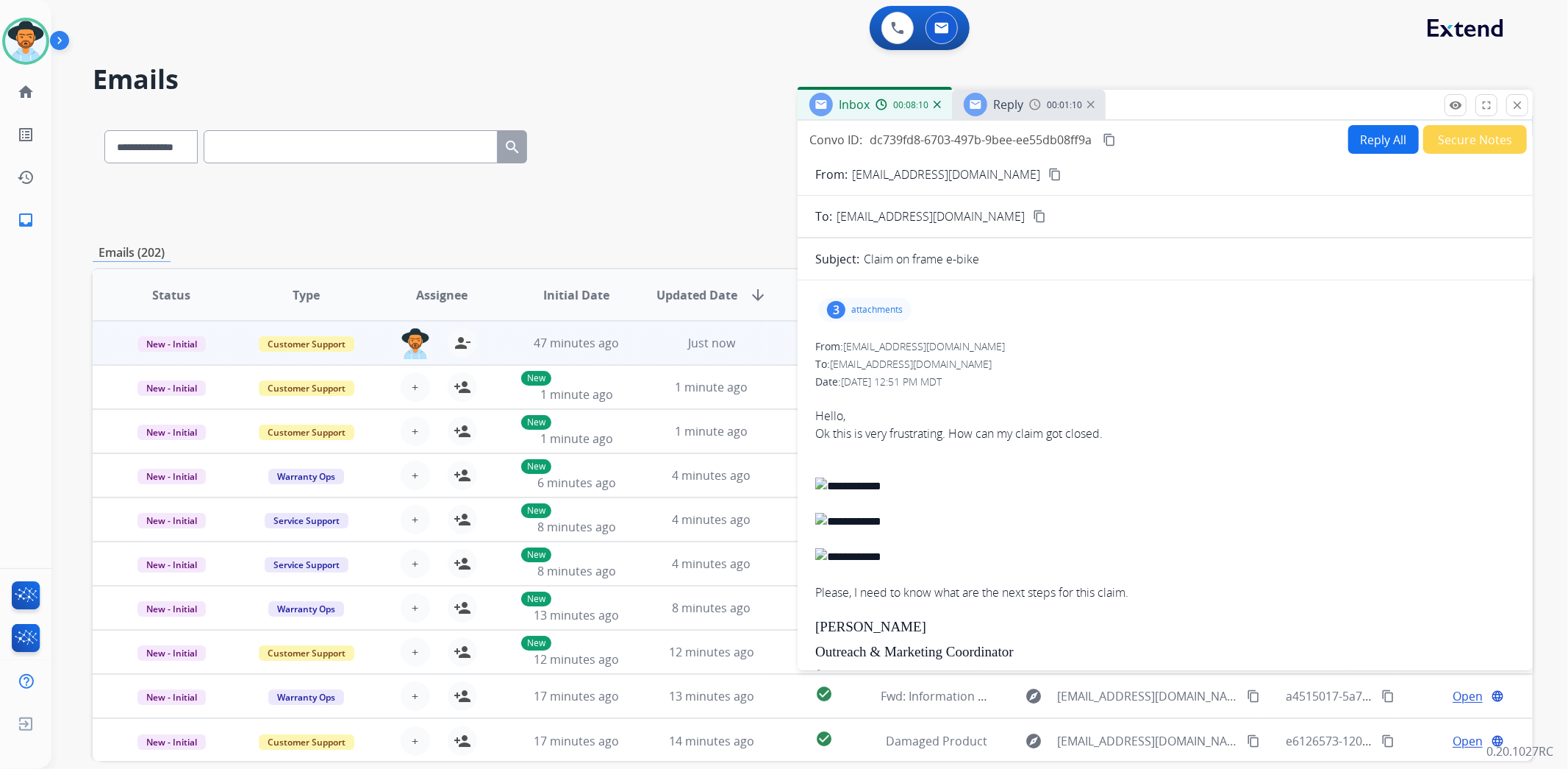
click at [1029, 105] on img at bounding box center [1035, 104] width 12 height 12
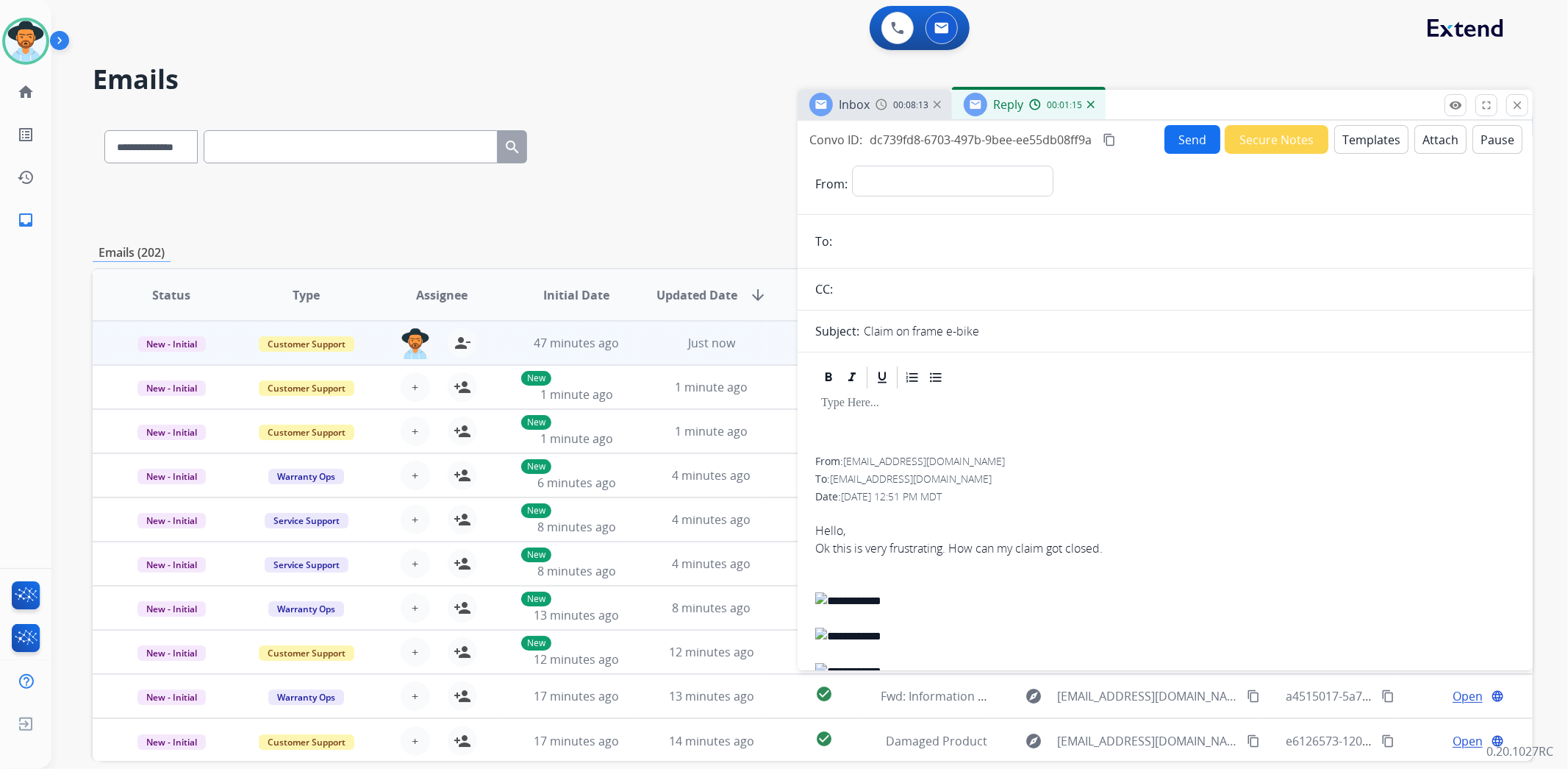
click at [881, 103] on img at bounding box center [881, 104] width 12 height 12
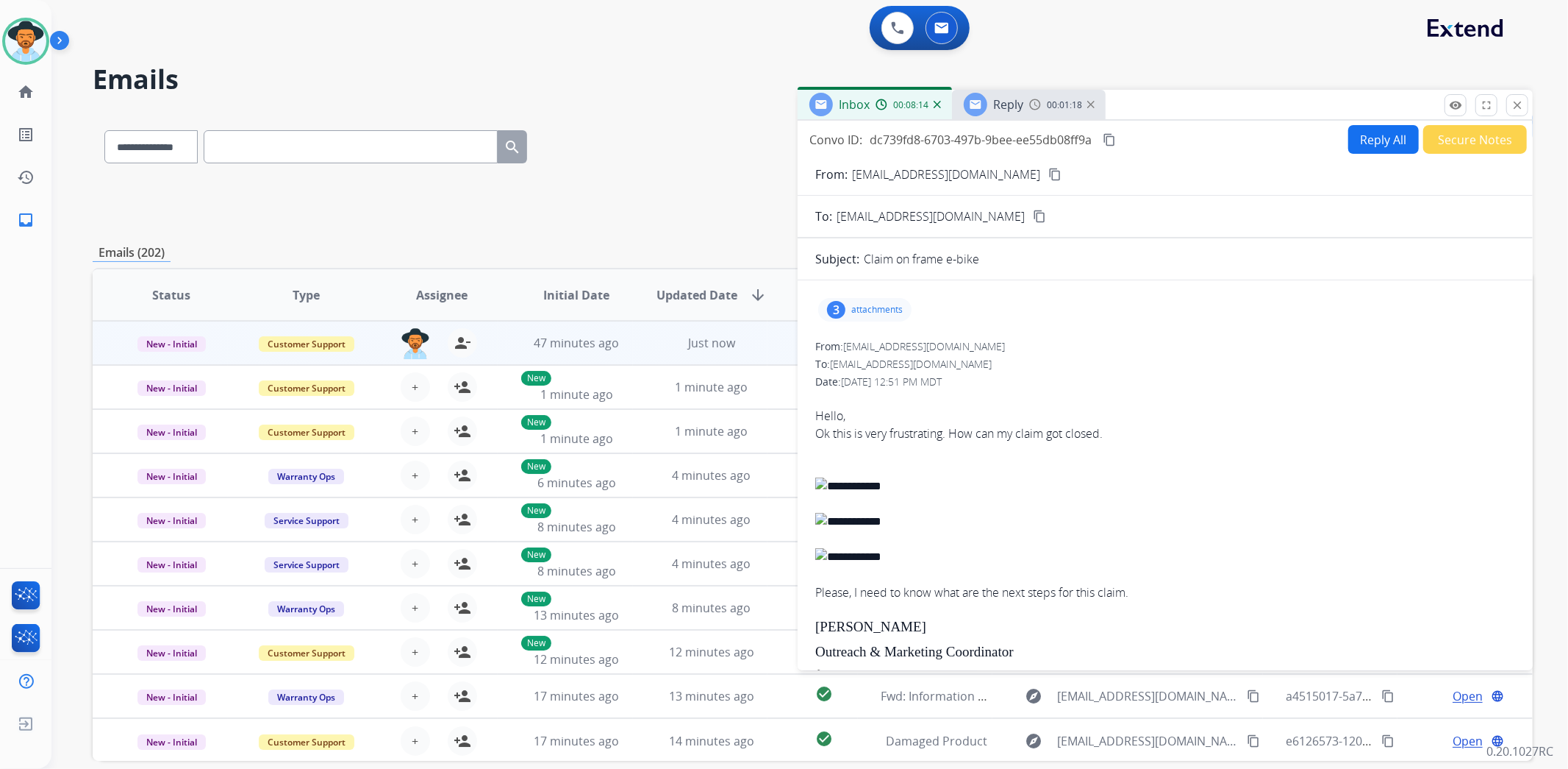
click at [1019, 107] on span "Reply" at bounding box center [1008, 105] width 30 height 17
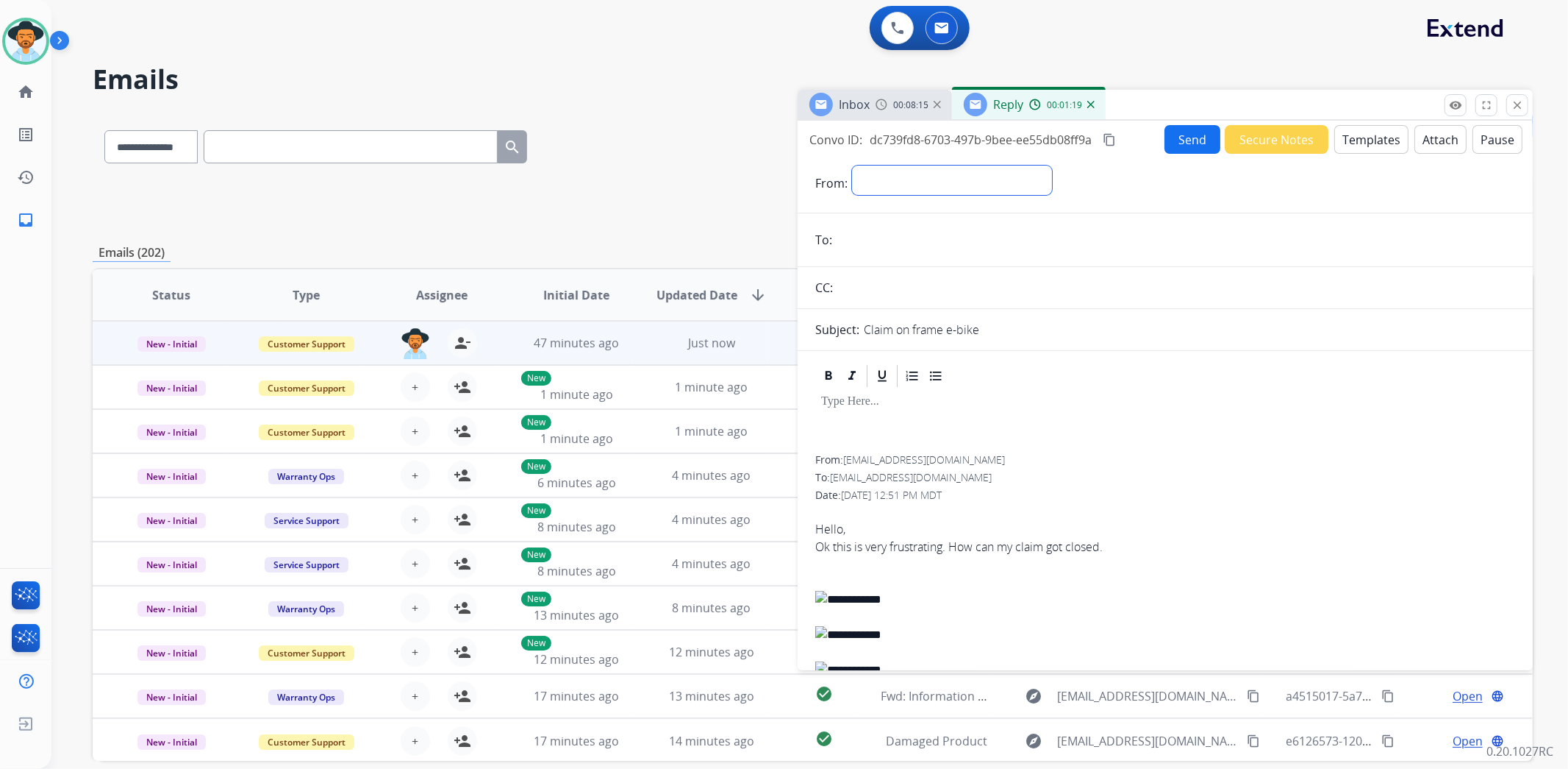
click at [986, 173] on select "**********" at bounding box center [952, 180] width 200 height 30
select select "**********"
click at [852, 165] on select "**********" at bounding box center [952, 180] width 200 height 30
click at [868, 107] on span "Inbox" at bounding box center [854, 105] width 31 height 17
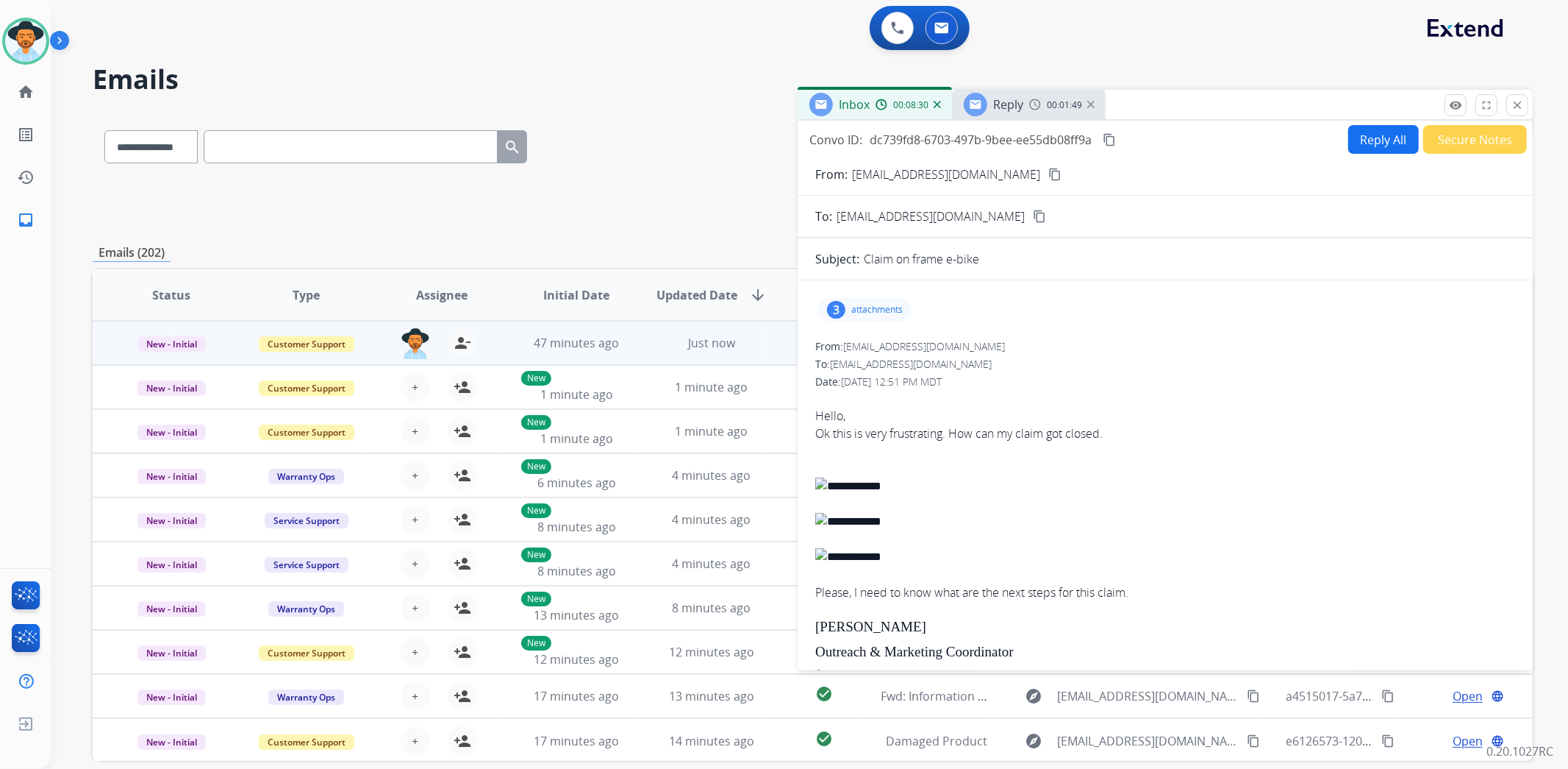
click at [1027, 111] on div "Reply 00:01:49" at bounding box center [1029, 105] width 154 height 30
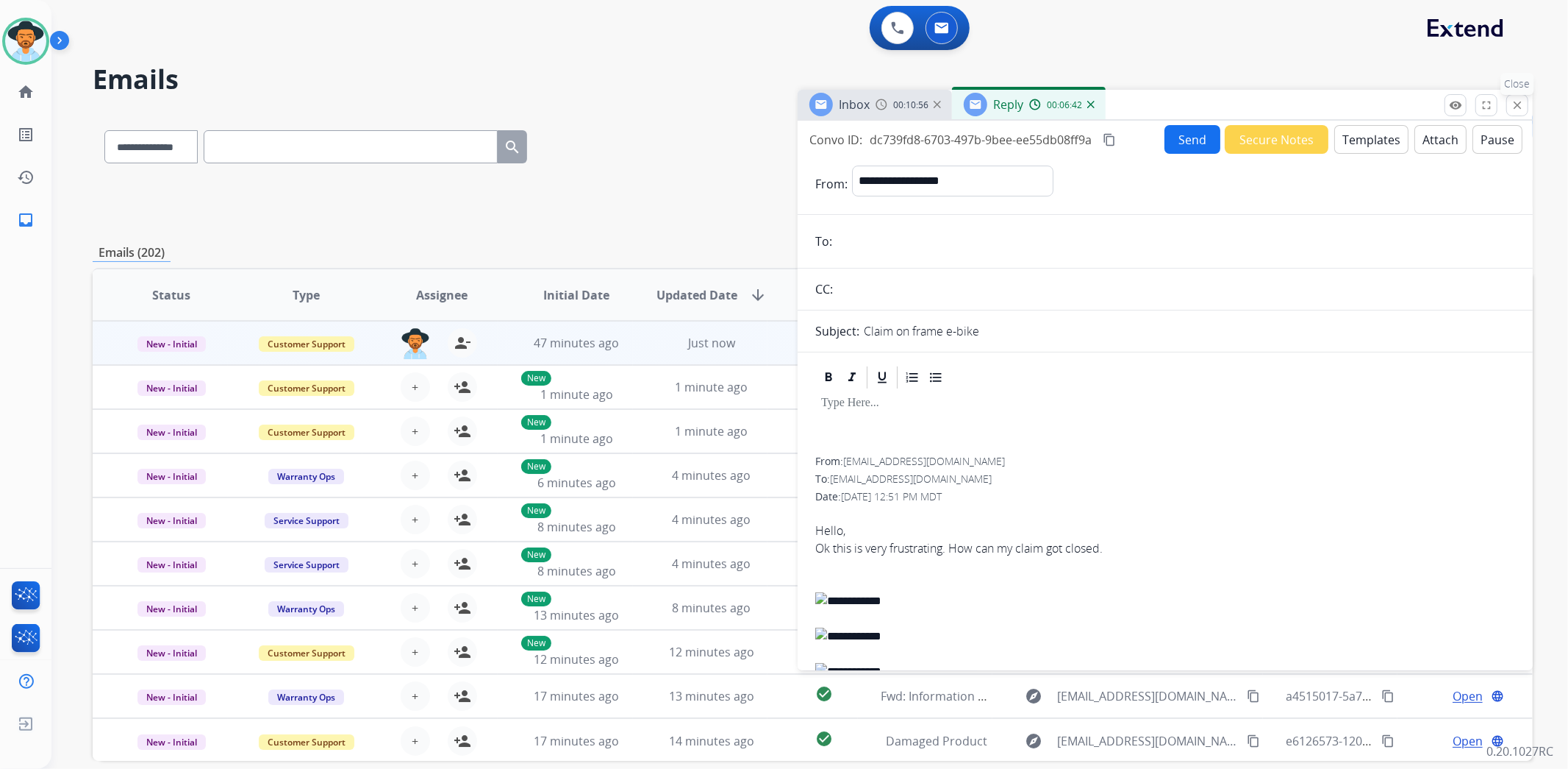
click at [1520, 107] on mat-icon "close" at bounding box center [1518, 105] width 13 height 13
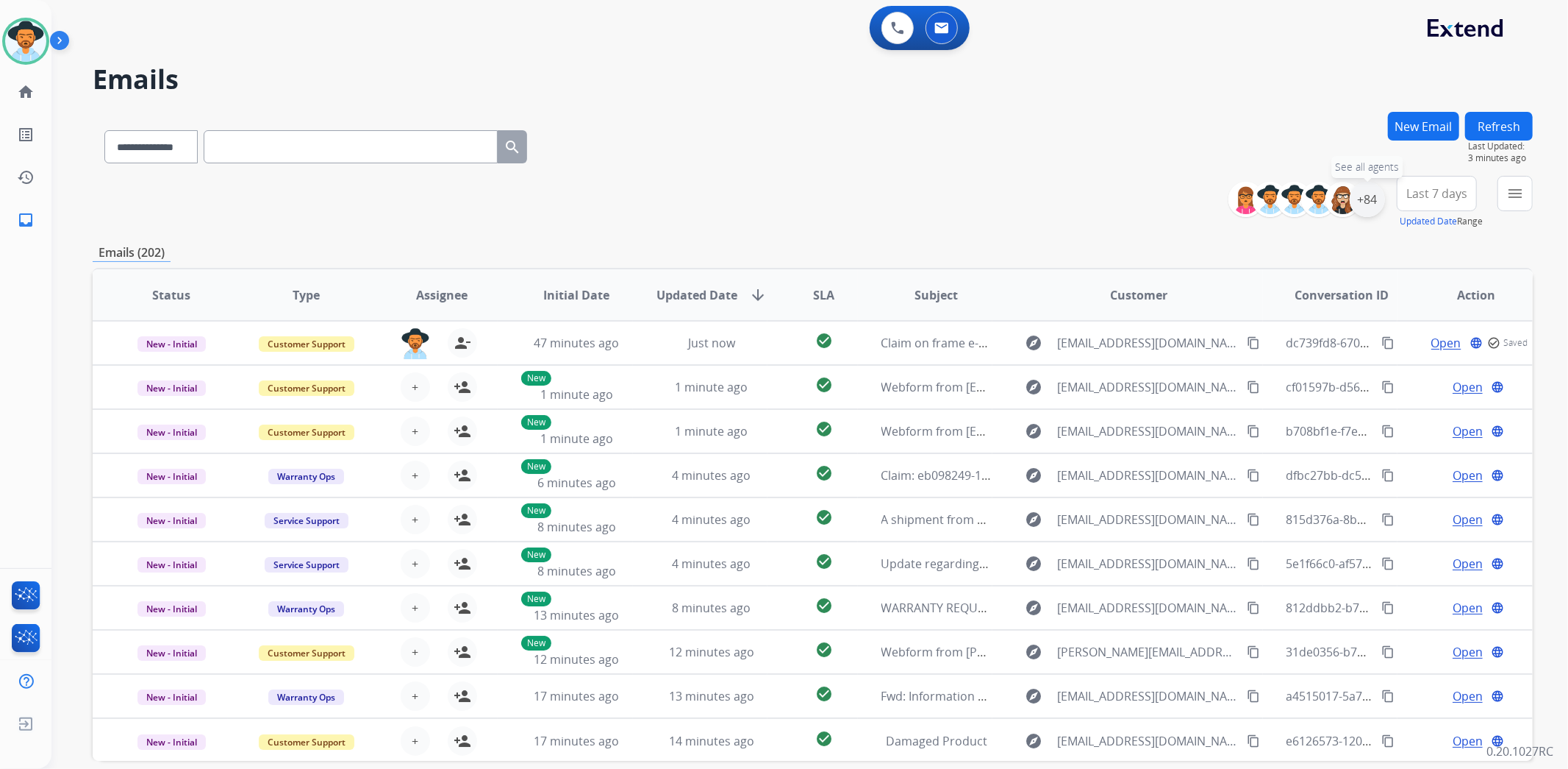
click at [1361, 200] on div "+84" at bounding box center [1367, 199] width 36 height 36
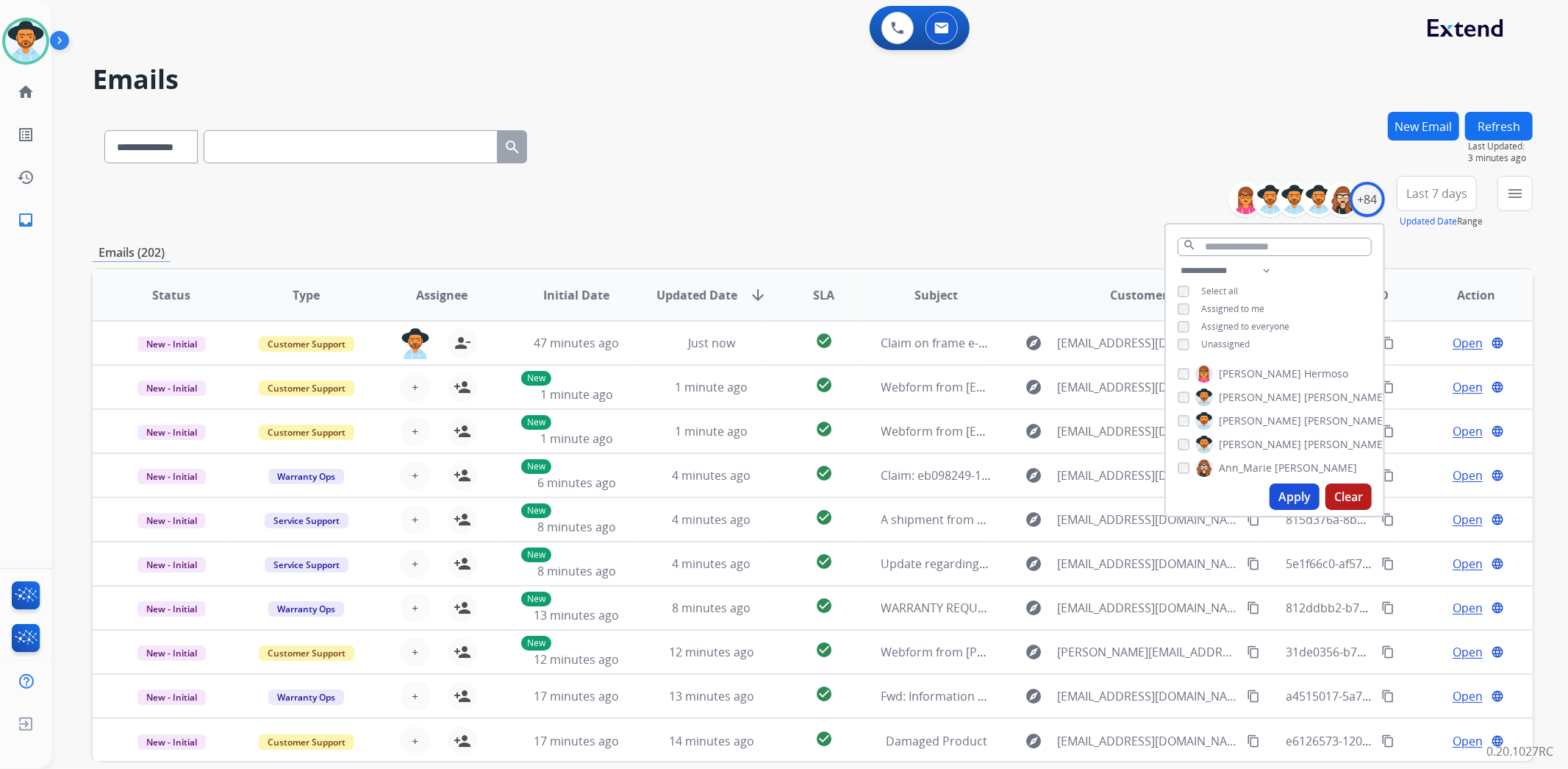
click at [1237, 340] on span "Unassigned" at bounding box center [1225, 343] width 49 height 12
click at [1294, 490] on button "Apply" at bounding box center [1294, 496] width 50 height 26
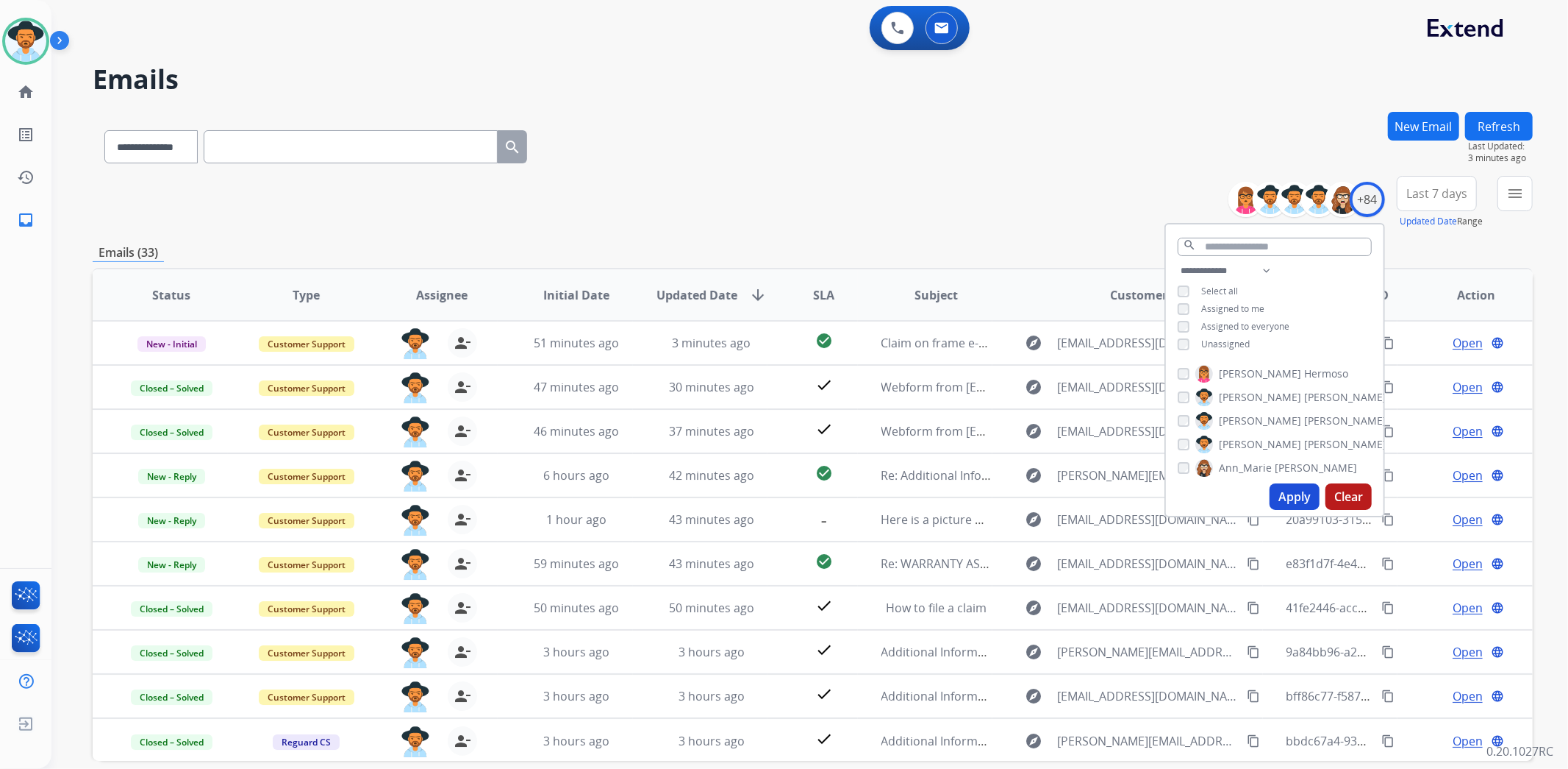
click at [1413, 195] on span "Last 7 days" at bounding box center [1437, 193] width 61 height 6
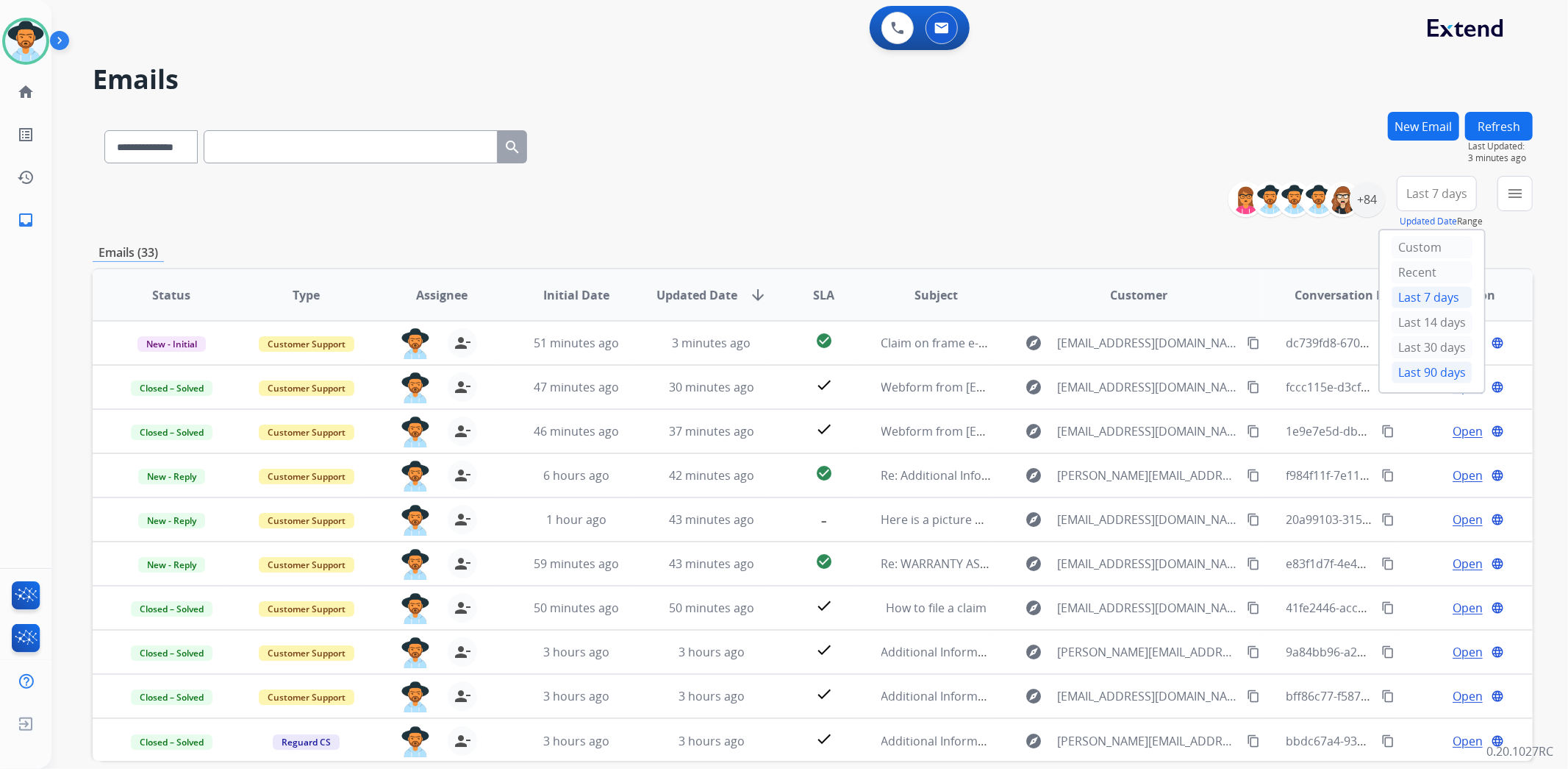
click at [1427, 374] on div "Last 90 days" at bounding box center [1432, 372] width 81 height 22
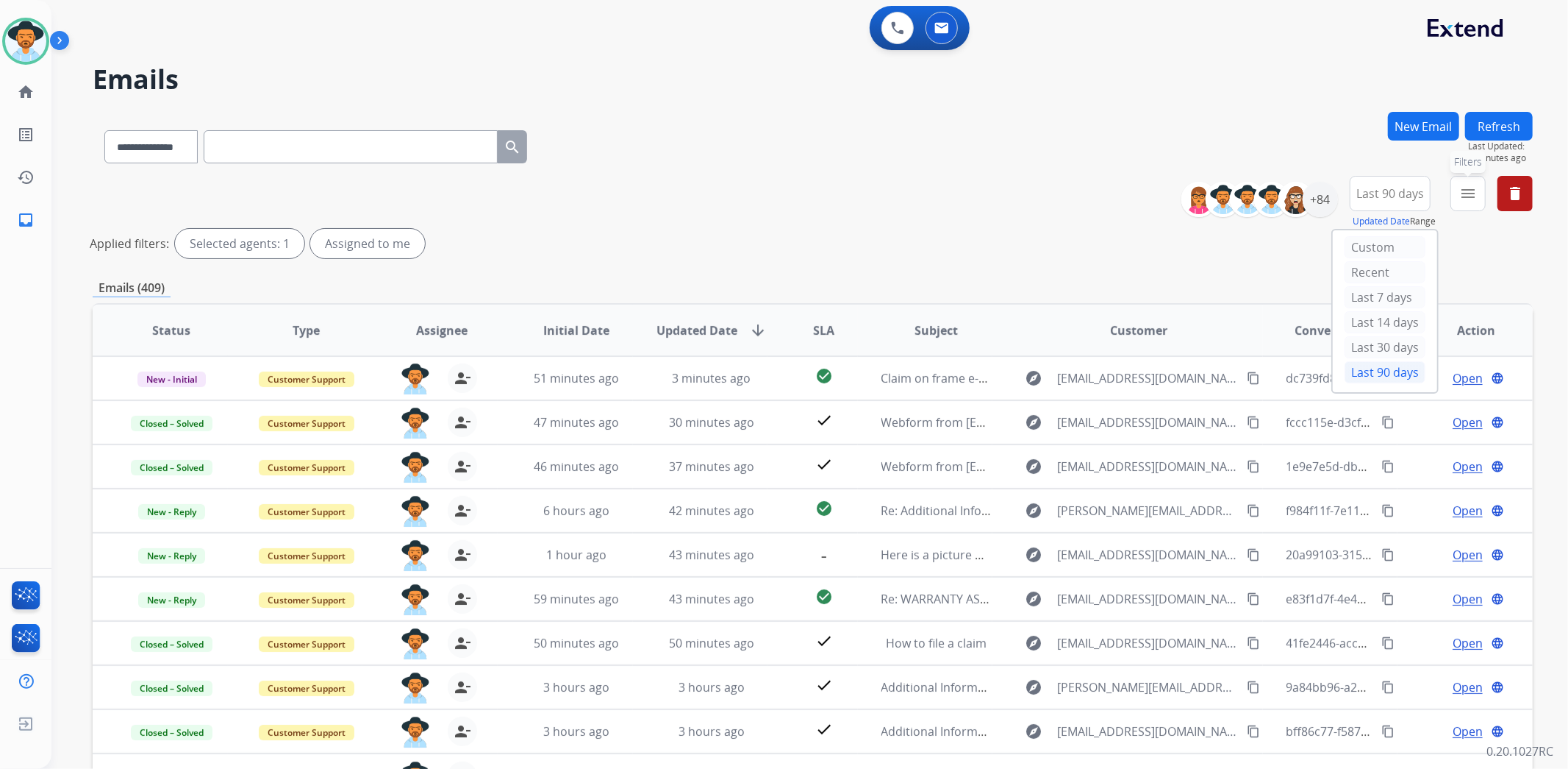
click at [1461, 203] on button "menu Filters" at bounding box center [1468, 193] width 36 height 36
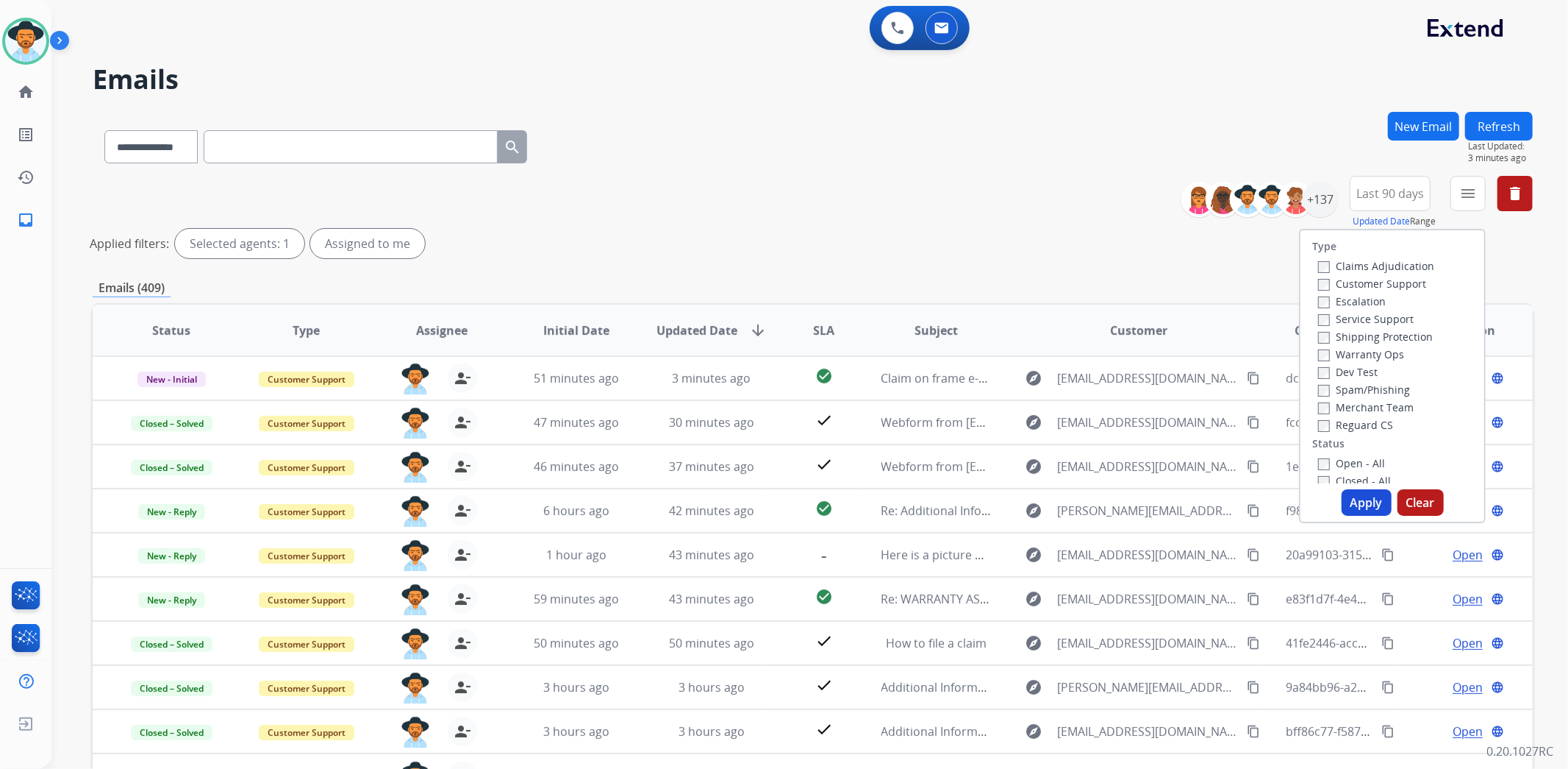
click at [1380, 284] on label "Customer Support" at bounding box center [1372, 283] width 108 height 14
click at [1387, 340] on label "Shipping Protection" at bounding box center [1375, 336] width 115 height 14
click at [1353, 429] on label "Reguard CS" at bounding box center [1356, 424] width 75 height 14
click at [1356, 463] on label "Open - All" at bounding box center [1351, 462] width 67 height 14
click at [1370, 504] on button "Apply" at bounding box center [1366, 503] width 50 height 26
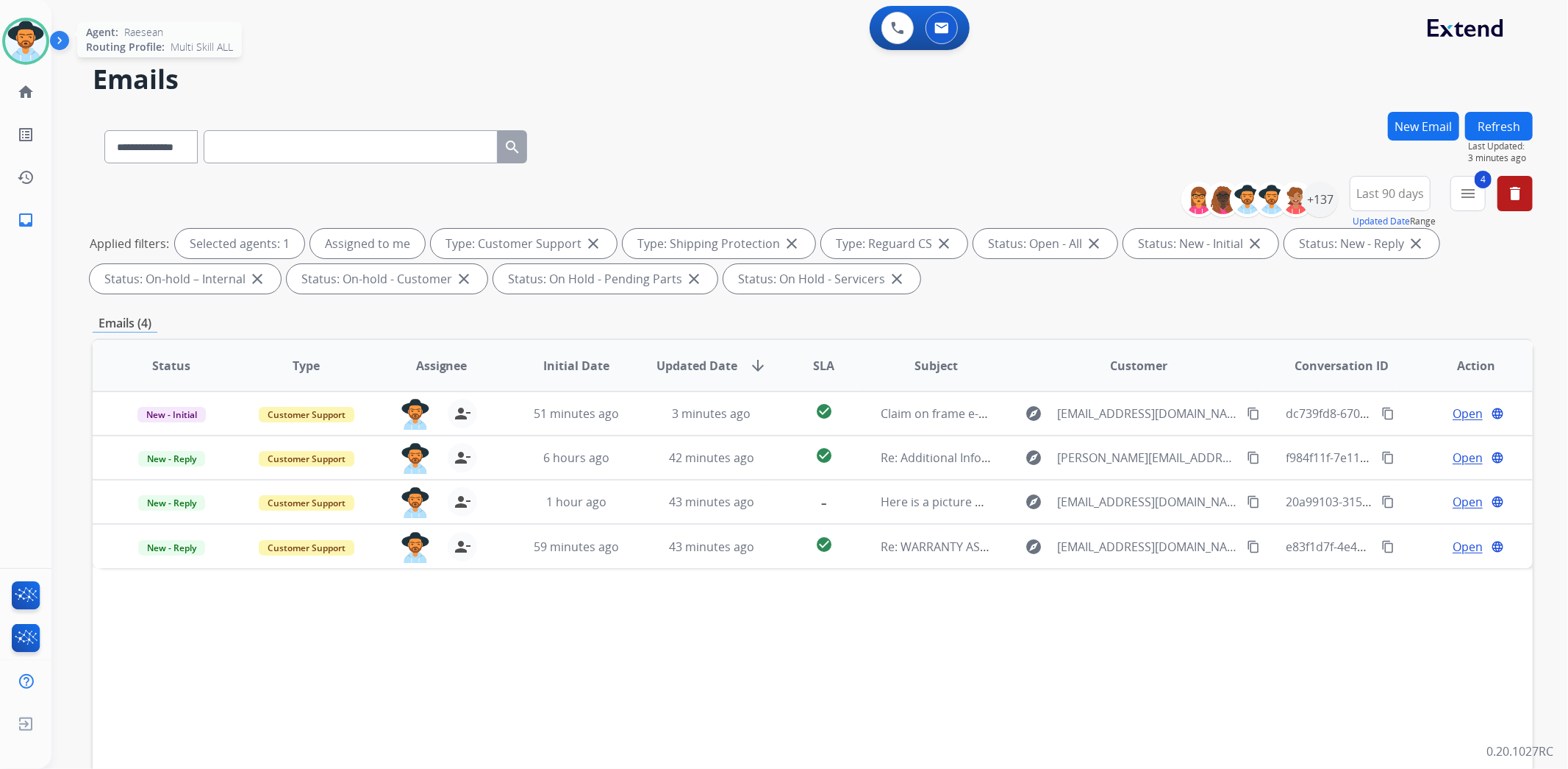
click at [30, 22] on img at bounding box center [26, 41] width 41 height 41
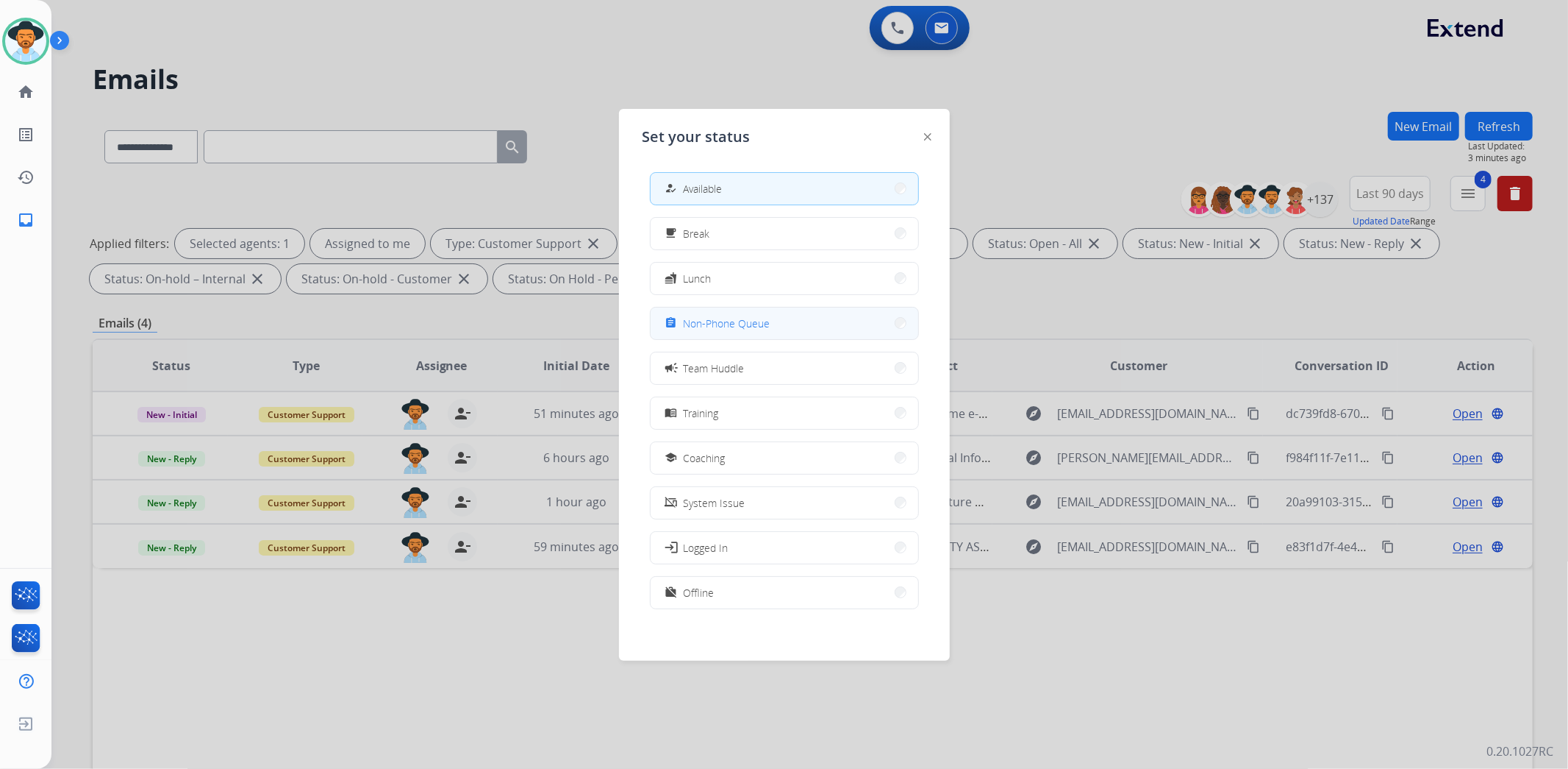
click at [743, 323] on span "Non-Phone Queue" at bounding box center [727, 323] width 87 height 16
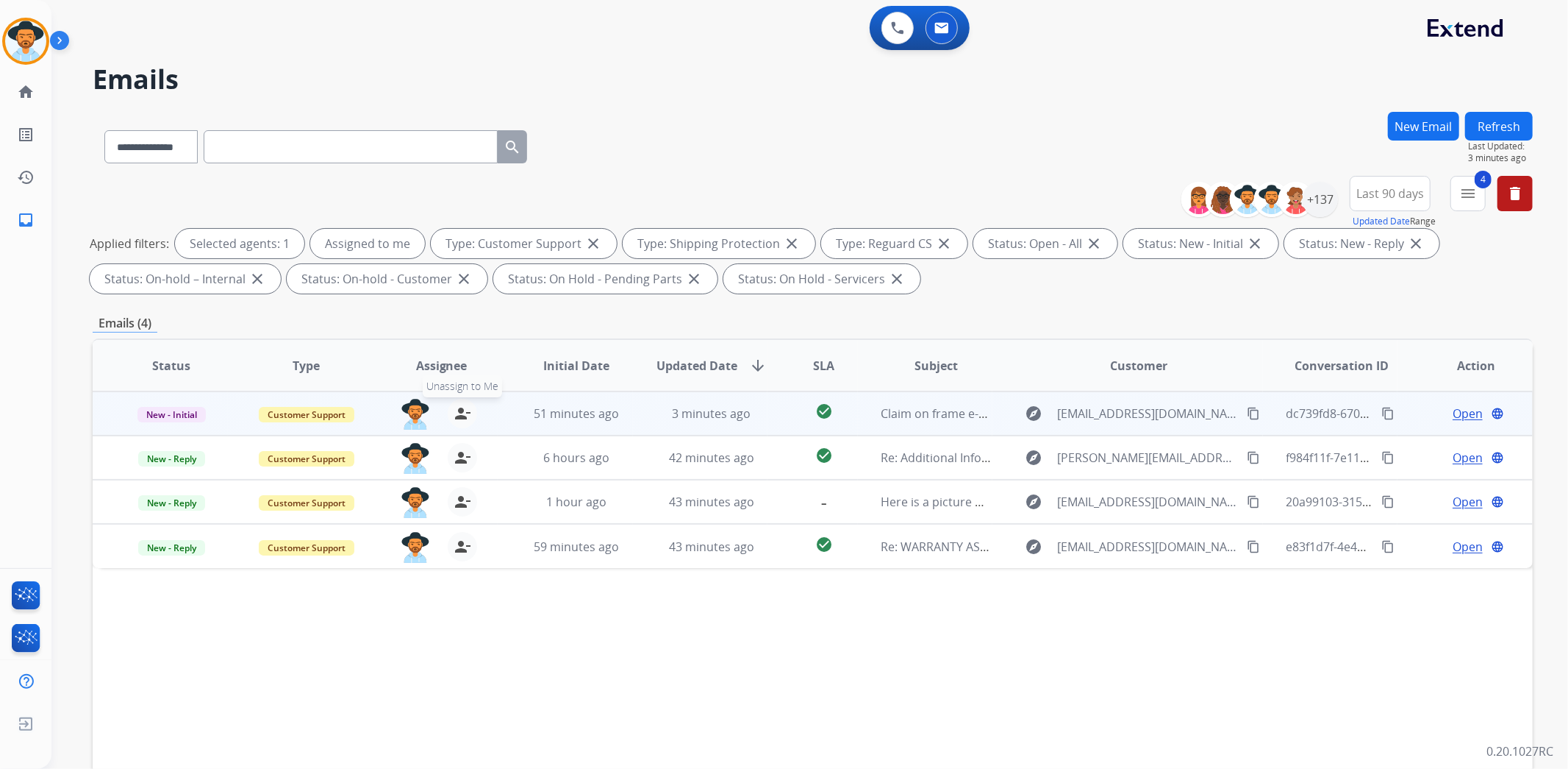
click at [456, 410] on mat-icon "person_remove" at bounding box center [462, 413] width 17 height 17
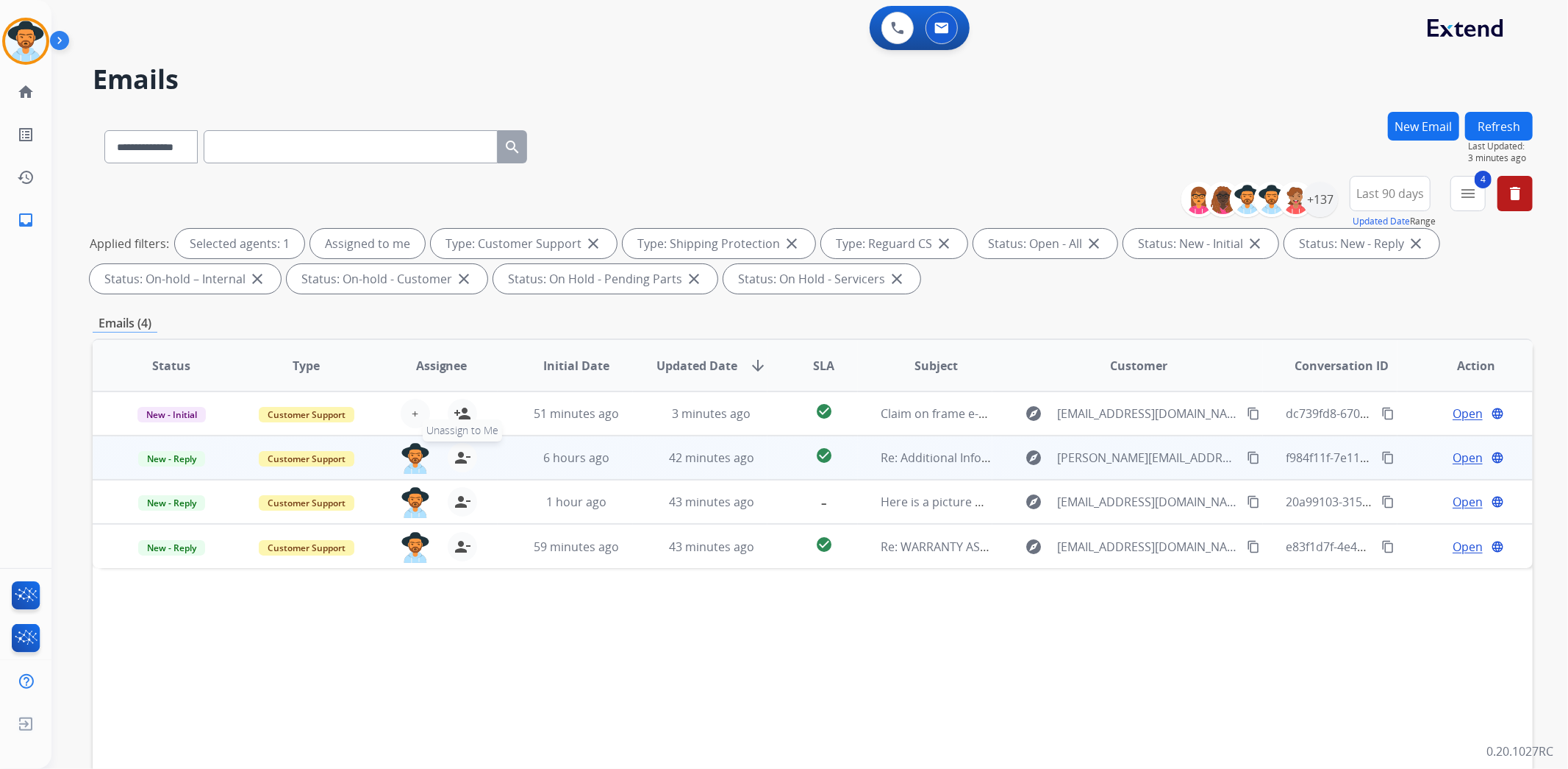
click at [465, 458] on mat-icon "person_remove" at bounding box center [462, 457] width 17 height 17
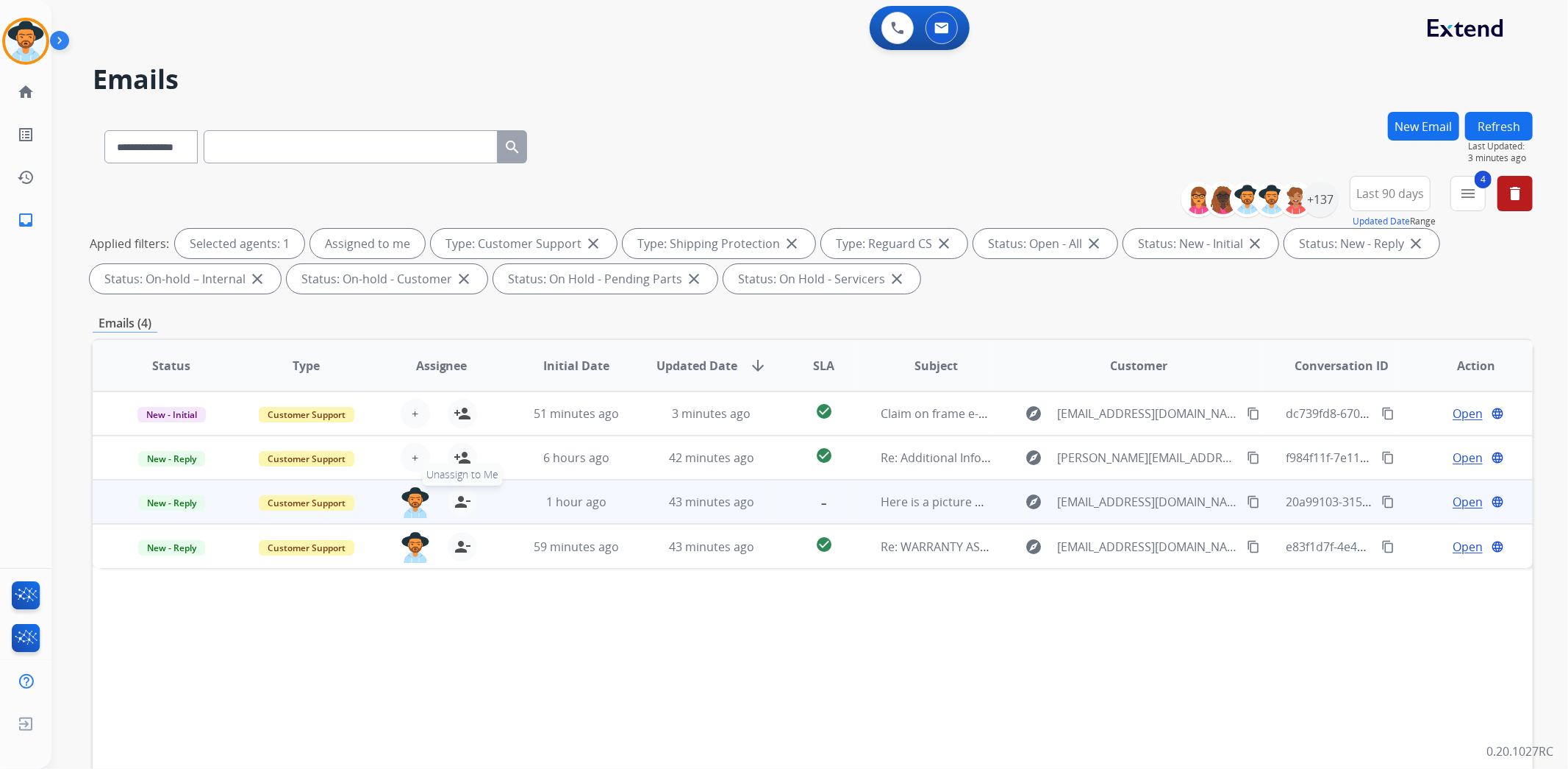
click at [456, 503] on mat-icon "person_remove" at bounding box center [462, 501] width 17 height 17
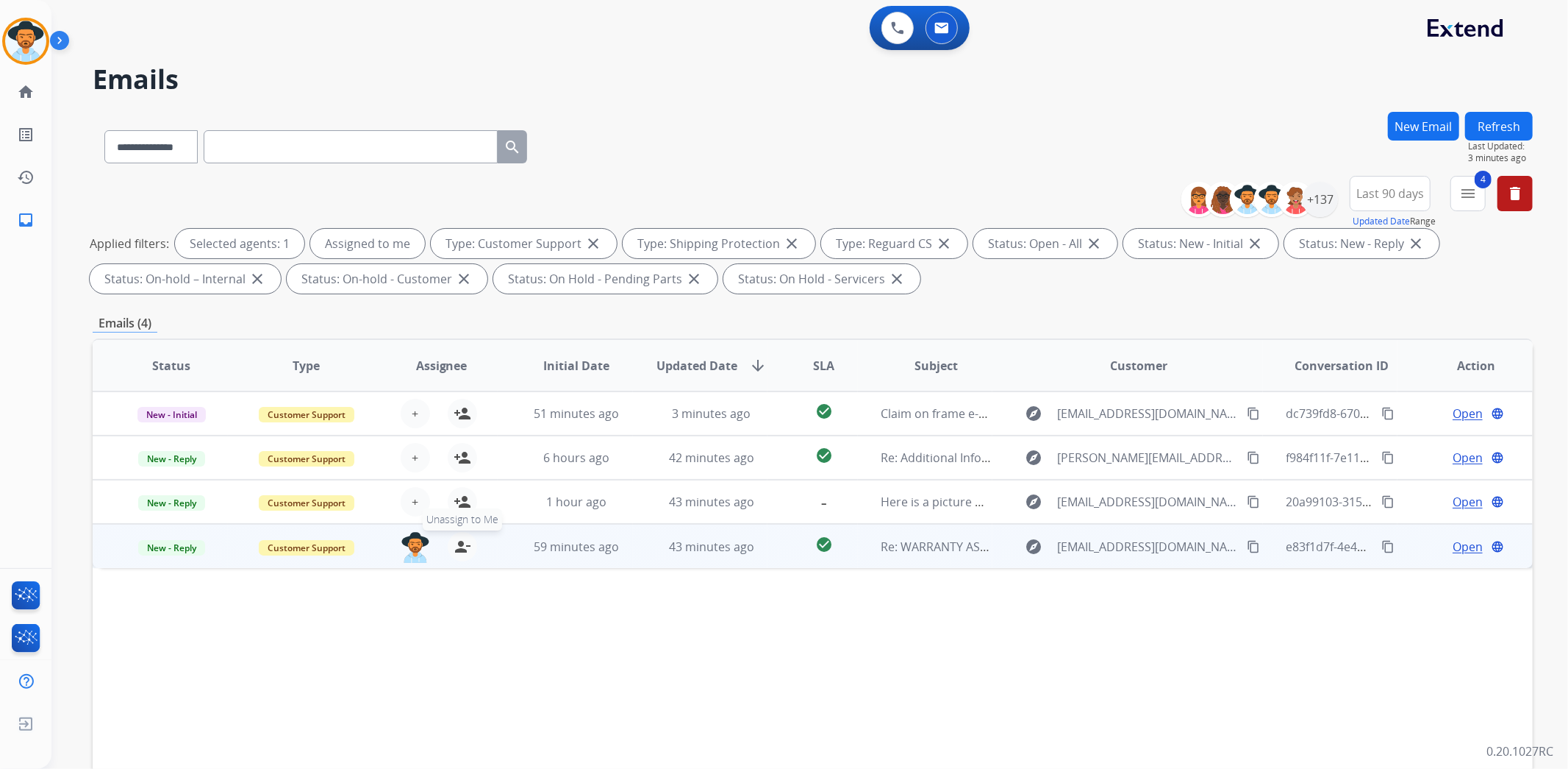
click at [460, 542] on mat-icon "person_remove" at bounding box center [462, 546] width 17 height 17
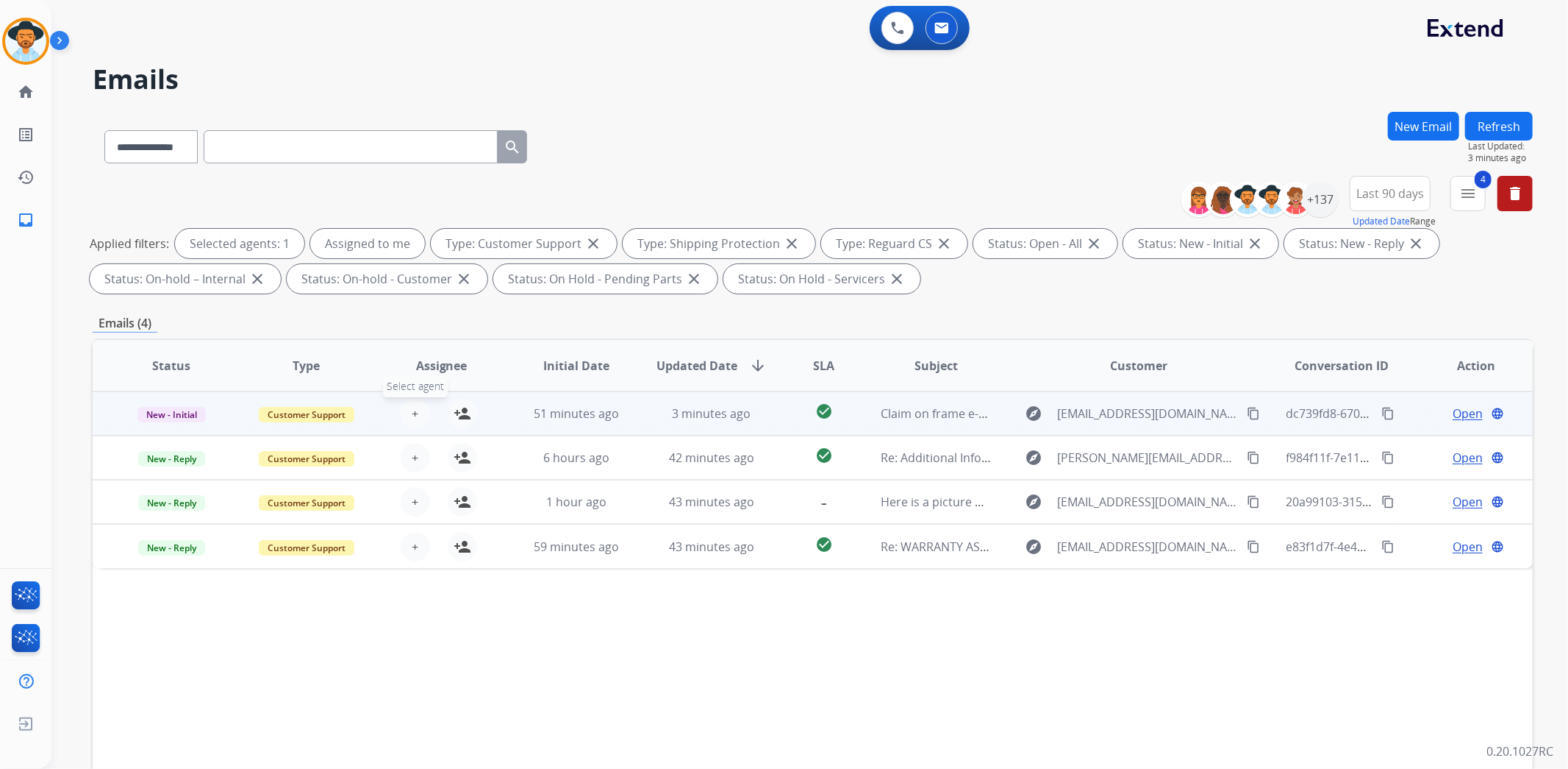
click at [419, 415] on button "+ Select agent" at bounding box center [416, 413] width 30 height 30
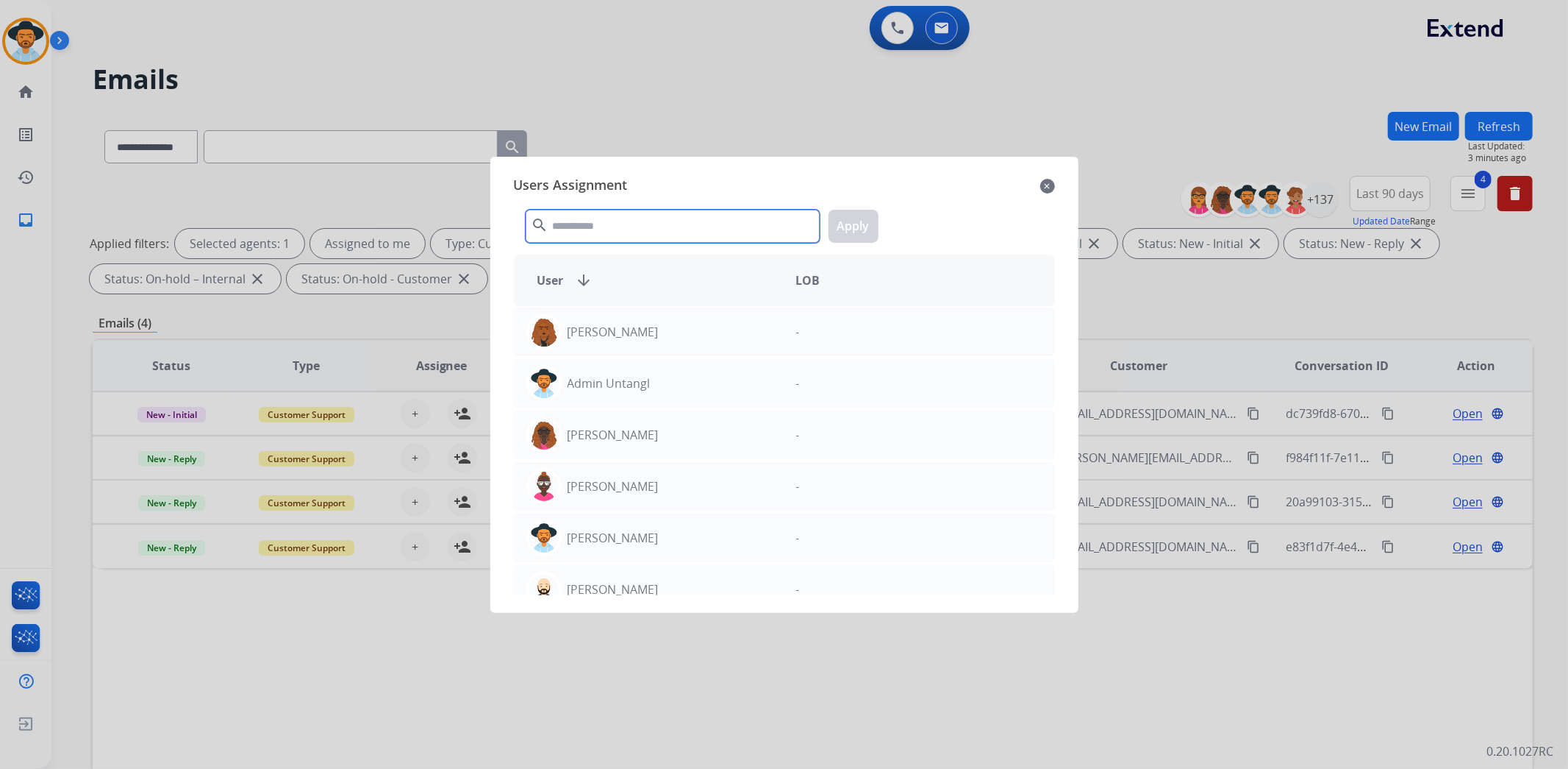
click at [598, 233] on input "text" at bounding box center [673, 227] width 294 height 33
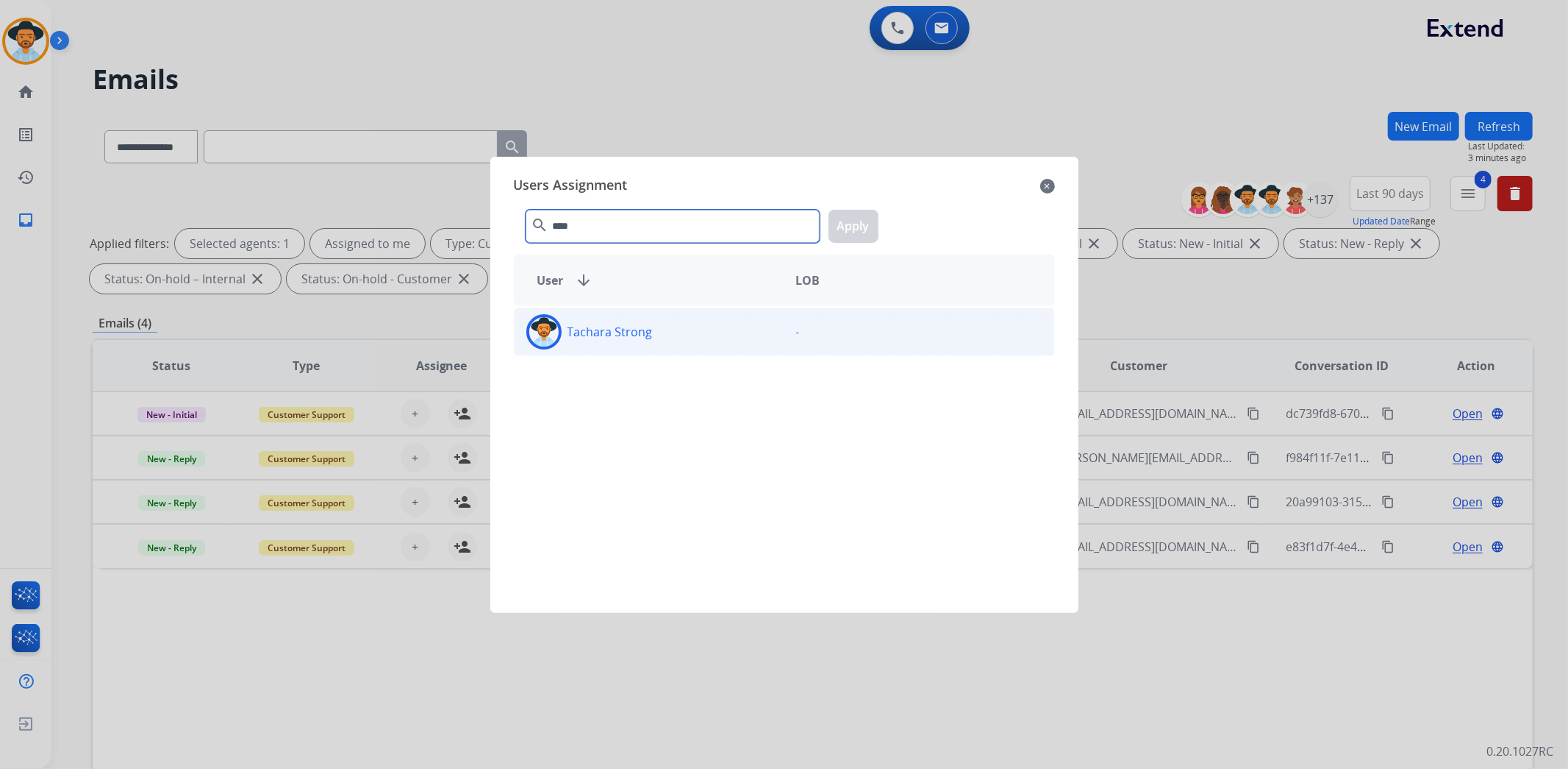
type input "****"
click at [632, 325] on p "Tachara Strong" at bounding box center [610, 331] width 85 height 17
click at [858, 232] on button "Apply" at bounding box center [853, 227] width 50 height 33
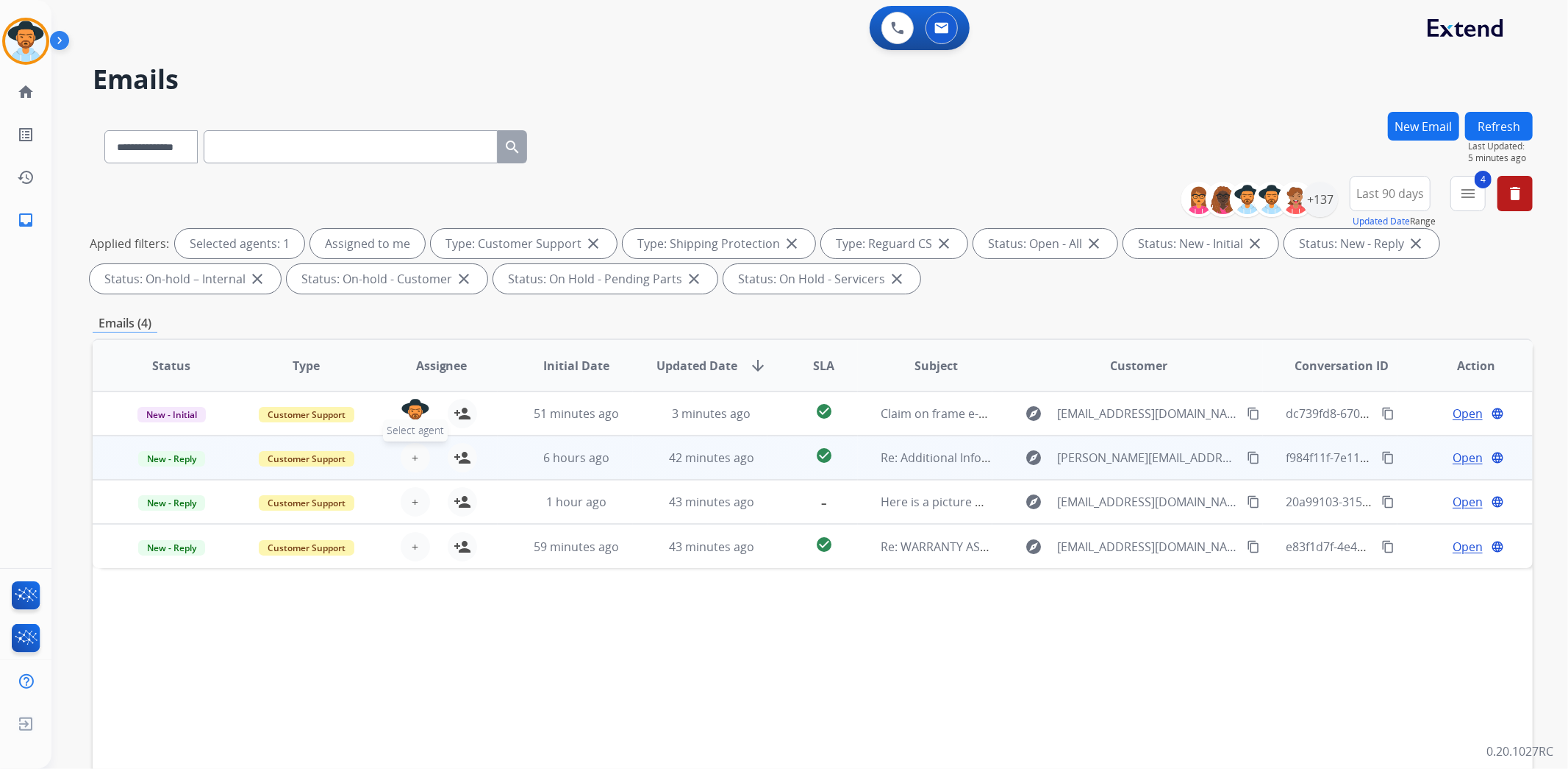
click at [417, 449] on button "+ Select agent" at bounding box center [416, 457] width 30 height 30
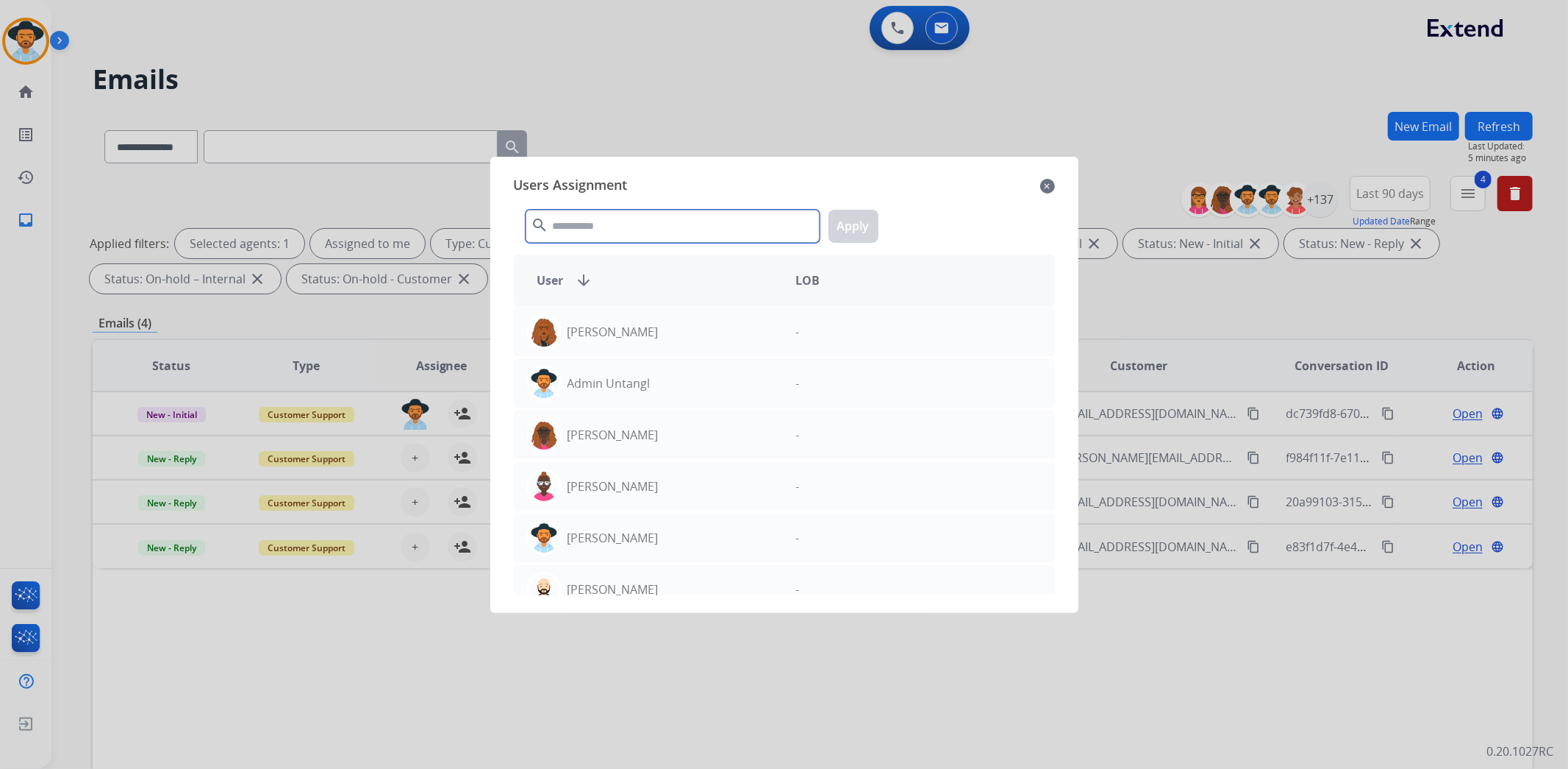
click at [611, 224] on input "text" at bounding box center [673, 227] width 294 height 33
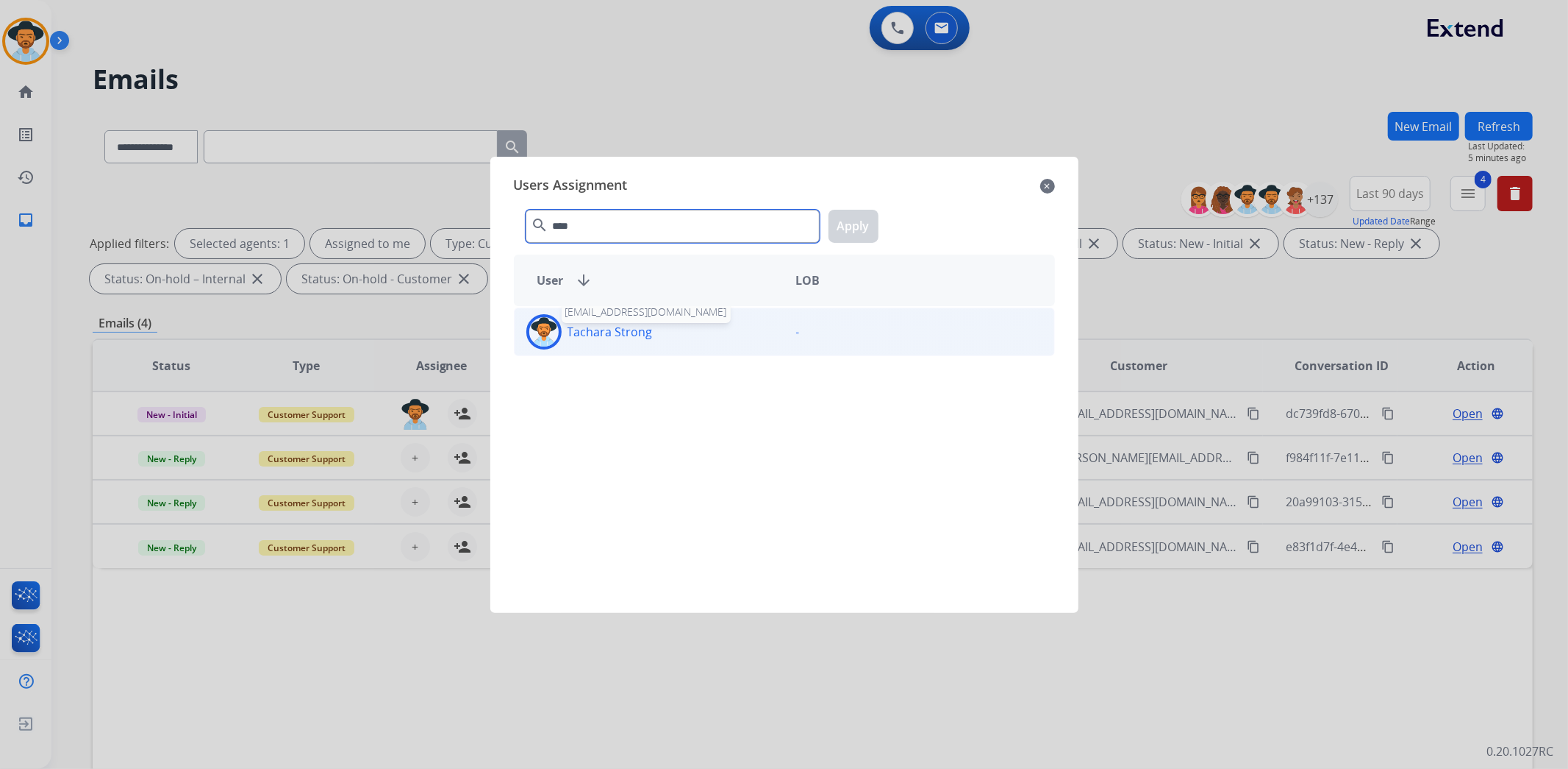
type input "****"
click at [612, 332] on p "Tachara Strong" at bounding box center [610, 331] width 85 height 17
click at [862, 225] on button "Apply" at bounding box center [853, 227] width 50 height 33
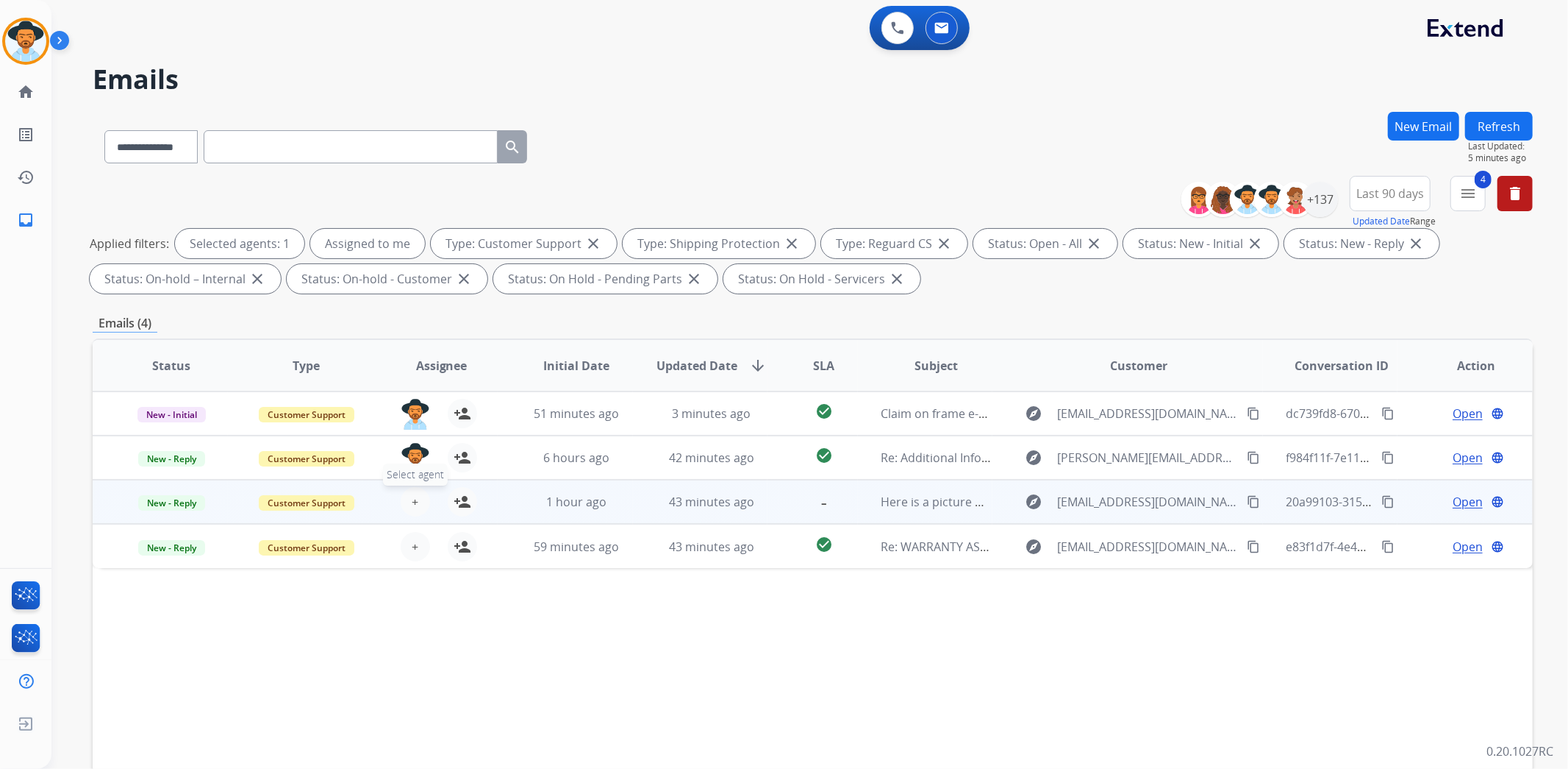
click at [417, 488] on button "+ Select agent" at bounding box center [416, 502] width 30 height 30
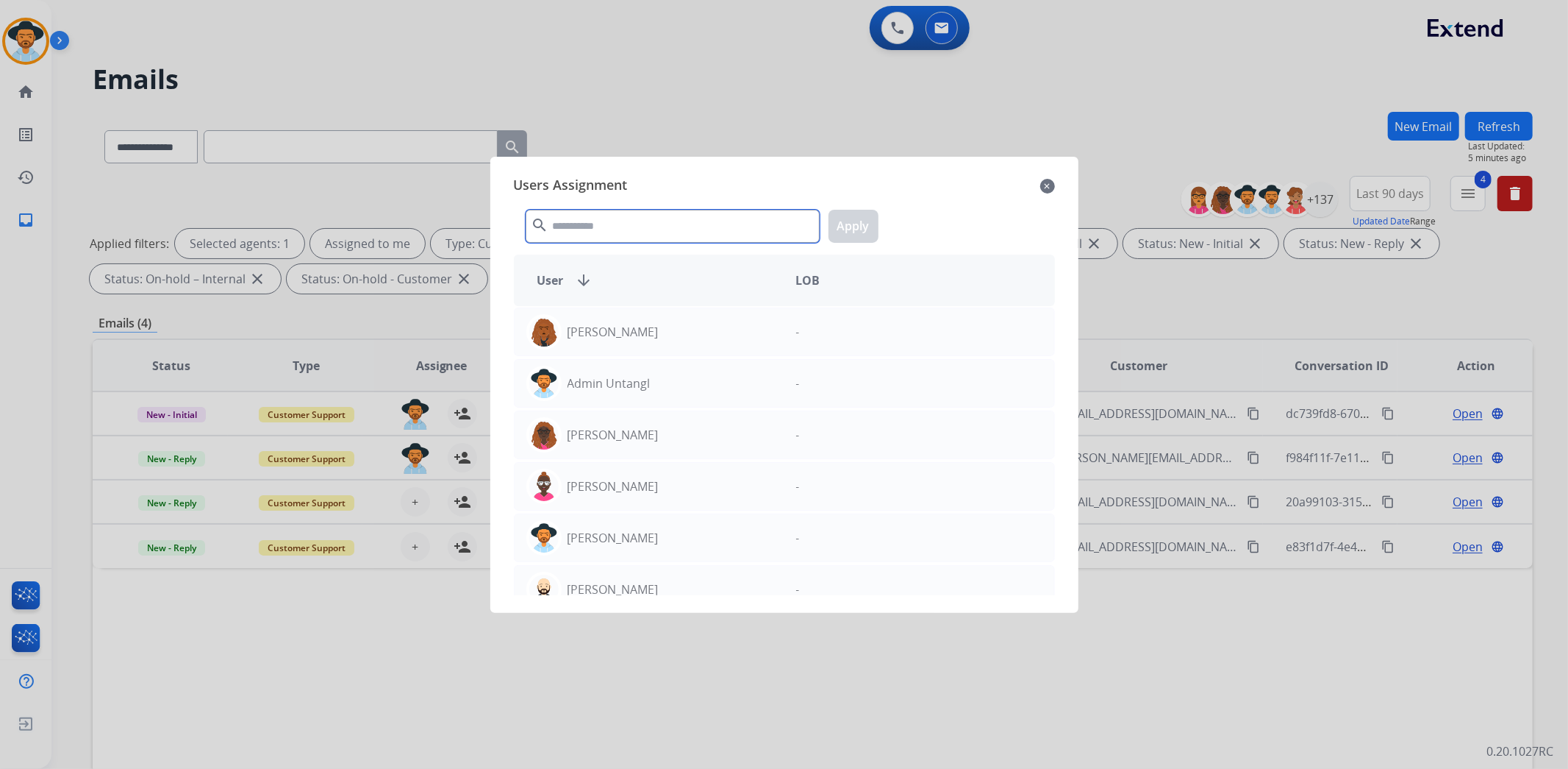
click at [717, 230] on input "text" at bounding box center [673, 227] width 294 height 33
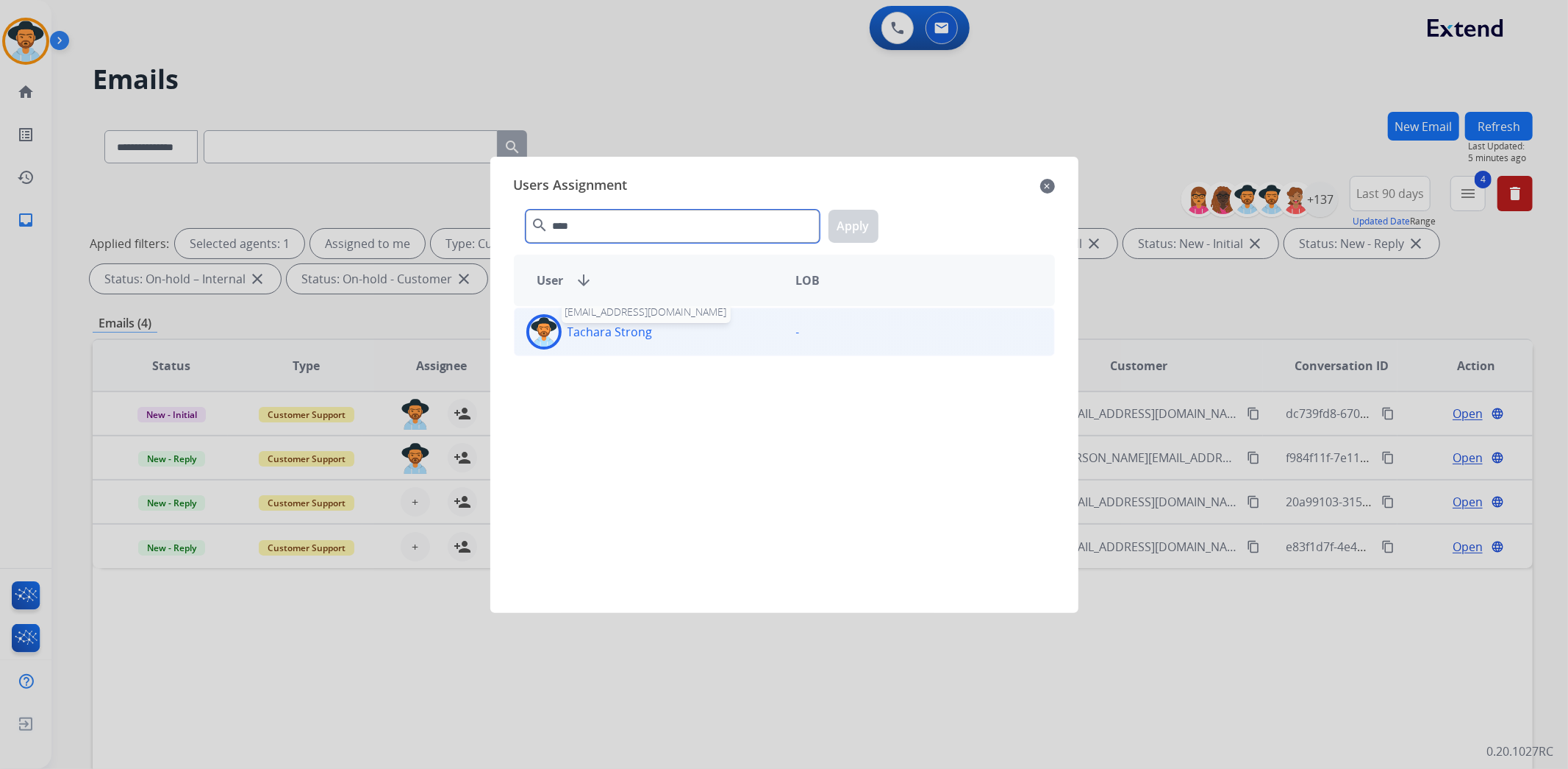
type input "****"
click at [632, 344] on div "Tachara Strong tachara.strong@mcibpo.com" at bounding box center [650, 332] width 269 height 36
click at [856, 223] on button "Apply" at bounding box center [853, 227] width 50 height 33
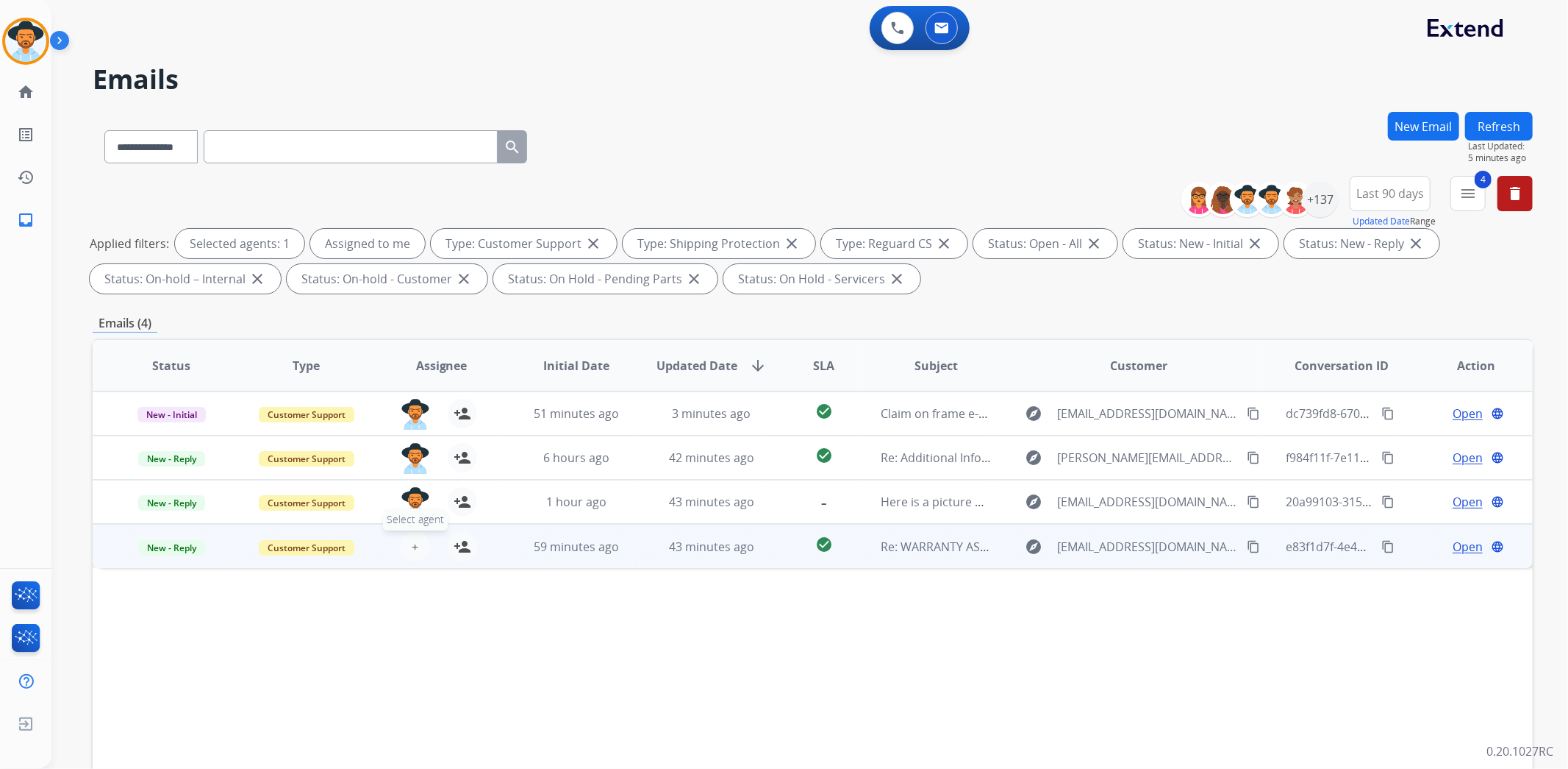
click at [413, 542] on span "+" at bounding box center [415, 546] width 7 height 17
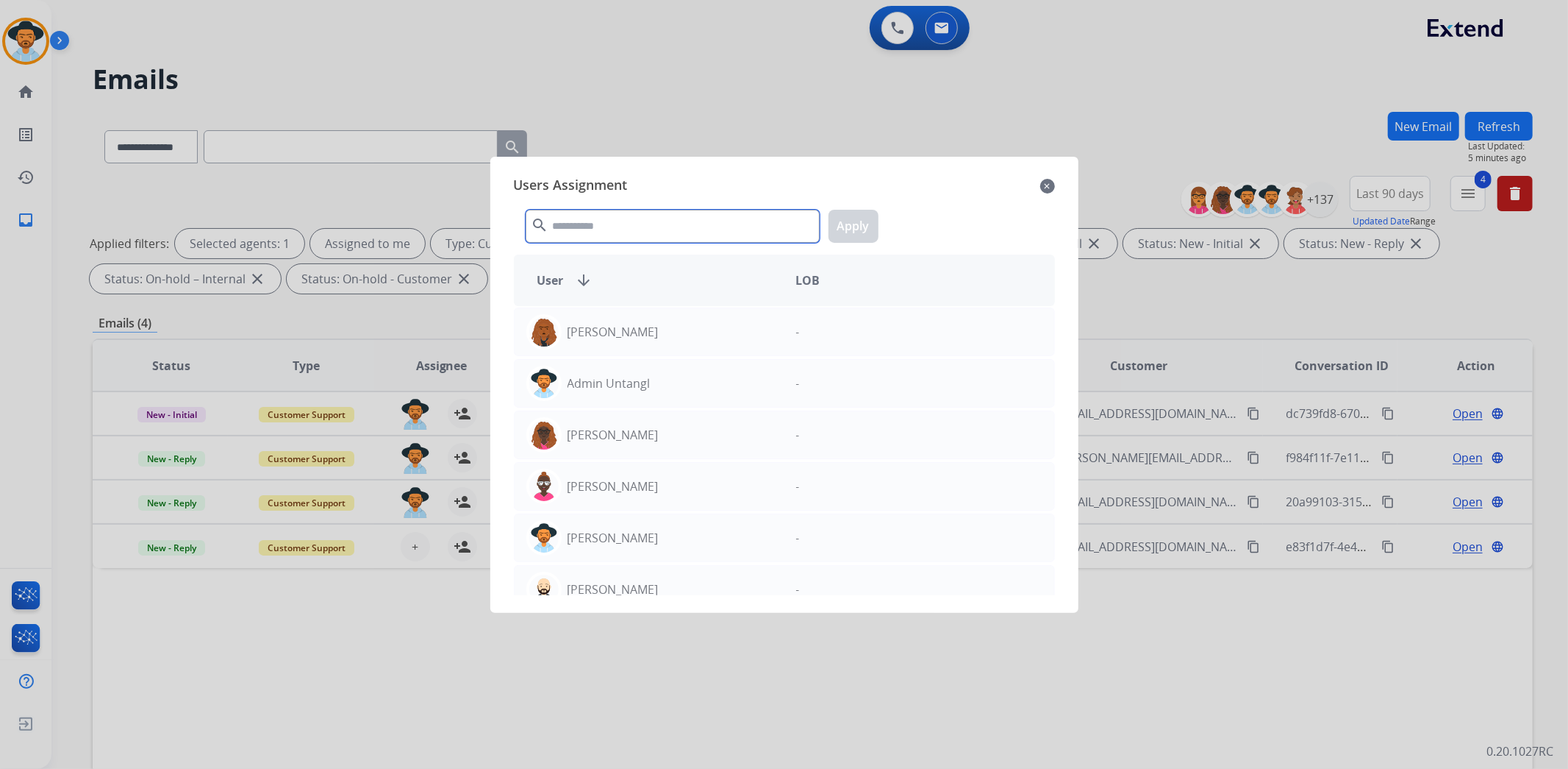
click at [621, 230] on input "text" at bounding box center [673, 227] width 294 height 33
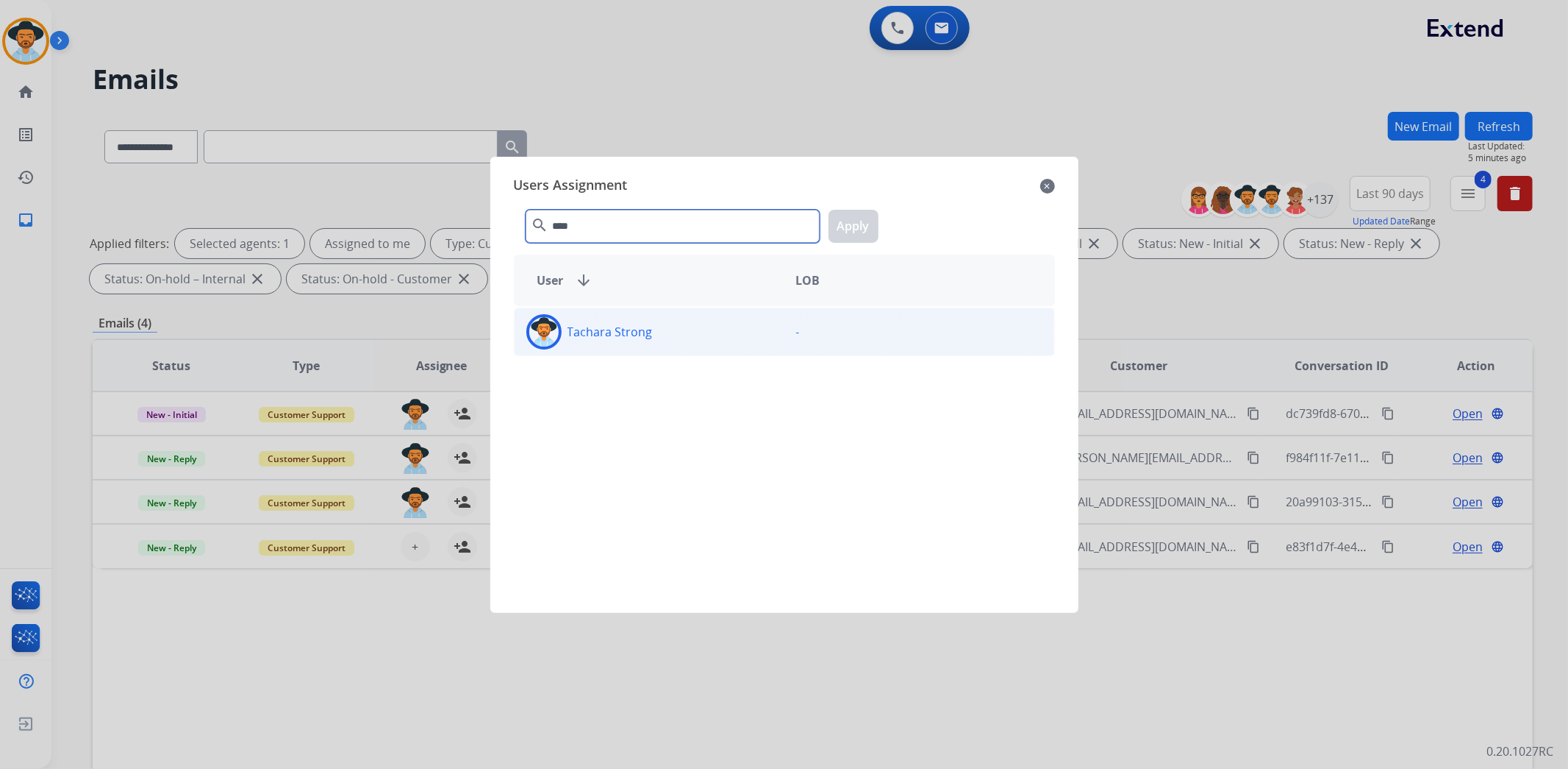
type input "****"
click at [607, 340] on p "Tachara Strong" at bounding box center [610, 331] width 85 height 17
click at [835, 227] on button "Apply" at bounding box center [853, 227] width 50 height 33
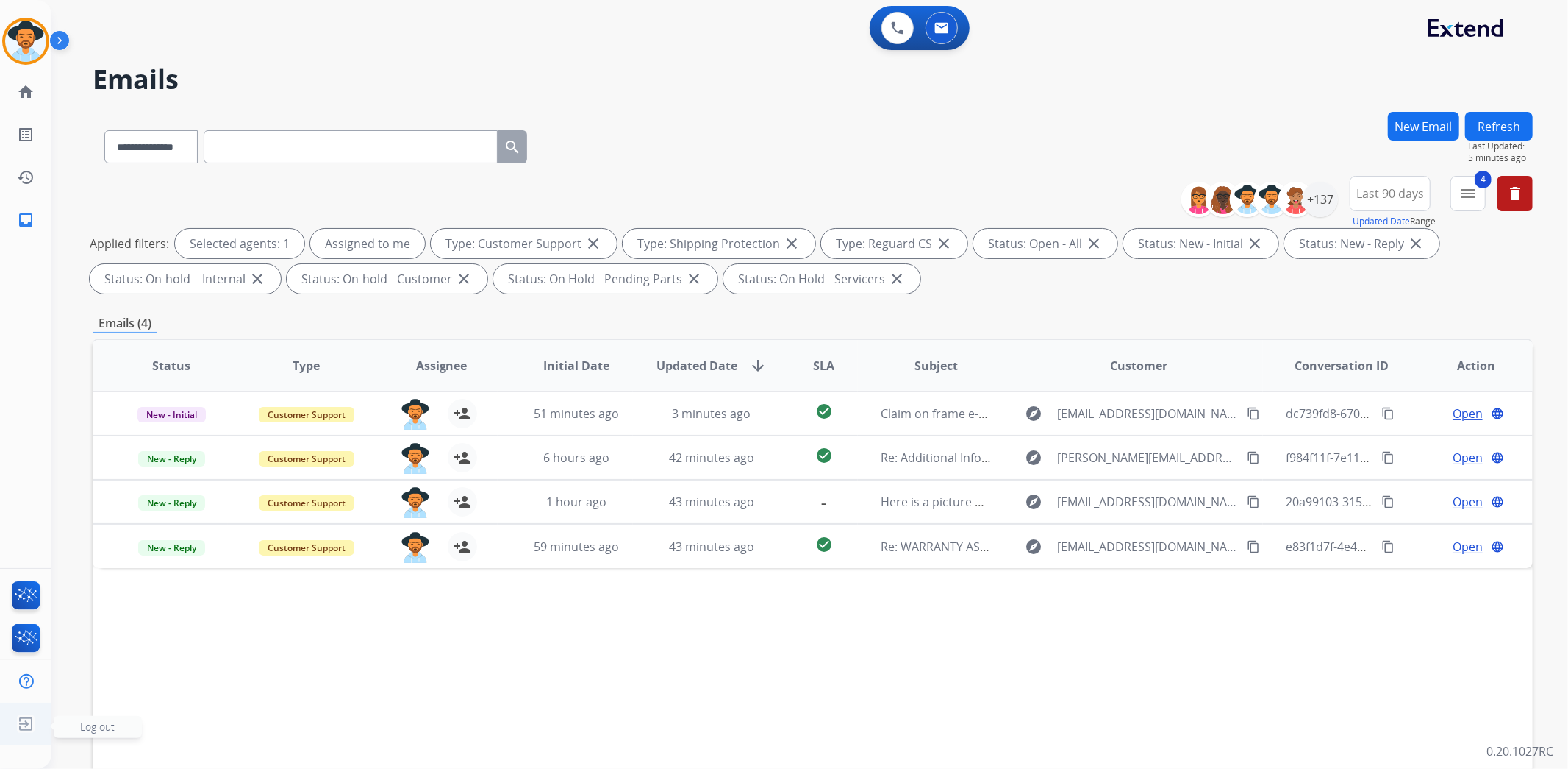
click at [33, 727] on img at bounding box center [26, 724] width 26 height 28
